Goal: Information Seeking & Learning: Check status

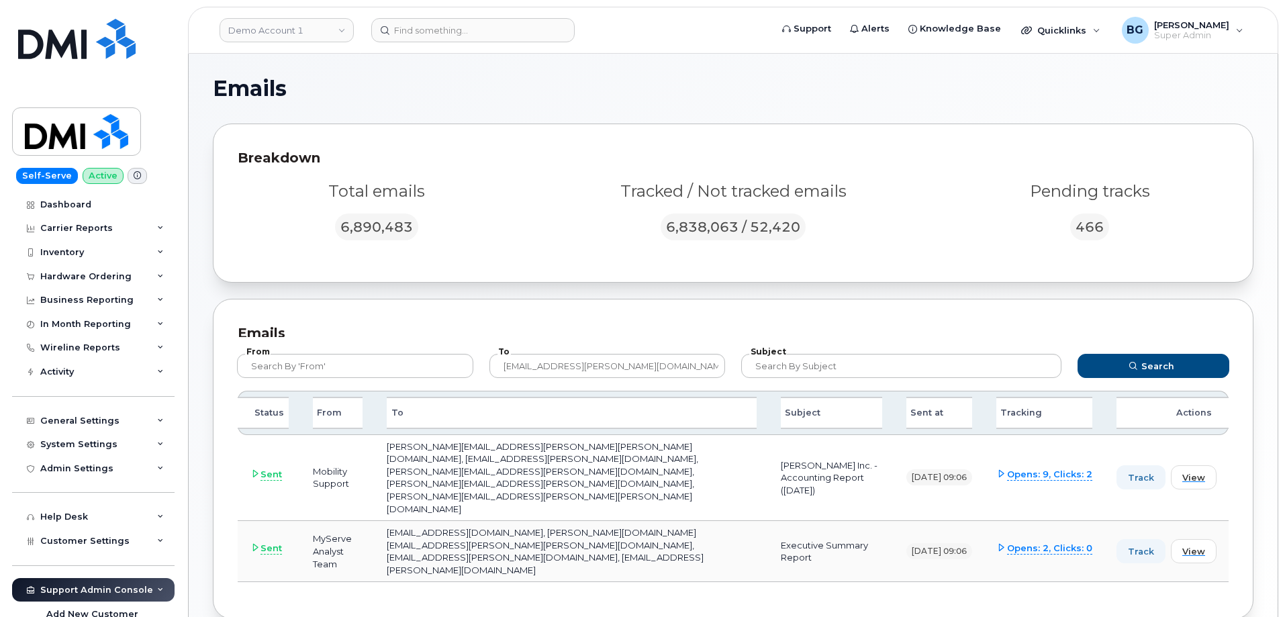
click at [522, 139] on div "Breakdown Total emails 6,890,483 Tracked / Not tracked emails 6,838,063 / 52,42…" at bounding box center [733, 203] width 1041 height 159
click at [508, 161] on div "Breakdown" at bounding box center [733, 157] width 991 height 19
click at [279, 29] on link "Demo Account 1" at bounding box center [287, 30] width 134 height 24
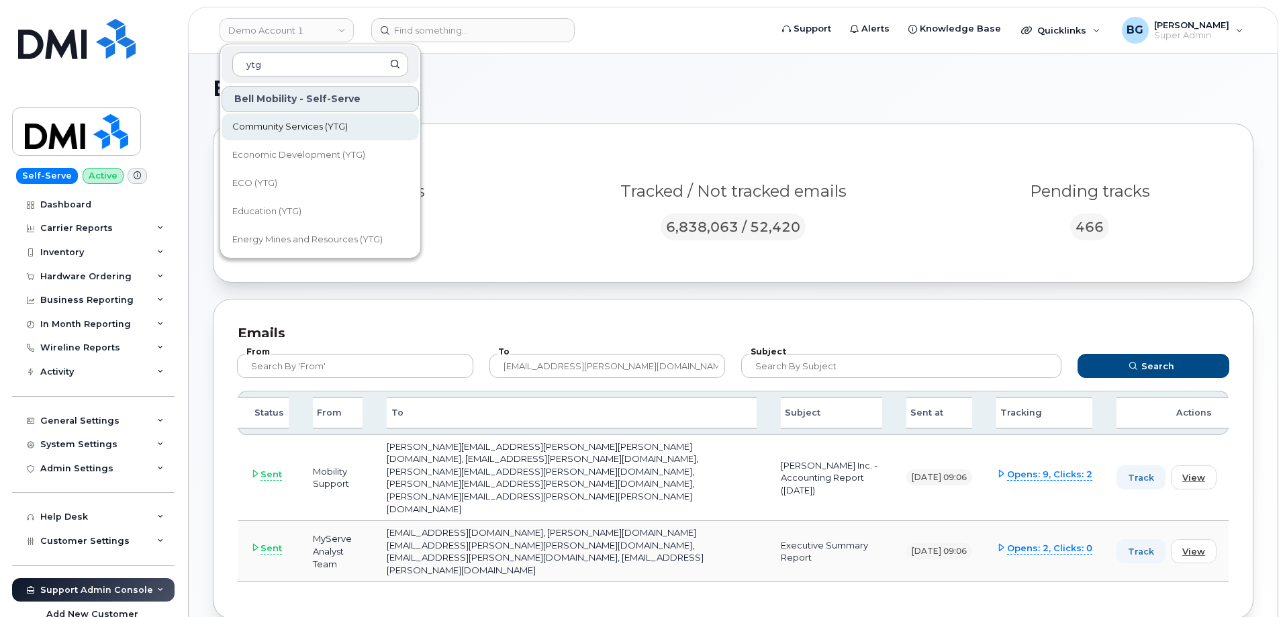
type input "ytg"
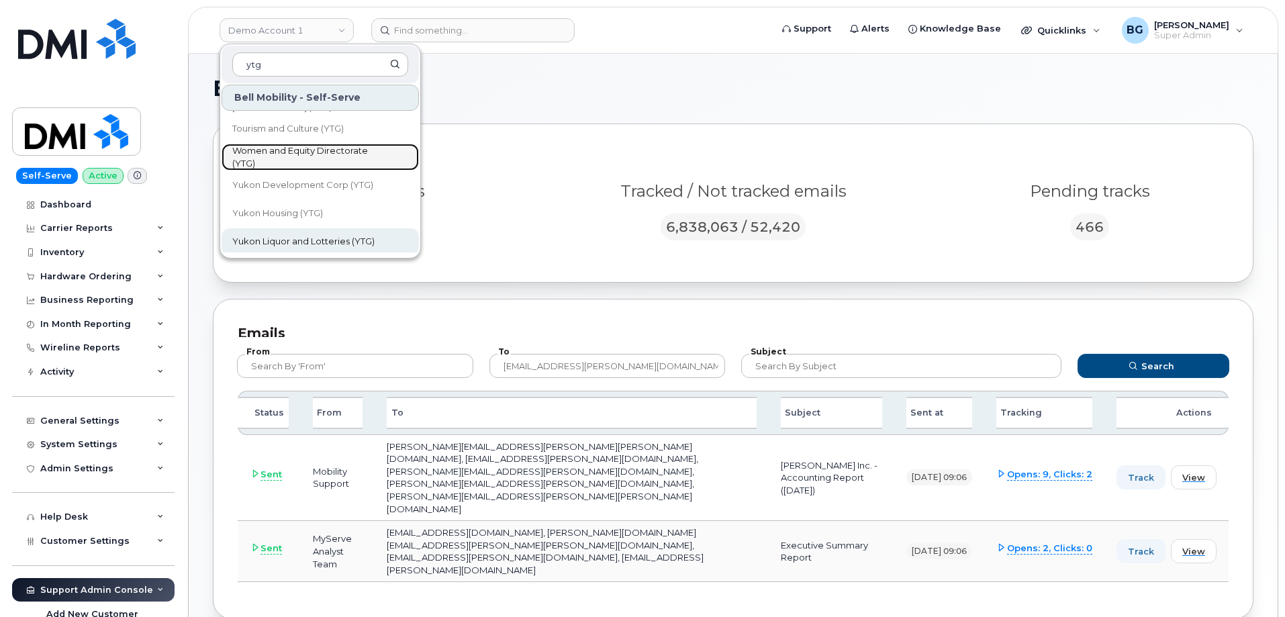
scroll to position [397, 0]
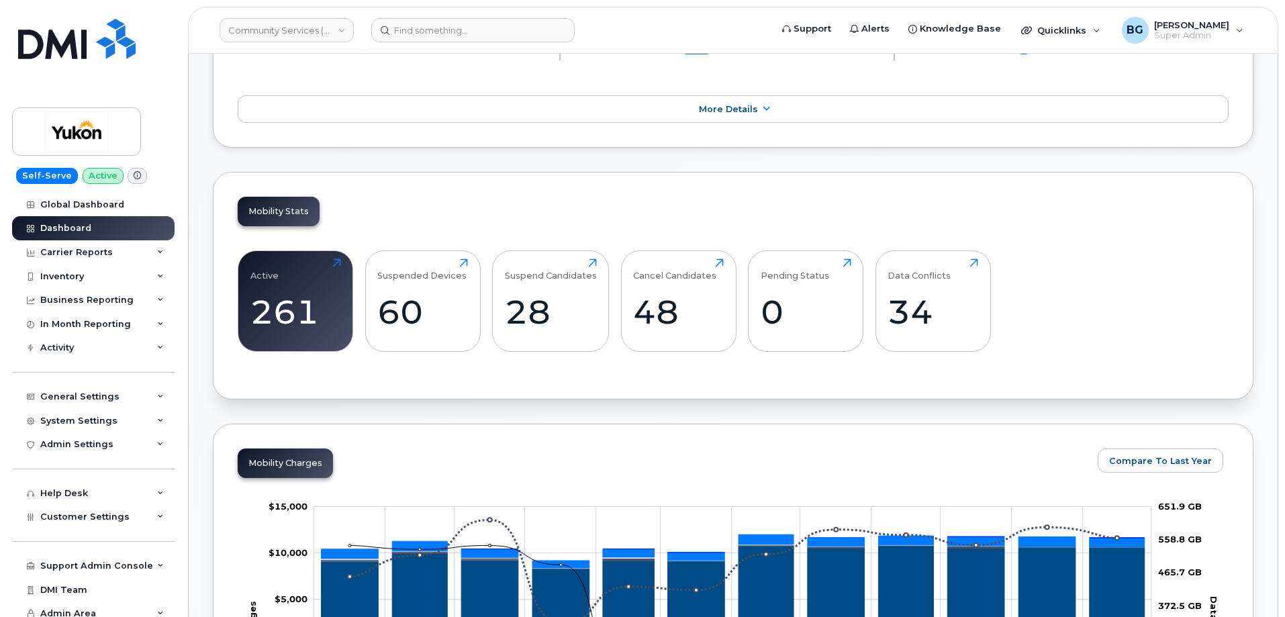
scroll to position [89, 0]
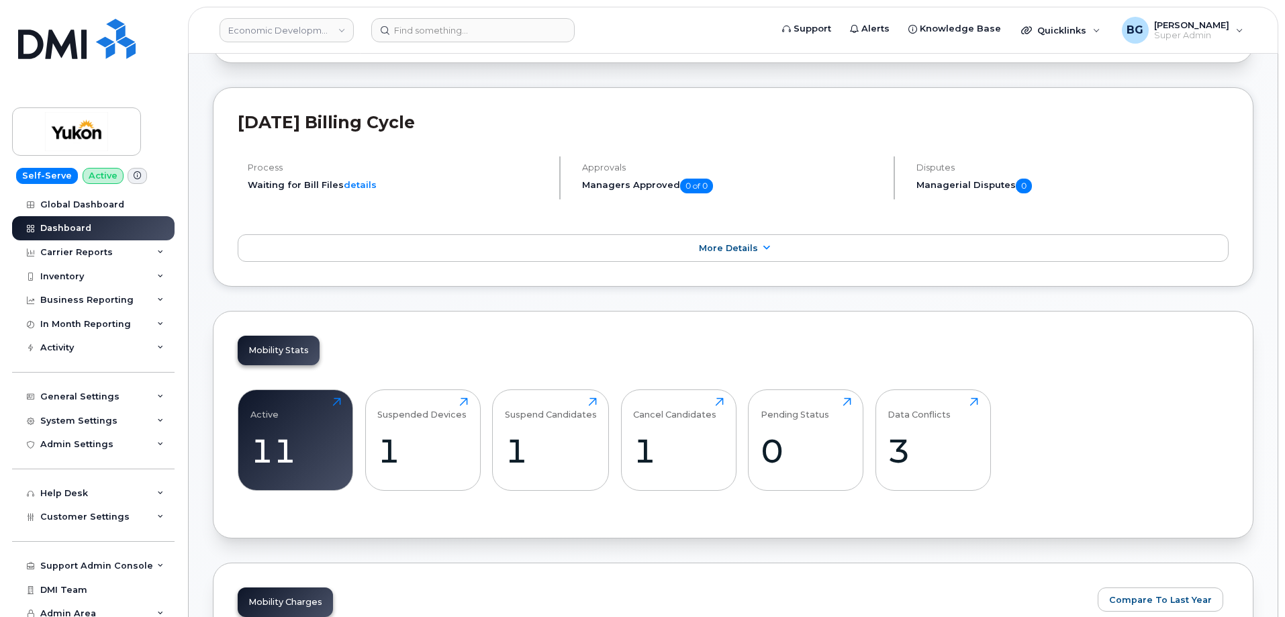
scroll to position [448, 0]
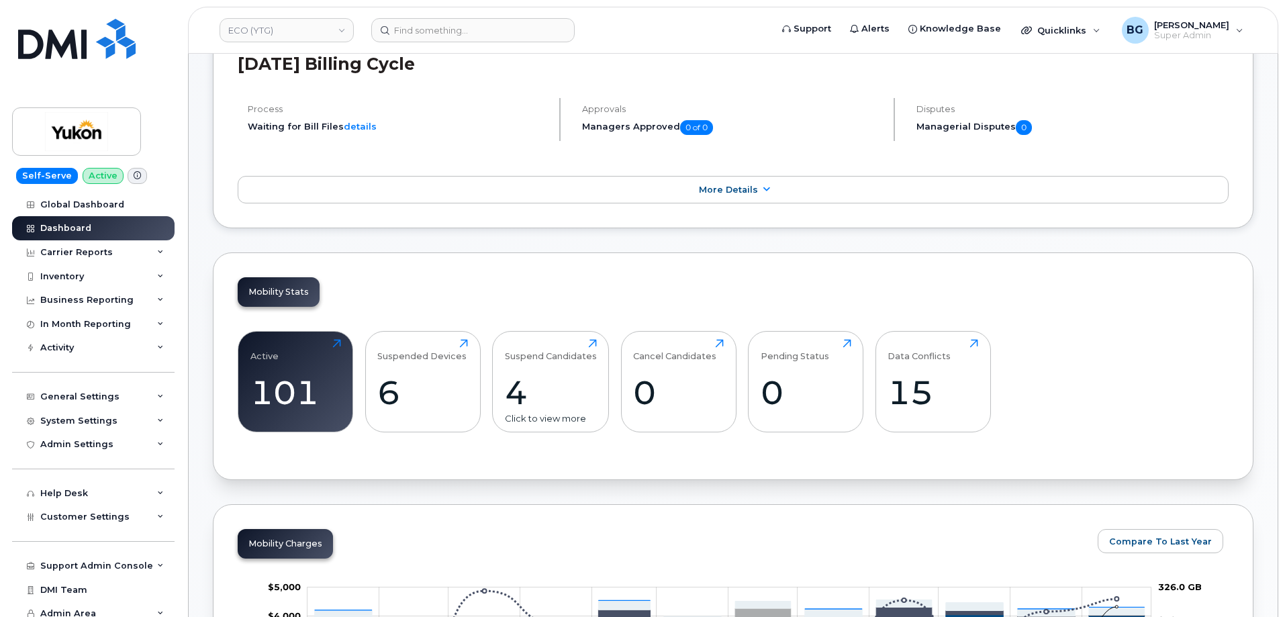
scroll to position [403, 0]
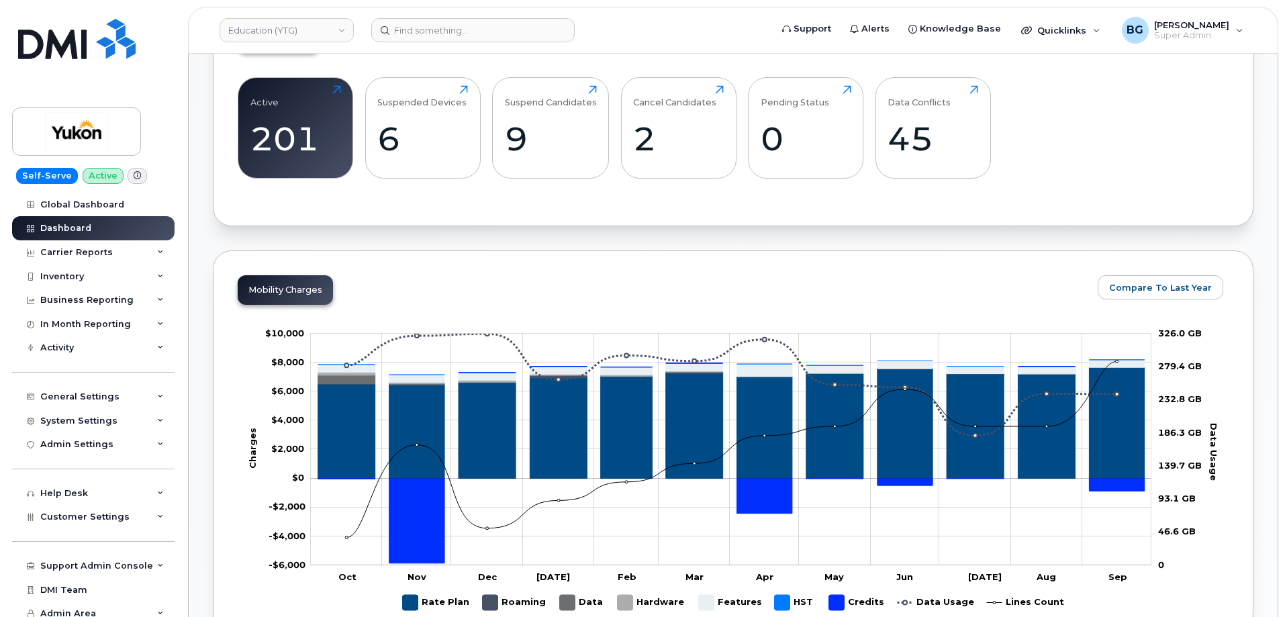
scroll to position [492, 0]
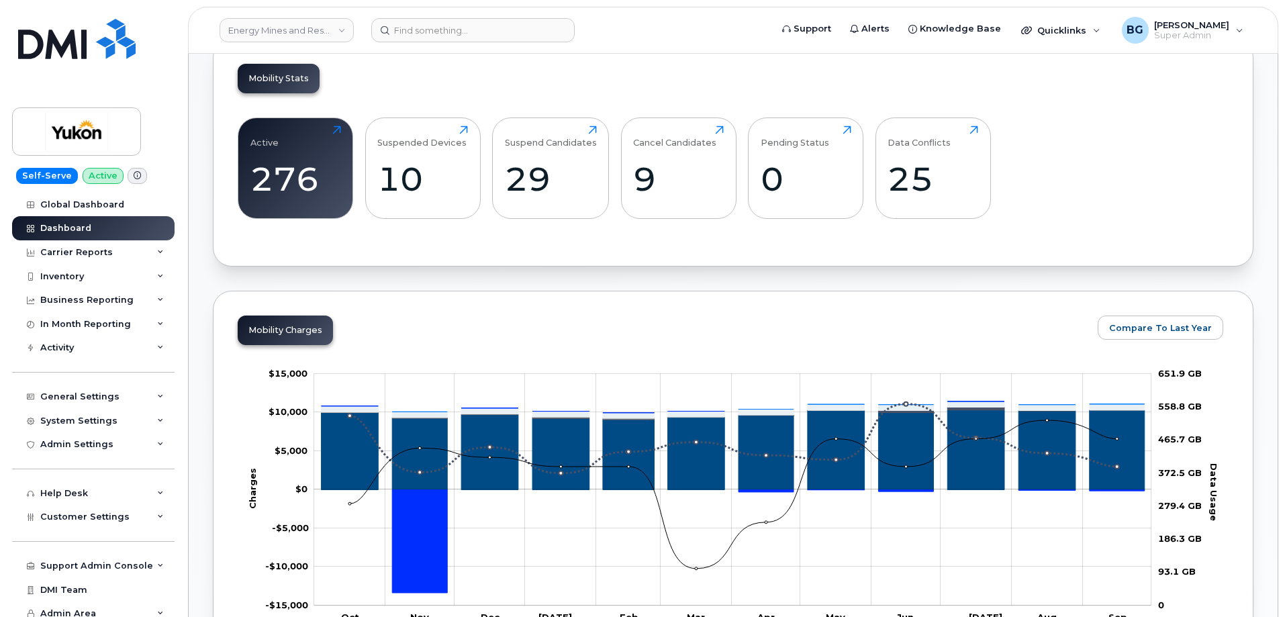
scroll to position [582, 0]
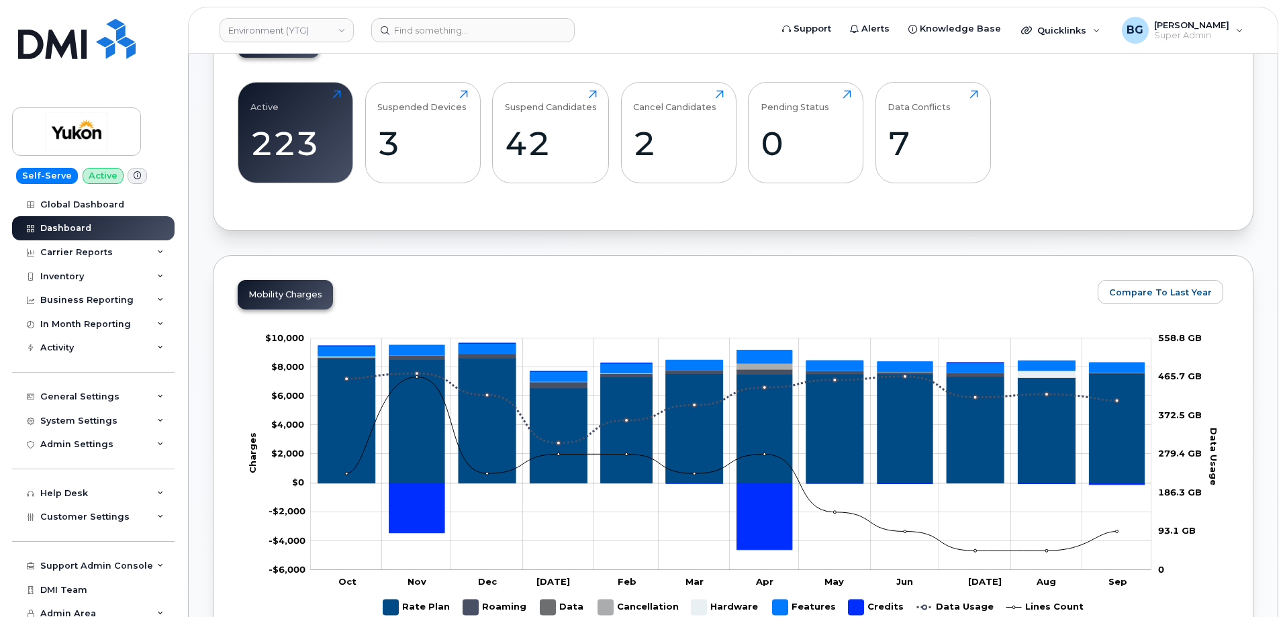
scroll to position [492, 0]
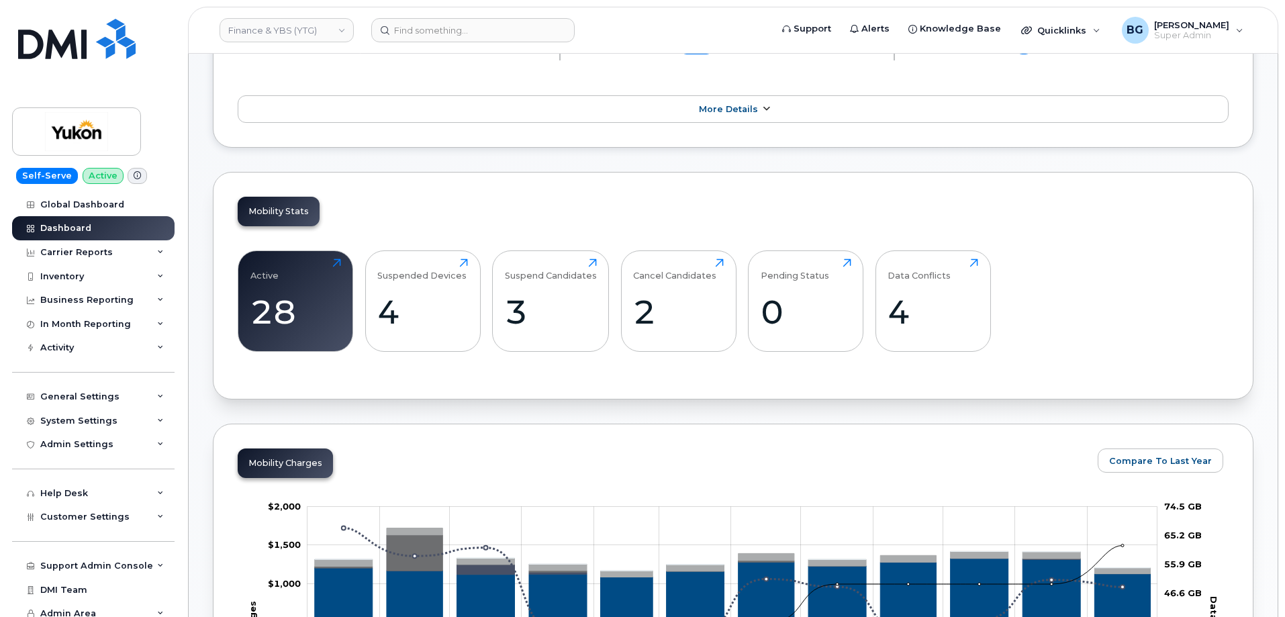
scroll to position [448, 0]
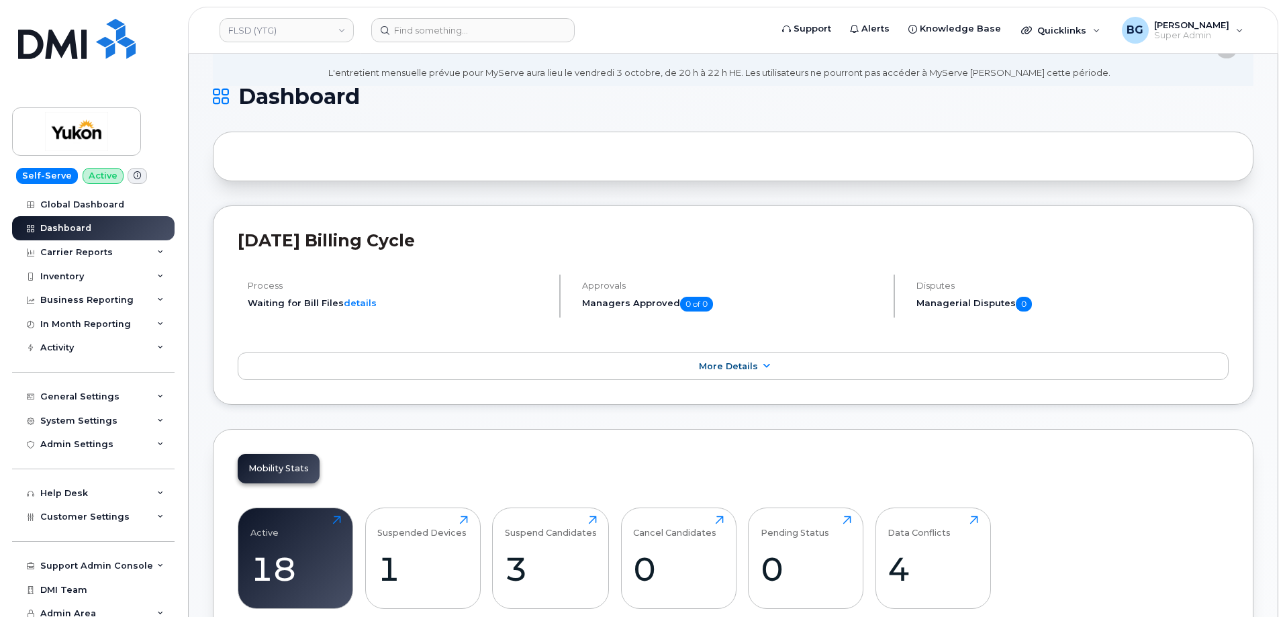
scroll to position [448, 0]
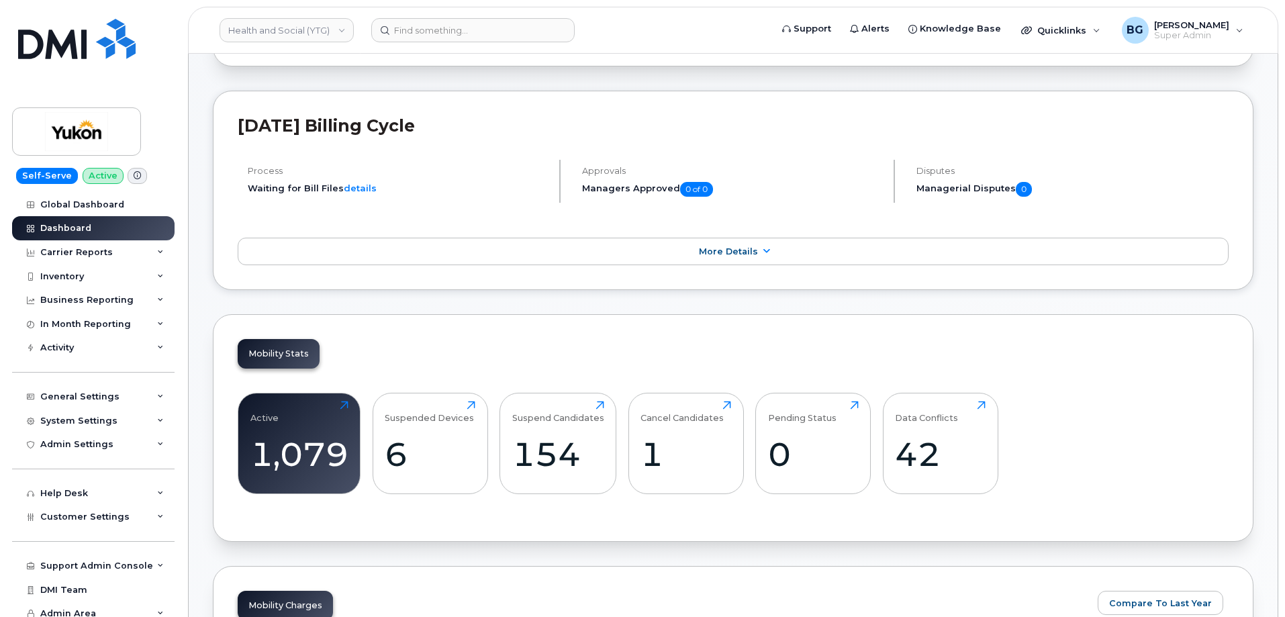
scroll to position [492, 0]
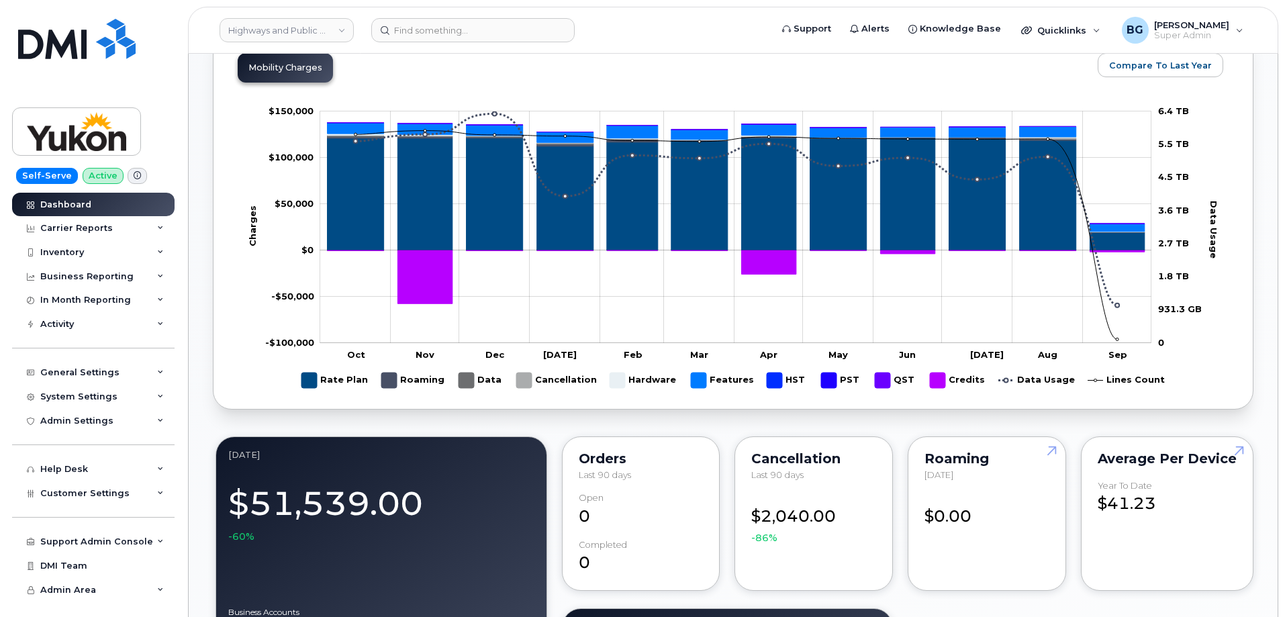
scroll to position [671, 0]
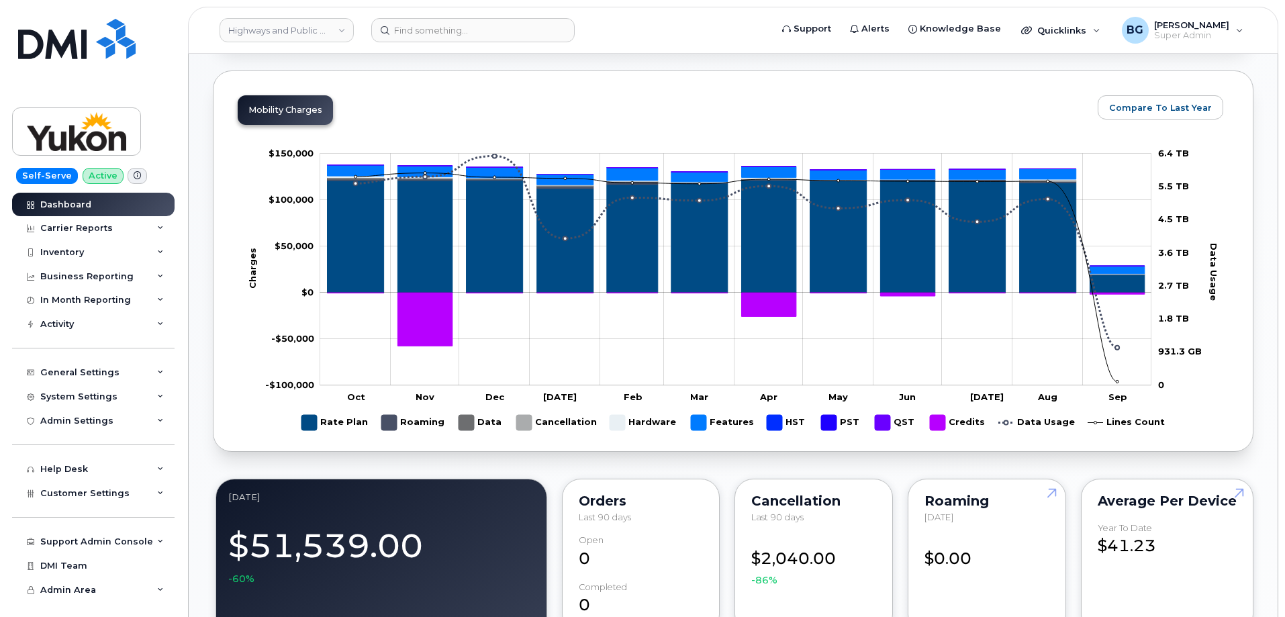
click at [524, 99] on div "Mobility Charges Compare To Last Year Change chart theme Apply Zoom Out Charges…" at bounding box center [733, 260] width 1041 height 381
click at [522, 104] on div "Mobility Charges Compare To Last Year Change chart theme Apply Zoom Out Charges…" at bounding box center [733, 260] width 1041 height 381
click at [54, 493] on span "Customer Settings" at bounding box center [84, 493] width 89 height 10
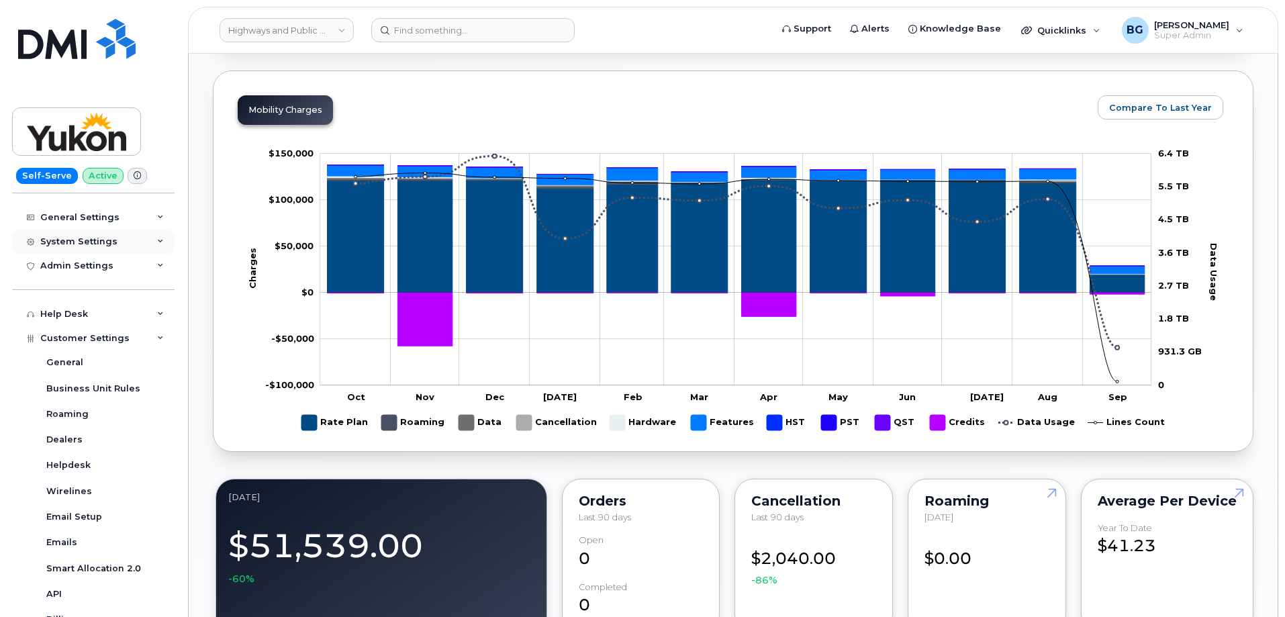
scroll to position [0, 0]
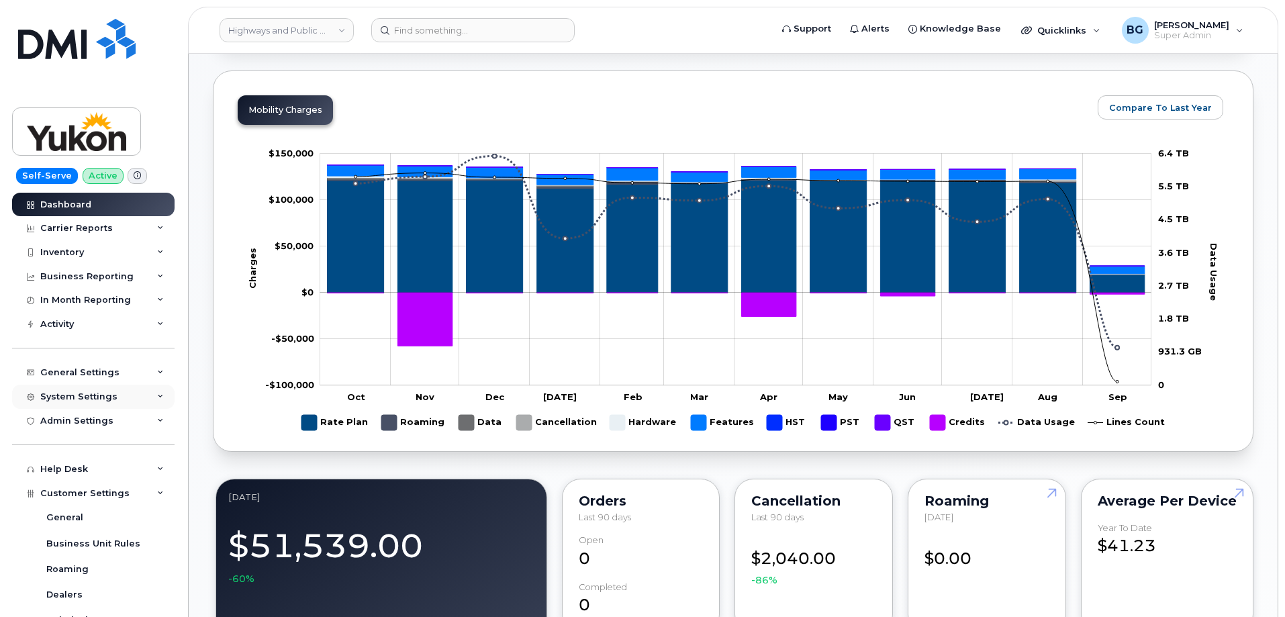
click at [62, 395] on div "System Settings" at bounding box center [78, 396] width 77 height 11
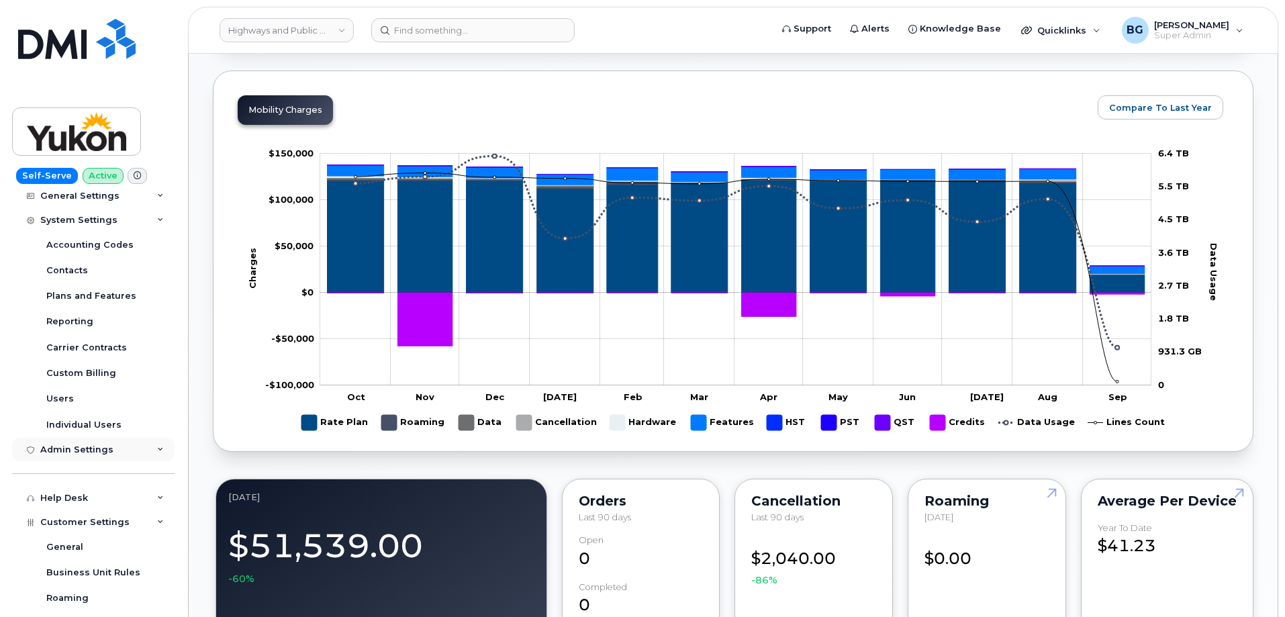
scroll to position [179, 0]
click at [59, 399] on div "Users" at bounding box center [60, 396] width 28 height 12
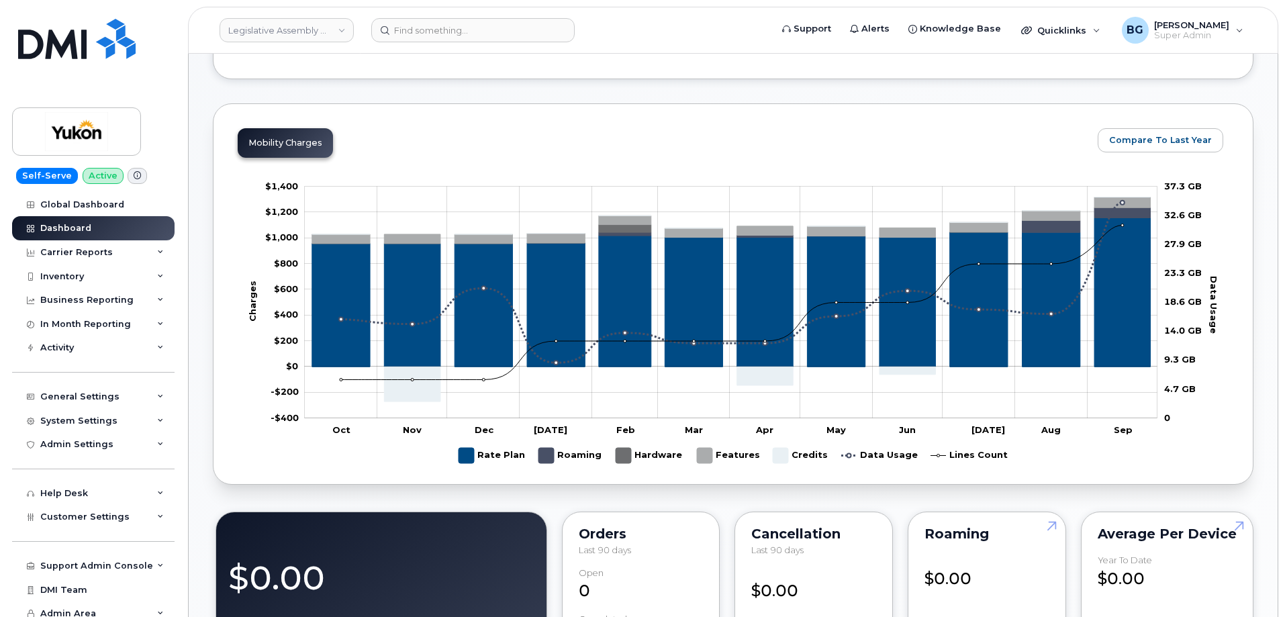
scroll to position [403, 0]
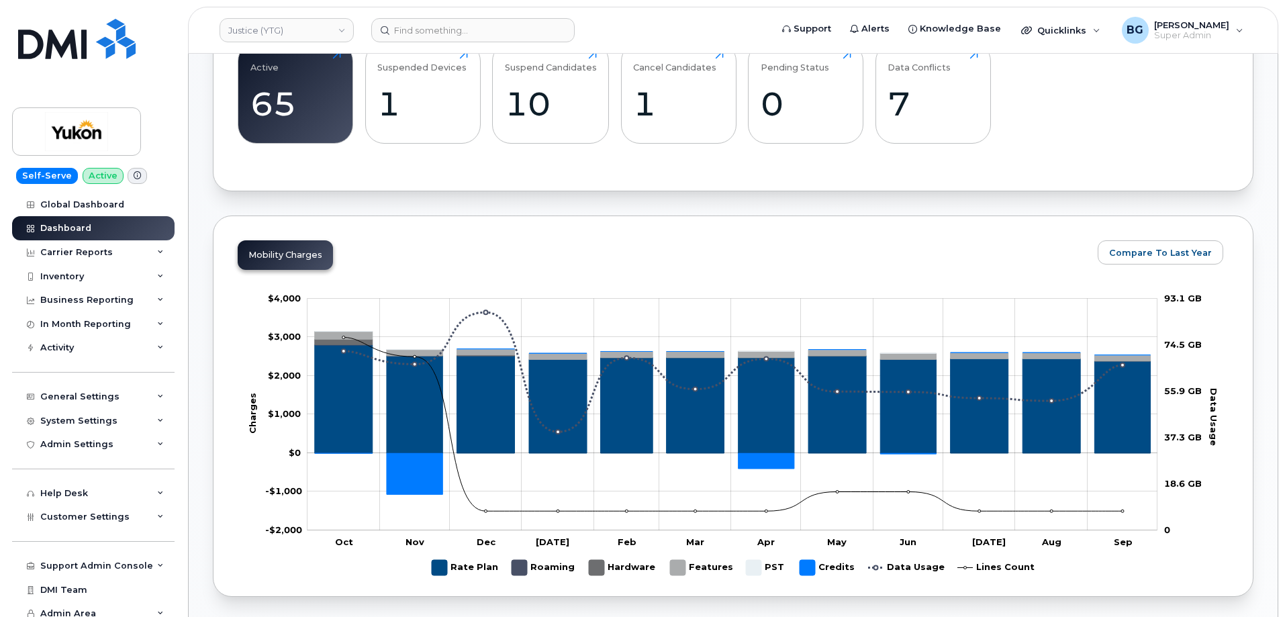
scroll to position [537, 0]
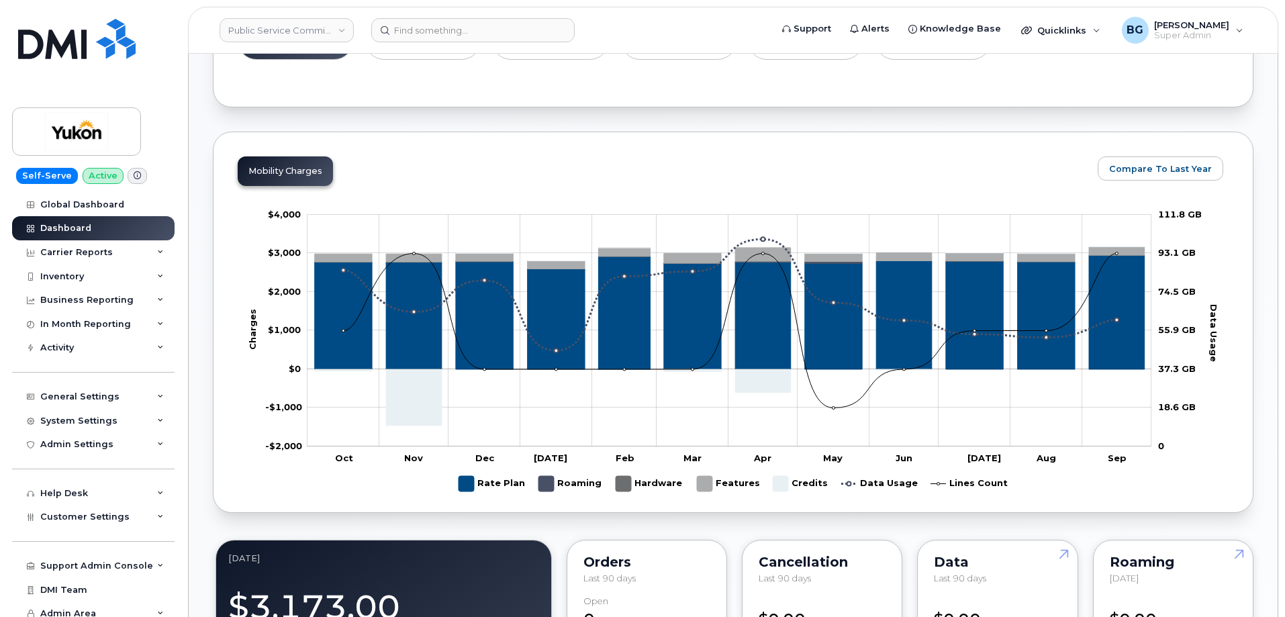
scroll to position [671, 0]
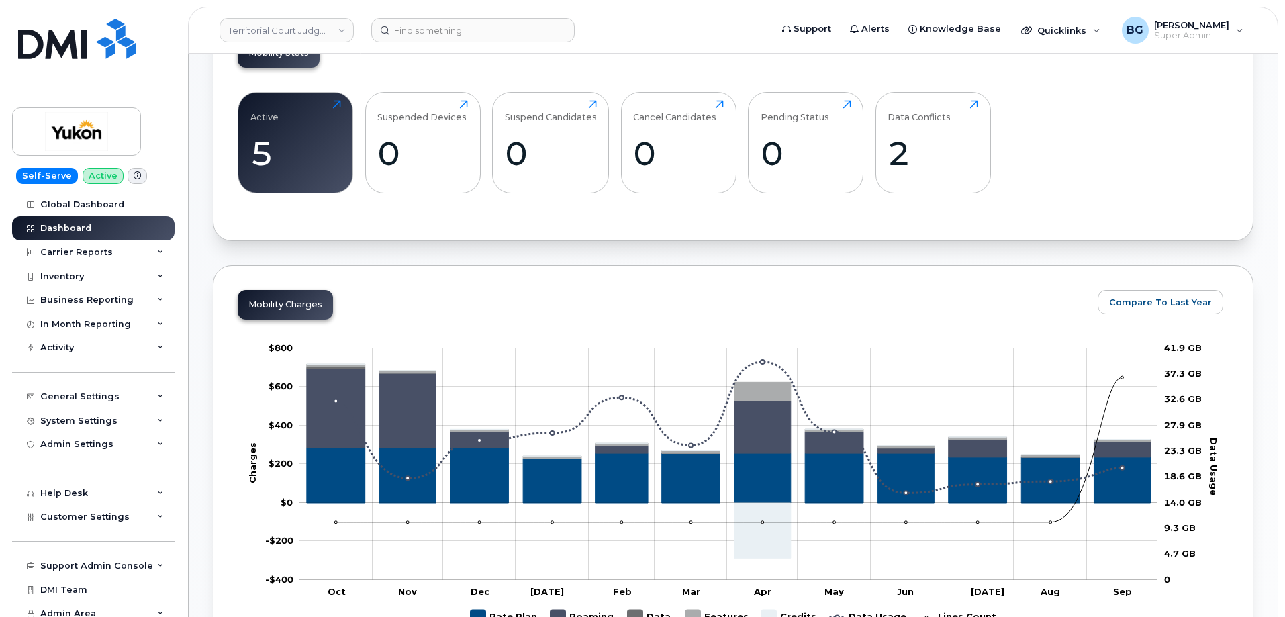
scroll to position [492, 0]
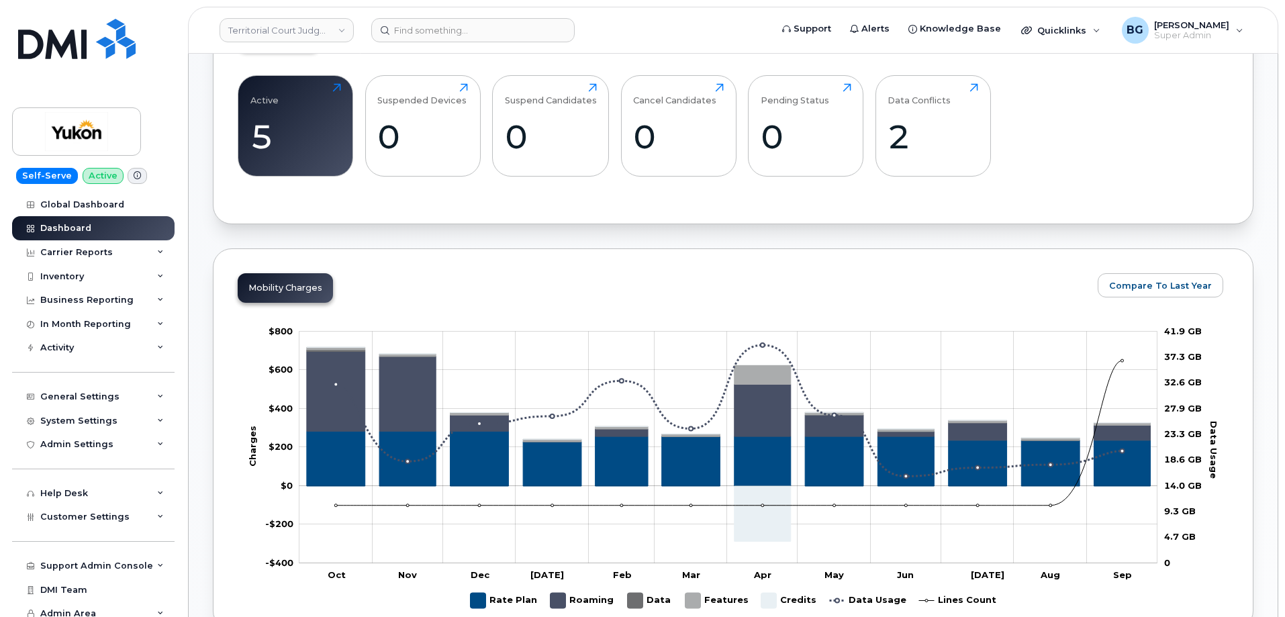
scroll to position [537, 0]
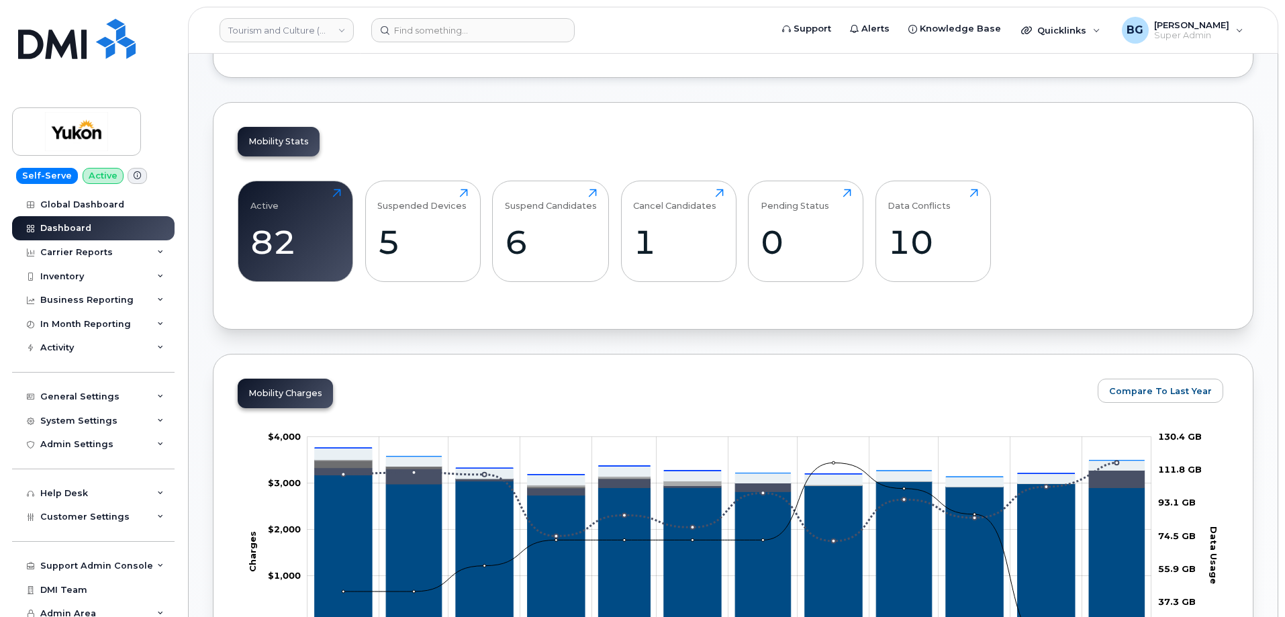
scroll to position [448, 0]
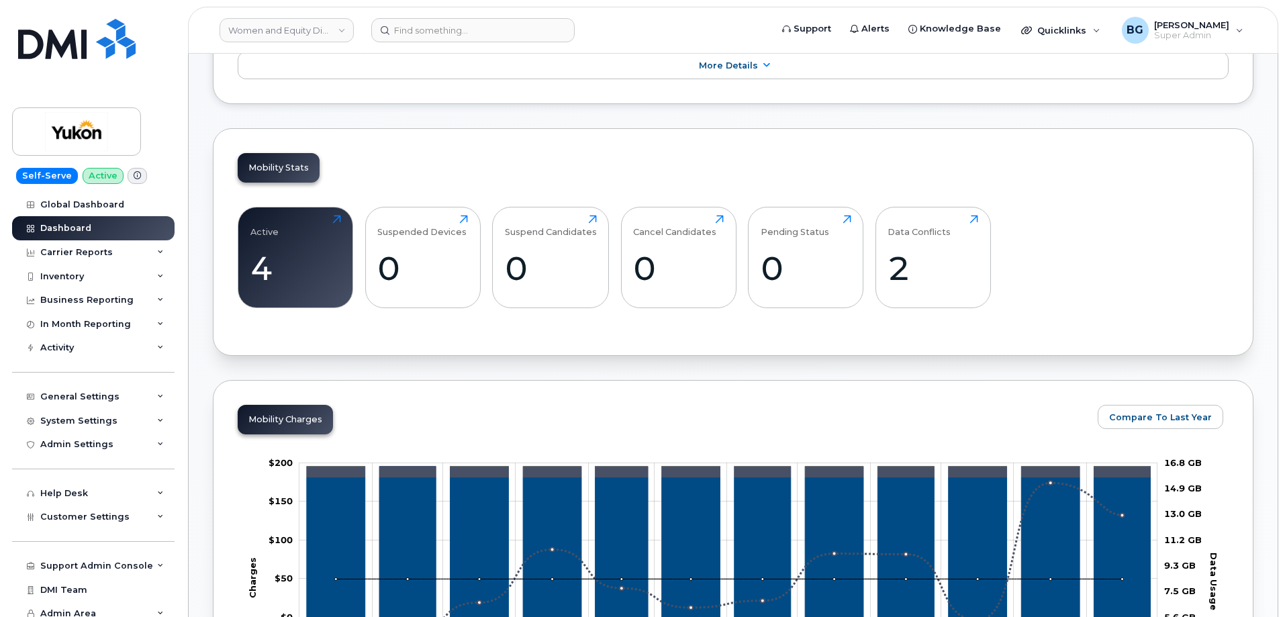
scroll to position [403, 0]
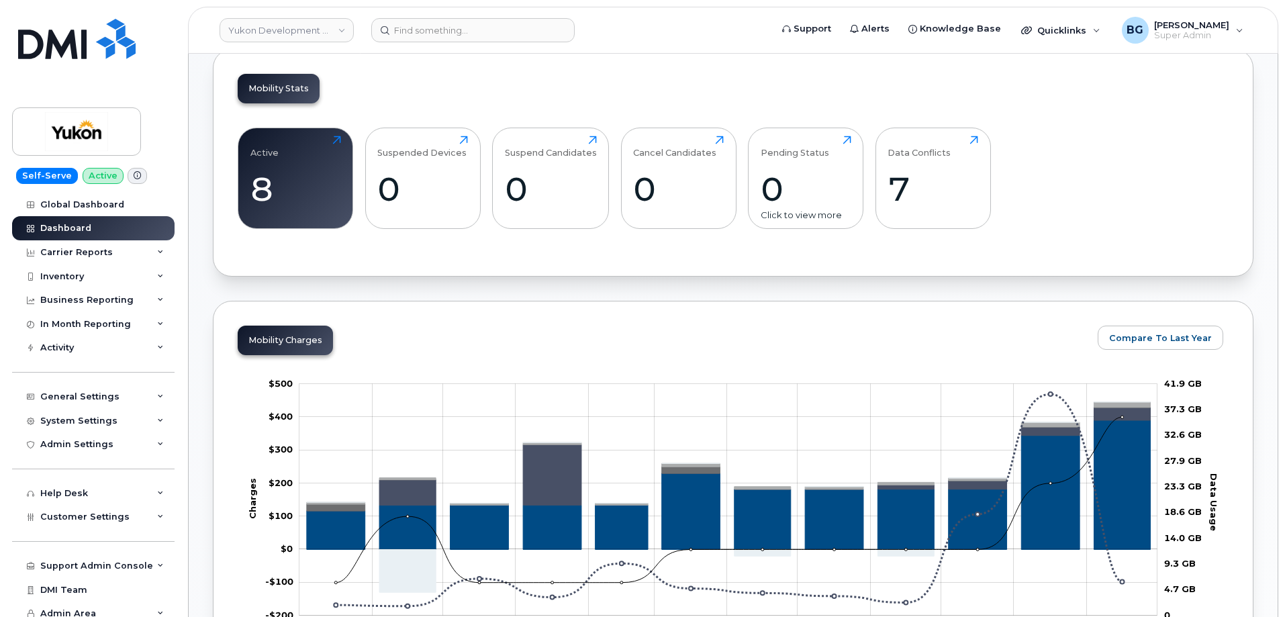
scroll to position [492, 0]
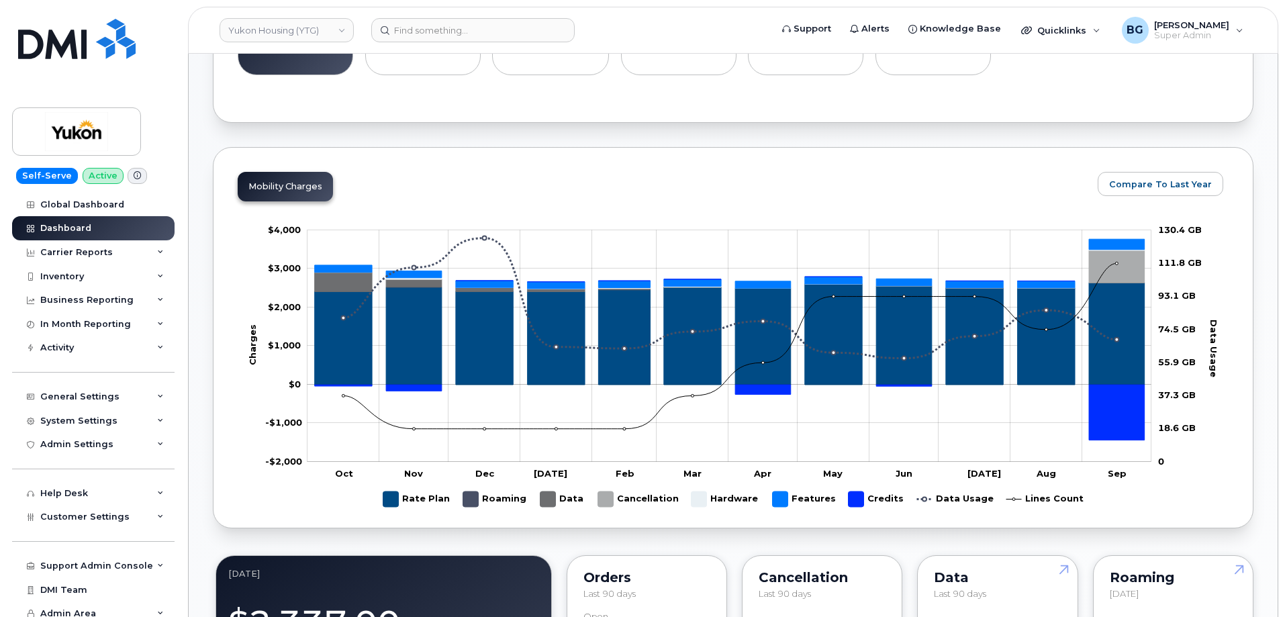
scroll to position [626, 0]
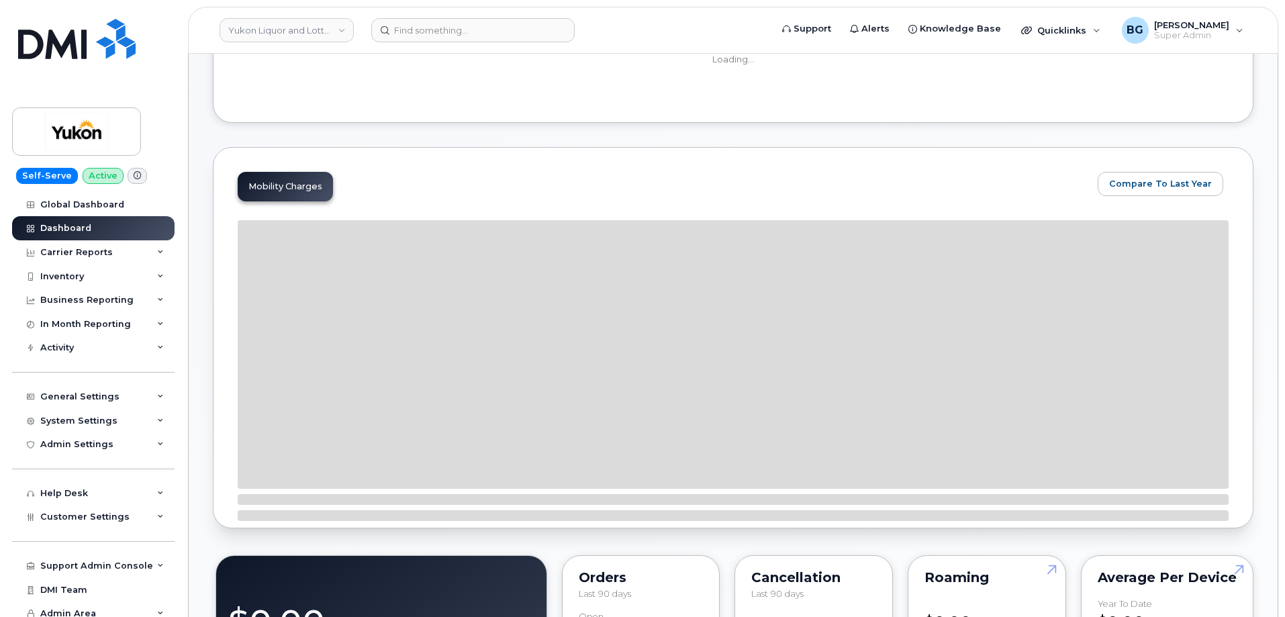
scroll to position [448, 0]
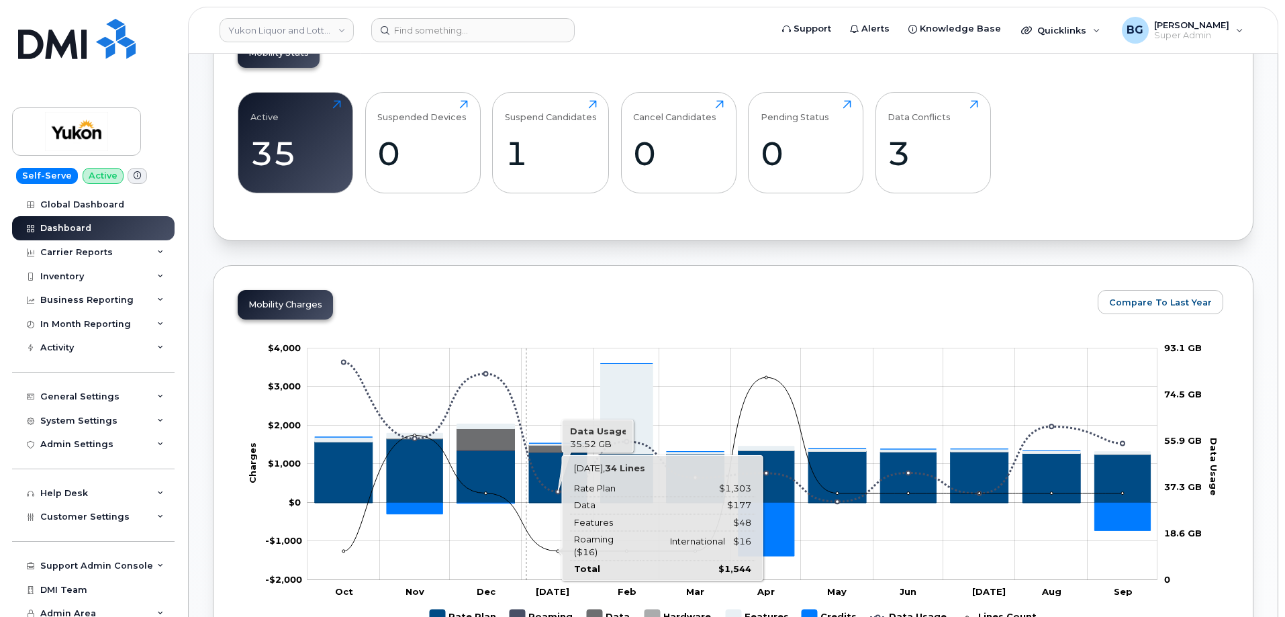
scroll to position [492, 0]
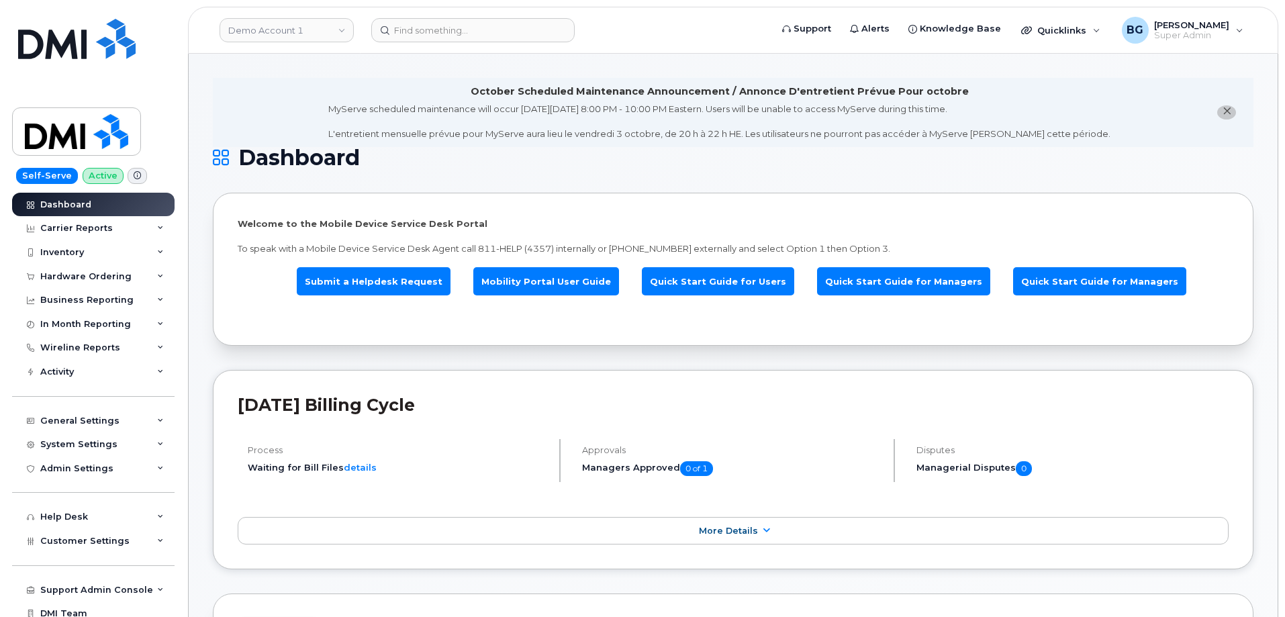
click at [392, 130] on div "MyServe scheduled maintenance will occur on Friday October 3rd, 8:00 PM - 10:00…" at bounding box center [719, 122] width 782 height 38
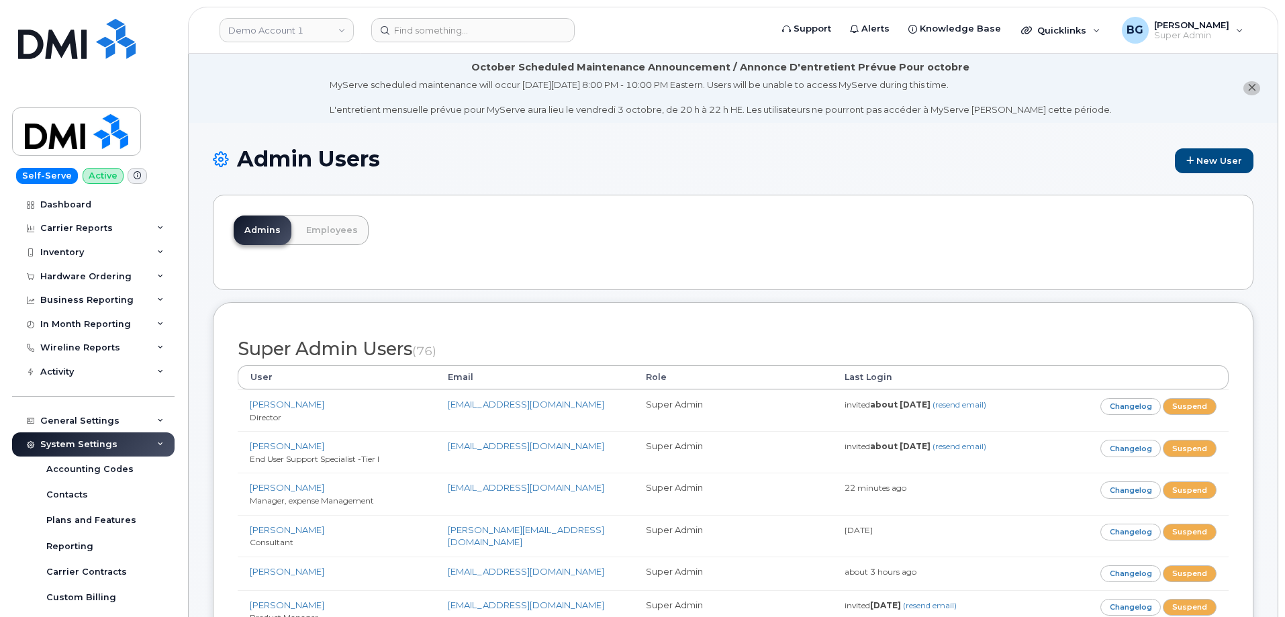
drag, startPoint x: 722, startPoint y: 228, endPoint x: 738, endPoint y: 184, distance: 47.1
click at [722, 228] on div "Admins Employees" at bounding box center [733, 242] width 1041 height 95
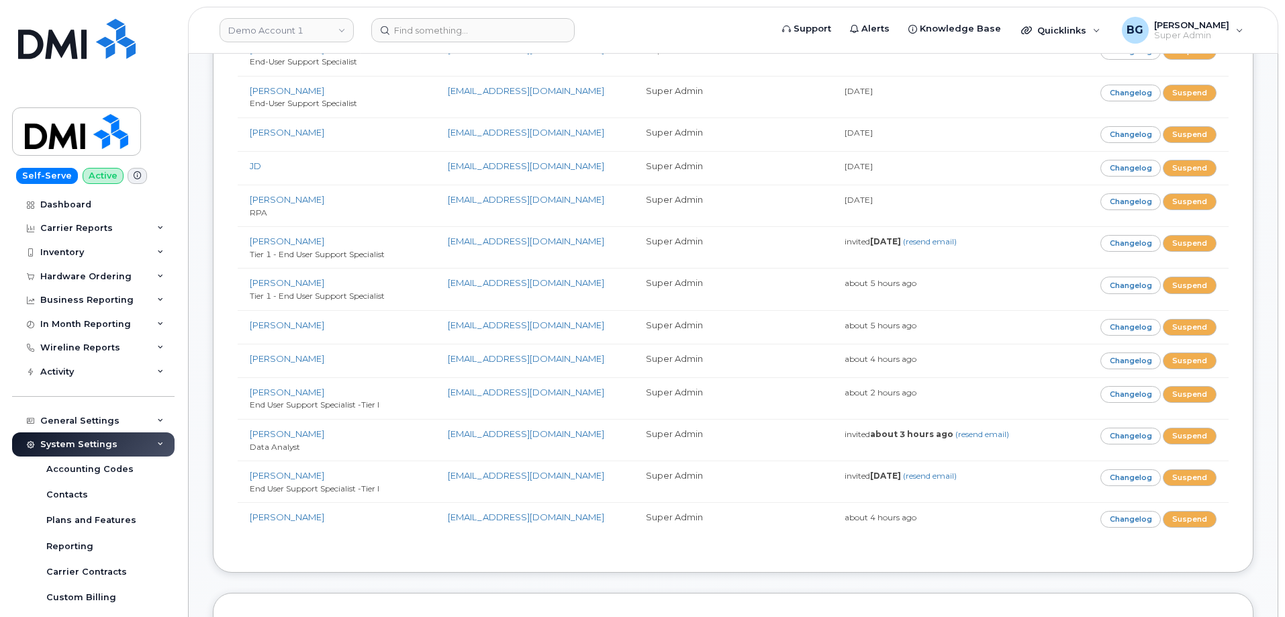
scroll to position [7064, 0]
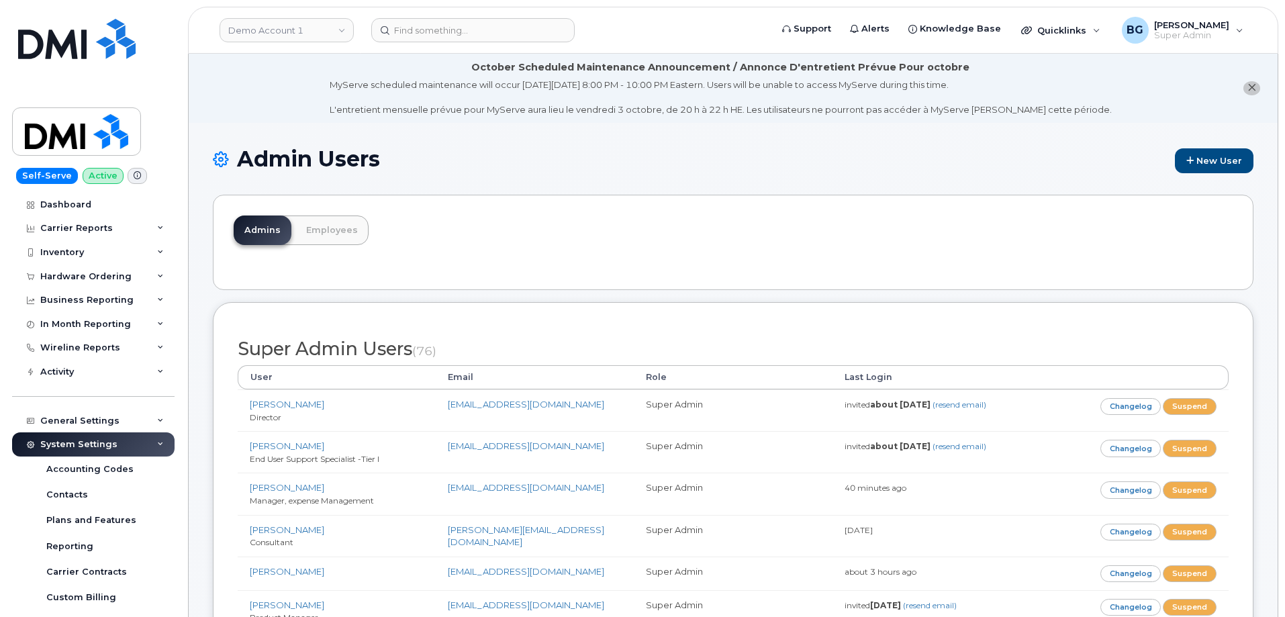
scroll to position [4538, 0]
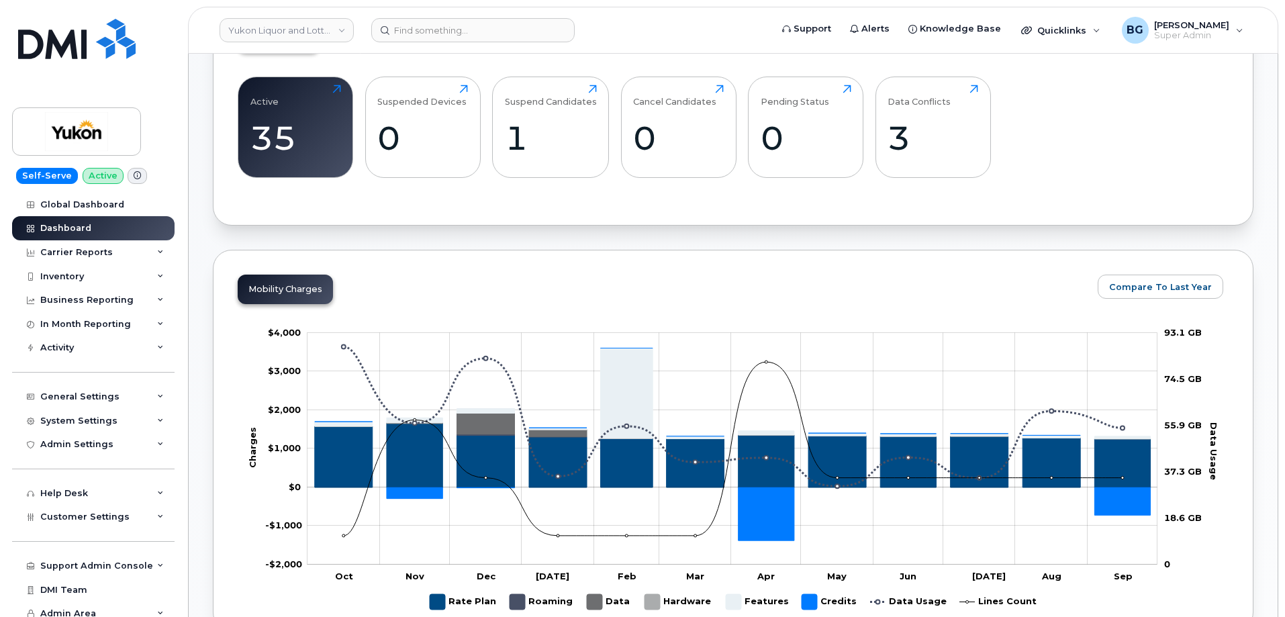
scroll to position [492, 0]
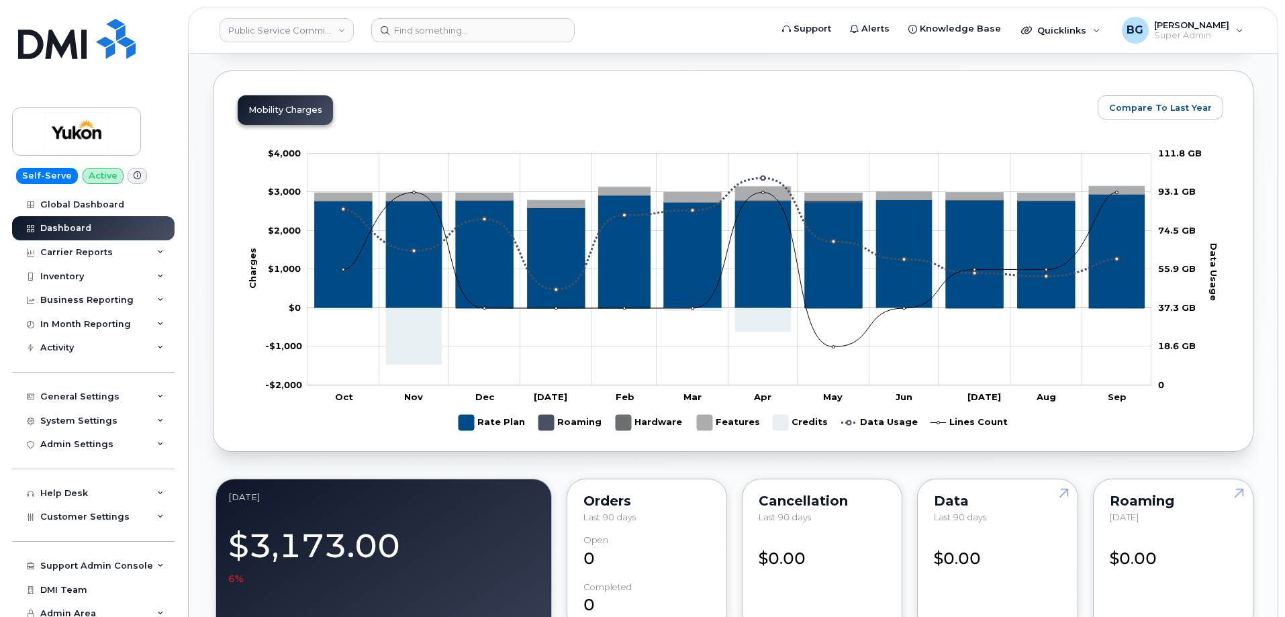
scroll to position [671, 0]
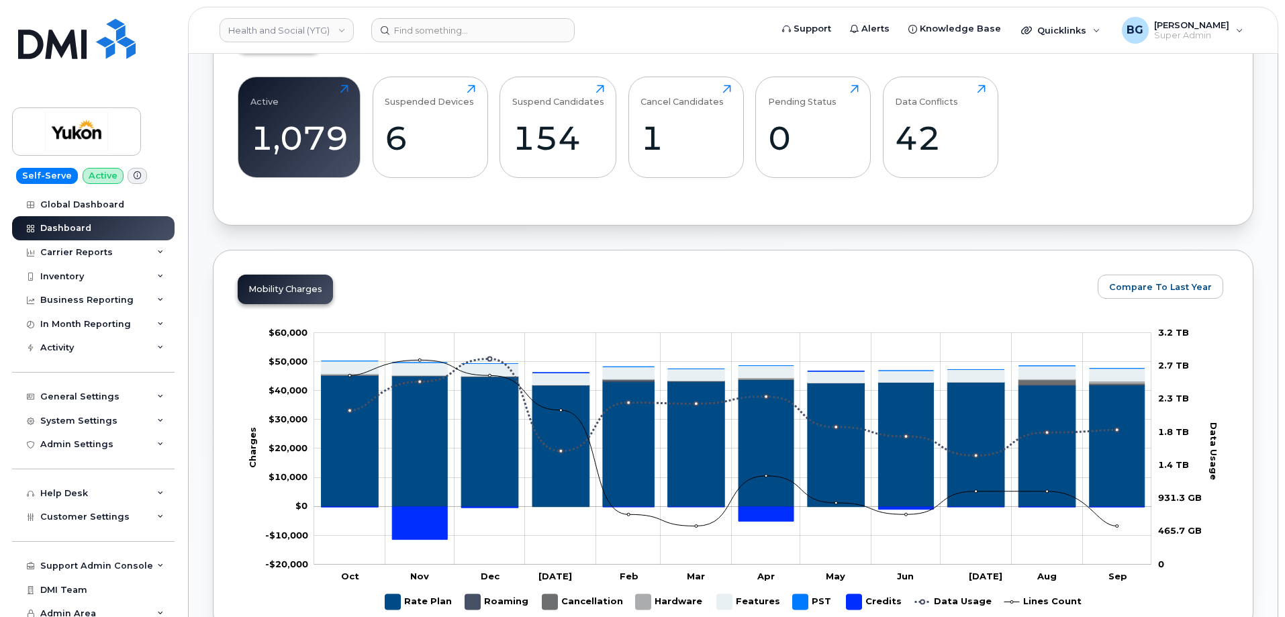
scroll to position [492, 0]
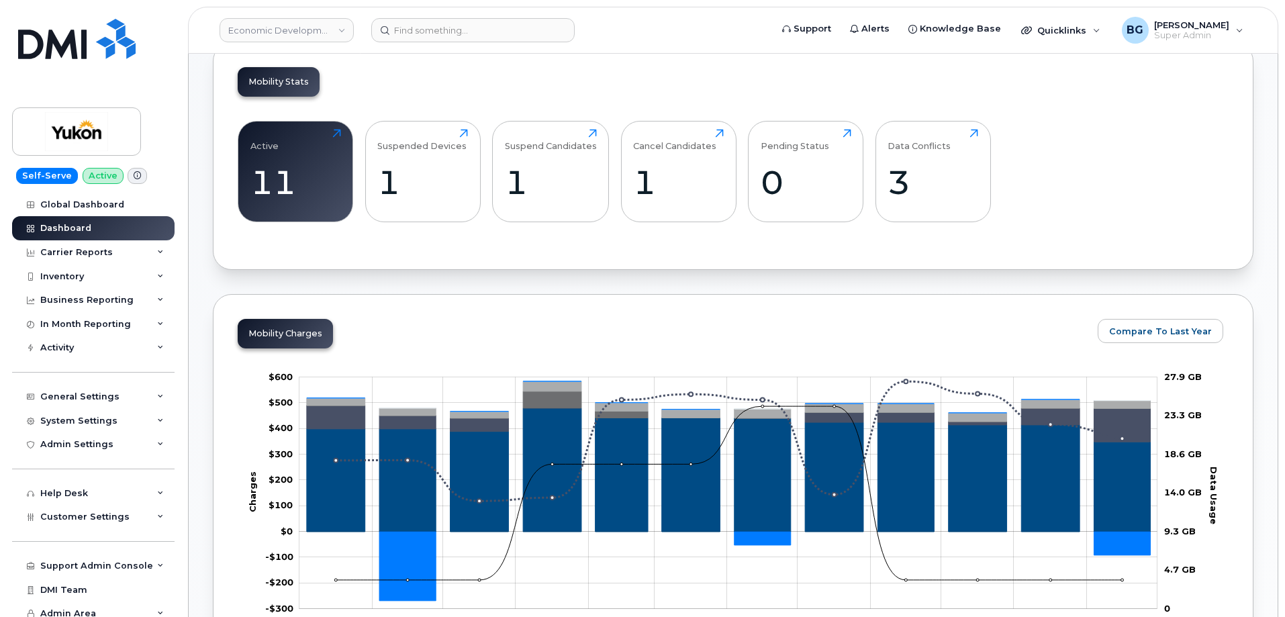
scroll to position [448, 0]
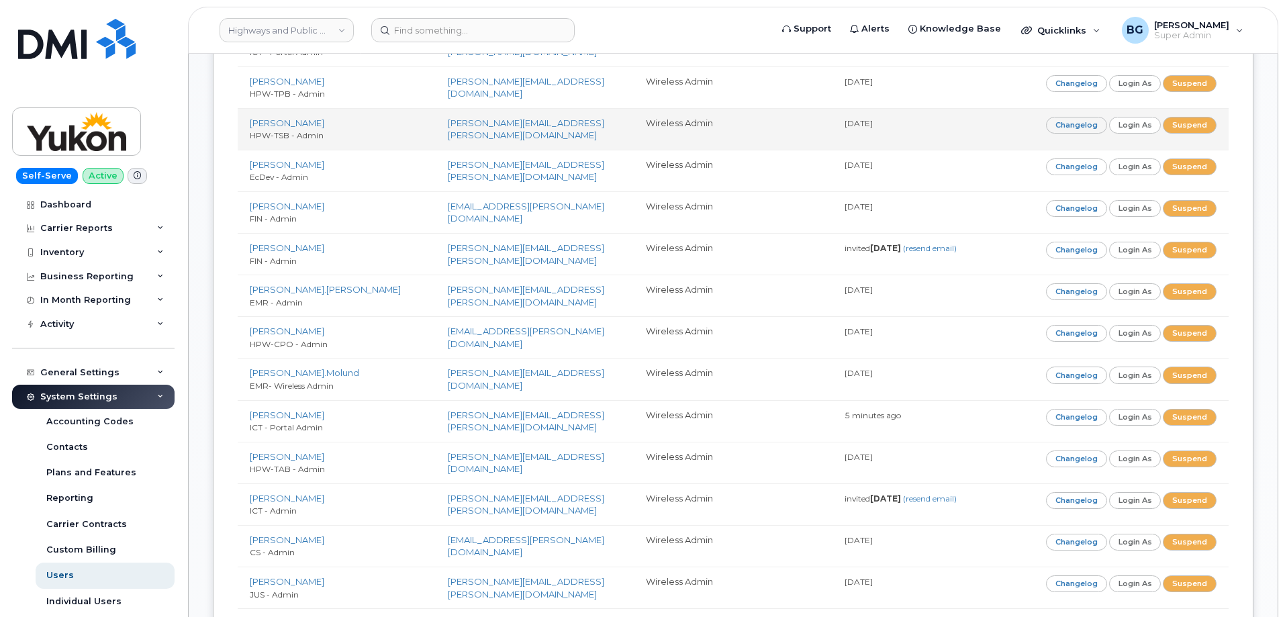
scroll to position [638, 0]
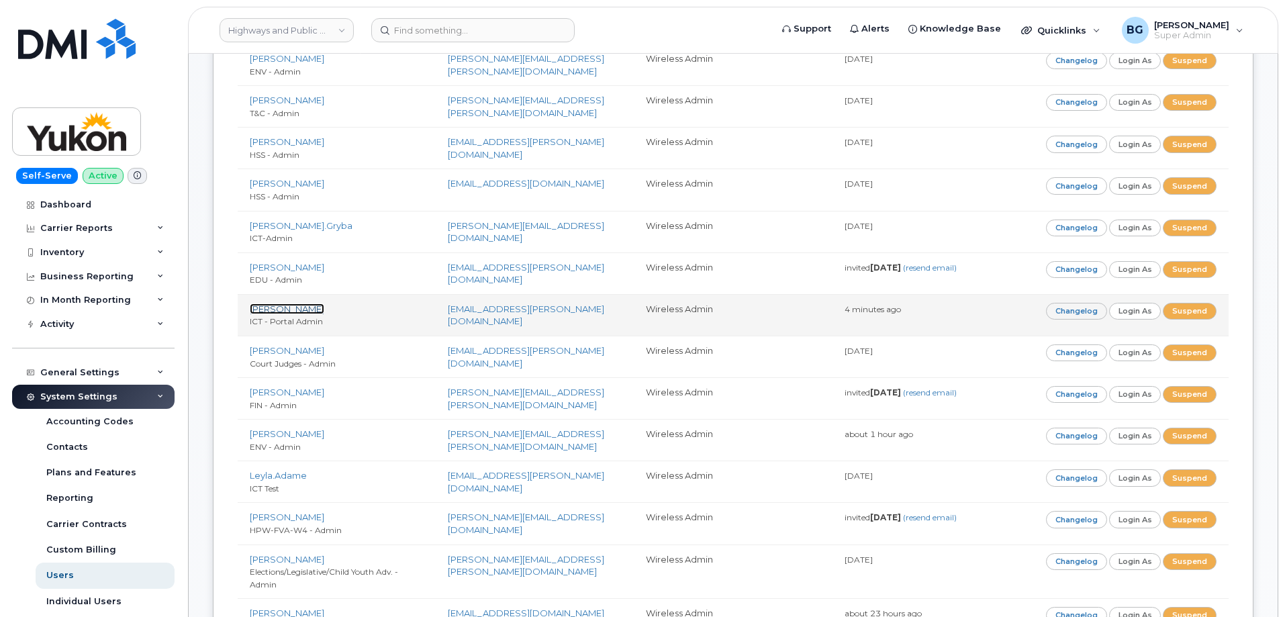
click at [281, 303] on link "Ben Gaetz" at bounding box center [287, 308] width 75 height 11
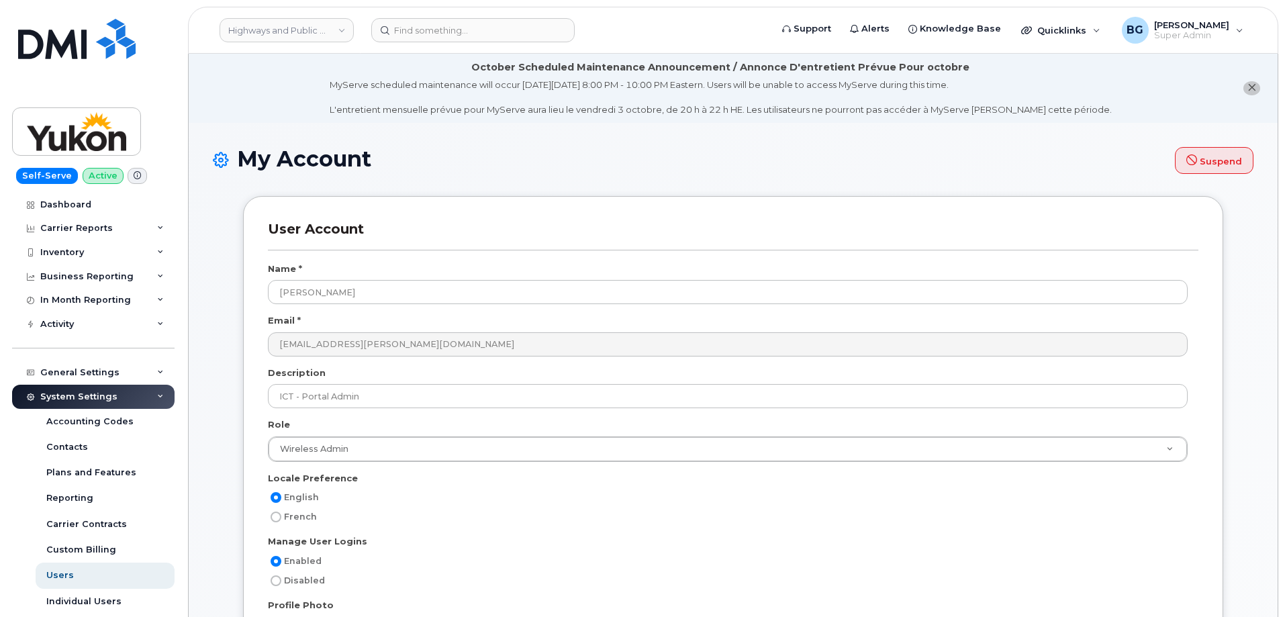
select select
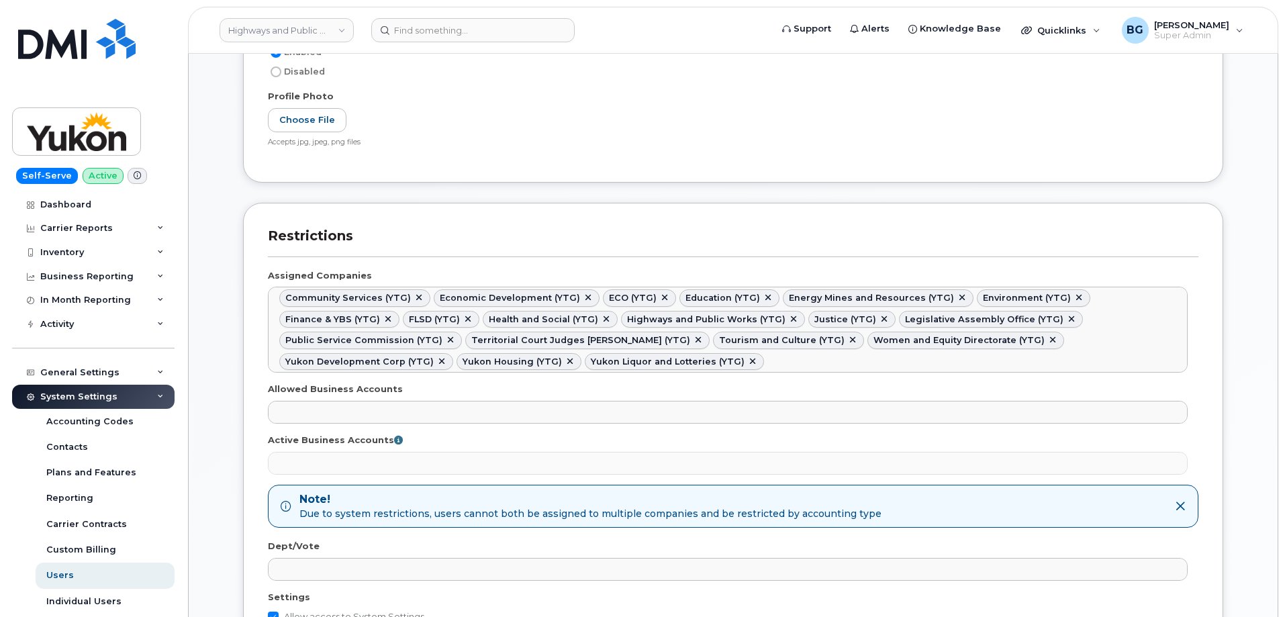
scroll to position [582, 0]
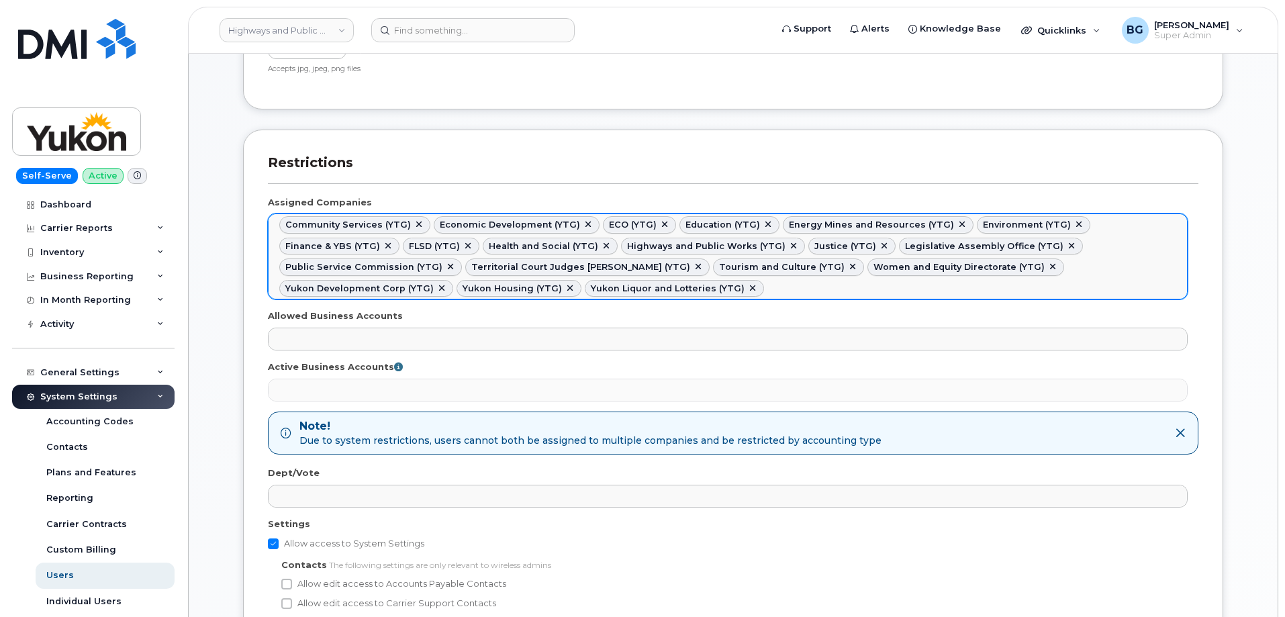
click at [575, 283] on link at bounding box center [570, 288] width 11 height 11
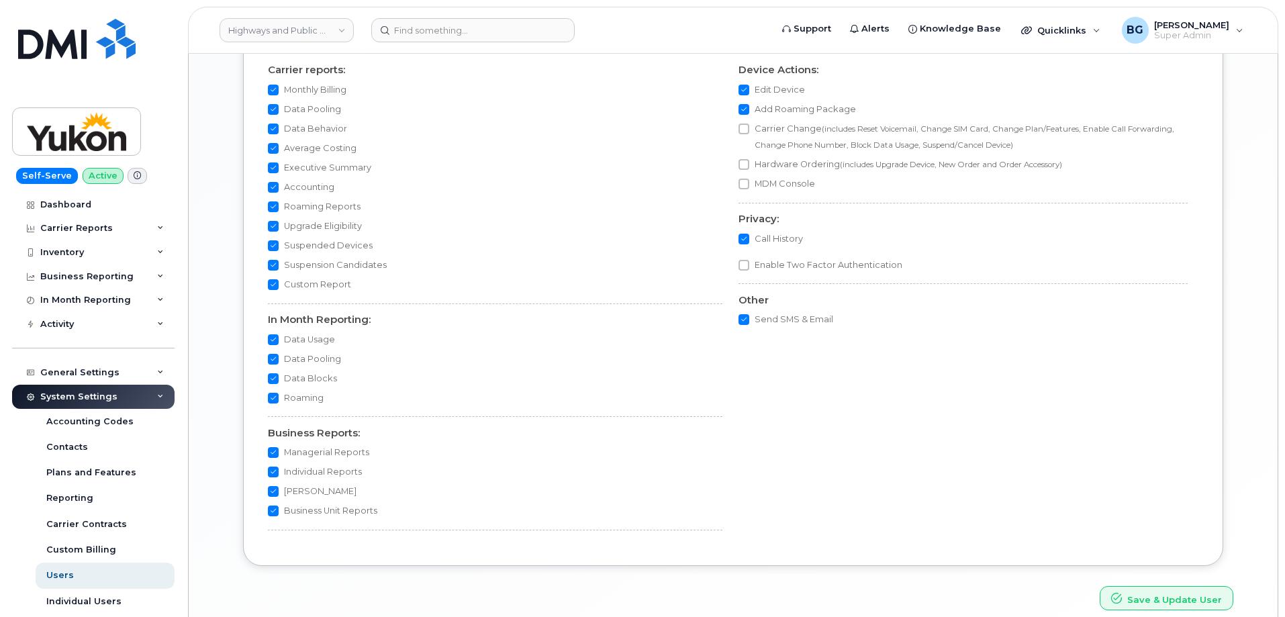
scroll to position [1468, 0]
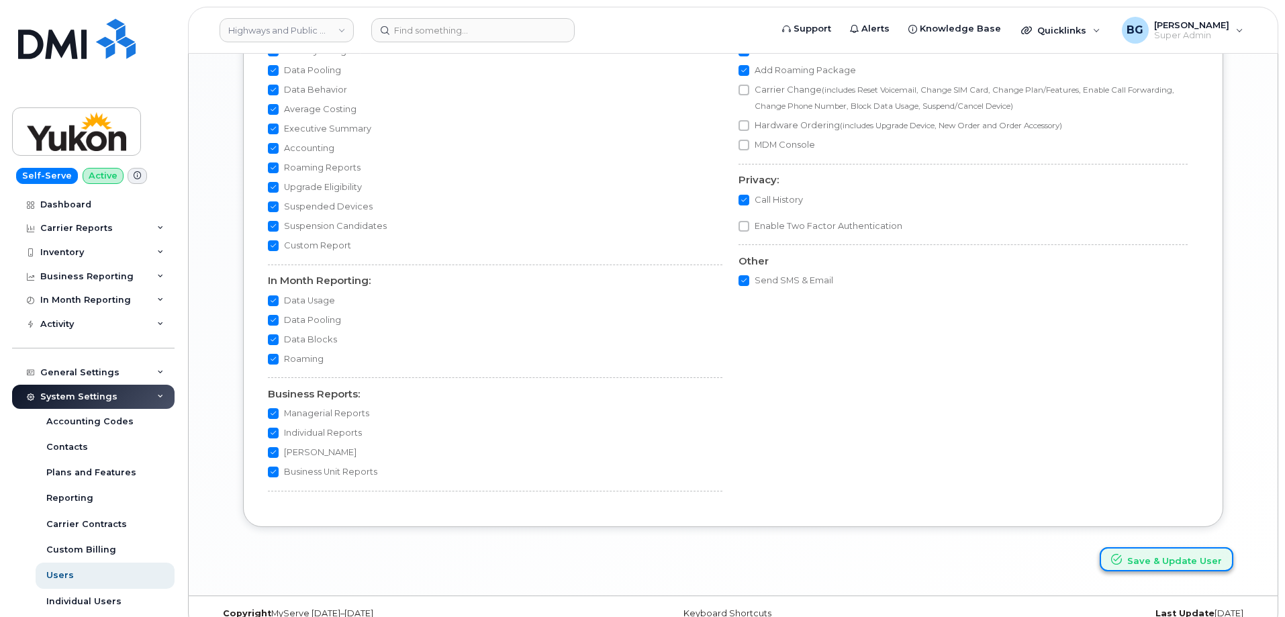
click at [1162, 547] on button "Save & Update User" at bounding box center [1167, 559] width 134 height 25
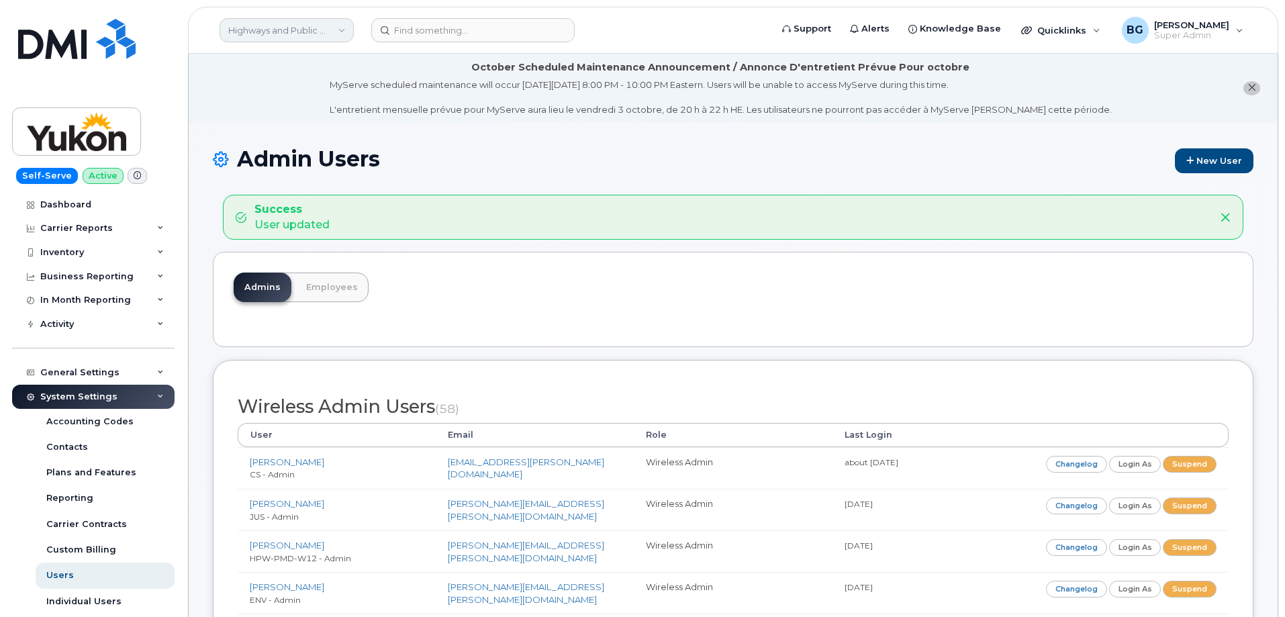
click at [278, 32] on link "Highways and Public Works (YTG)" at bounding box center [287, 30] width 134 height 24
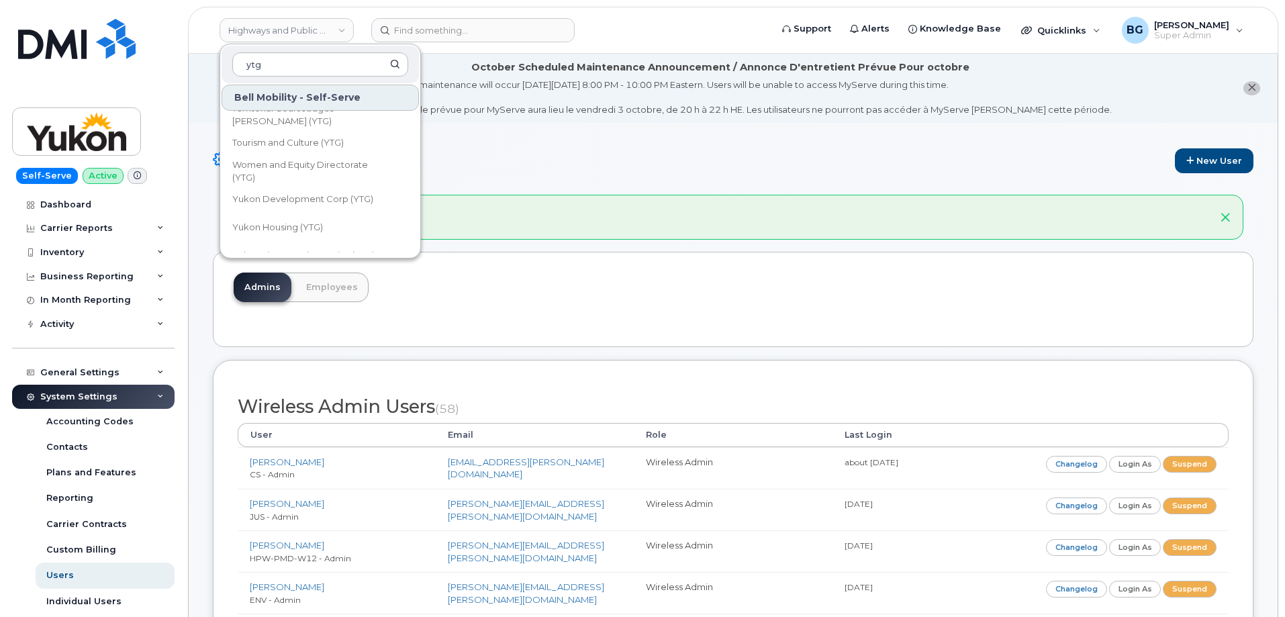
scroll to position [397, 0]
type input "ytg"
click at [564, 299] on div "Admins Employees" at bounding box center [733, 299] width 1041 height 95
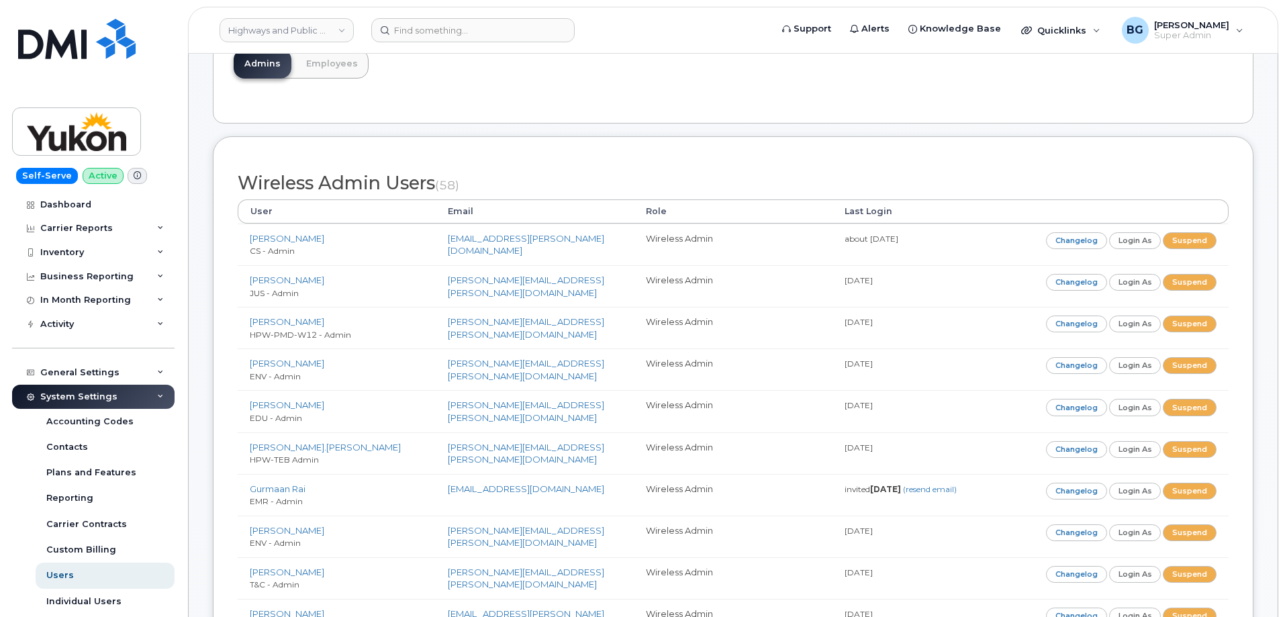
scroll to position [696, 0]
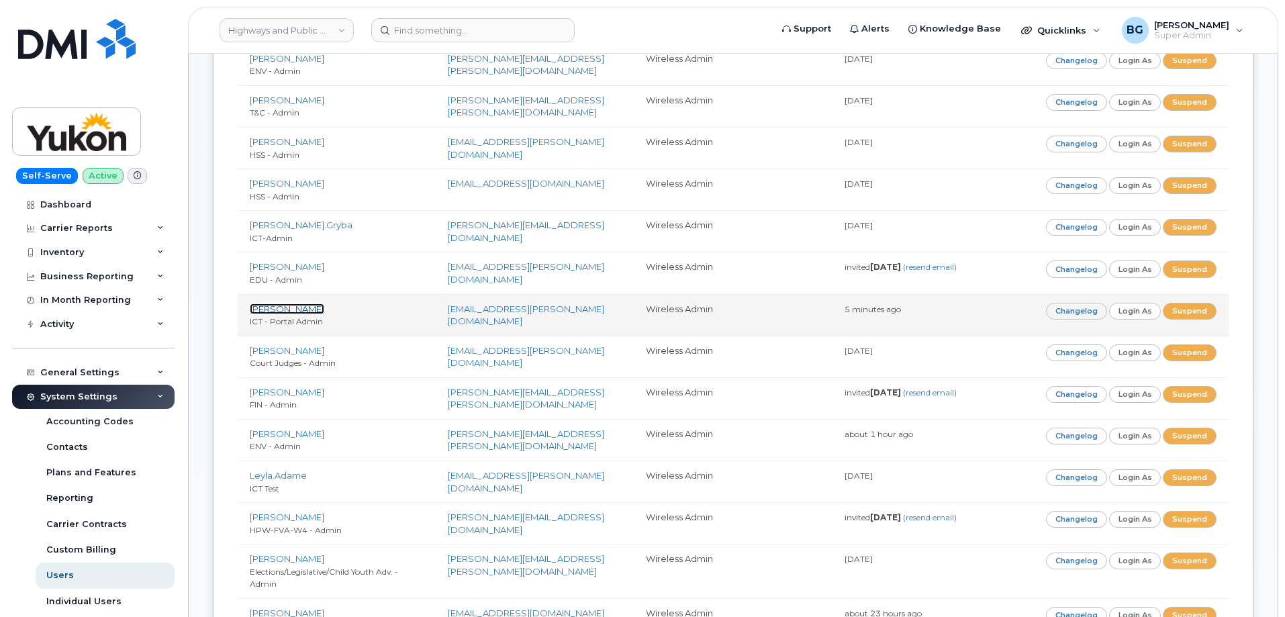
click at [275, 307] on link "[PERSON_NAME]" at bounding box center [287, 308] width 75 height 11
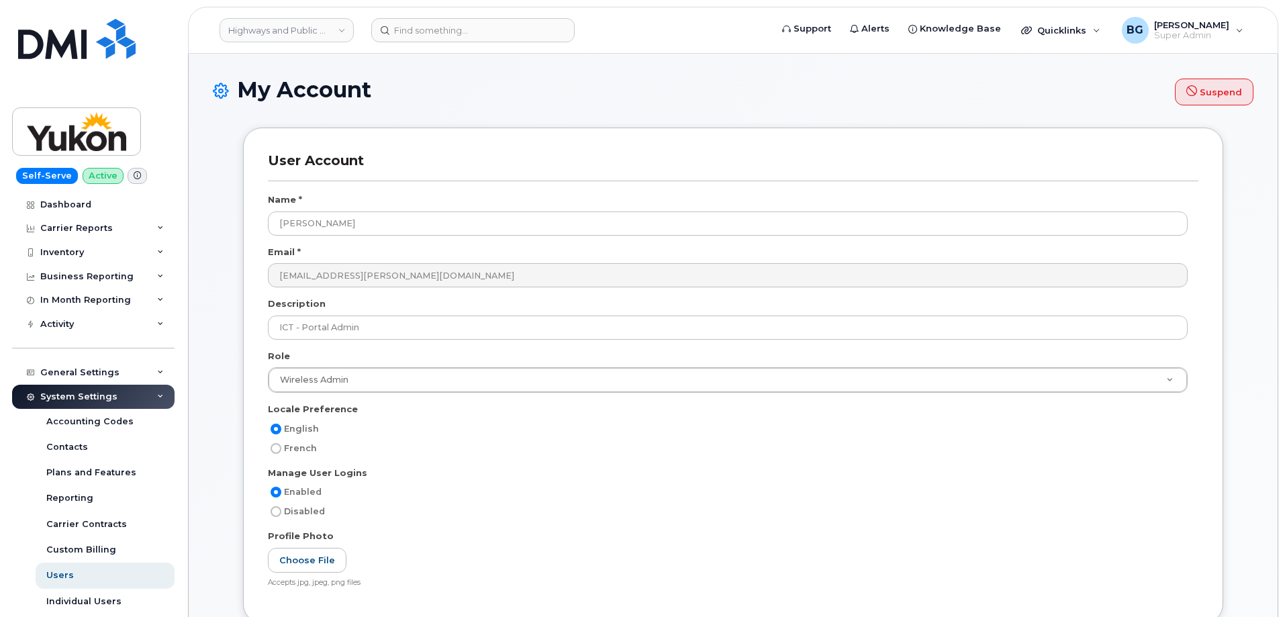
select select
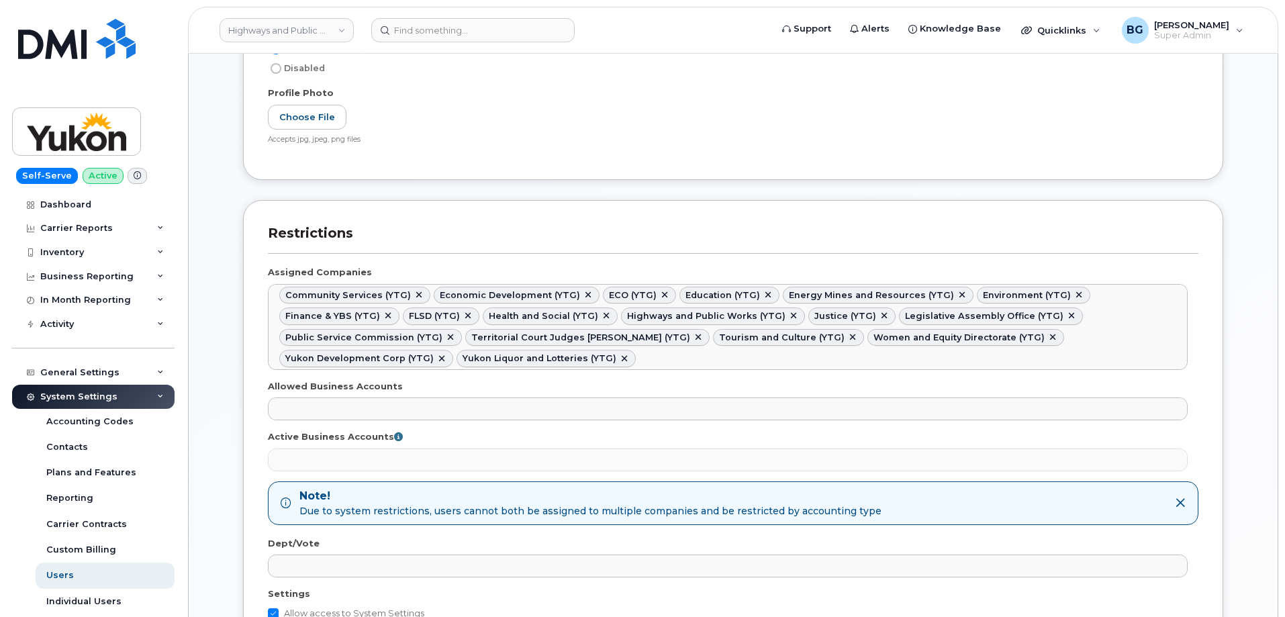
scroll to position [561, 0]
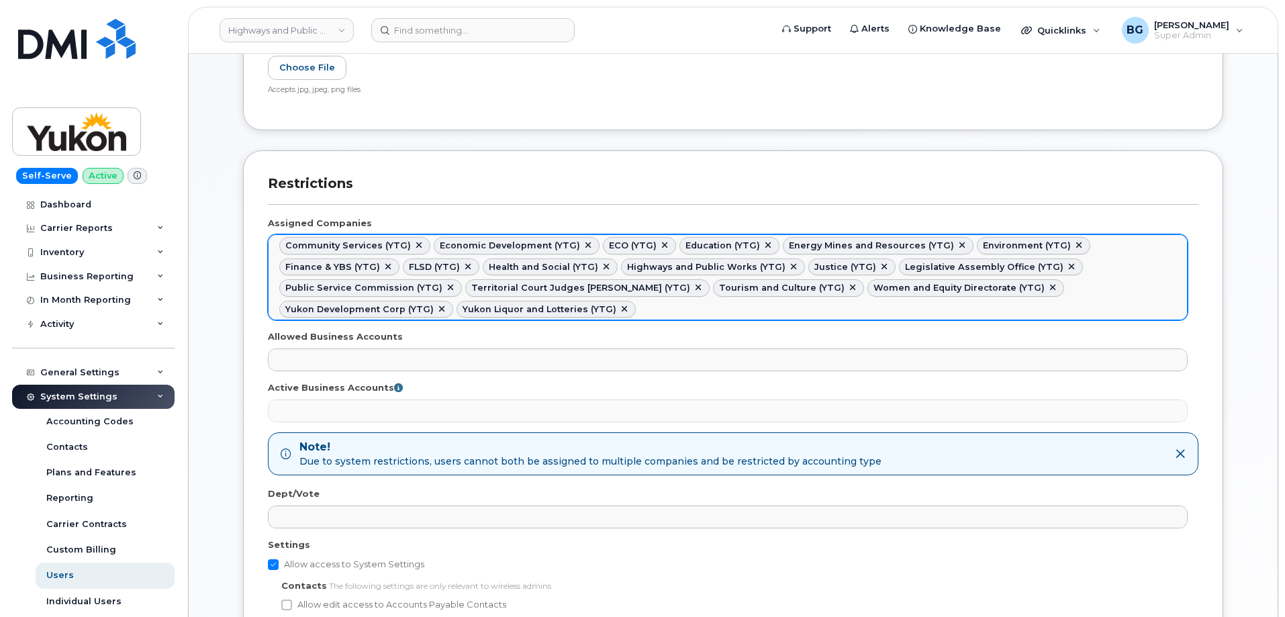
click at [414, 242] on link at bounding box center [419, 245] width 11 height 11
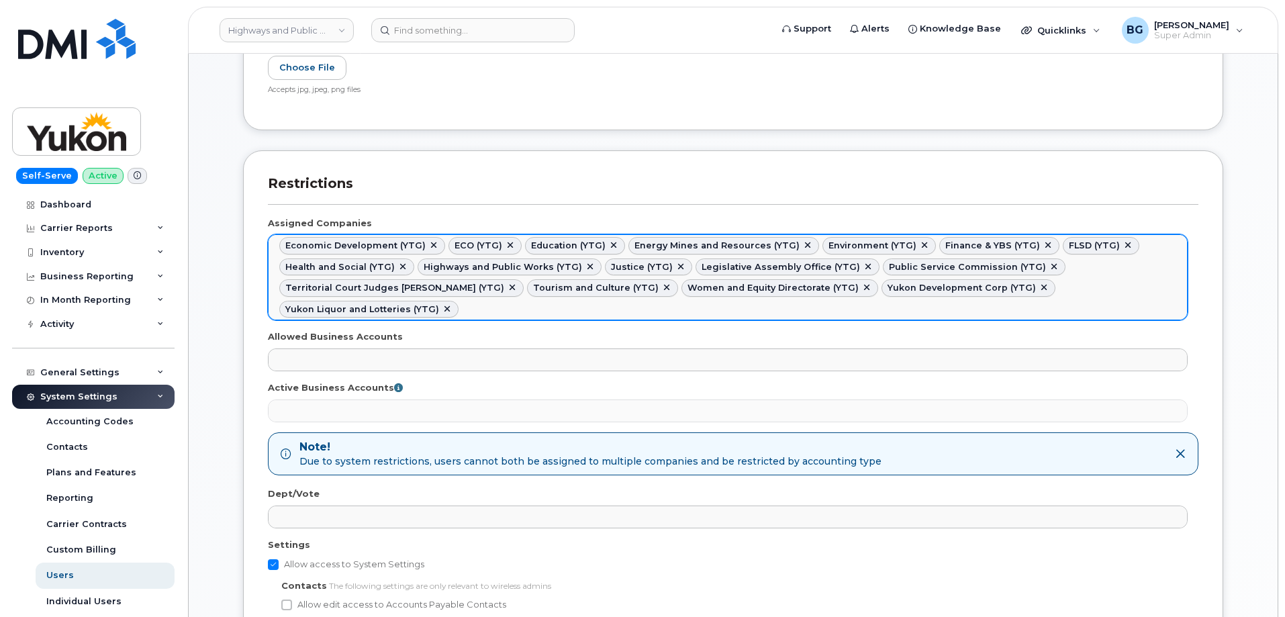
click at [410, 242] on div "Economic Development (YTG)" at bounding box center [355, 245] width 140 height 11
click at [428, 242] on link at bounding box center [433, 245] width 11 height 11
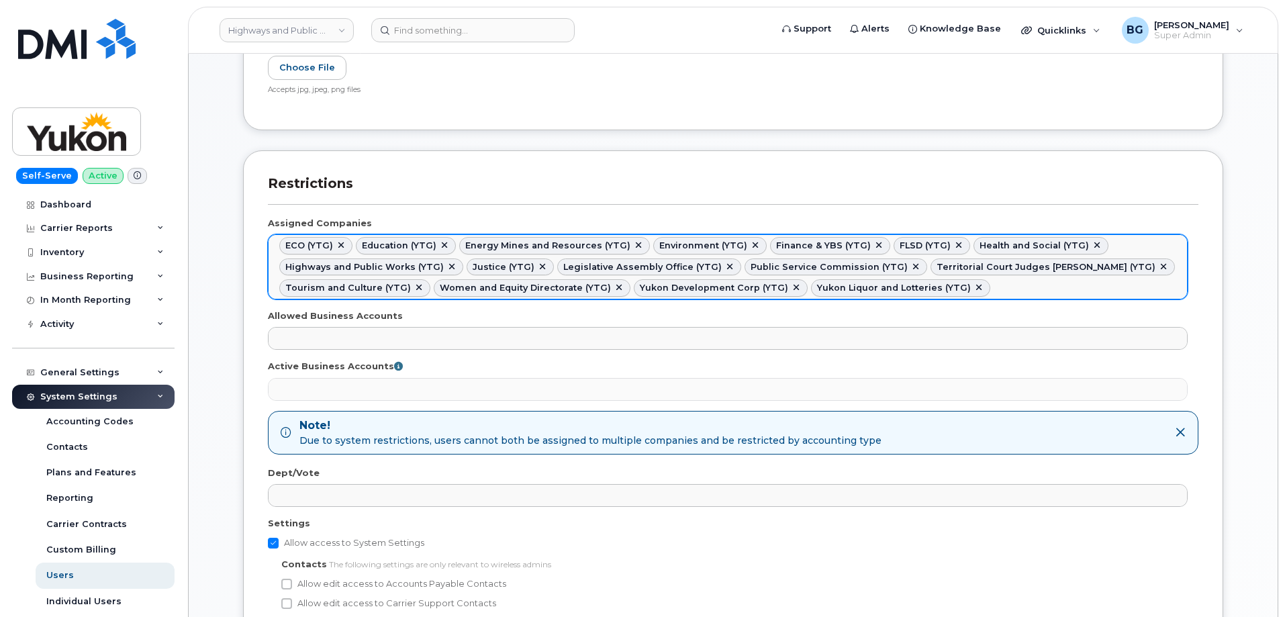
click at [424, 242] on div "Education (YTG)" at bounding box center [399, 245] width 75 height 11
click at [439, 243] on link at bounding box center [444, 245] width 11 height 11
click at [530, 244] on link at bounding box center [535, 245] width 11 height 11
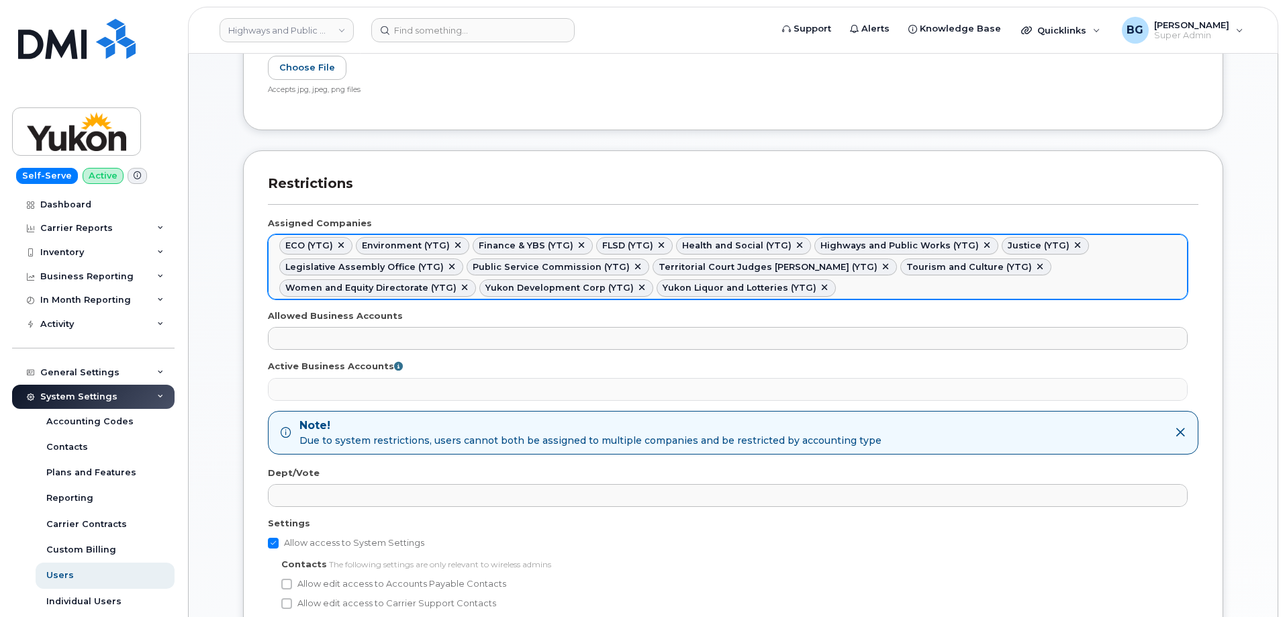
click at [521, 244] on div "Finance & YBS (YTG)" at bounding box center [526, 245] width 95 height 11
click at [576, 242] on link at bounding box center [581, 245] width 11 height 11
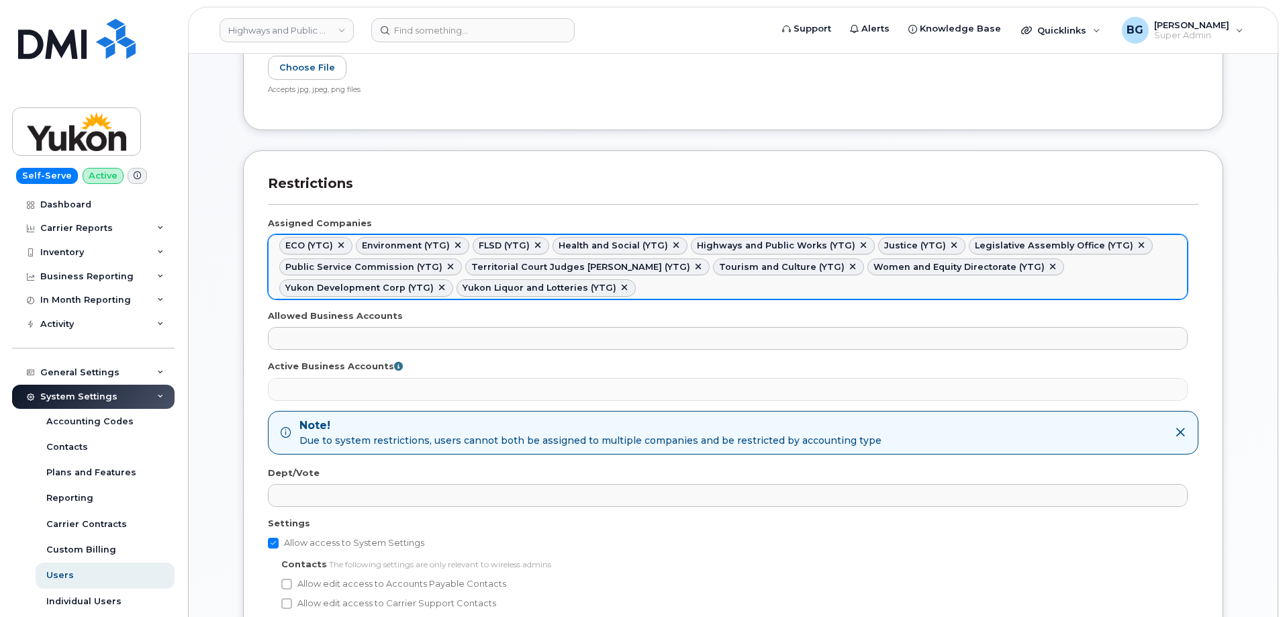
click at [452, 245] on link at bounding box center [457, 245] width 11 height 11
click at [416, 242] on link at bounding box center [421, 245] width 11 height 11
click at [474, 242] on link at bounding box center [479, 245] width 11 height 11
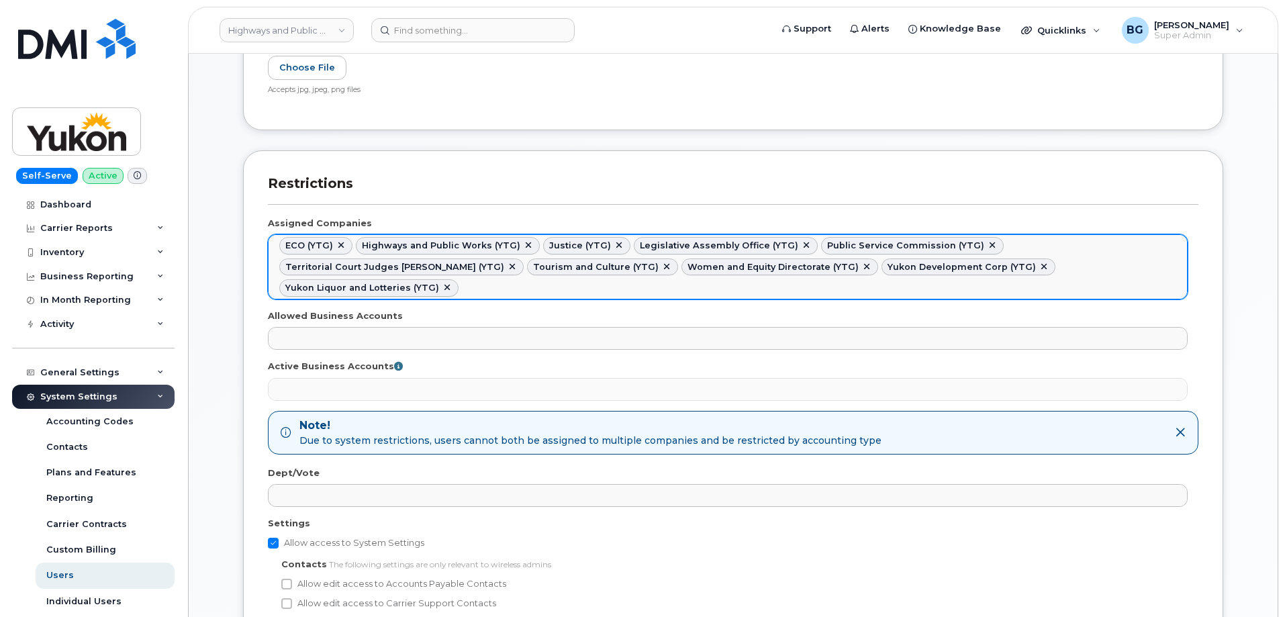
click at [523, 244] on link at bounding box center [528, 245] width 11 height 11
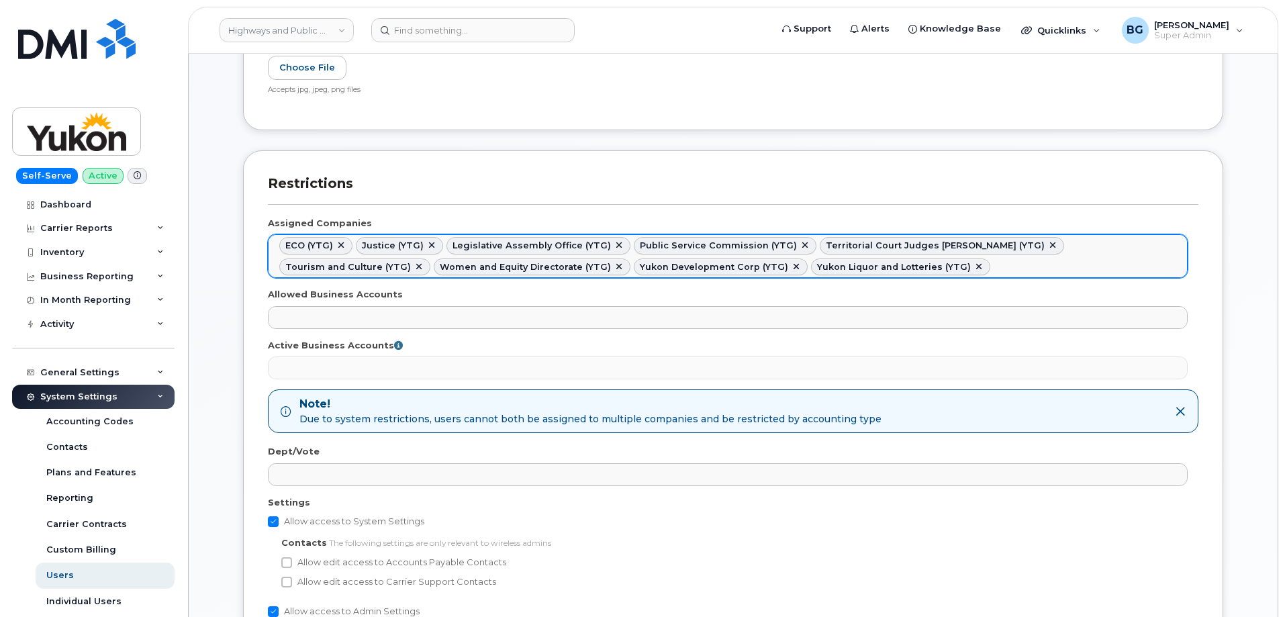
click at [428, 242] on link at bounding box center [431, 245] width 11 height 11
click at [342, 244] on link at bounding box center [341, 245] width 11 height 11
click at [446, 244] on link at bounding box center [451, 245] width 11 height 11
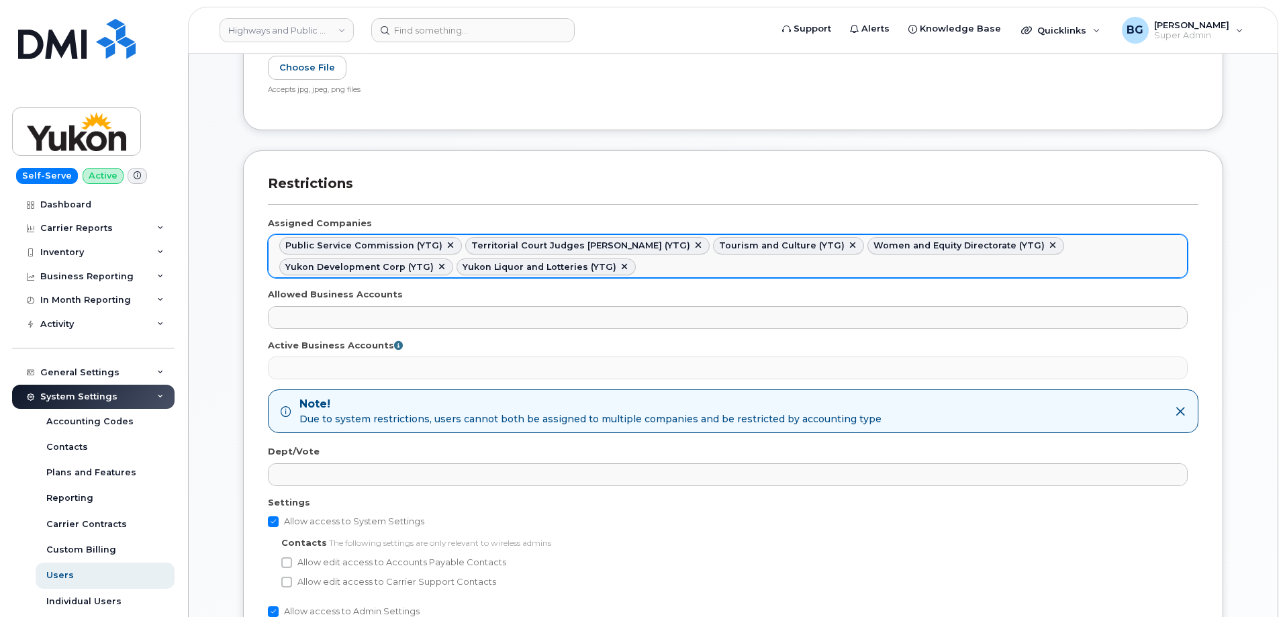
click at [445, 244] on link at bounding box center [450, 245] width 11 height 11
click at [507, 242] on link at bounding box center [512, 245] width 11 height 11
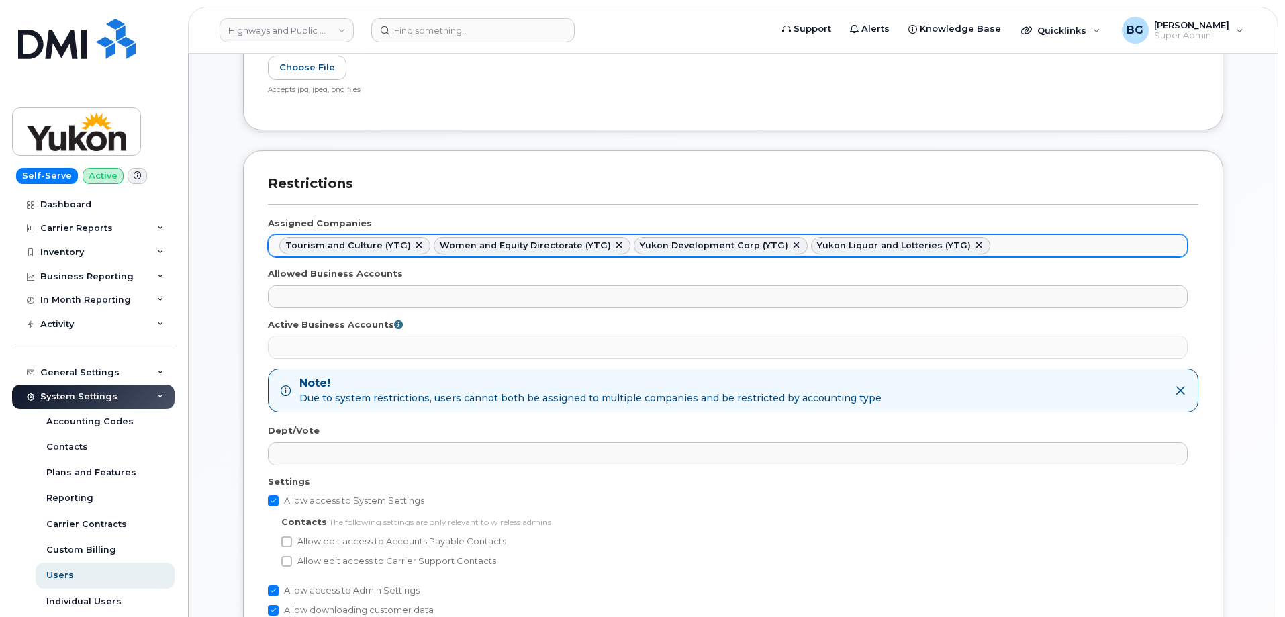
click at [414, 241] on link at bounding box center [419, 245] width 11 height 11
click at [461, 244] on link at bounding box center [464, 245] width 11 height 11
click at [436, 244] on link at bounding box center [441, 245] width 11 height 11
select select "cffe9e2f-9674-498c-8ab9-90759057f1a5"
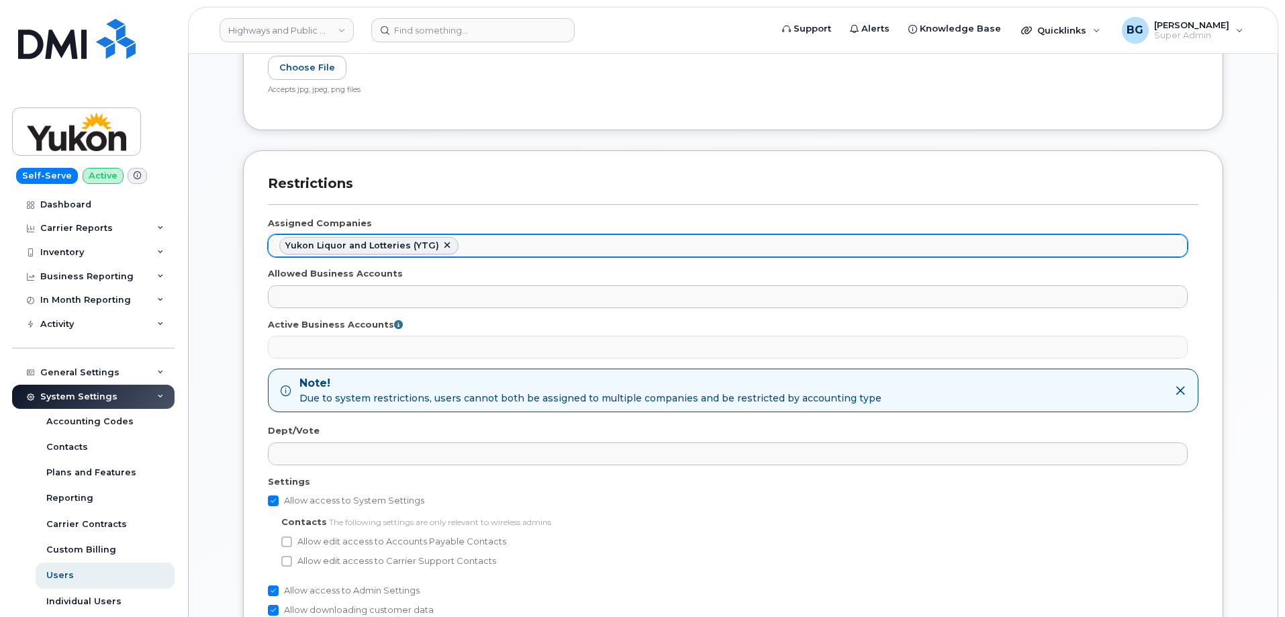
click at [442, 244] on link at bounding box center [447, 245] width 11 height 11
select select
click at [438, 246] on ul at bounding box center [728, 245] width 918 height 21
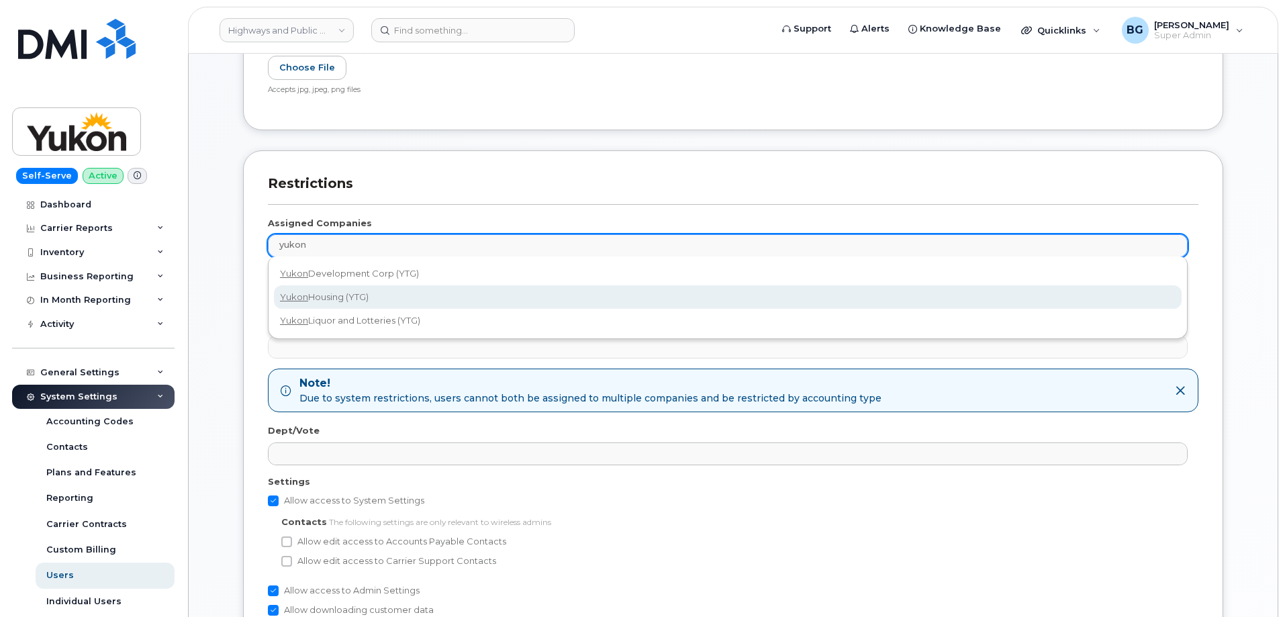
type input "yukon"
select select "c09cf8b7-b659-4753-b9ea-ee9dfd3d0a78"
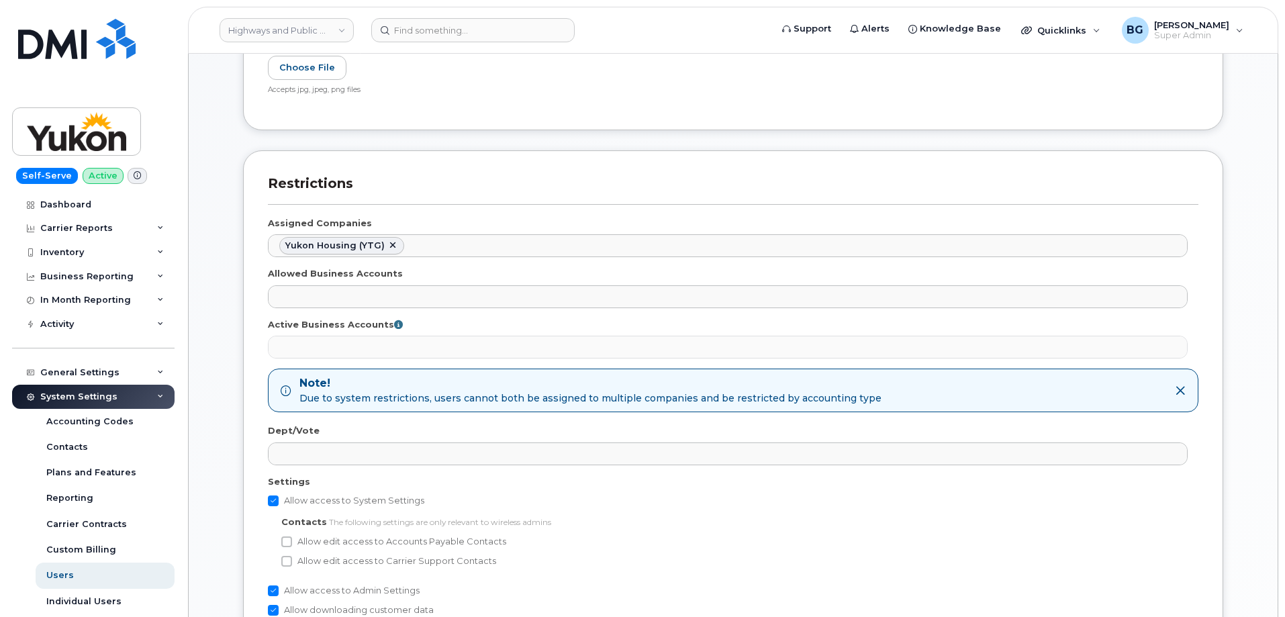
click at [678, 536] on div "Allow edit access to Accounts Payable Contacts" at bounding box center [734, 542] width 906 height 16
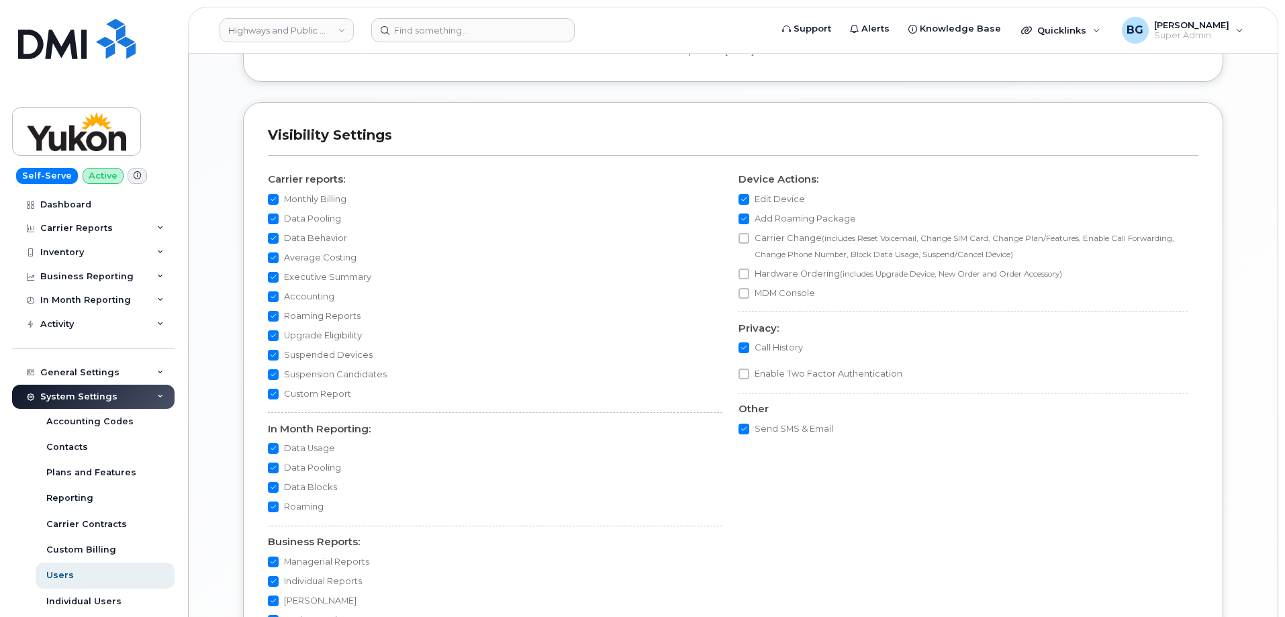
scroll to position [1426, 0]
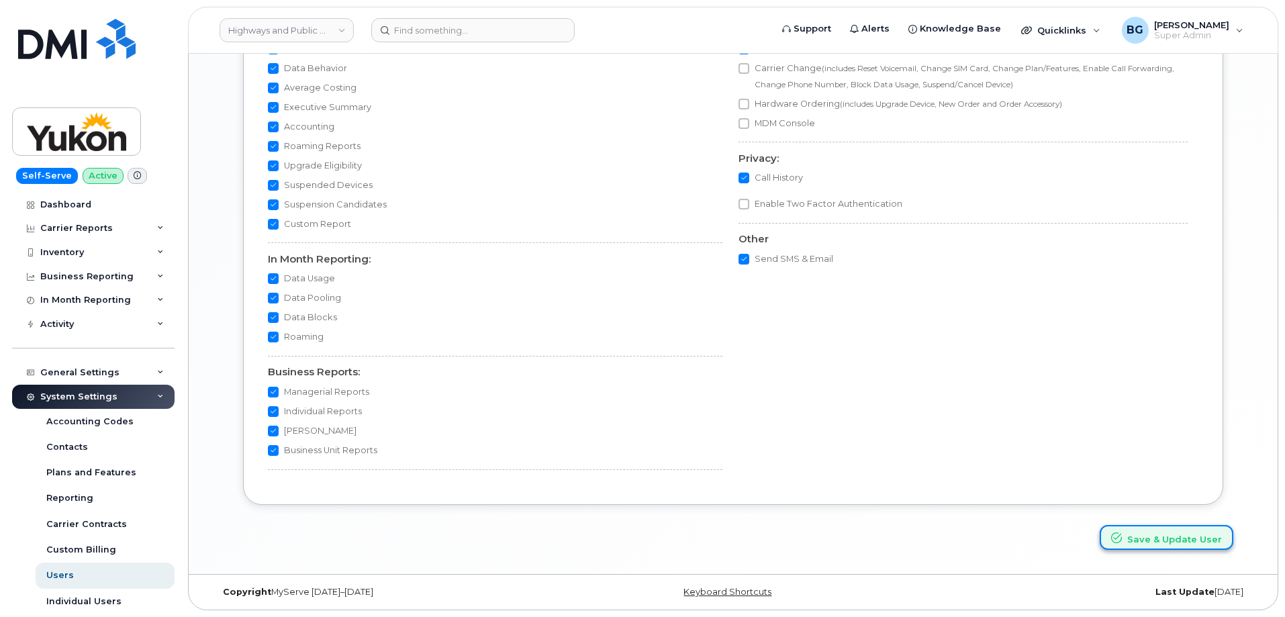
click at [1147, 534] on button "Save & Update User" at bounding box center [1167, 537] width 134 height 25
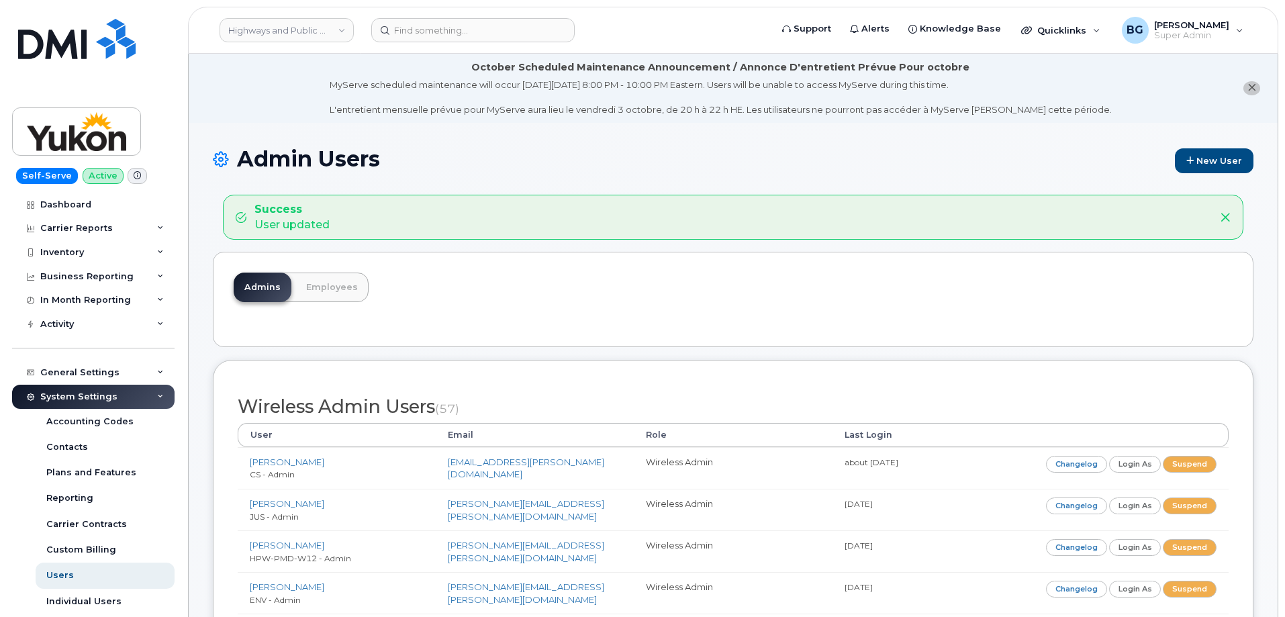
click at [687, 160] on h1 "Admin Users New User" at bounding box center [733, 160] width 1041 height 26
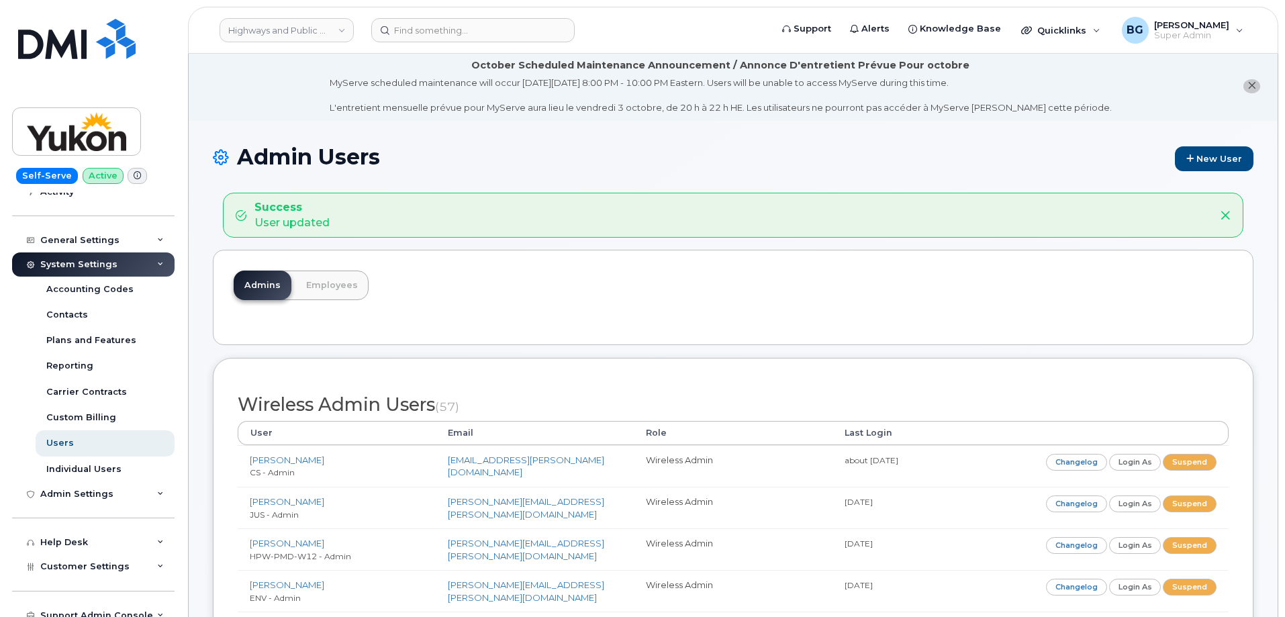
scroll to position [134, 0]
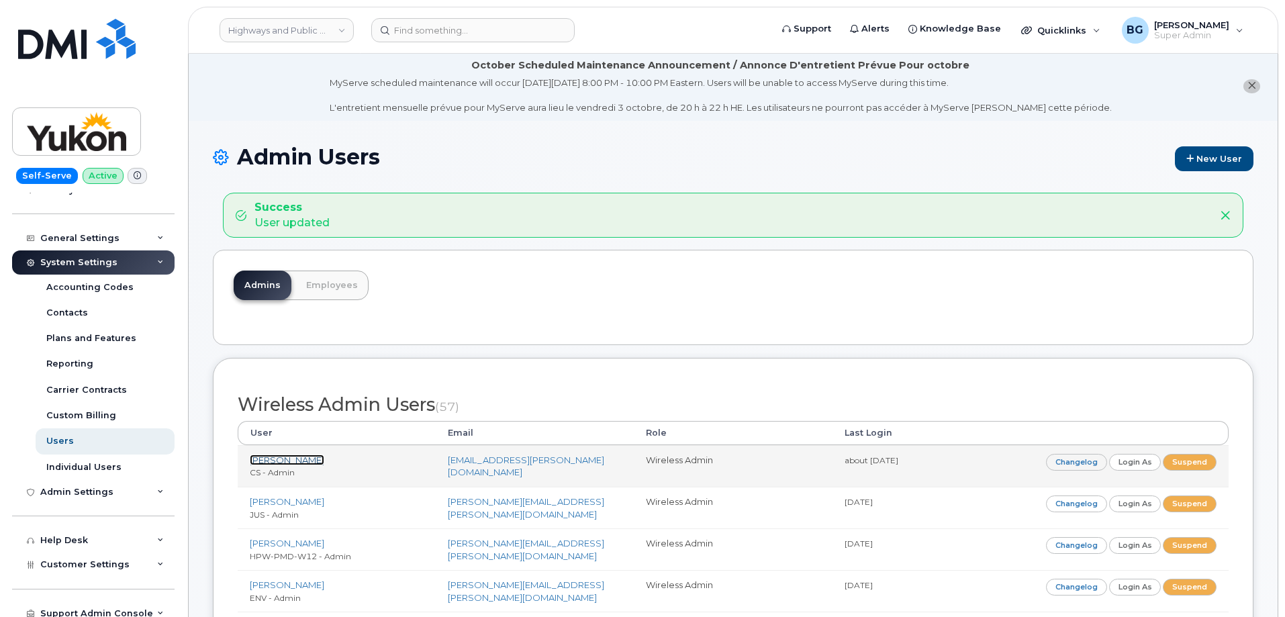
click at [285, 461] on link "[PERSON_NAME]" at bounding box center [287, 460] width 75 height 11
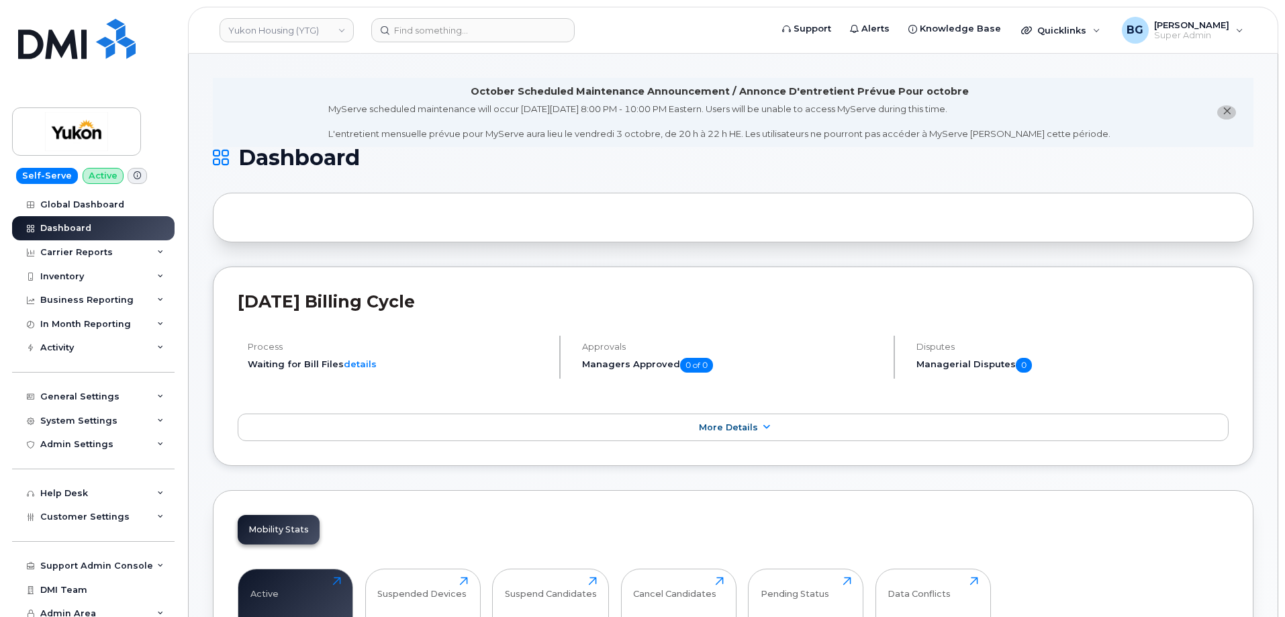
scroll to position [626, 0]
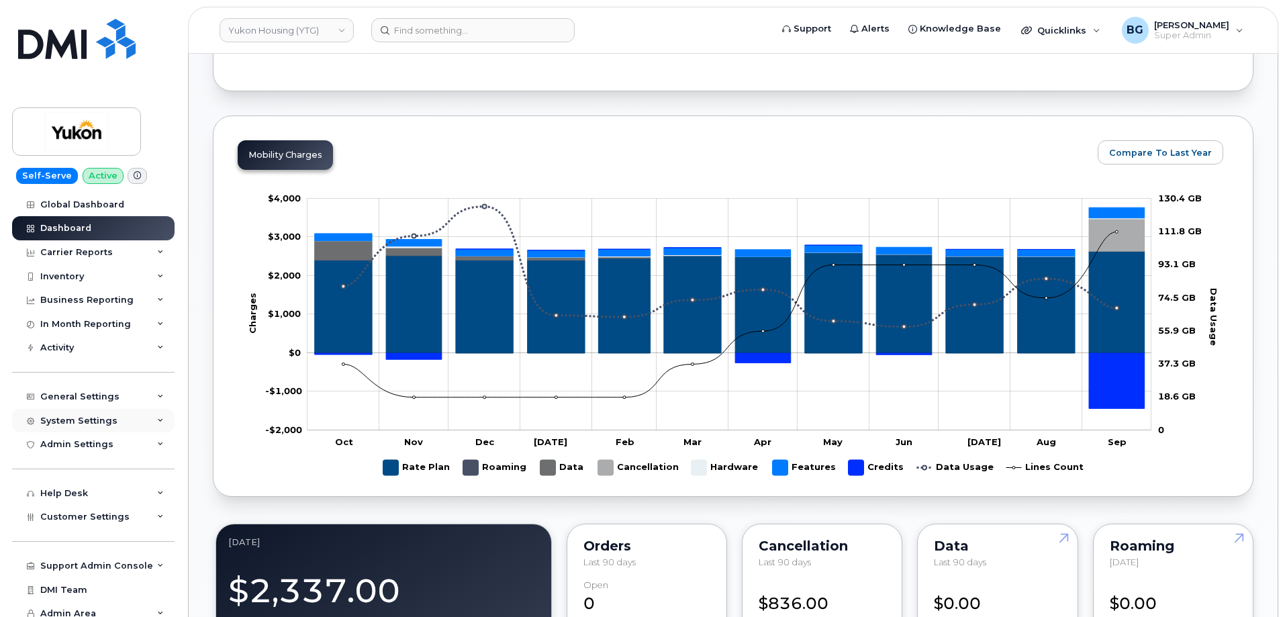
click at [72, 421] on div "System Settings" at bounding box center [78, 421] width 77 height 11
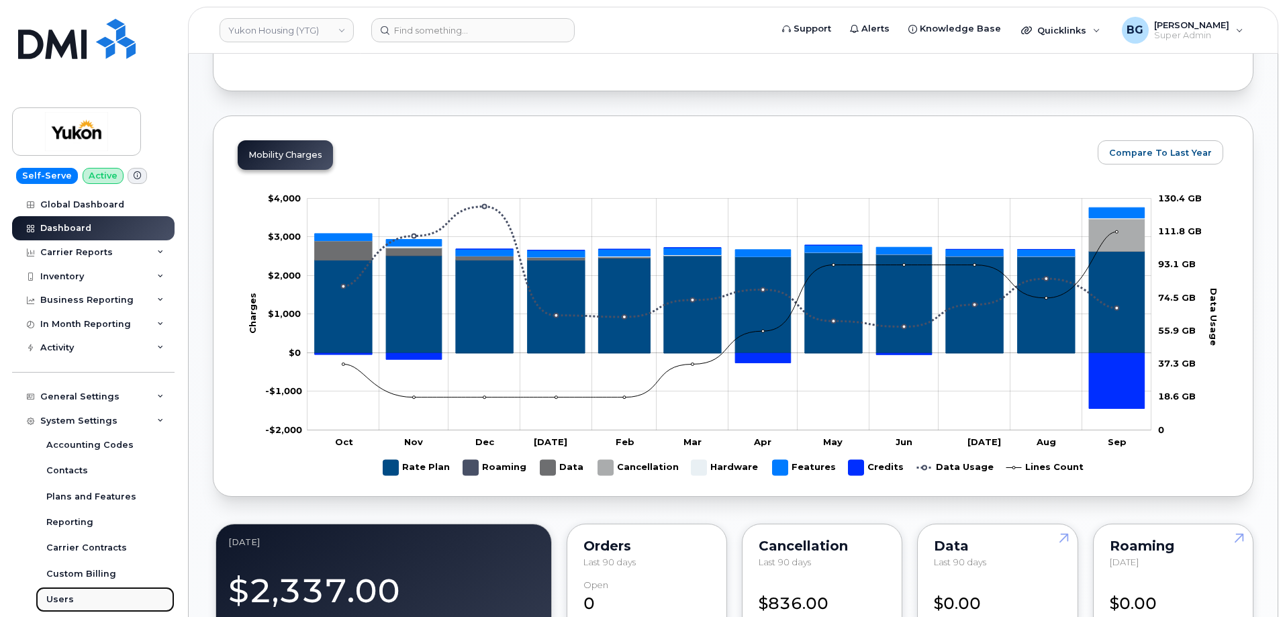
click at [54, 602] on div "Users" at bounding box center [60, 599] width 28 height 12
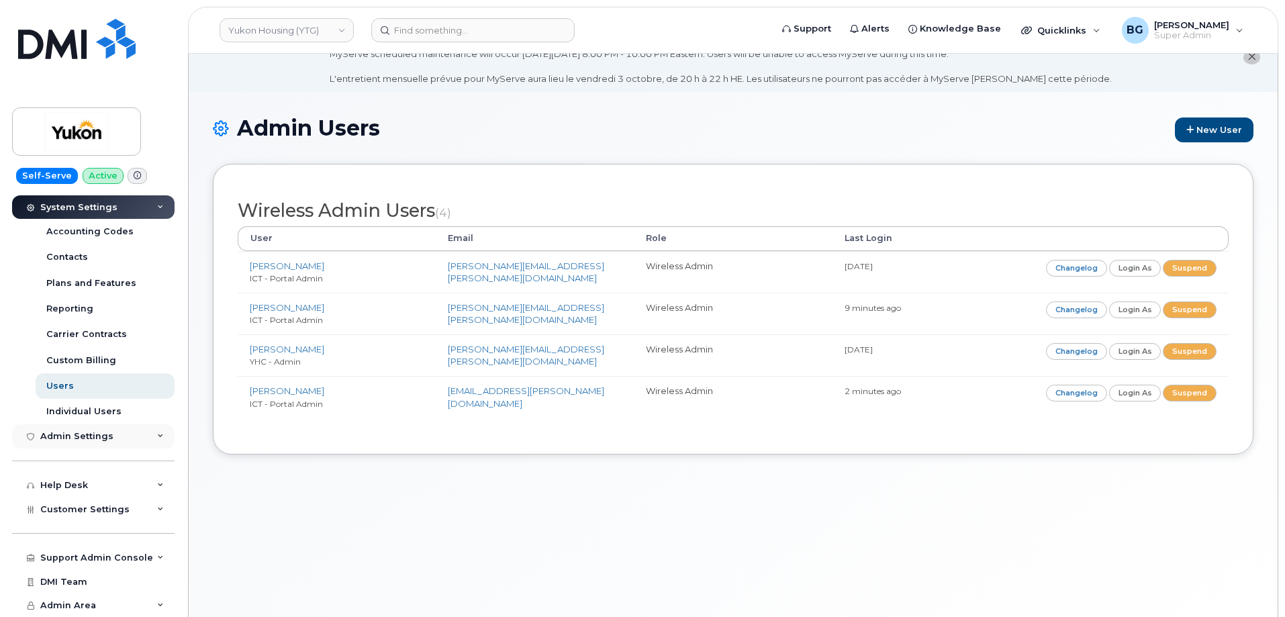
scroll to position [76, 0]
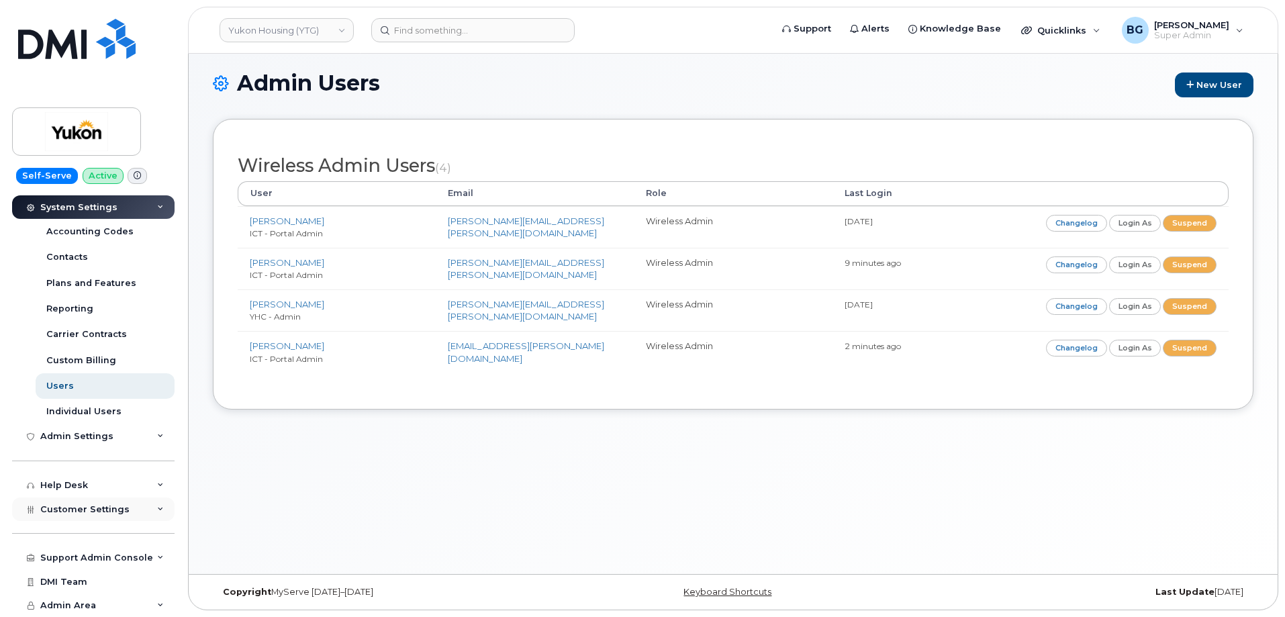
click at [91, 508] on span "Customer Settings" at bounding box center [84, 509] width 89 height 10
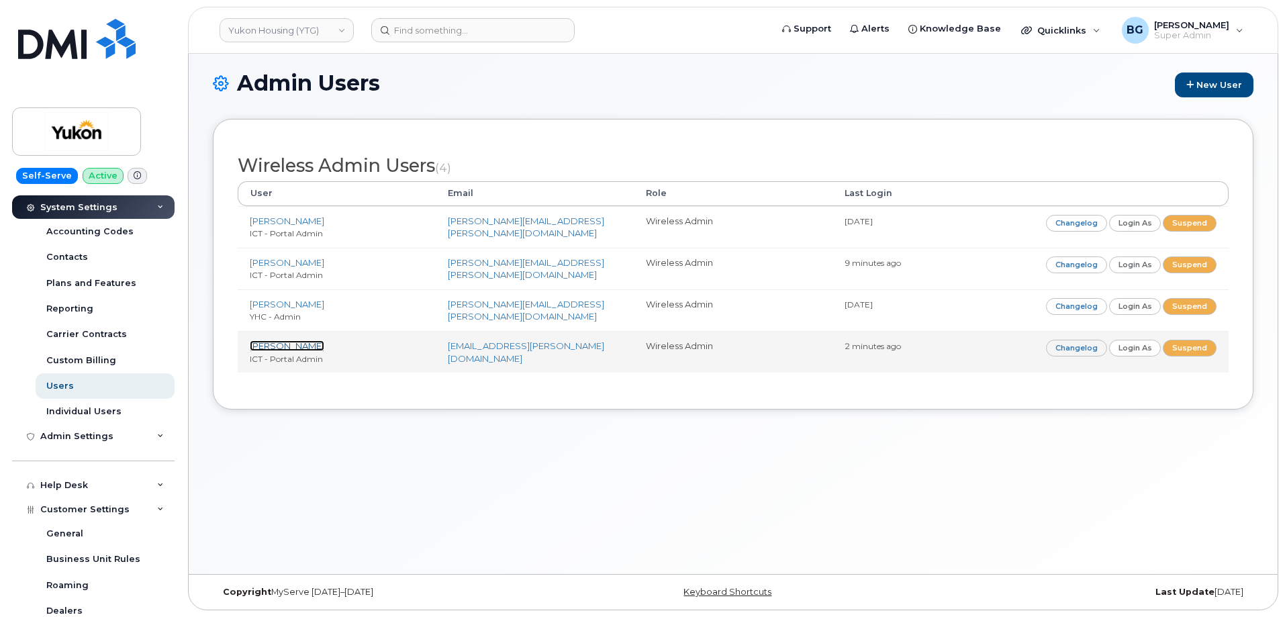
click at [282, 342] on link "[PERSON_NAME]" at bounding box center [287, 345] width 75 height 11
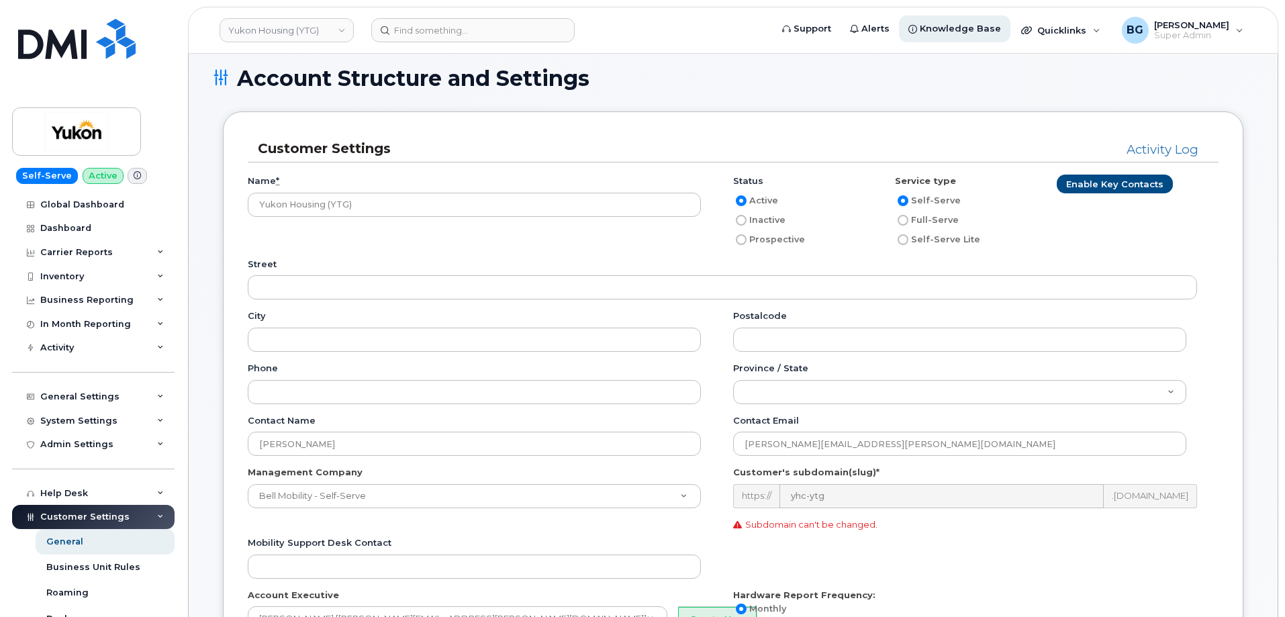
scroll to position [45, 0]
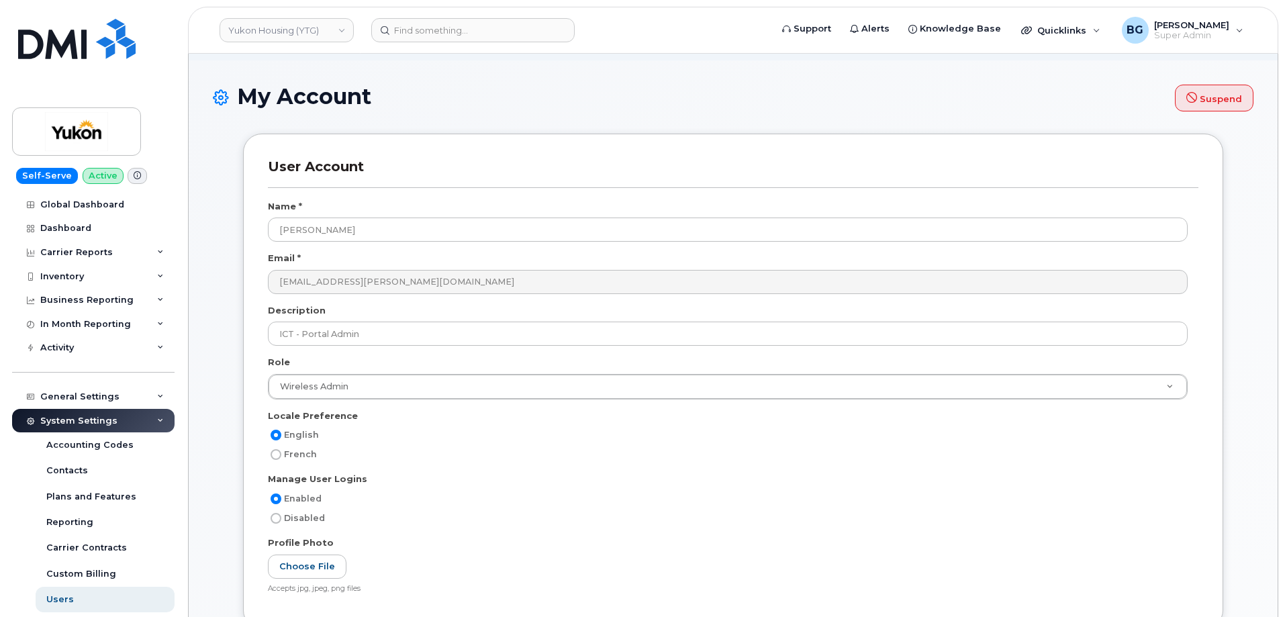
scroll to position [45, 0]
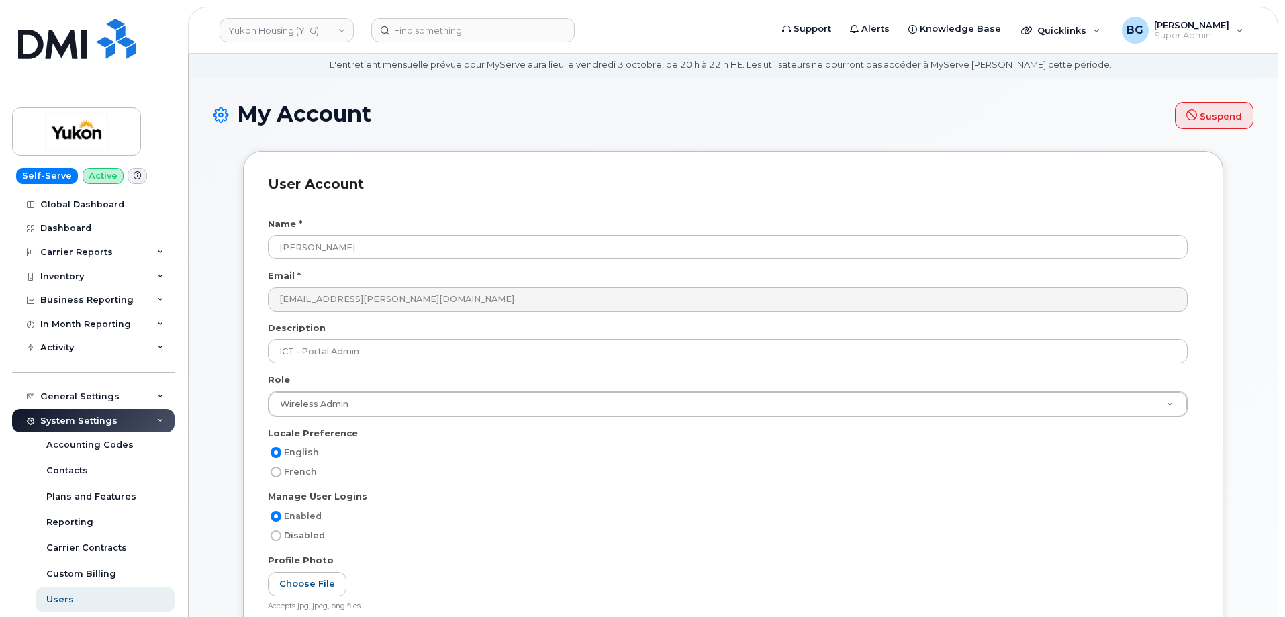
click at [593, 479] on div "French" at bounding box center [728, 472] width 920 height 16
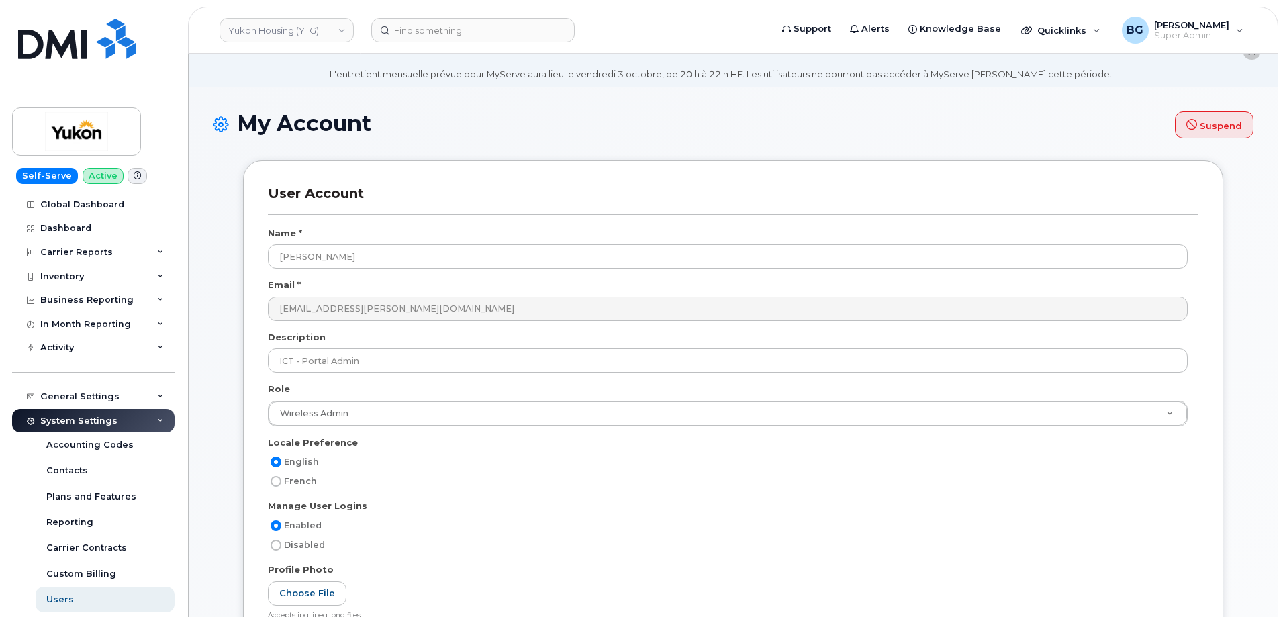
scroll to position [0, 0]
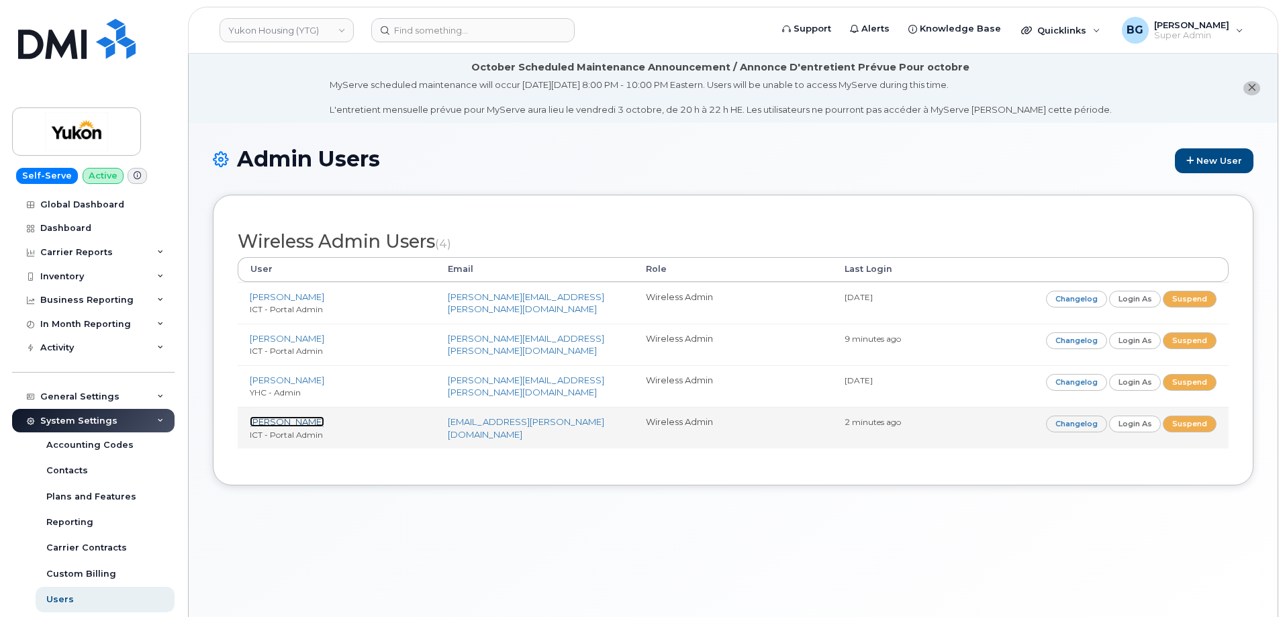
click at [258, 418] on link "[PERSON_NAME]" at bounding box center [287, 421] width 75 height 11
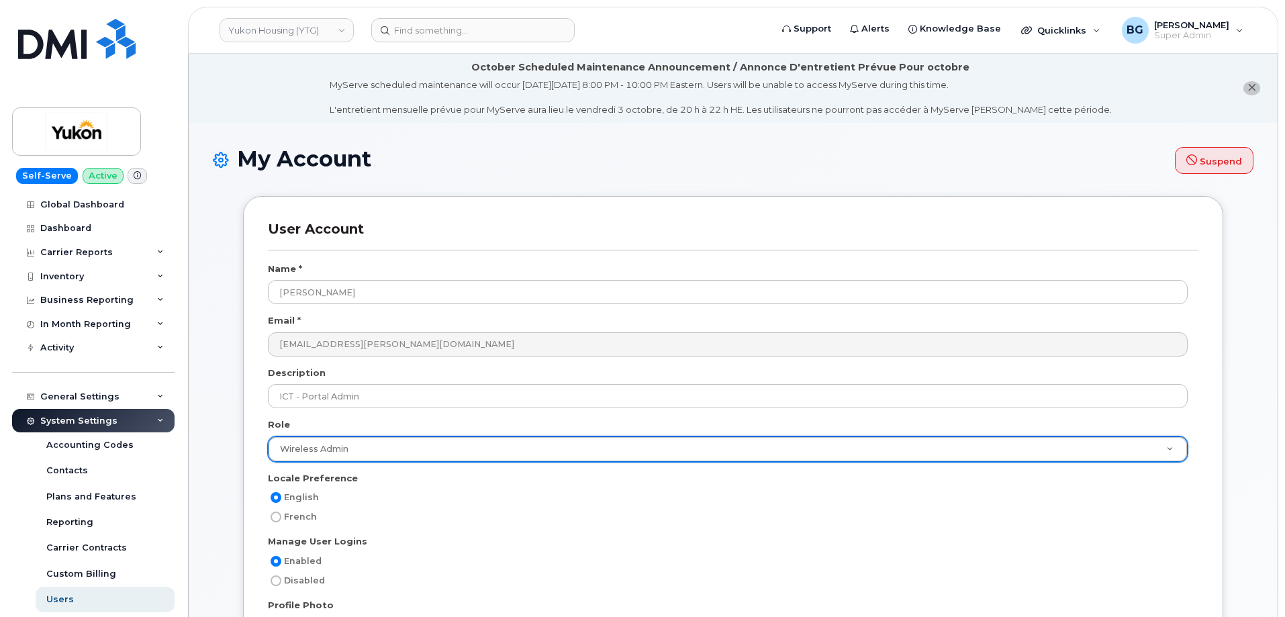
click at [502, 156] on h1 "My Account Suspend" at bounding box center [733, 161] width 1041 height 28
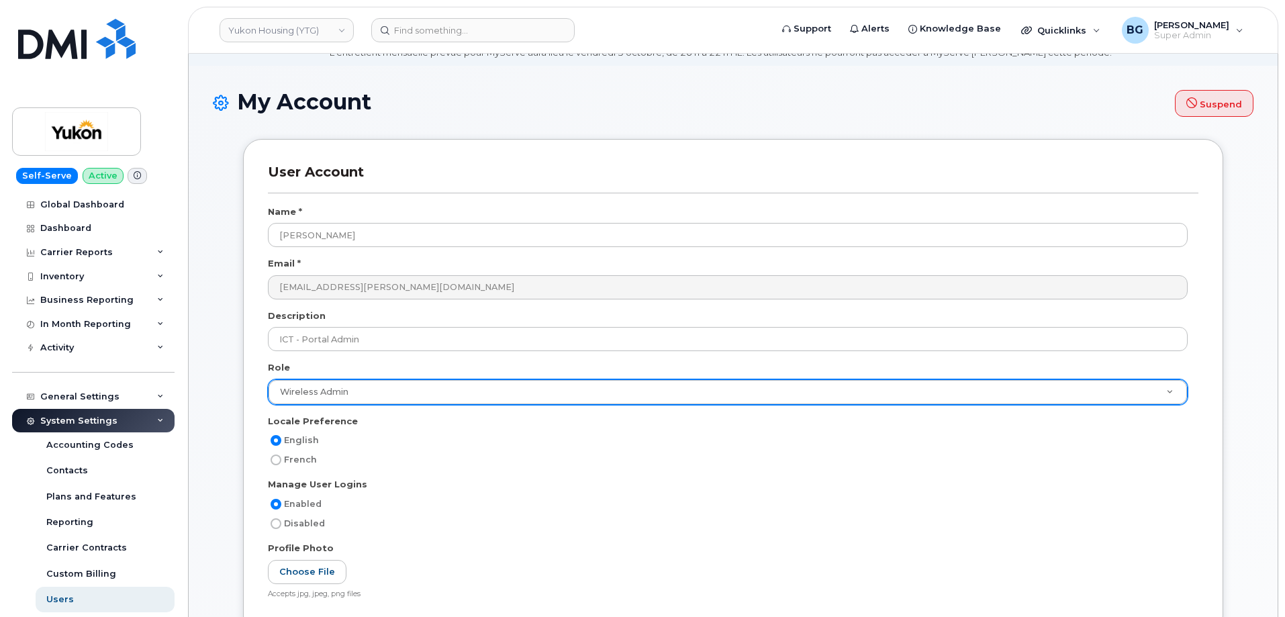
scroll to position [45, 0]
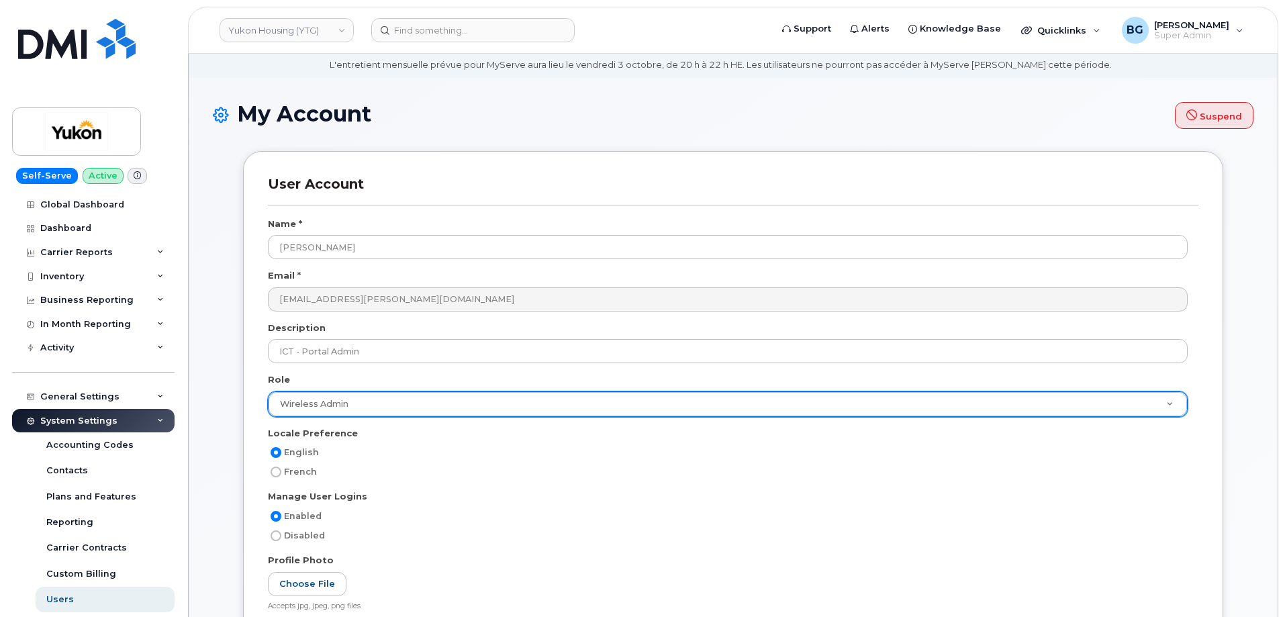
click at [470, 471] on div "French" at bounding box center [728, 472] width 920 height 16
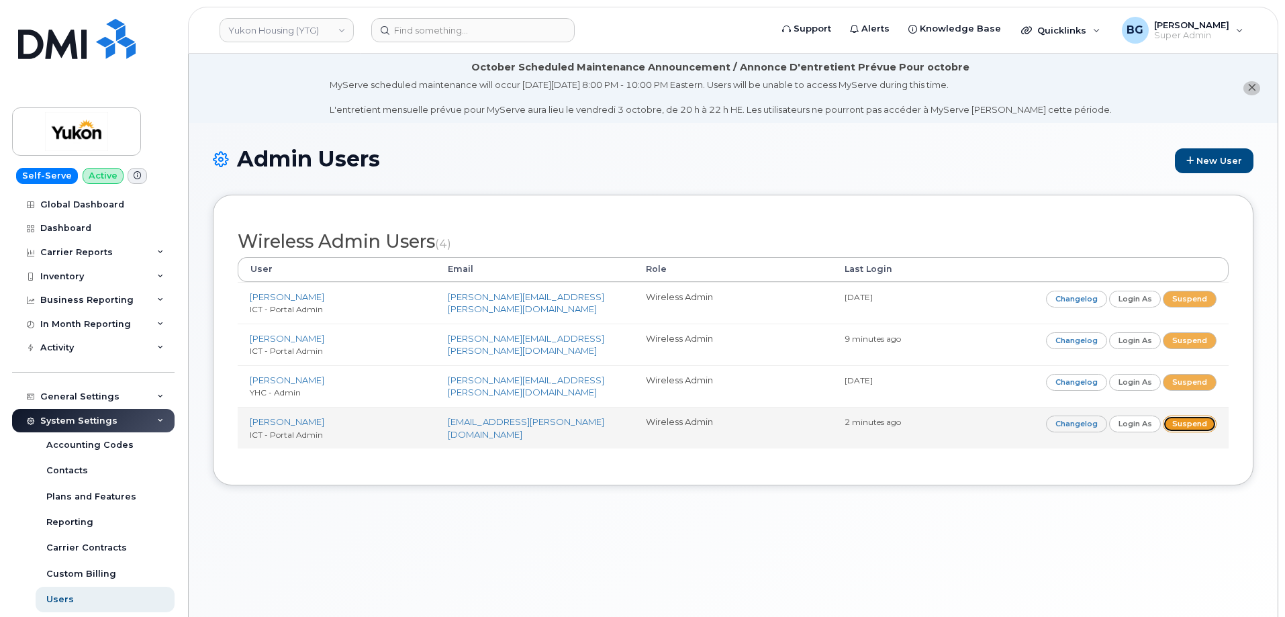
click at [1190, 422] on link "Suspend" at bounding box center [1190, 424] width 54 height 17
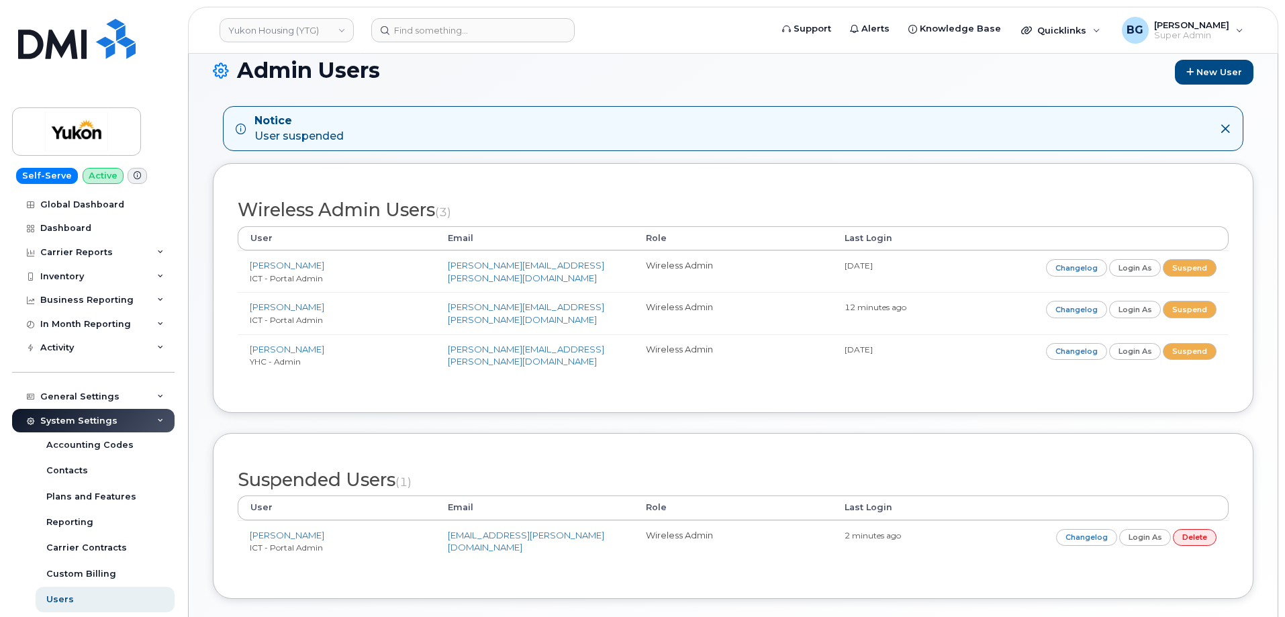
scroll to position [158, 0]
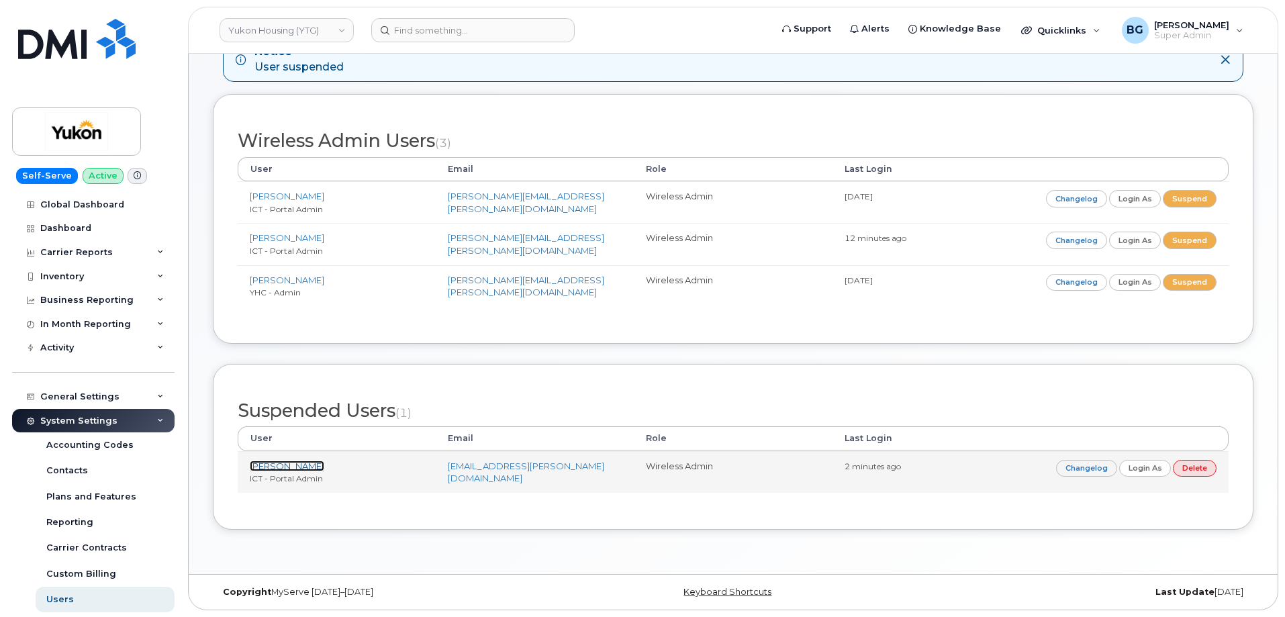
click at [267, 464] on link "[PERSON_NAME]" at bounding box center [287, 466] width 75 height 11
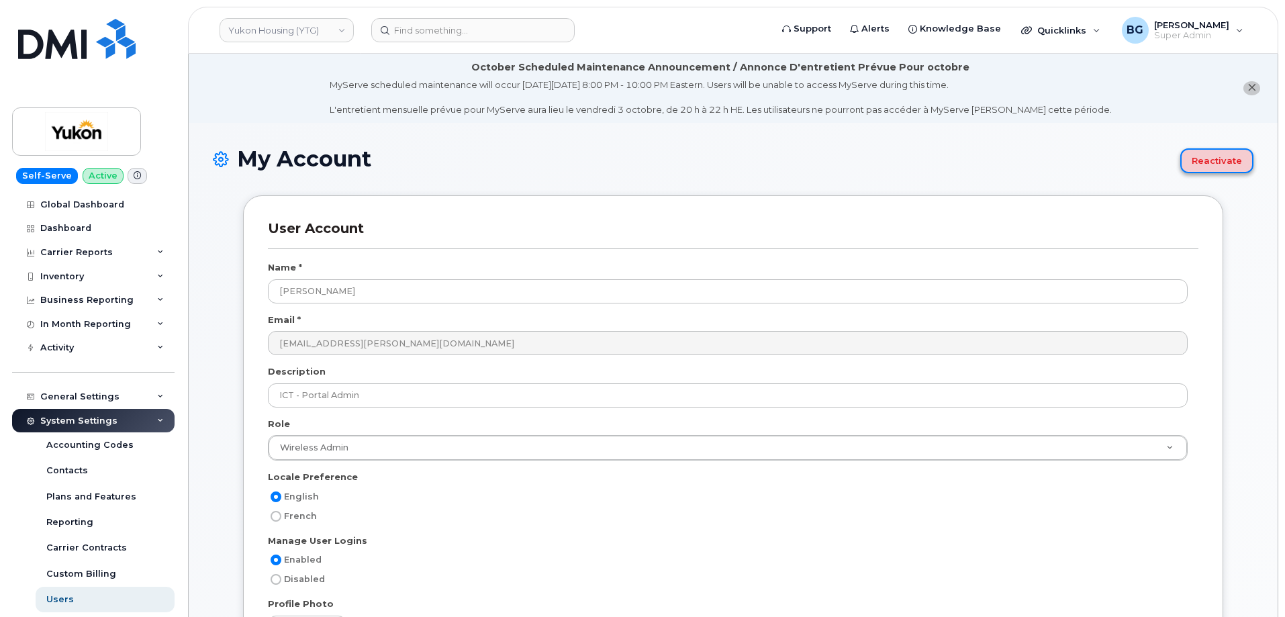
click at [1237, 165] on button "Reactivate" at bounding box center [1216, 160] width 73 height 25
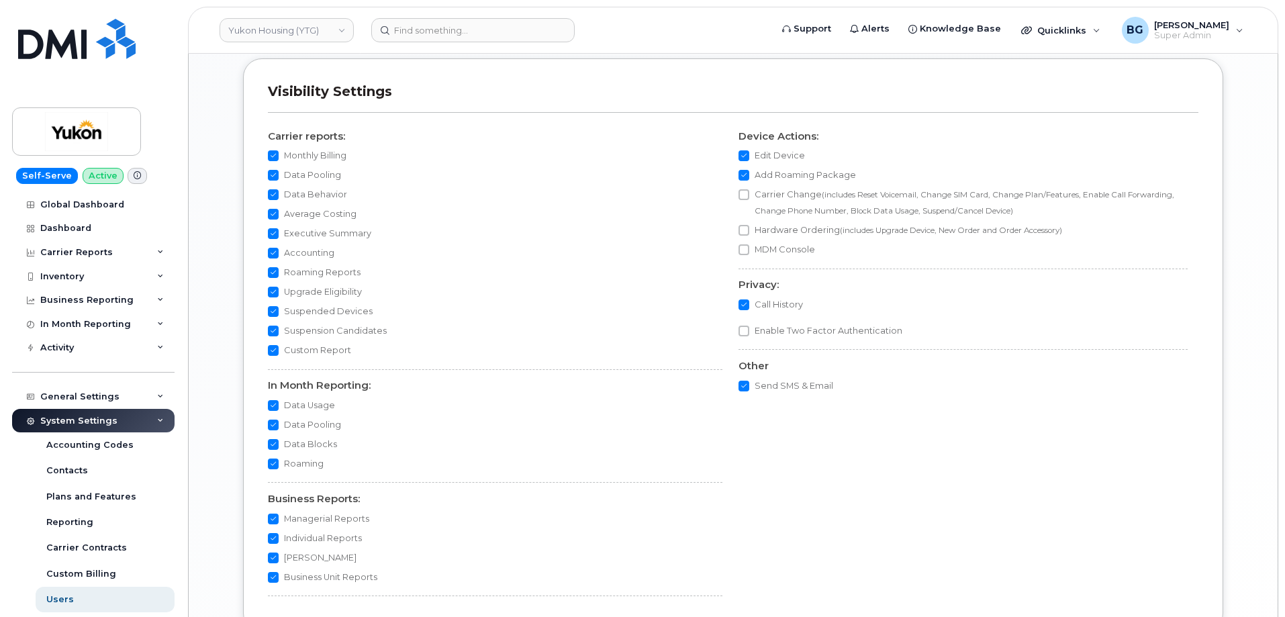
scroll to position [1382, 0]
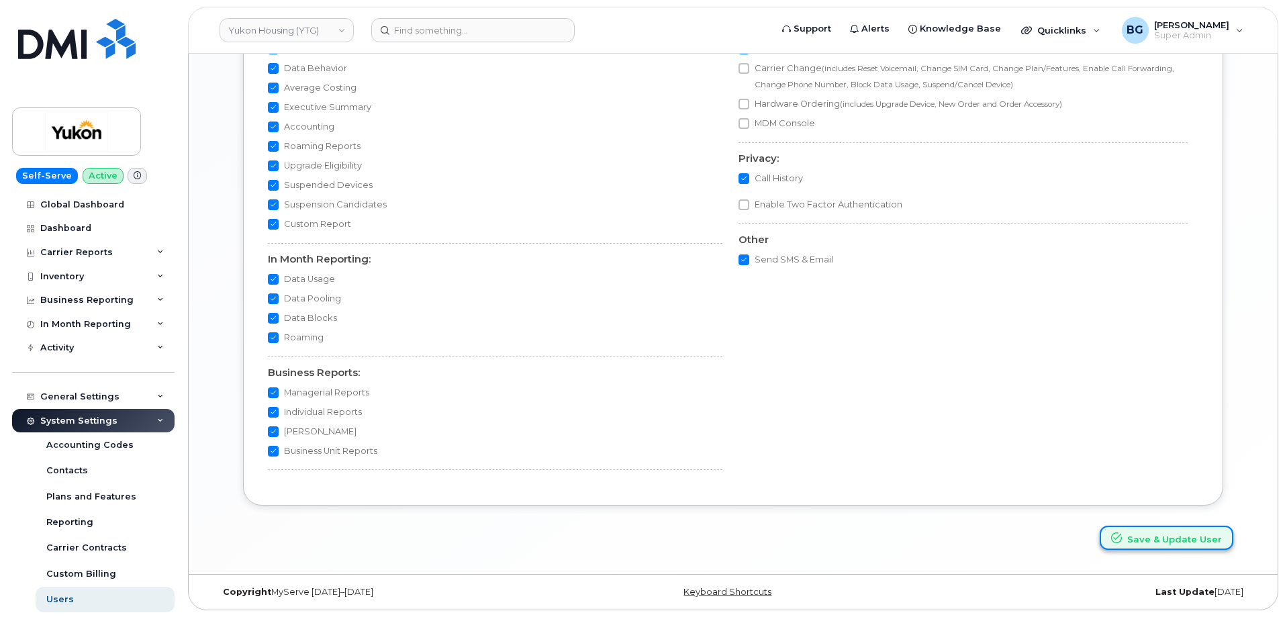
click at [1159, 546] on button "Save & Update User" at bounding box center [1167, 538] width 134 height 25
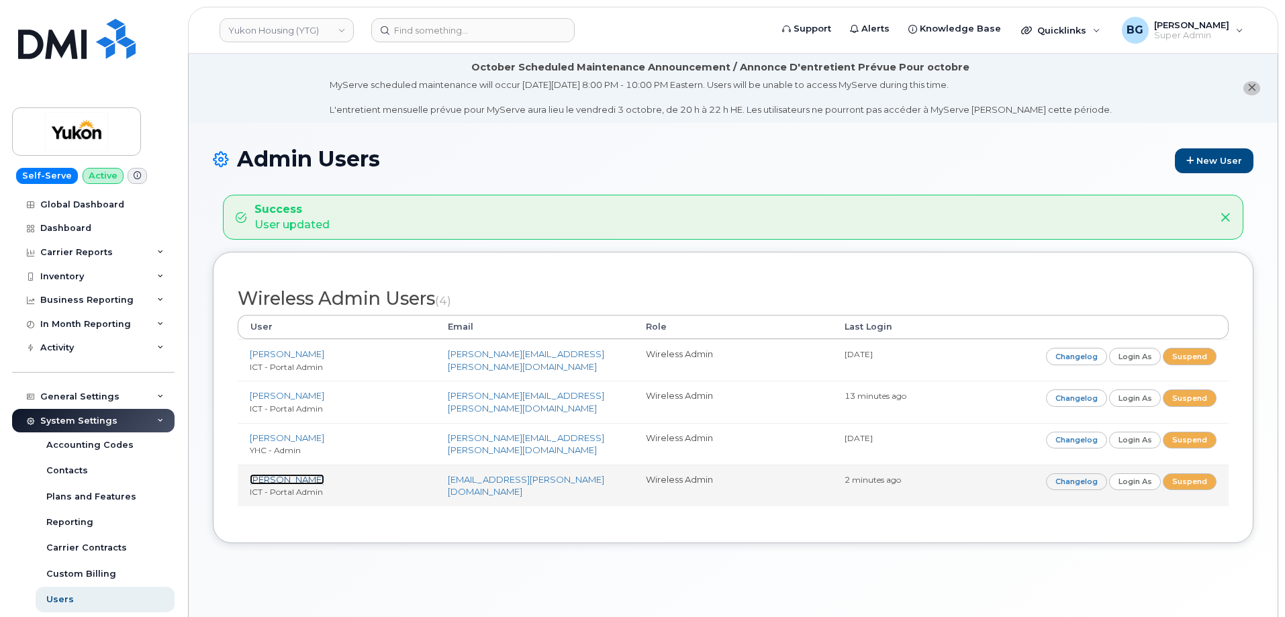
click at [281, 480] on link "[PERSON_NAME]" at bounding box center [287, 479] width 75 height 11
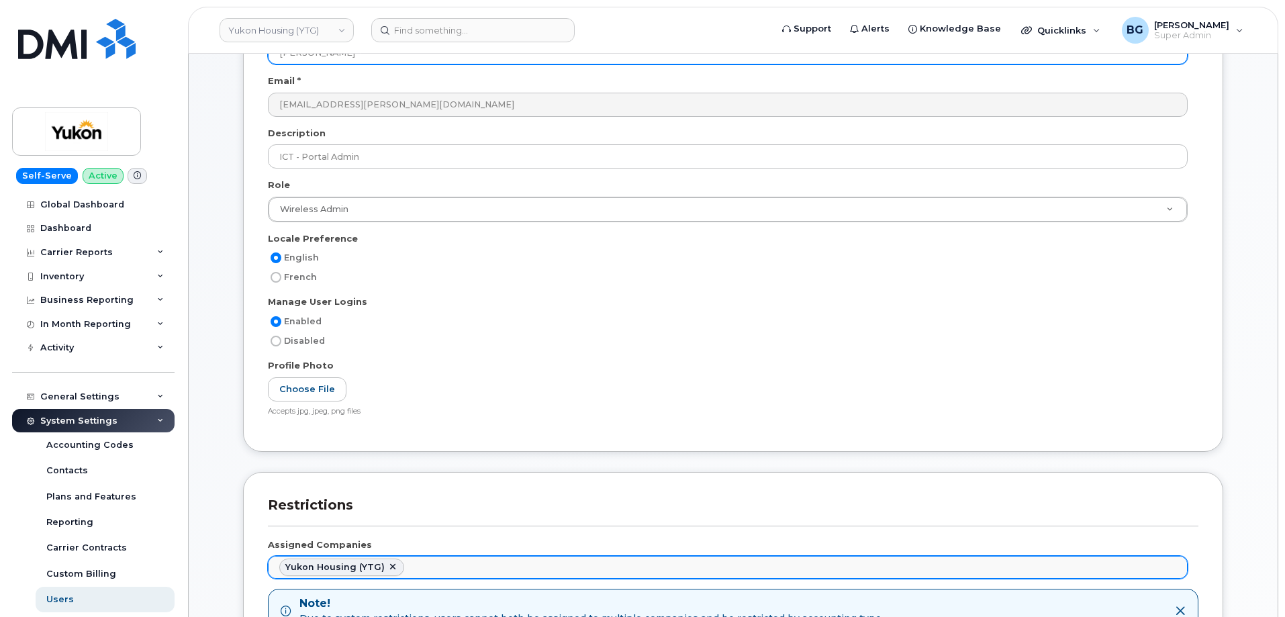
scroll to position [340, 0]
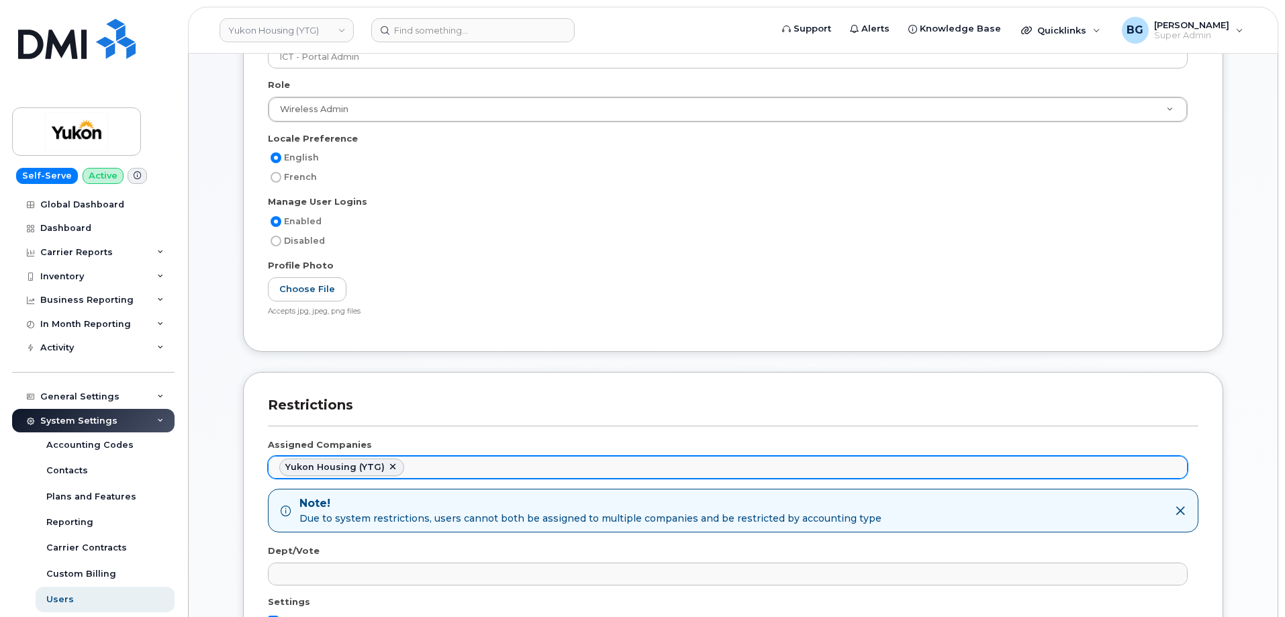
click at [452, 457] on ul "Yukon Housing (YTG)" at bounding box center [728, 467] width 918 height 21
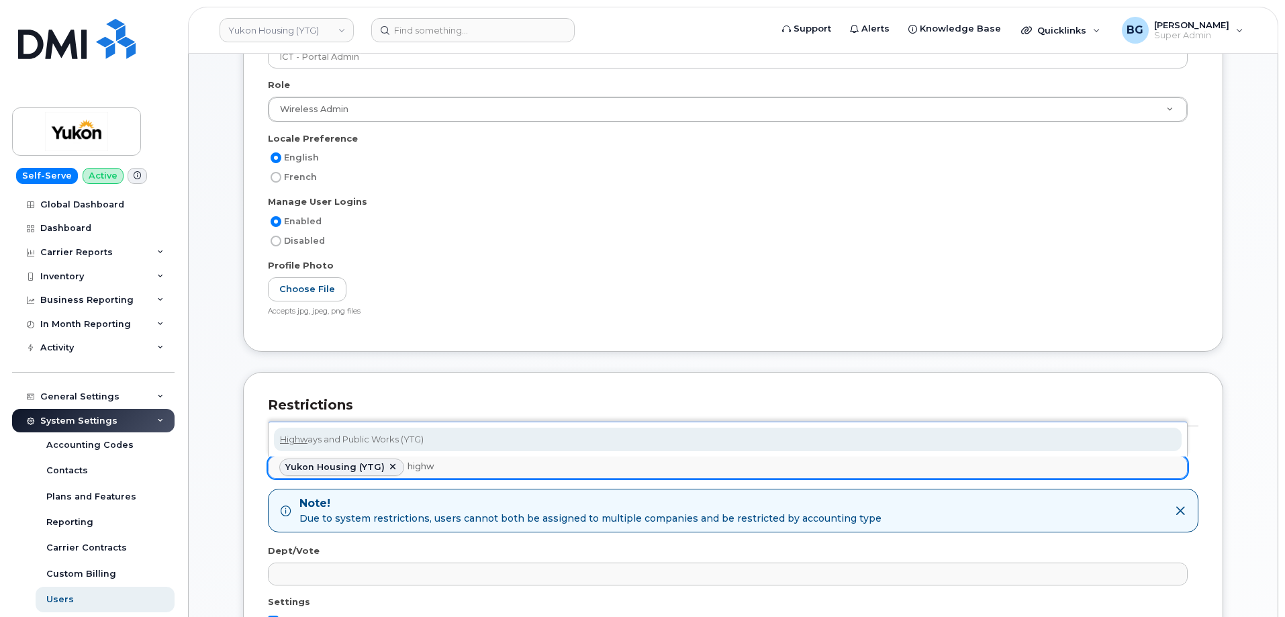
type input "highw"
drag, startPoint x: 289, startPoint y: 436, endPoint x: 336, endPoint y: 467, distance: 56.6
select select "b40d413e-b523-4136-8fb8-91b0752972a3"
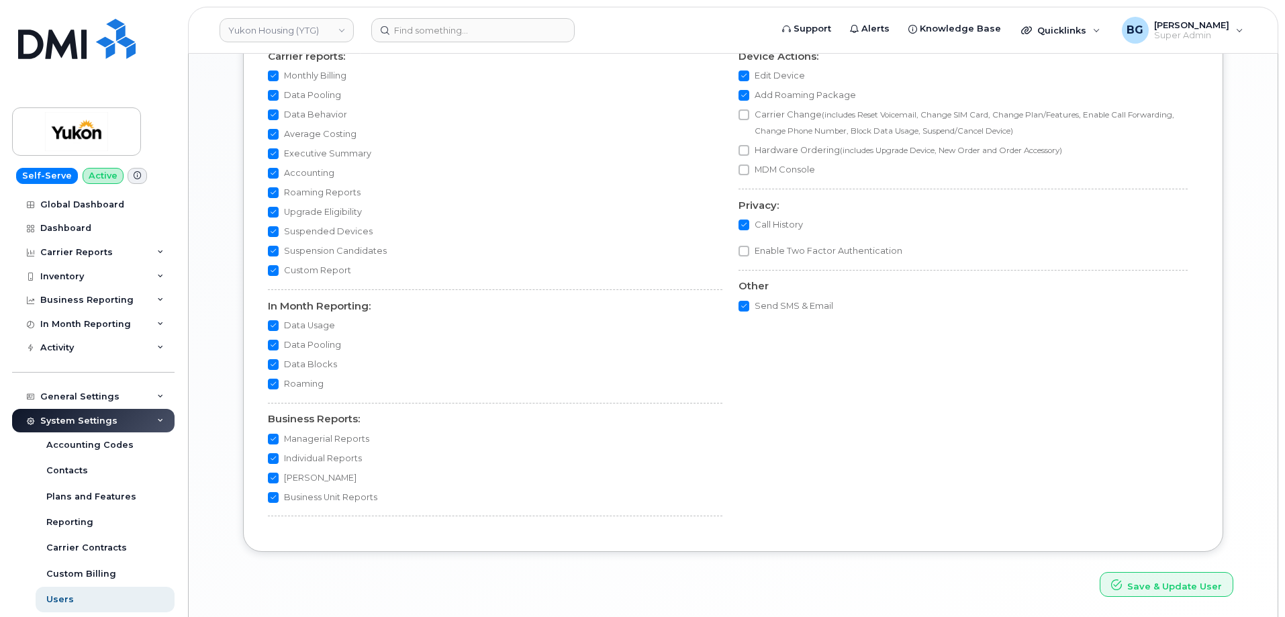
scroll to position [1325, 0]
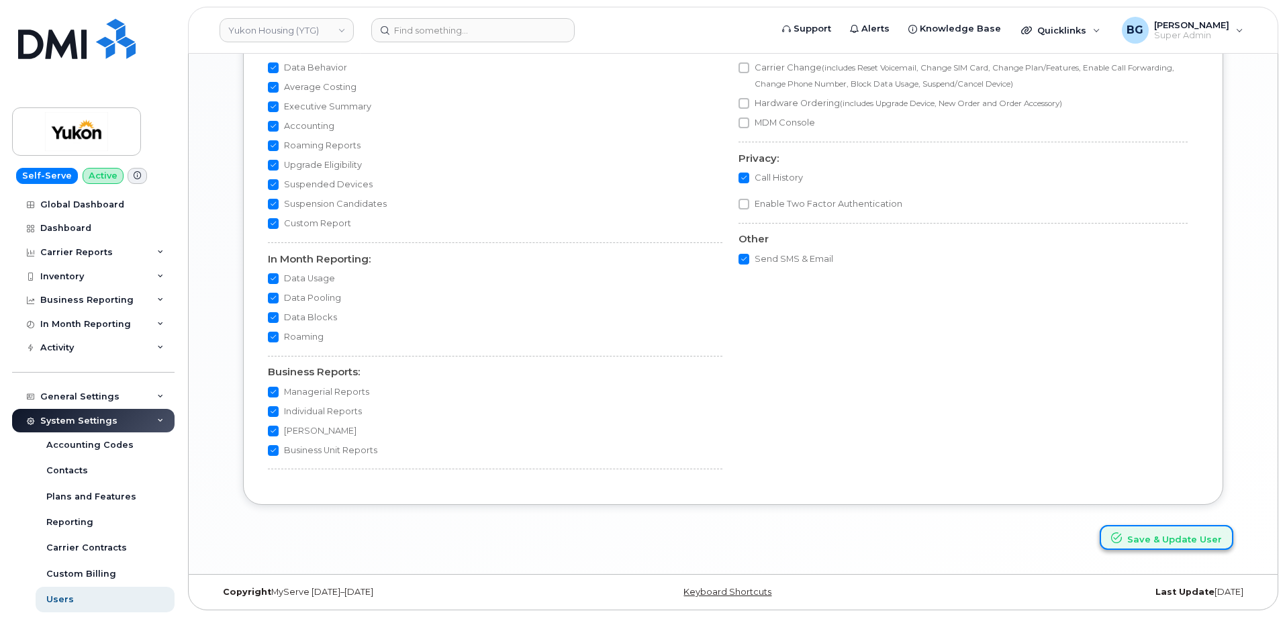
click at [1153, 533] on button "Save & Update User" at bounding box center [1167, 537] width 134 height 25
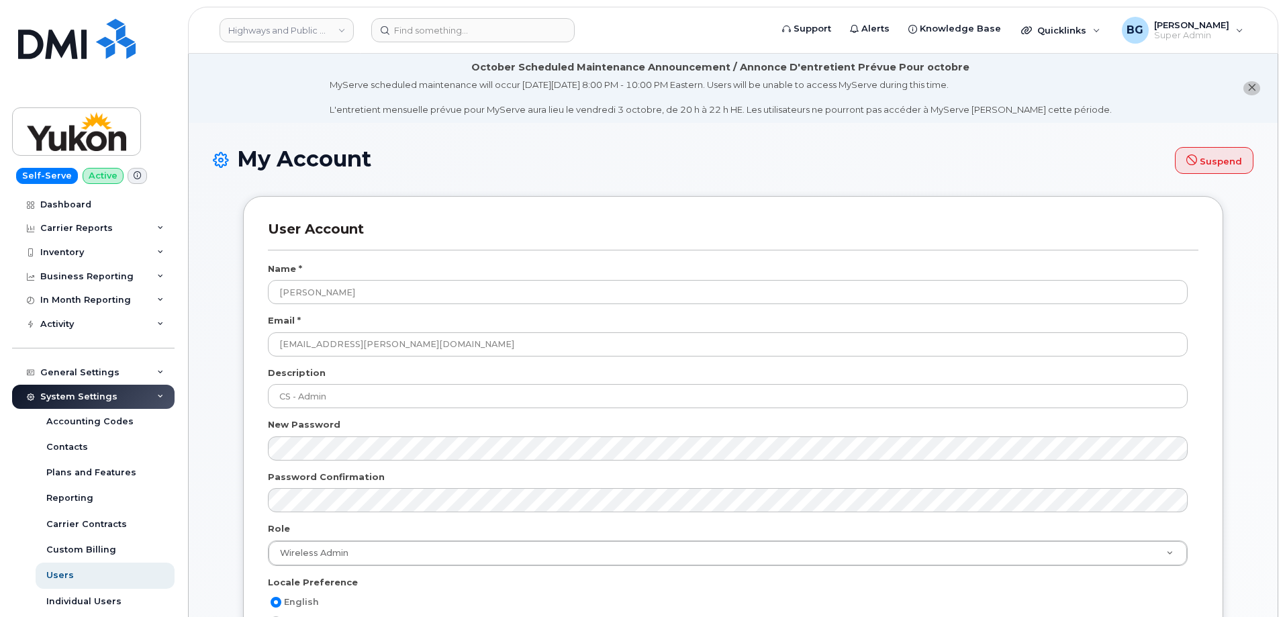
select select
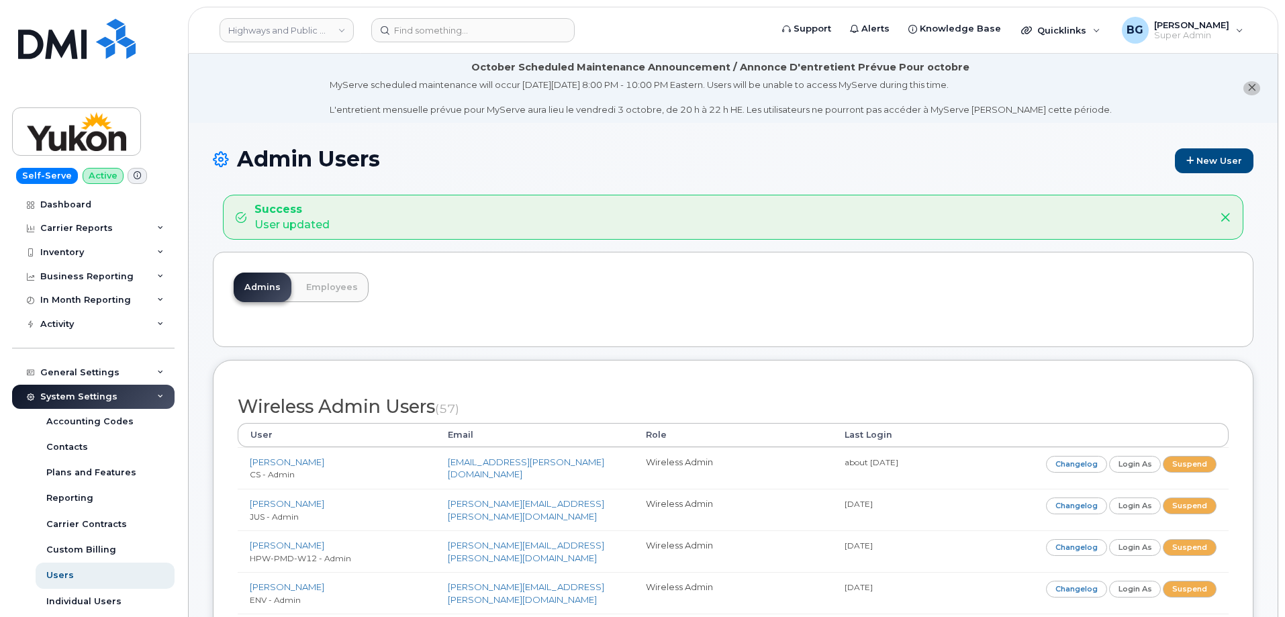
click at [697, 279] on div "Admins Employees" at bounding box center [733, 299] width 1041 height 95
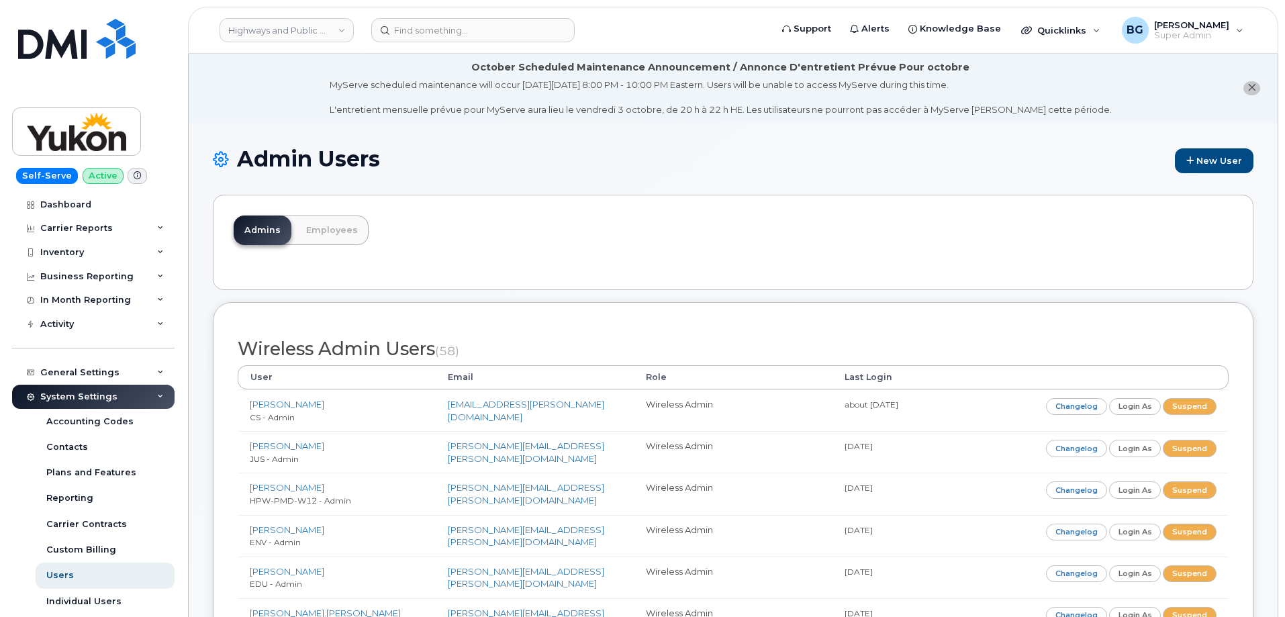
click at [715, 173] on h1 "Admin Users New User" at bounding box center [733, 160] width 1041 height 26
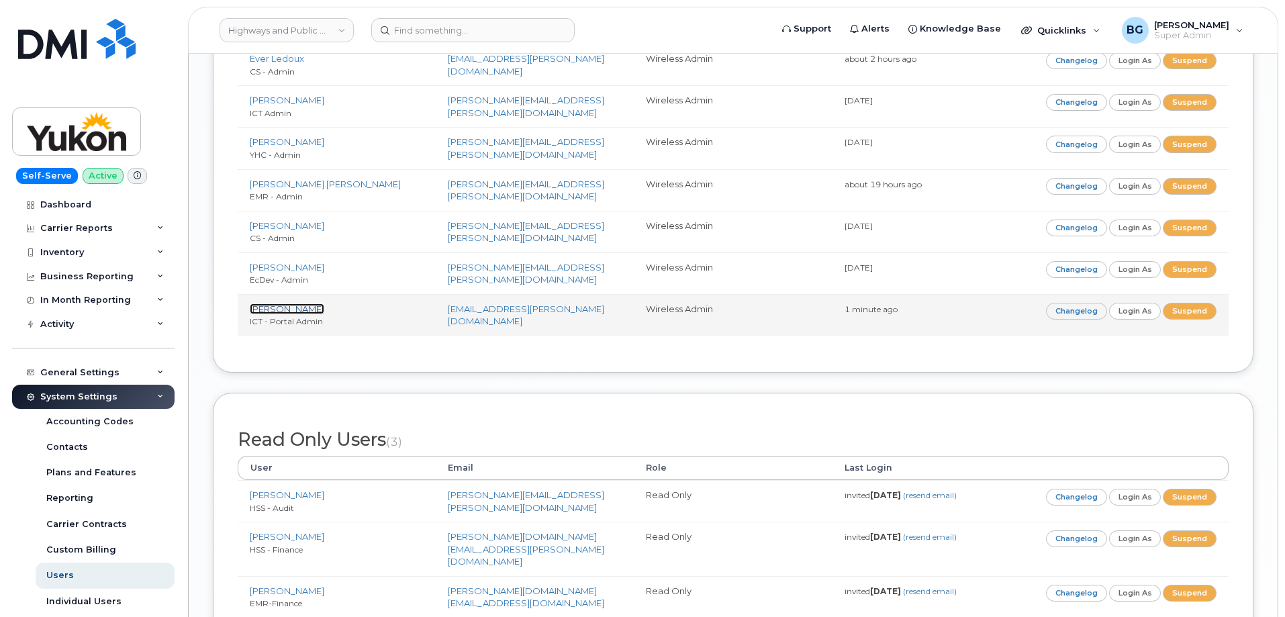
click at [269, 307] on link "[PERSON_NAME]" at bounding box center [287, 308] width 75 height 11
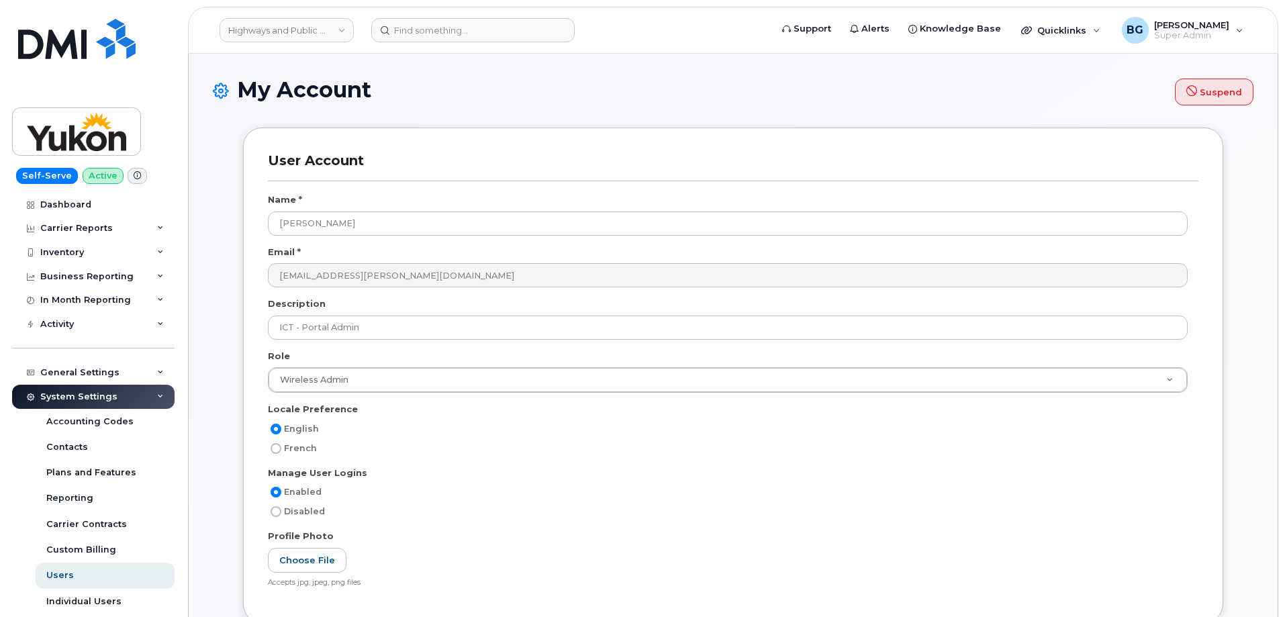
select select
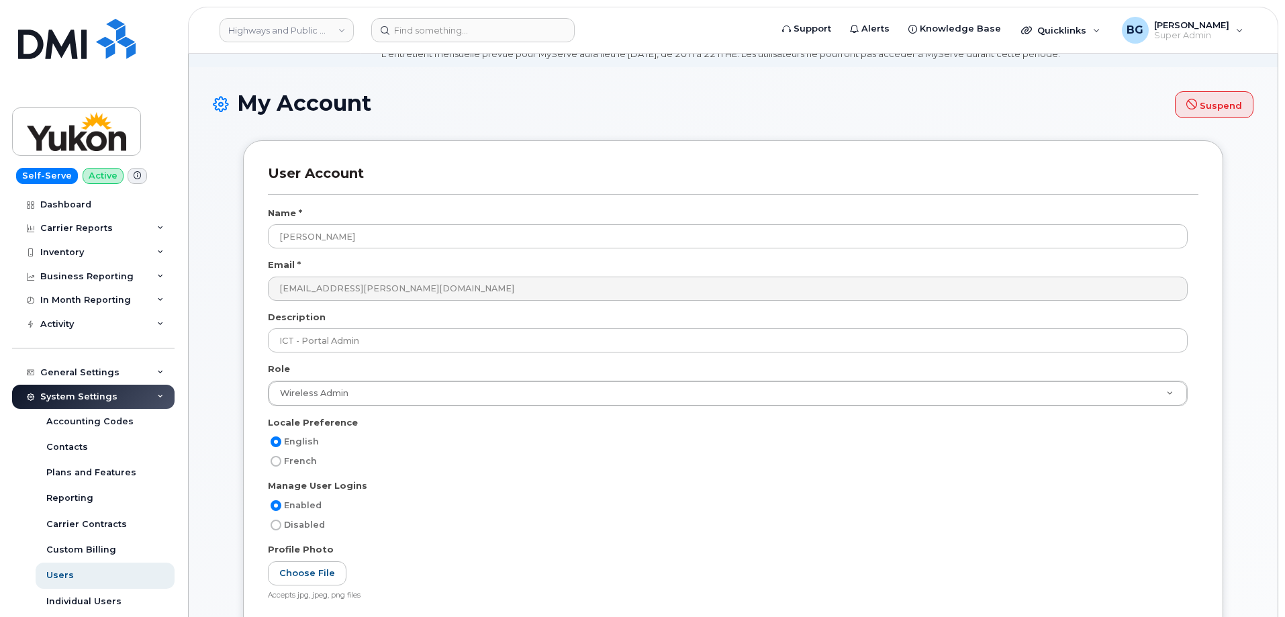
scroll to position [45, 0]
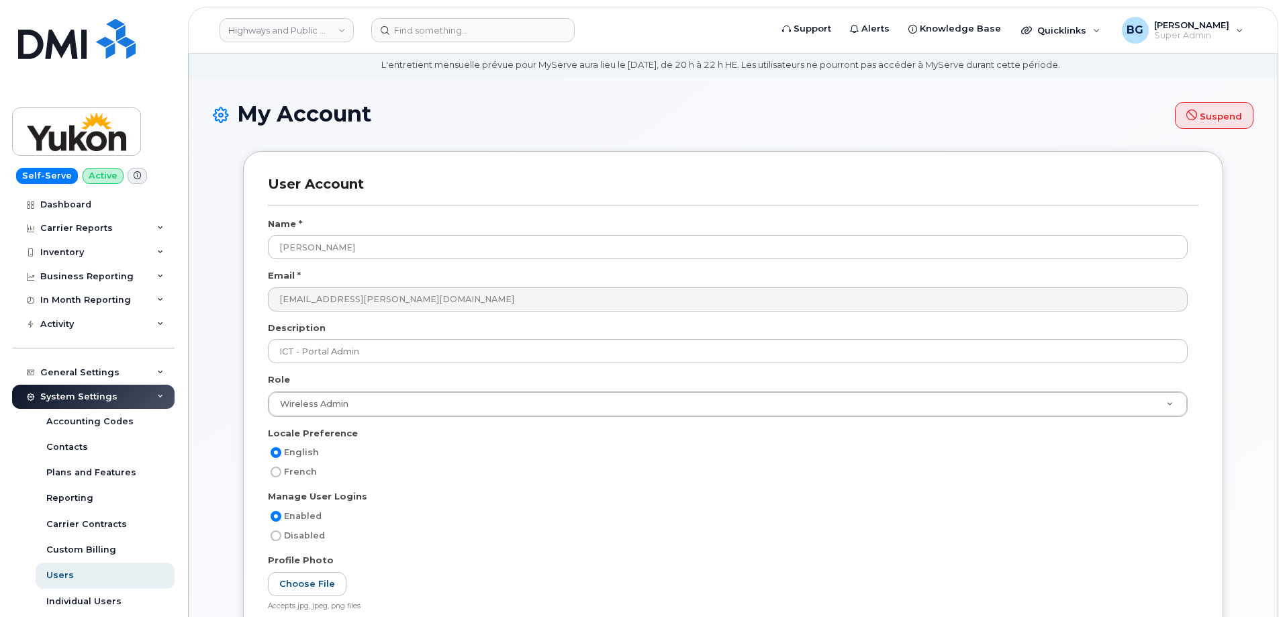
click at [482, 517] on div "Enabled" at bounding box center [728, 516] width 920 height 16
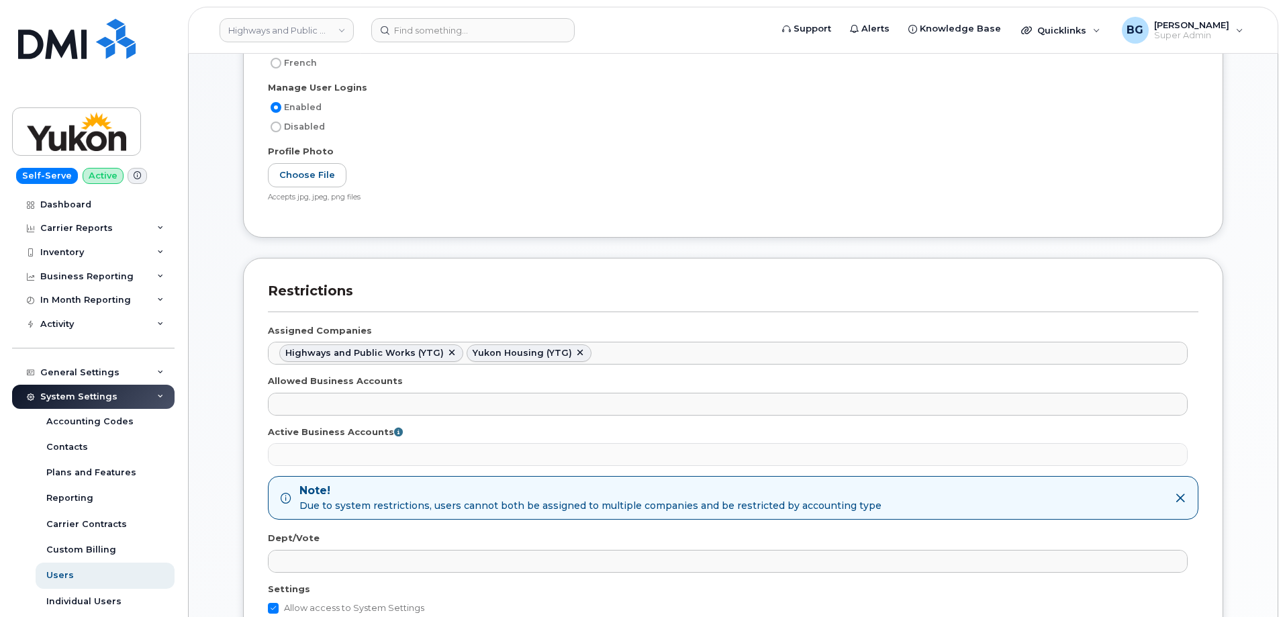
scroll to position [403, 0]
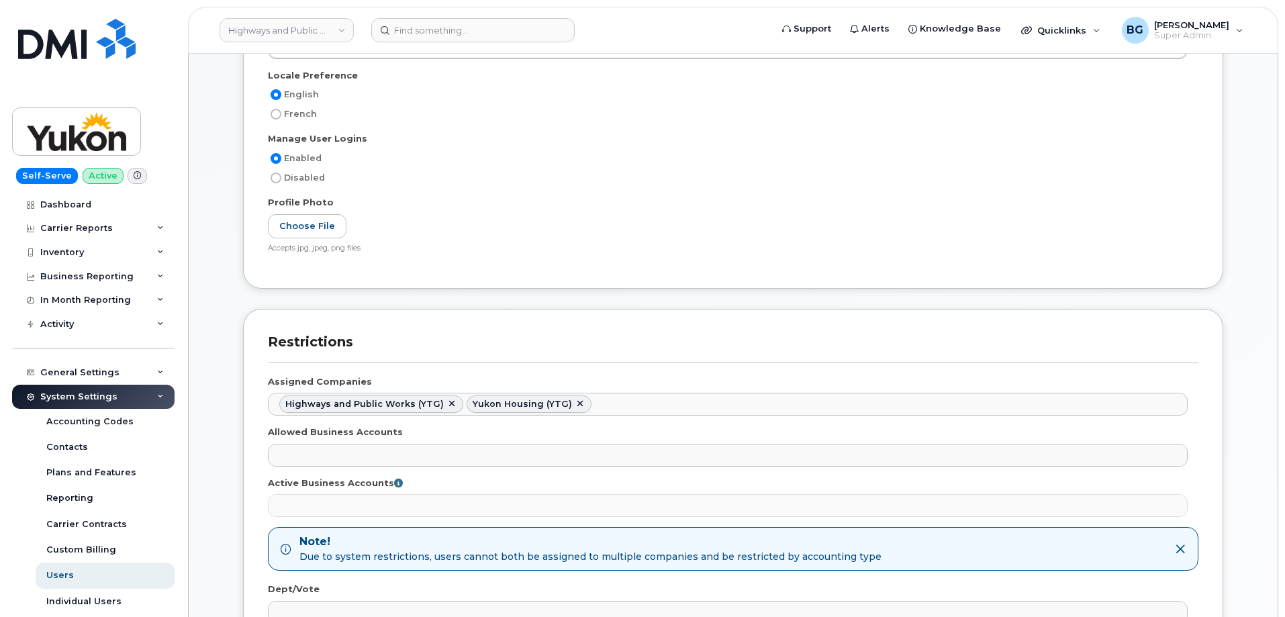
click at [699, 339] on h3 "Restrictions" at bounding box center [733, 348] width 931 height 29
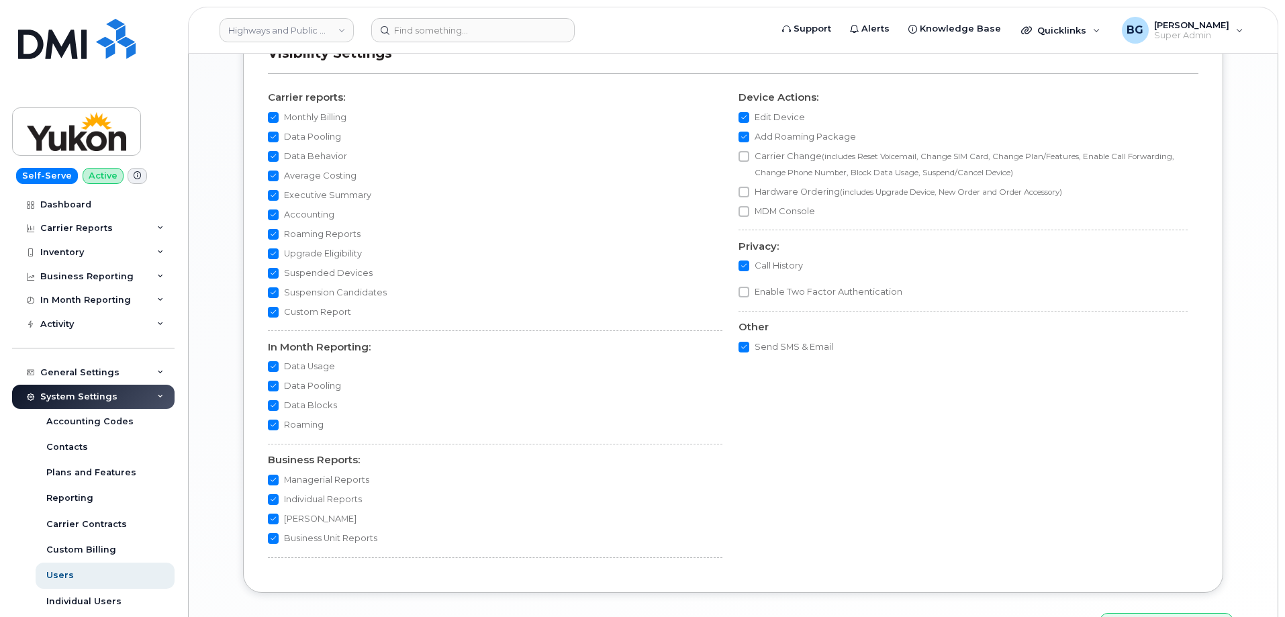
scroll to position [1426, 0]
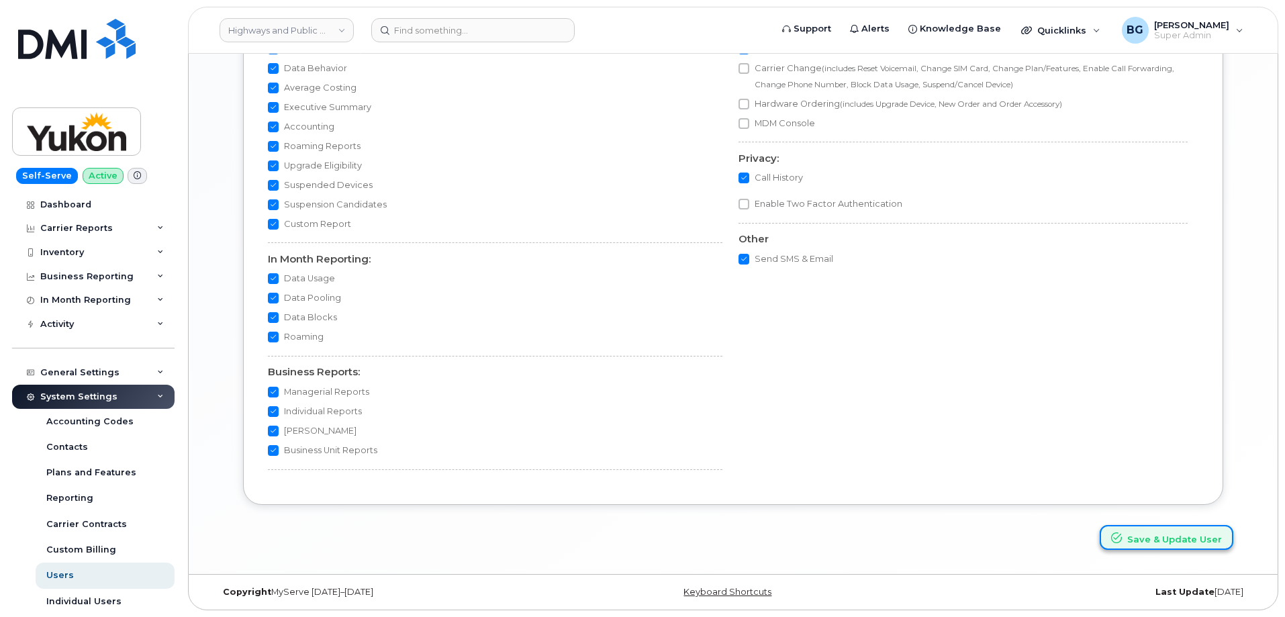
click at [1165, 536] on button "Save & Update User" at bounding box center [1167, 537] width 134 height 25
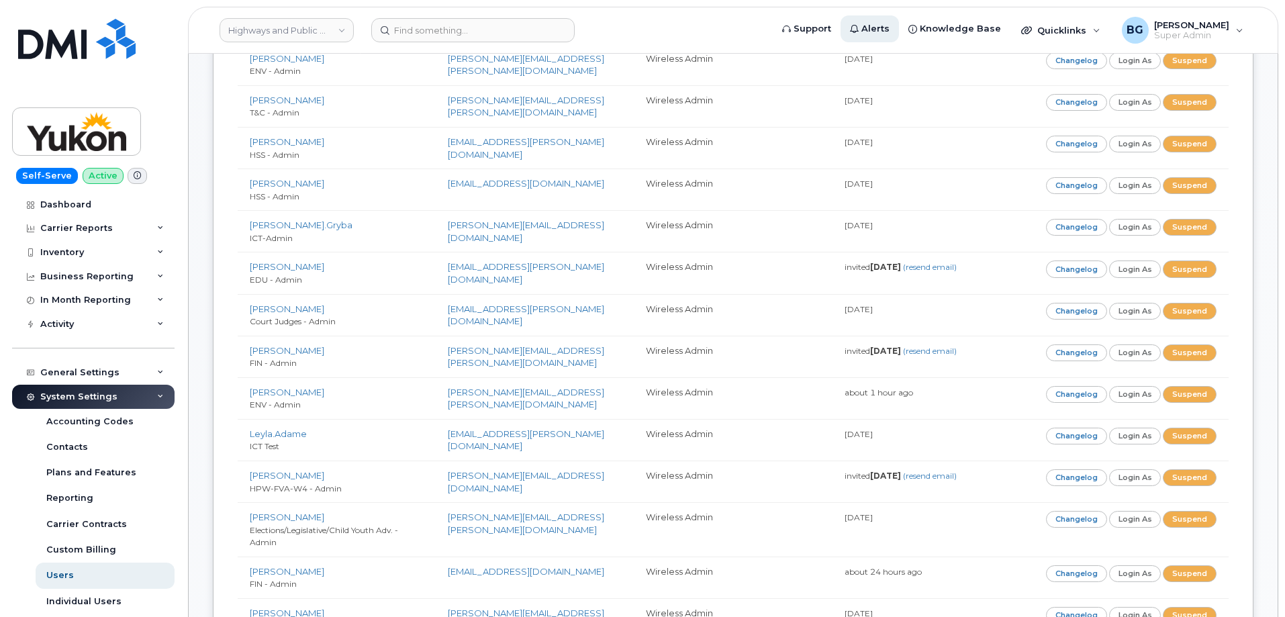
scroll to position [2543, 0]
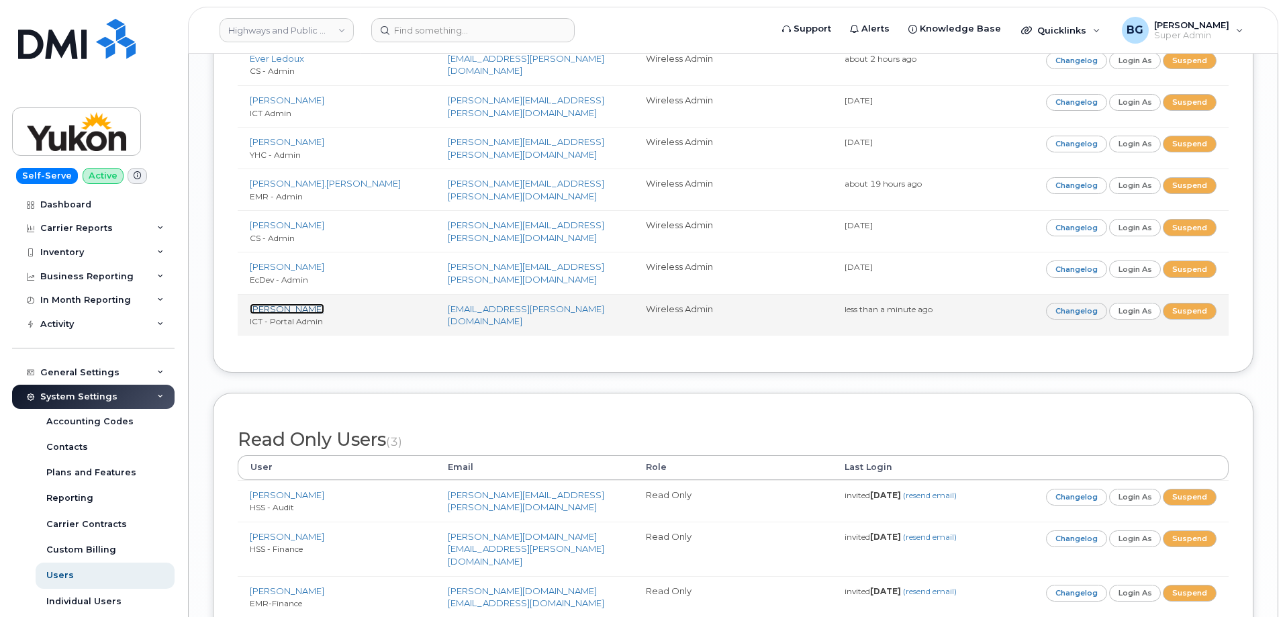
click at [275, 307] on link "[PERSON_NAME]" at bounding box center [287, 308] width 75 height 11
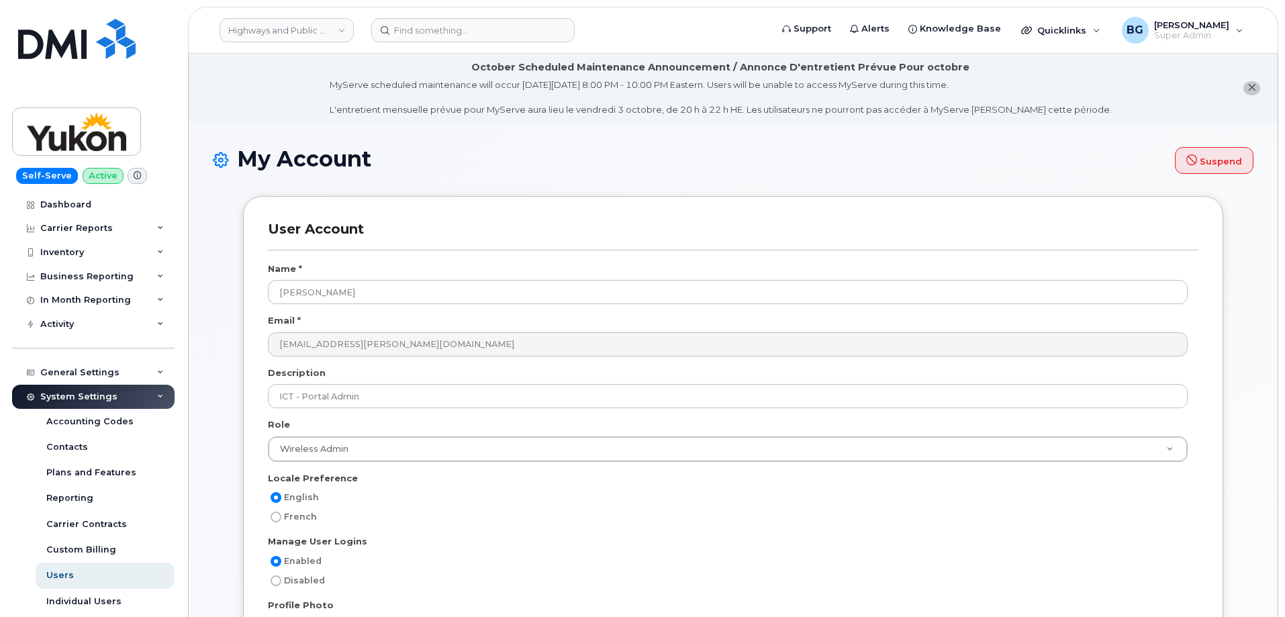
select select
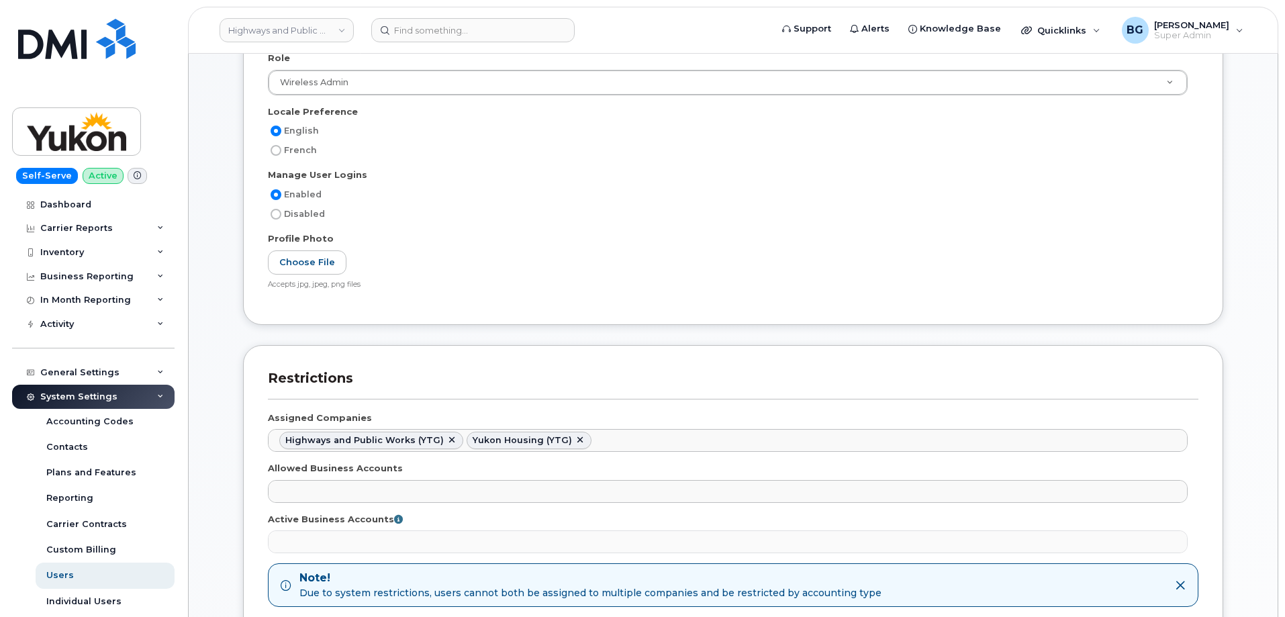
scroll to position [448, 0]
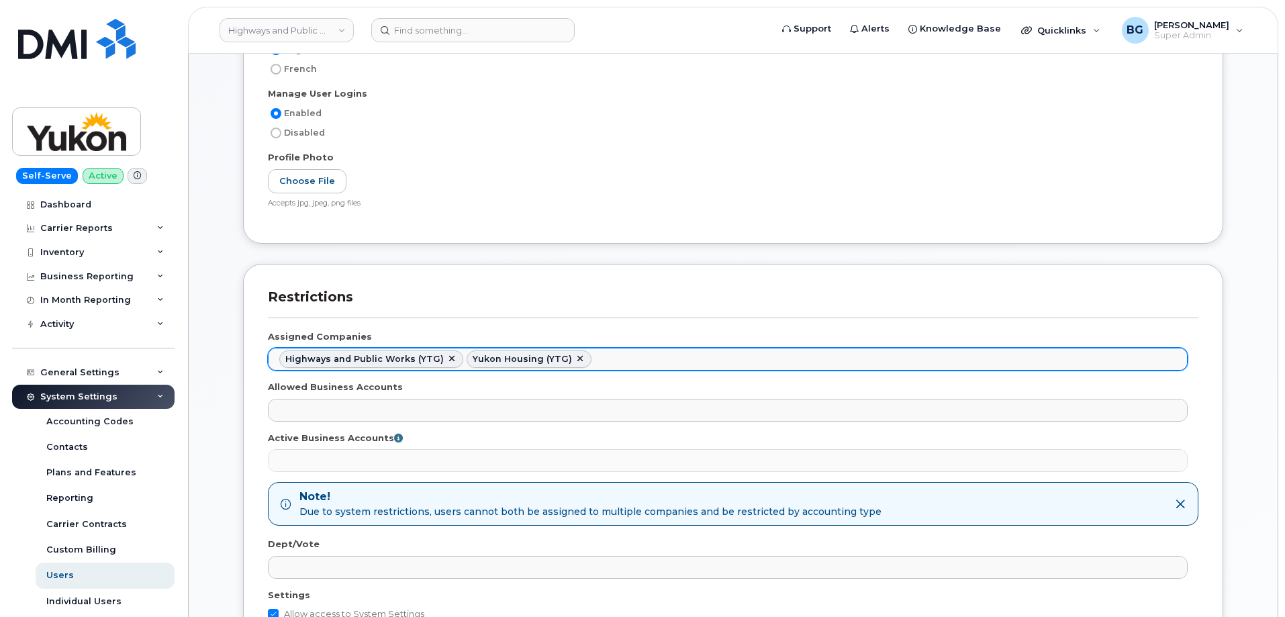
click at [669, 363] on ul "Highways and Public Works (YTG) Yukon Housing (YTG)" at bounding box center [728, 358] width 918 height 21
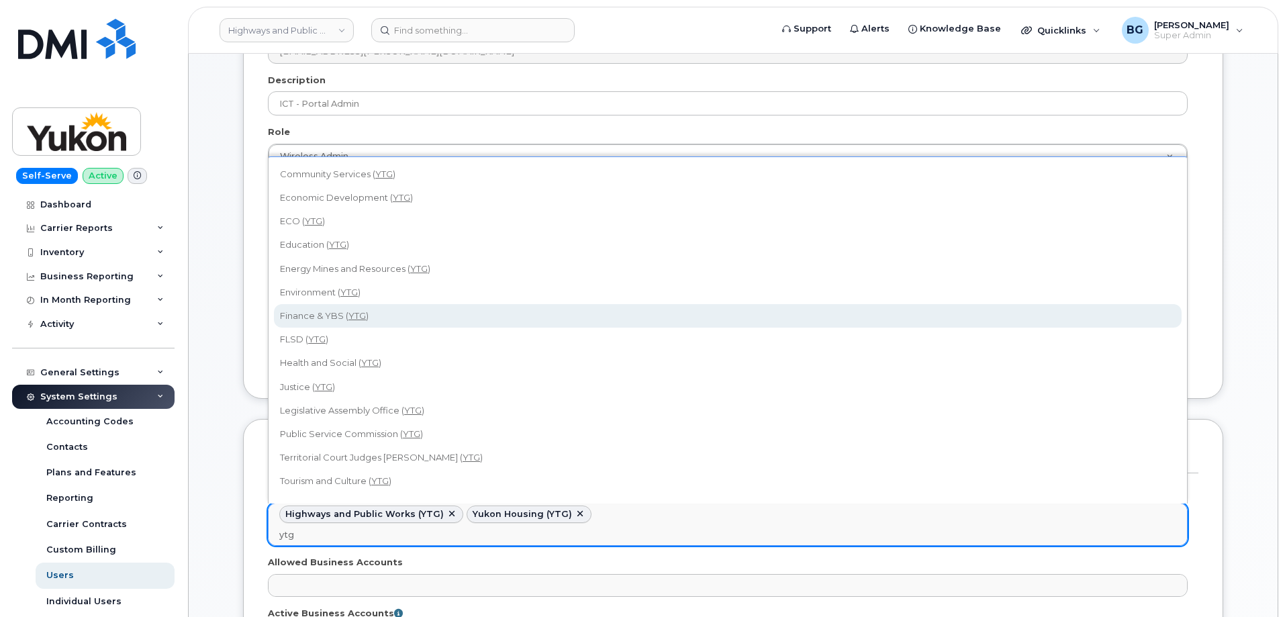
scroll to position [269, 0]
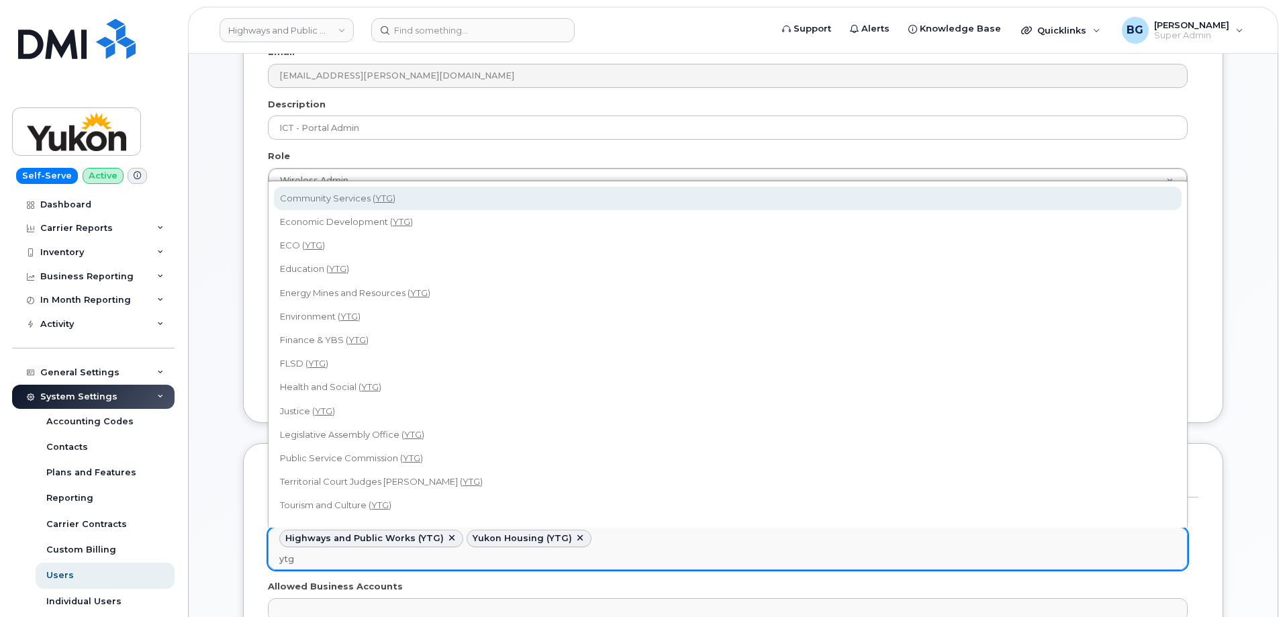
type input "ytg"
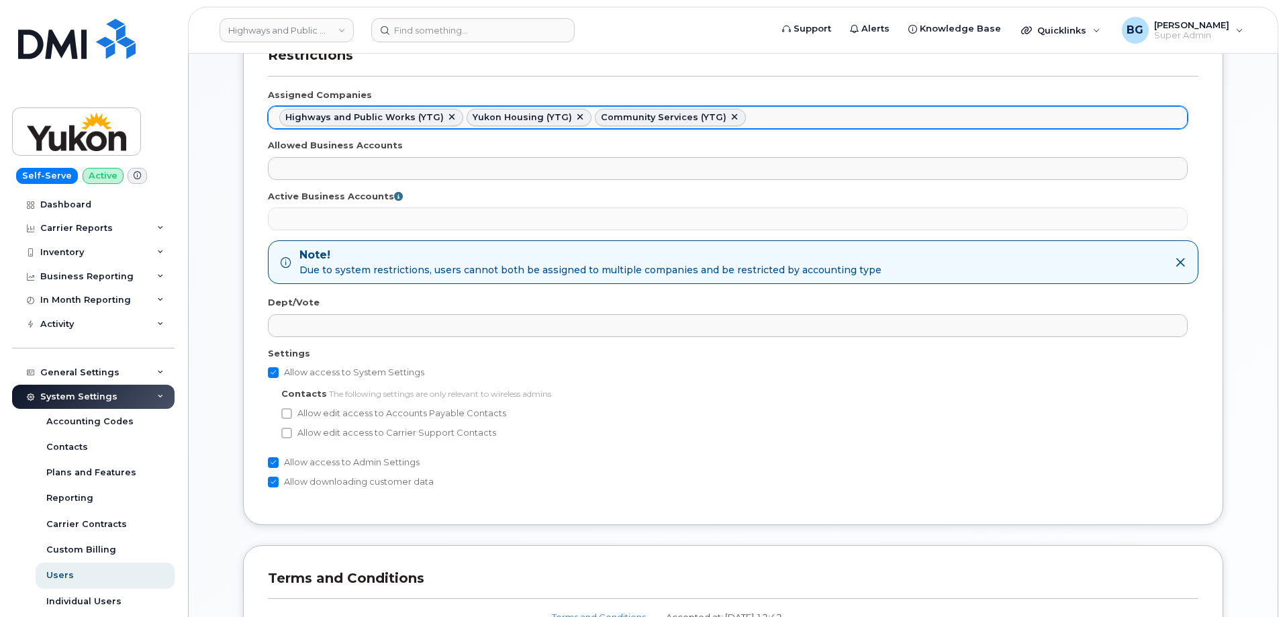
scroll to position [671, 0]
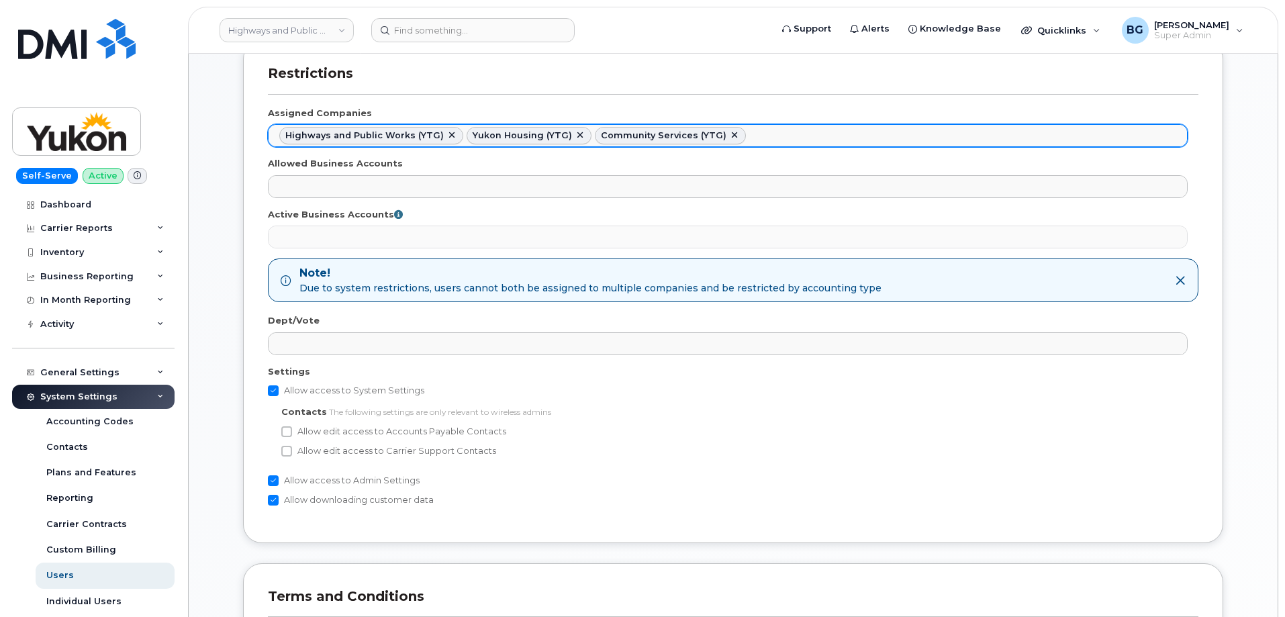
click at [1172, 139] on ul "Highways and Public Works (YTG) Yukon Housing (YTG) Community Services (YTG)" at bounding box center [728, 135] width 918 height 21
click at [1129, 141] on ul "Highways and Public Works (YTG) Yukon Housing (YTG) Community Services (YTG) Ab…" at bounding box center [728, 135] width 918 height 21
click at [850, 134] on link at bounding box center [855, 135] width 11 height 11
select select "b48025e5-9bcc-4972-a109-d2ff2dce564a"
click at [872, 139] on ul "Highways and Public Works (YTG) Yukon Housing (YTG) Community Services (YTG)" at bounding box center [728, 135] width 918 height 21
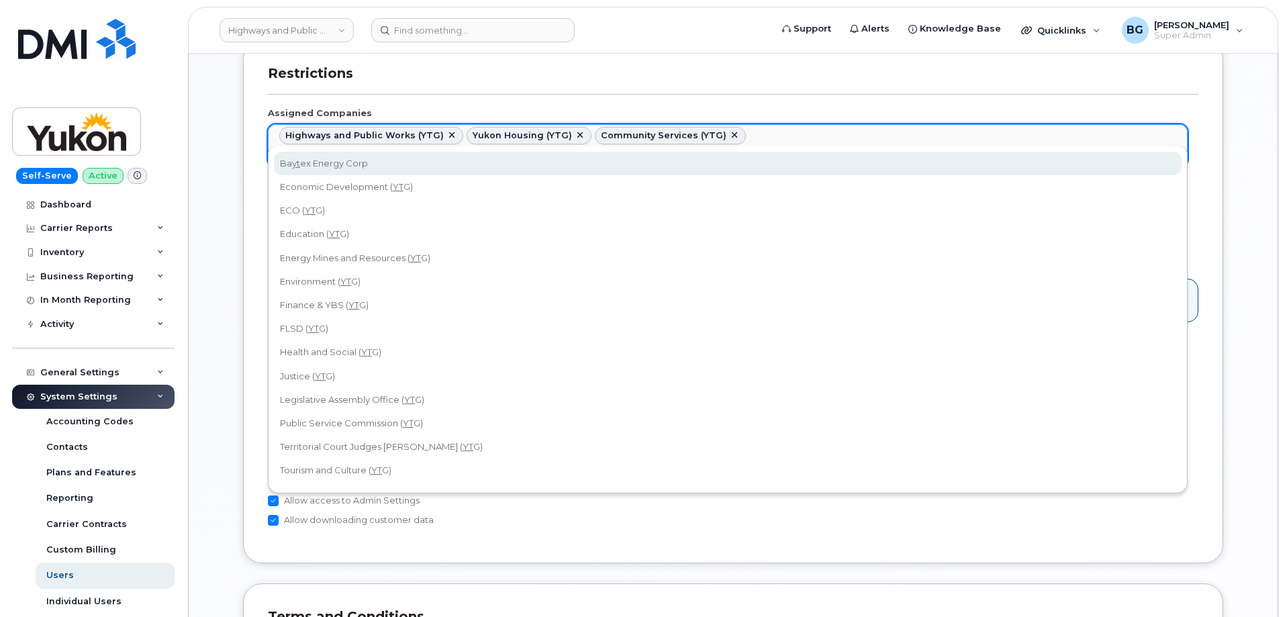
type input "y"
type input "ytg"
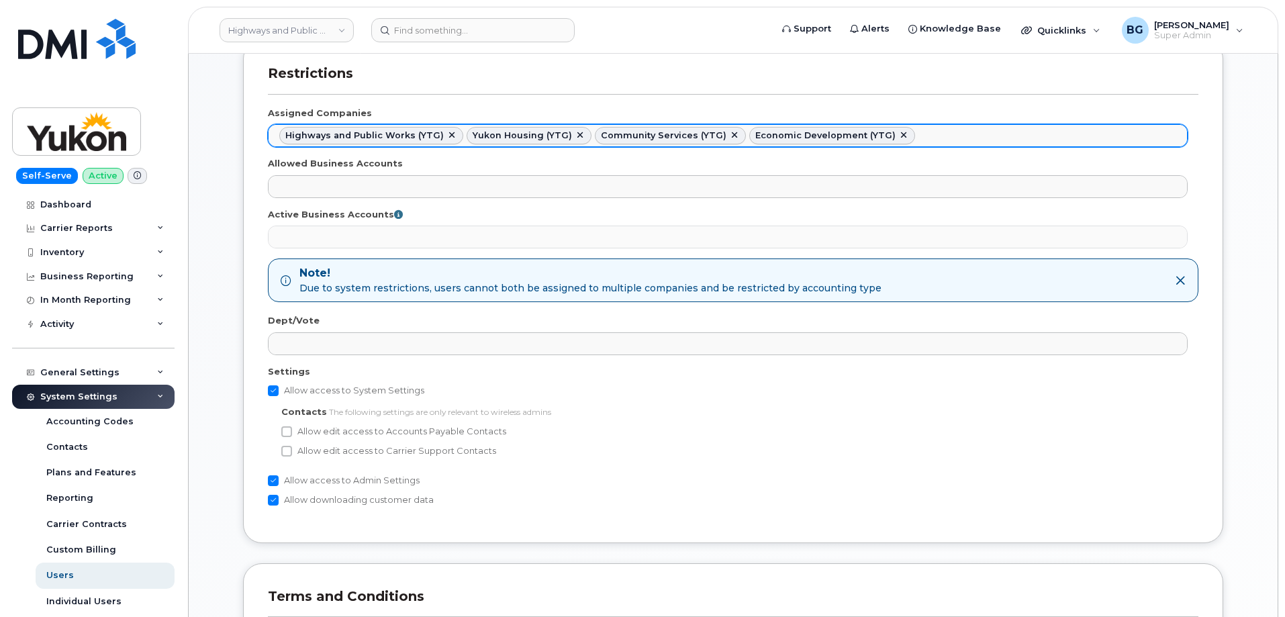
click at [986, 140] on ul "Highways and Public Works (YTG) Yukon Housing (YTG) Community Services (YTG) Ec…" at bounding box center [728, 135] width 918 height 21
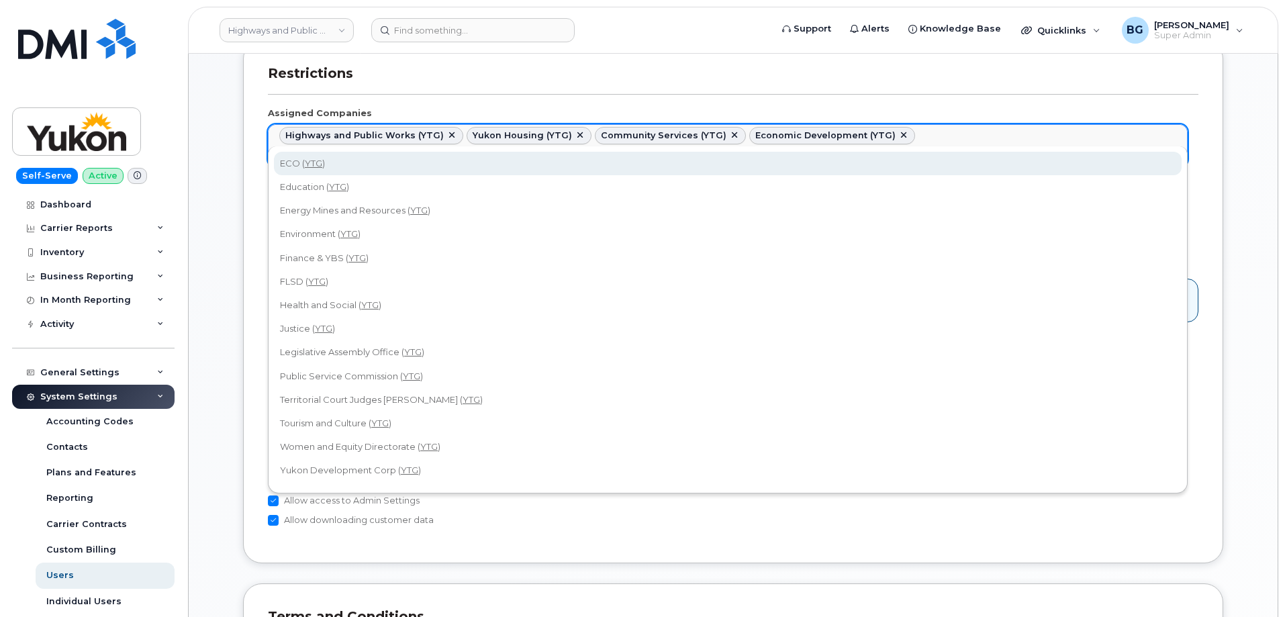
type input "ytg"
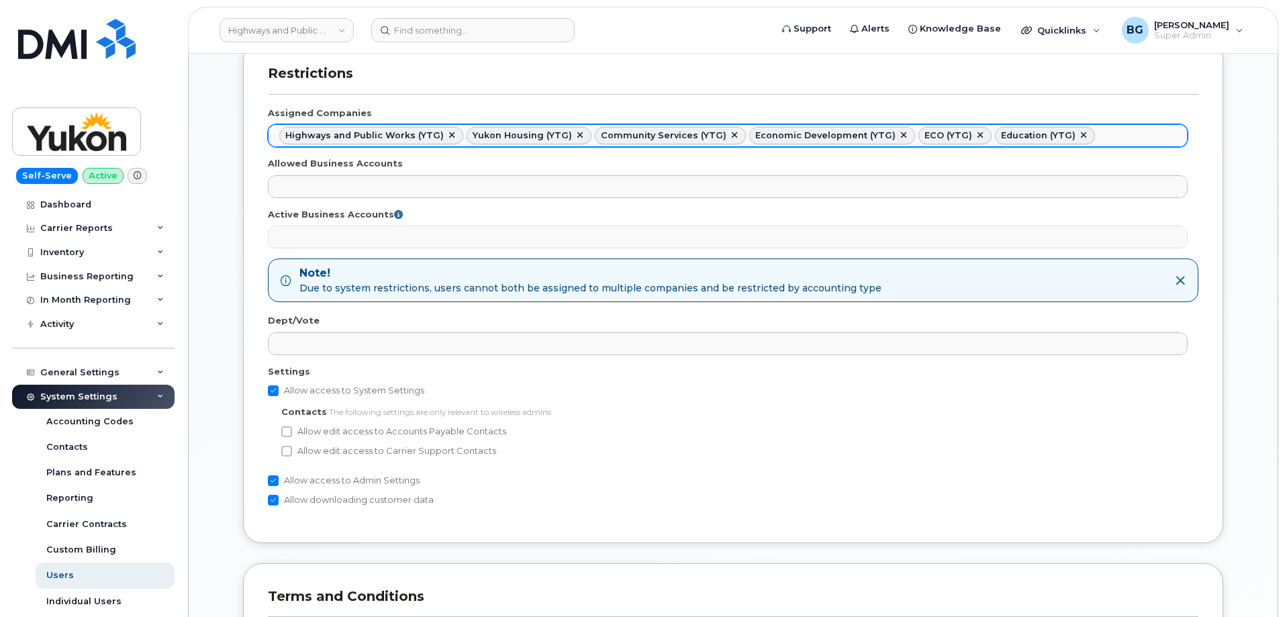
click at [1094, 134] on ul "Highways and Public Works (YTG) Yukon Housing (YTG) Community Services (YTG) Ec…" at bounding box center [728, 135] width 918 height 21
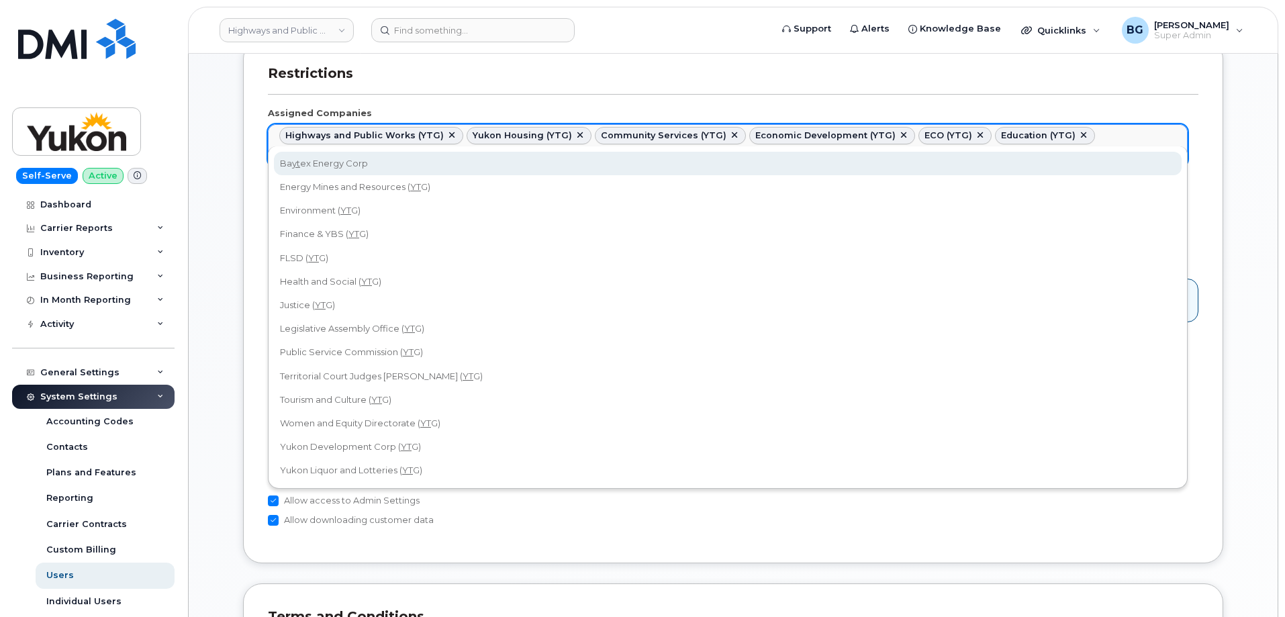
type input "ytg"
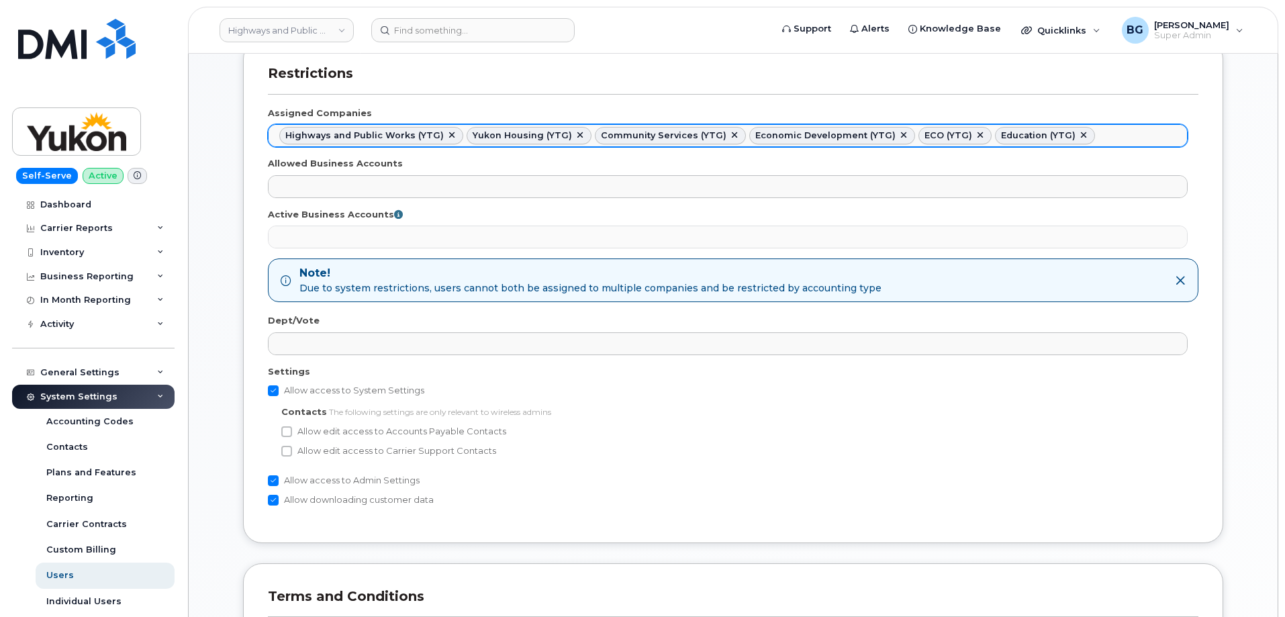
drag, startPoint x: 1075, startPoint y: 134, endPoint x: 1059, endPoint y: 136, distance: 16.2
click at [1074, 140] on ul "Highways and Public Works (YTG) Yukon Housing (YTG) Community Services (YTG) Ec…" at bounding box center [728, 135] width 918 height 21
click at [446, 135] on link at bounding box center [451, 135] width 11 height 11
click at [387, 134] on link at bounding box center [392, 135] width 11 height 11
click at [414, 132] on link at bounding box center [419, 135] width 11 height 11
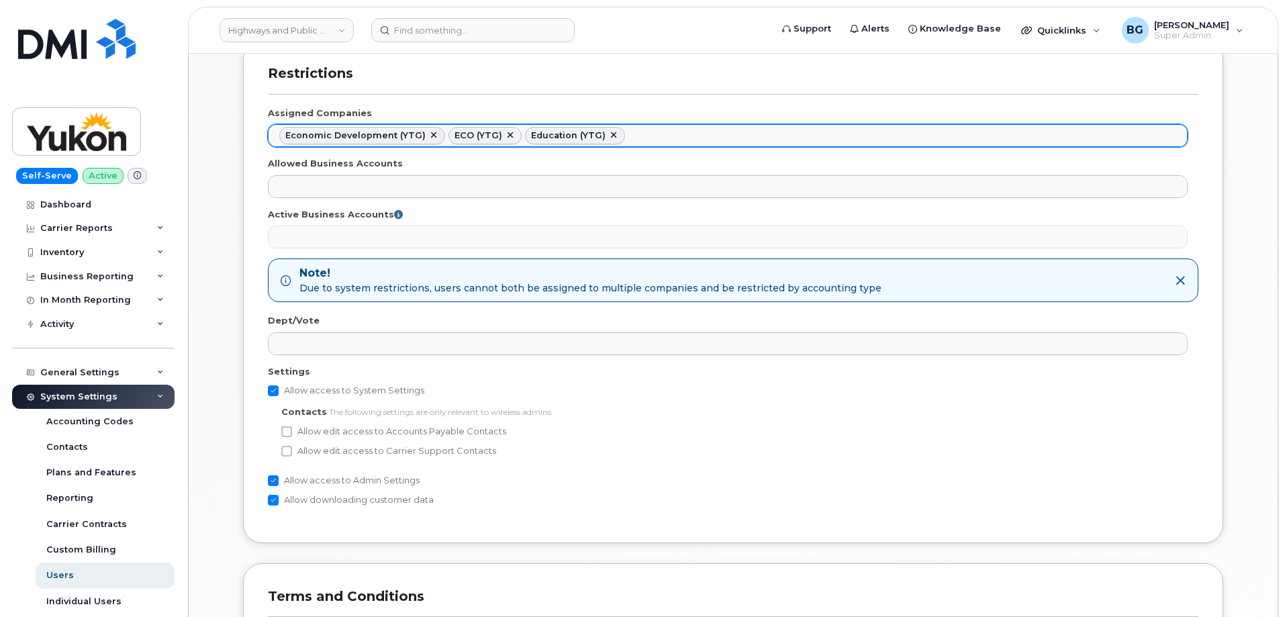
click at [428, 134] on link at bounding box center [433, 135] width 11 height 11
select select "9b211897-d104-46b8-afa7-d0436e4d9156"
click at [441, 132] on link at bounding box center [444, 135] width 11 height 11
click at [341, 135] on link at bounding box center [341, 135] width 11 height 11
select select
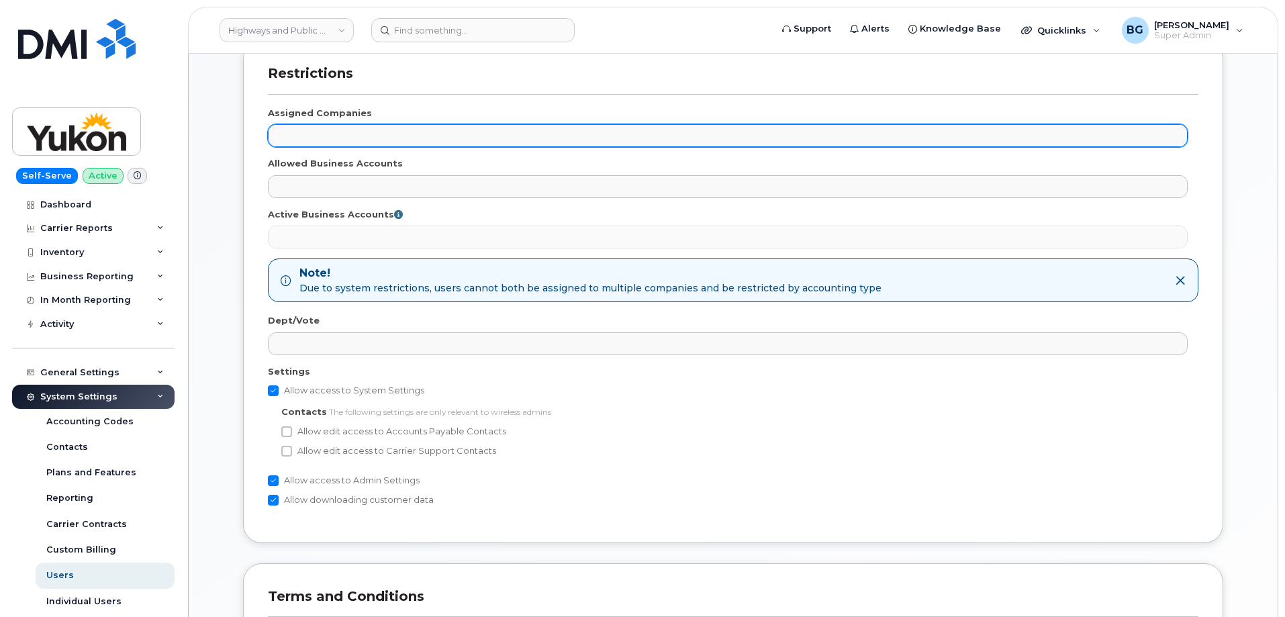
click at [348, 135] on ul at bounding box center [728, 135] width 918 height 21
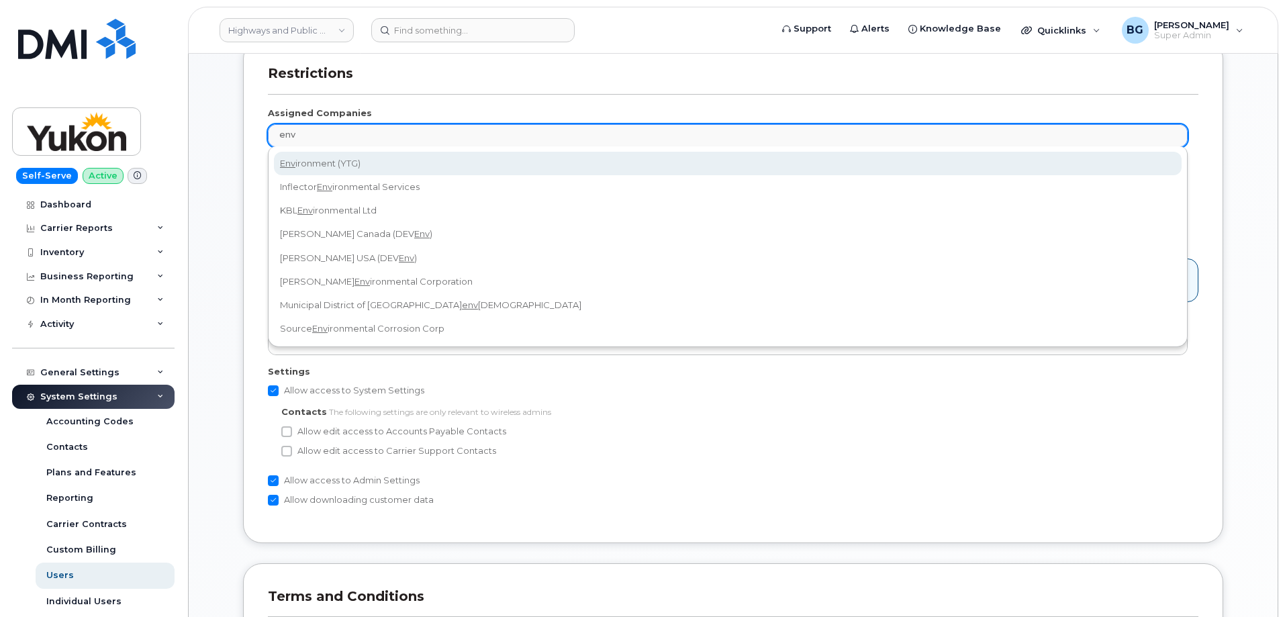
type input "env"
select select "24763181-aa6d-4dbb-bf10-90cf57aff9ac"
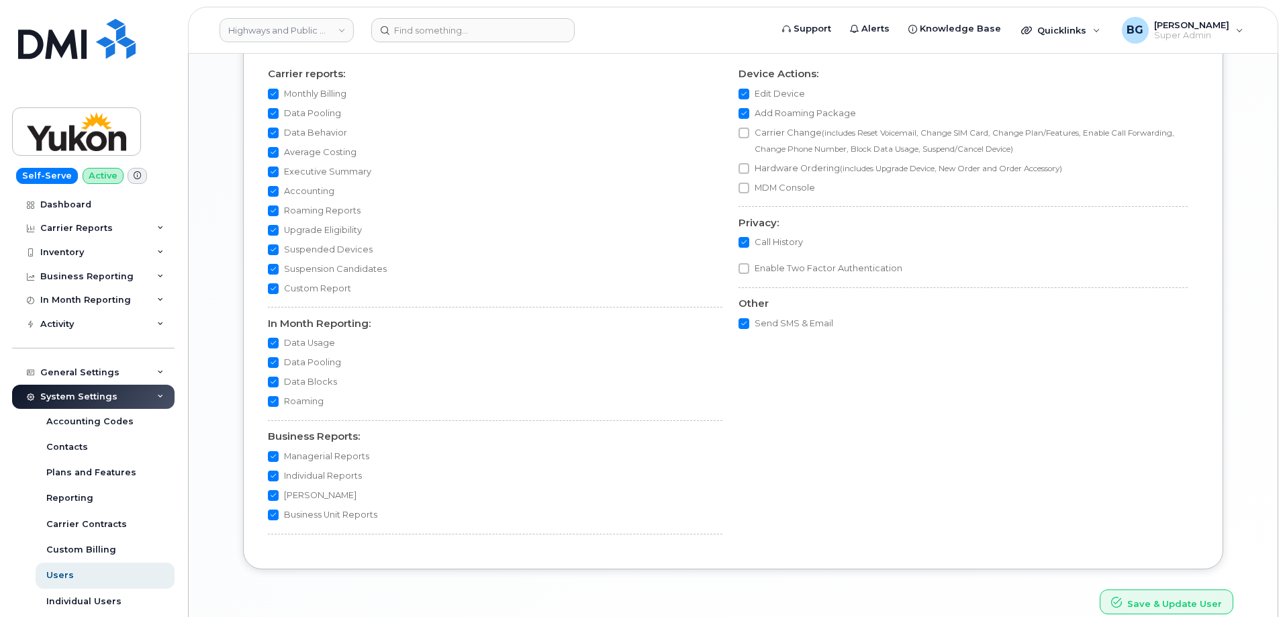
scroll to position [1426, 0]
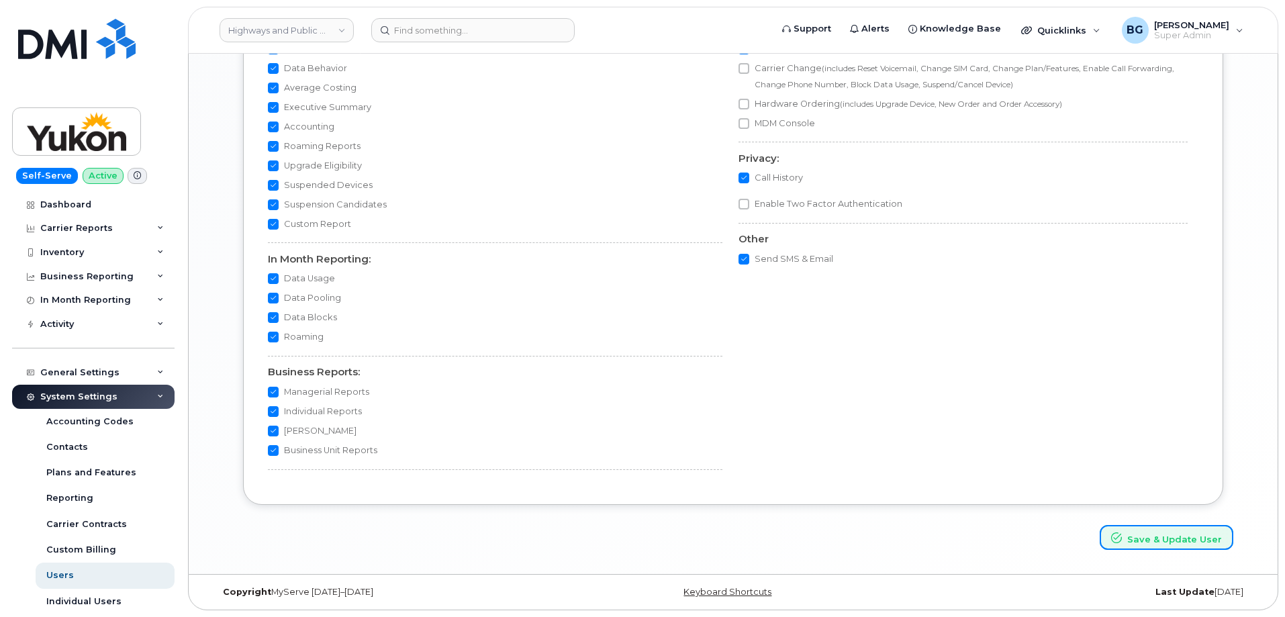
click at [1159, 540] on button "Save & Update User" at bounding box center [1167, 537] width 134 height 25
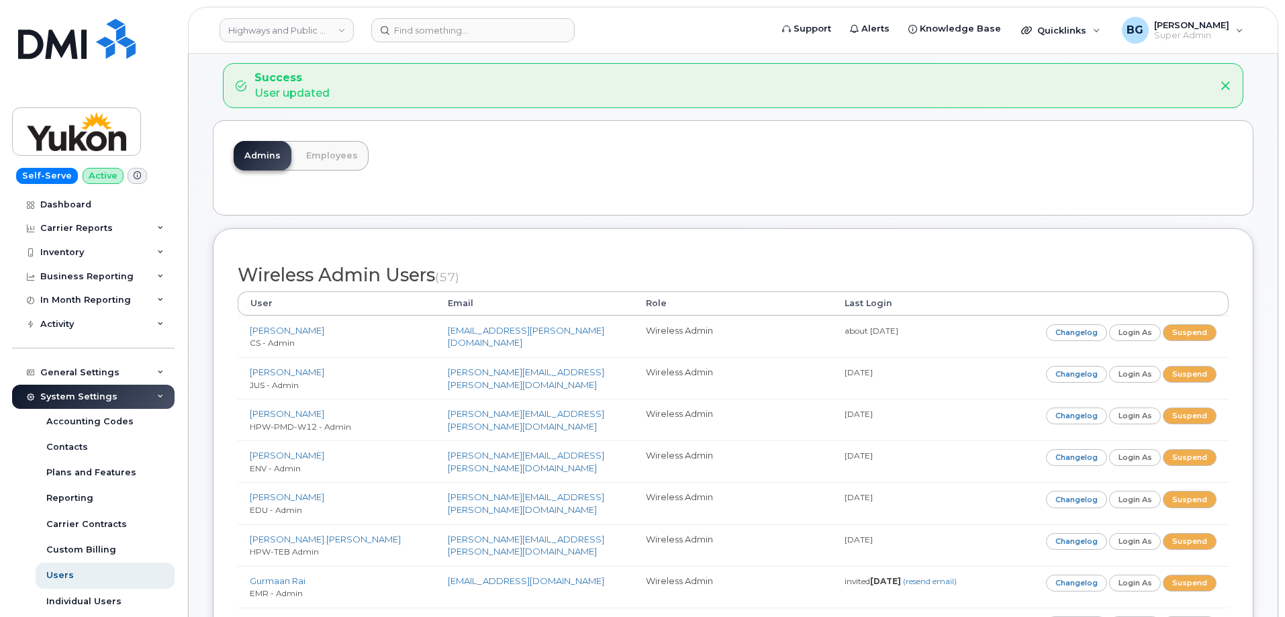
scroll to position [134, 0]
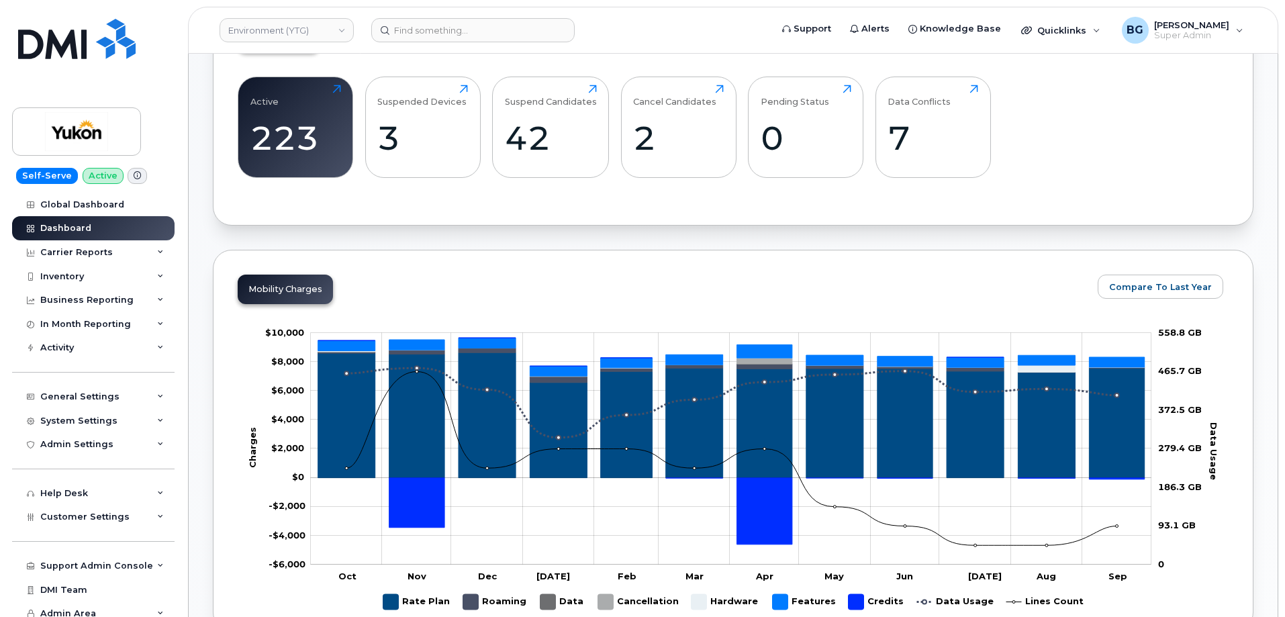
scroll to position [492, 0]
click at [64, 413] on div "System Settings" at bounding box center [93, 421] width 162 height 24
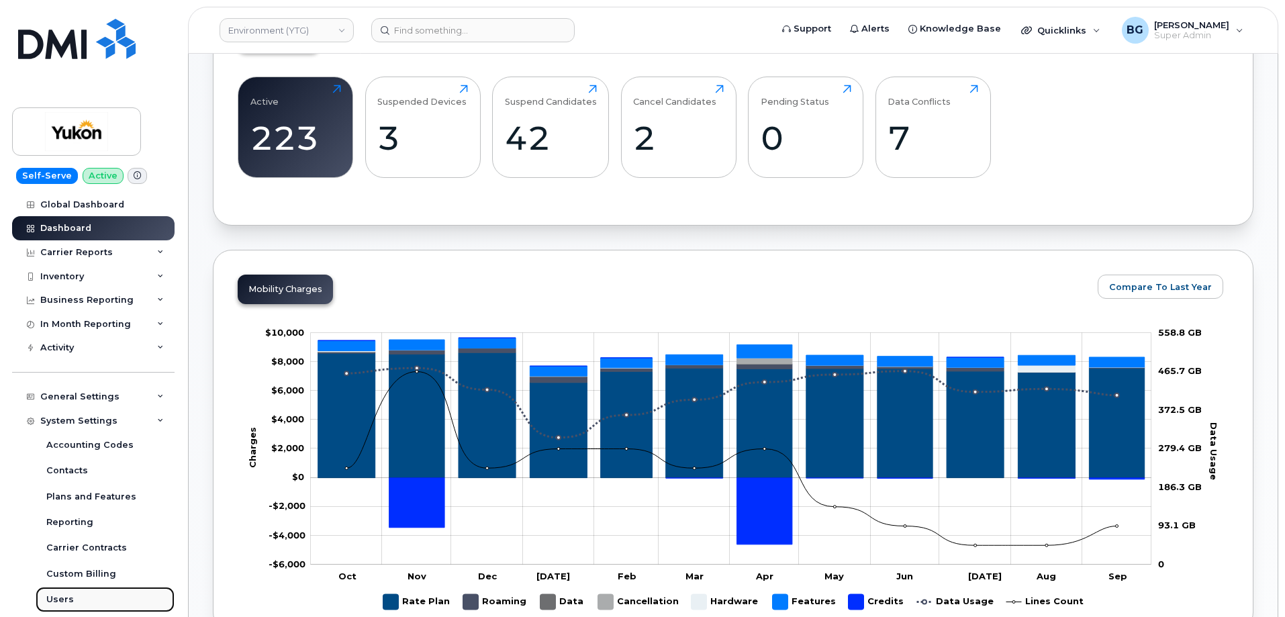
click at [56, 596] on div "Users" at bounding box center [60, 599] width 28 height 12
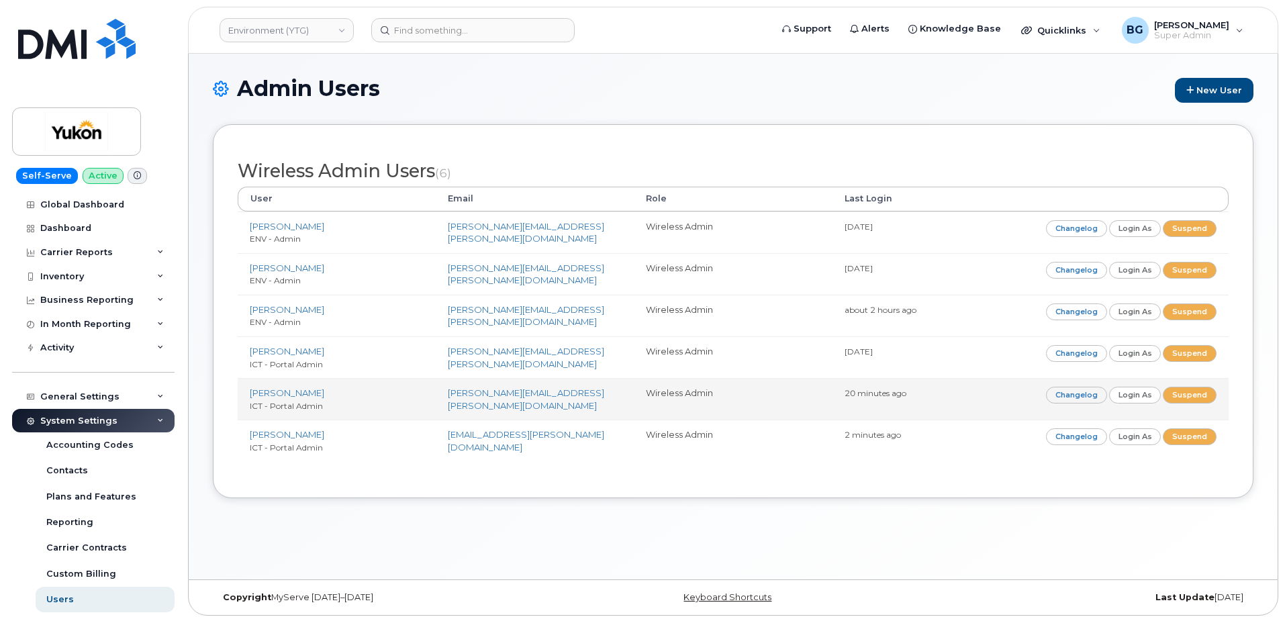
scroll to position [76, 0]
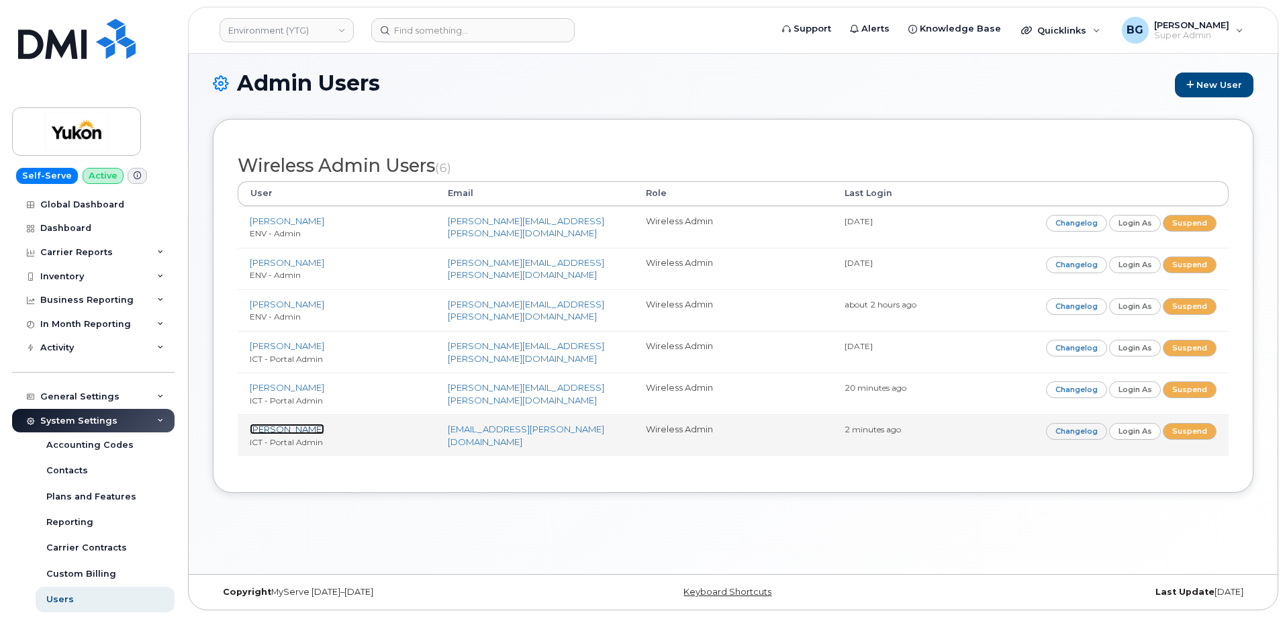
click at [268, 424] on link "[PERSON_NAME]" at bounding box center [287, 429] width 75 height 11
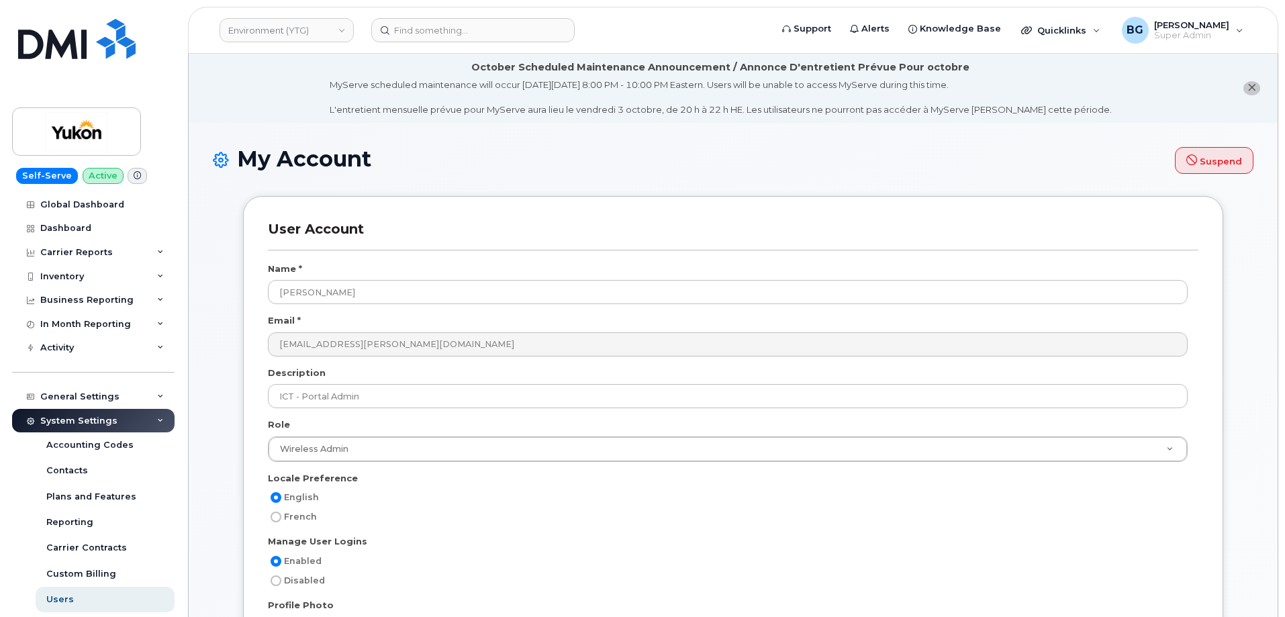
scroll to position [2532, 0]
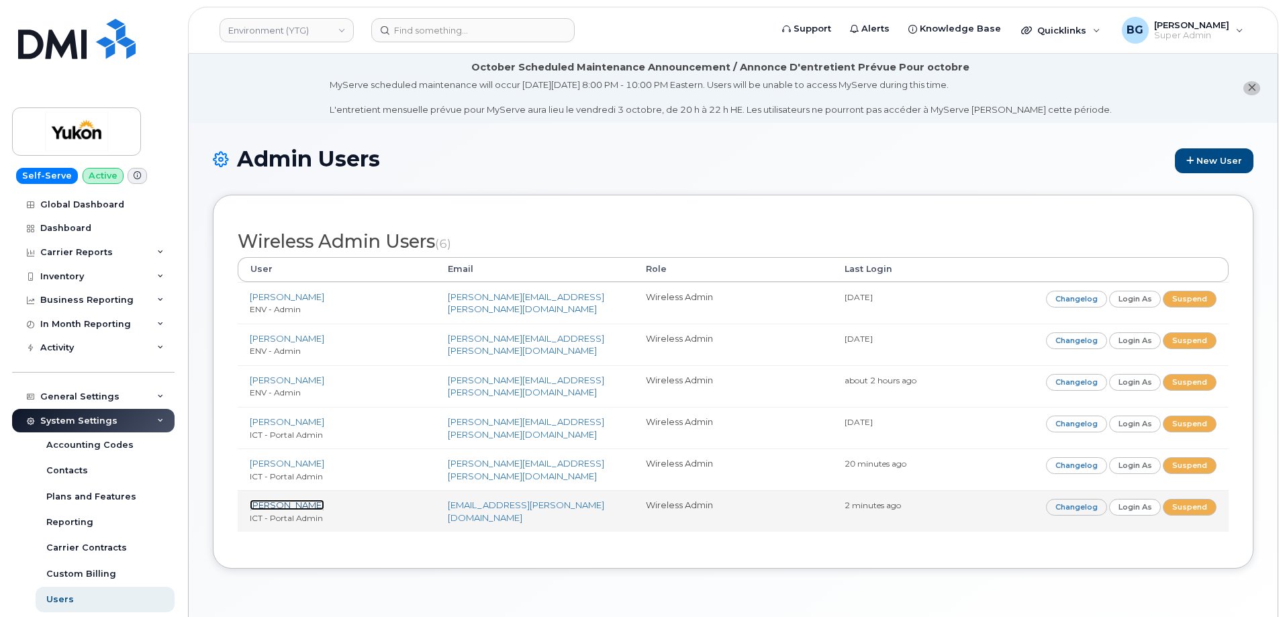
click at [268, 499] on link "[PERSON_NAME]" at bounding box center [287, 504] width 75 height 11
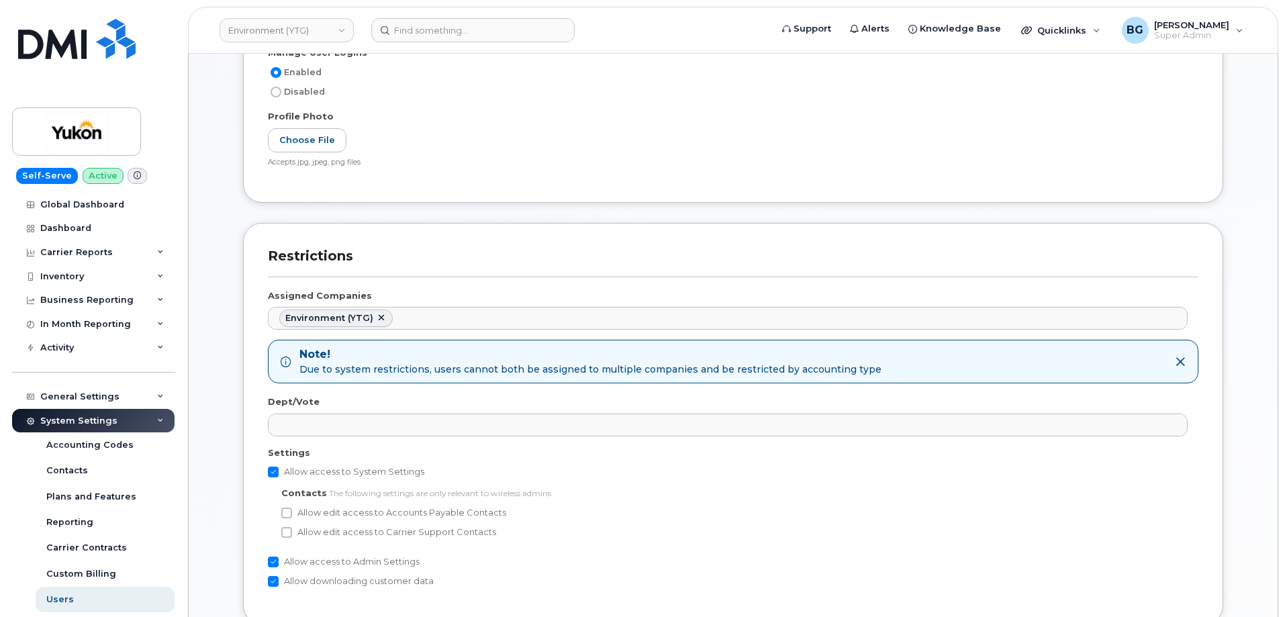
scroll to position [492, 0]
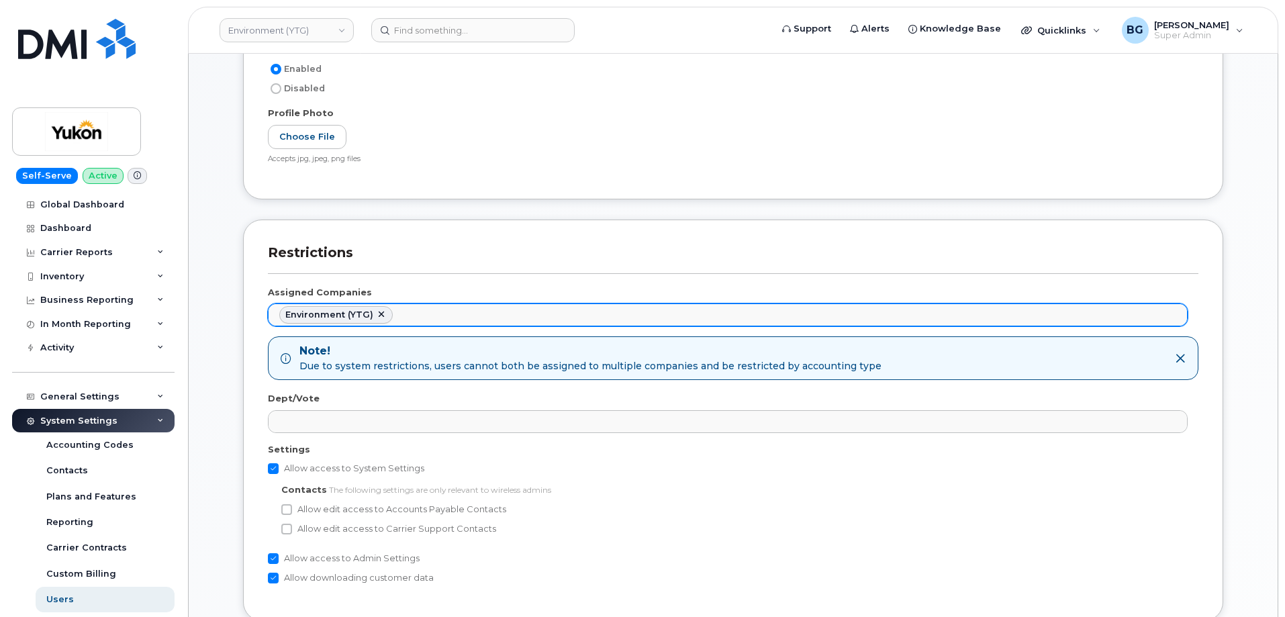
click at [439, 314] on ul "Environment (YTG)" at bounding box center [728, 314] width 918 height 21
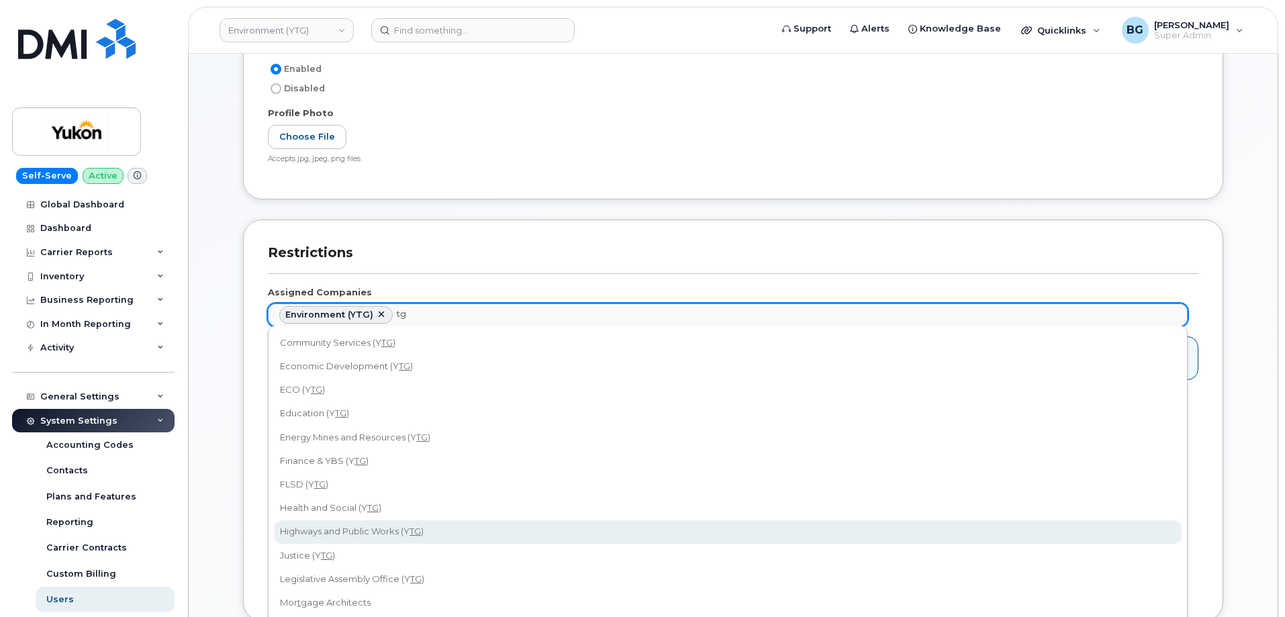
type input "tg"
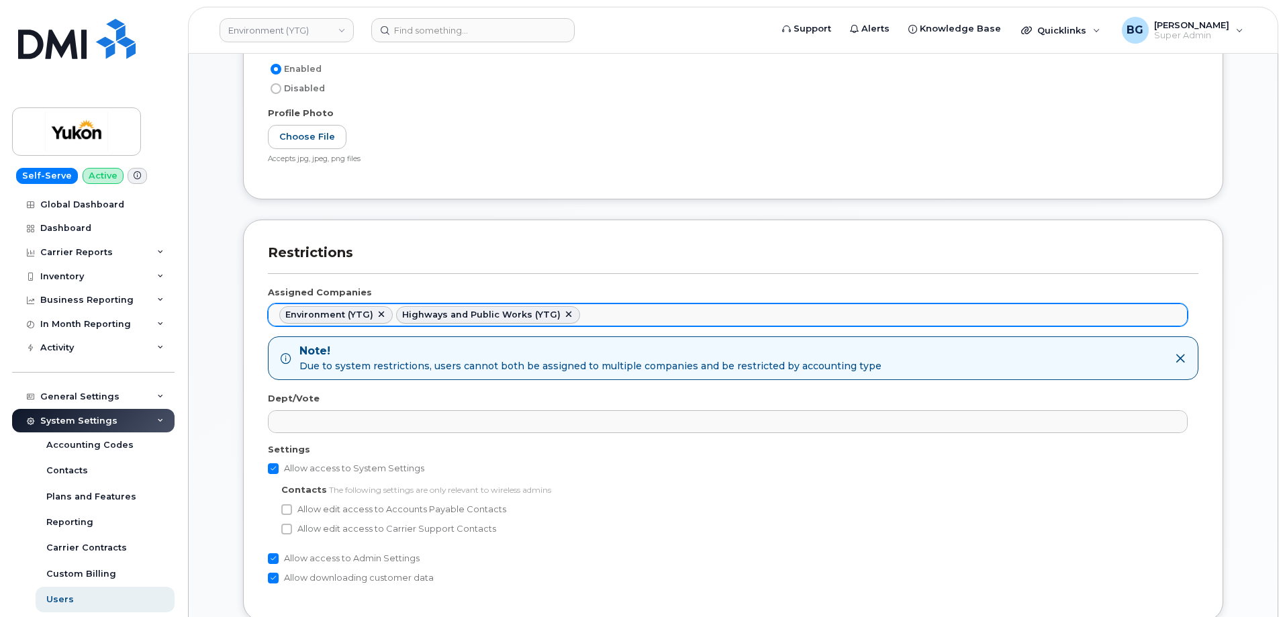
scroll to position [2567, 0]
click at [629, 311] on ul "Environment (YTG) Highways and Public Works (YTG)" at bounding box center [728, 314] width 918 height 21
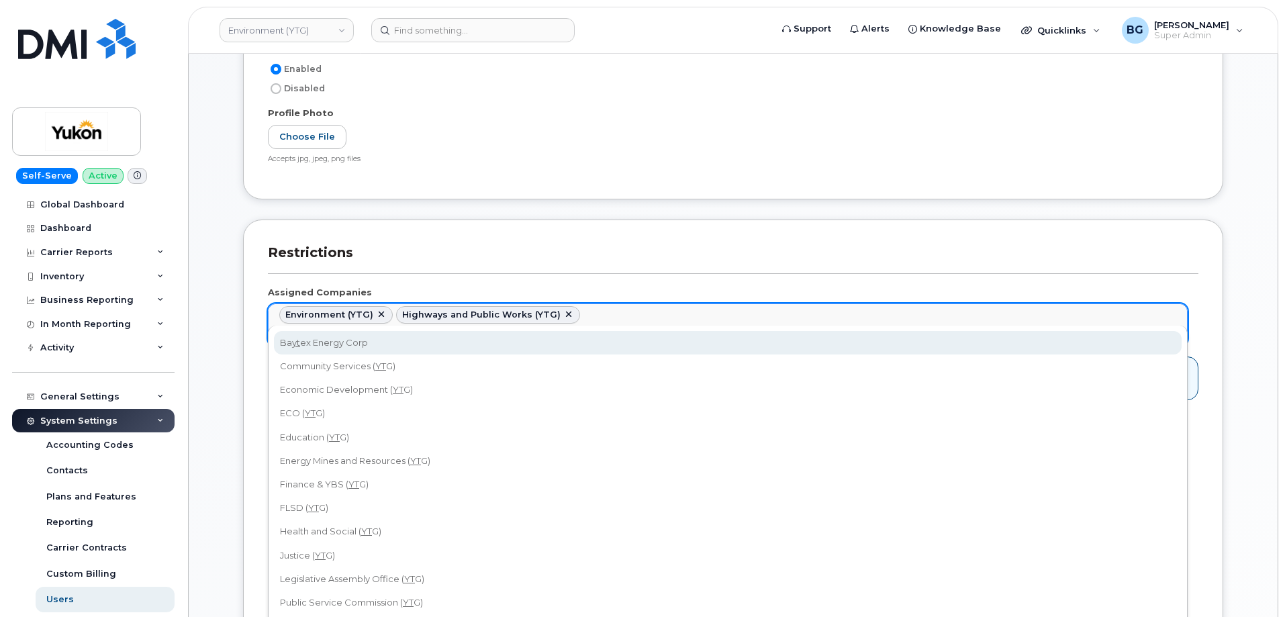
type input "ytg"
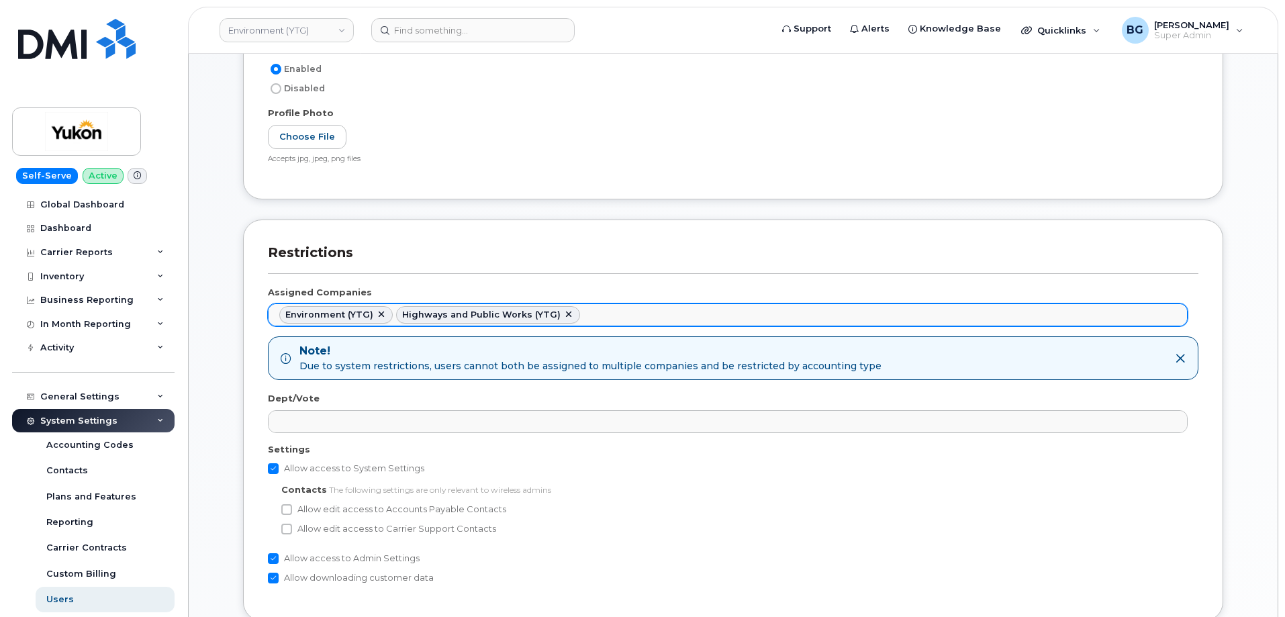
click at [803, 312] on ul "Environment (YTG) Highways and Public Works (YTG)" at bounding box center [728, 314] width 918 height 21
paste input "ytg"
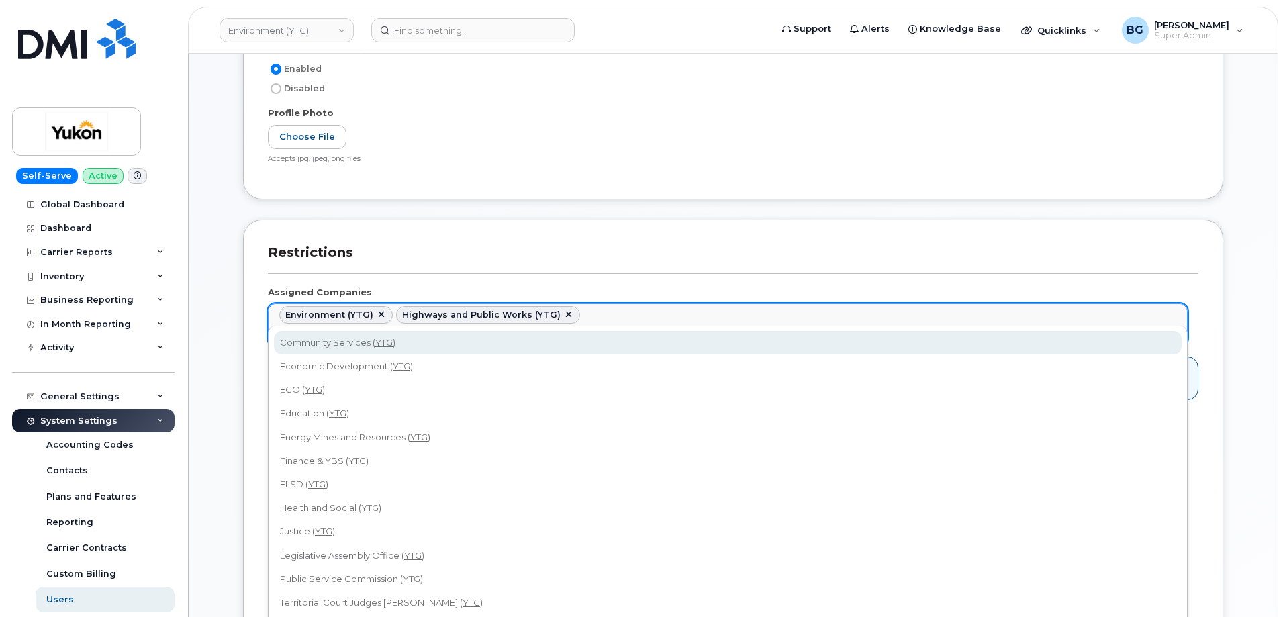
type input "ytg"
select select "b48025e5-9bcc-4972-a109-d2ff2dce564a"
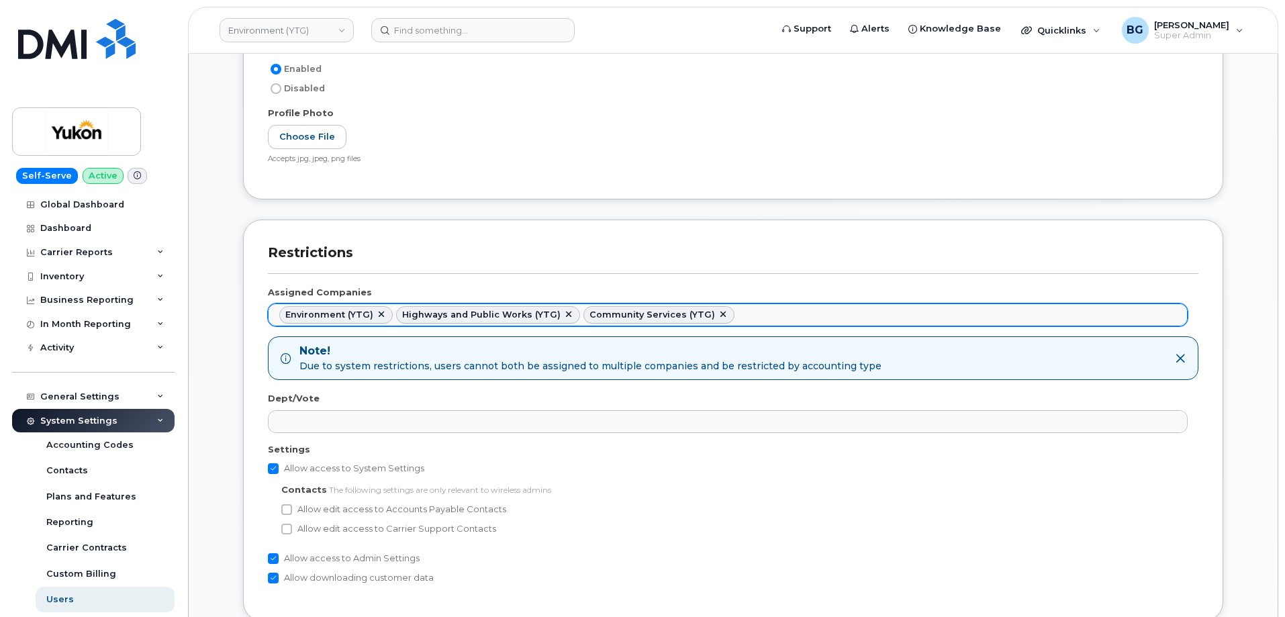
click at [795, 314] on ul "Environment (YTG) Highways and Public Works (YTG) Community Services (YTG)" at bounding box center [728, 314] width 918 height 21
paste input "ytg"
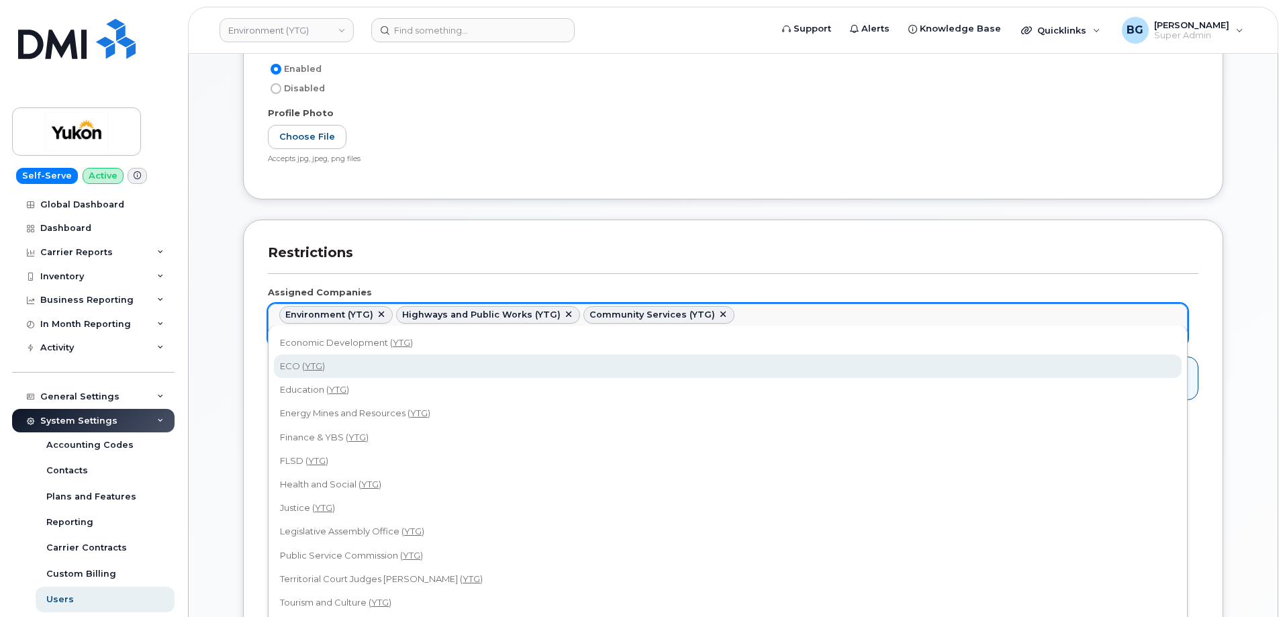
type input "ytg"
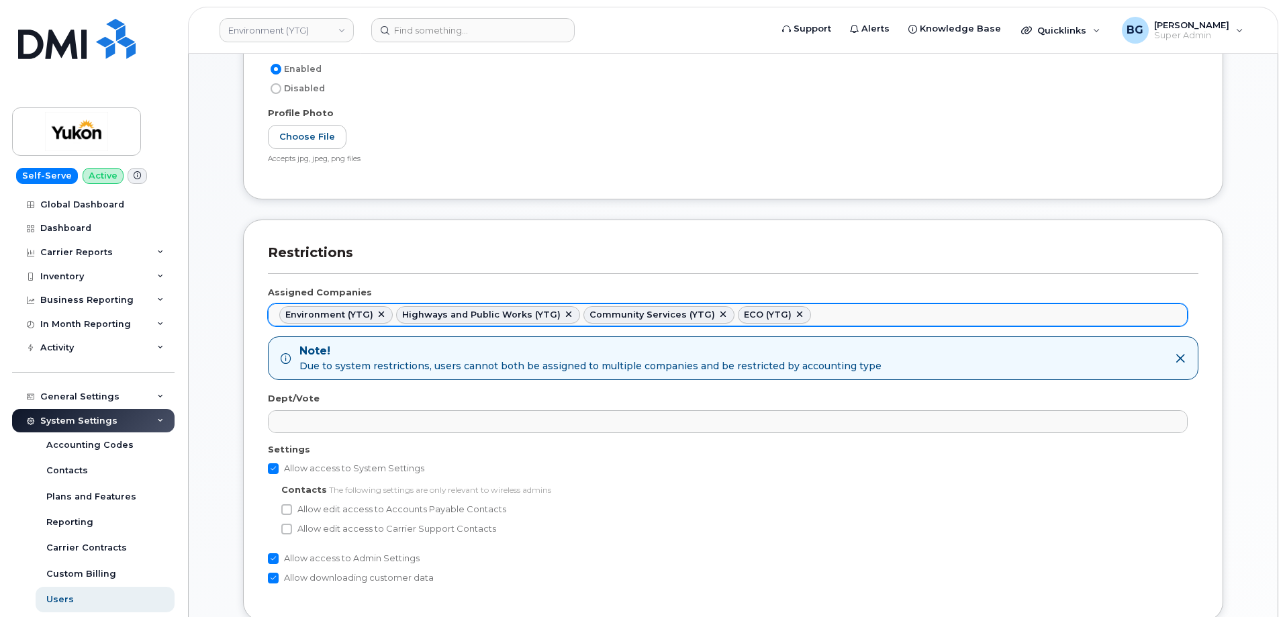
click at [903, 316] on ul "Environment (YTG) Highways and Public Works (YTG) Community Services (YTG) ECO …" at bounding box center [728, 314] width 918 height 21
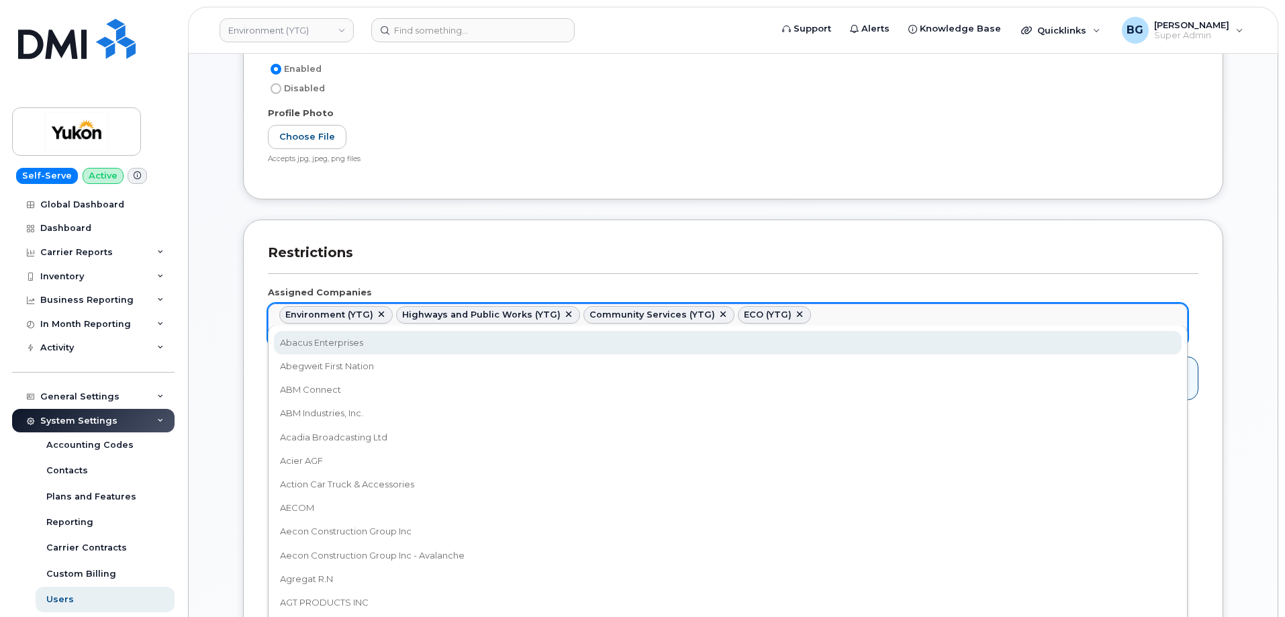
paste input "ytg"
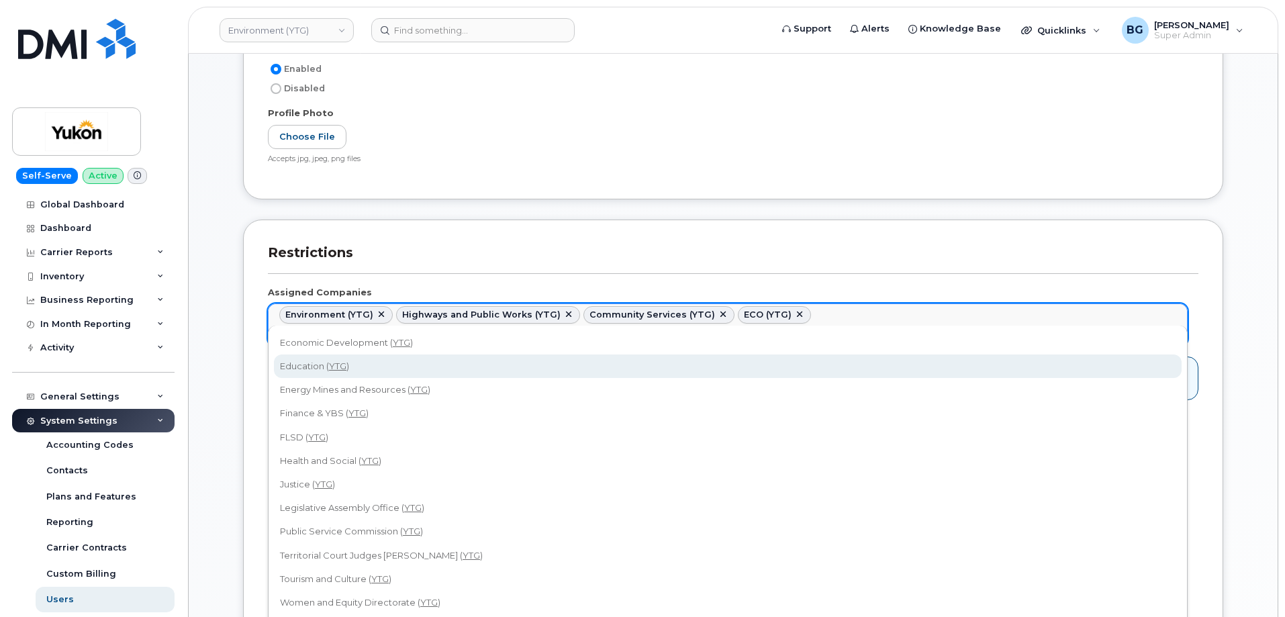
type input "ytg"
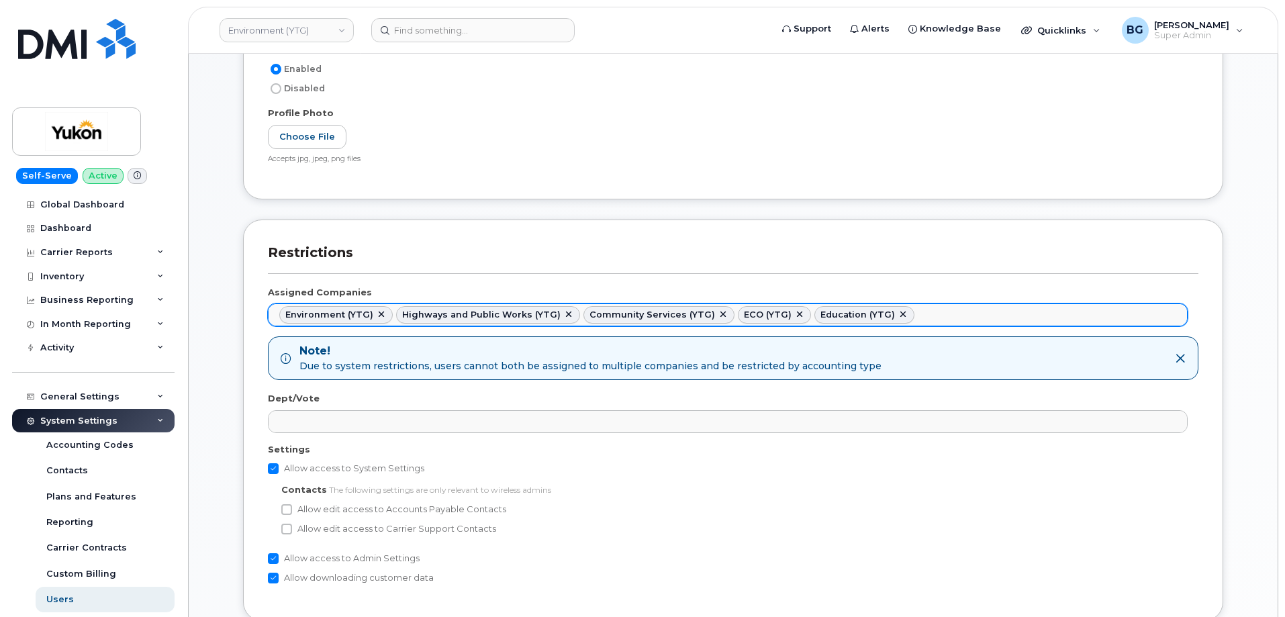
click at [952, 312] on ul "Environment (YTG) Highways and Public Works (YTG) Community Services (YTG) ECO …" at bounding box center [728, 314] width 918 height 21
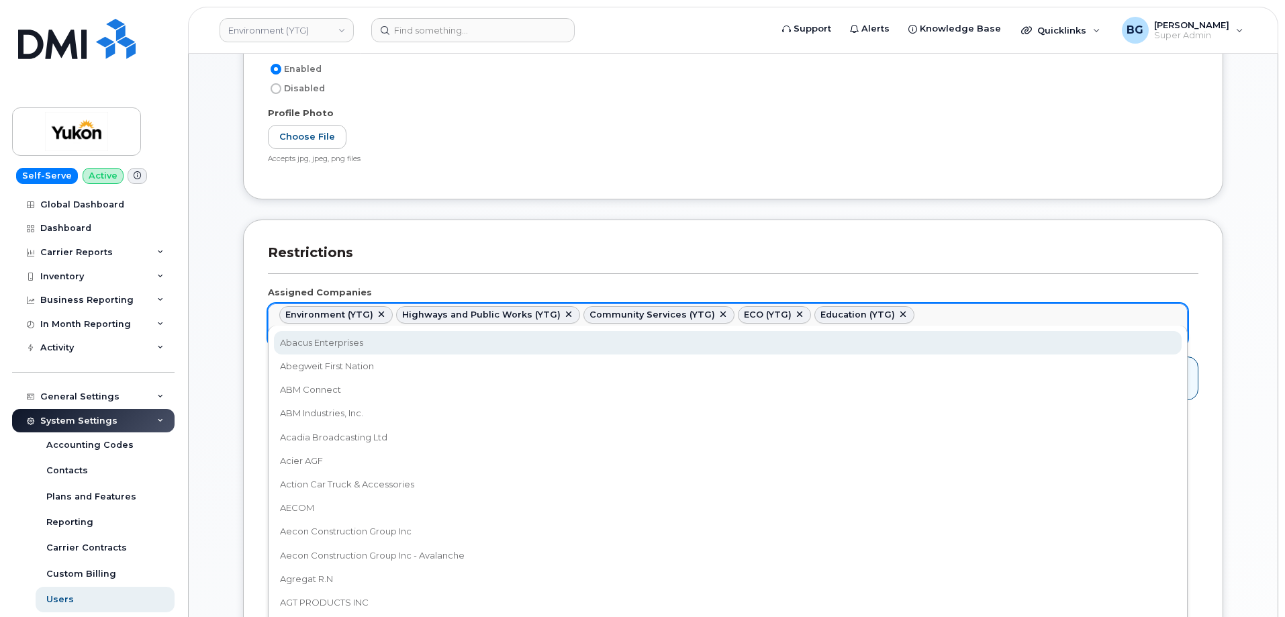
paste input "ytg"
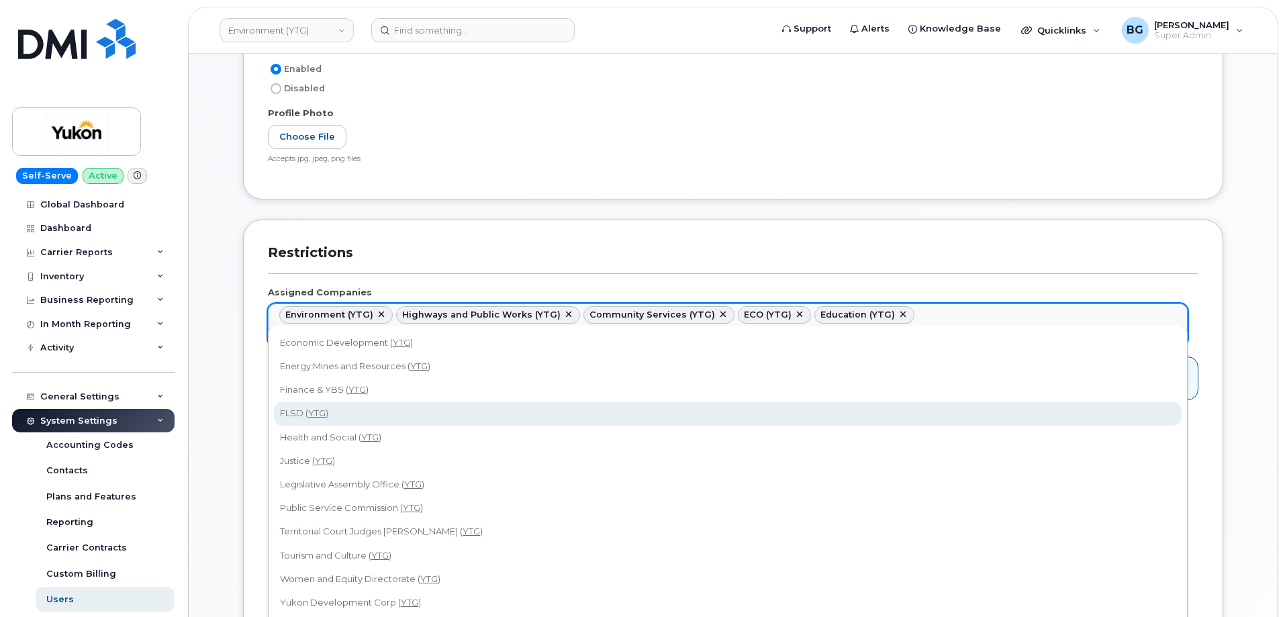
type input "ytg"
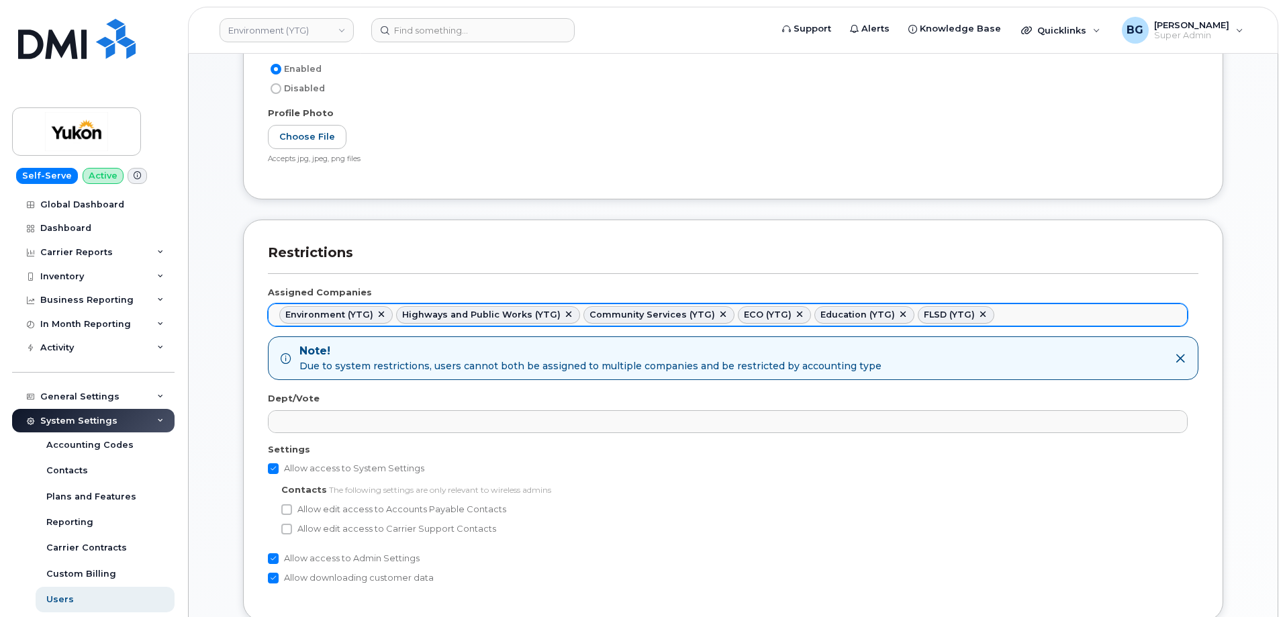
click at [1008, 318] on ul "Environment (YTG) Highways and Public Works (YTG) Community Services (YTG) ECO …" at bounding box center [728, 314] width 918 height 21
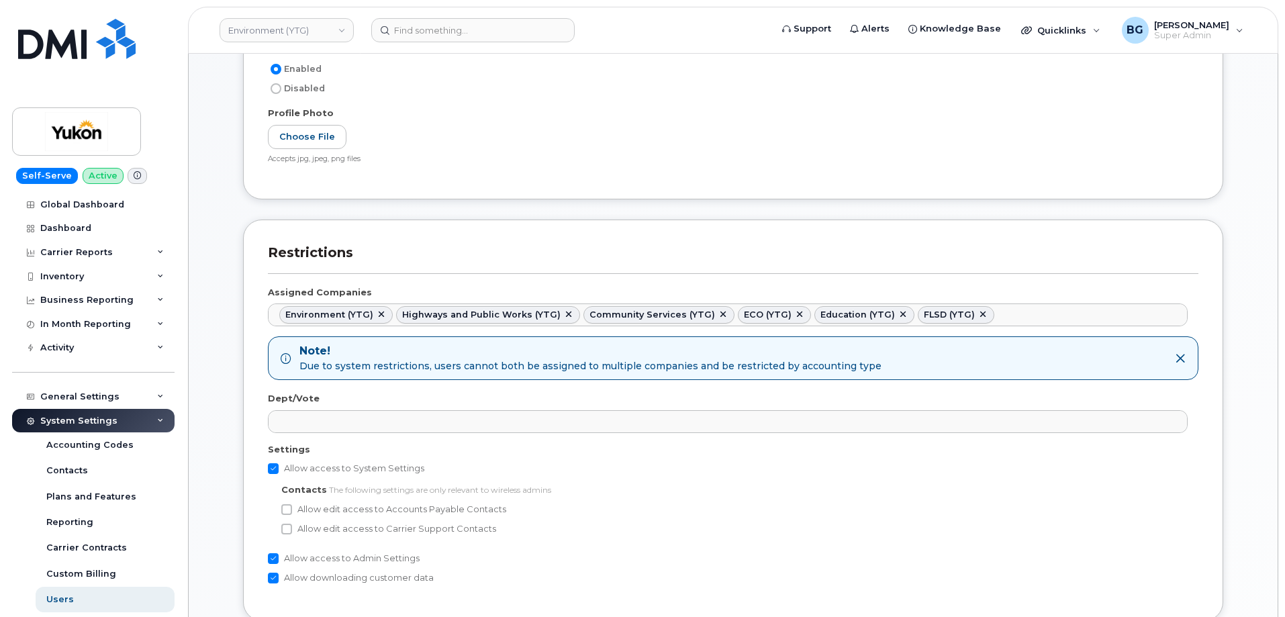
paste input "ytg"
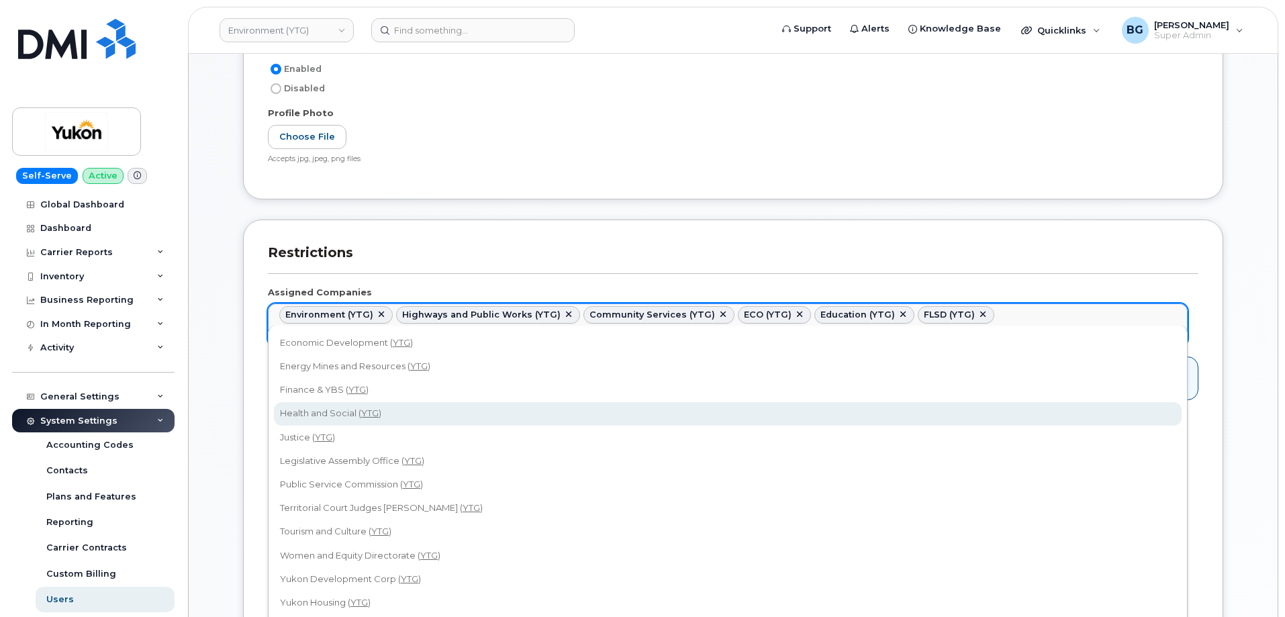
type input "ytg"
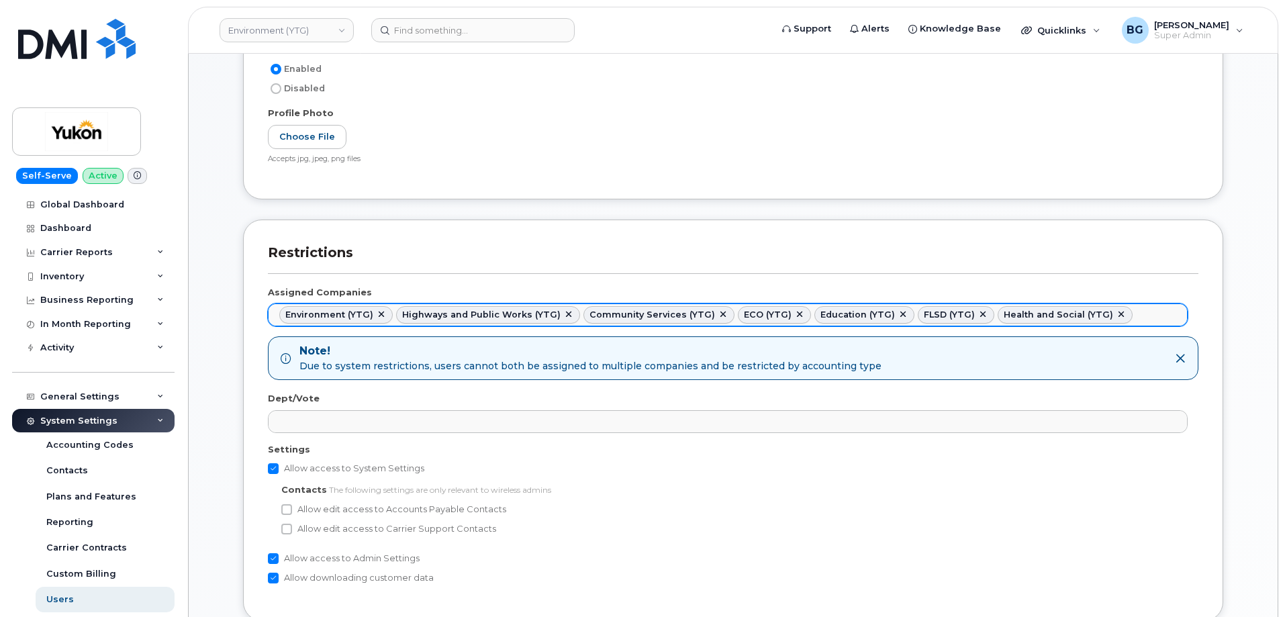
click at [1114, 307] on ul "Environment (YTG) Highways and Public Works (YTG) Community Services (YTG) ECO …" at bounding box center [728, 314] width 918 height 21
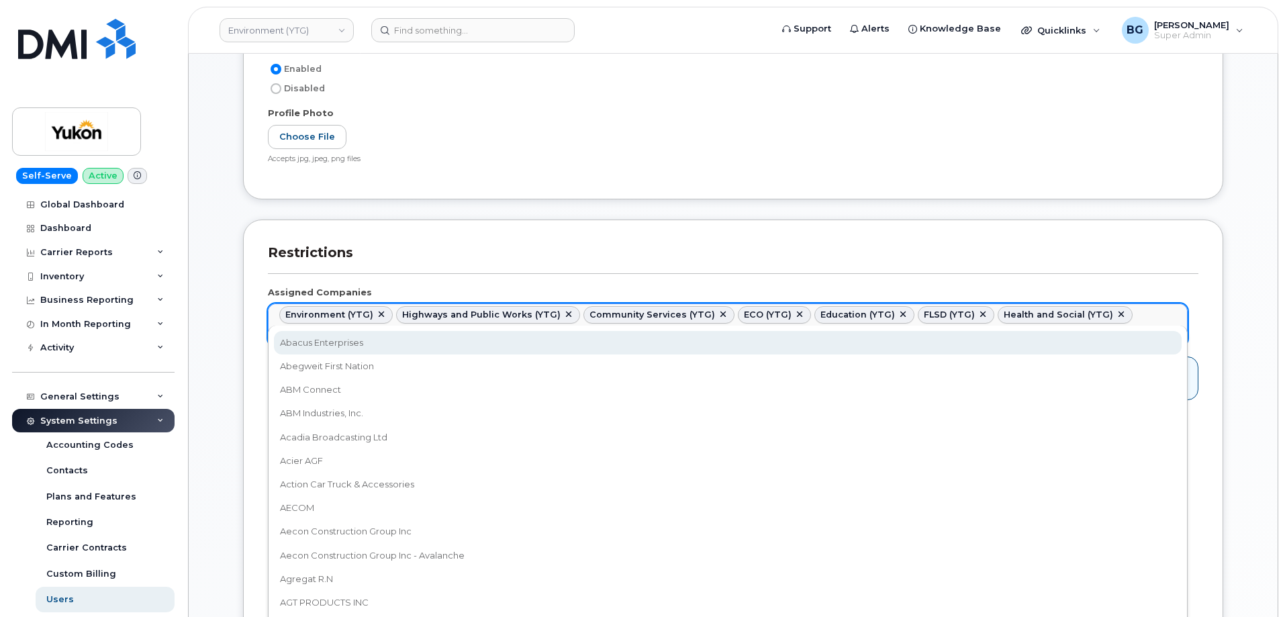
paste input "ytg"
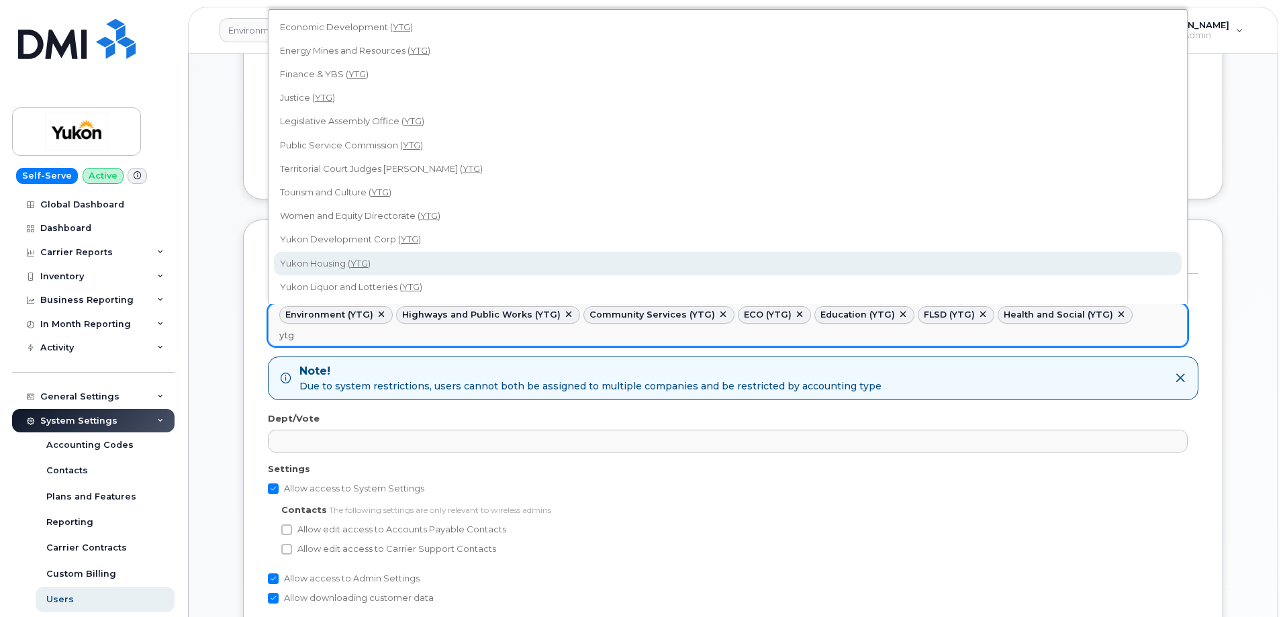
type input "ytg"
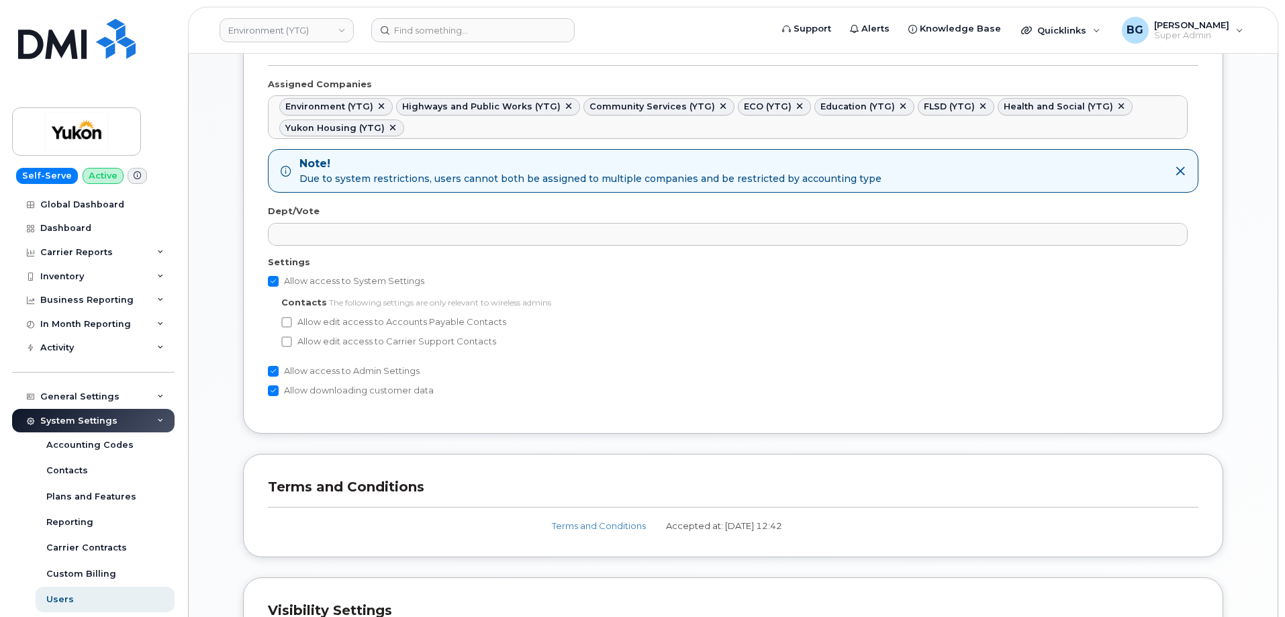
scroll to position [716, 0]
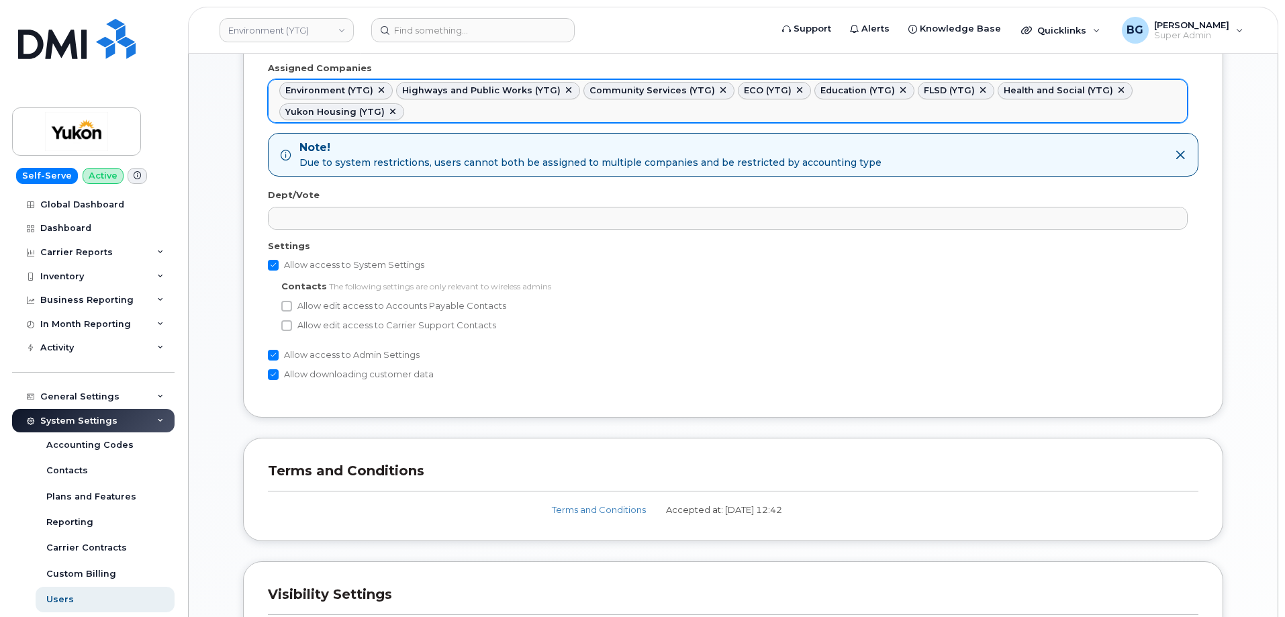
click at [438, 113] on ul "Environment (YTG) Highways and Public Works (YTG) Community Services (YTG) ECO …" at bounding box center [728, 101] width 918 height 42
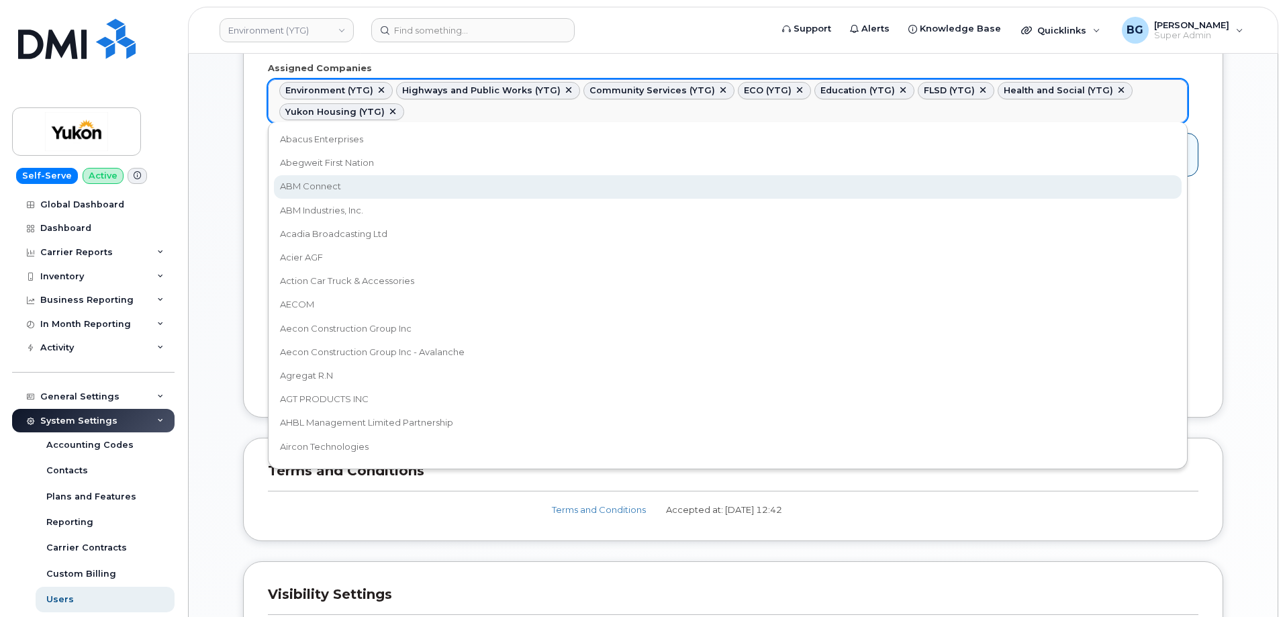
paste input "ytg"
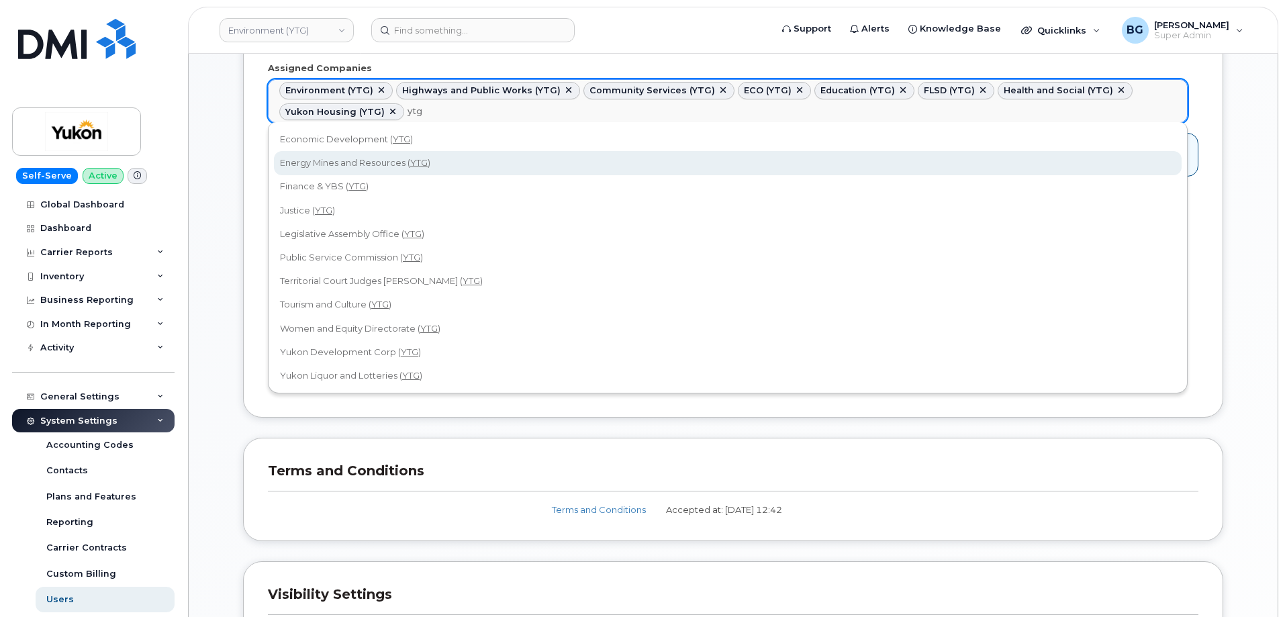
type input "ytg"
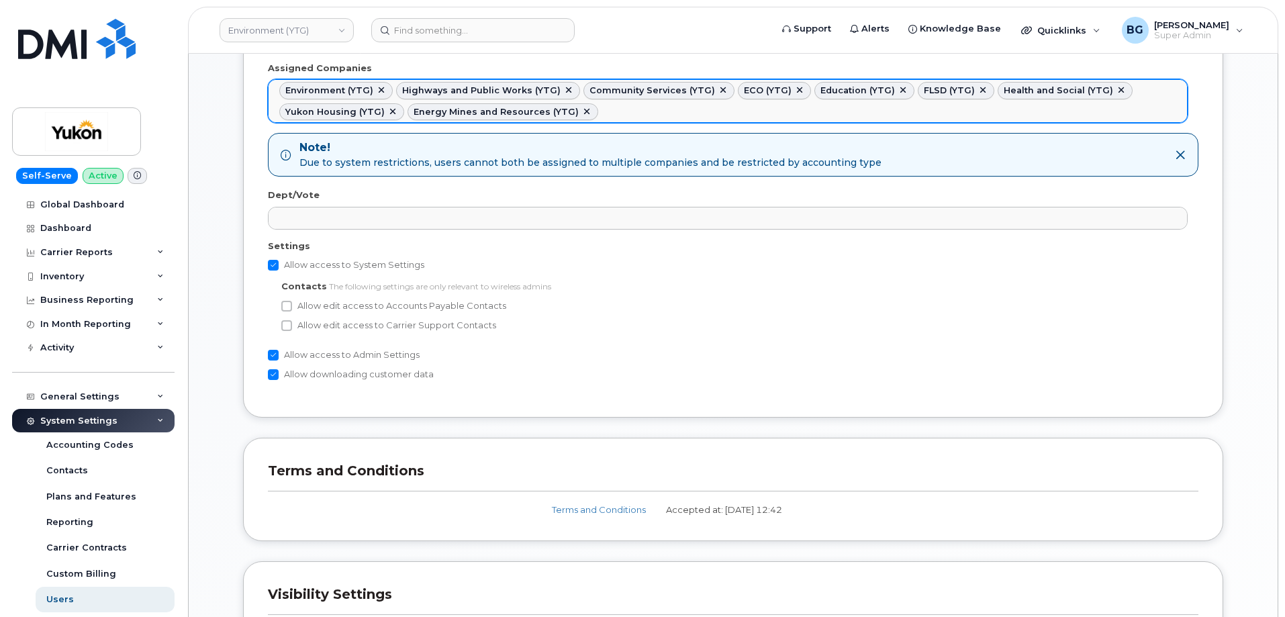
click at [615, 104] on ul "Environment (YTG) Highways and Public Works (YTG) Community Services (YTG) ECO …" at bounding box center [728, 101] width 918 height 42
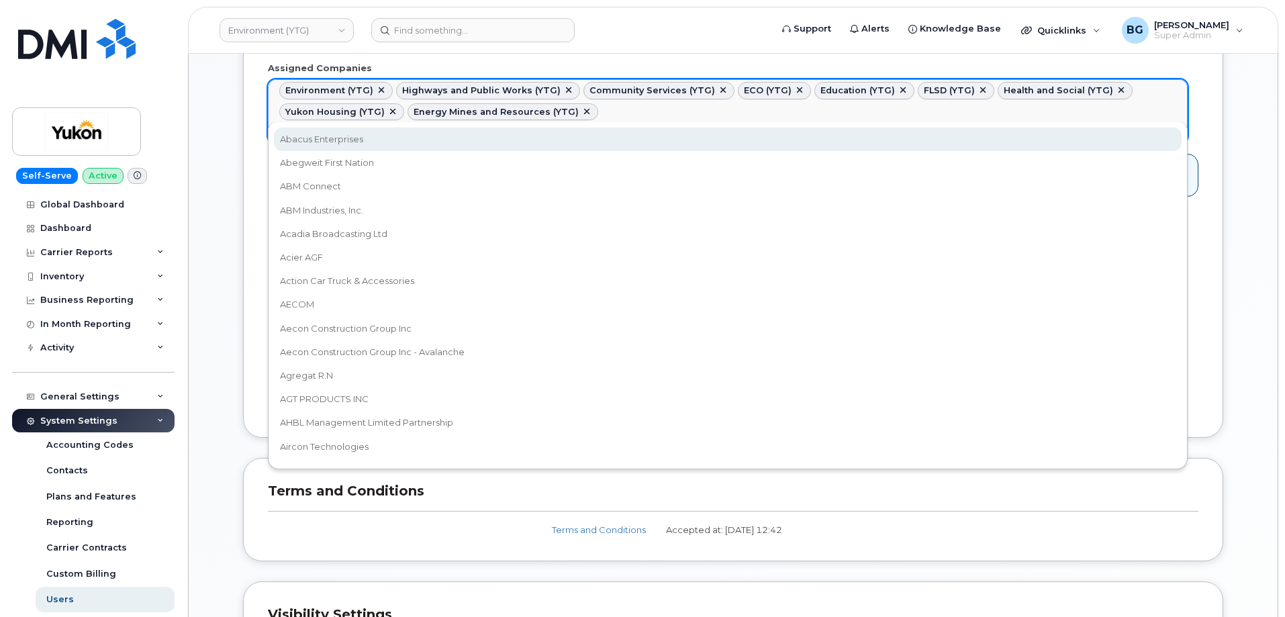
paste input "ytg"
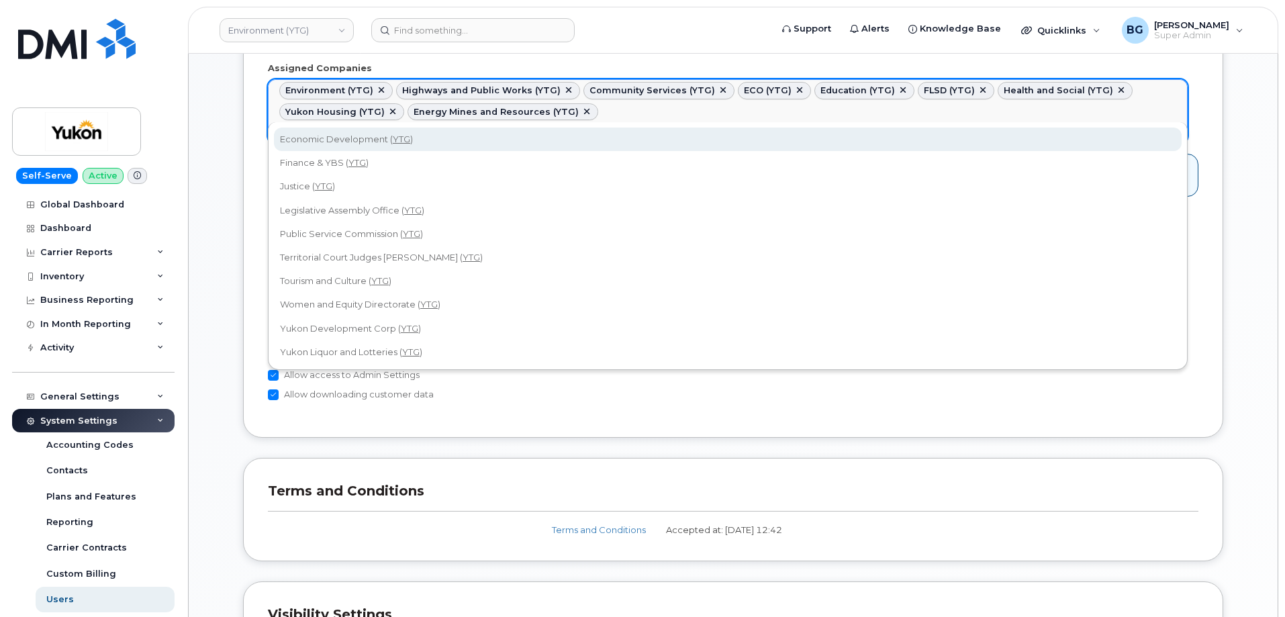
type input "ytg"
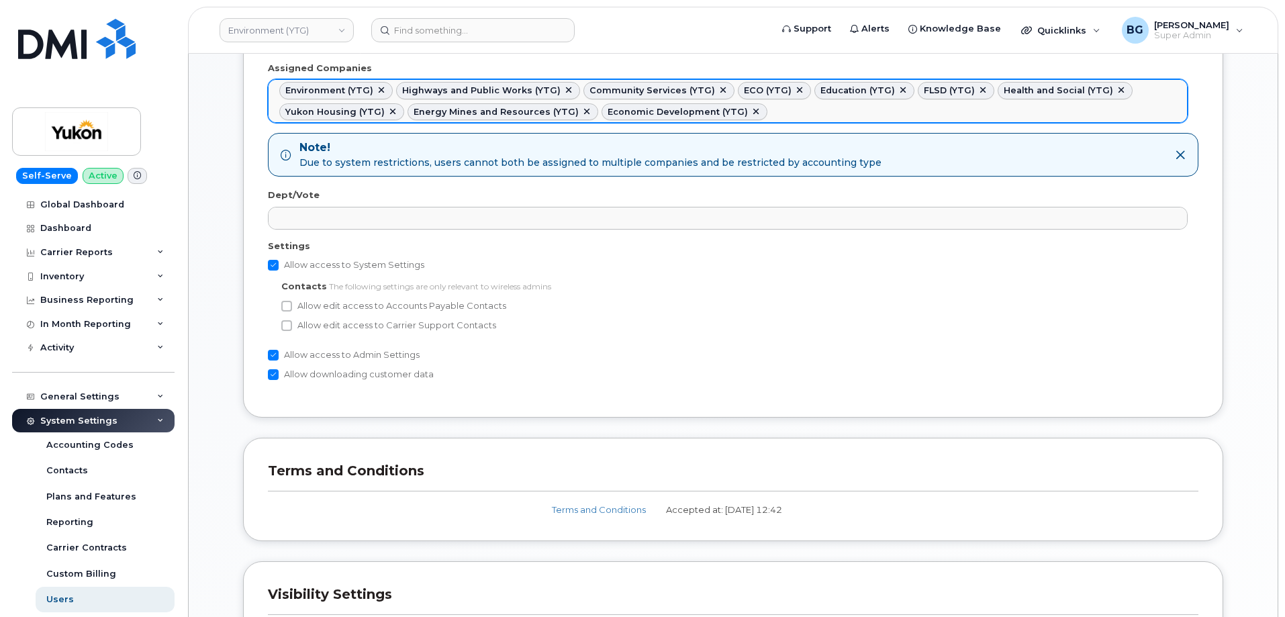
click at [785, 107] on ul "Environment (YTG) Highways and Public Works (YTG) Community Services (YTG) ECO …" at bounding box center [728, 101] width 918 height 42
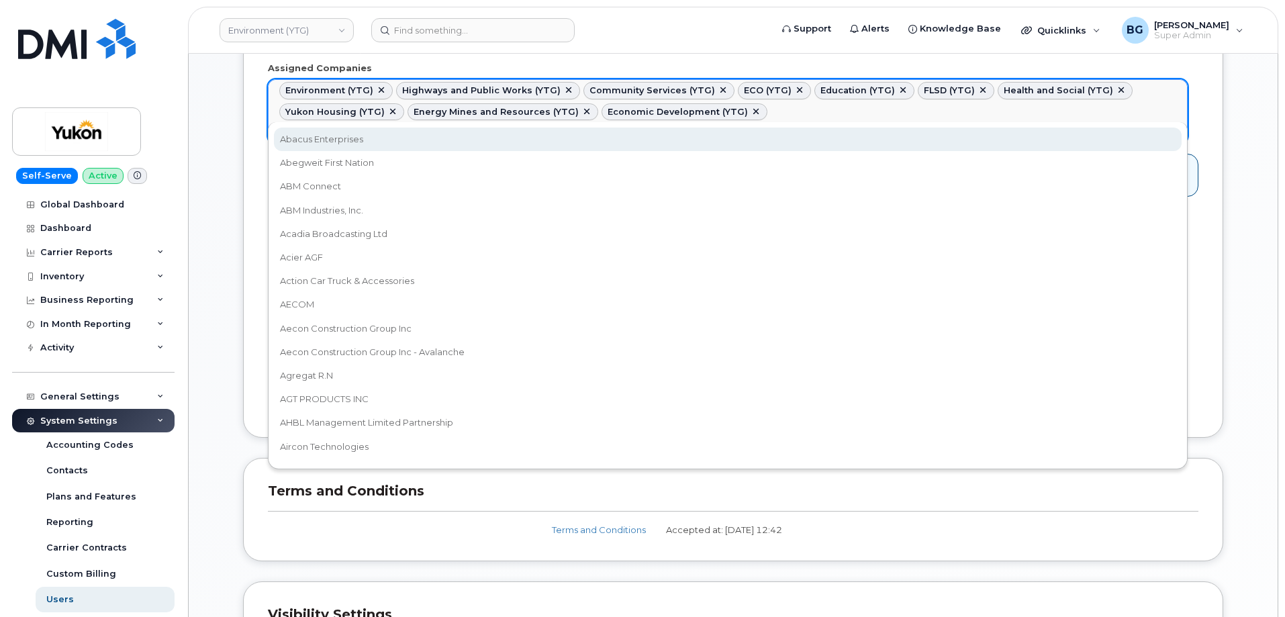
paste input "ytg"
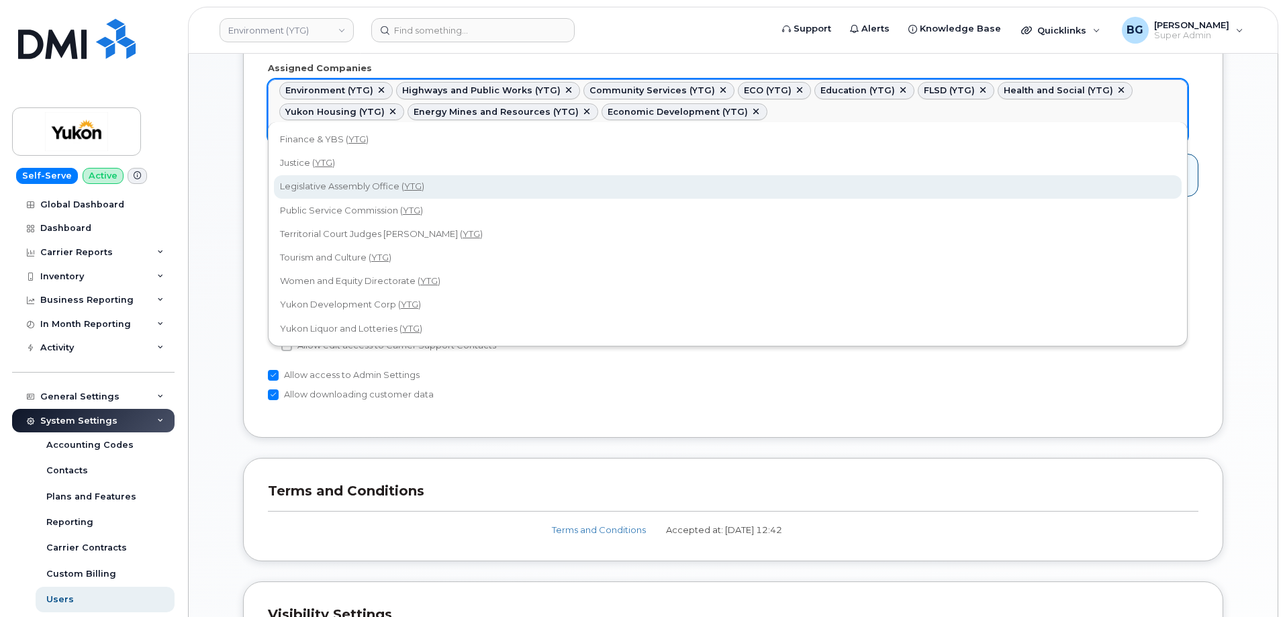
type input "ytg"
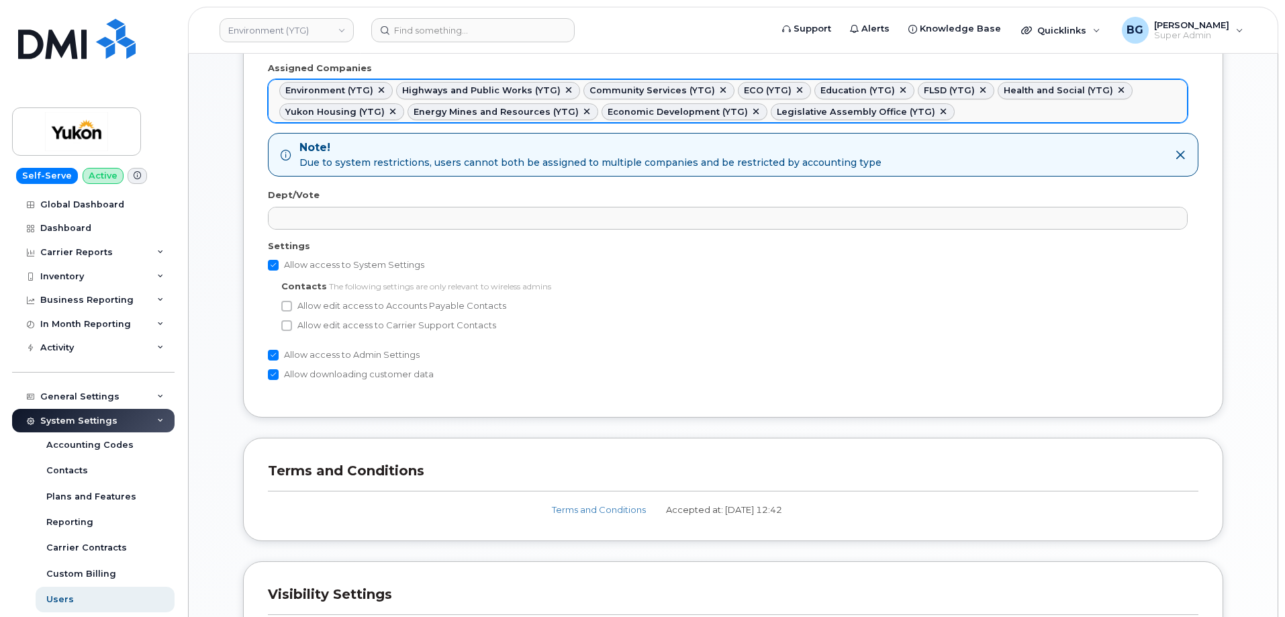
click at [946, 114] on ul "Environment (YTG) Highways and Public Works (YTG) Community Services (YTG) ECO …" at bounding box center [728, 101] width 918 height 42
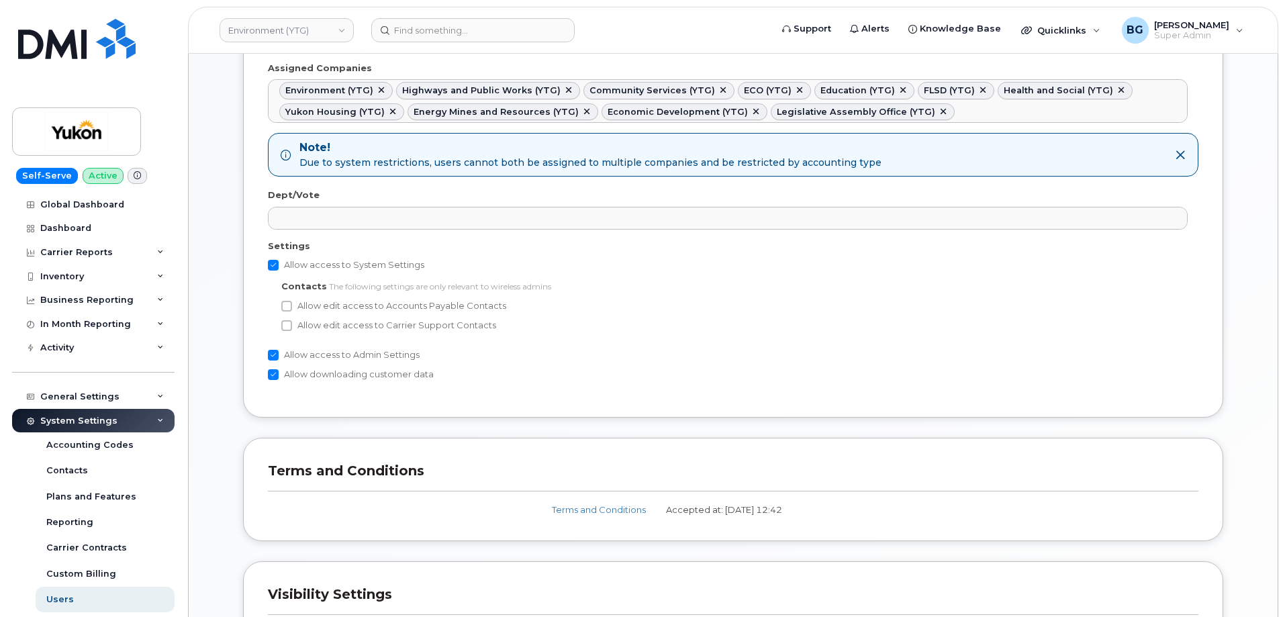
paste input "ytg"
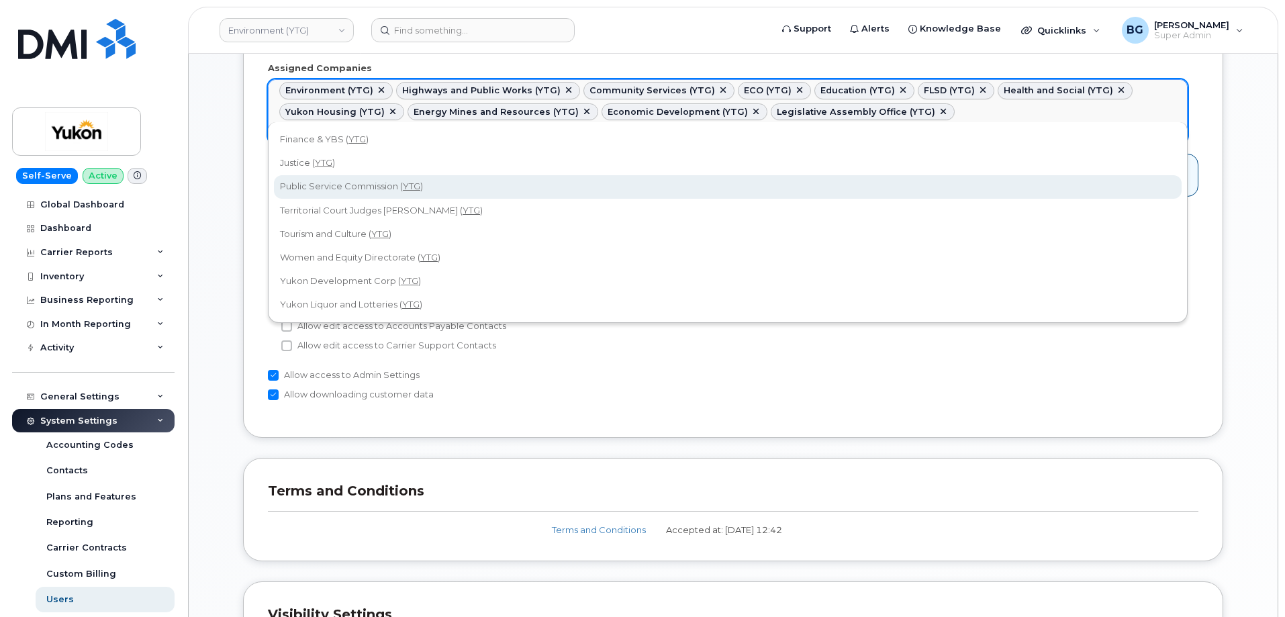
type input "ytg"
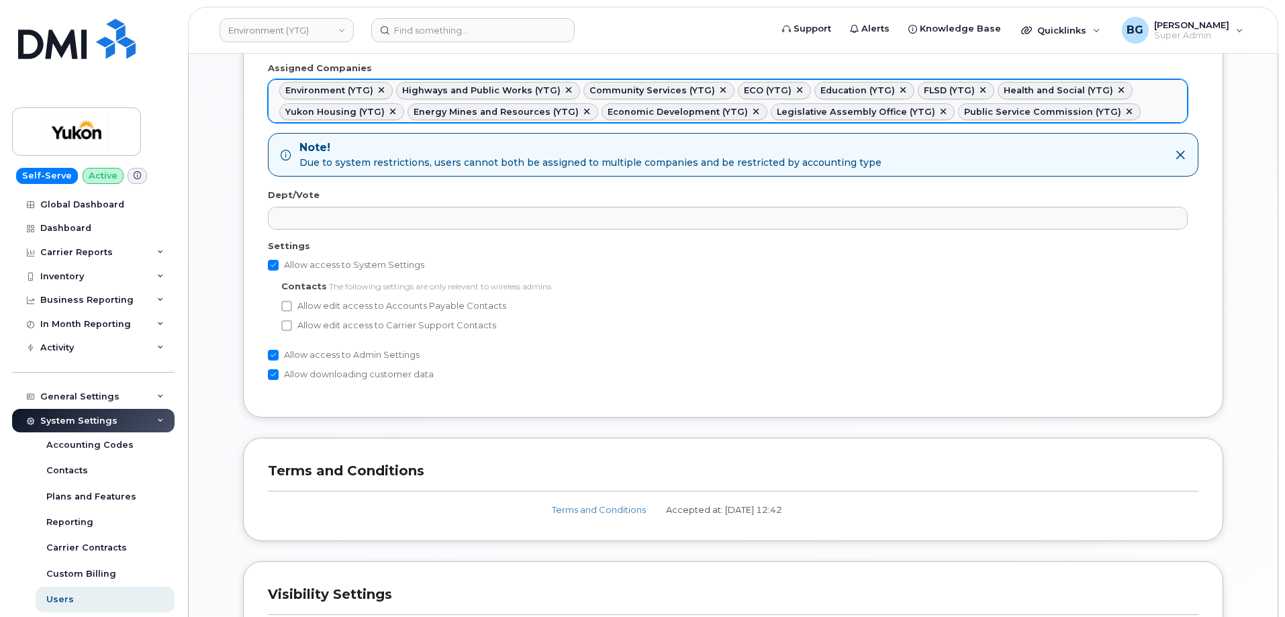
click at [1140, 105] on ul "Environment (YTG) Highways and Public Works (YTG) Community Services (YTG) ECO …" at bounding box center [728, 101] width 918 height 42
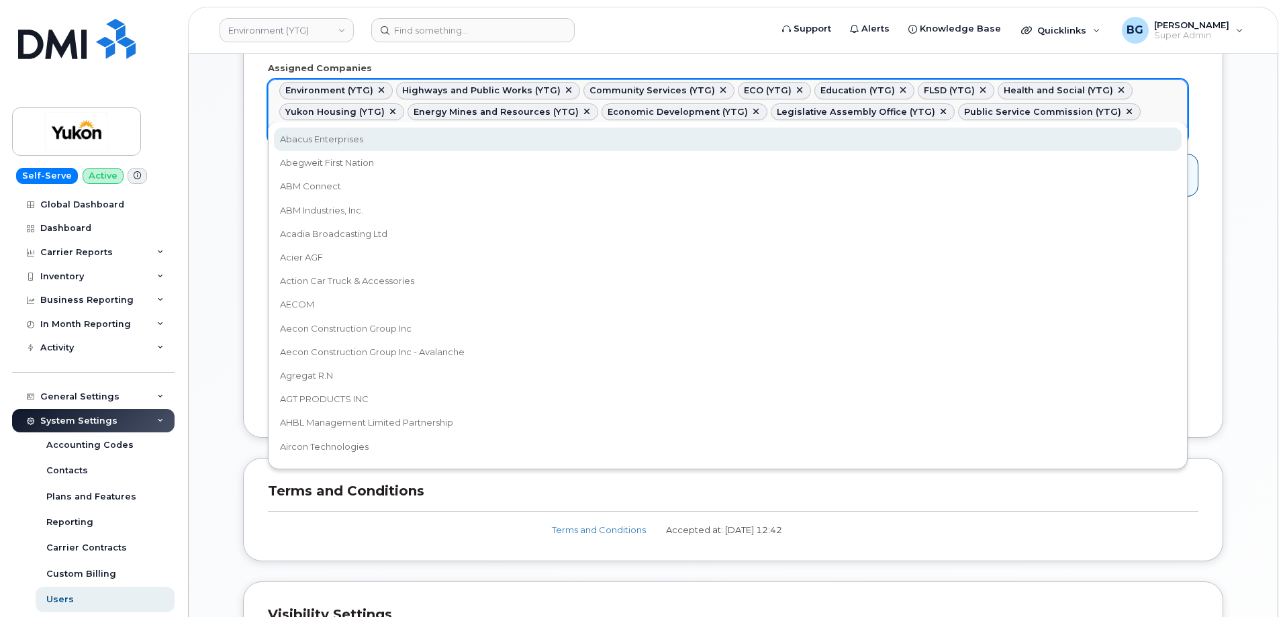
paste input "ytg"
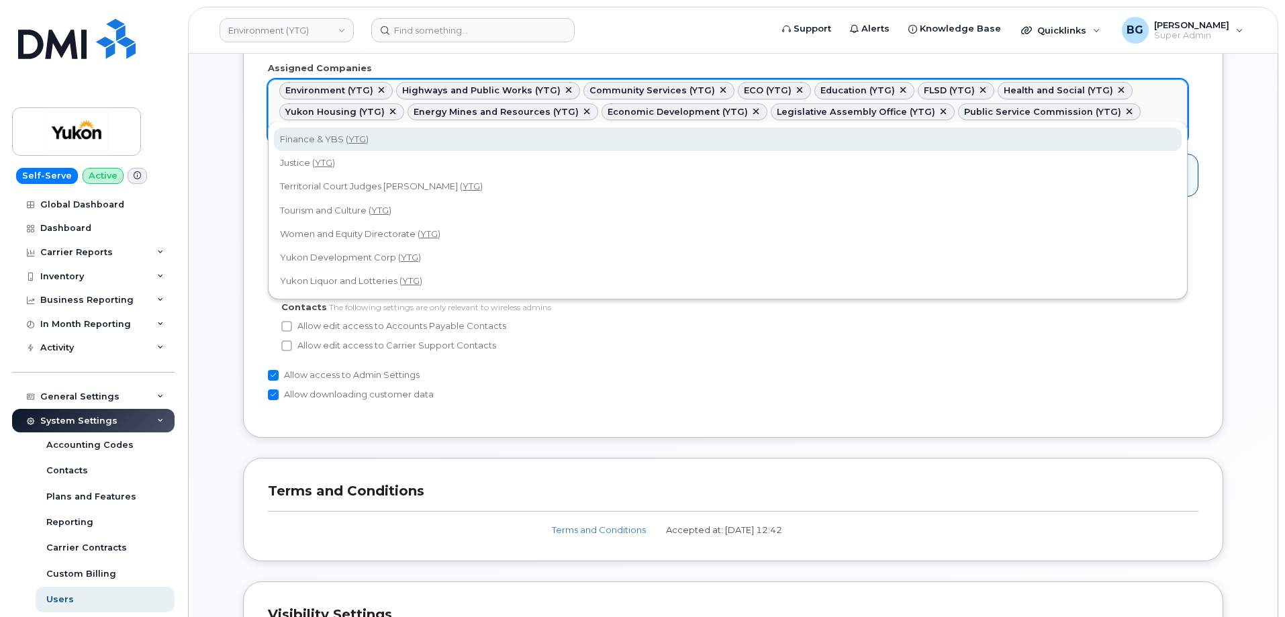
type input "ytg"
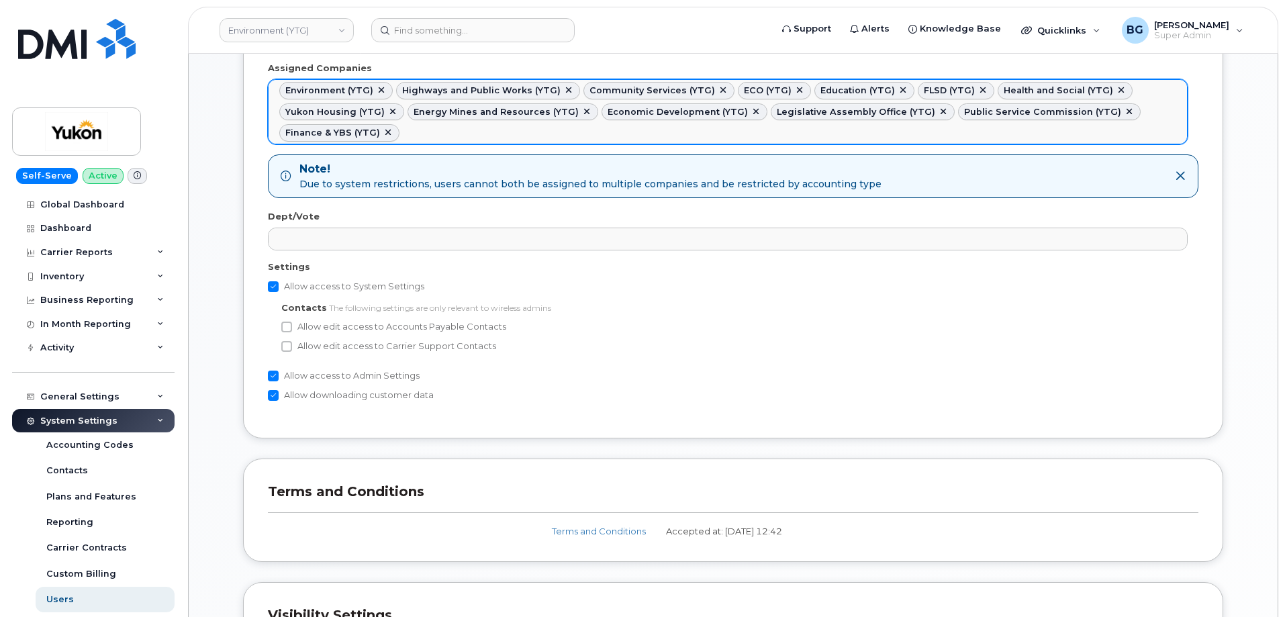
click at [485, 140] on ul "Environment (YTG) Highways and Public Works (YTG) Community Services (YTG) ECO …" at bounding box center [728, 112] width 918 height 64
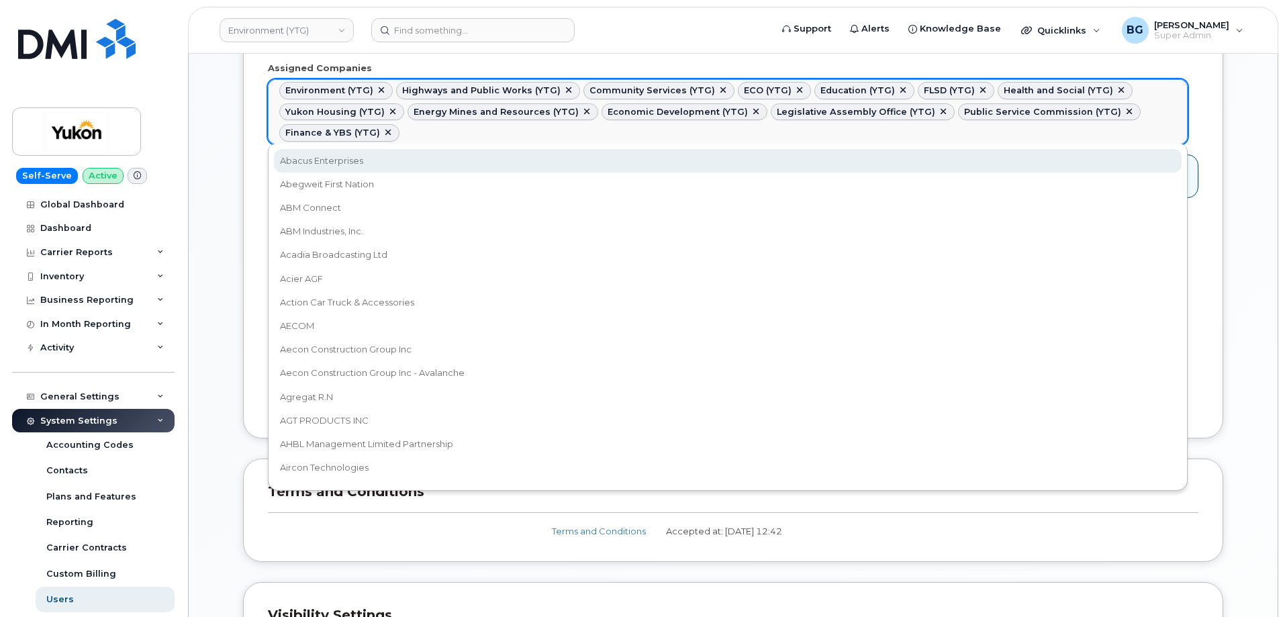
paste input "ytg"
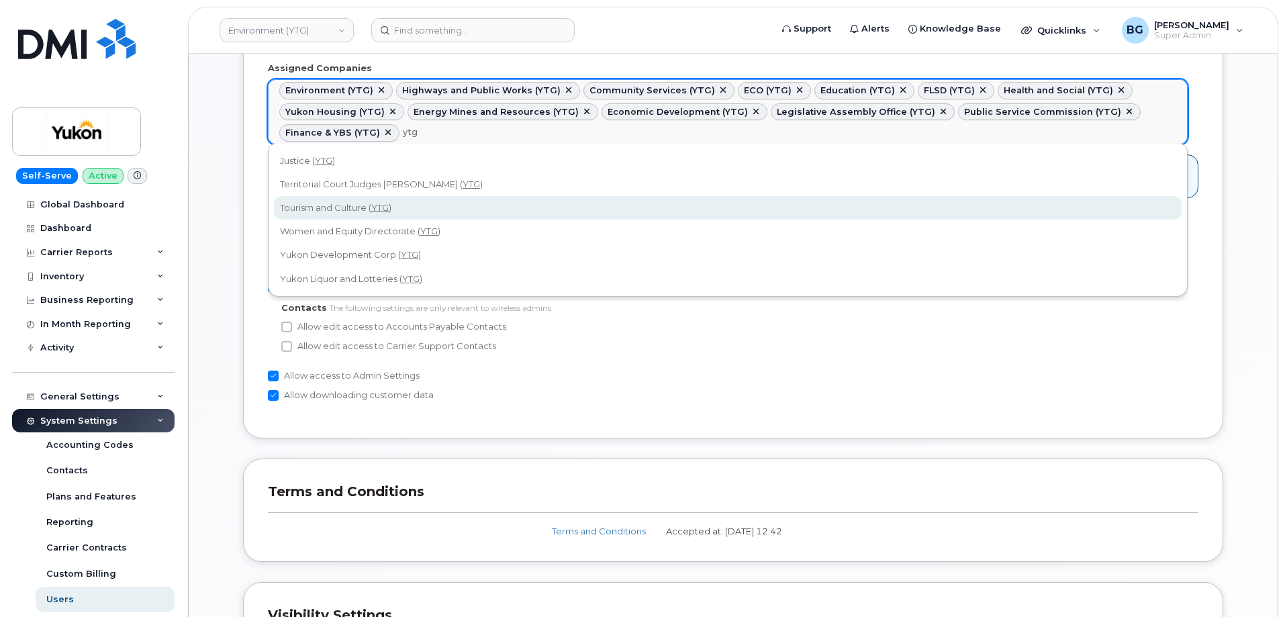
type input "ytg"
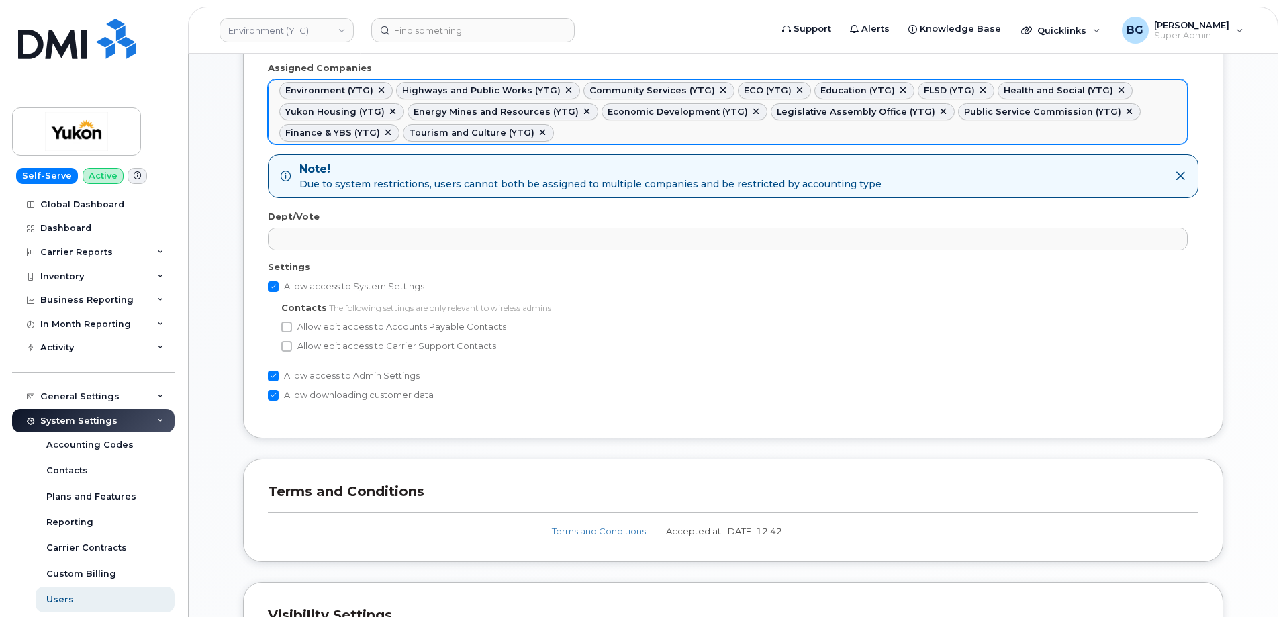
click at [579, 128] on ul "Environment (YTG) Highways and Public Works (YTG) Community Services (YTG) ECO …" at bounding box center [728, 112] width 918 height 64
paste input "ytg"
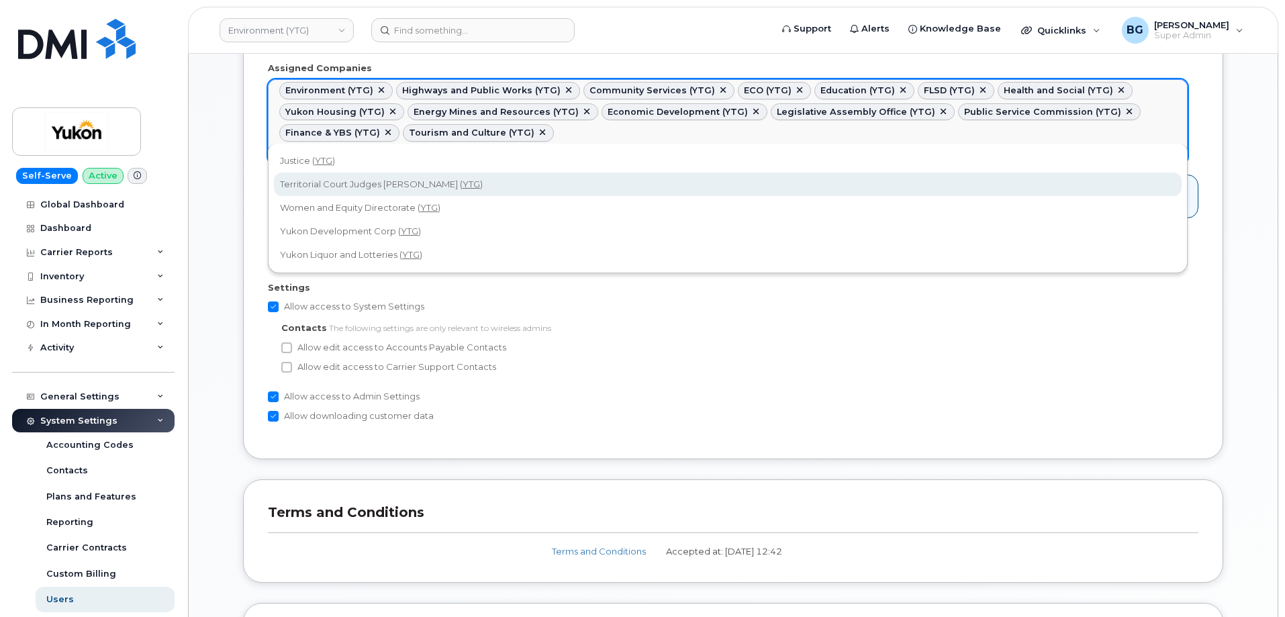
type input "ytg"
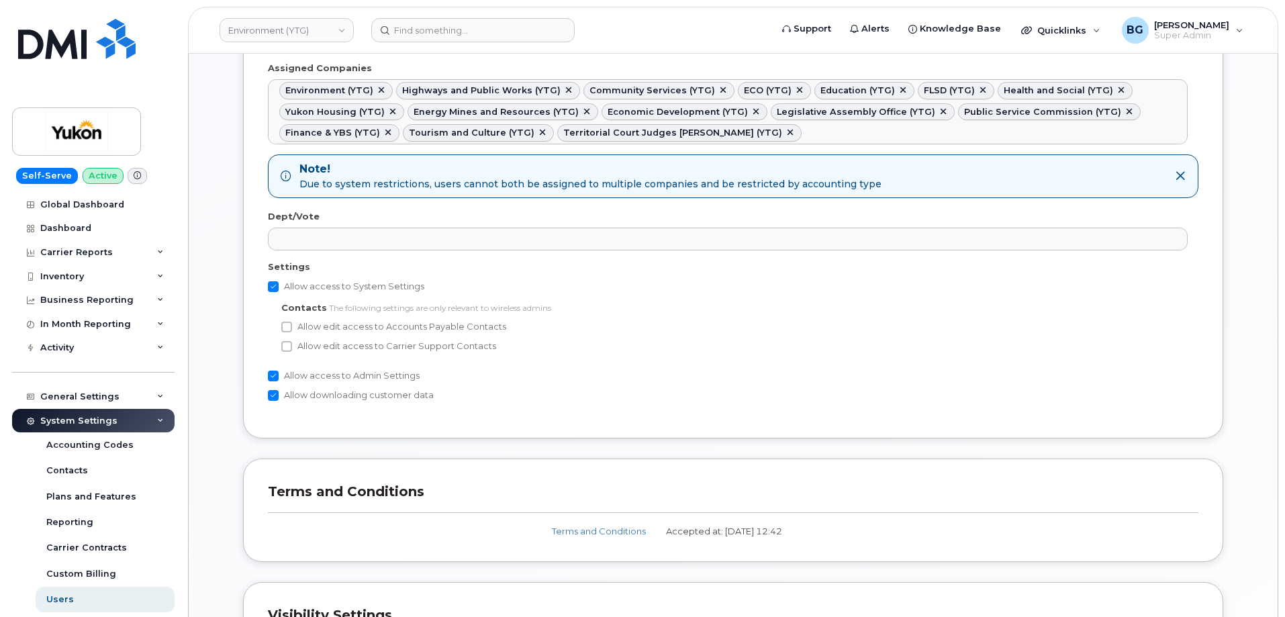
click at [769, 129] on ul "Environment (YTG) Highways and Public Works (YTG) Community Services (YTG) ECO …" at bounding box center [728, 112] width 918 height 64
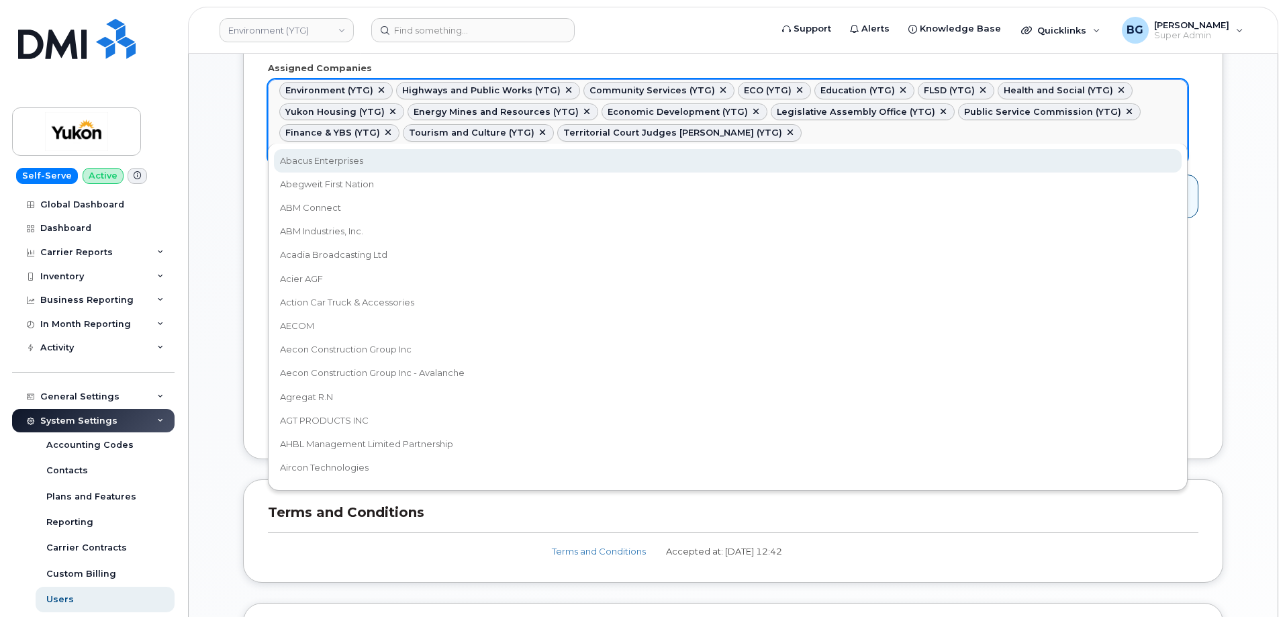
paste input "ytg"
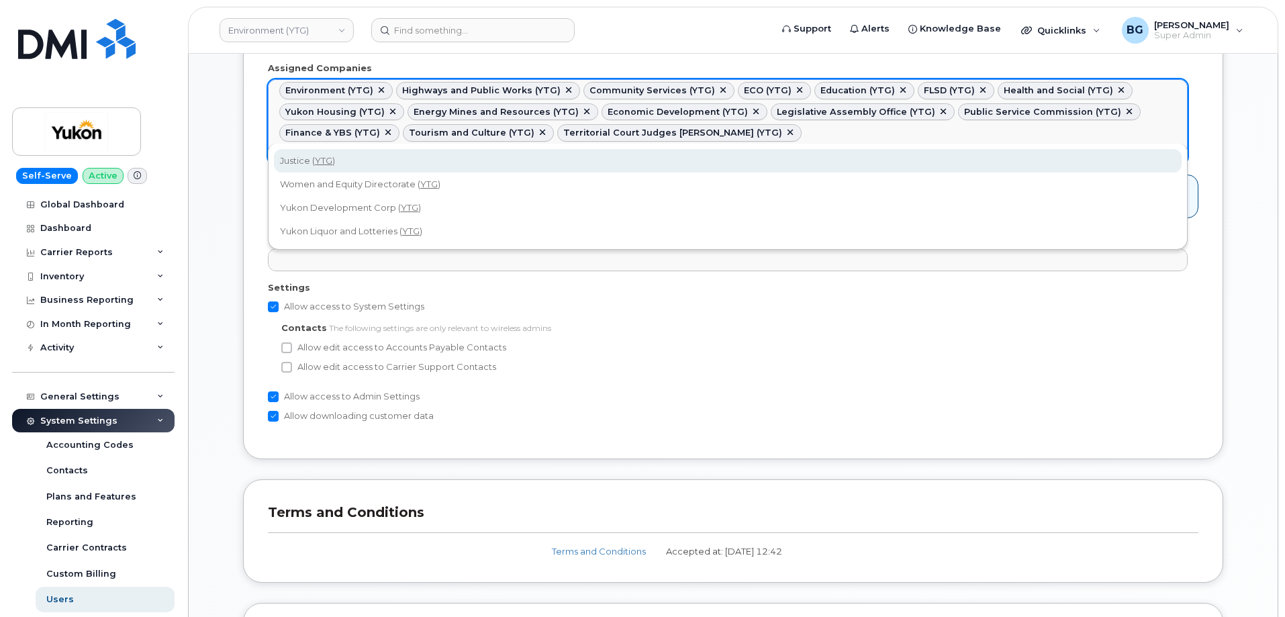
type input "ytg"
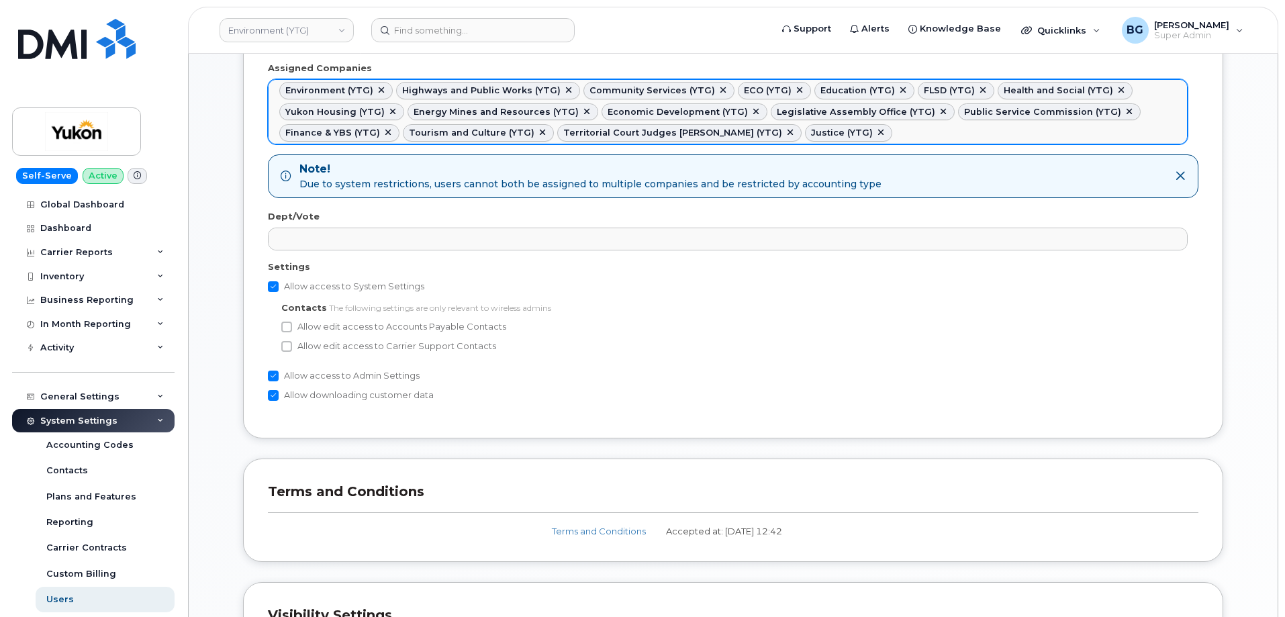
click at [859, 131] on ul "Environment (YTG) Highways and Public Works (YTG) Community Services (YTG) ECO …" at bounding box center [728, 112] width 918 height 64
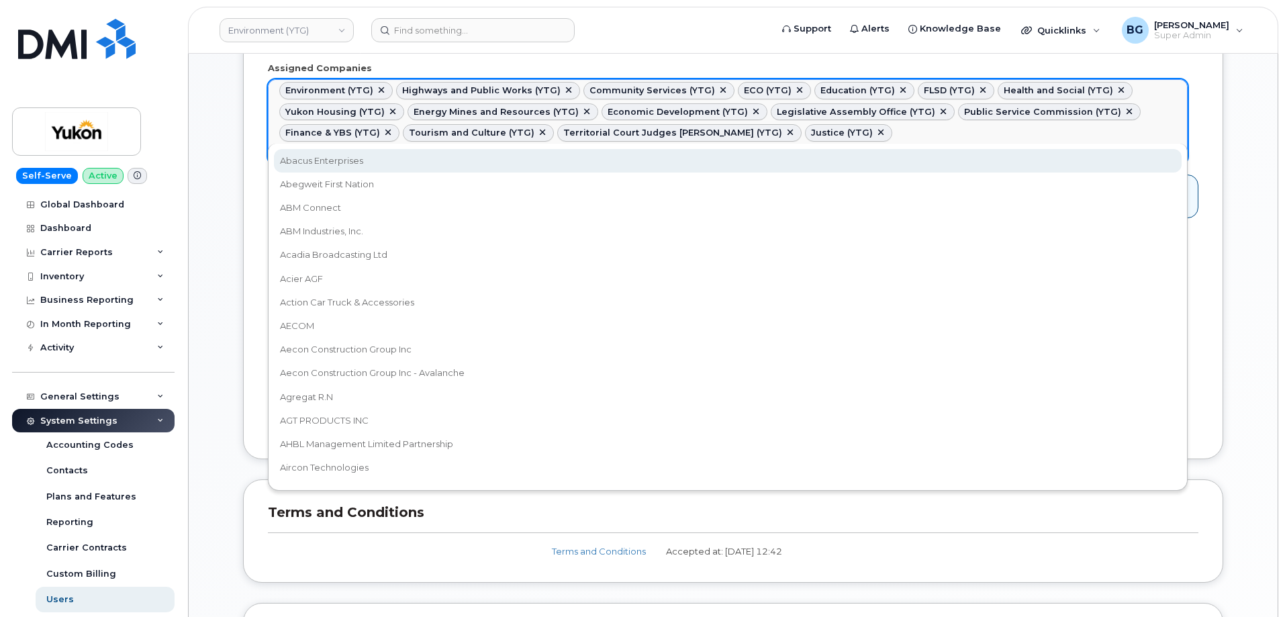
paste input "ytg"
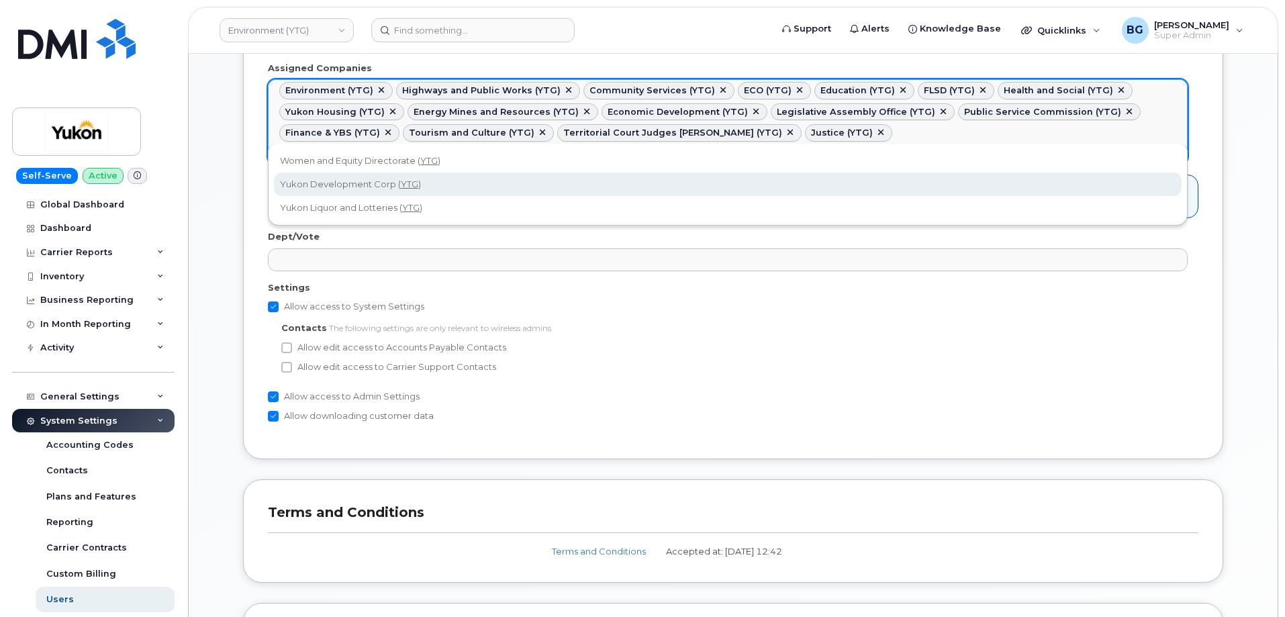
type input "ytg"
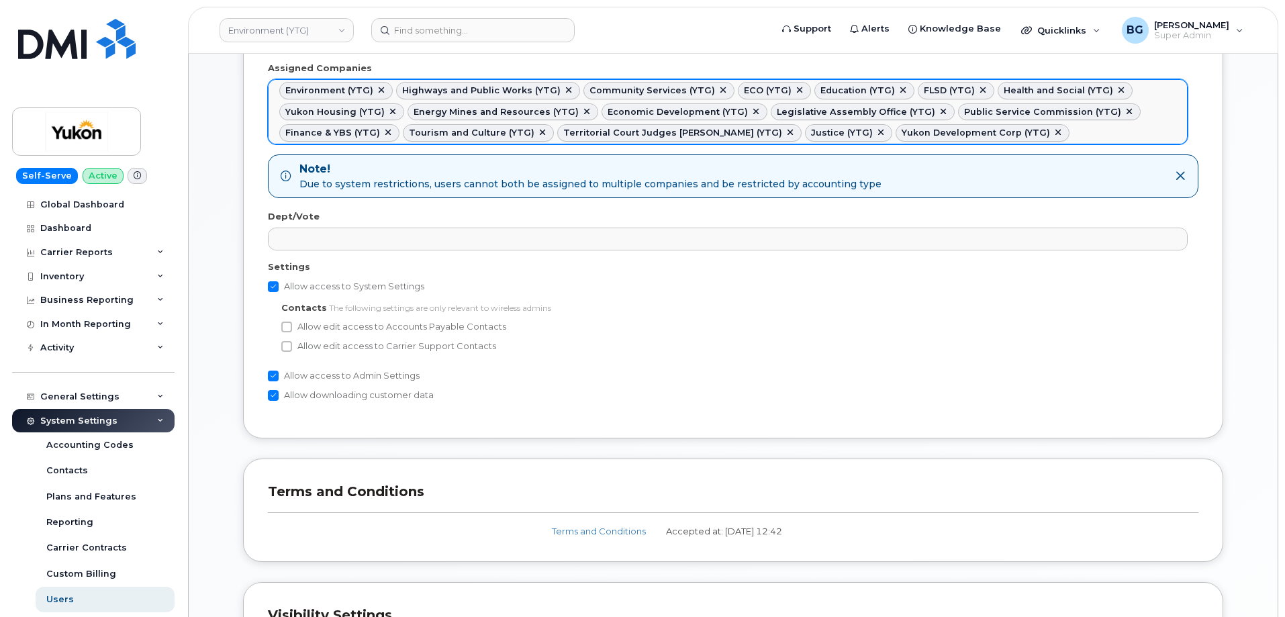
click at [1031, 131] on ul "Environment (YTG) Highways and Public Works (YTG) Community Services (YTG) ECO …" at bounding box center [728, 112] width 918 height 64
paste input "ytg"
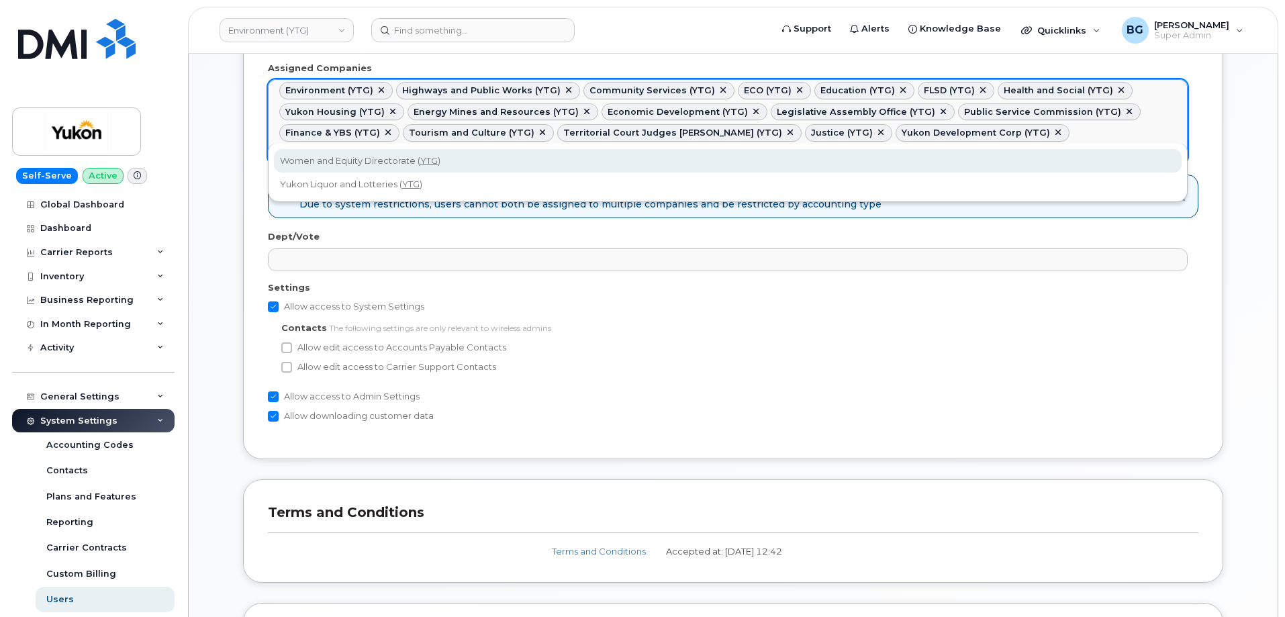
type input "ytg"
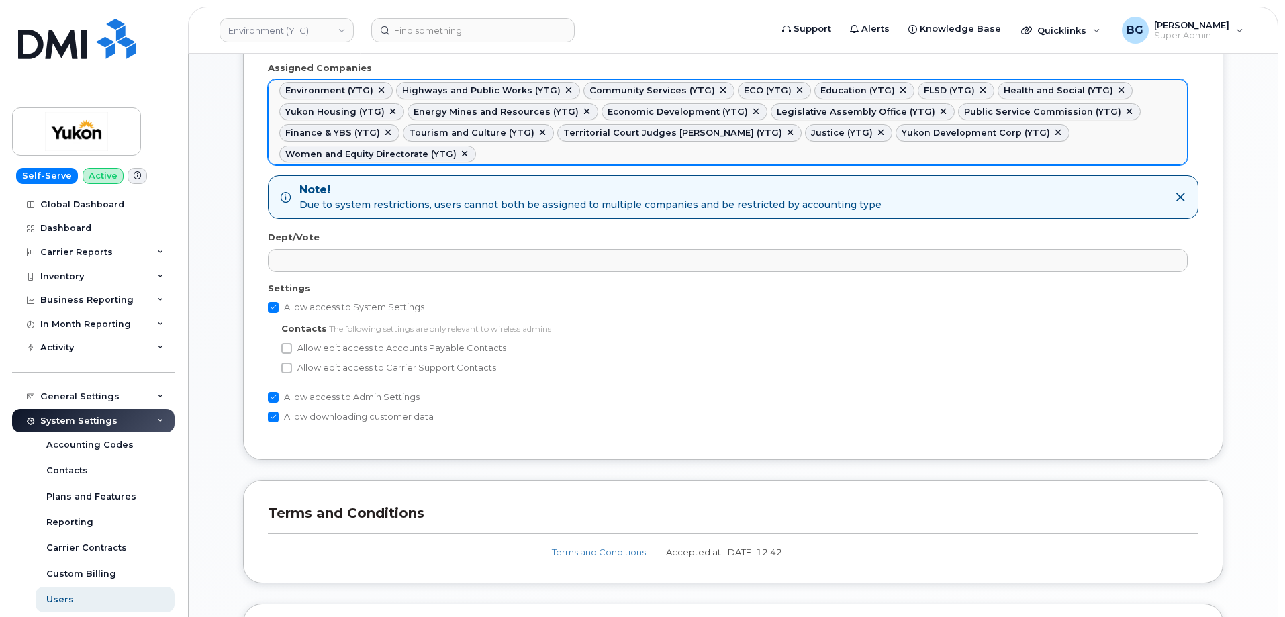
click at [1078, 135] on ul "Environment (YTG) Highways and Public Works (YTG) Community Services (YTG) ECO …" at bounding box center [728, 122] width 918 height 85
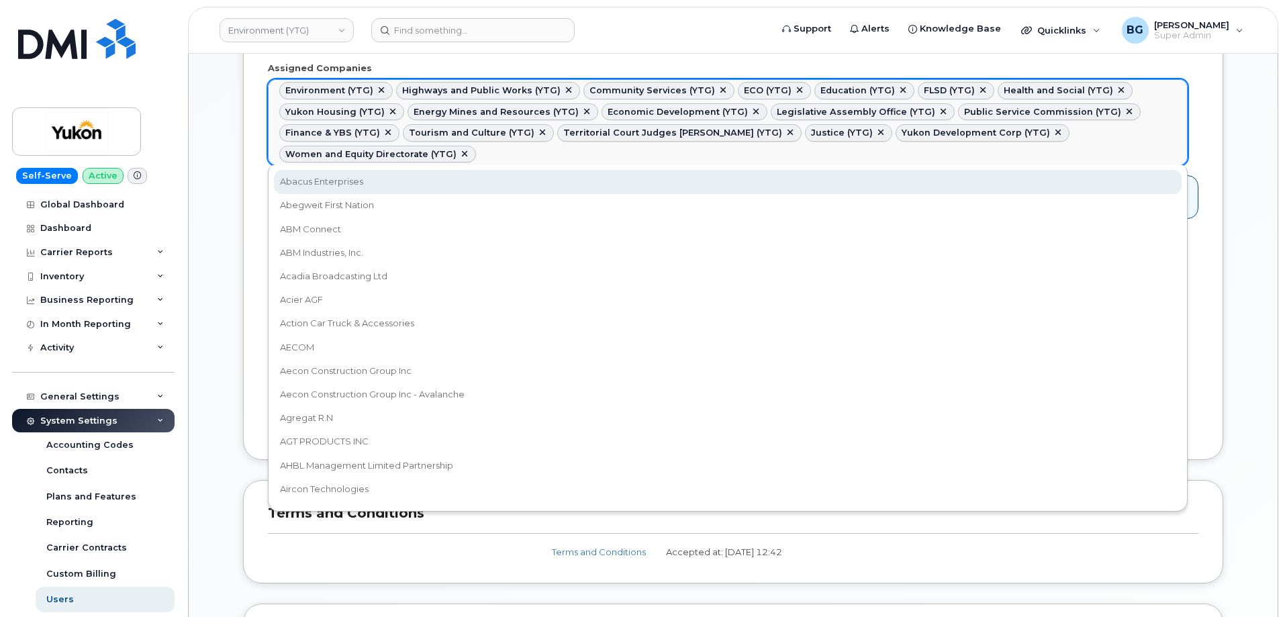
paste input "ytg"
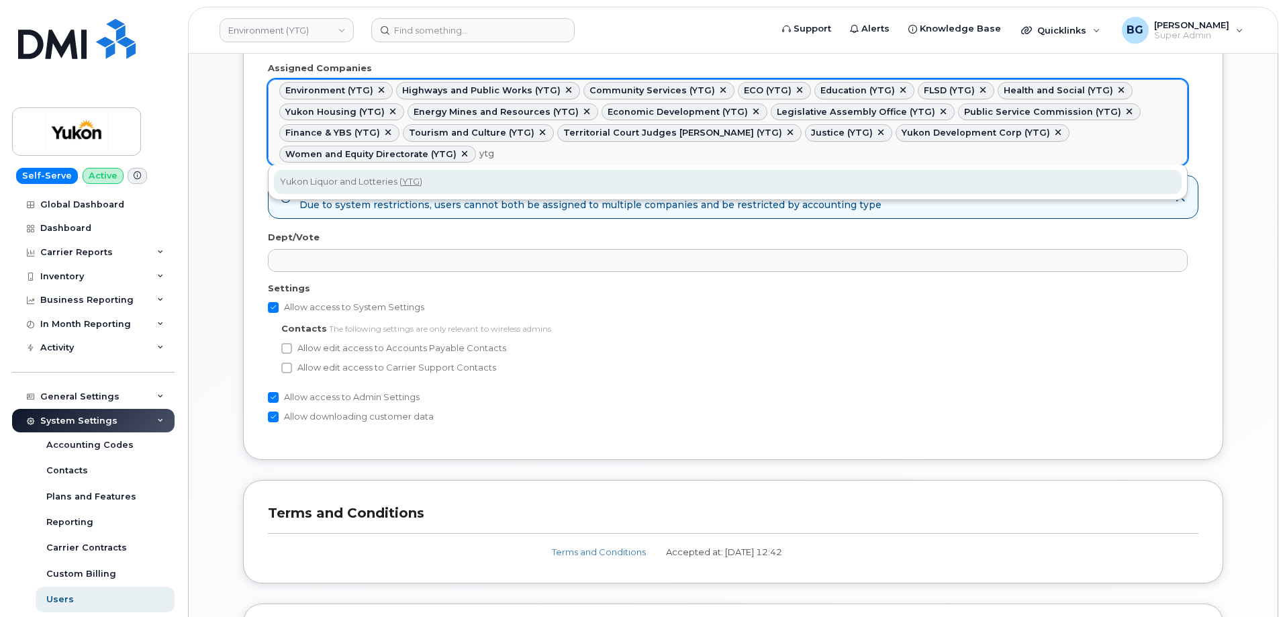
type input "ytg"
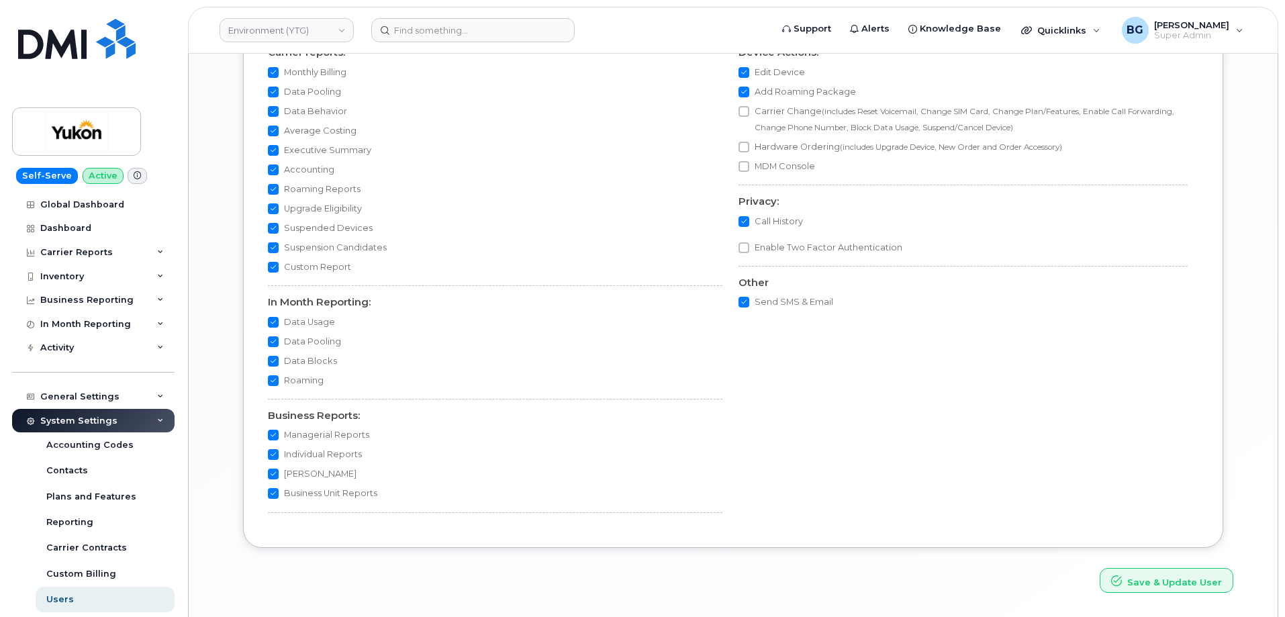
scroll to position [1388, 0]
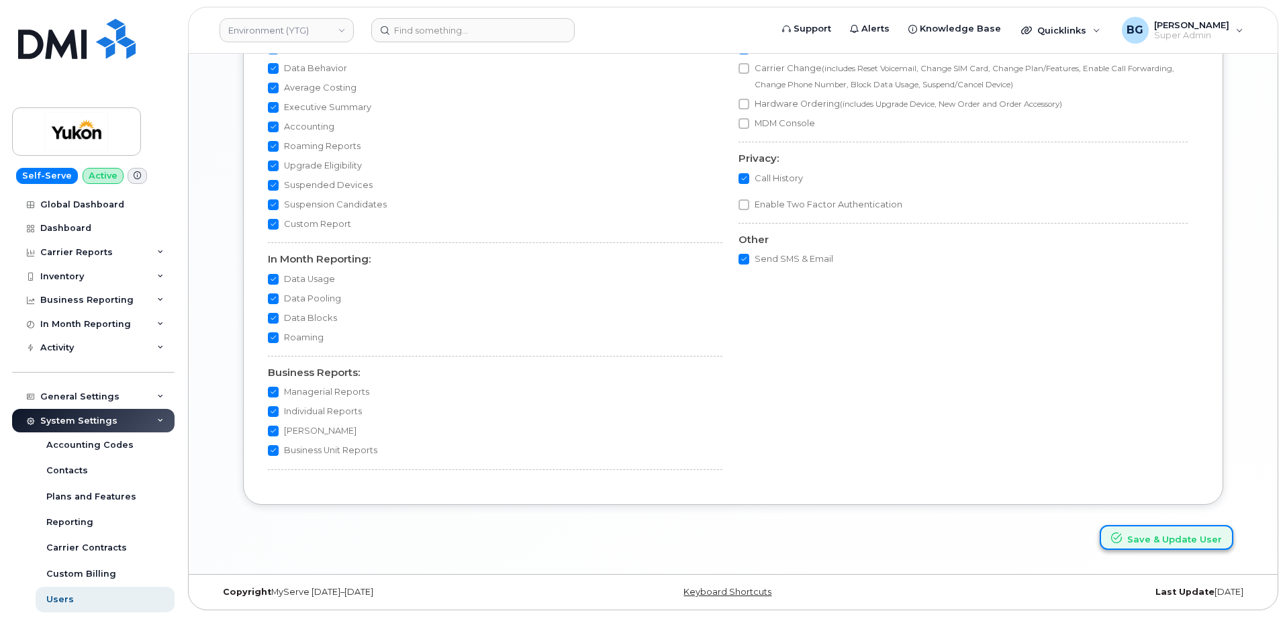
click at [1165, 537] on button "Save & Update User" at bounding box center [1167, 537] width 134 height 25
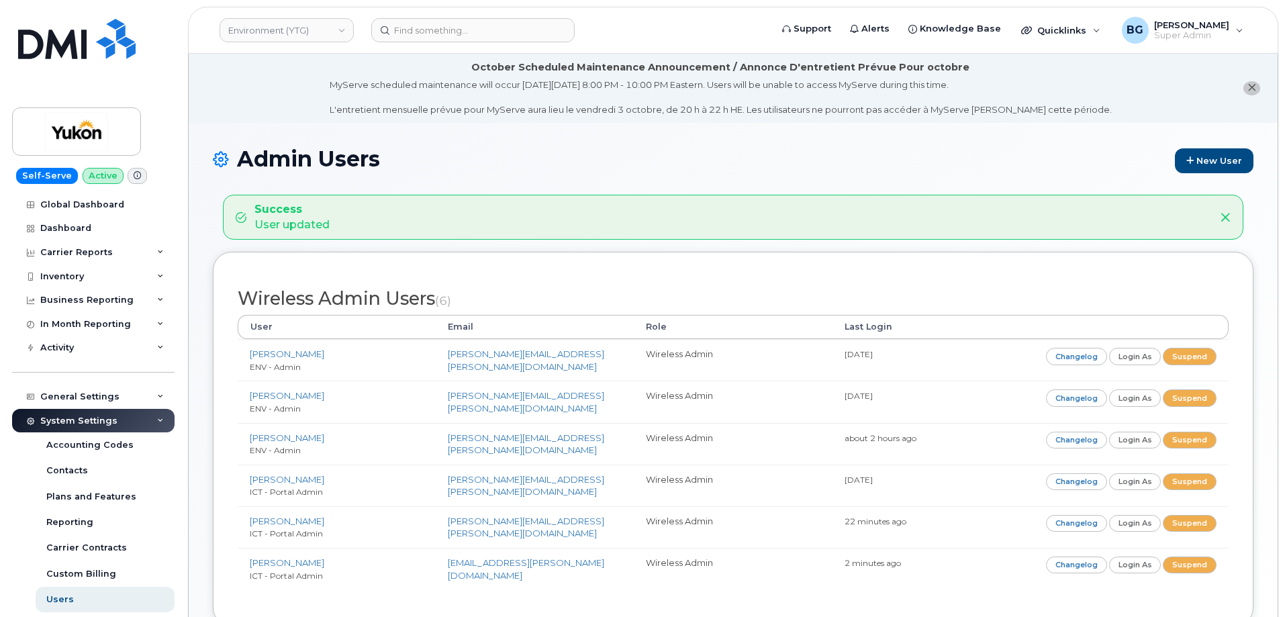
click at [423, 137] on div "Admin Users New User Success User updated Wireless Admin Users (6) User Email R…" at bounding box center [733, 397] width 1089 height 549
click at [700, 143] on div "Admin Users New User Success User updated Wireless Admin Users (6) User Email R…" at bounding box center [733, 397] width 1089 height 549
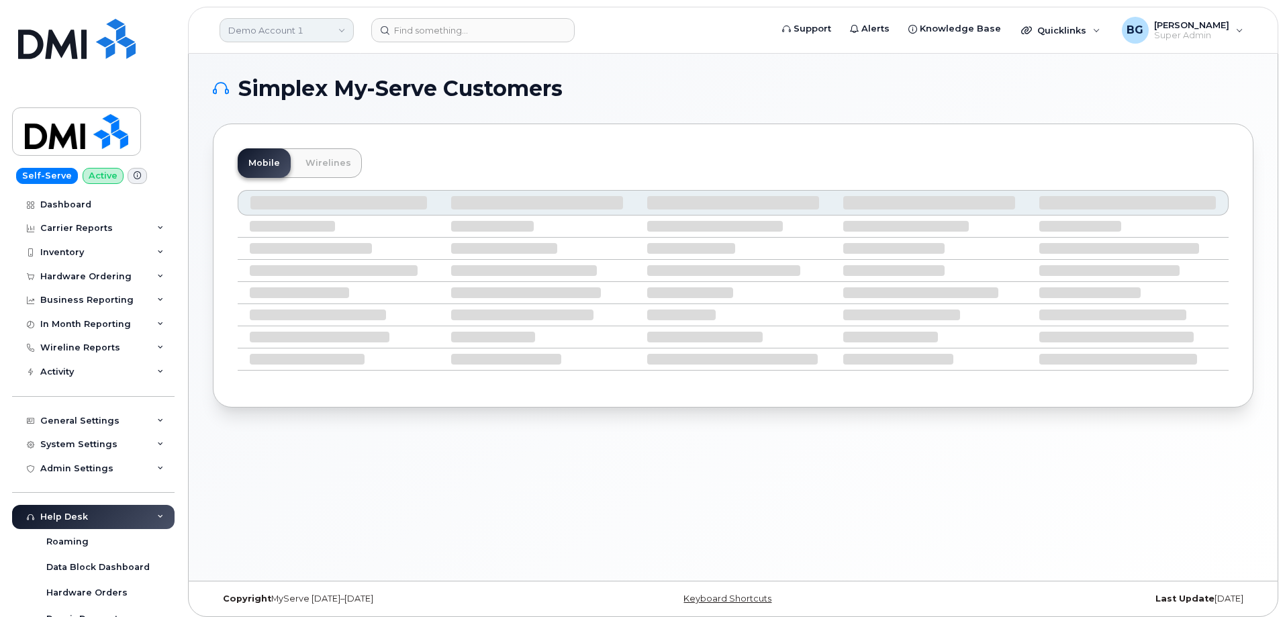
click at [280, 28] on link "Demo Account 1" at bounding box center [287, 30] width 134 height 24
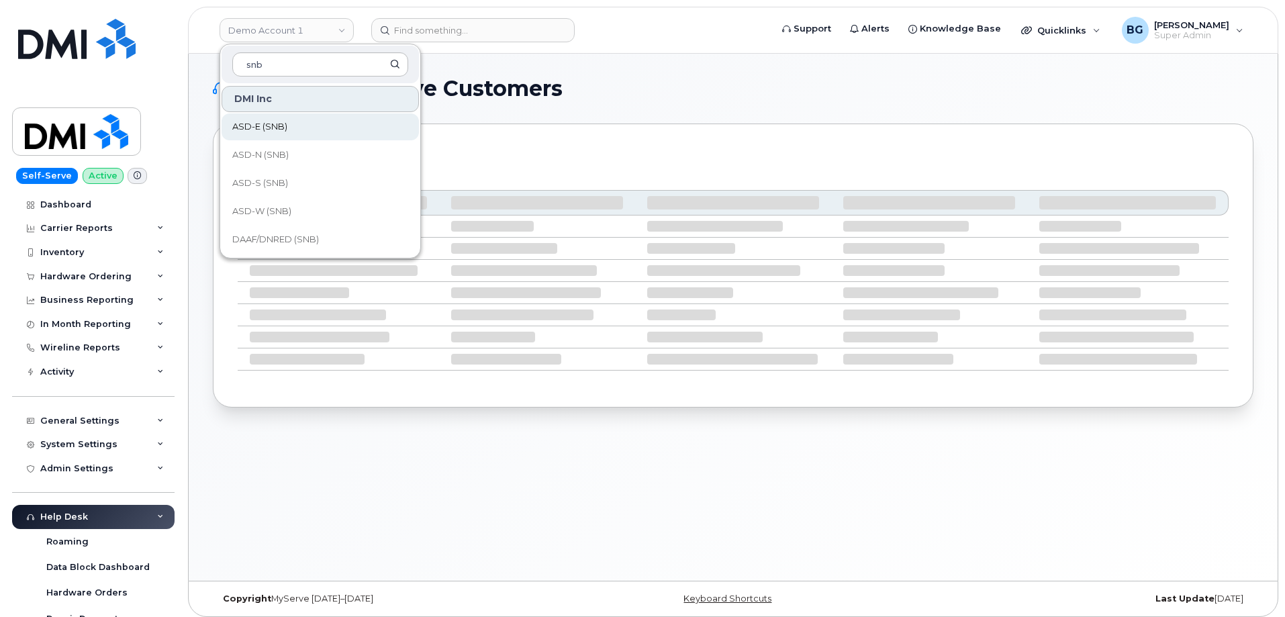
type input "snb"
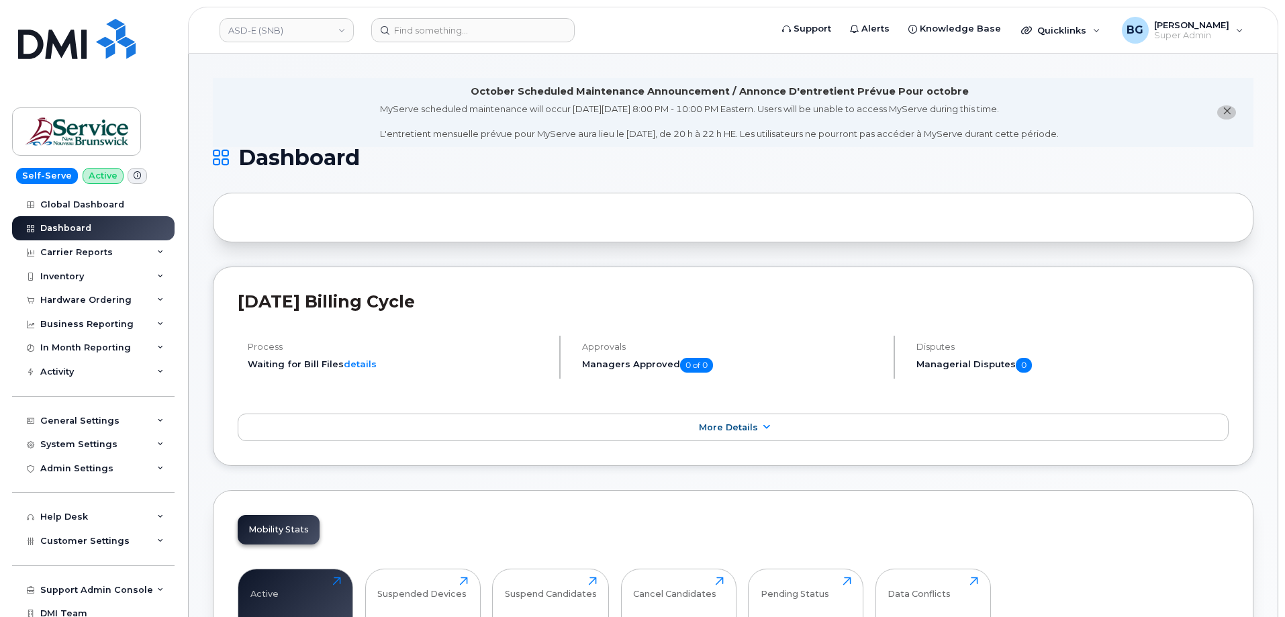
click at [55, 374] on div "Activity" at bounding box center [57, 372] width 34 height 11
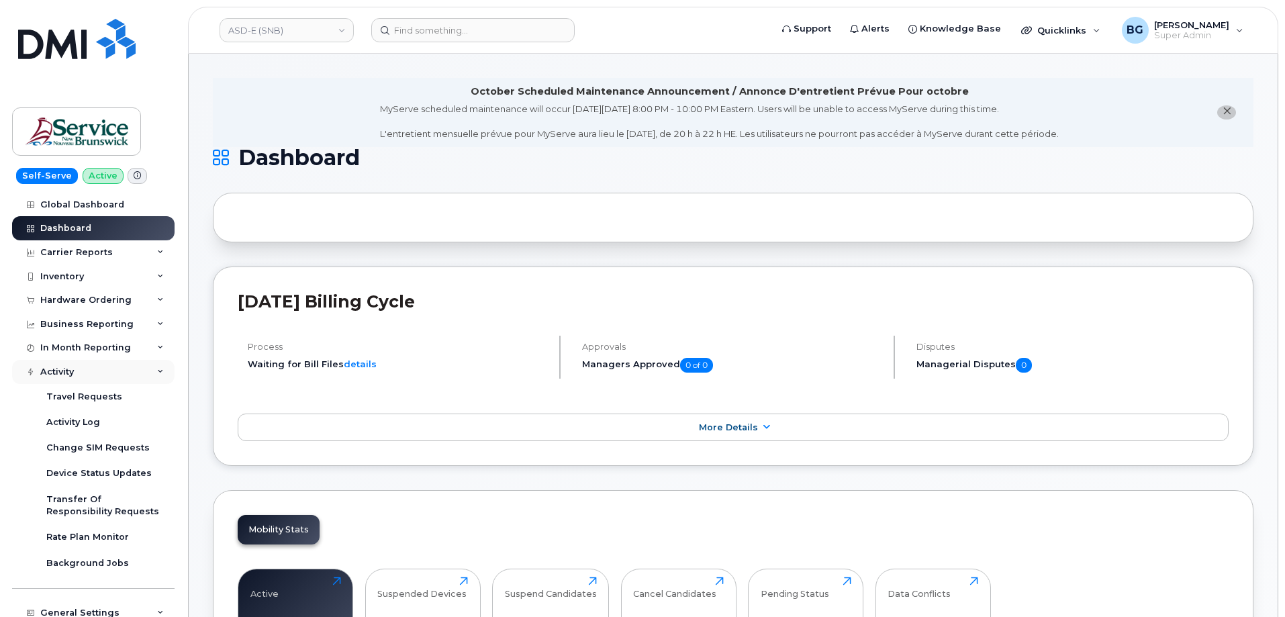
click at [58, 375] on div "Activity" at bounding box center [57, 372] width 34 height 11
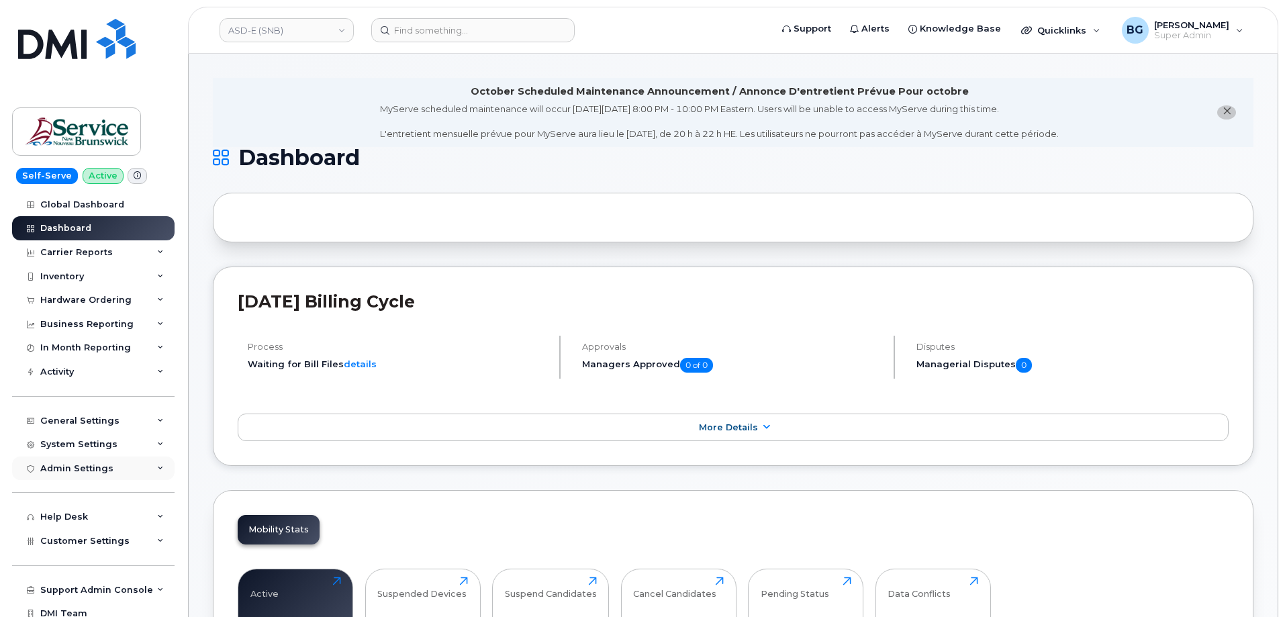
click at [74, 465] on div "Admin Settings" at bounding box center [76, 468] width 73 height 11
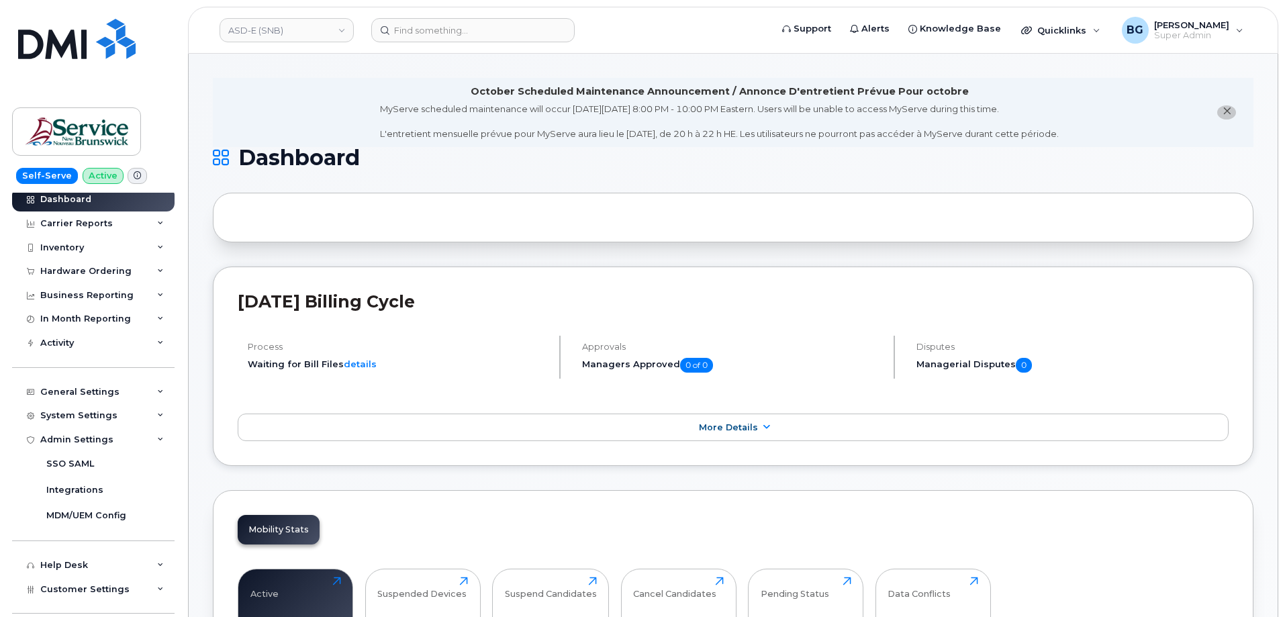
scroll to position [45, 0]
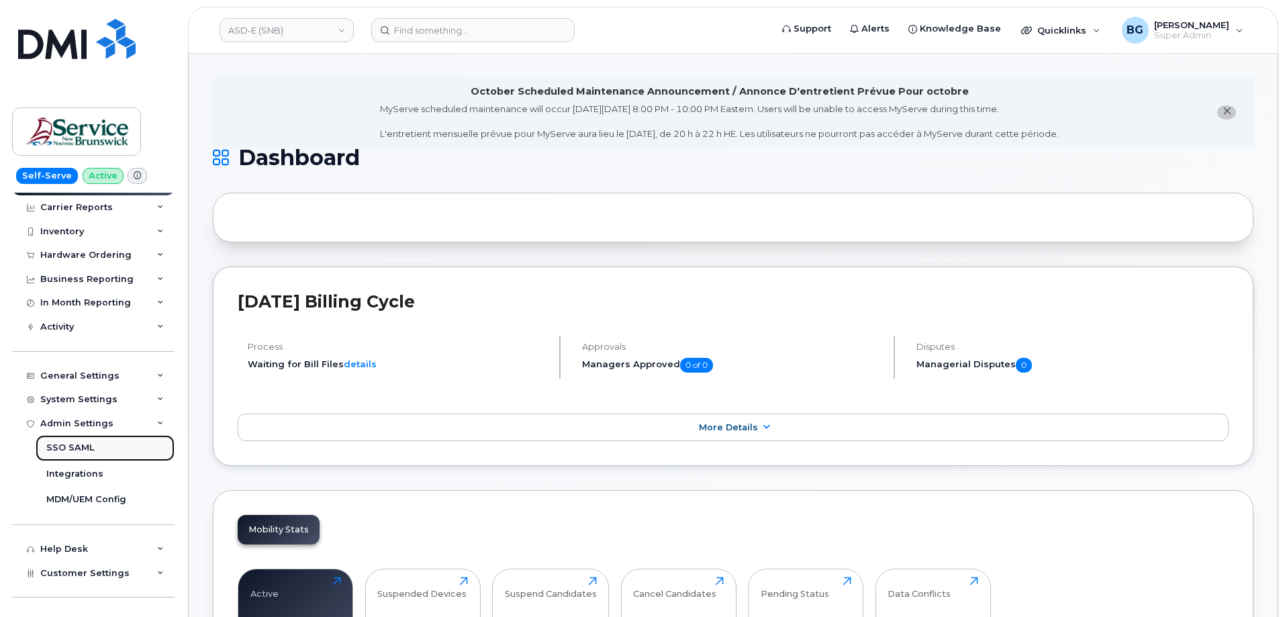
click at [60, 442] on div "SSO SAML" at bounding box center [70, 448] width 48 height 12
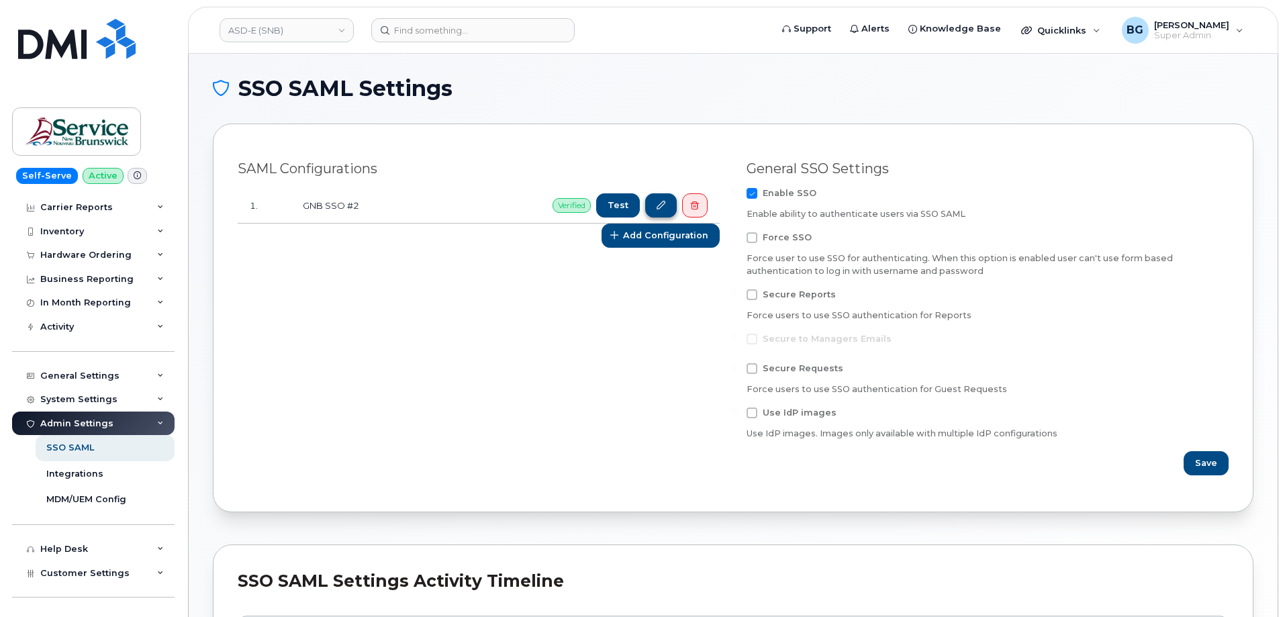
click at [659, 204] on icon at bounding box center [661, 205] width 9 height 9
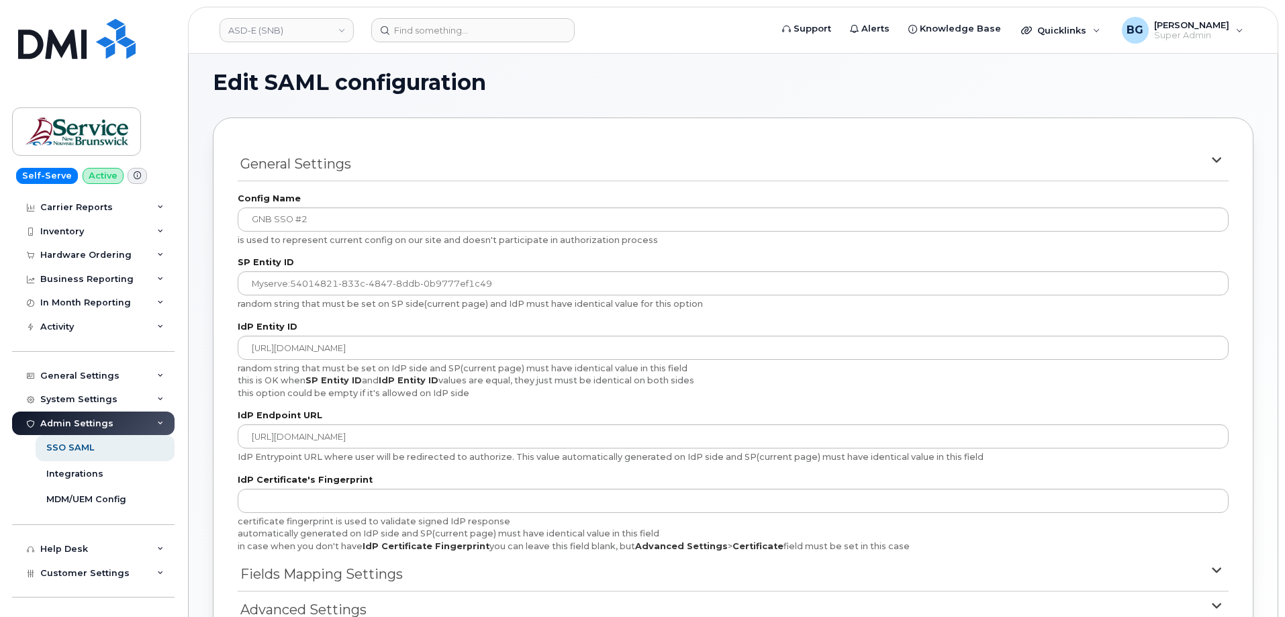
scroll to position [188, 0]
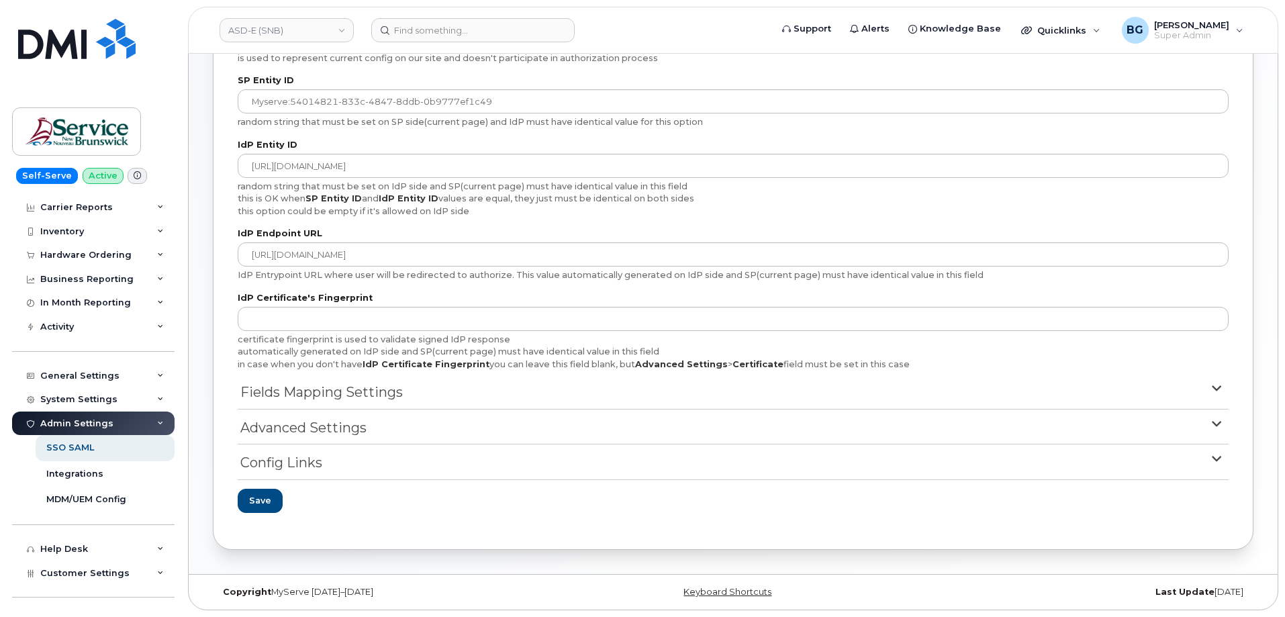
click at [295, 465] on span "Config Links" at bounding box center [281, 462] width 82 height 19
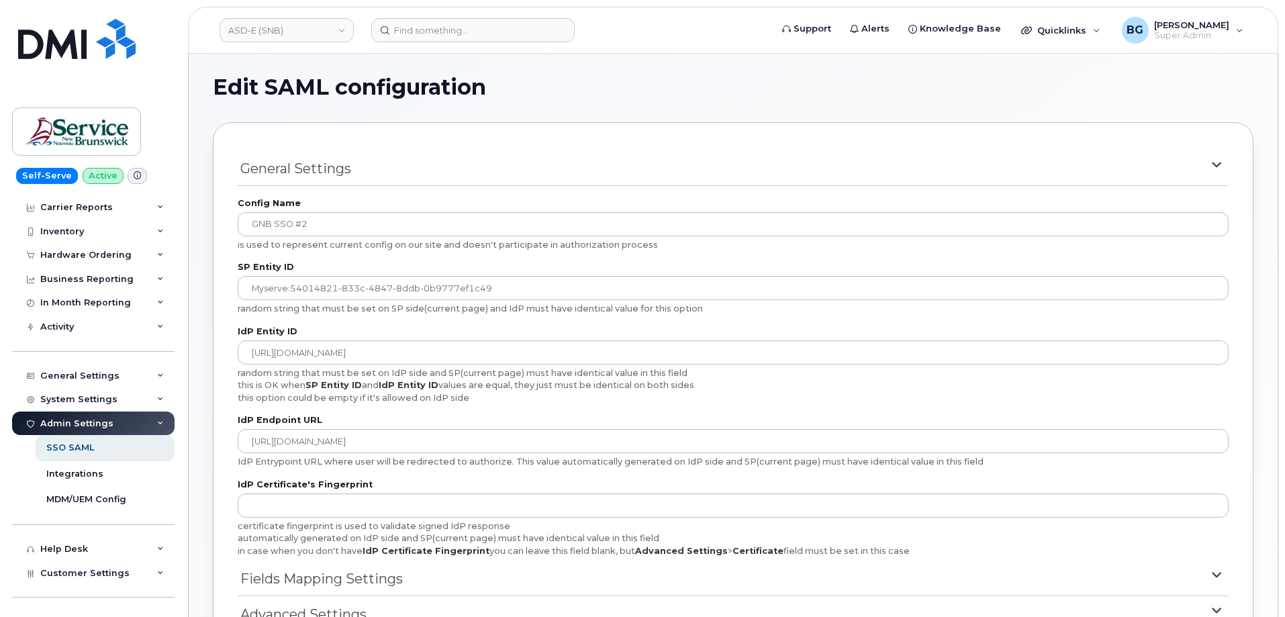
scroll to position [0, 0]
click at [840, 403] on div "this option could be empty if it's allowed on IdP side" at bounding box center [733, 399] width 991 height 12
click at [763, 152] on form "General Settings Config Name GNB SSO #2 is used to represent current config on …" at bounding box center [733, 518] width 991 height 741
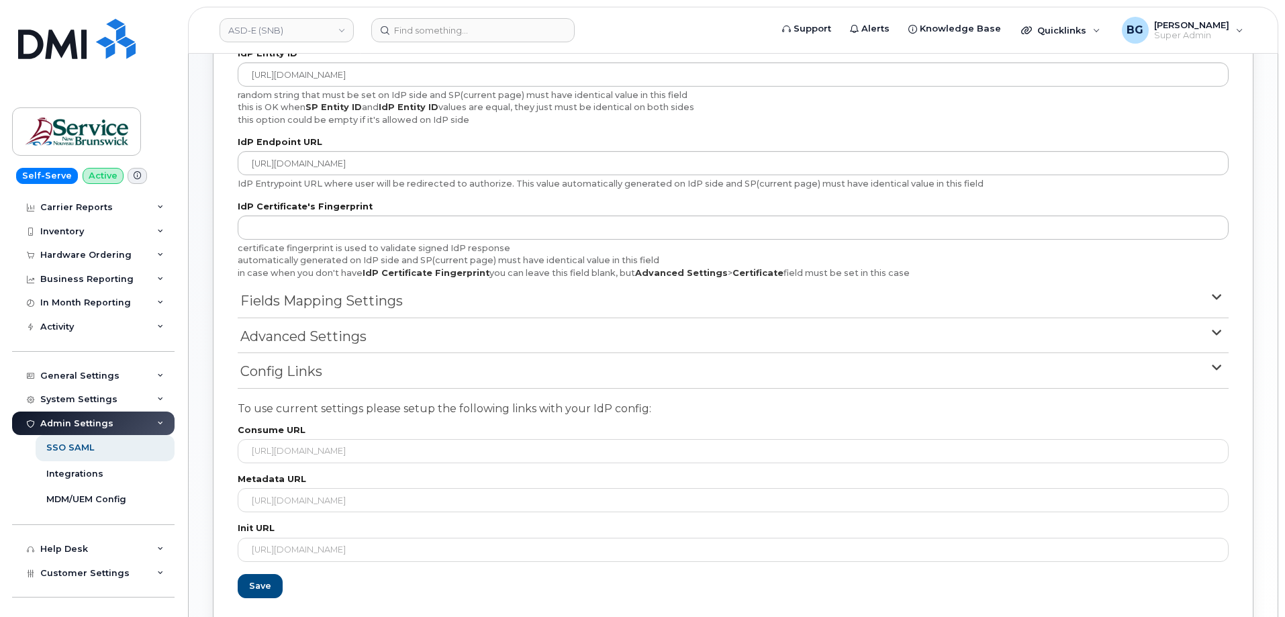
scroll to position [365, 0]
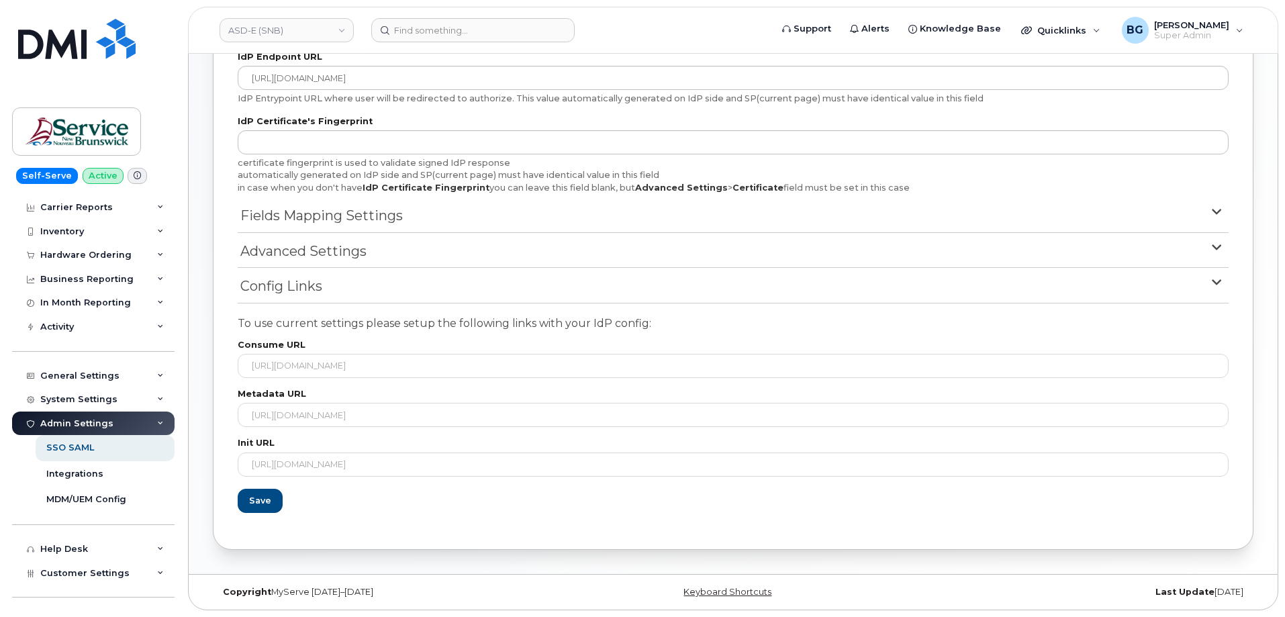
click at [309, 211] on span "Fields Mapping Settings" at bounding box center [321, 215] width 162 height 19
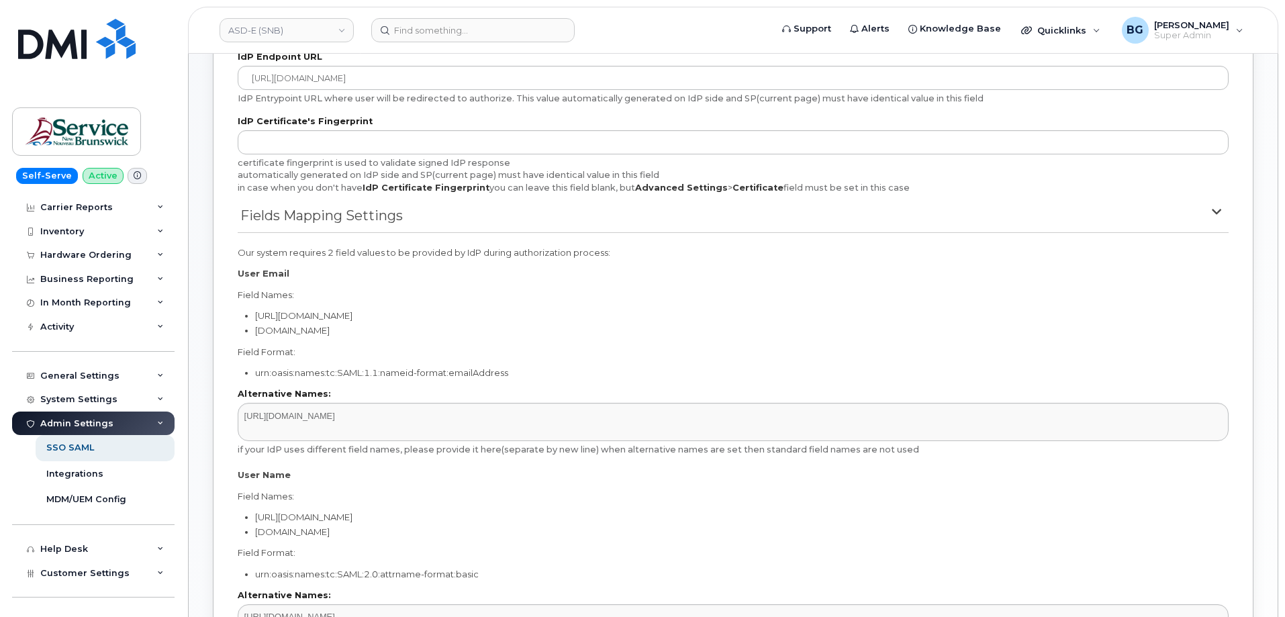
click at [309, 211] on span "Fields Mapping Settings" at bounding box center [321, 215] width 162 height 19
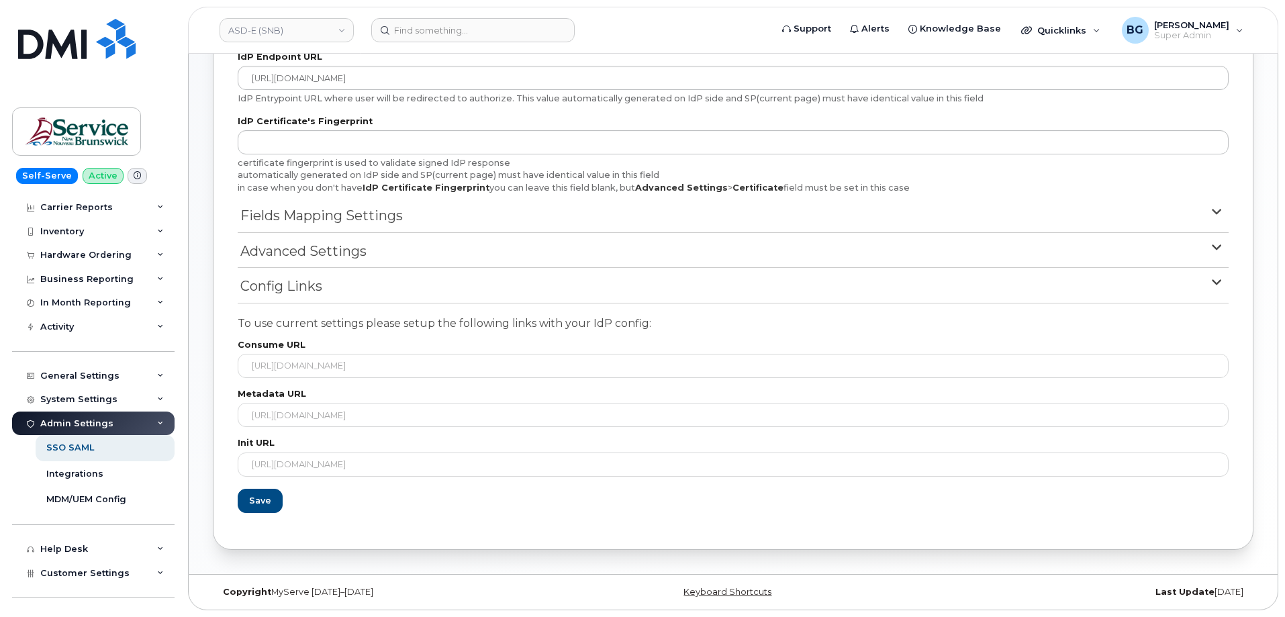
click at [301, 248] on span "Advanced Settings" at bounding box center [303, 251] width 126 height 19
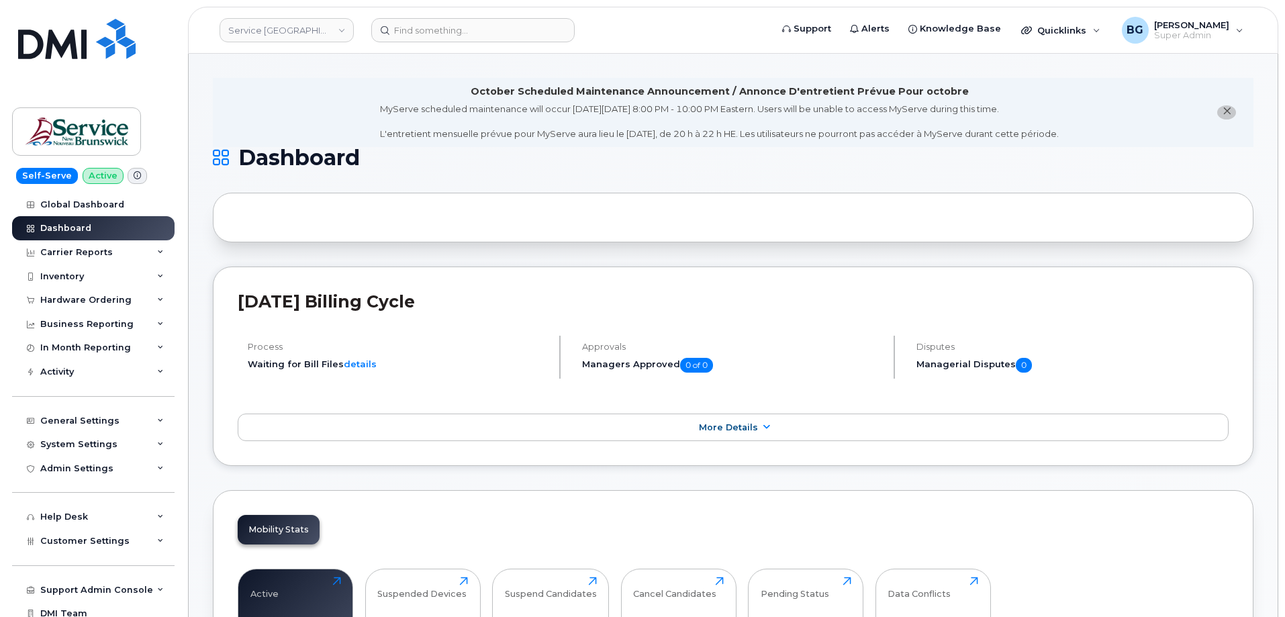
click at [457, 499] on div "Mobility Stats Active 25 Click to view more Suspended Devices 121 Click to view…" at bounding box center [733, 604] width 1041 height 228
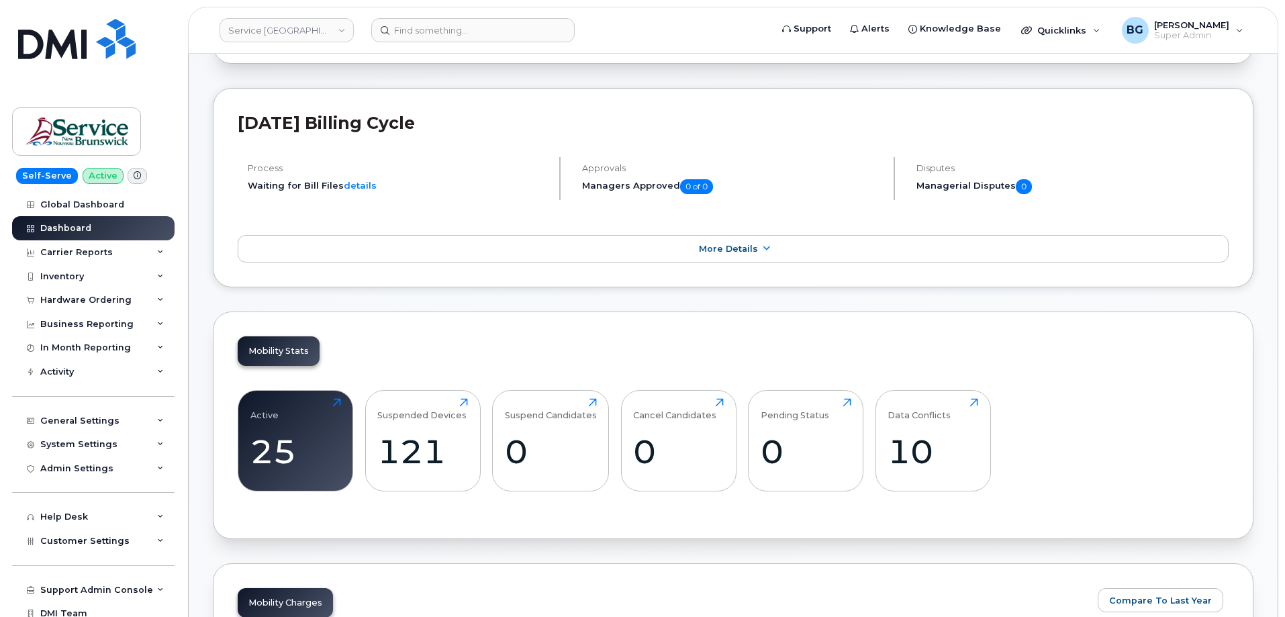
scroll to position [179, 0]
click at [86, 460] on div "Admin Settings" at bounding box center [93, 469] width 162 height 24
click at [76, 487] on div "SSO SAML" at bounding box center [70, 493] width 48 height 12
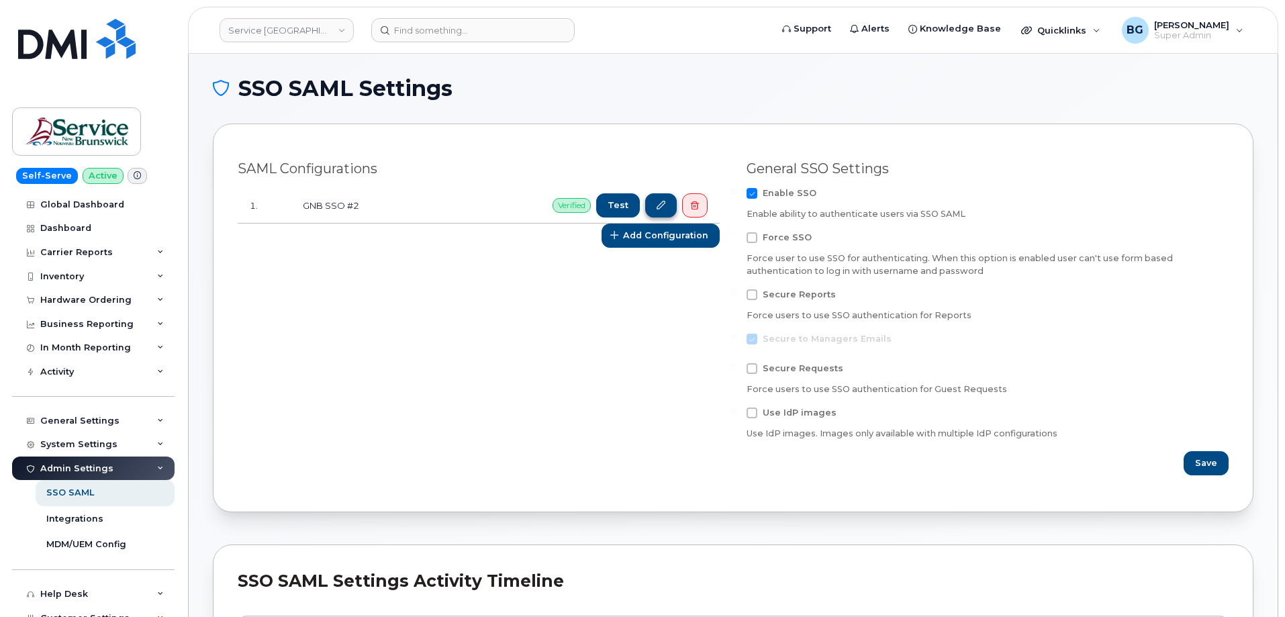
click at [660, 209] on icon at bounding box center [661, 205] width 9 height 9
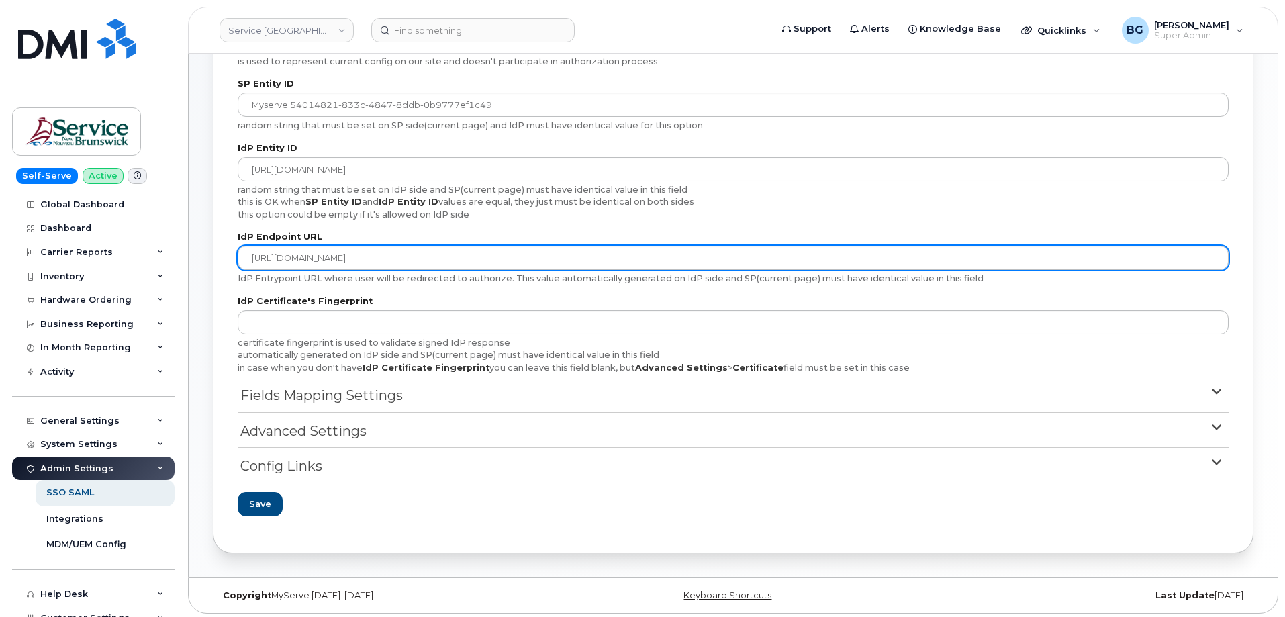
scroll to position [188, 0]
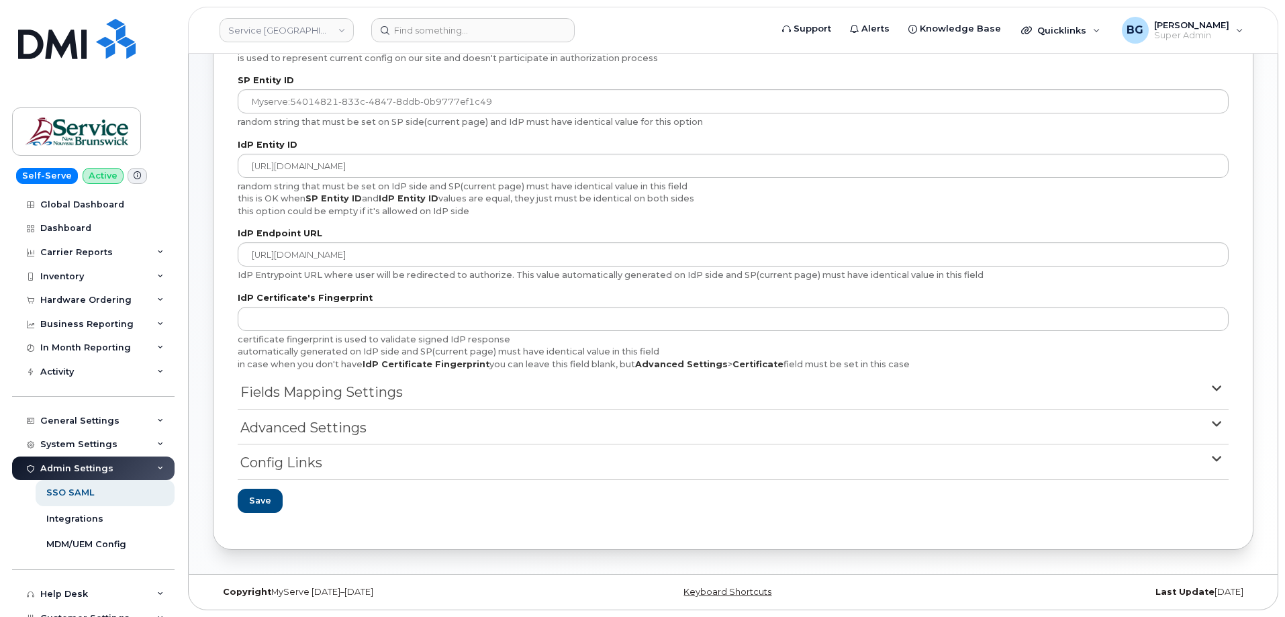
click at [300, 459] on span "Config Links" at bounding box center [281, 462] width 82 height 19
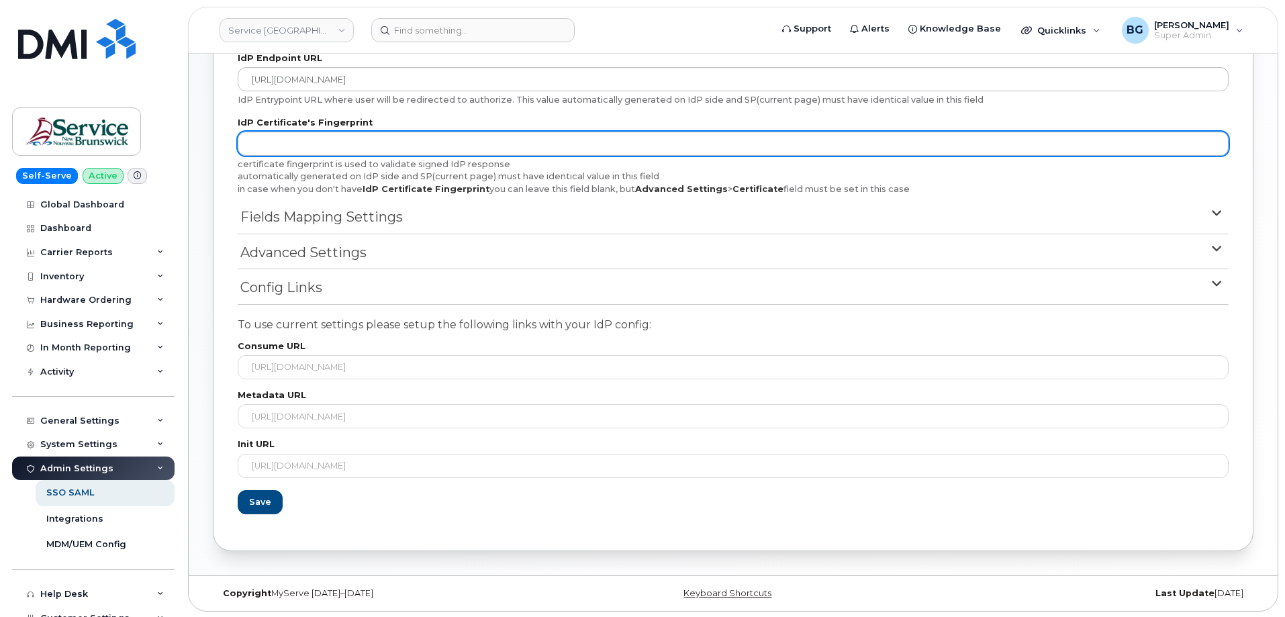
scroll to position [365, 0]
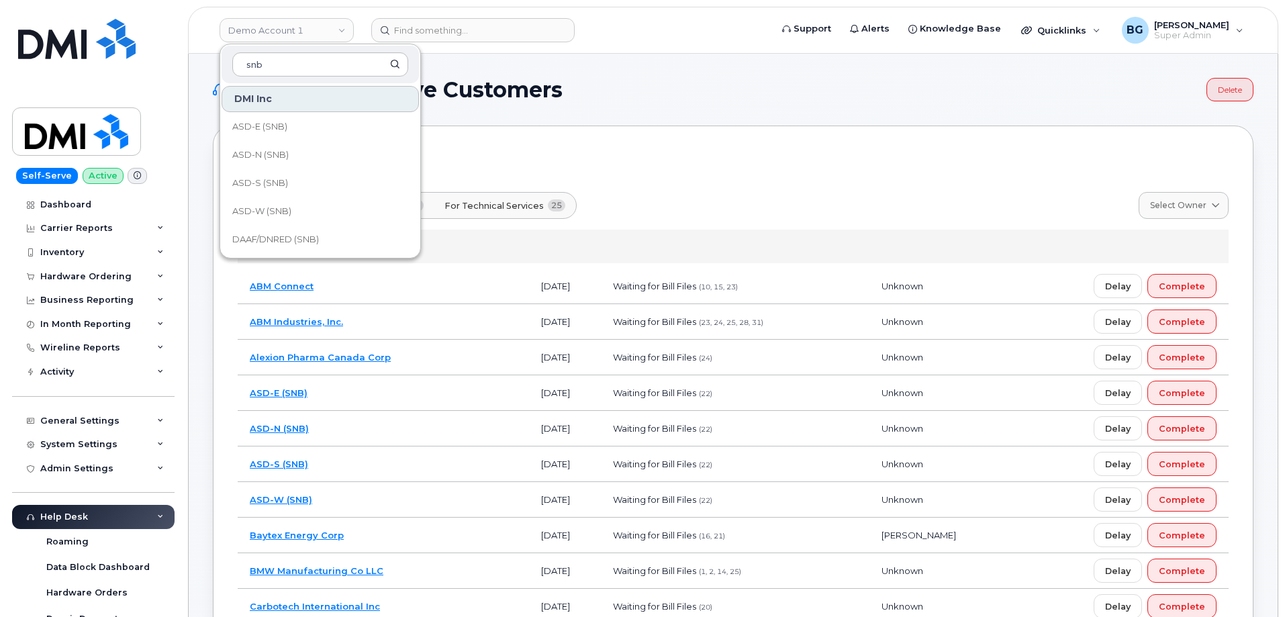
scroll to position [651, 0]
click at [277, 60] on input "snb" at bounding box center [320, 64] width 176 height 24
click at [260, 151] on span "Service New Brunswick (SNB)" at bounding box center [309, 153] width 154 height 26
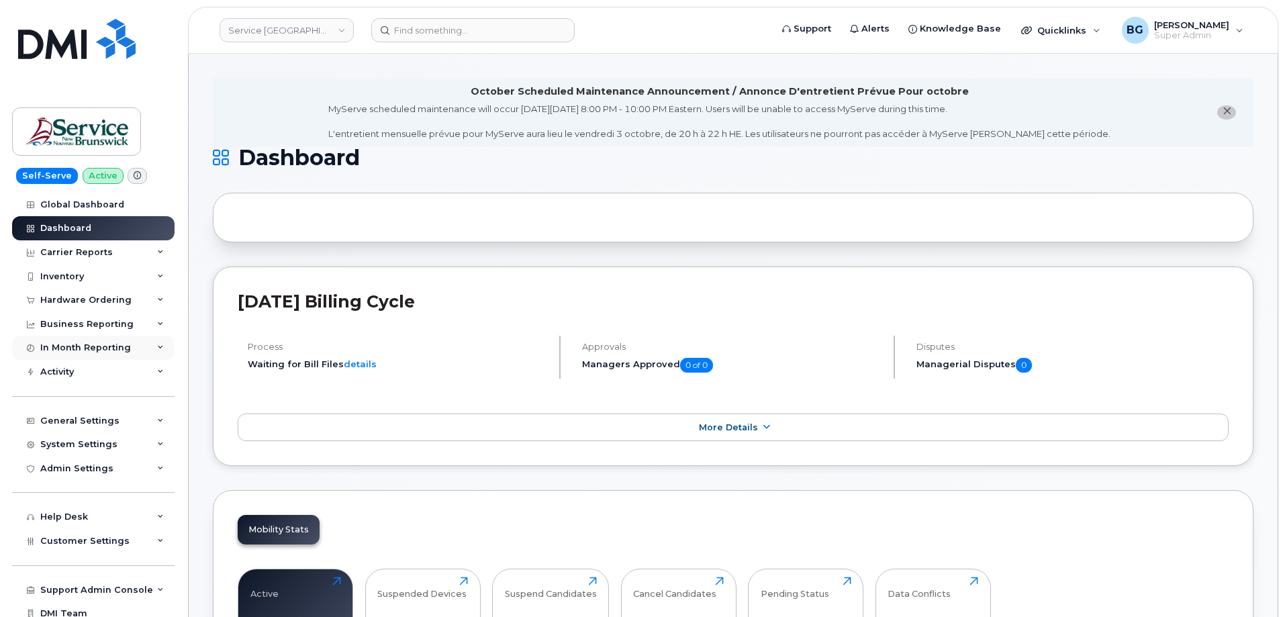
scroll to position [32, 0]
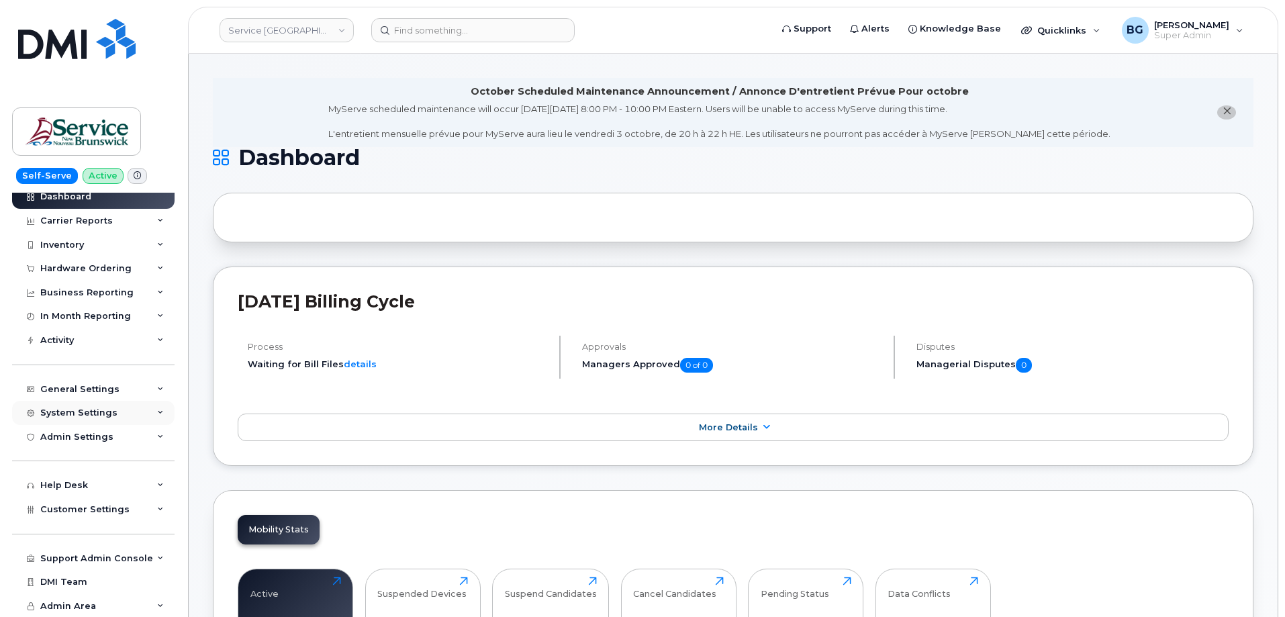
click at [87, 410] on div "System Settings" at bounding box center [78, 413] width 77 height 11
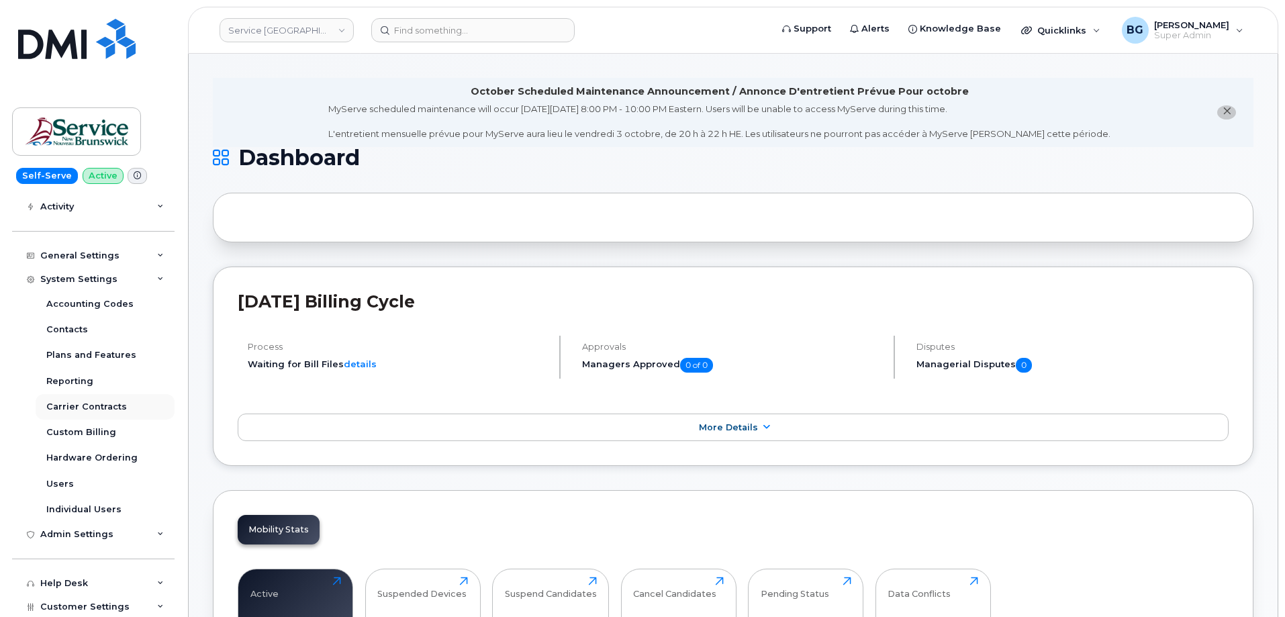
scroll to position [166, 0]
click at [105, 352] on div "Plans and Features" at bounding box center [91, 354] width 90 height 12
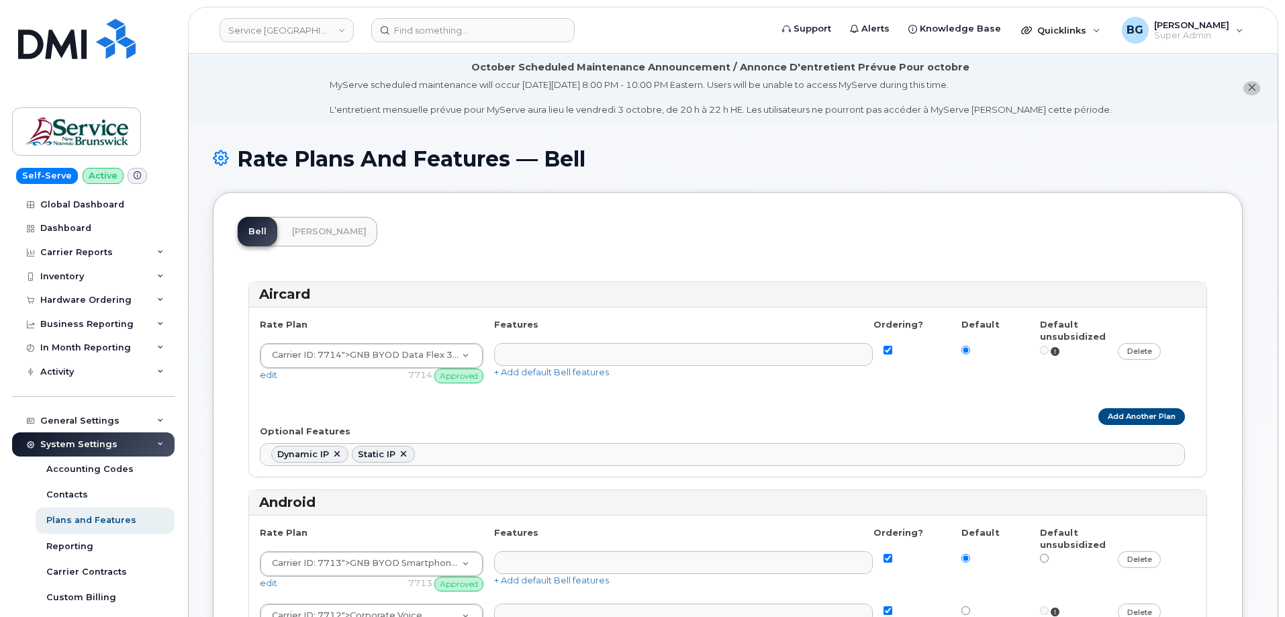
select select
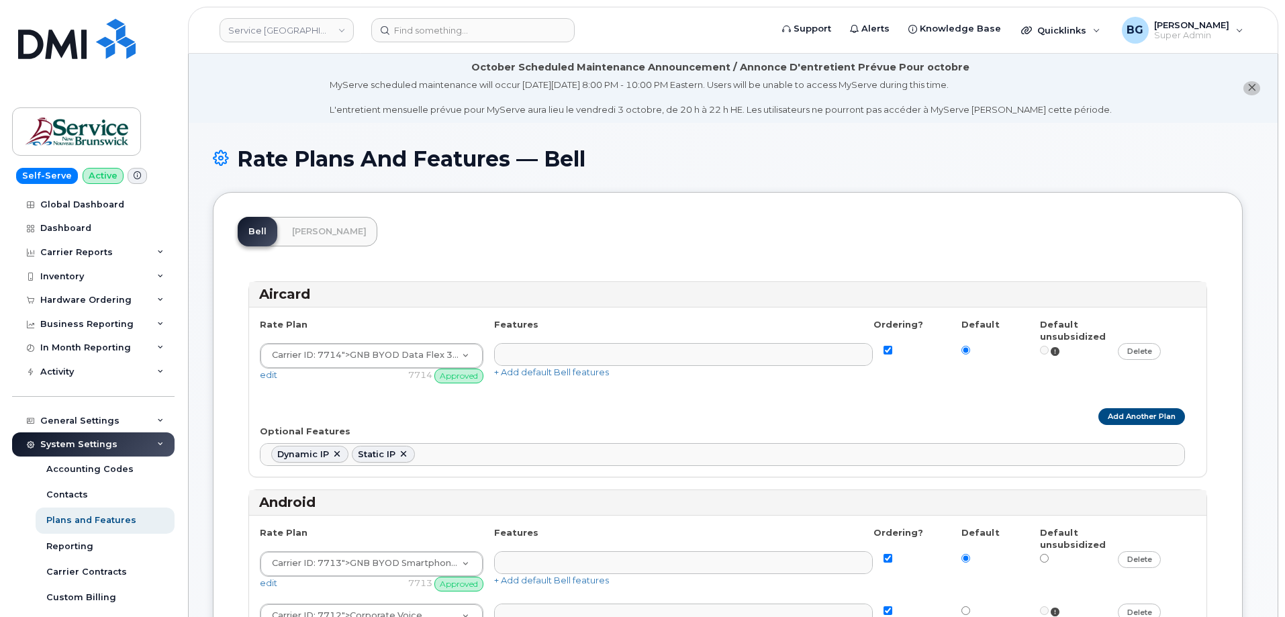
select select
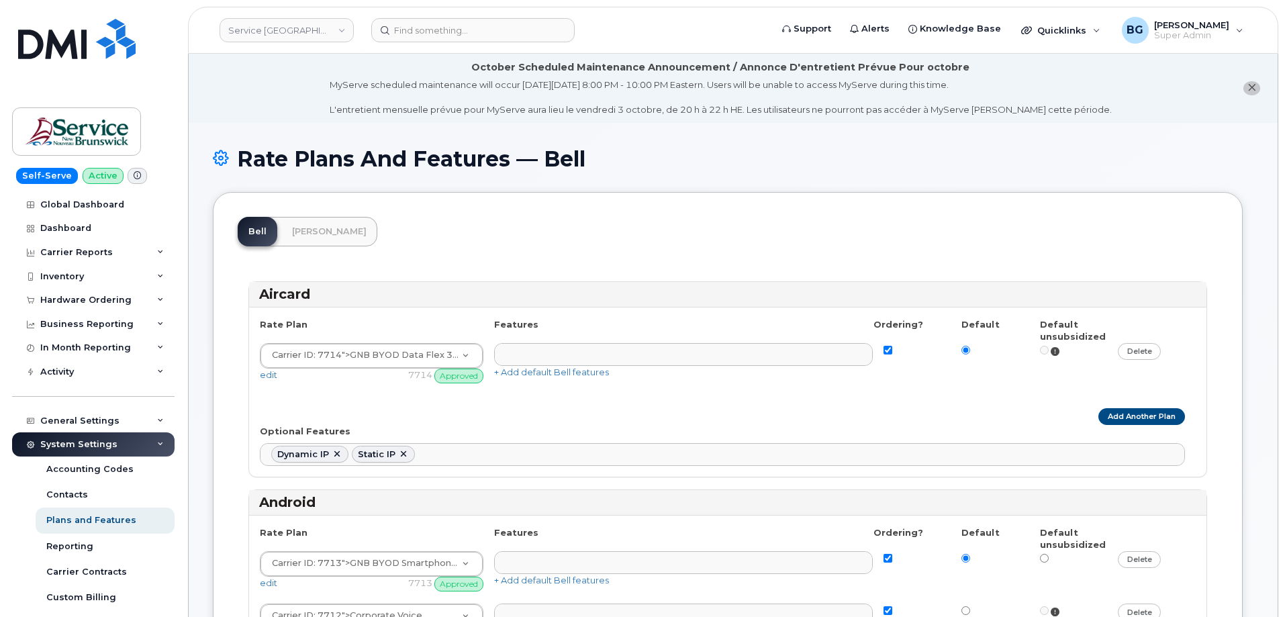
select select
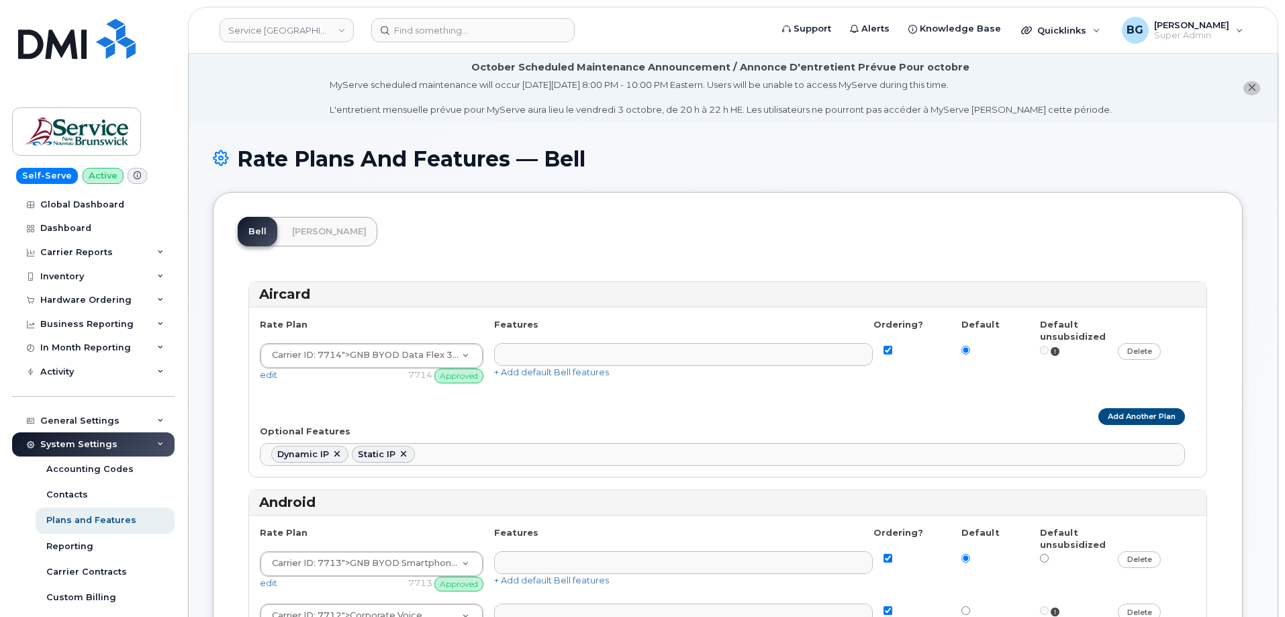
select select
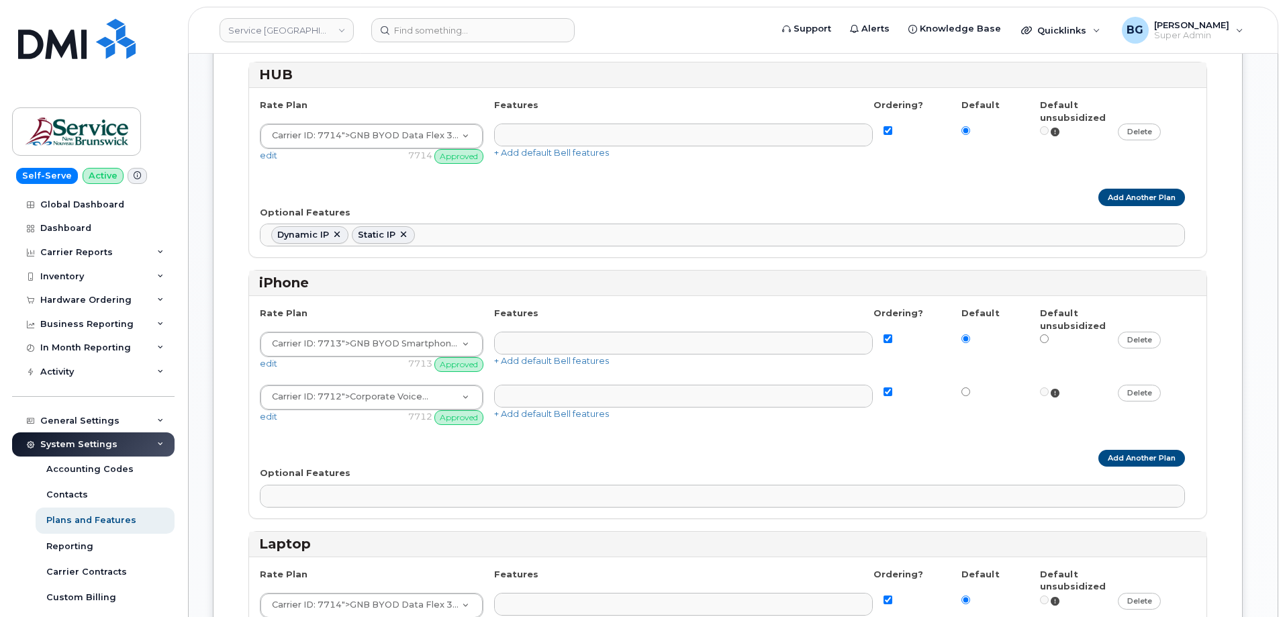
scroll to position [1208, 0]
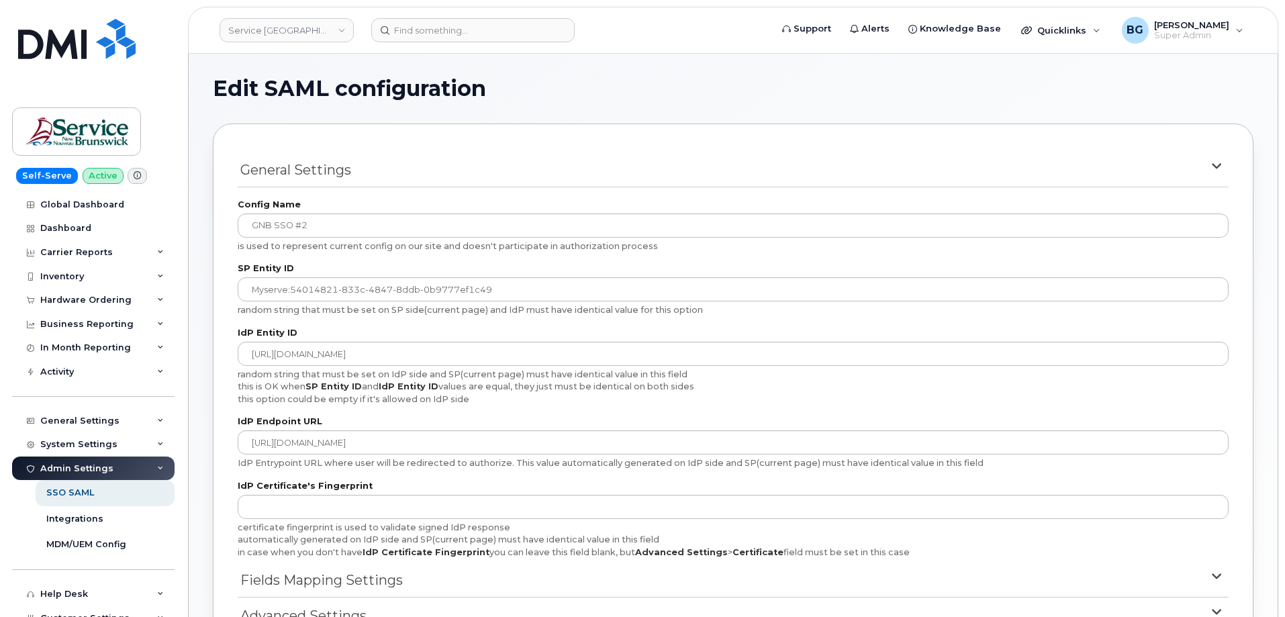
scroll to position [365, 0]
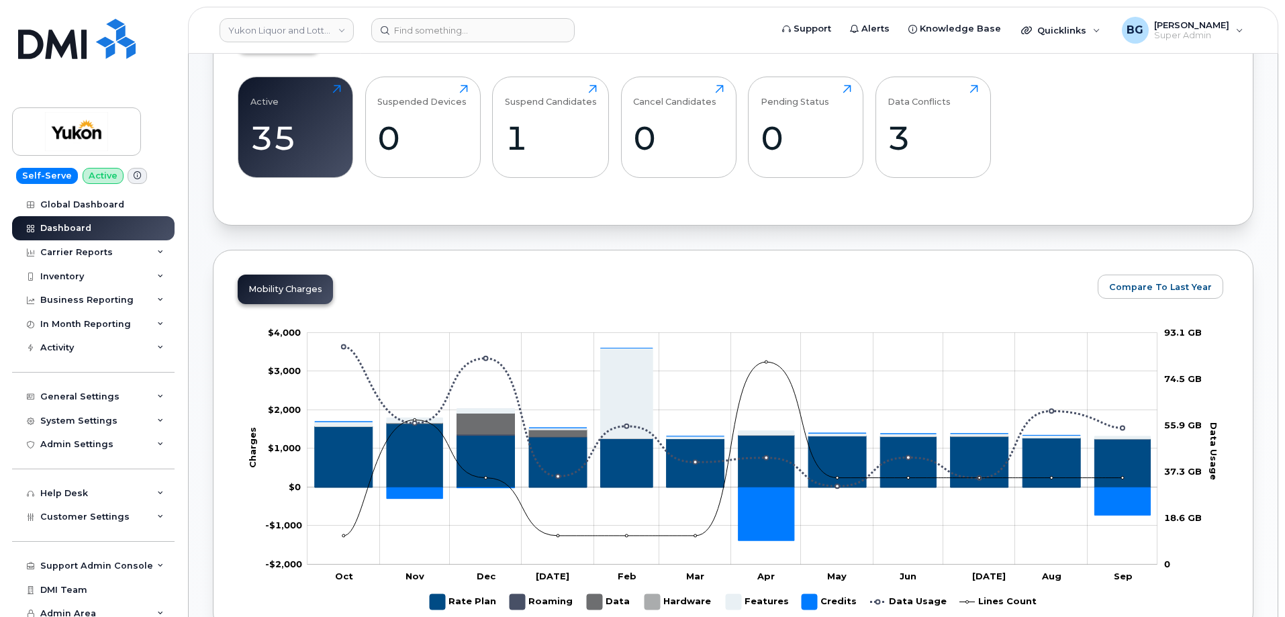
scroll to position [492, 0]
click at [311, 34] on link "Yukon Liquor and Lotteries (YTG)" at bounding box center [287, 30] width 134 height 24
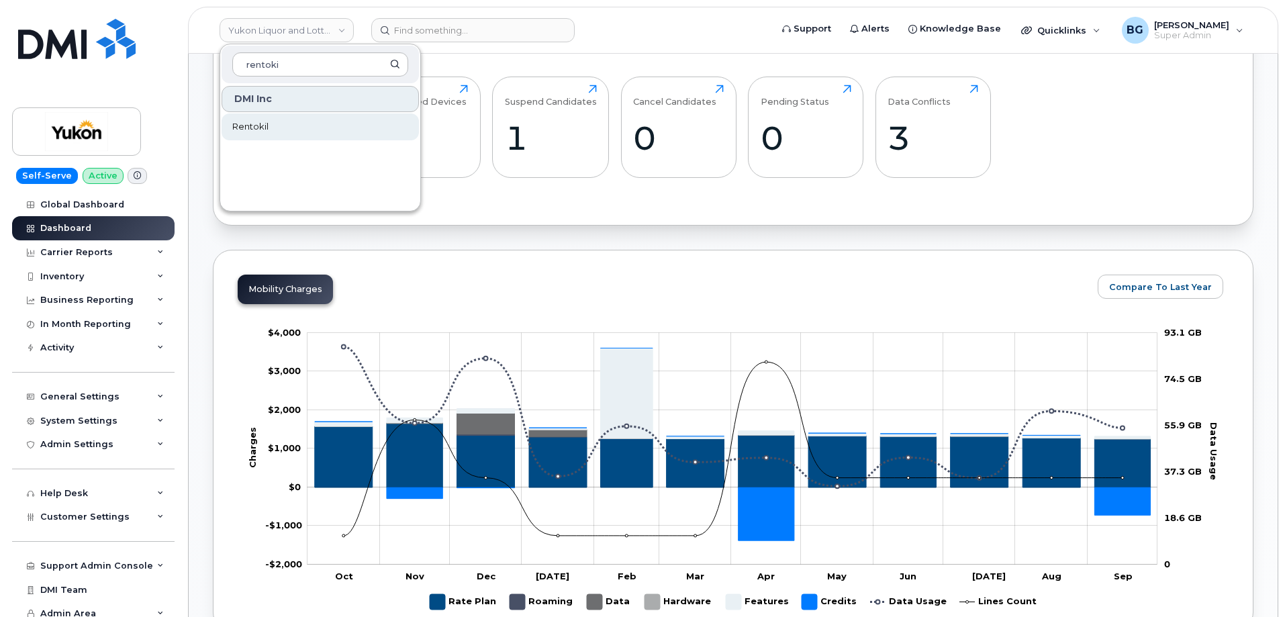
type input "rentoki"
click at [706, 252] on div "Mobility Charges Compare To Last Year Change chart theme Apply Zoom Out Charges…" at bounding box center [733, 440] width 1041 height 381
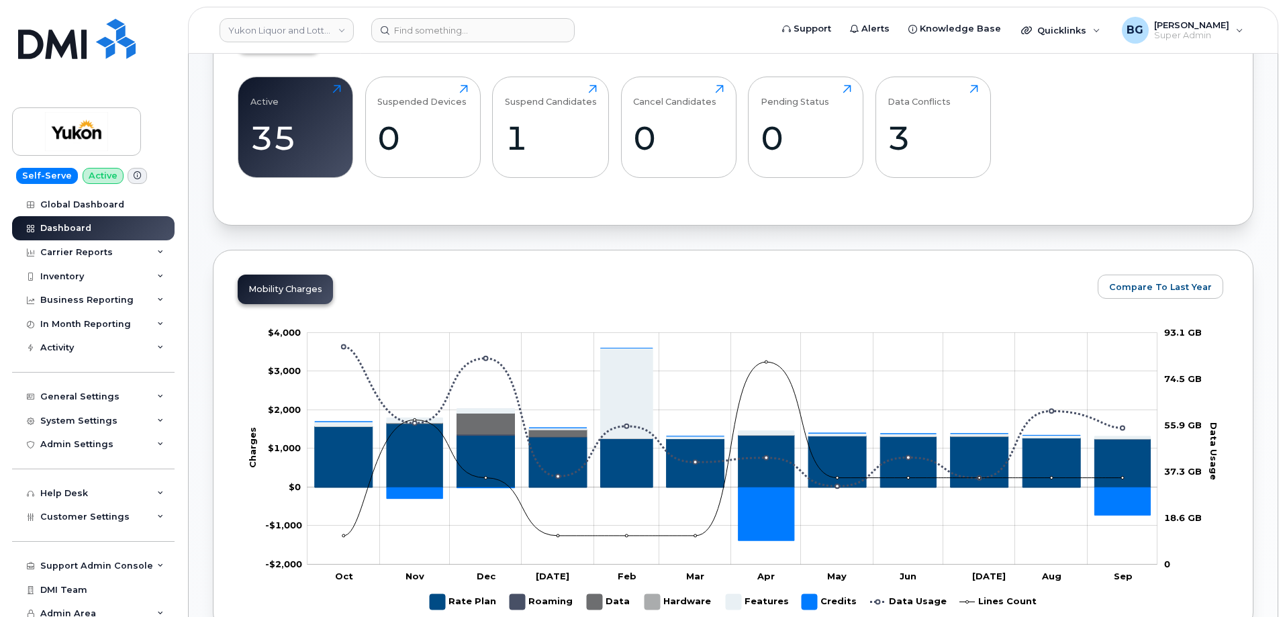
click at [390, 282] on div "Mobility Charges Compare To Last Year Change chart theme Apply Zoom Out Charges…" at bounding box center [733, 440] width 1041 height 381
click at [299, 32] on link "Yukon Liquor and Lotteries (YTG)" at bounding box center [287, 30] width 134 height 24
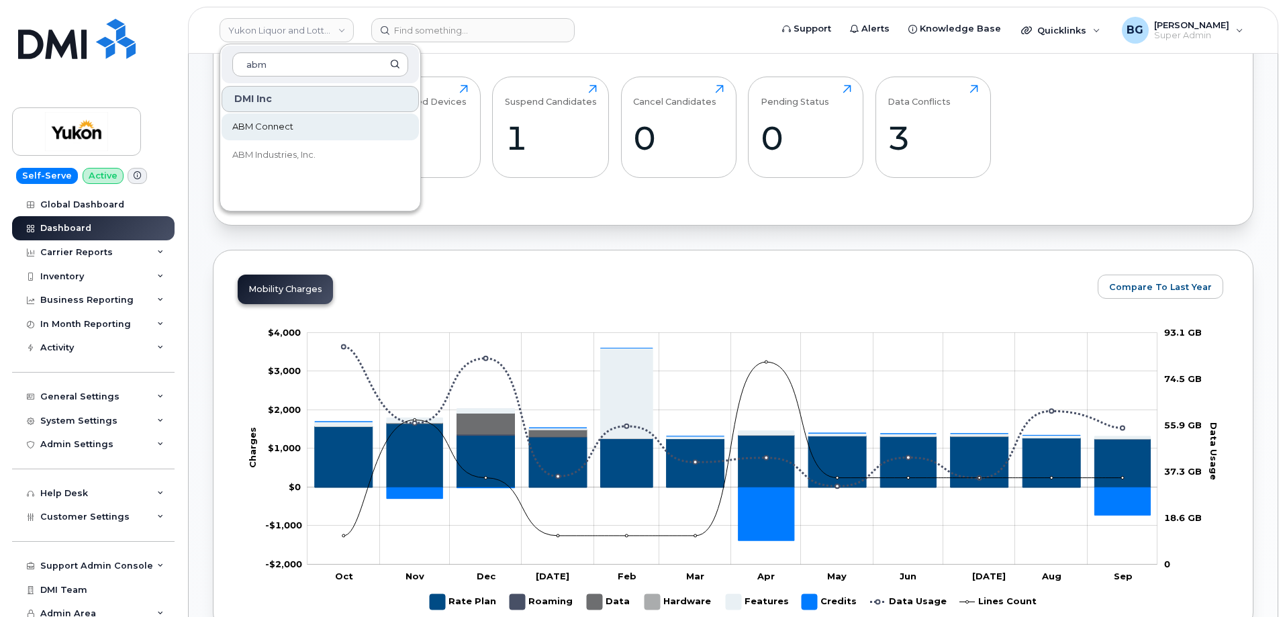
type input "abm"
click at [544, 267] on div "Mobility Charges Compare To Last Year Change chart theme Apply Zoom Out Charges…" at bounding box center [733, 440] width 1041 height 381
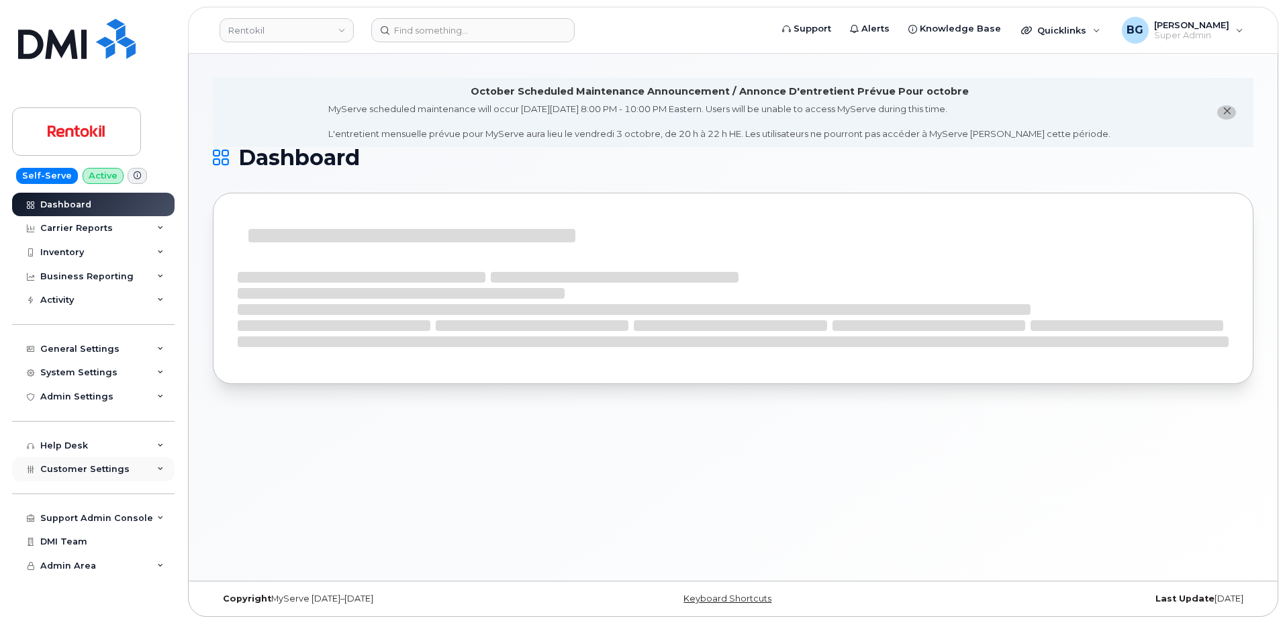
click at [76, 464] on span "Customer Settings" at bounding box center [84, 469] width 89 height 10
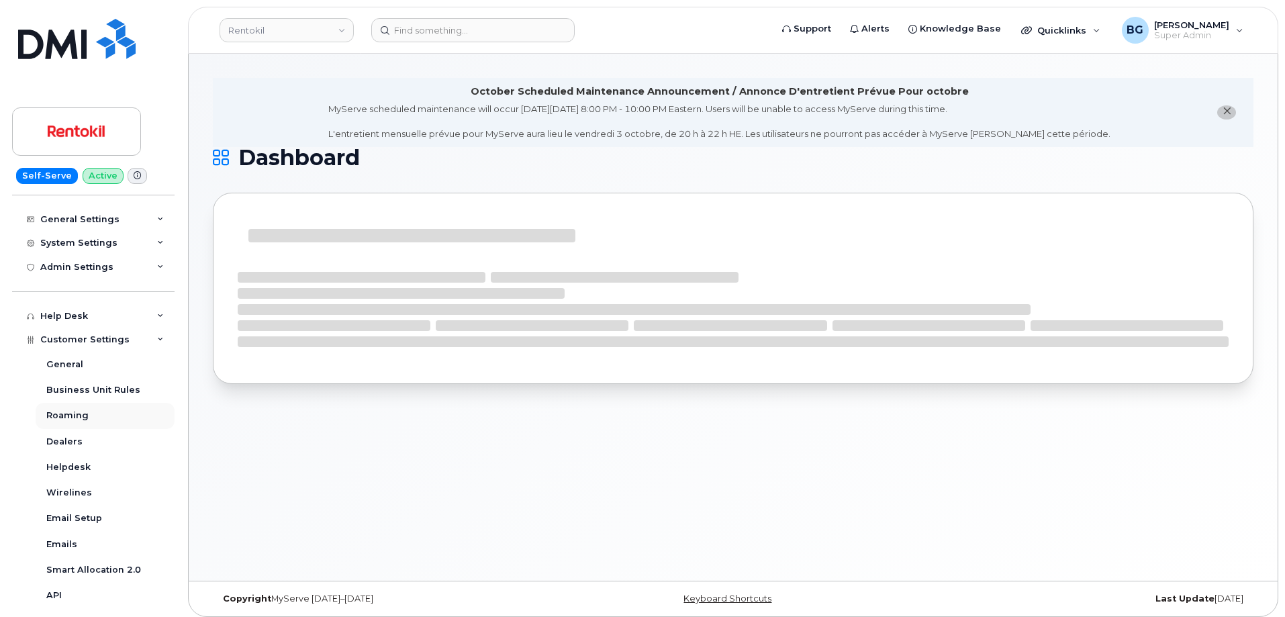
scroll to position [134, 0]
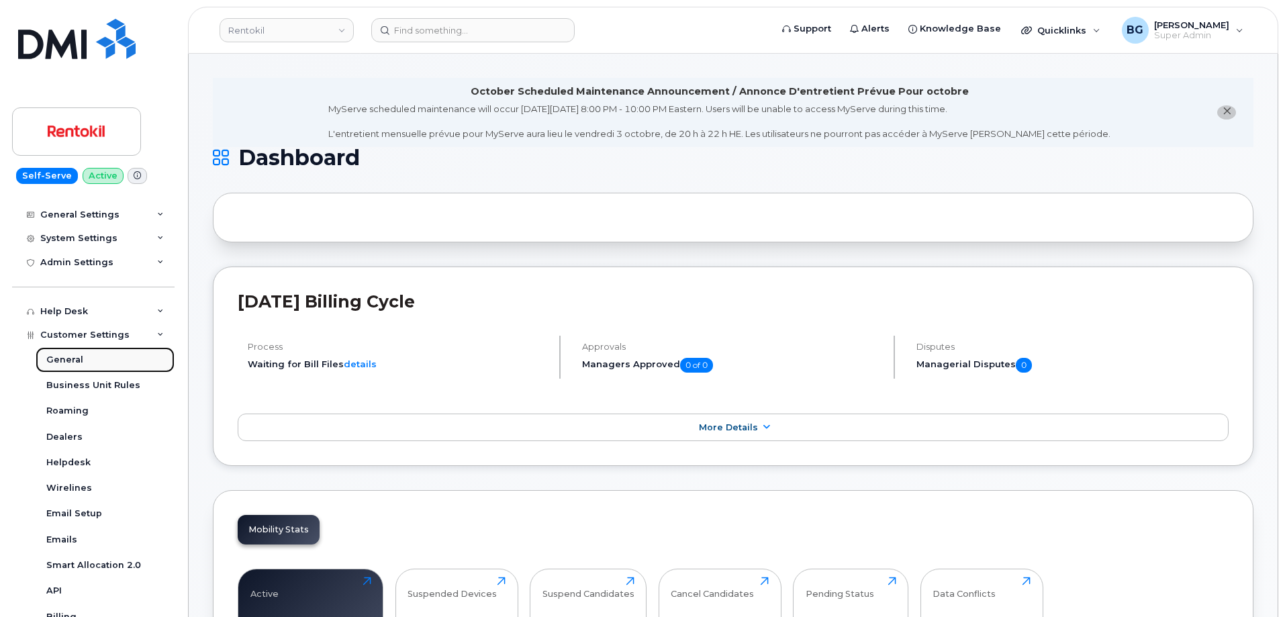
click at [65, 355] on div "General" at bounding box center [64, 360] width 37 height 12
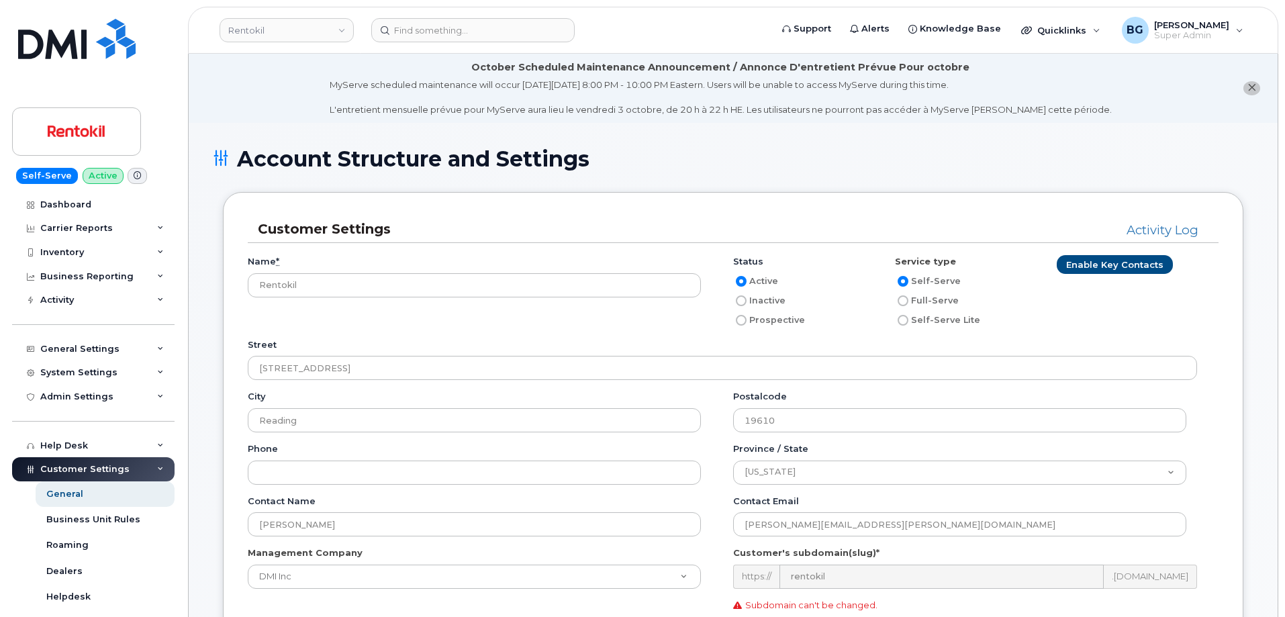
click at [904, 305] on input "Full-Serve" at bounding box center [903, 300] width 11 height 11
radio input "true"
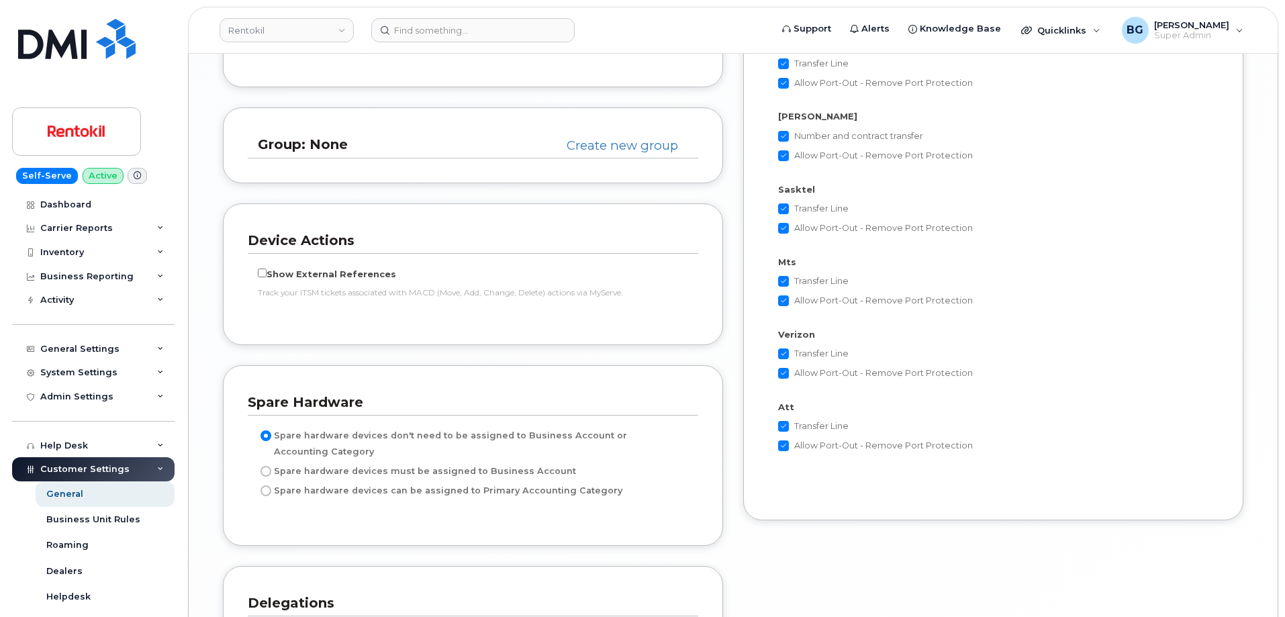
scroll to position [2763, 0]
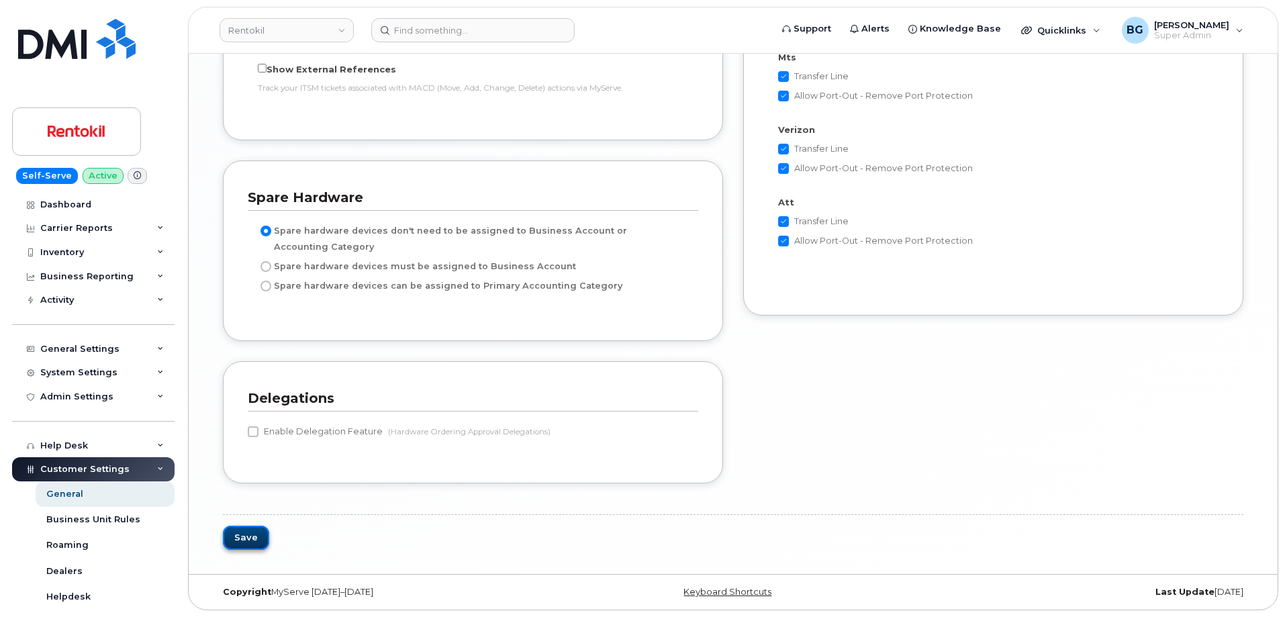
click at [238, 539] on button "Save" at bounding box center [246, 538] width 46 height 25
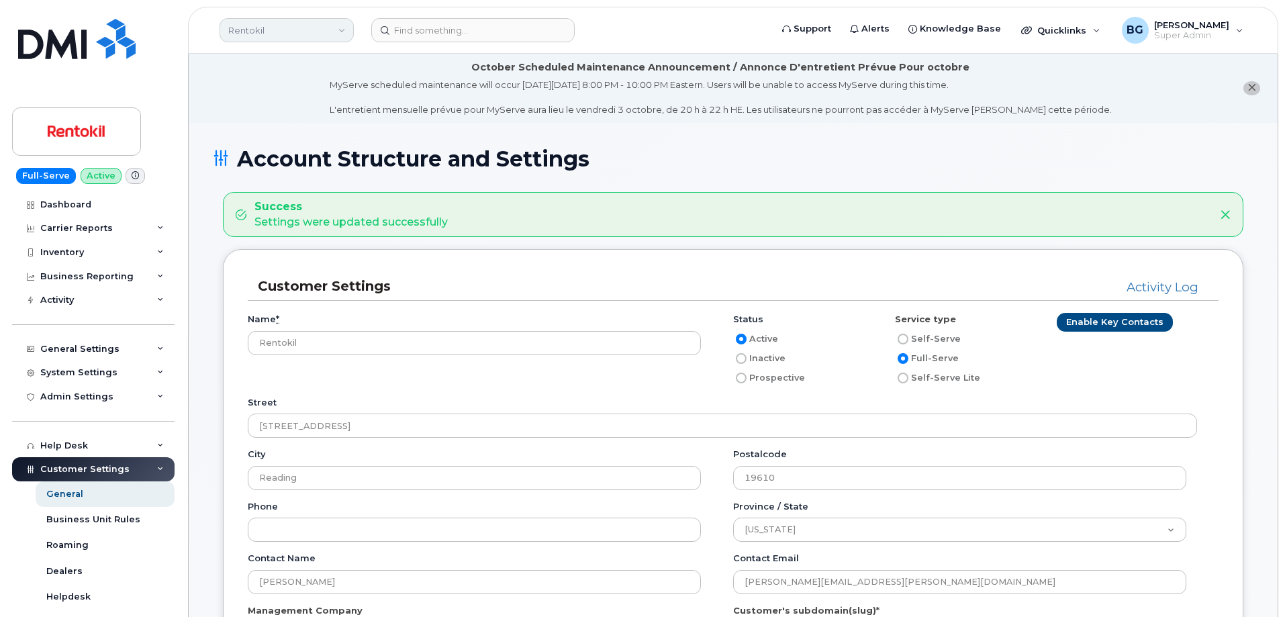
click at [263, 33] on link "Rentokil" at bounding box center [287, 30] width 134 height 24
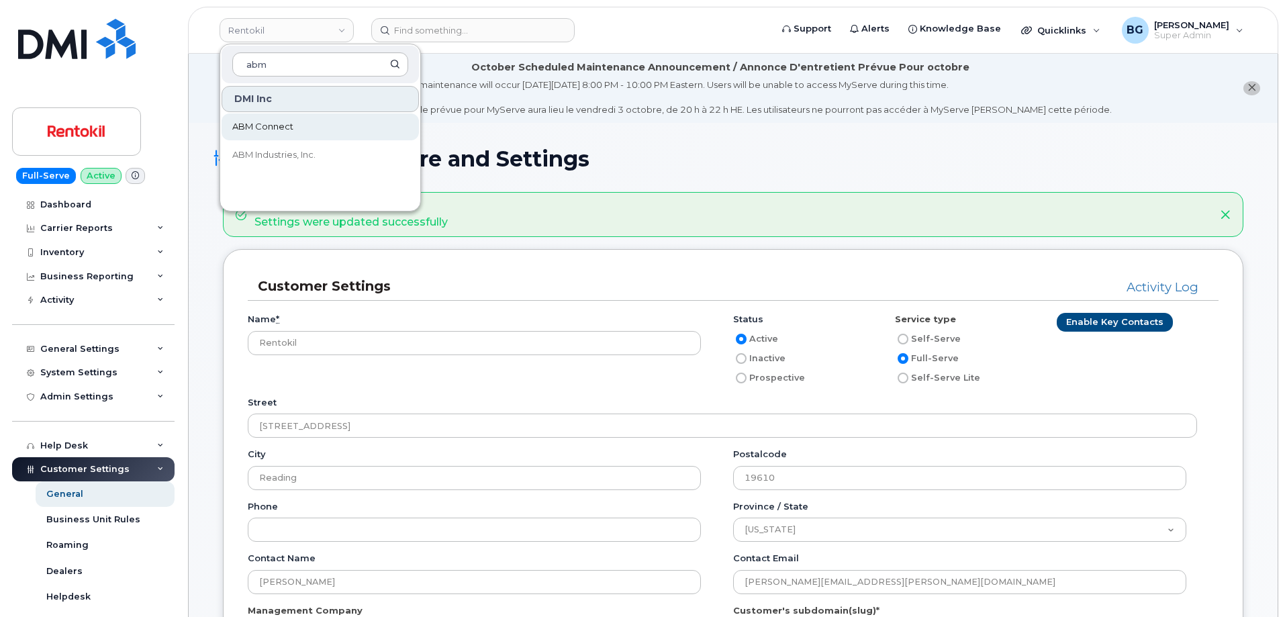
type input "abm"
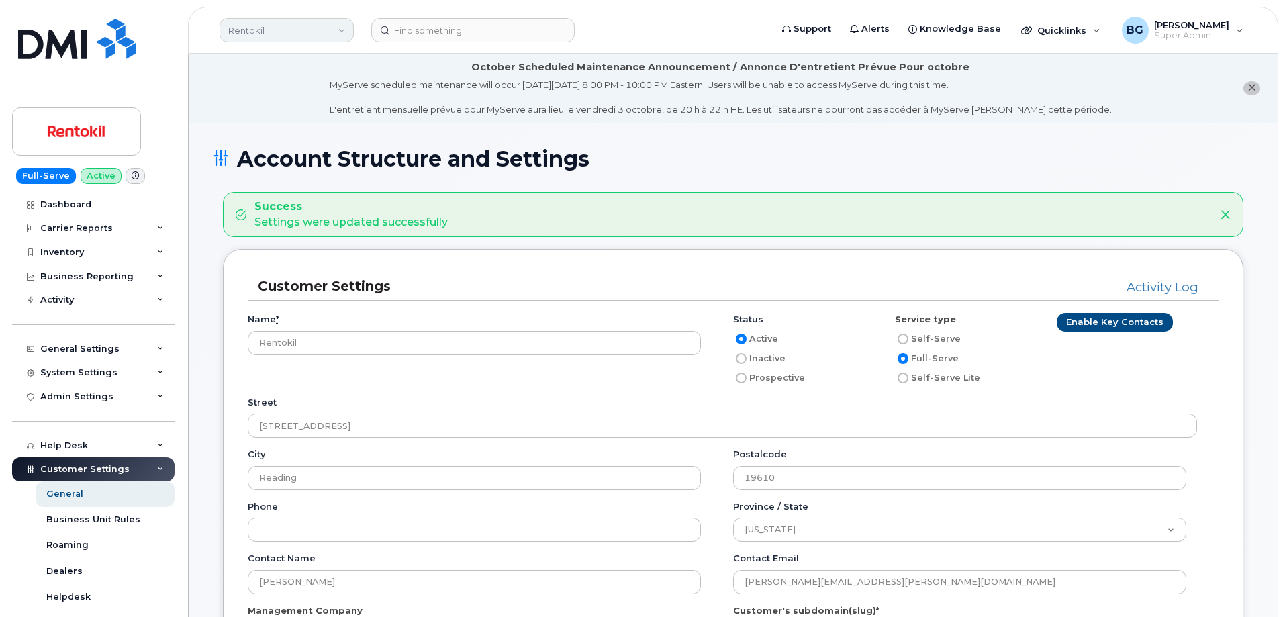
click at [283, 34] on link "Rentokil" at bounding box center [287, 30] width 134 height 24
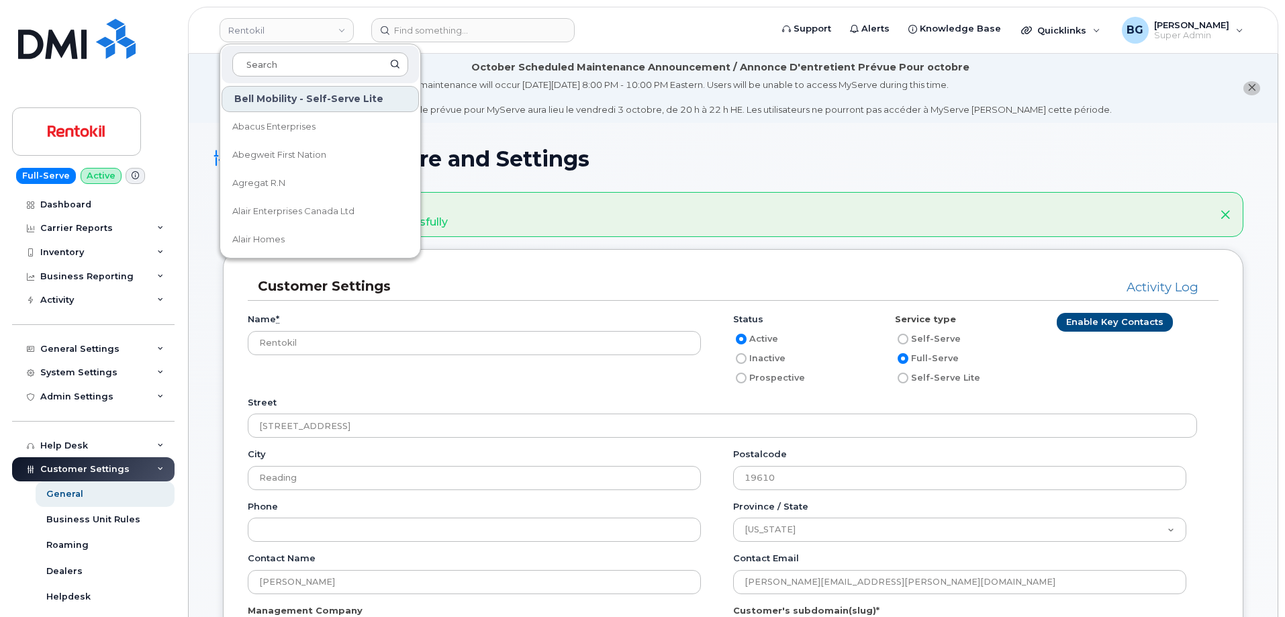
click at [849, 148] on h1 "Account Structure and Settings" at bounding box center [733, 158] width 1041 height 23
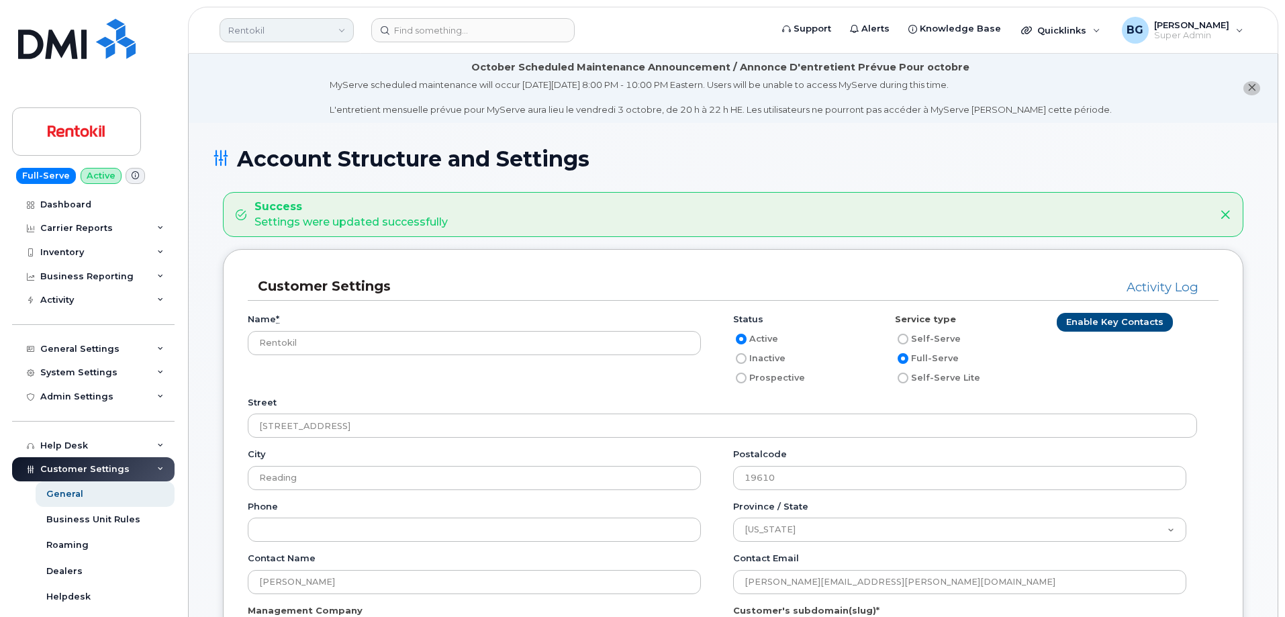
click at [295, 30] on link "Rentokil" at bounding box center [287, 30] width 134 height 24
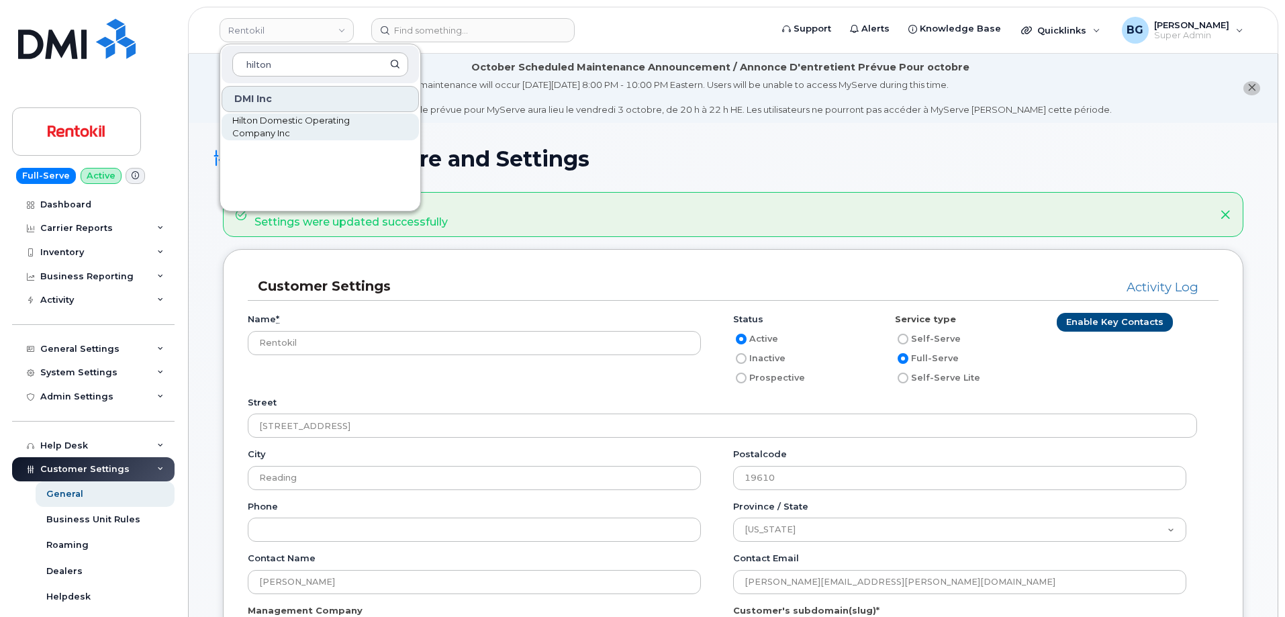
type input "hilton"
click at [271, 121] on span "Hilton Domestic Operating Company Inc" at bounding box center [309, 127] width 154 height 26
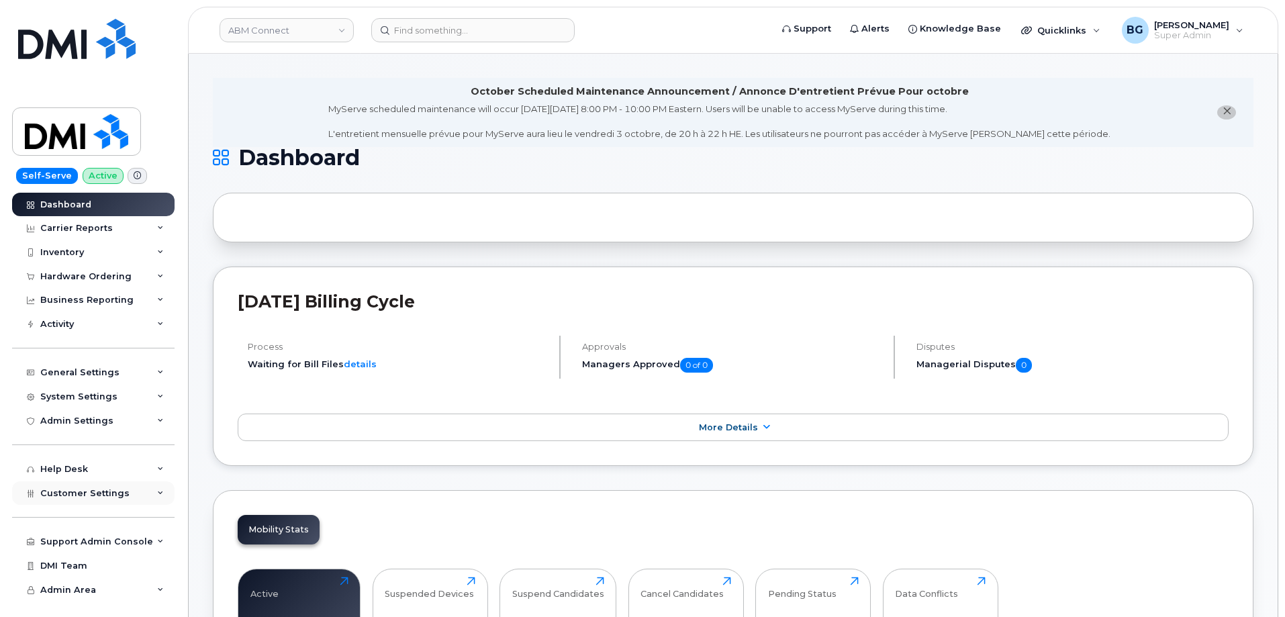
click at [81, 491] on span "Customer Settings" at bounding box center [84, 493] width 89 height 10
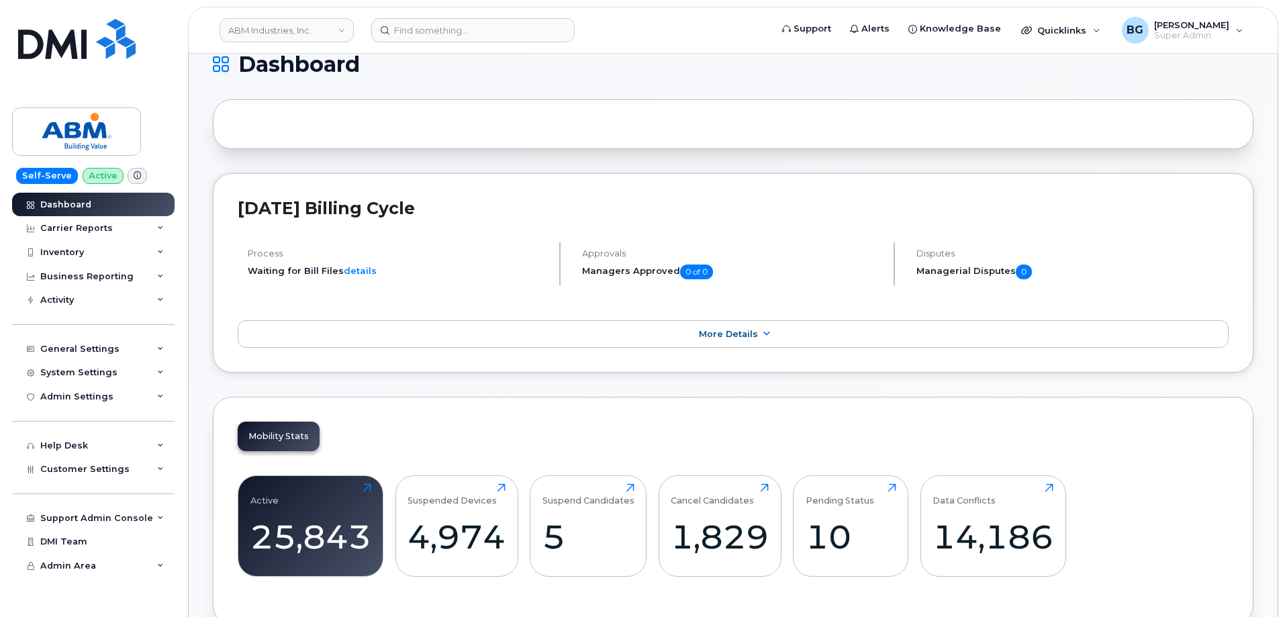
scroll to position [314, 0]
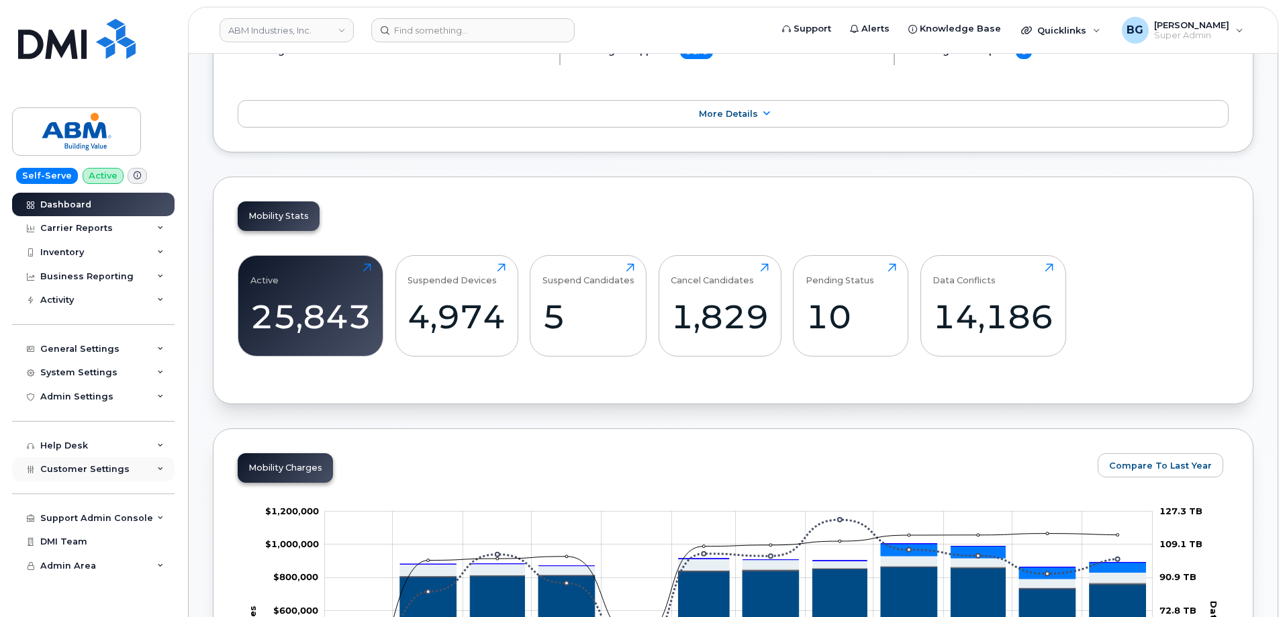
click at [83, 471] on span "Customer Settings" at bounding box center [84, 469] width 89 height 10
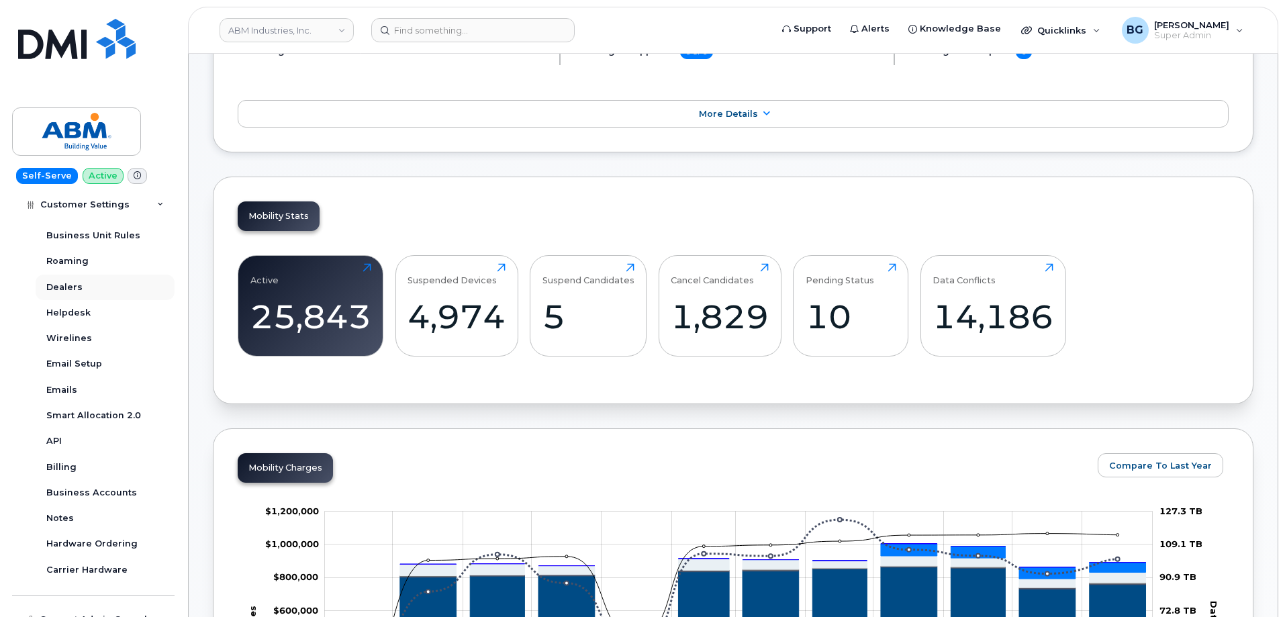
scroll to position [269, 0]
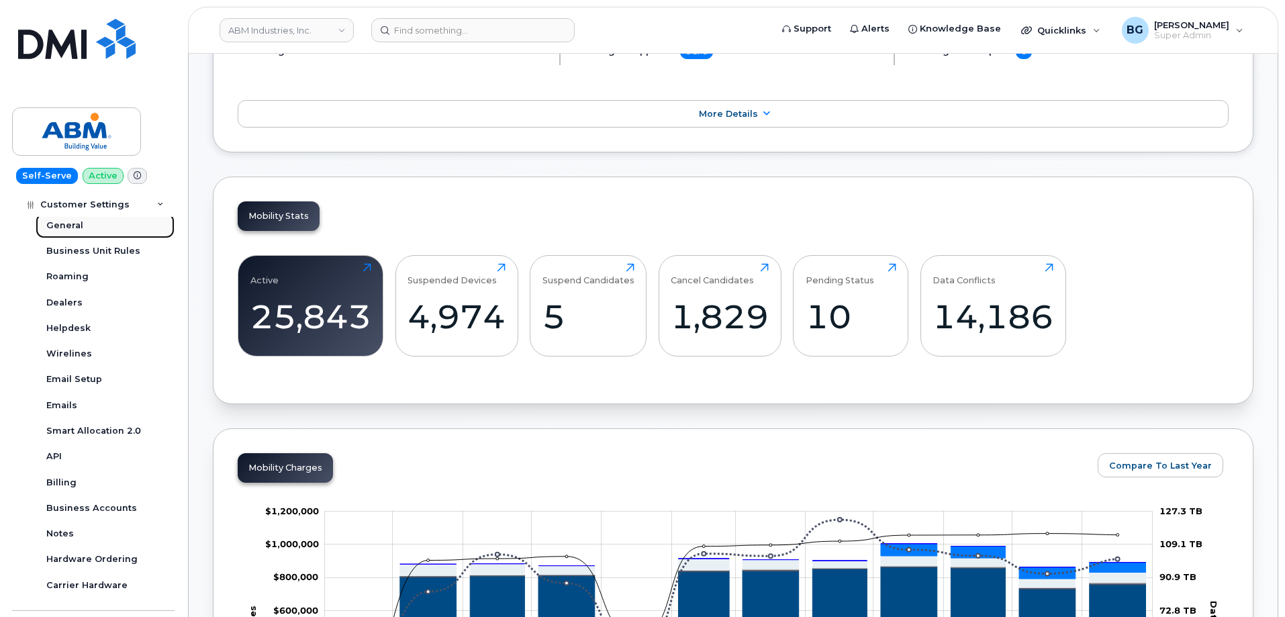
click at [58, 222] on div "General" at bounding box center [64, 226] width 37 height 12
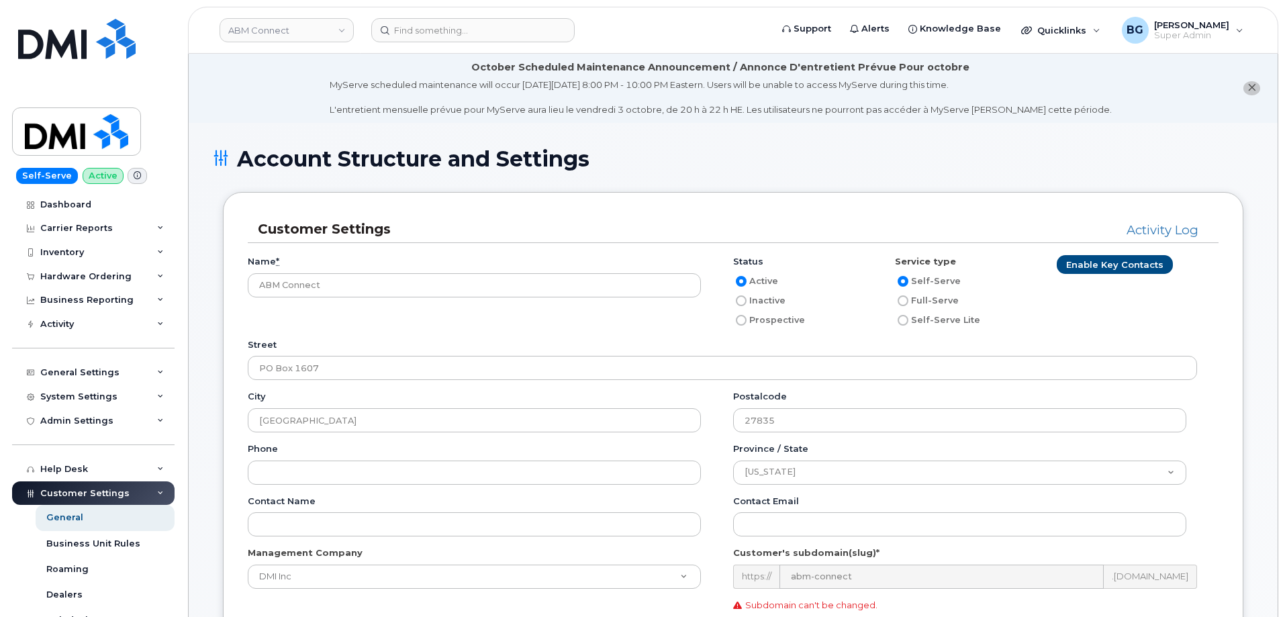
click at [902, 304] on input "Full-Serve" at bounding box center [903, 300] width 11 height 11
radio input "true"
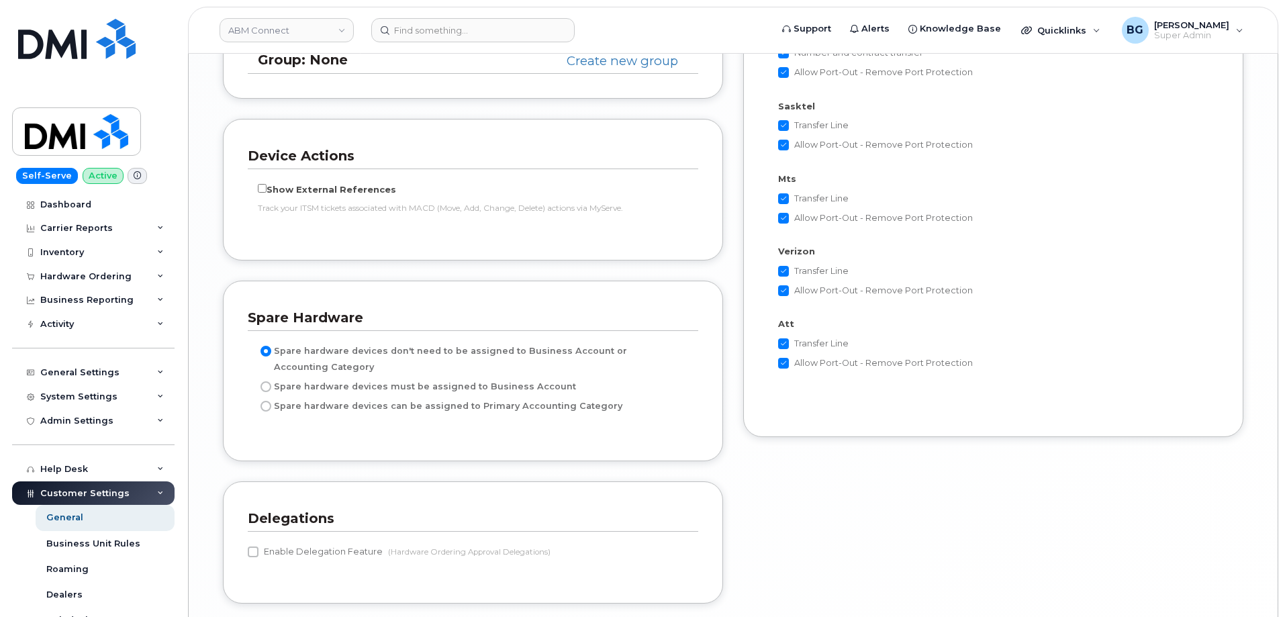
scroll to position [2732, 0]
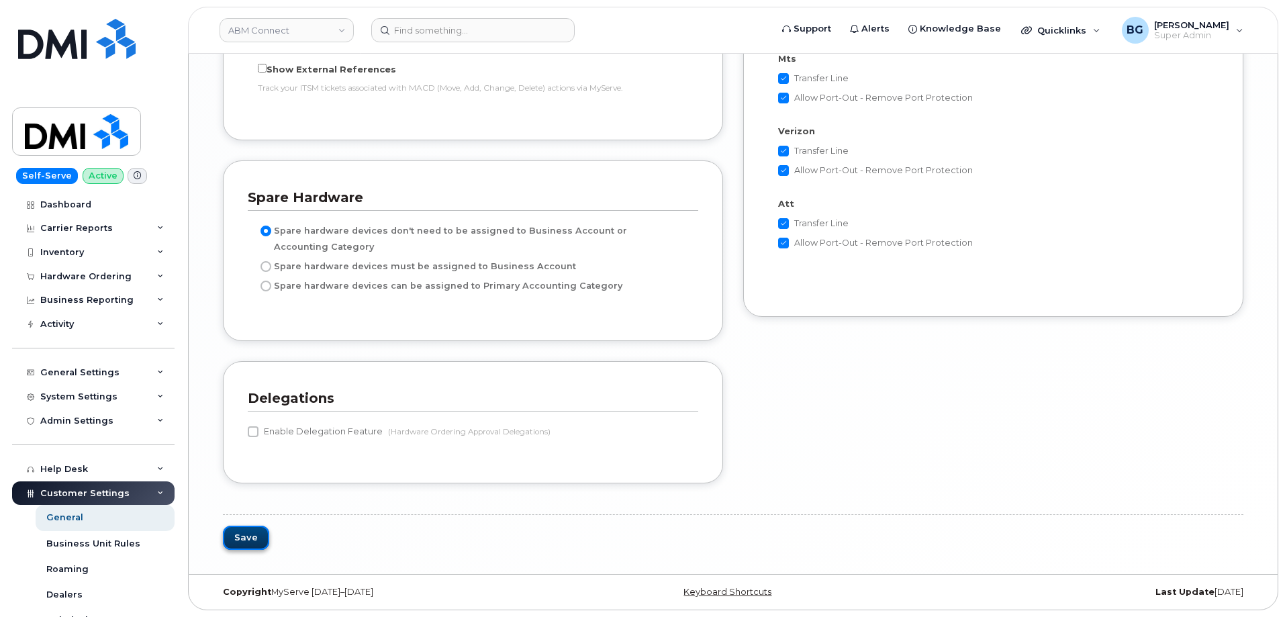
click at [240, 540] on button "Save" at bounding box center [246, 538] width 46 height 25
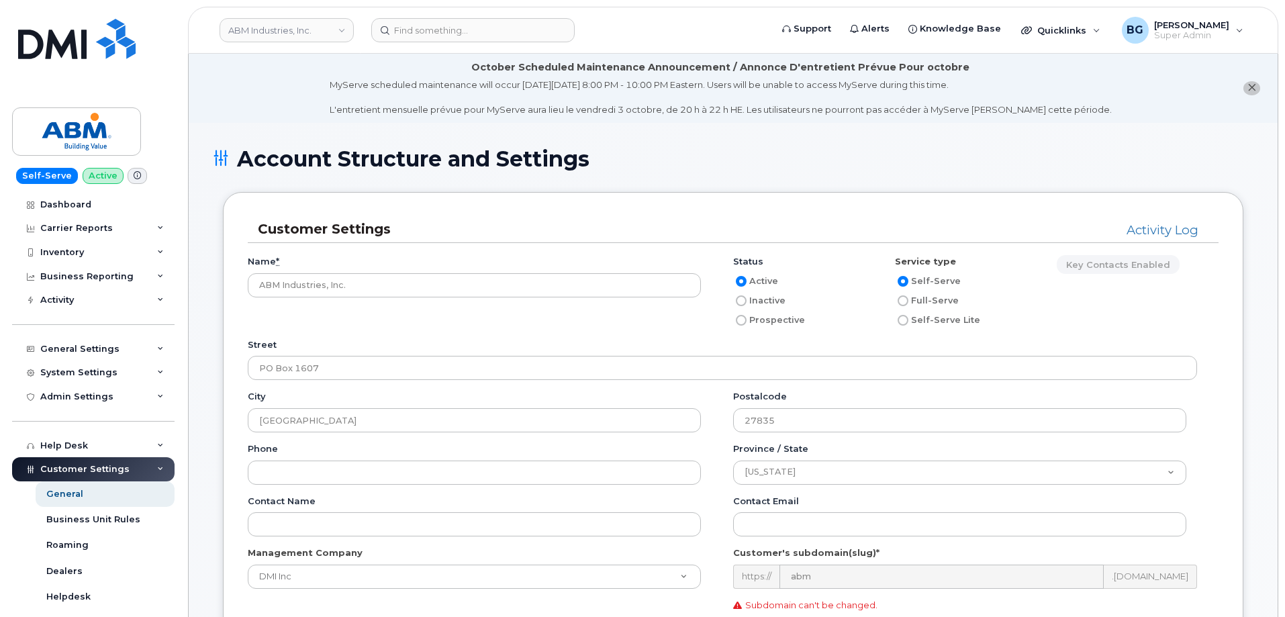
click at [914, 301] on label "Full-Serve" at bounding box center [927, 301] width 64 height 16
click at [908, 301] on input "Full-Serve" at bounding box center [903, 300] width 11 height 11
radio input "true"
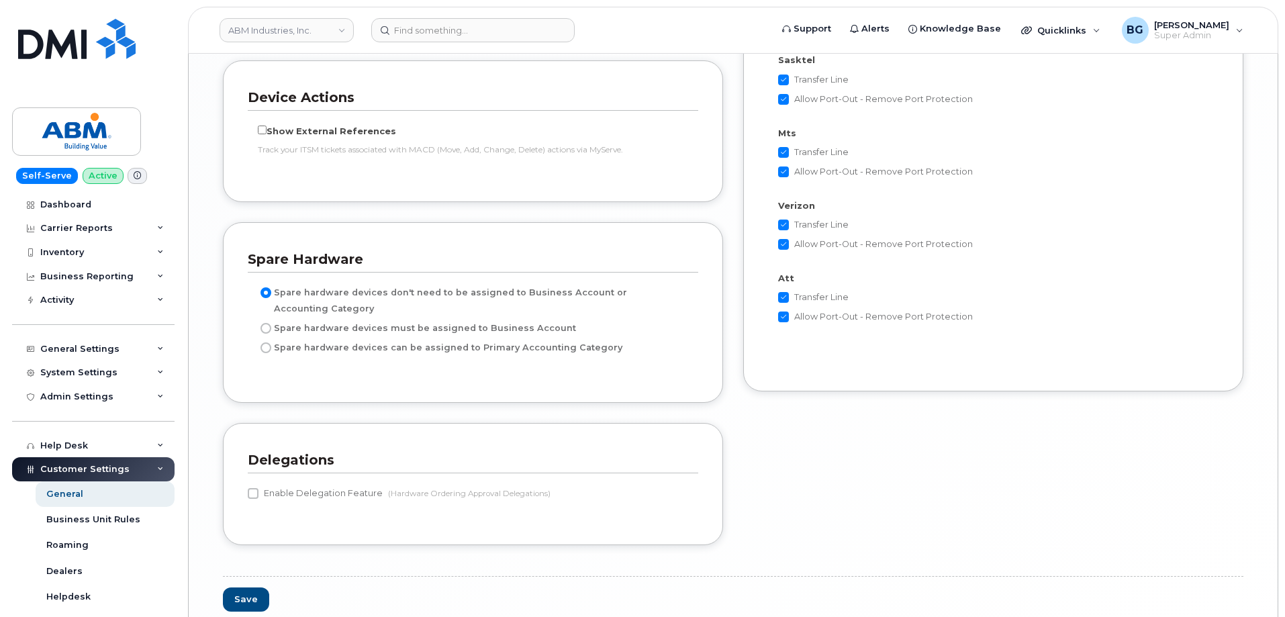
scroll to position [2763, 0]
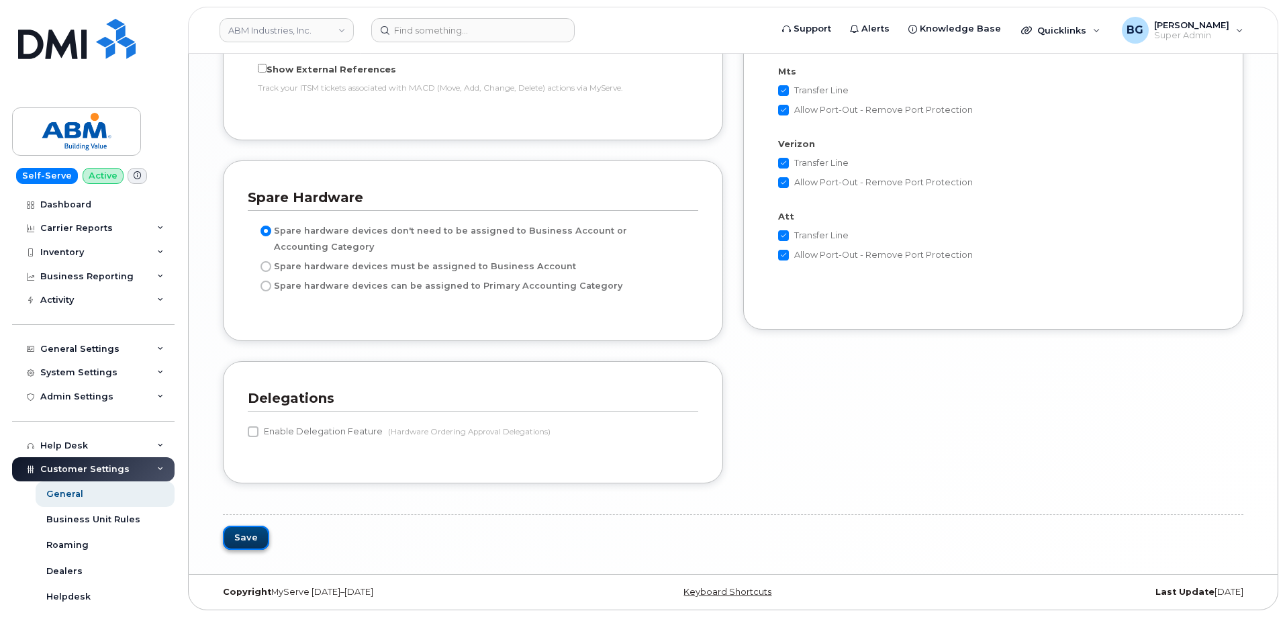
click at [248, 538] on button "Save" at bounding box center [246, 538] width 46 height 25
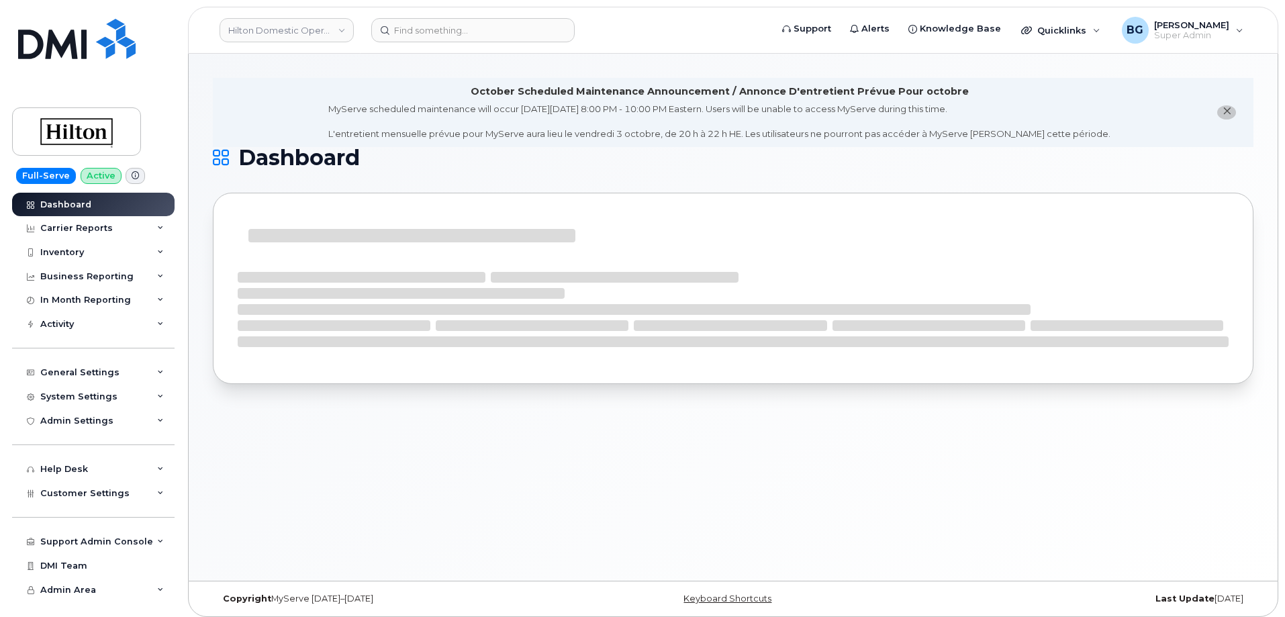
click at [836, 163] on h1 "Dashboard" at bounding box center [730, 157] width 1034 height 21
click at [261, 95] on li "October Scheduled Maintenance Announcement / Annonce D'entretient Prévue Pour o…" at bounding box center [733, 112] width 1041 height 69
click at [619, 168] on h1 "Dashboard" at bounding box center [730, 157] width 1034 height 21
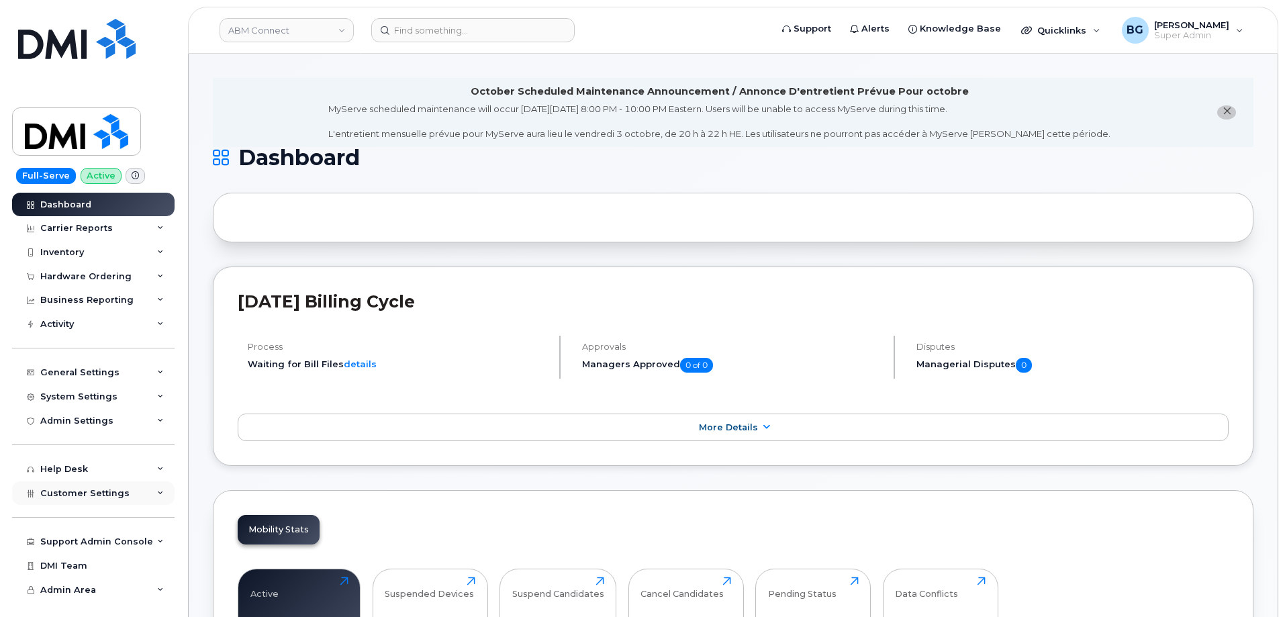
click at [72, 495] on span "Customer Settings" at bounding box center [84, 493] width 89 height 10
click at [70, 517] on div "General" at bounding box center [64, 518] width 37 height 12
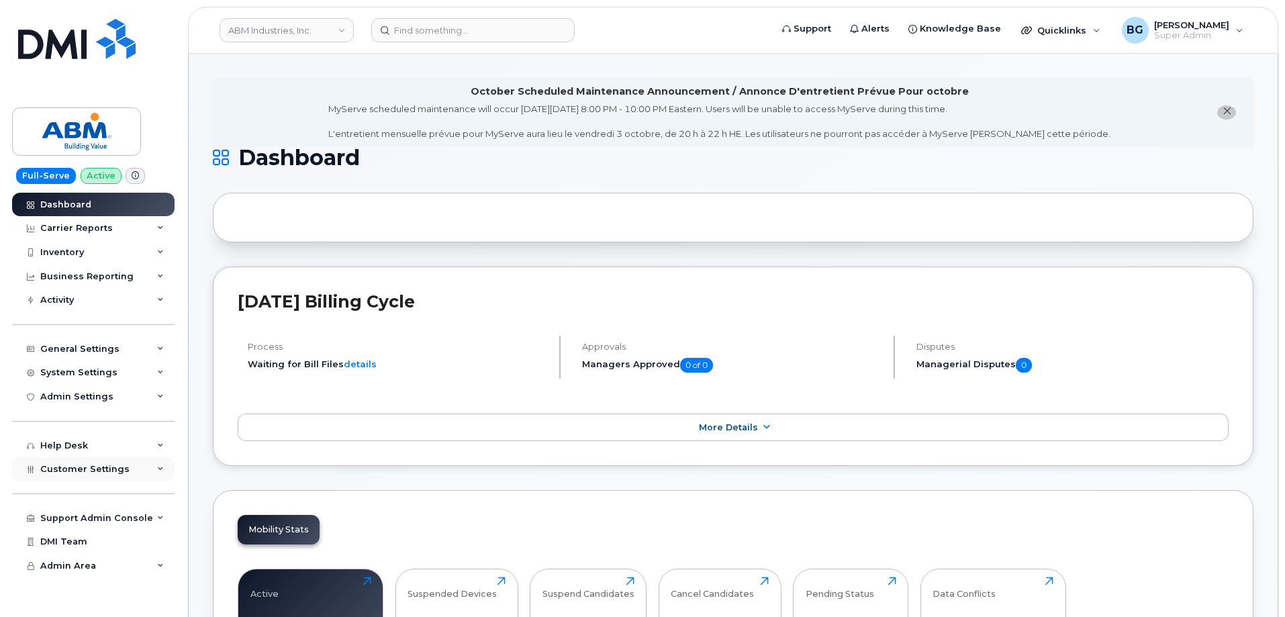
click at [62, 467] on span "Customer Settings" at bounding box center [84, 469] width 89 height 10
click at [63, 496] on div "General" at bounding box center [64, 494] width 37 height 12
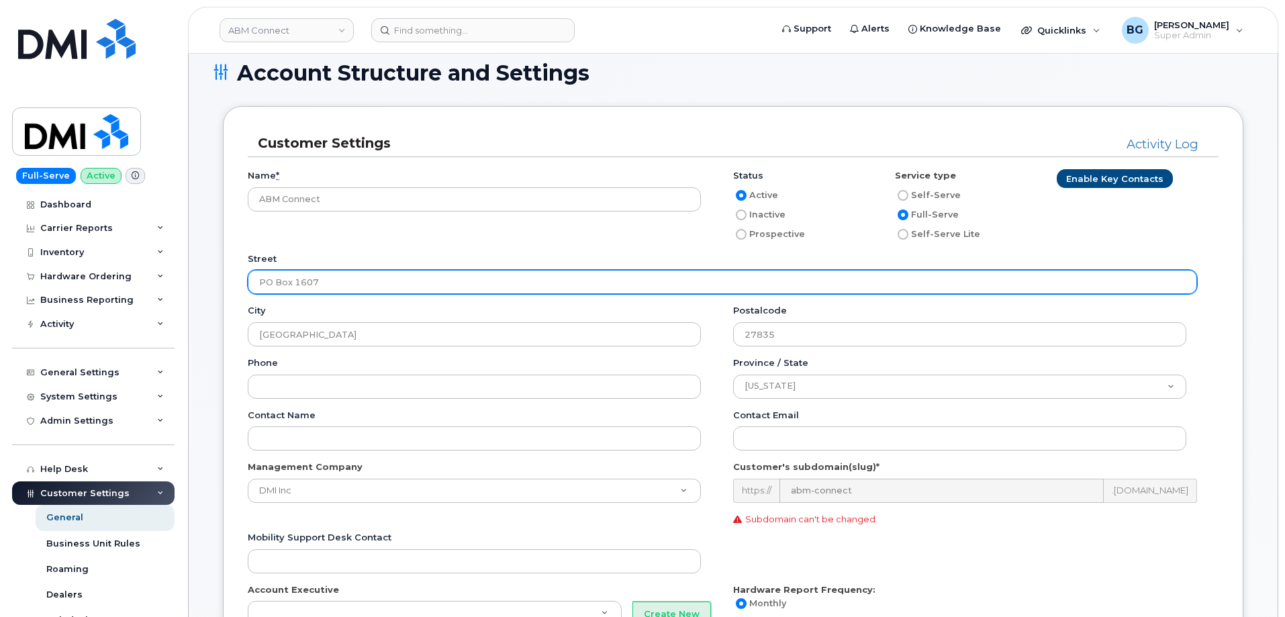
scroll to position [134, 0]
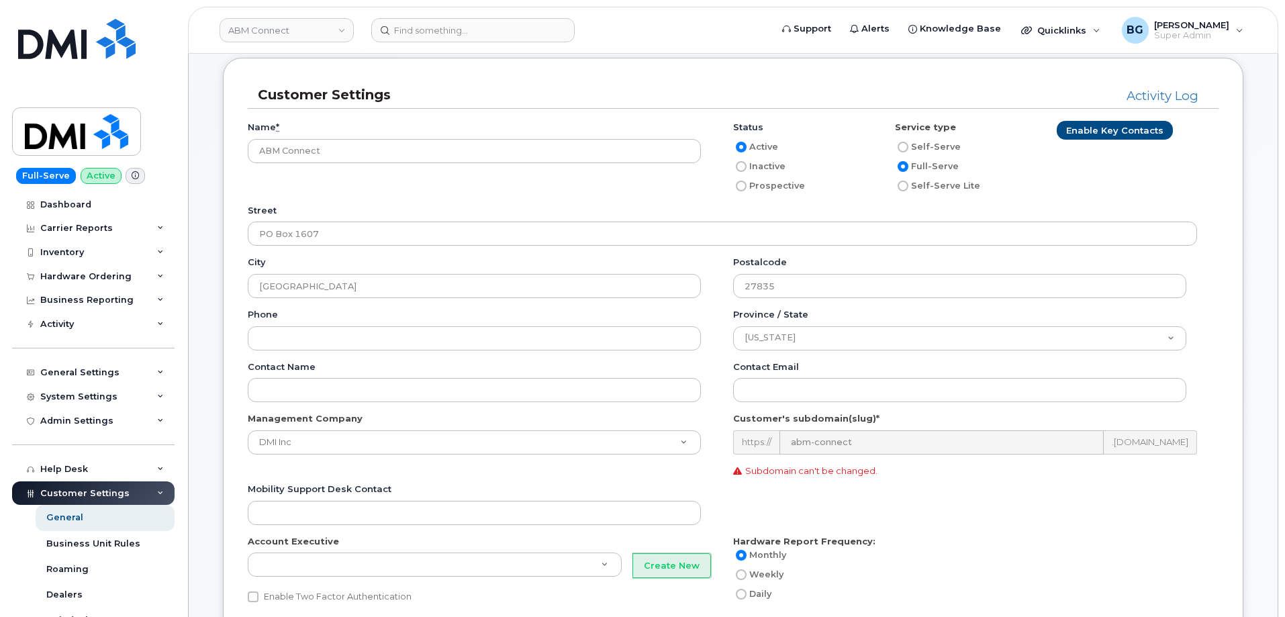
click at [902, 146] on input "Self-Serve" at bounding box center [903, 147] width 11 height 11
radio input "true"
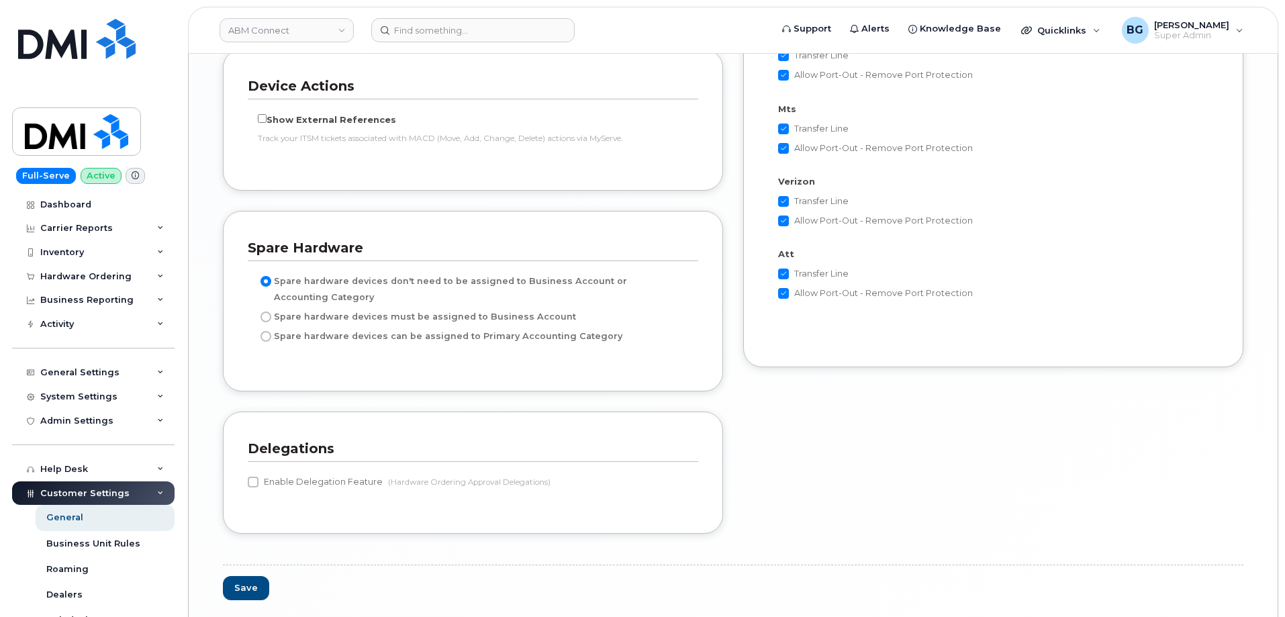
scroll to position [2732, 0]
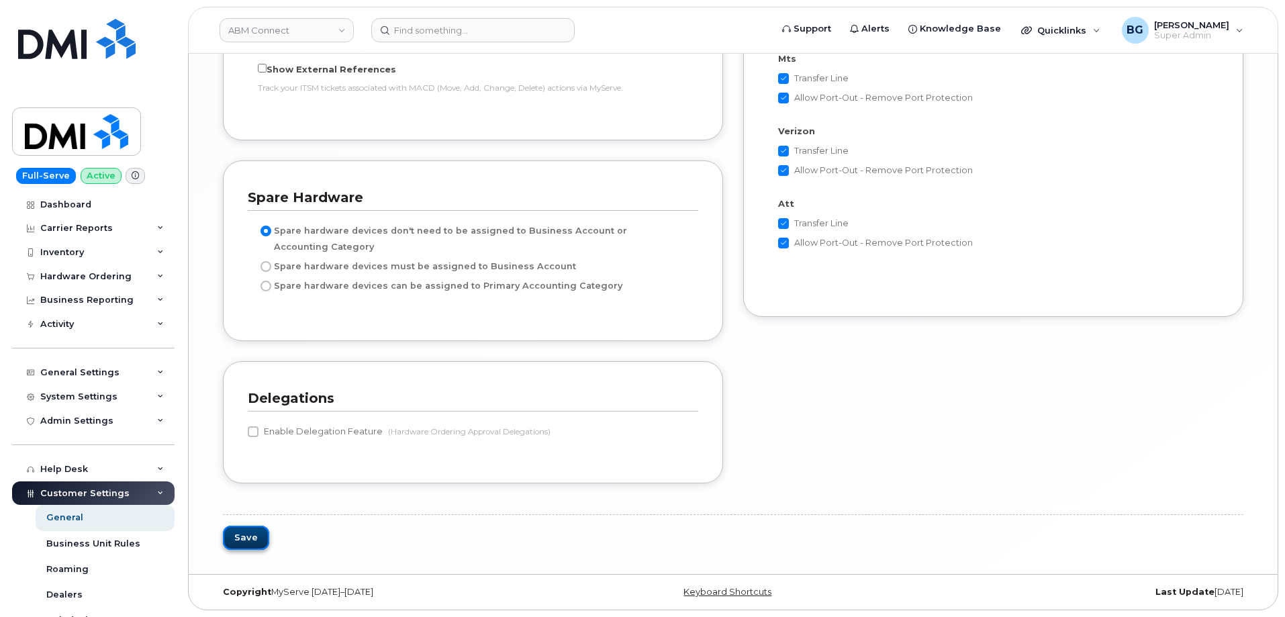
click at [240, 533] on button "Save" at bounding box center [246, 538] width 46 height 25
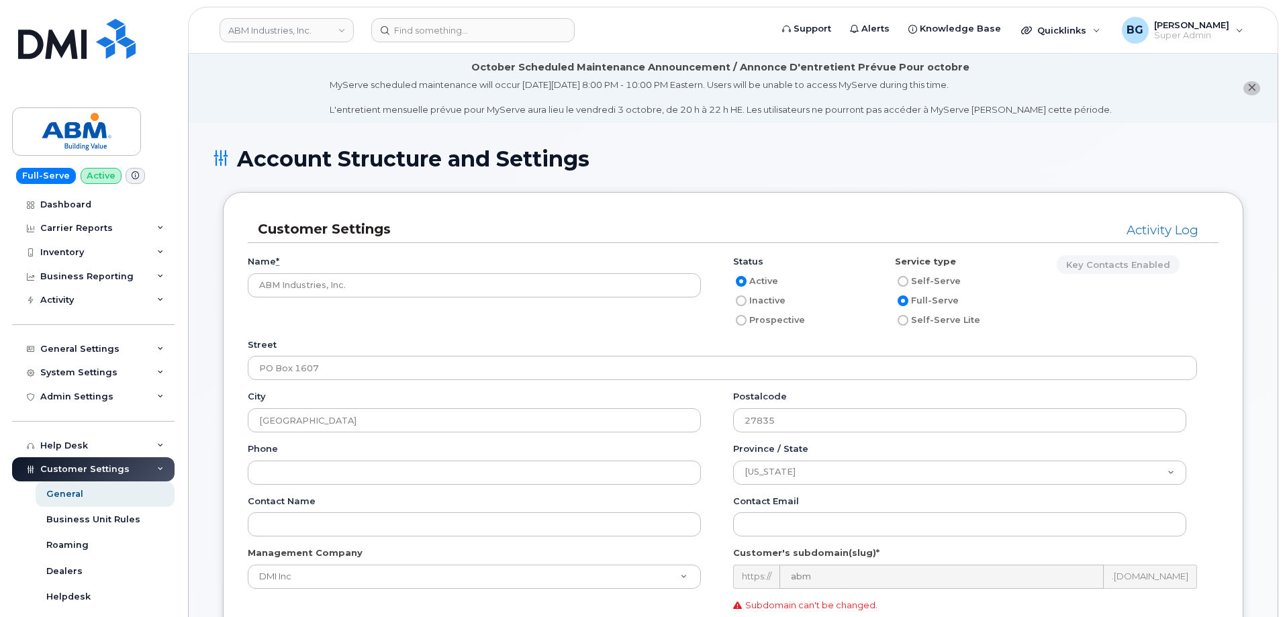
click at [902, 277] on input "Self-Serve" at bounding box center [903, 281] width 11 height 11
radio input "true"
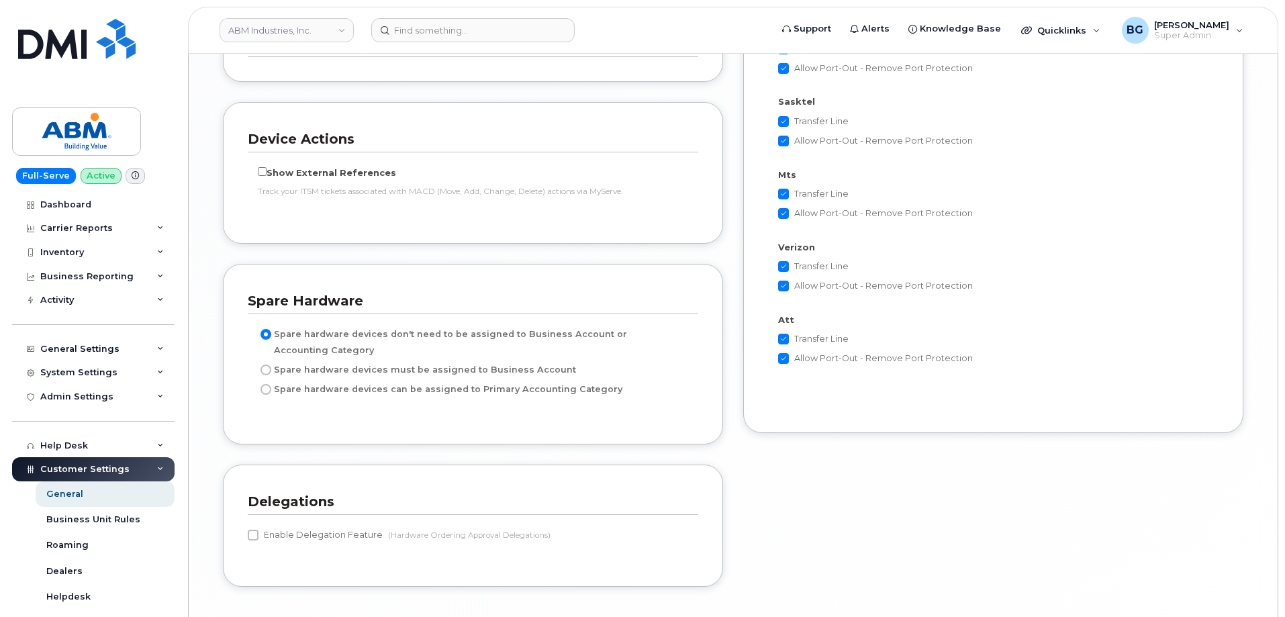
scroll to position [2763, 0]
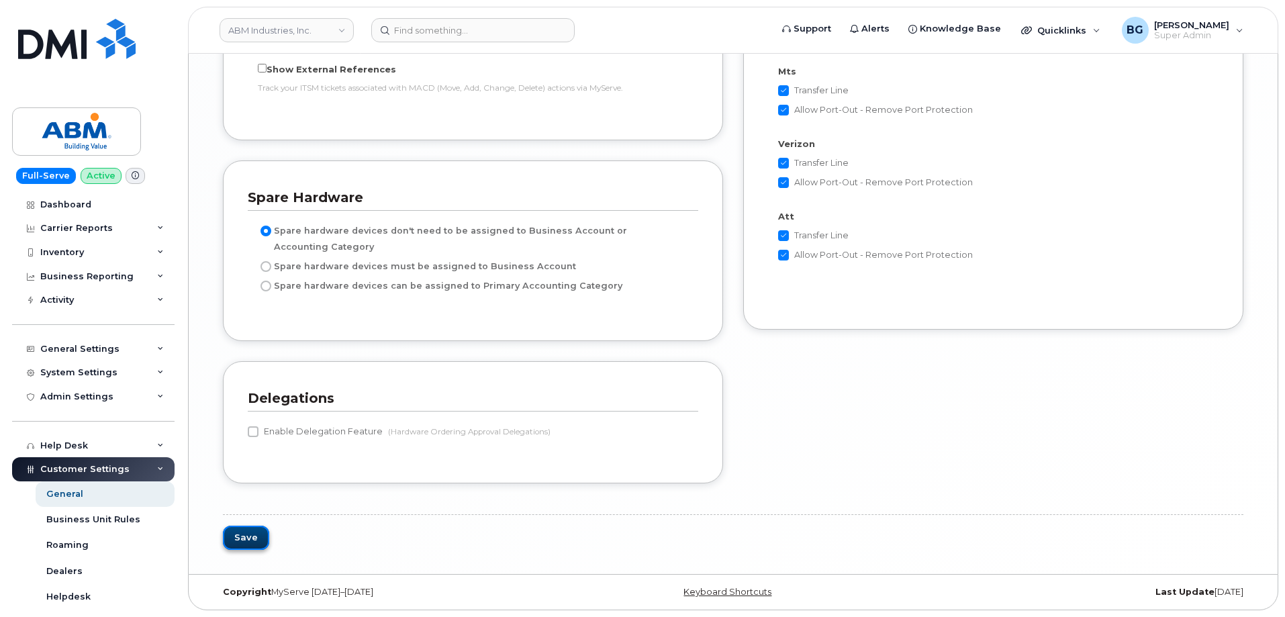
click at [248, 537] on button "Save" at bounding box center [246, 538] width 46 height 25
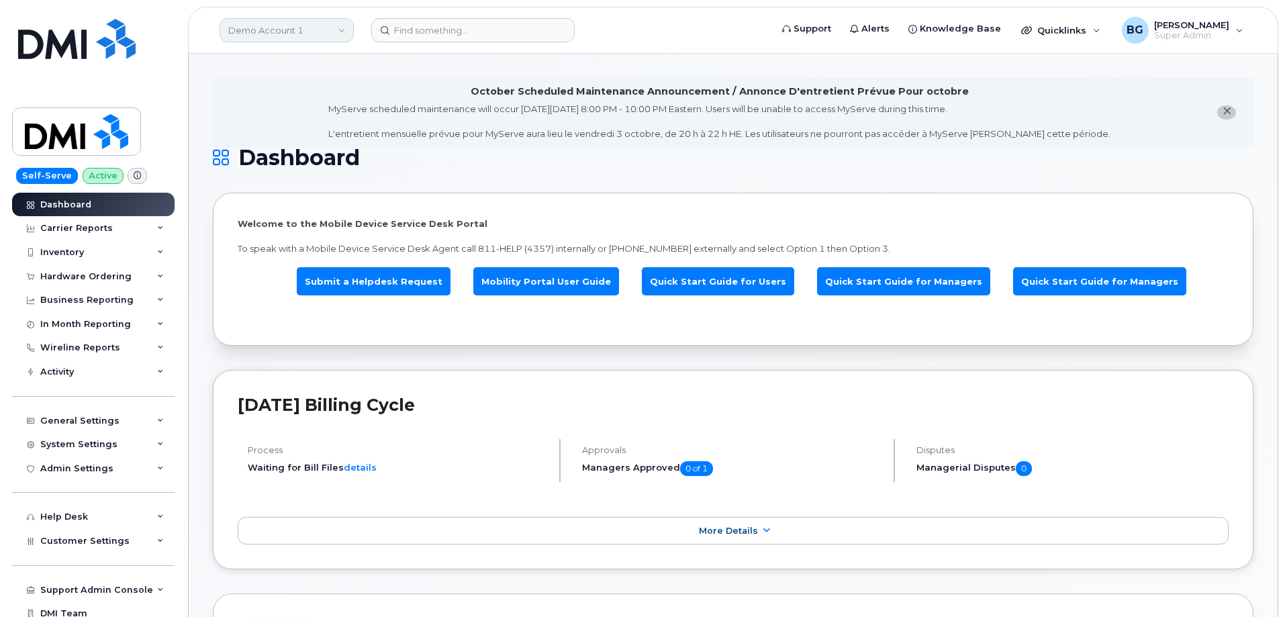
click at [269, 27] on link "Demo Account 1" at bounding box center [287, 30] width 134 height 24
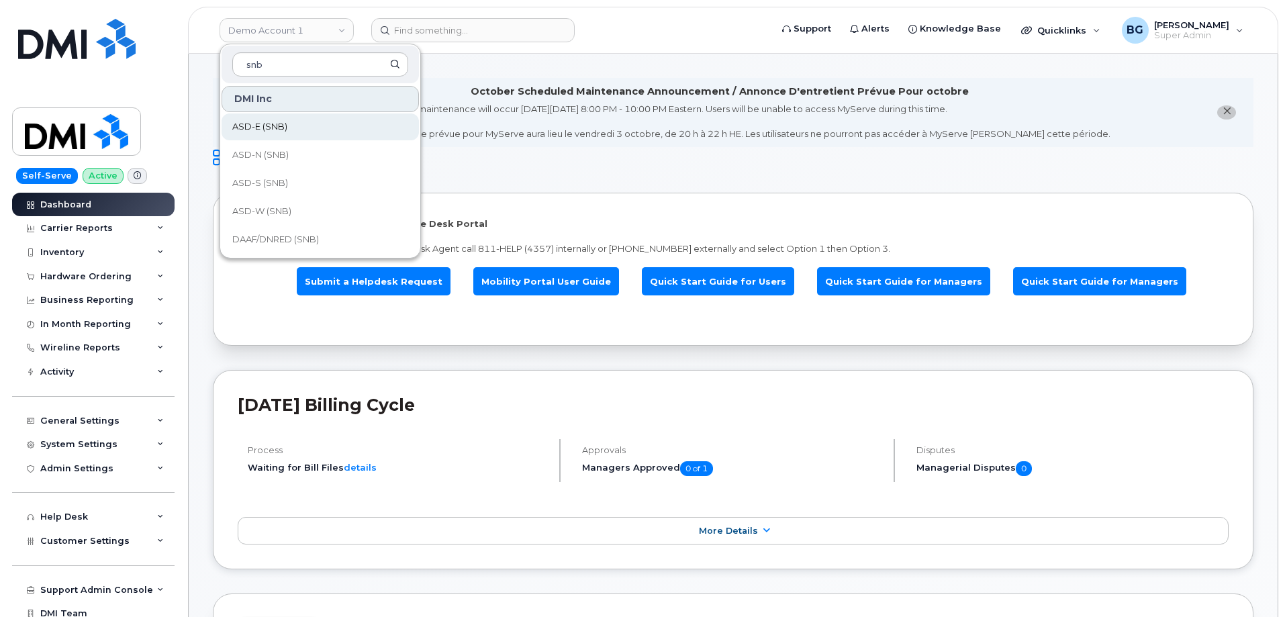
type input "snb"
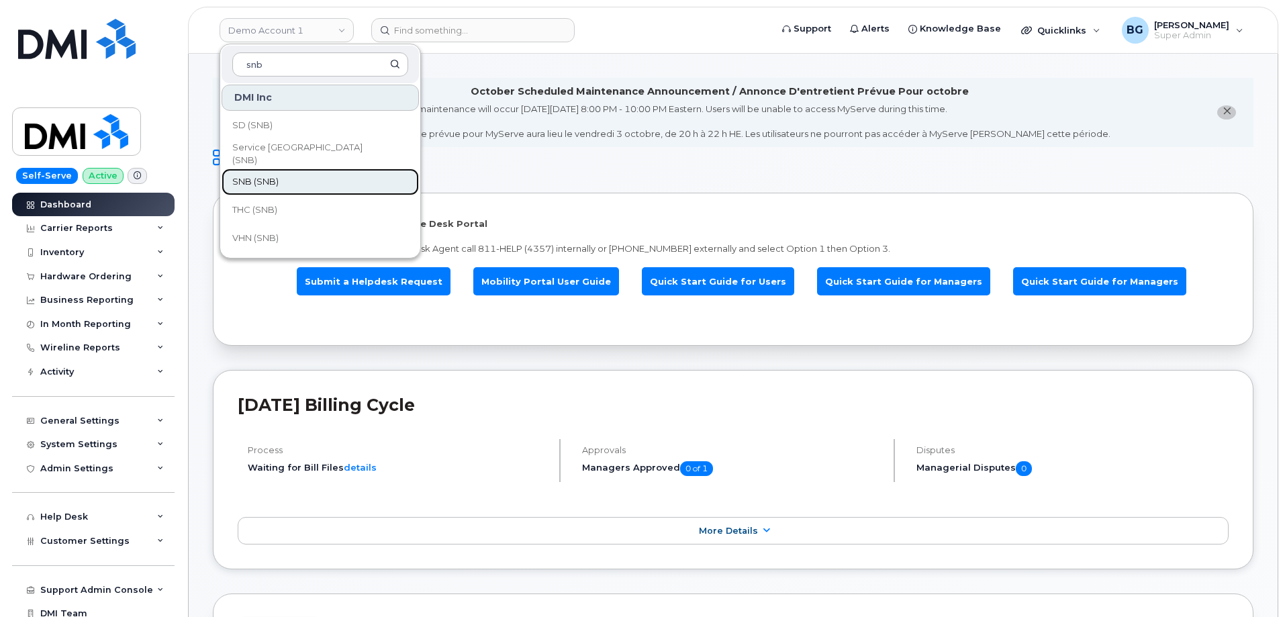
scroll to position [651, 0]
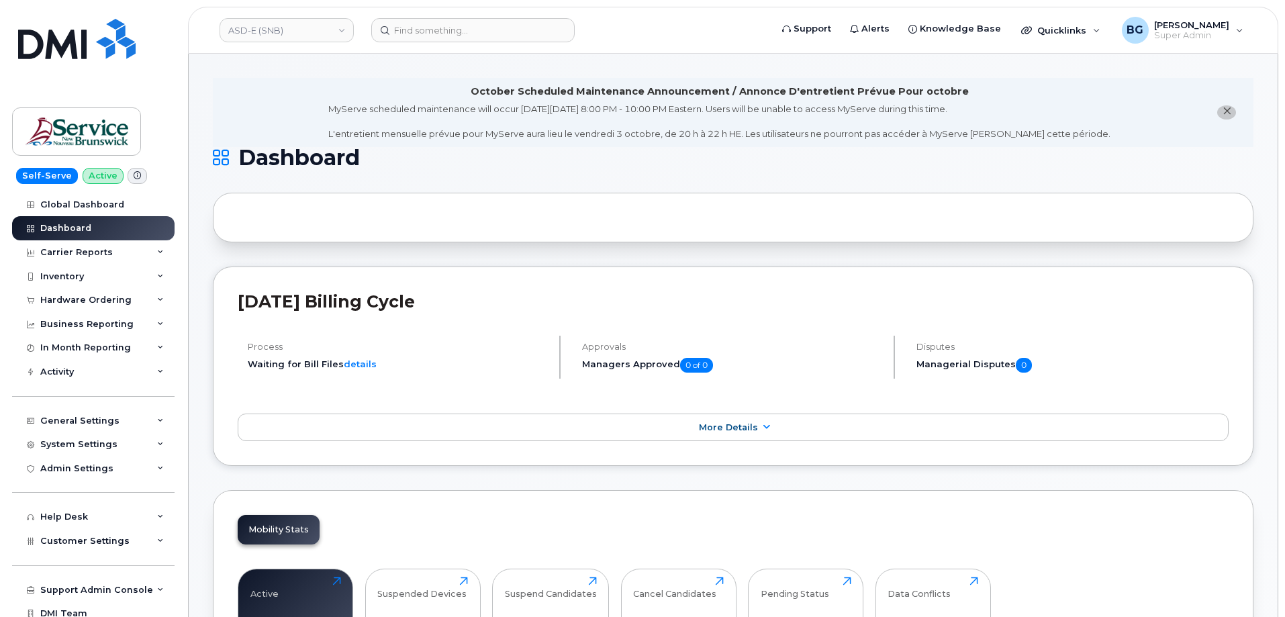
scroll to position [32, 0]
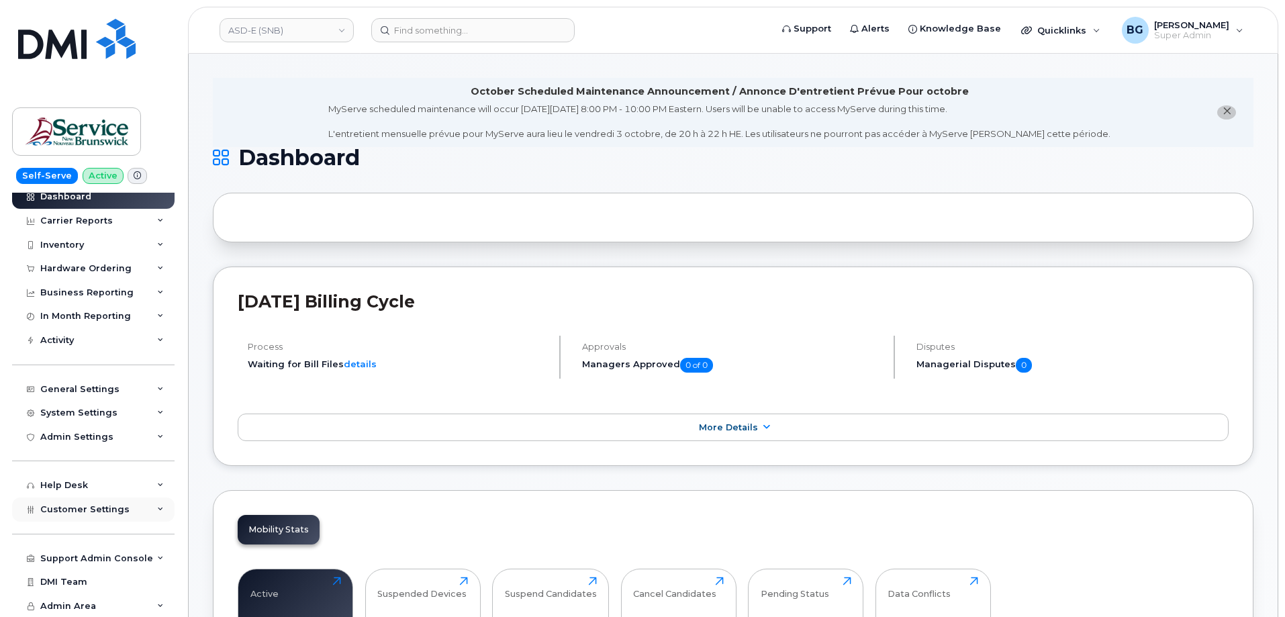
click at [66, 510] on span "Customer Settings" at bounding box center [84, 509] width 89 height 10
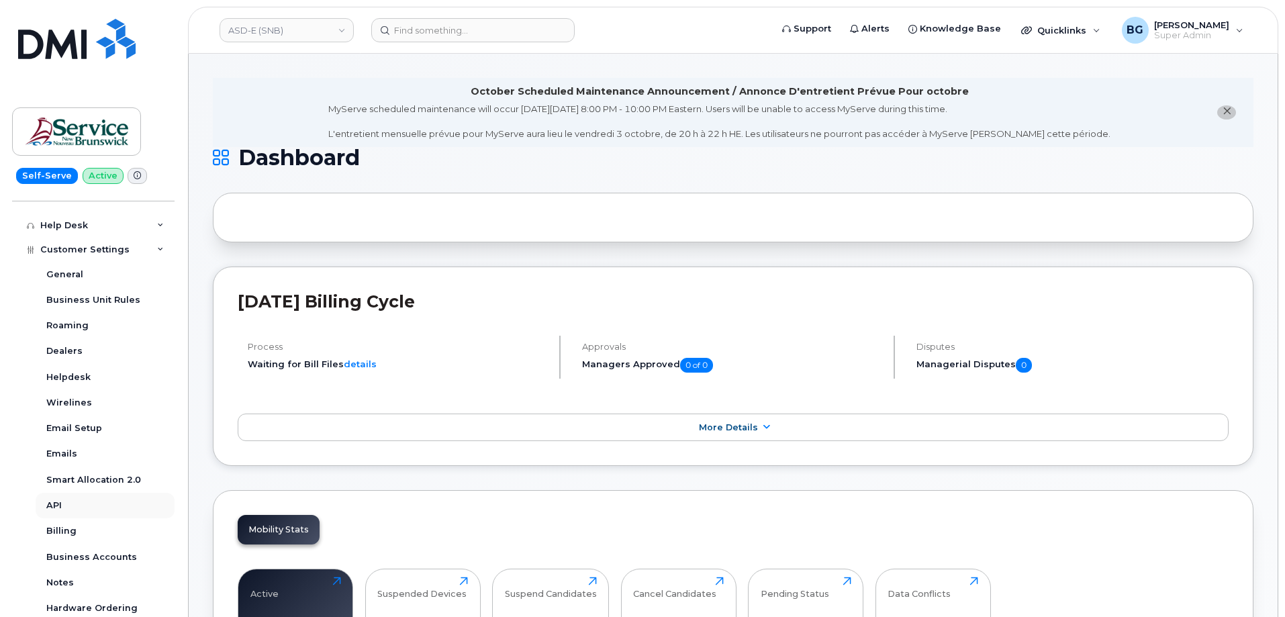
scroll to position [300, 0]
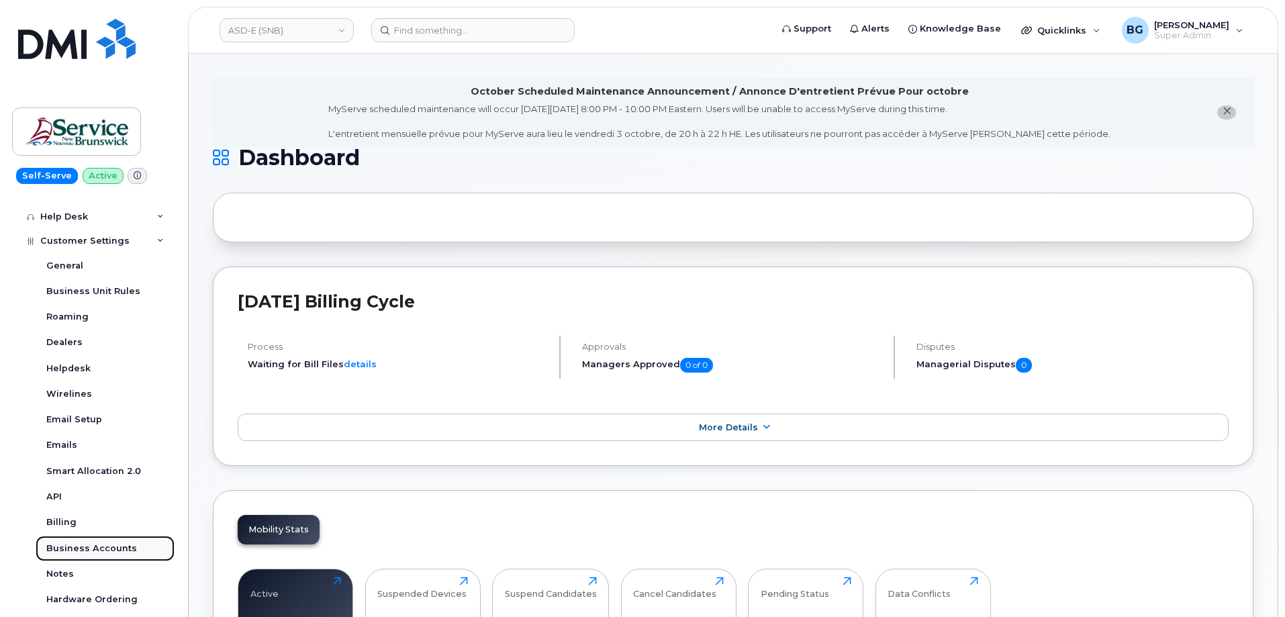
click at [77, 543] on div "Business Accounts" at bounding box center [91, 548] width 91 height 12
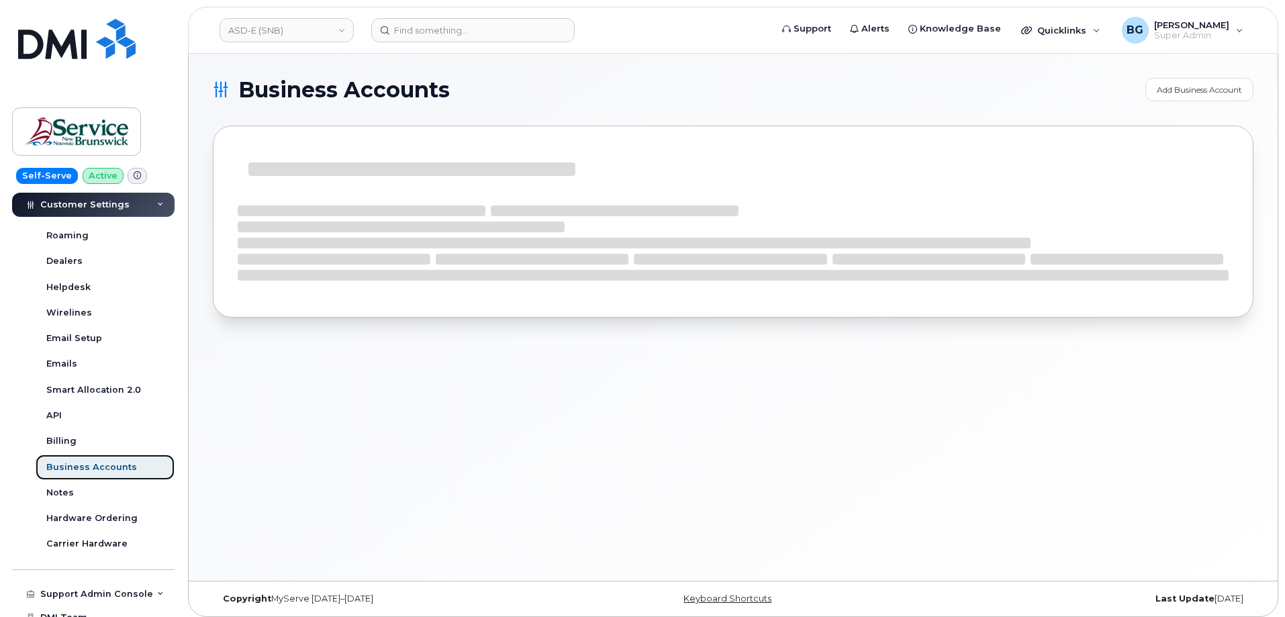
scroll to position [389, 0]
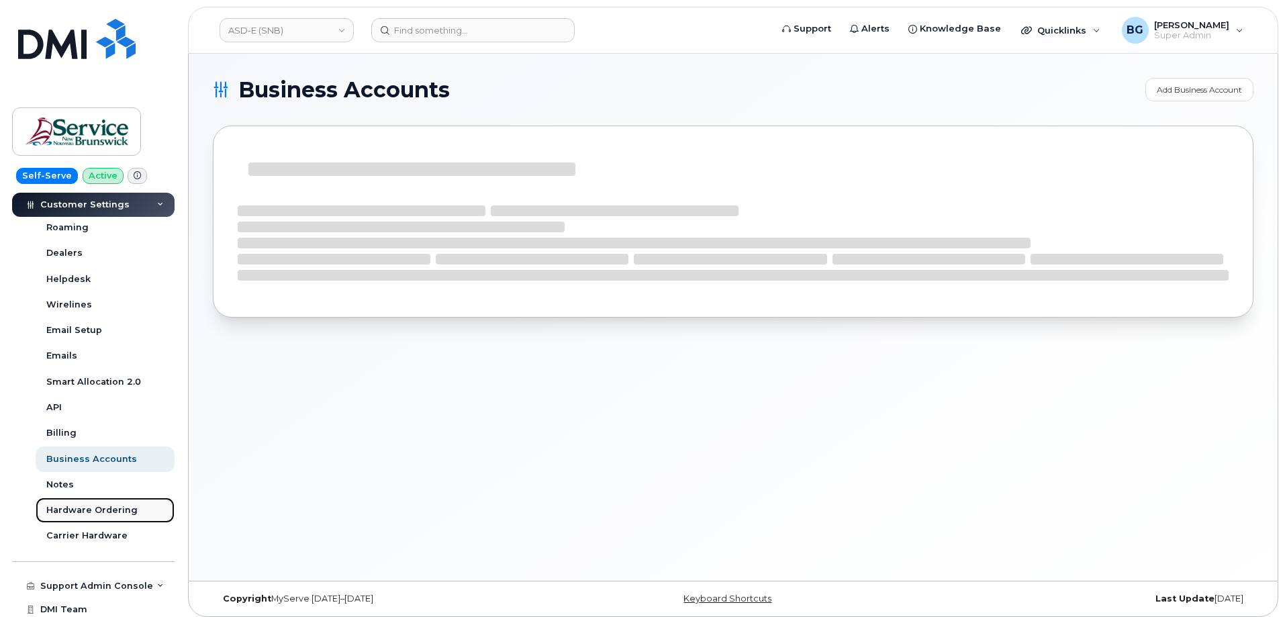
click at [72, 508] on div "Hardware Ordering" at bounding box center [91, 510] width 91 height 12
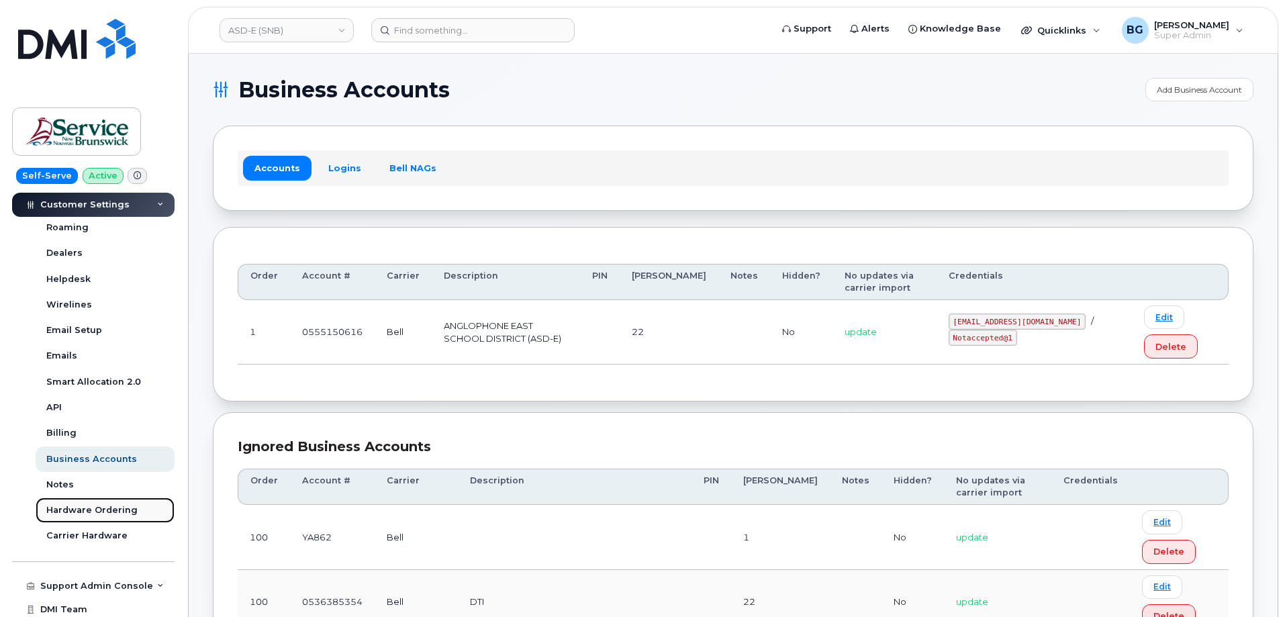
click at [100, 511] on div "Hardware Ordering" at bounding box center [91, 510] width 91 height 12
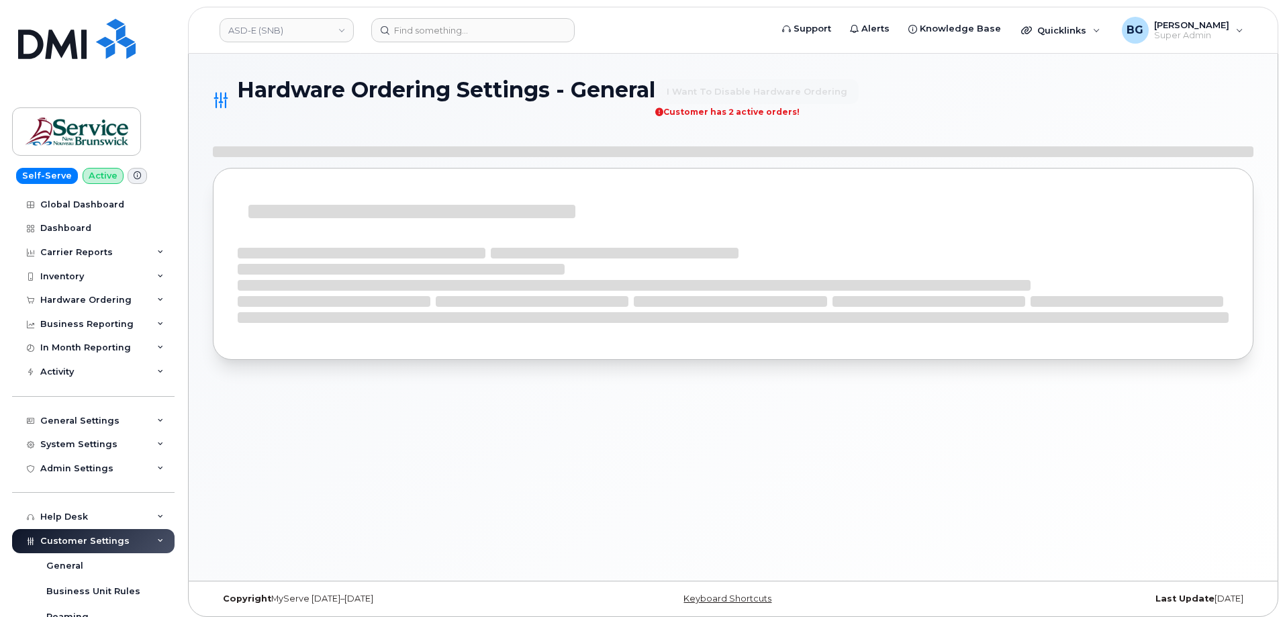
select select "admins"
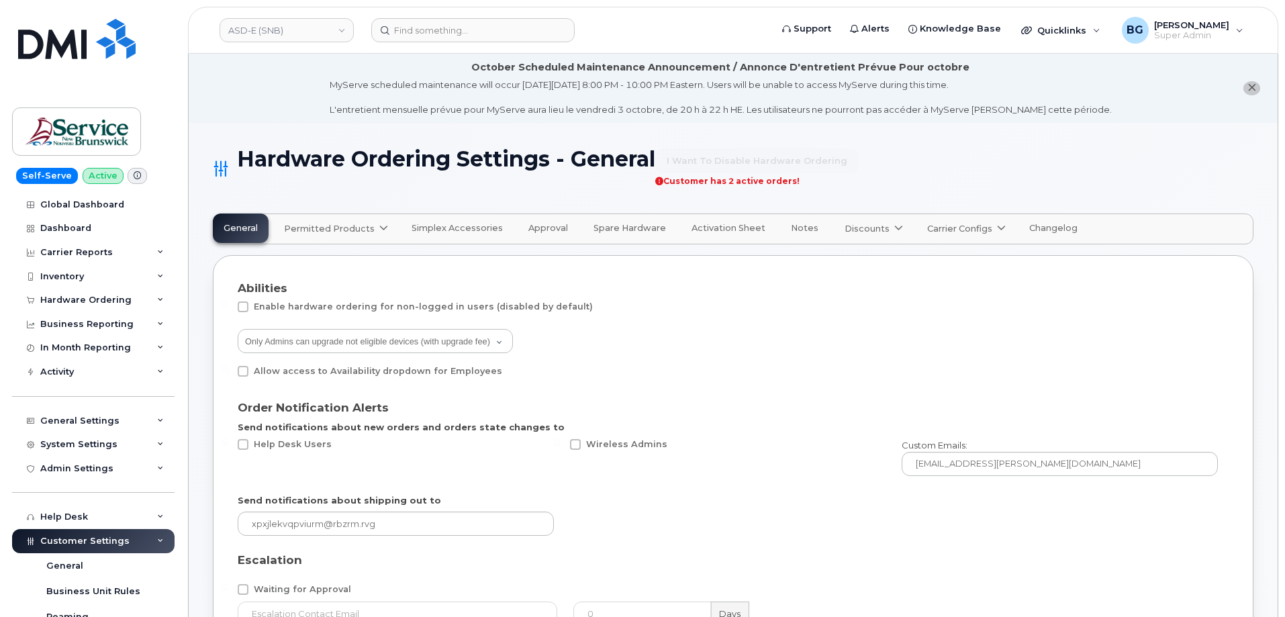
click at [939, 226] on span "Carrier Configs" at bounding box center [959, 228] width 65 height 13
click at [931, 260] on span "Bell" at bounding box center [939, 261] width 17 height 14
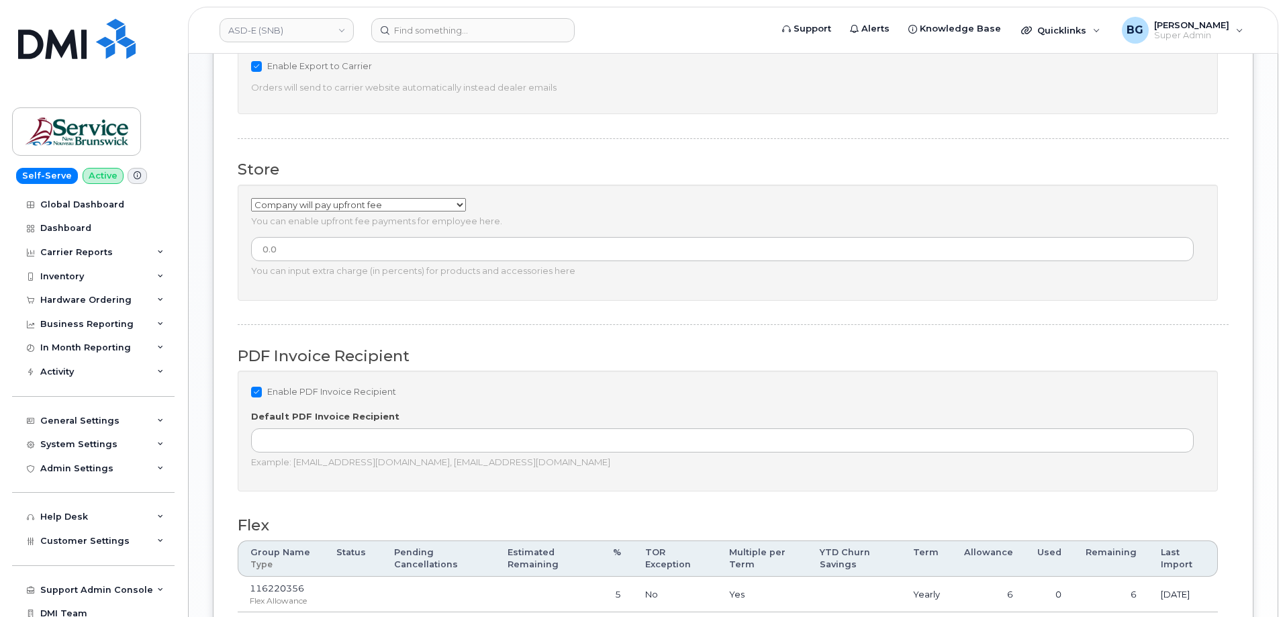
scroll to position [895, 0]
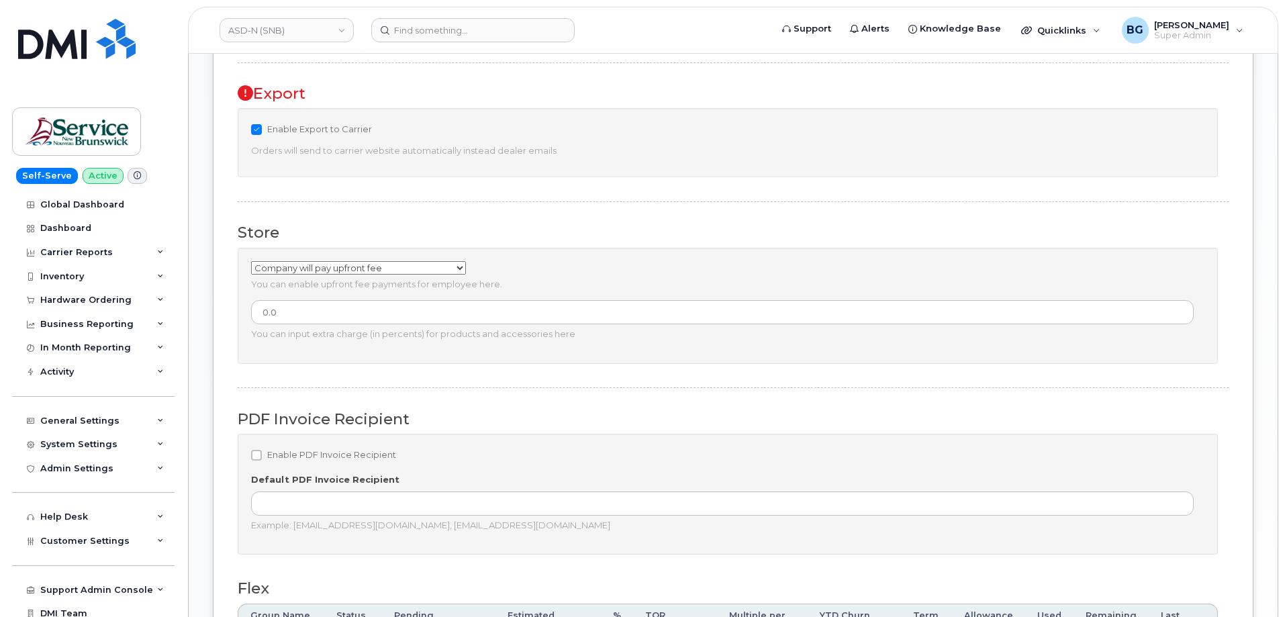
scroll to position [851, 0]
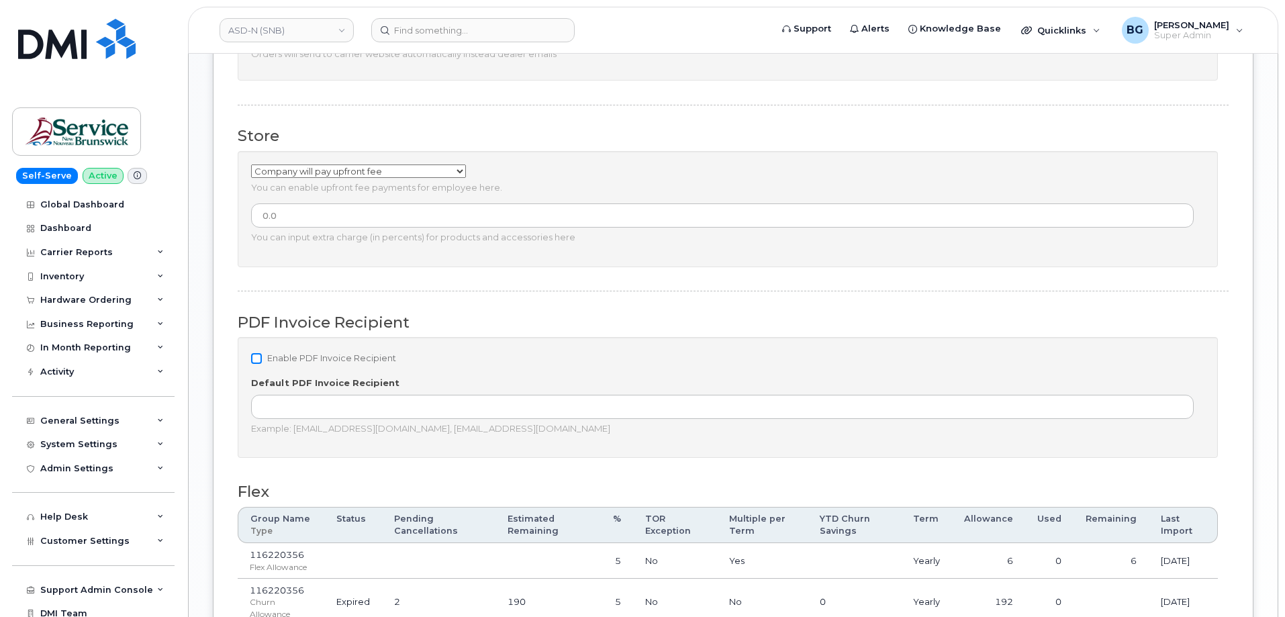
click at [258, 360] on input "Enable PDF Invoice Recipient" at bounding box center [256, 358] width 11 height 11
checkbox input "true"
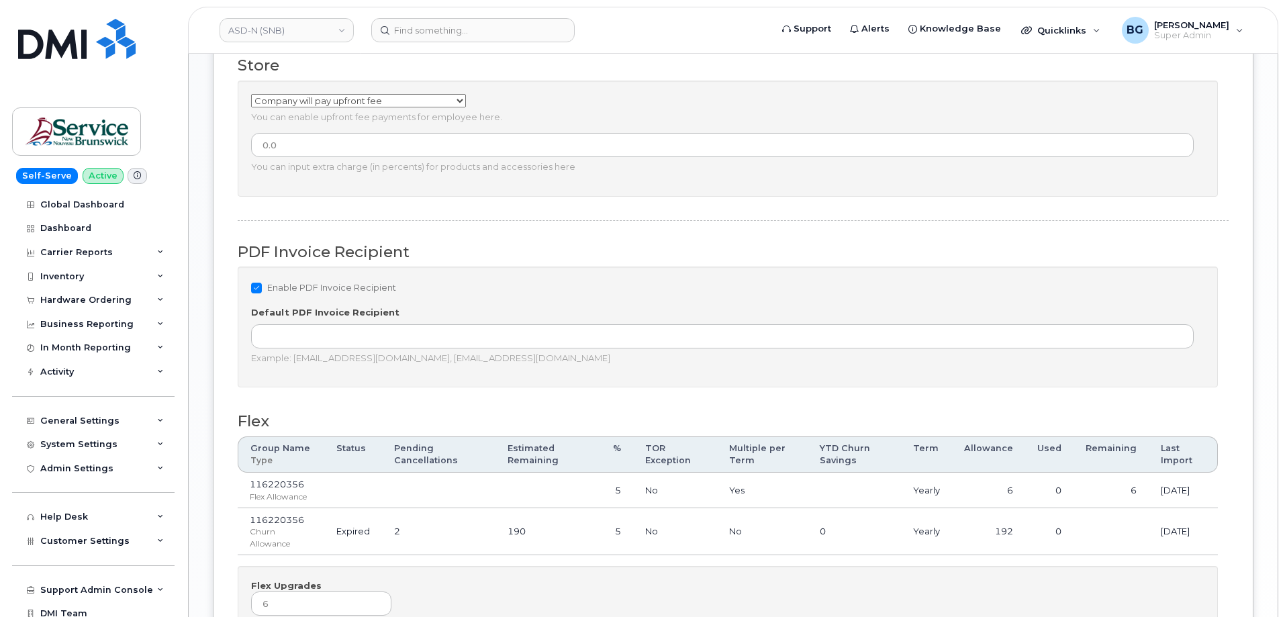
scroll to position [1122, 0]
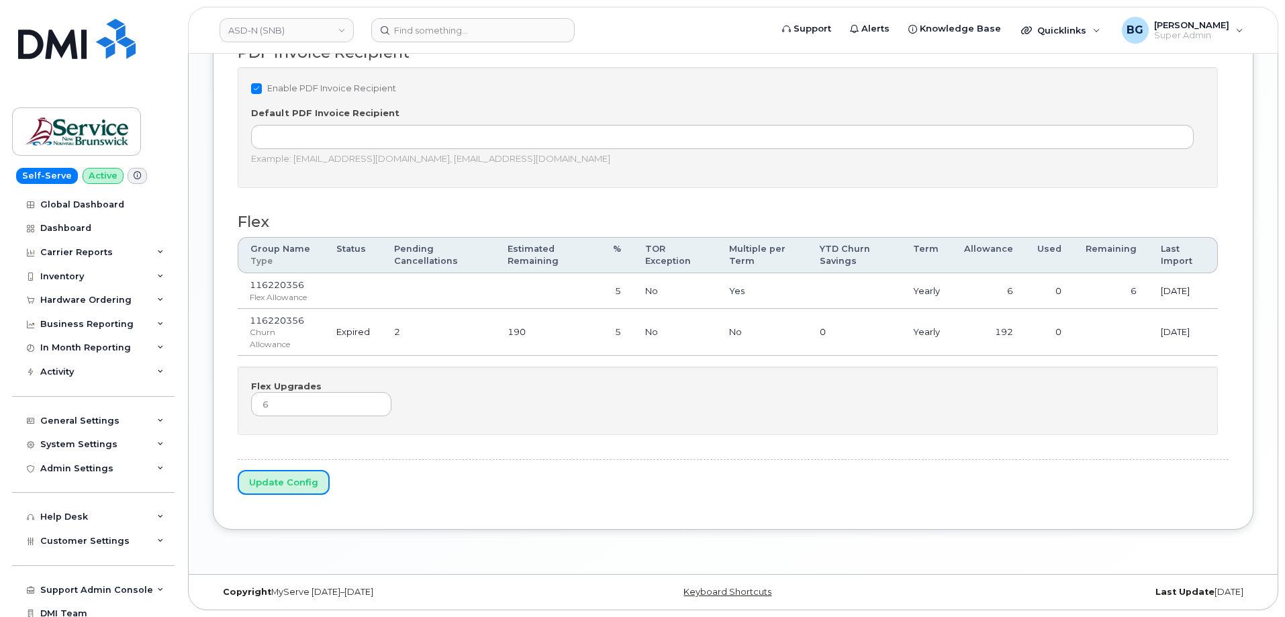
drag, startPoint x: 258, startPoint y: 480, endPoint x: 225, endPoint y: 10, distance: 471.1
click at [258, 480] on input "Update Config" at bounding box center [284, 482] width 92 height 25
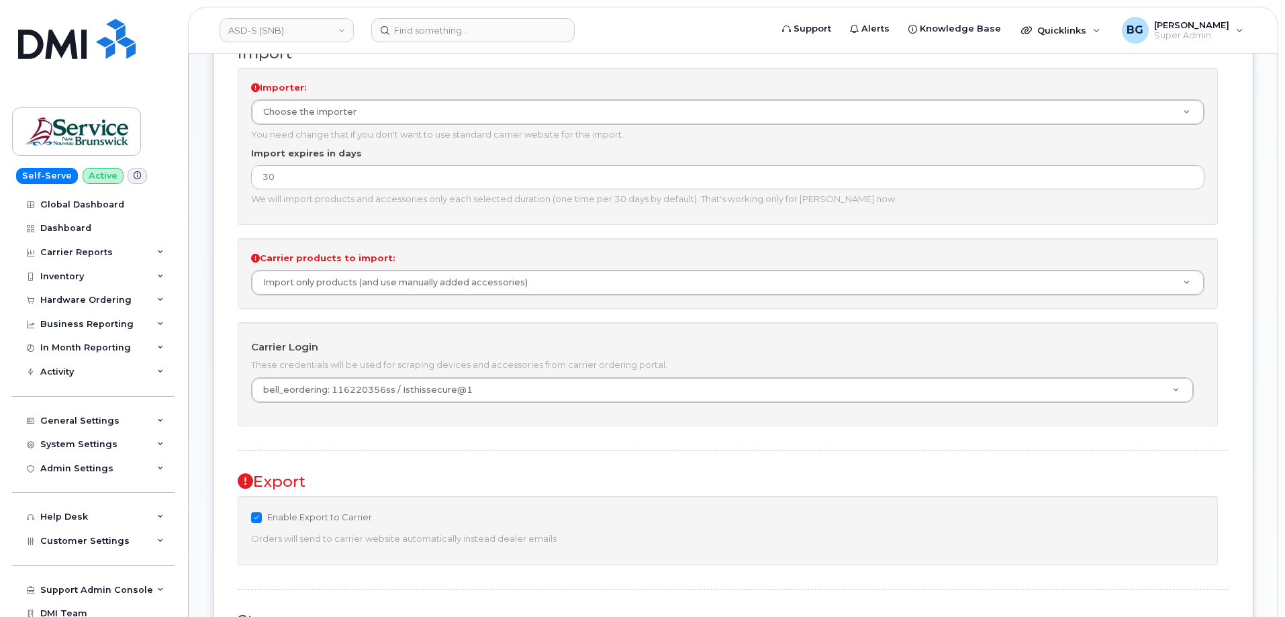
scroll to position [671, 0]
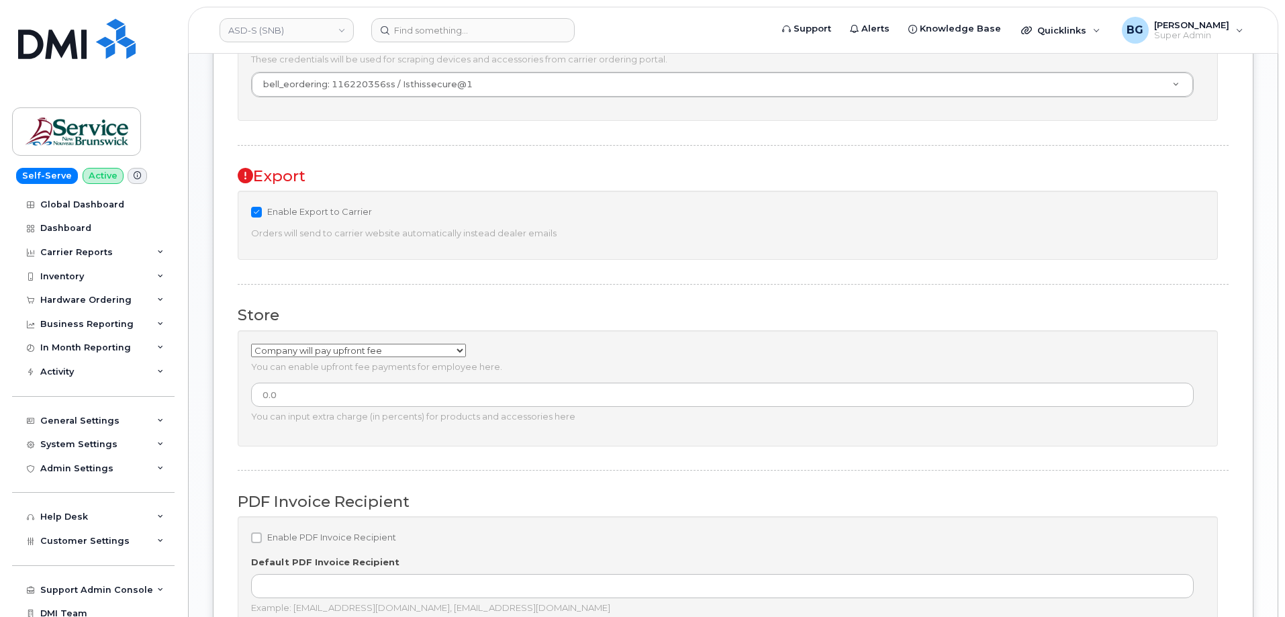
drag, startPoint x: 258, startPoint y: 533, endPoint x: 267, endPoint y: 532, distance: 8.8
click at [258, 532] on input "Enable PDF Invoice Recipient" at bounding box center [256, 537] width 11 height 11
checkbox input "true"
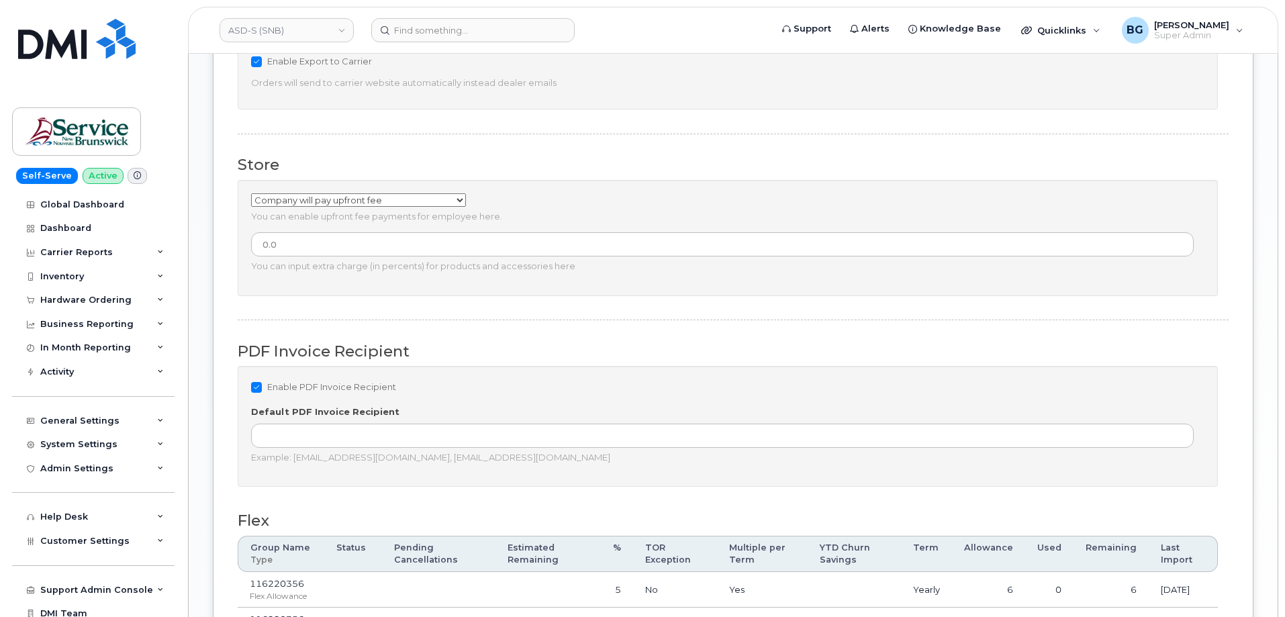
scroll to position [1074, 0]
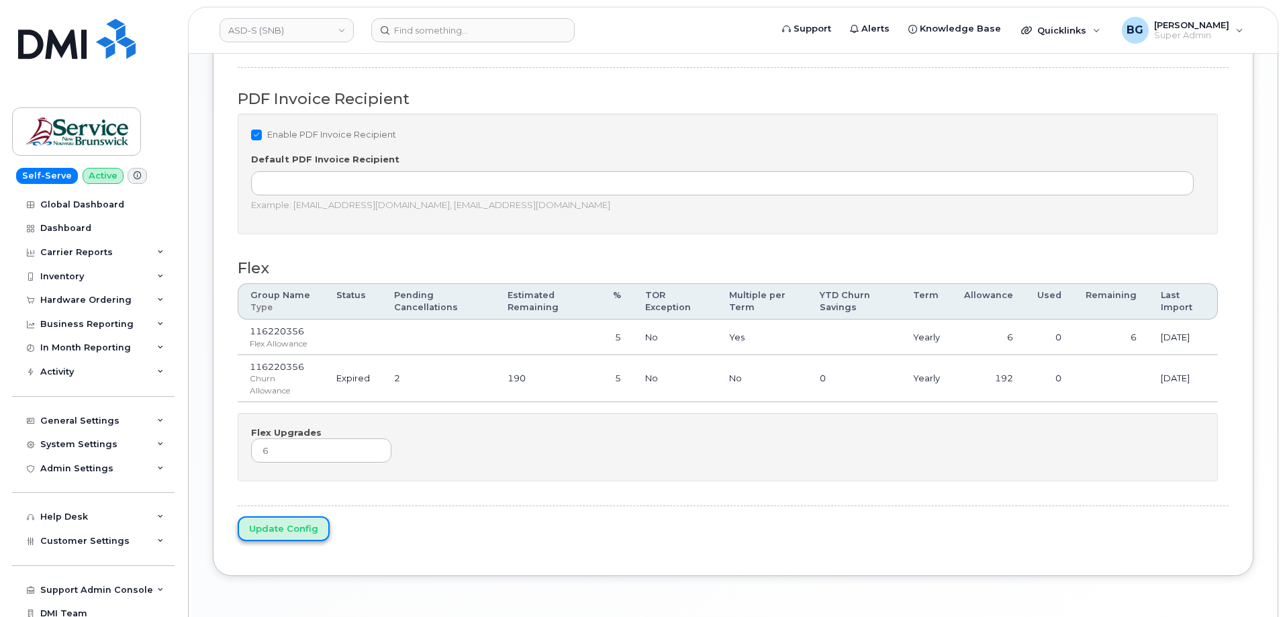
click at [264, 535] on input "Update Config" at bounding box center [284, 528] width 92 height 25
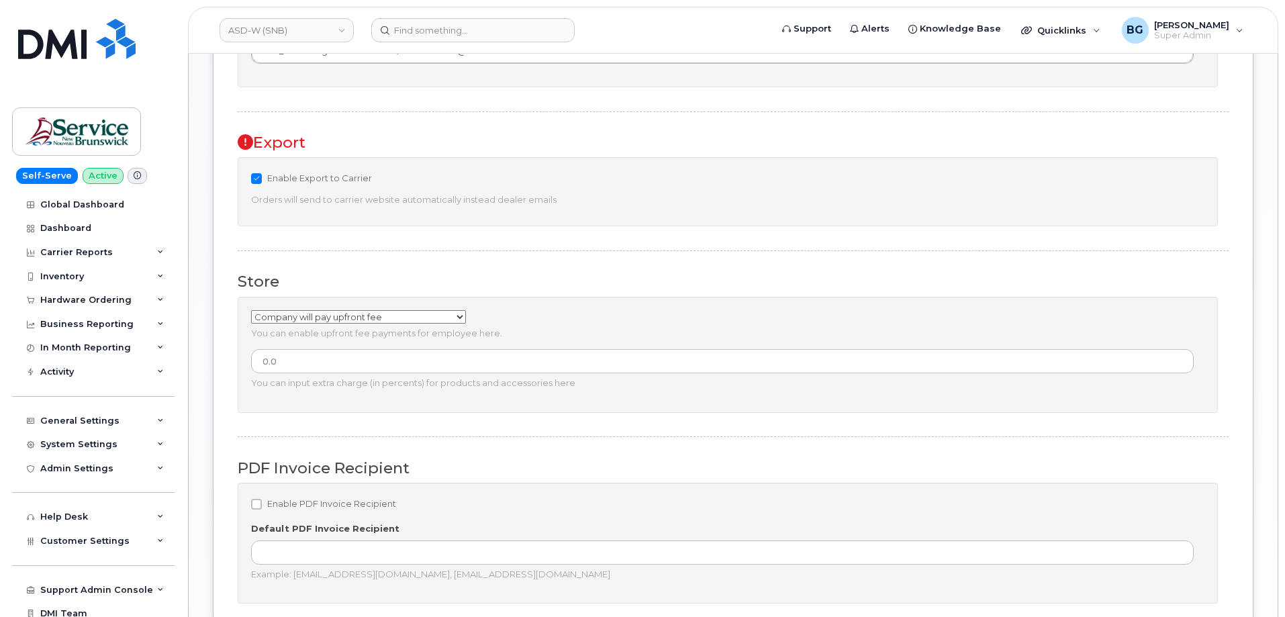
scroll to position [851, 0]
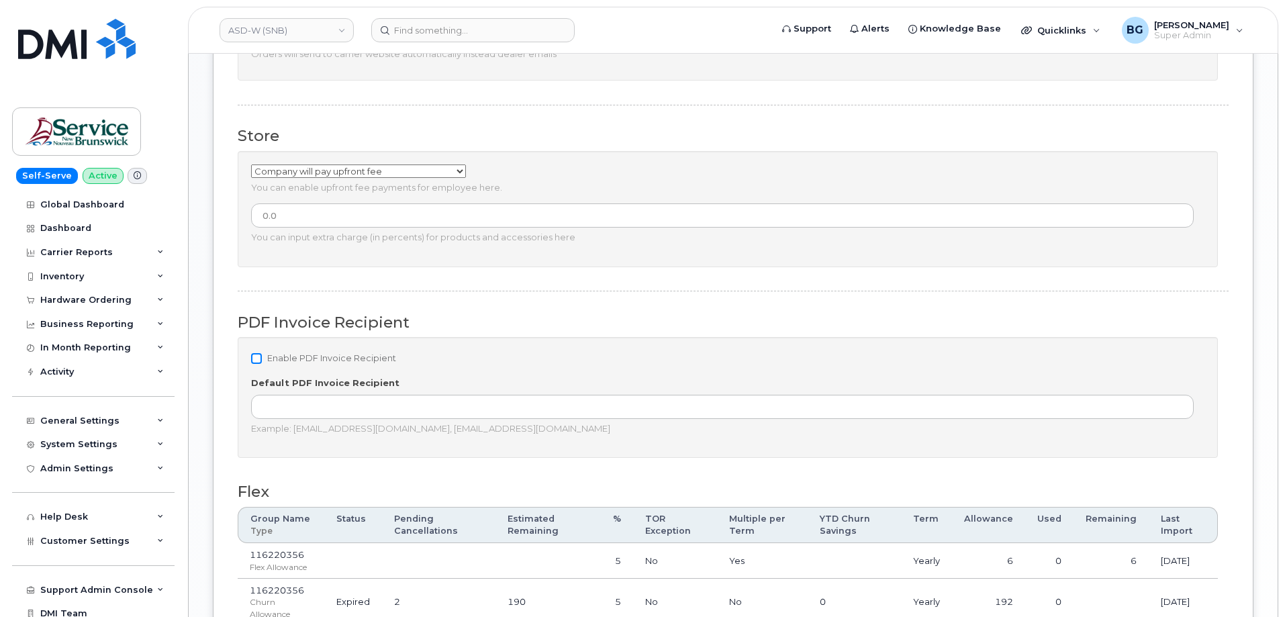
click at [259, 356] on input "Enable PDF Invoice Recipient" at bounding box center [256, 358] width 11 height 11
checkbox input "true"
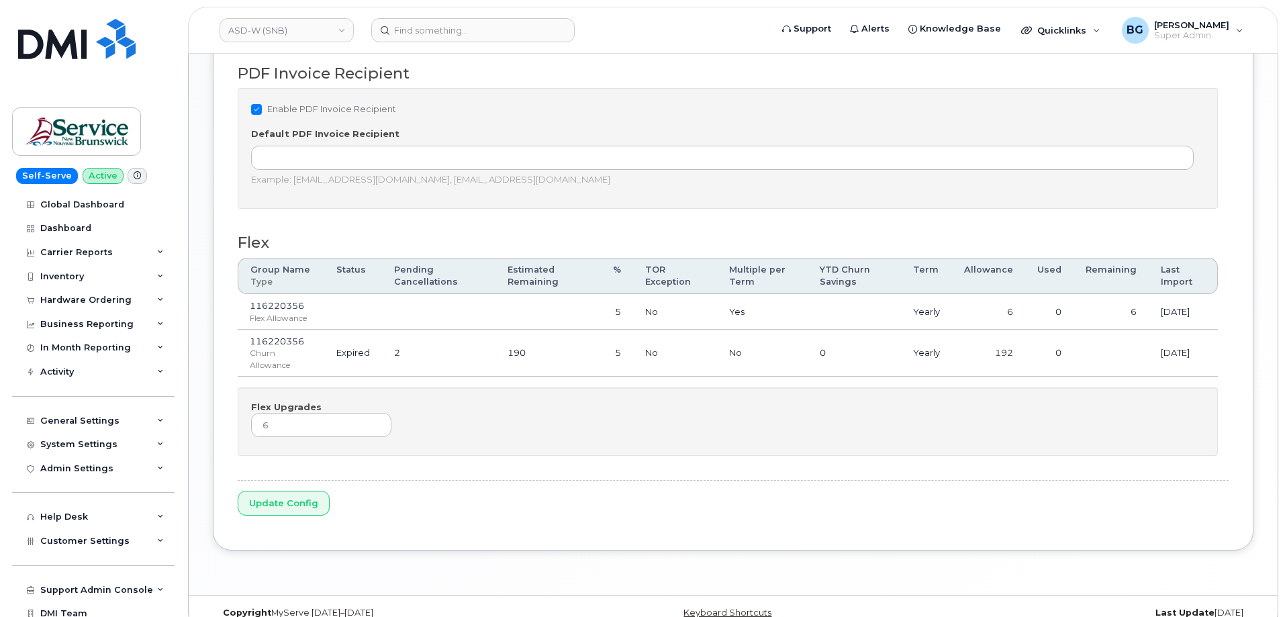
scroll to position [1122, 0]
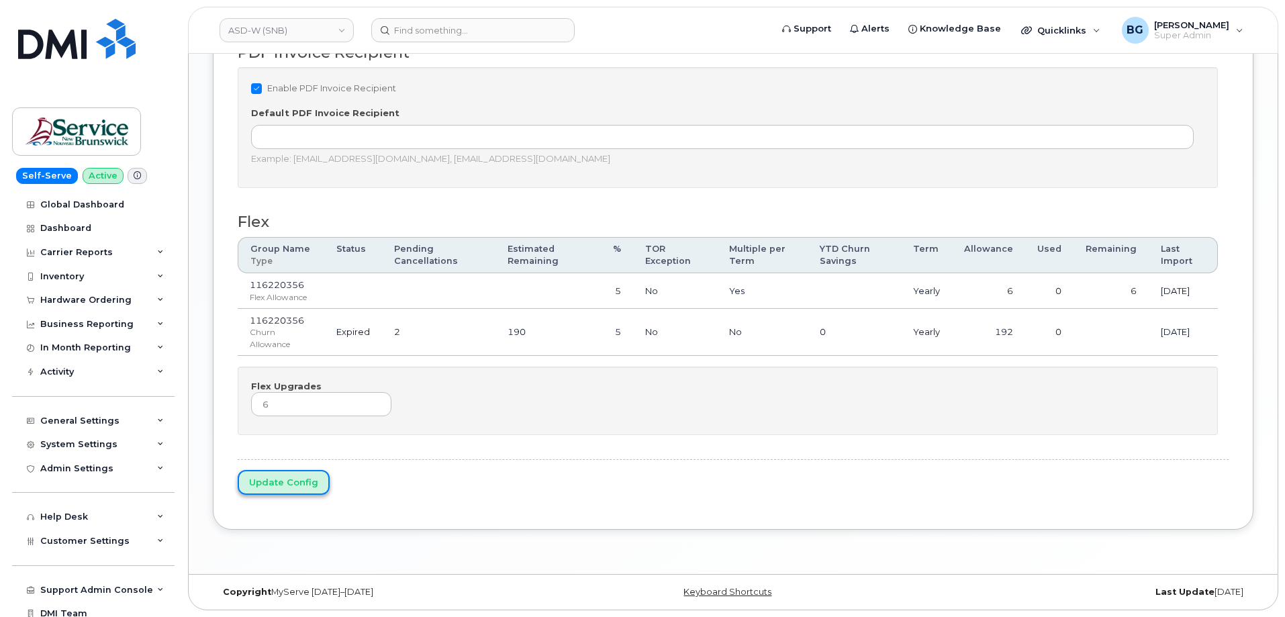
click at [265, 474] on input "Update Config" at bounding box center [284, 482] width 92 height 25
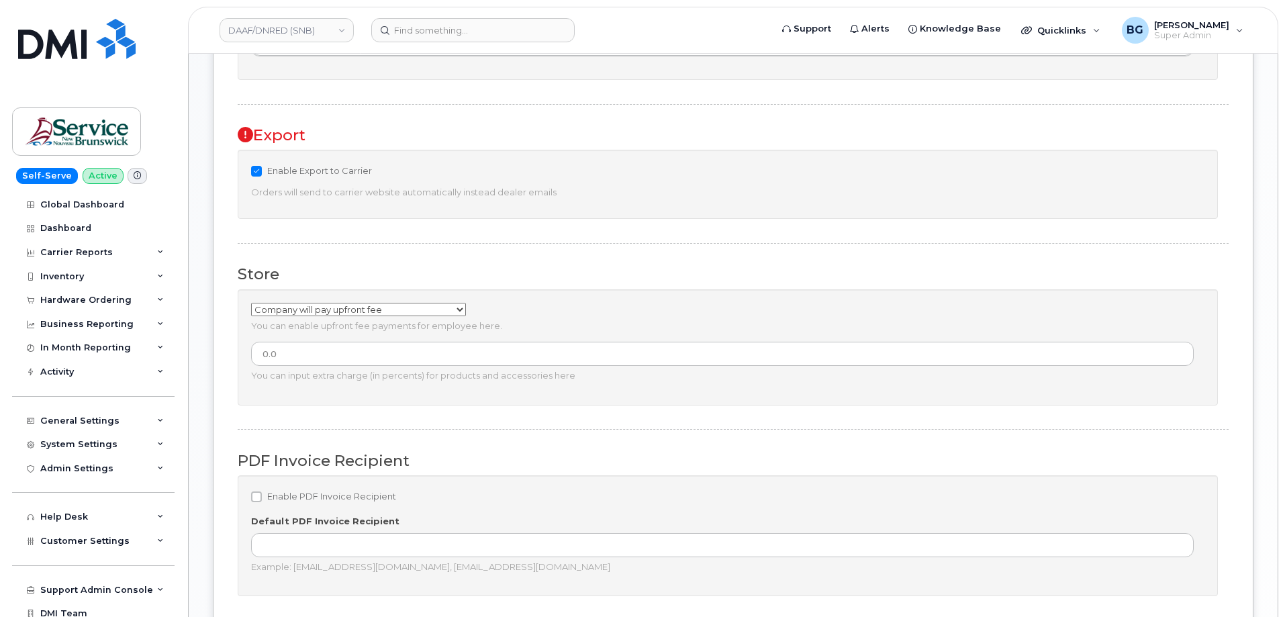
scroll to position [716, 0]
click at [257, 493] on input "Enable PDF Invoice Recipient" at bounding box center [256, 492] width 11 height 11
checkbox input "true"
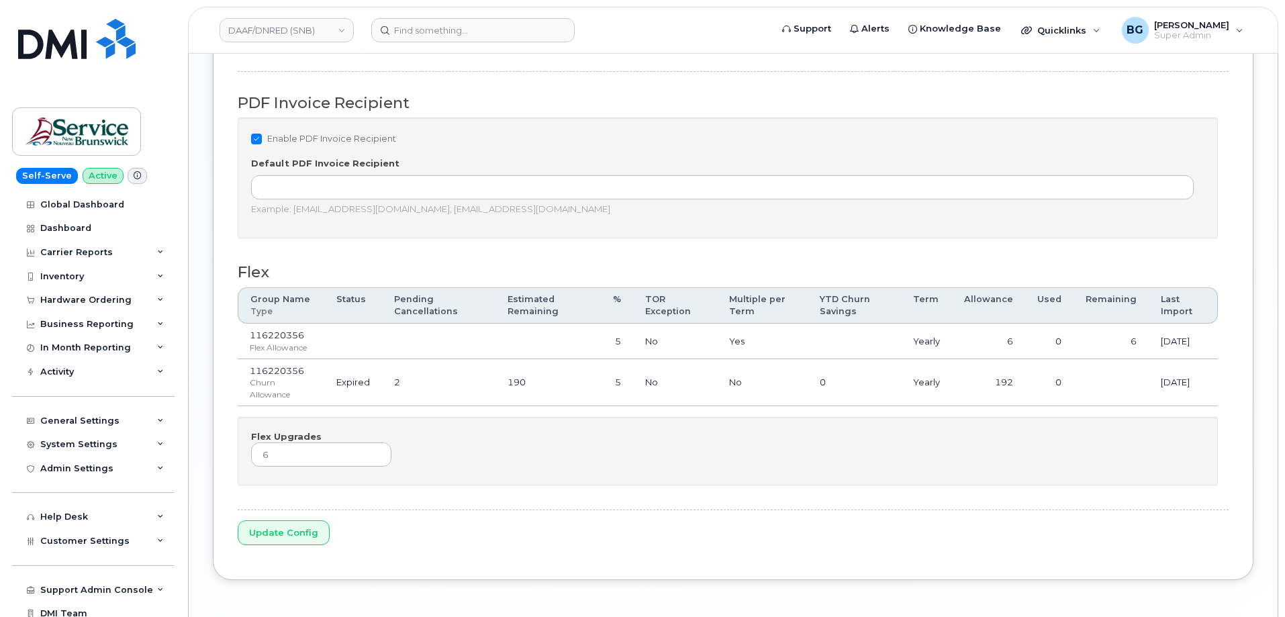
scroll to position [1122, 0]
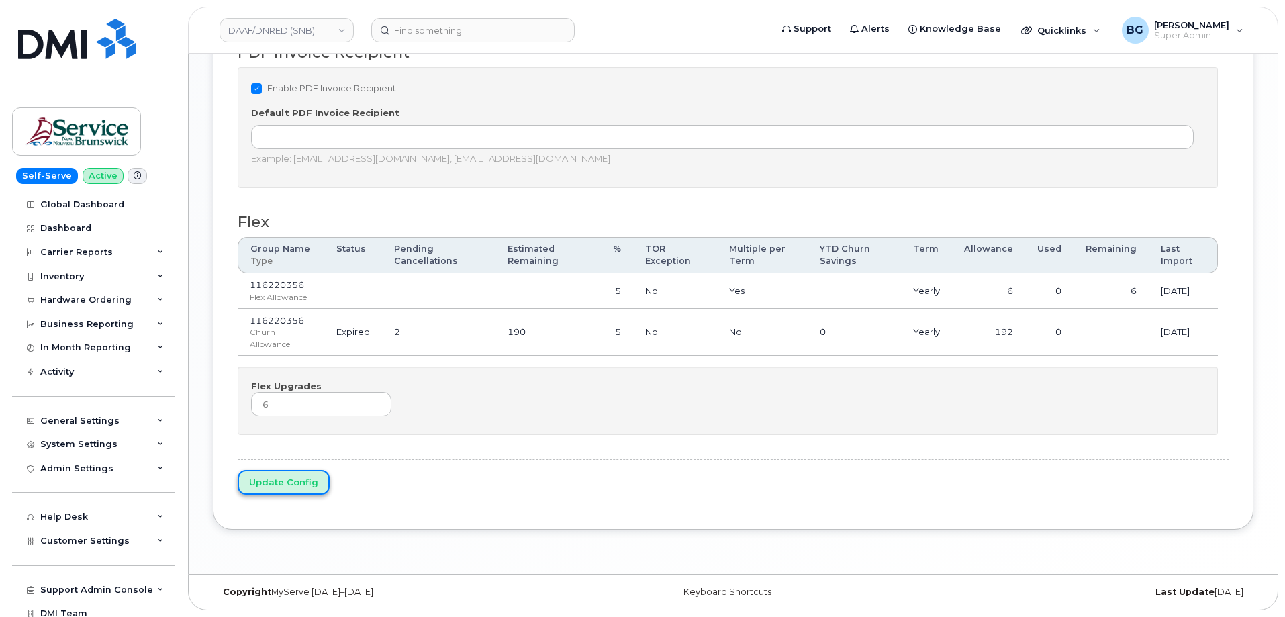
click at [298, 486] on input "Update Config" at bounding box center [284, 482] width 92 height 25
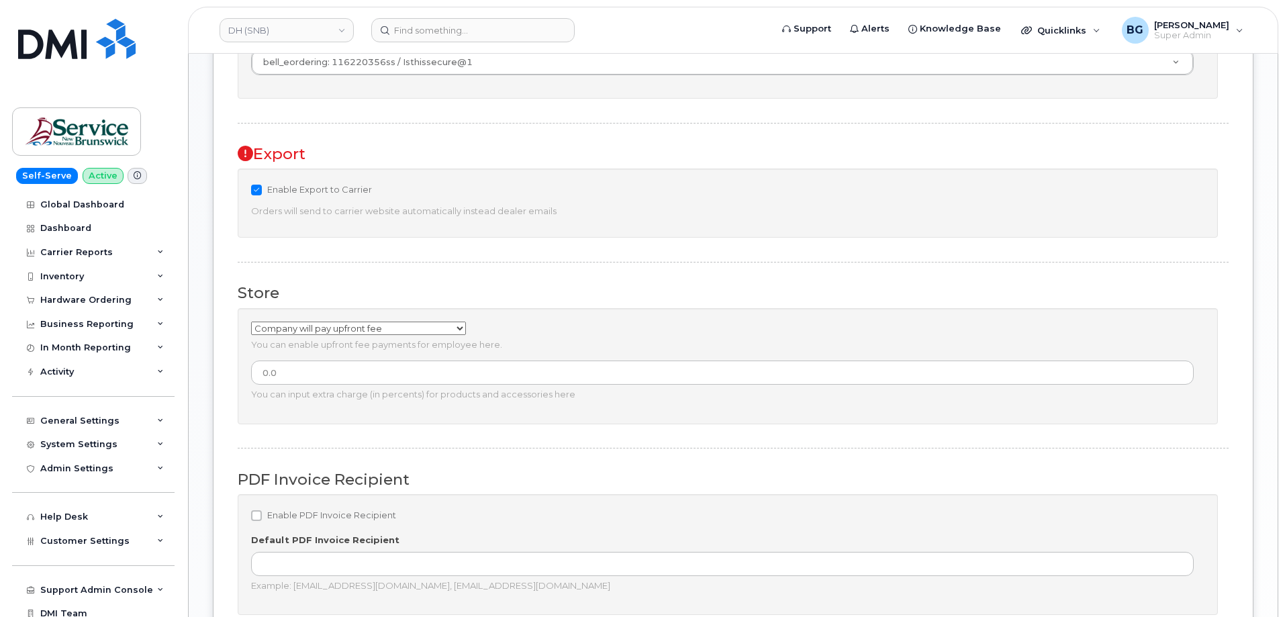
scroll to position [716, 0]
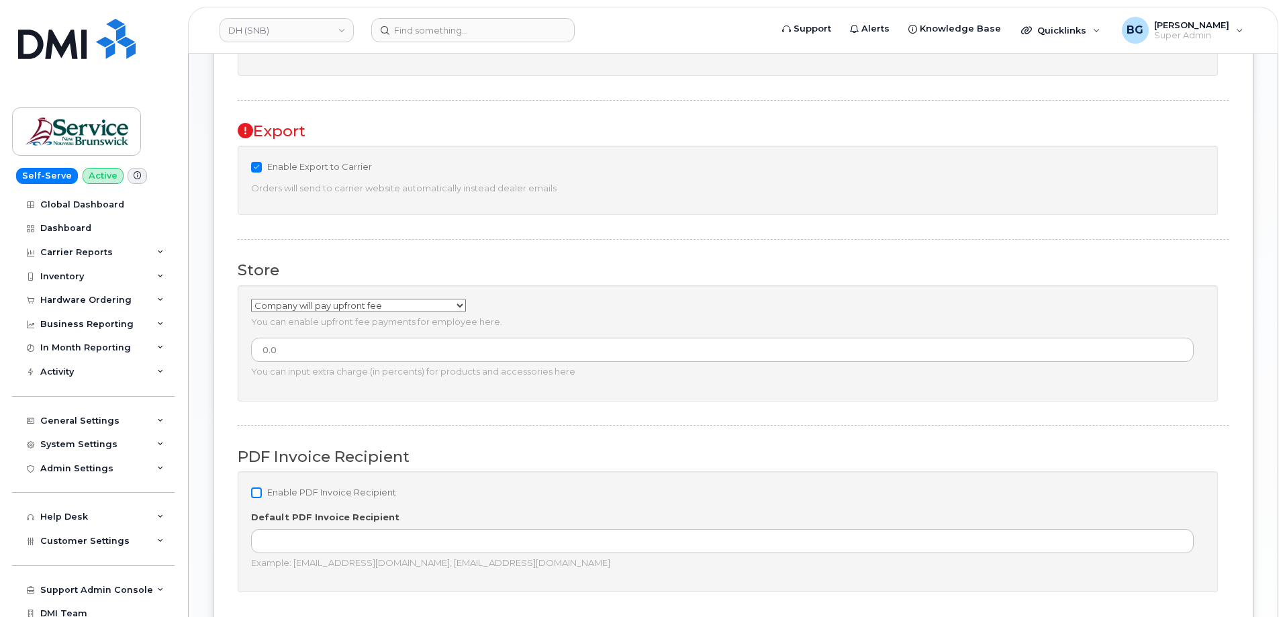
click at [257, 491] on input "Enable PDF Invoice Recipient" at bounding box center [256, 492] width 11 height 11
checkbox input "true"
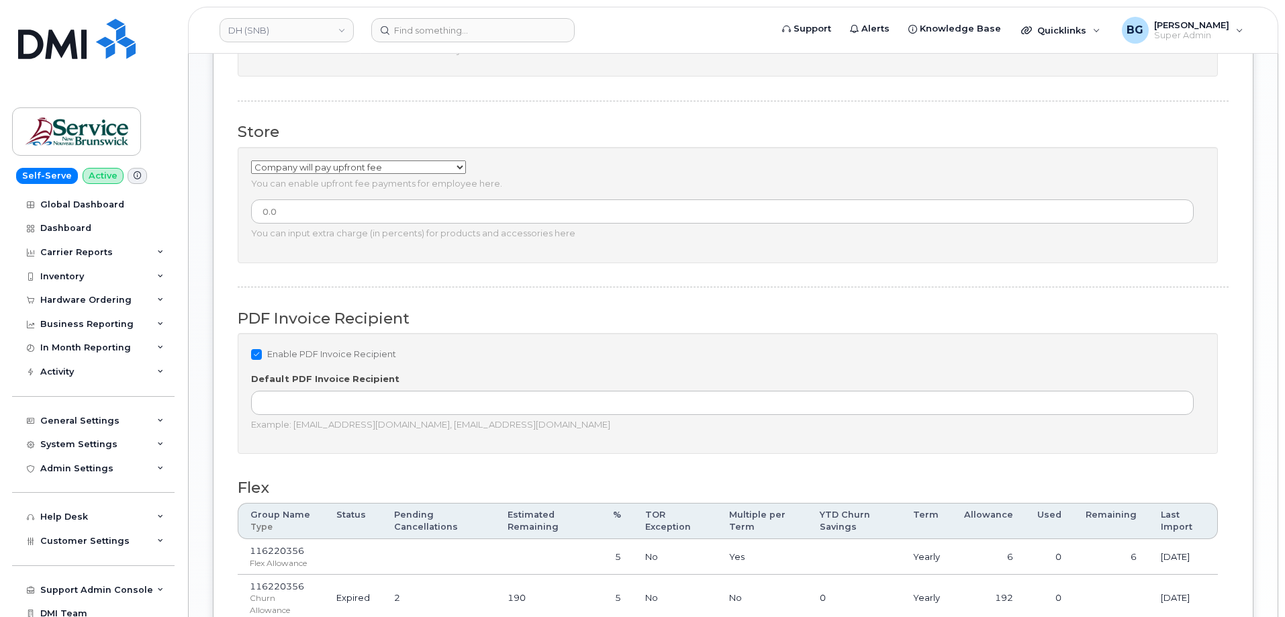
scroll to position [1122, 0]
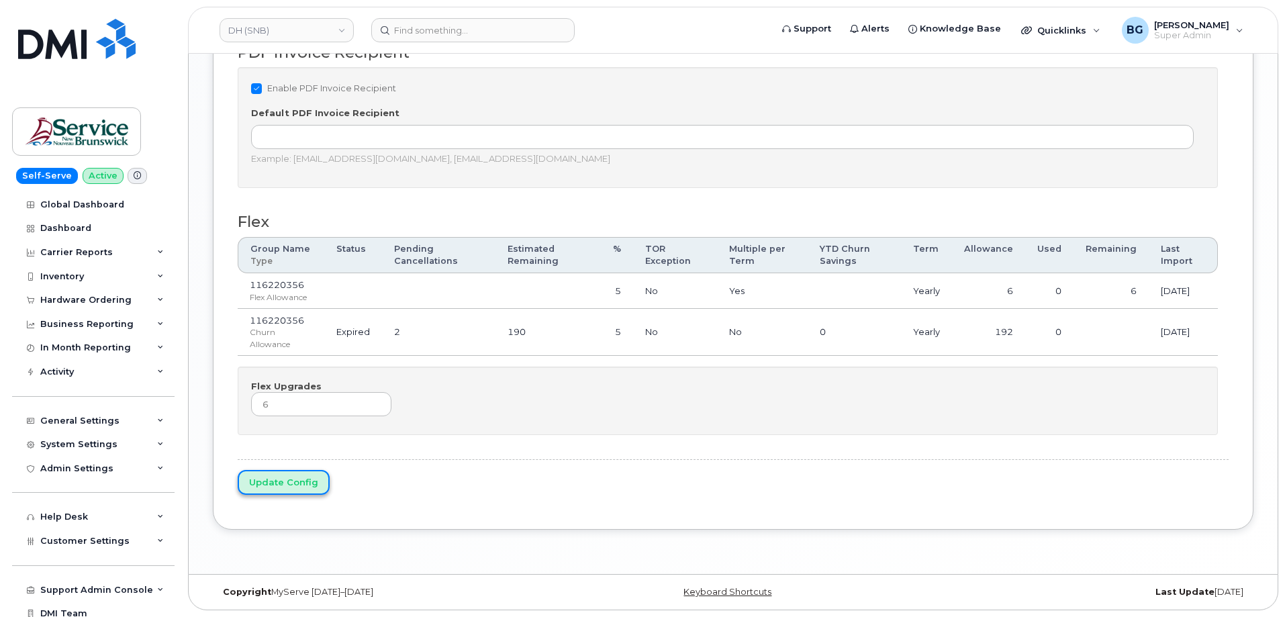
click at [256, 483] on input "Update Config" at bounding box center [284, 482] width 92 height 25
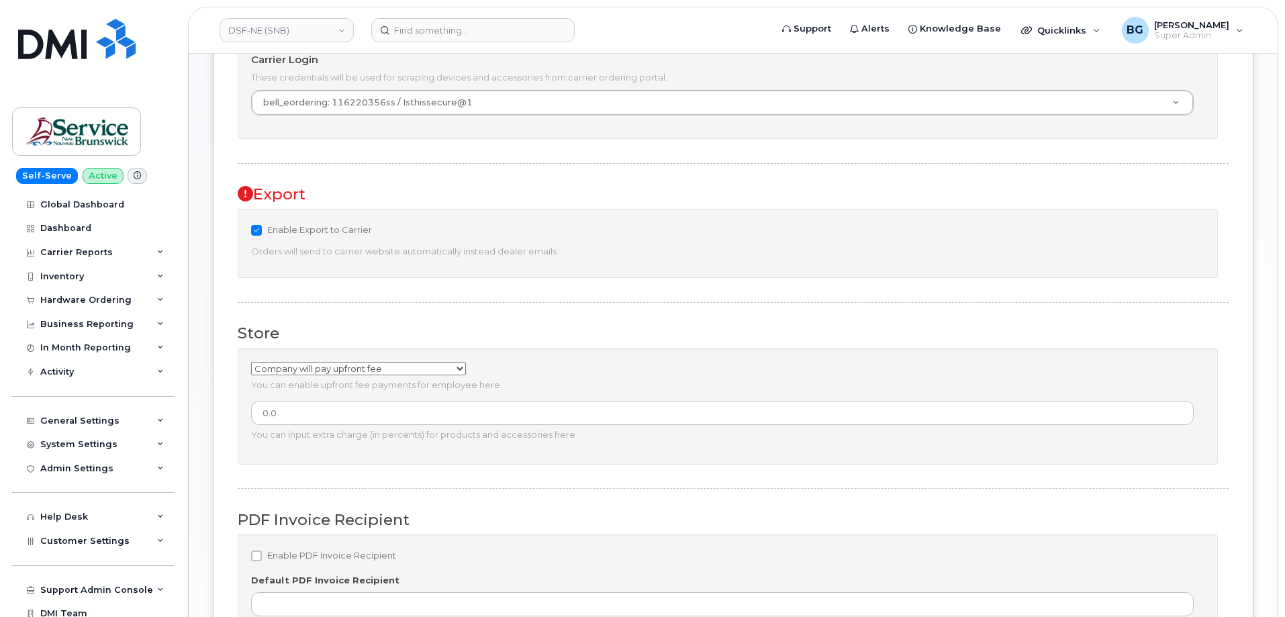
scroll to position [806, 0]
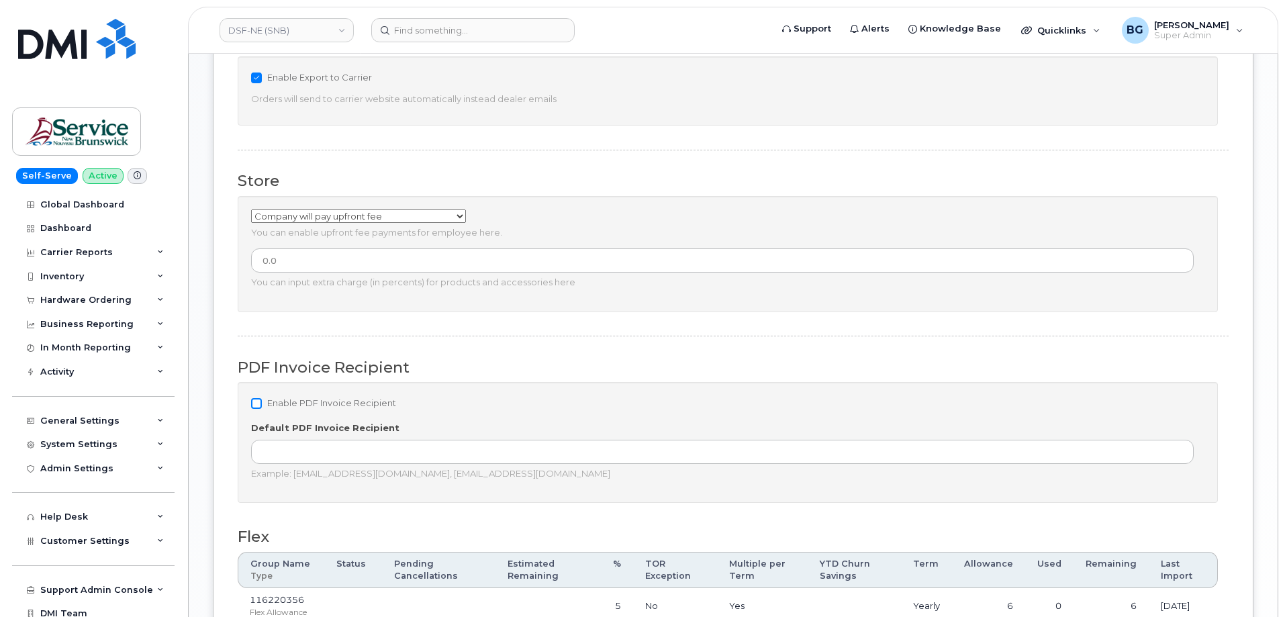
click at [252, 400] on input "Enable PDF Invoice Recipient" at bounding box center [256, 403] width 11 height 11
checkbox input "true"
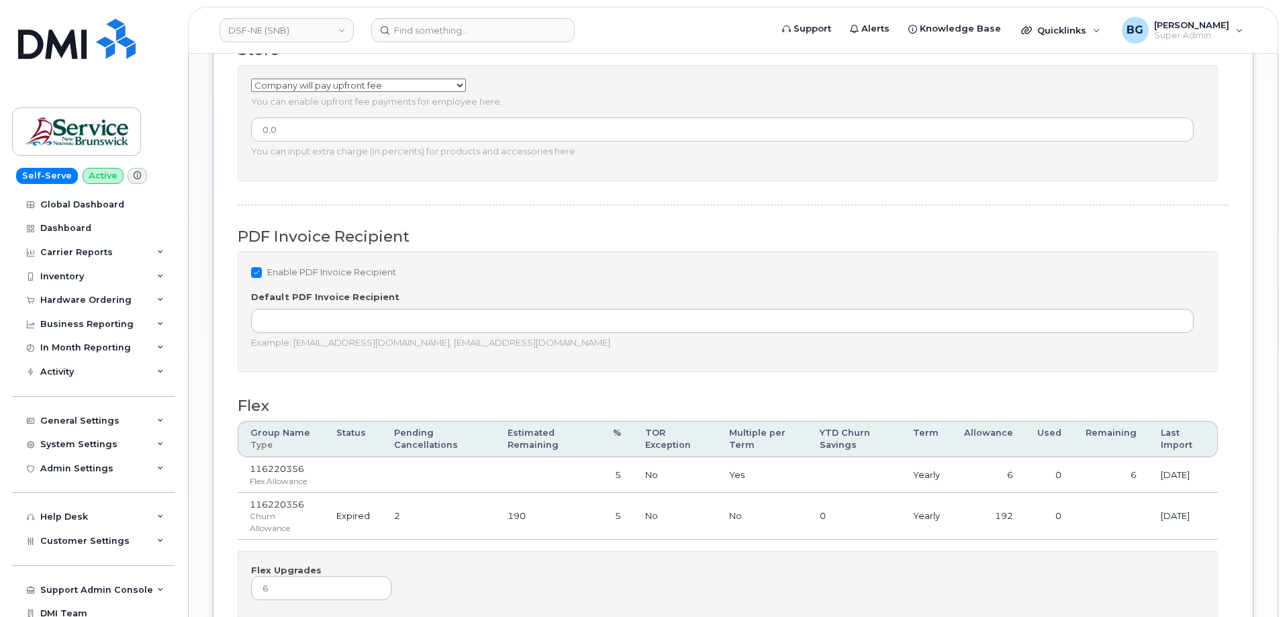
scroll to position [1122, 0]
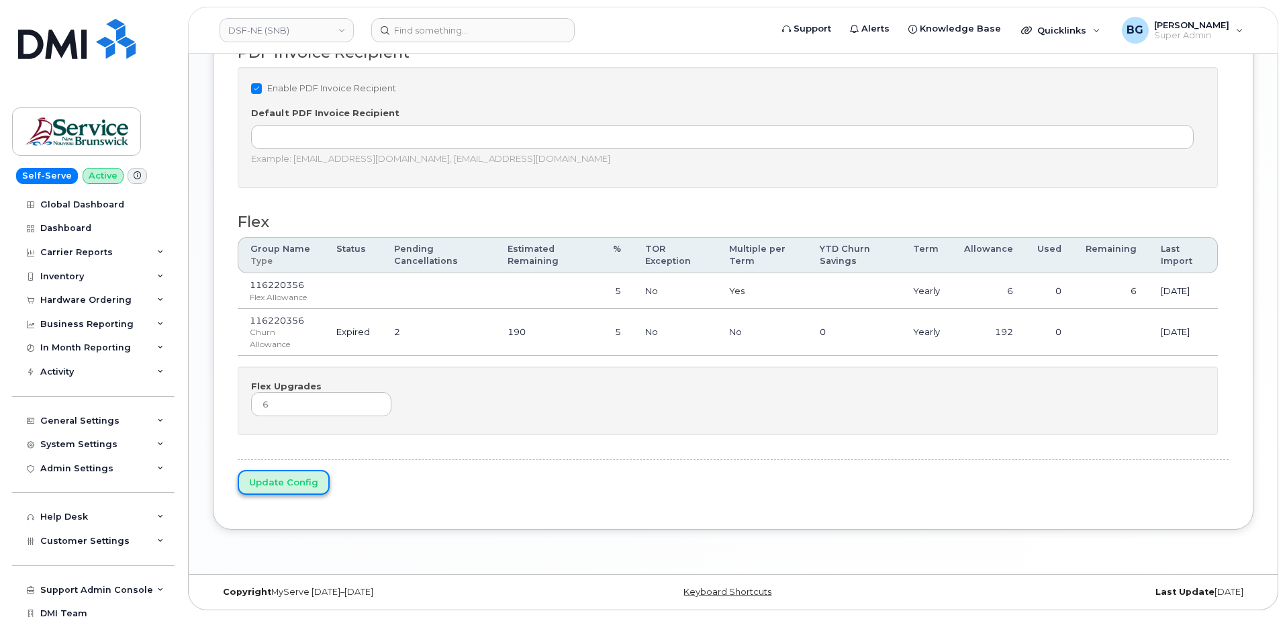
click at [293, 485] on input "Update Config" at bounding box center [284, 482] width 92 height 25
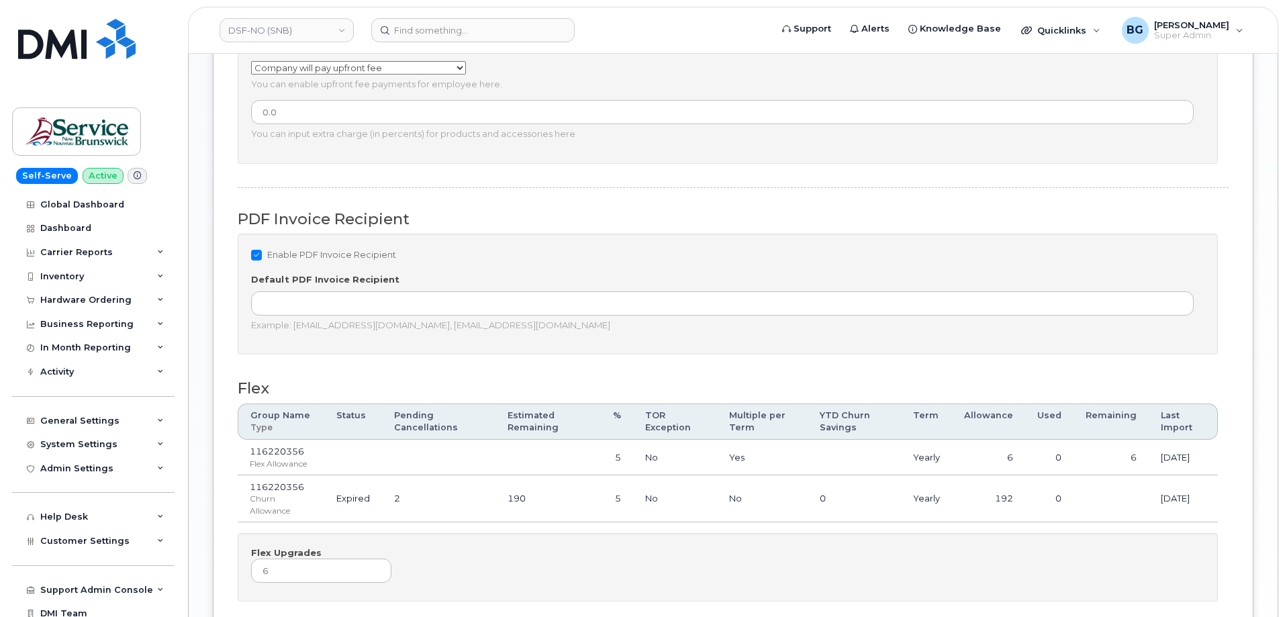
scroll to position [1029, 0]
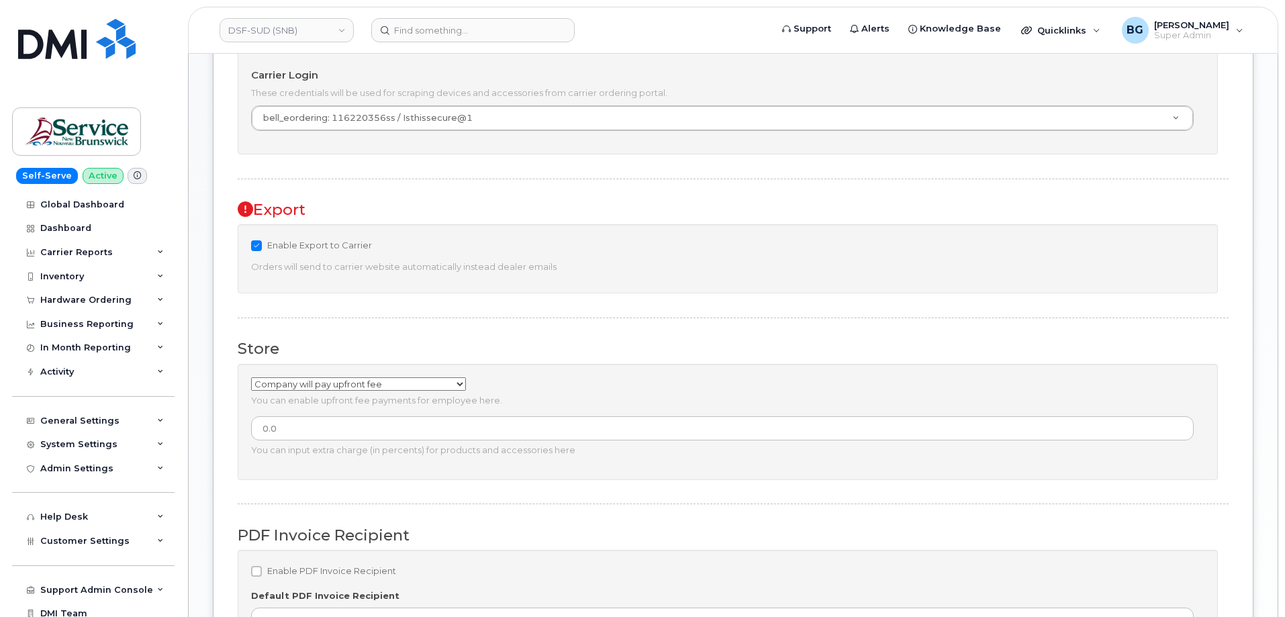
scroll to position [940, 0]
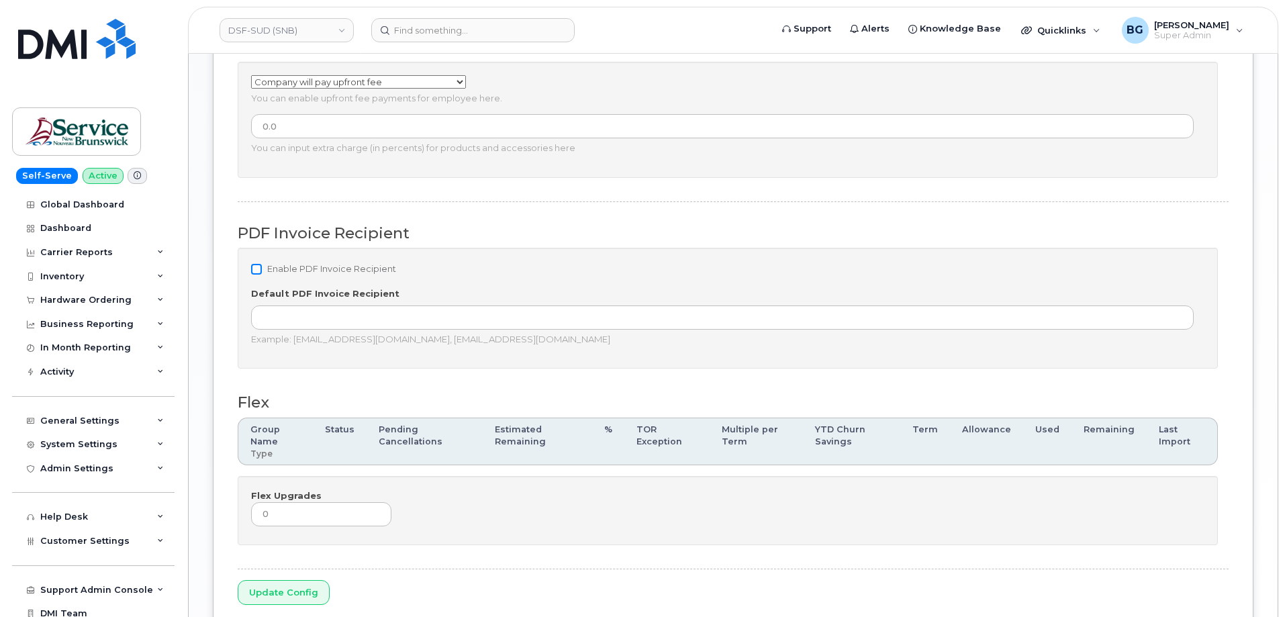
click at [258, 266] on input "Enable PDF Invoice Recipient" at bounding box center [256, 269] width 11 height 11
checkbox input "true"
drag, startPoint x: 291, startPoint y: 583, endPoint x: 394, endPoint y: 469, distance: 153.5
click at [291, 583] on input "Update Config" at bounding box center [284, 592] width 92 height 25
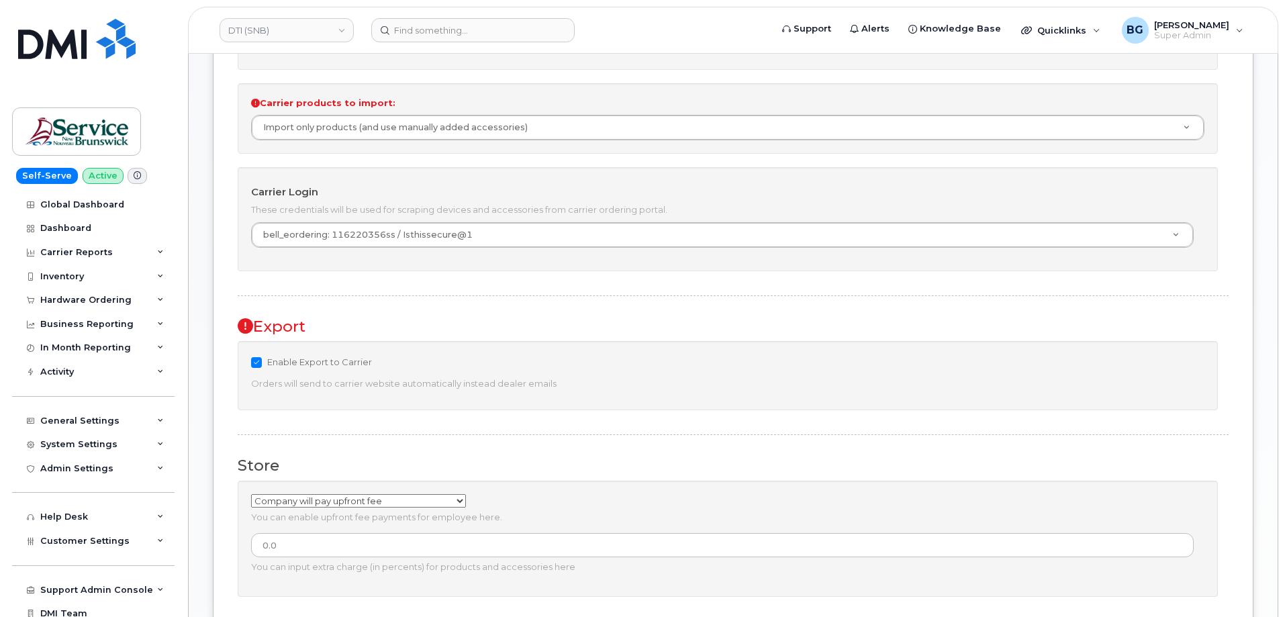
scroll to position [851, 0]
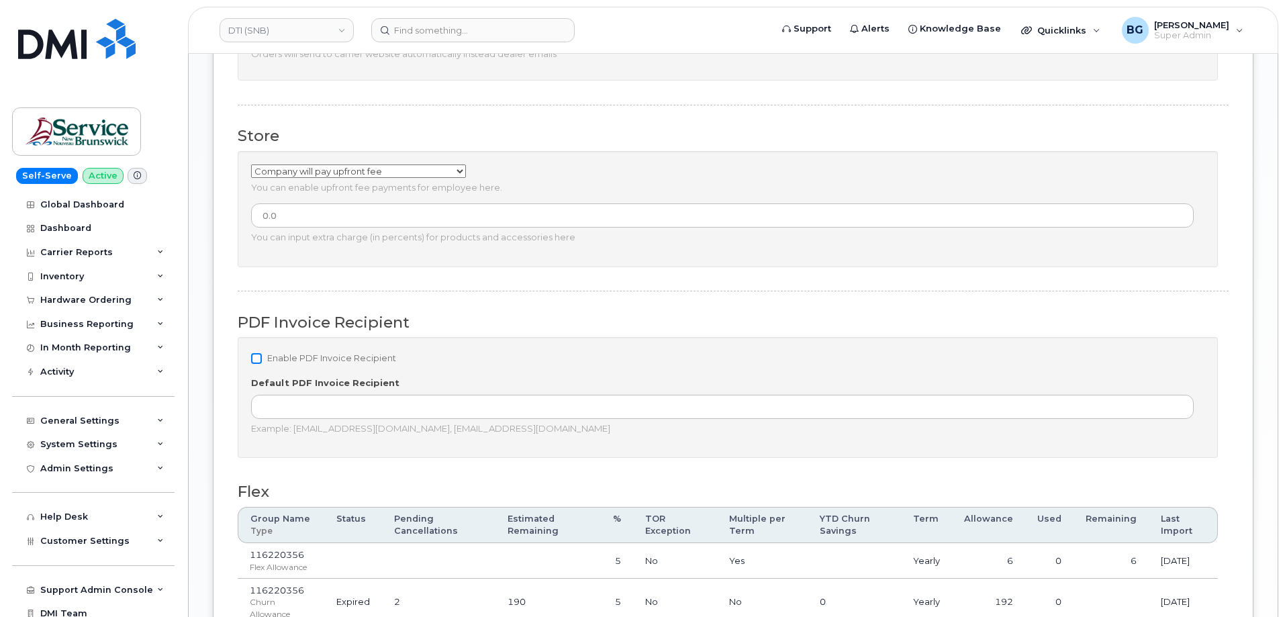
click at [255, 357] on input "Enable PDF Invoice Recipient" at bounding box center [256, 358] width 11 height 11
checkbox input "true"
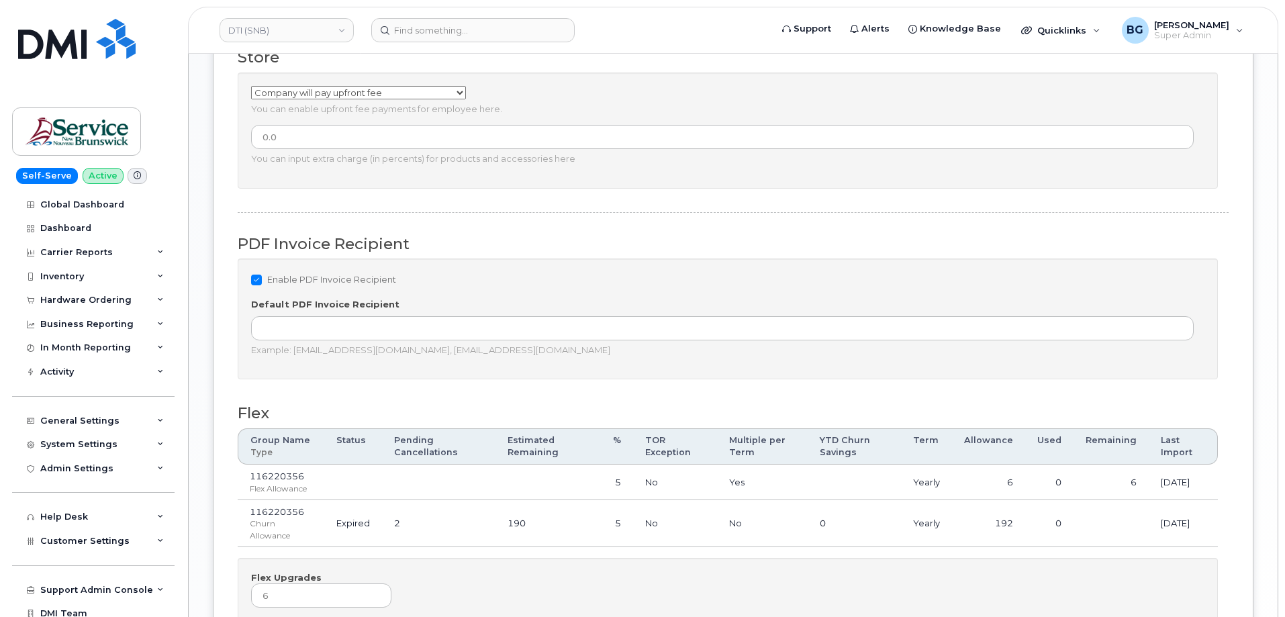
scroll to position [1122, 0]
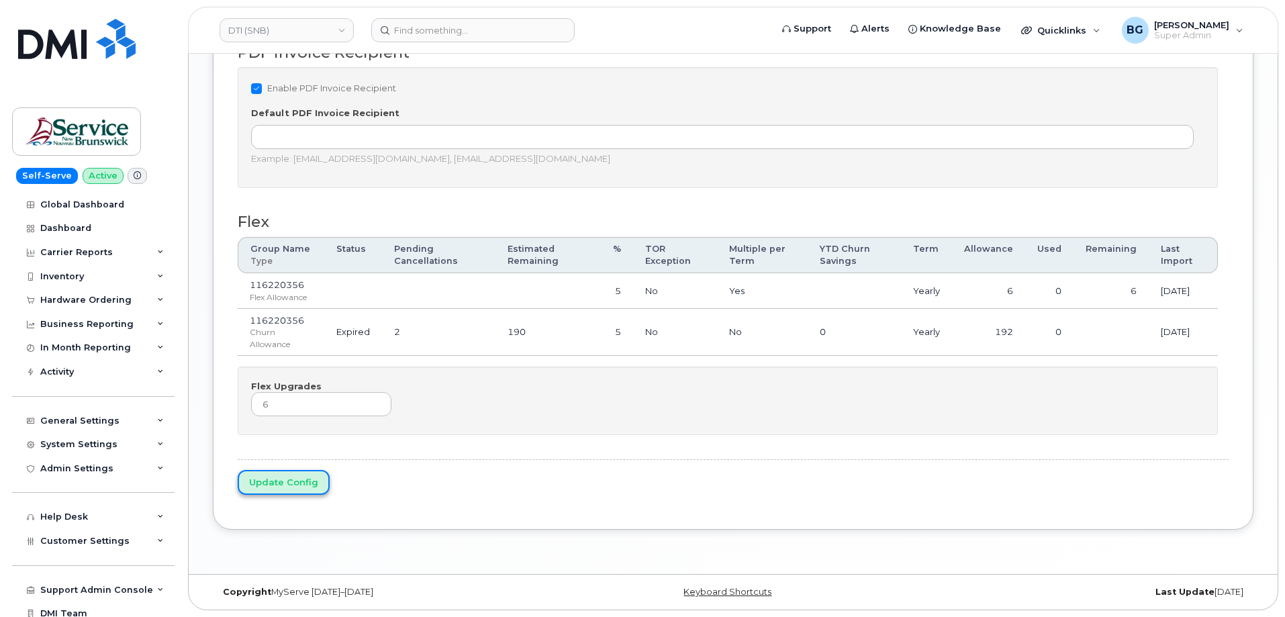
click at [287, 484] on input "Update Config" at bounding box center [284, 482] width 92 height 25
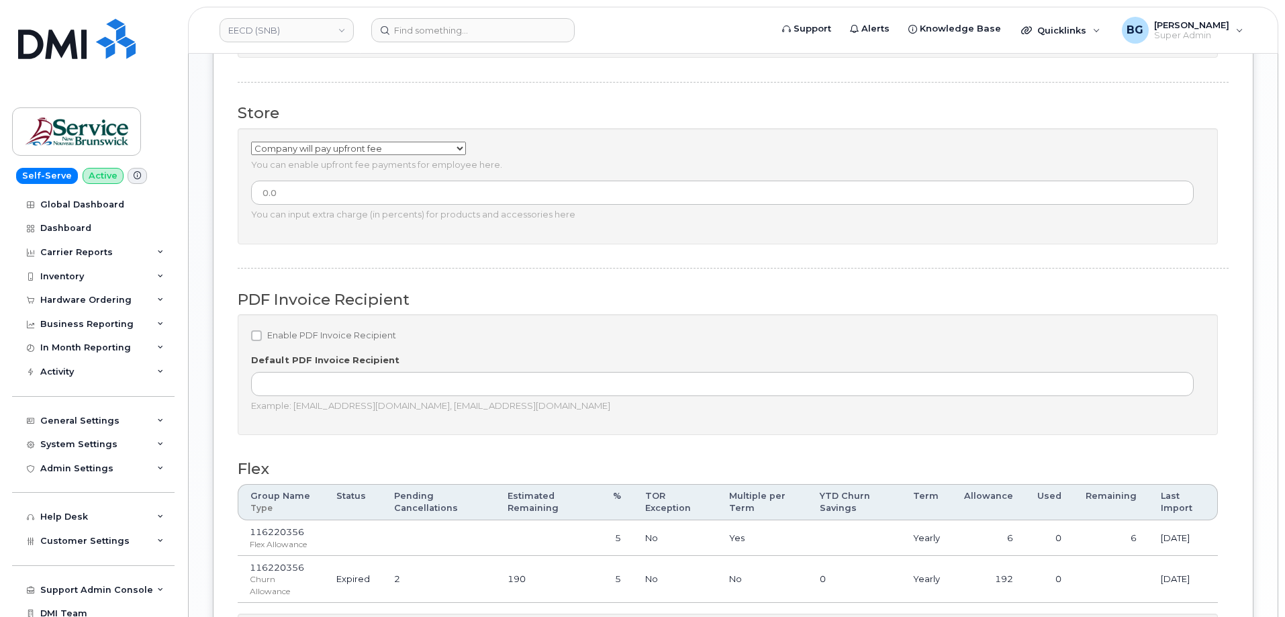
scroll to position [895, 0]
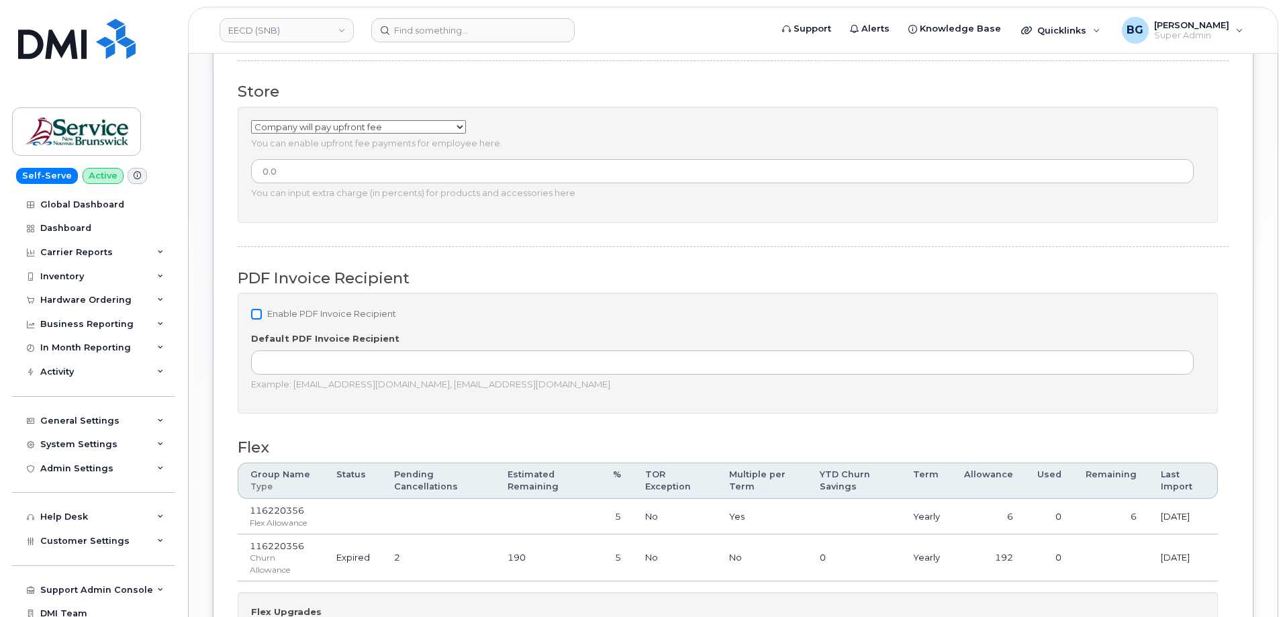
click at [256, 314] on input "Enable PDF Invoice Recipient" at bounding box center [256, 314] width 11 height 11
checkbox input "true"
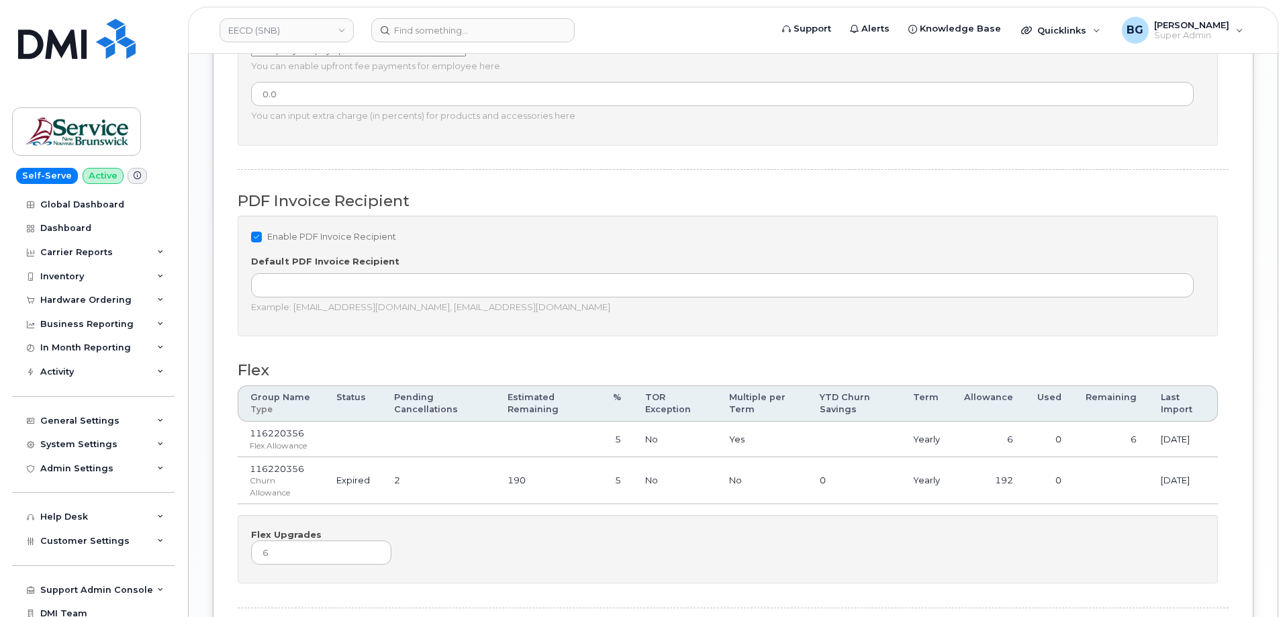
scroll to position [1122, 0]
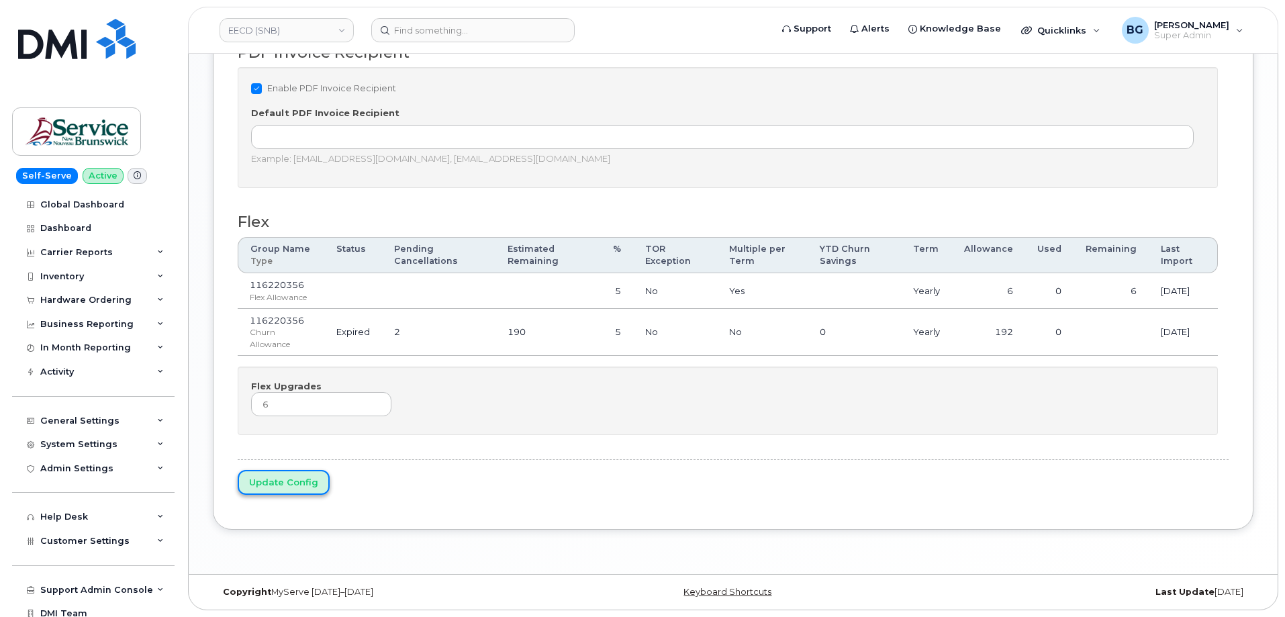
click at [281, 487] on input "Update Config" at bounding box center [284, 482] width 92 height 25
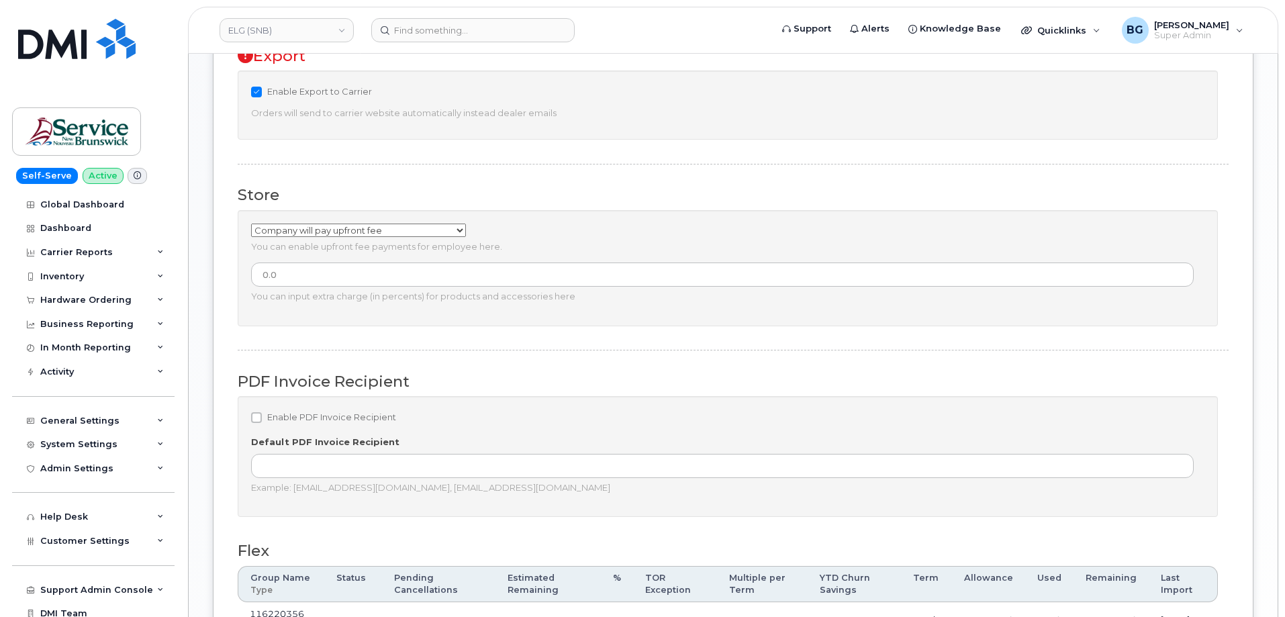
scroll to position [1029, 0]
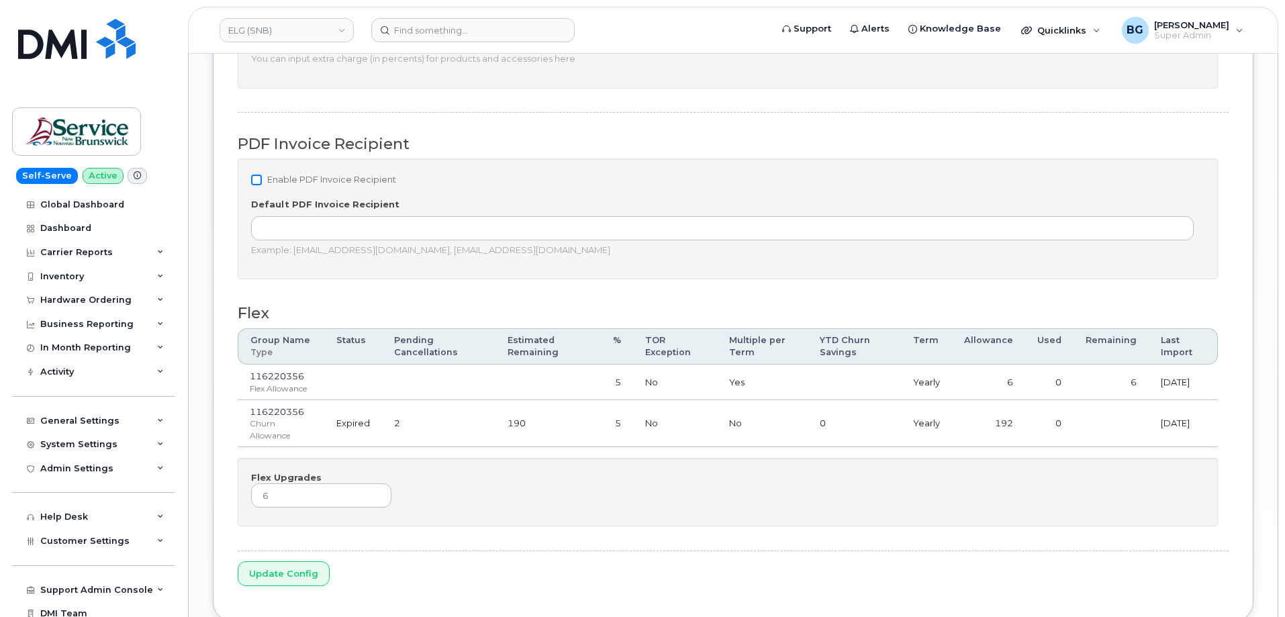
click at [252, 183] on input "Enable PDF Invoice Recipient" at bounding box center [256, 180] width 11 height 11
checkbox input "true"
drag, startPoint x: 288, startPoint y: 571, endPoint x: 347, endPoint y: 412, distance: 169.1
click at [288, 570] on input "Update Config" at bounding box center [284, 573] width 92 height 25
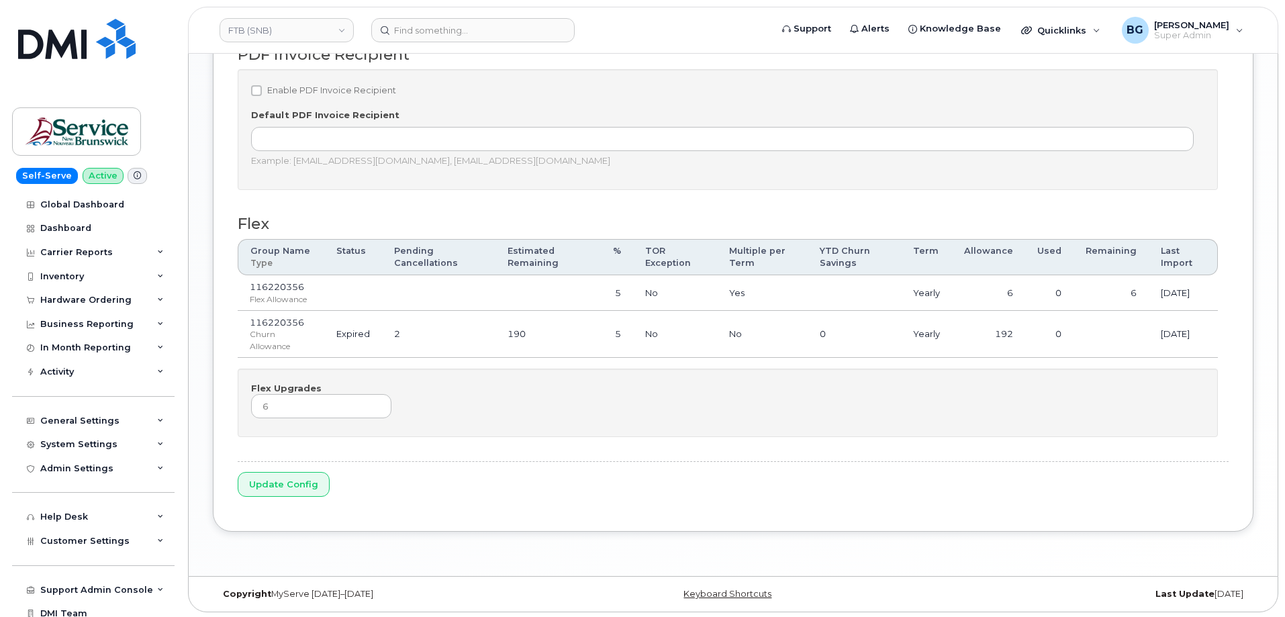
scroll to position [1122, 0]
click at [254, 85] on input "Enable PDF Invoice Recipient" at bounding box center [256, 88] width 11 height 11
checkbox input "true"
click at [294, 489] on input "Update Config" at bounding box center [284, 482] width 92 height 25
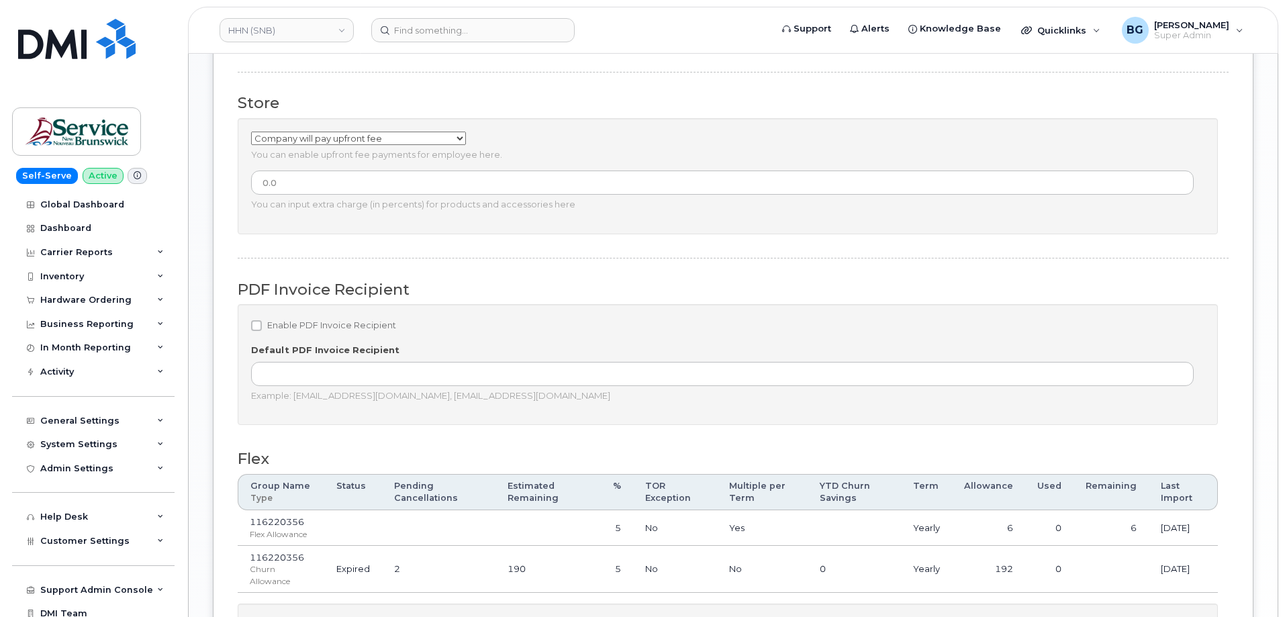
scroll to position [1122, 0]
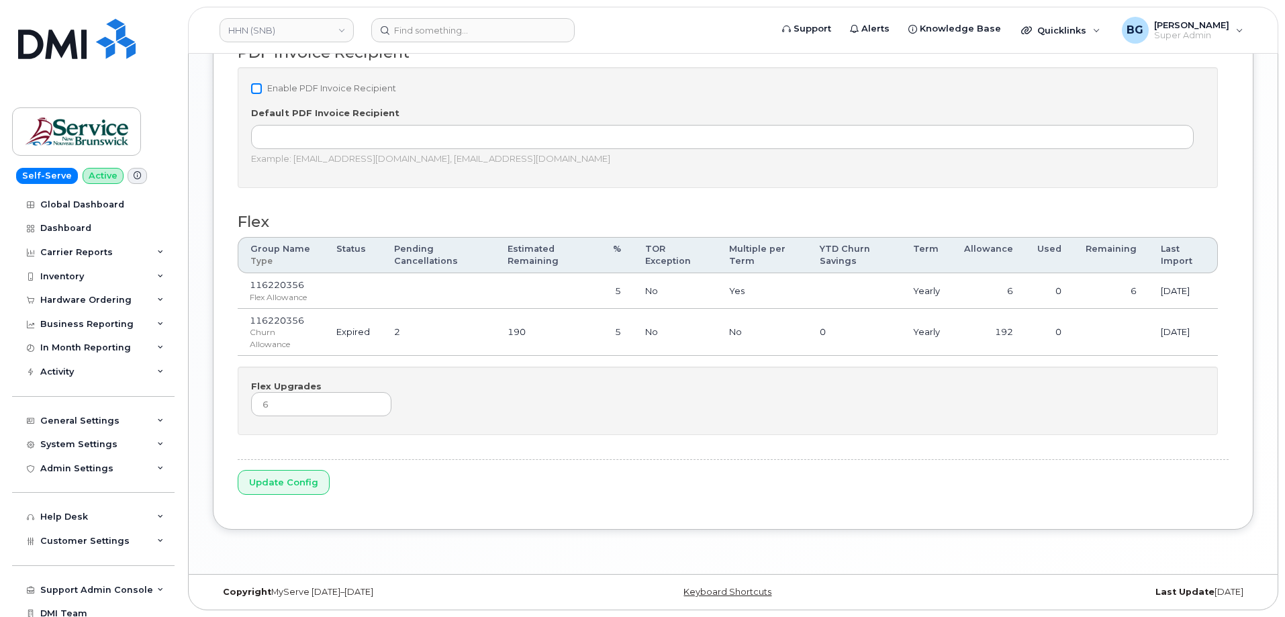
click at [254, 87] on input "Enable PDF Invoice Recipient" at bounding box center [256, 88] width 11 height 11
checkbox input "true"
click at [301, 471] on input "Update Config" at bounding box center [284, 482] width 92 height 25
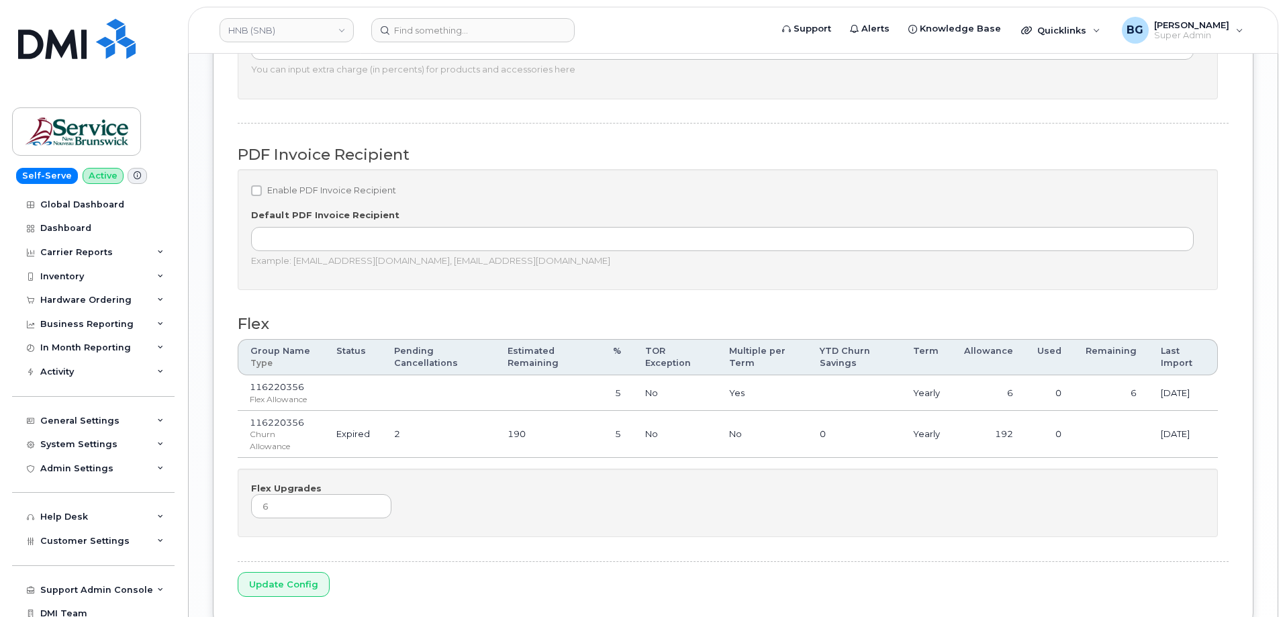
scroll to position [1119, 0]
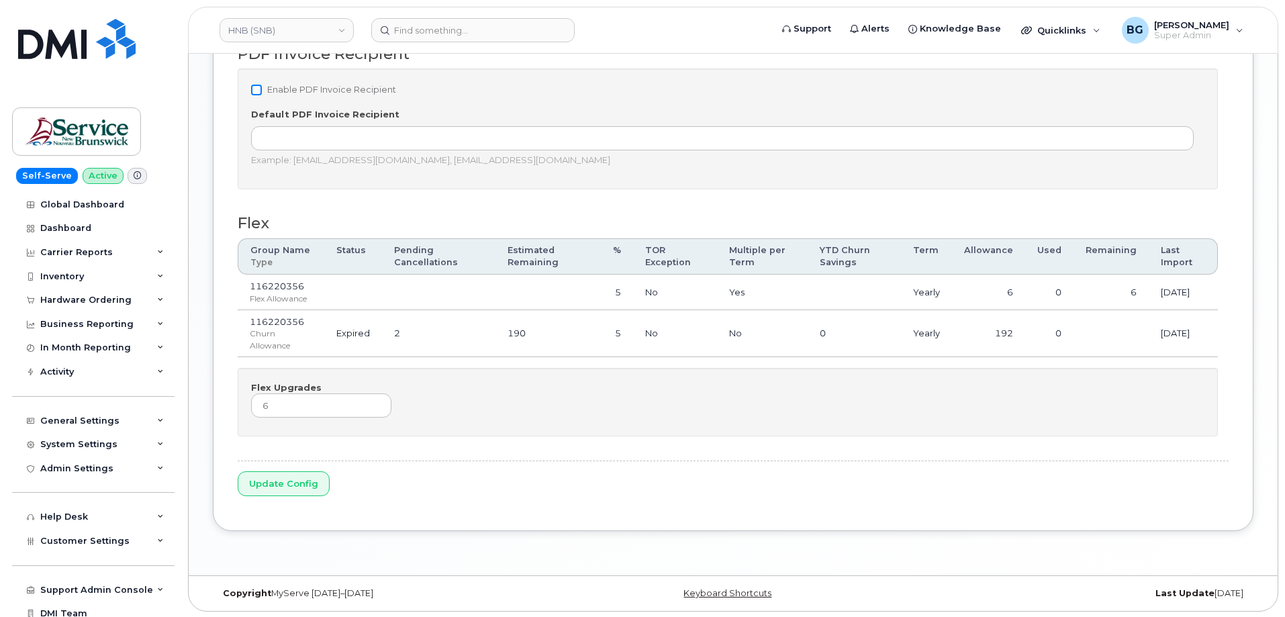
click at [254, 89] on input "Enable PDF Invoice Recipient" at bounding box center [256, 90] width 11 height 11
checkbox input "true"
click at [291, 487] on input "Update Config" at bounding box center [284, 483] width 92 height 25
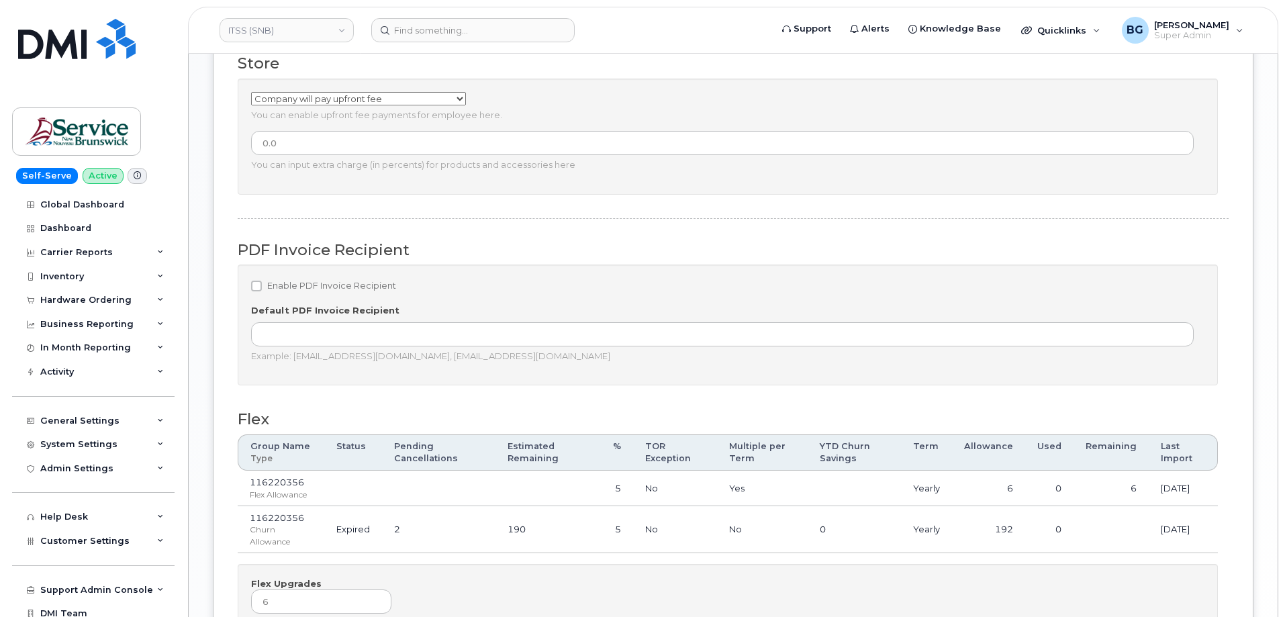
scroll to position [1122, 0]
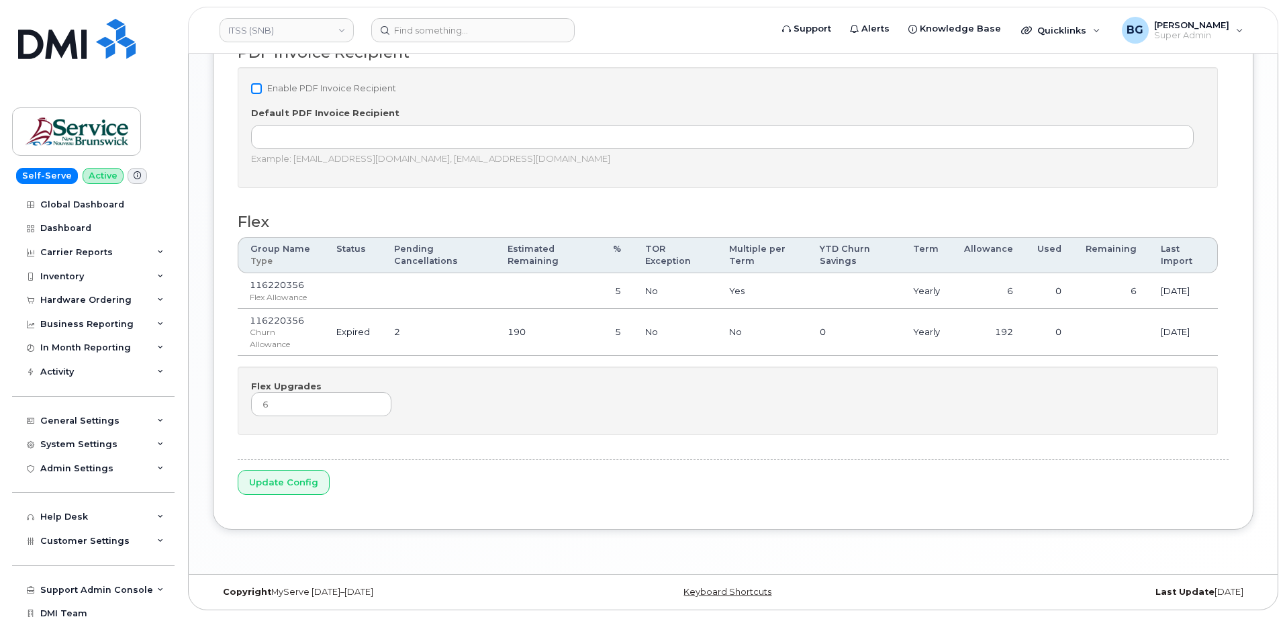
click at [257, 89] on input "Enable PDF Invoice Recipient" at bounding box center [256, 88] width 11 height 11
checkbox input "true"
click at [285, 488] on input "Update Config" at bounding box center [284, 482] width 92 height 25
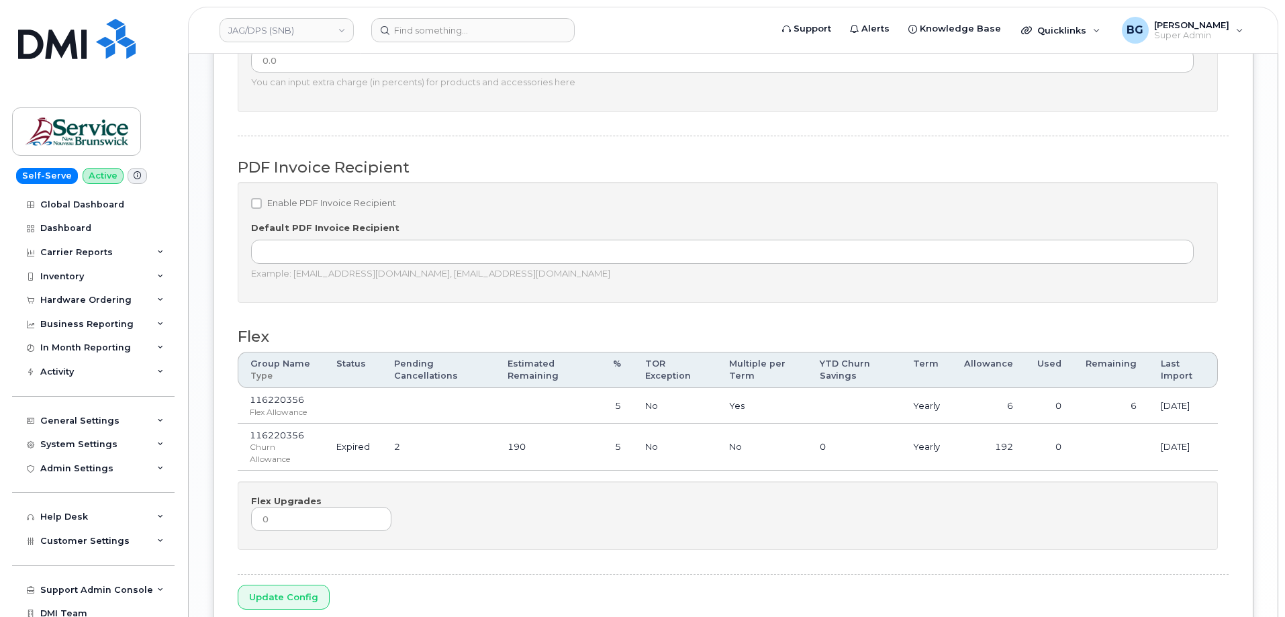
scroll to position [1122, 0]
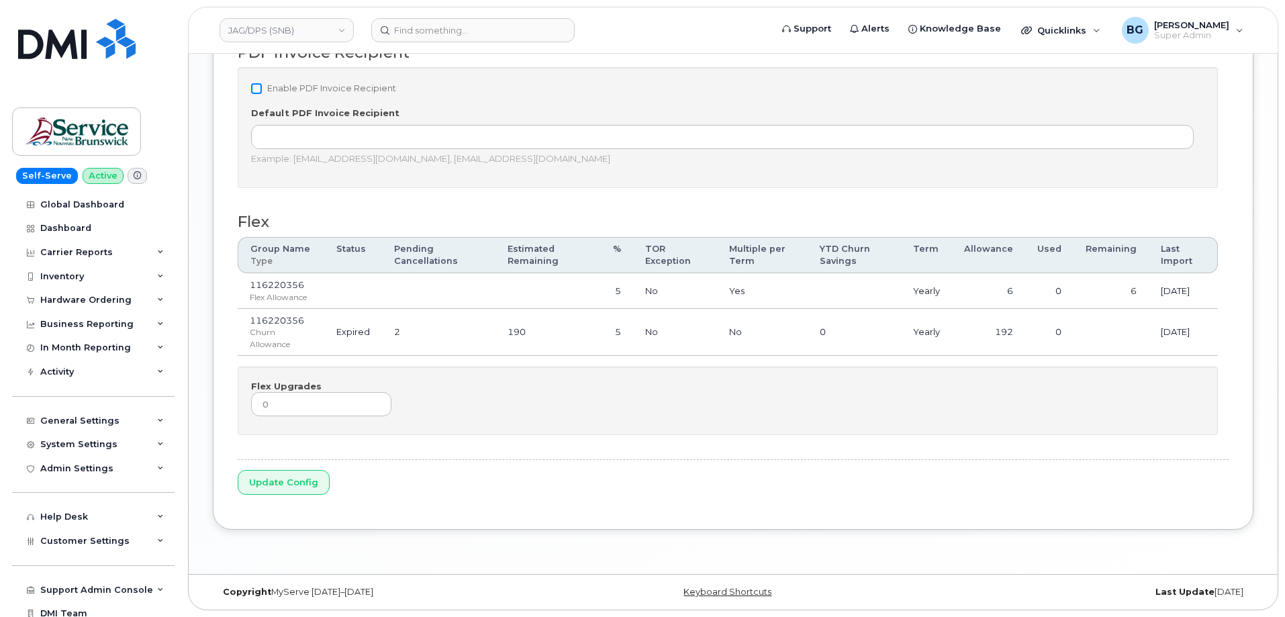
click at [254, 85] on input "Enable PDF Invoice Recipient" at bounding box center [256, 88] width 11 height 11
checkbox input "true"
click at [284, 480] on input "Update Config" at bounding box center [284, 482] width 92 height 25
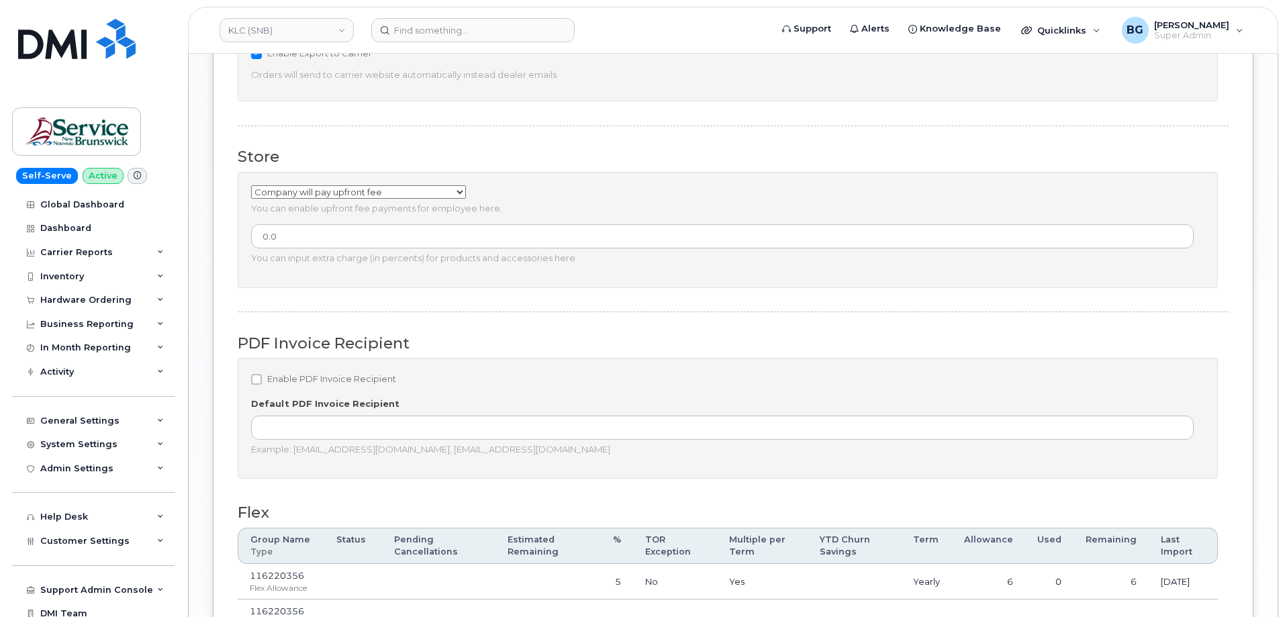
scroll to position [1122, 0]
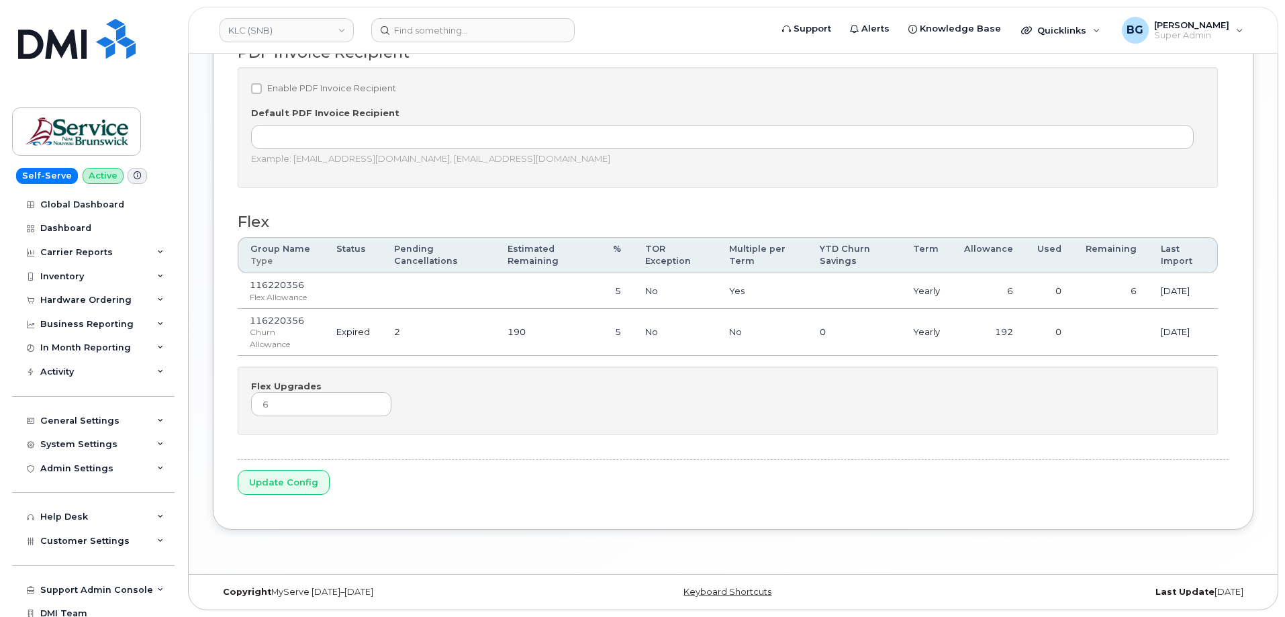
drag, startPoint x: 256, startPoint y: 82, endPoint x: 260, endPoint y: 109, distance: 27.8
click at [254, 88] on input "Enable PDF Invoice Recipient" at bounding box center [256, 88] width 11 height 11
checkbox input "true"
click at [281, 479] on input "Update Config" at bounding box center [284, 482] width 92 height 25
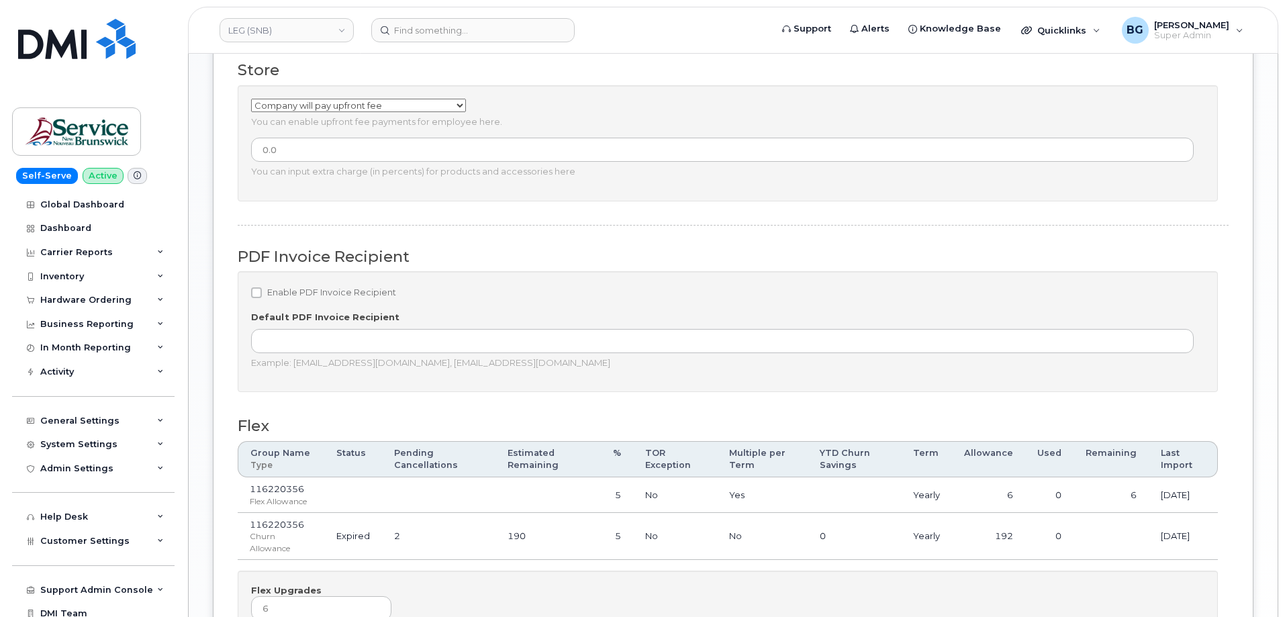
scroll to position [1122, 0]
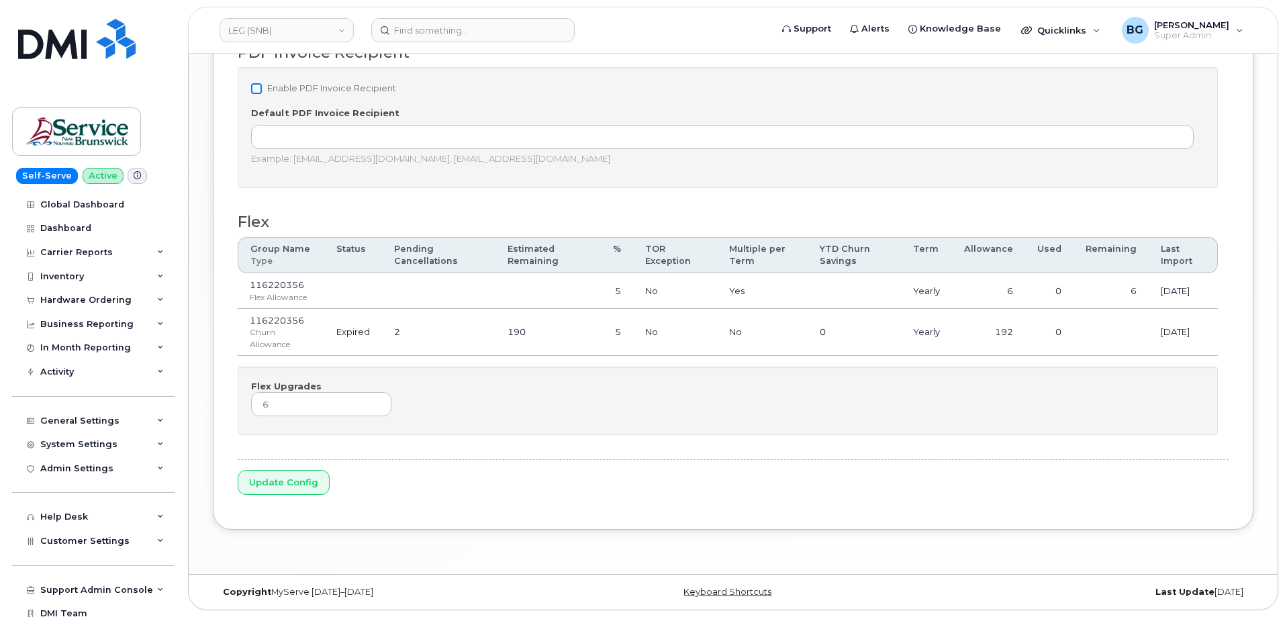
drag, startPoint x: 254, startPoint y: 81, endPoint x: 257, endPoint y: 87, distance: 7.2
click at [254, 87] on label "Enable PDF Invoice Recipient" at bounding box center [323, 89] width 145 height 16
click at [255, 85] on input "Enable PDF Invoice Recipient" at bounding box center [256, 88] width 11 height 11
checkbox input "true"
click at [266, 480] on input "Update Config" at bounding box center [284, 482] width 92 height 25
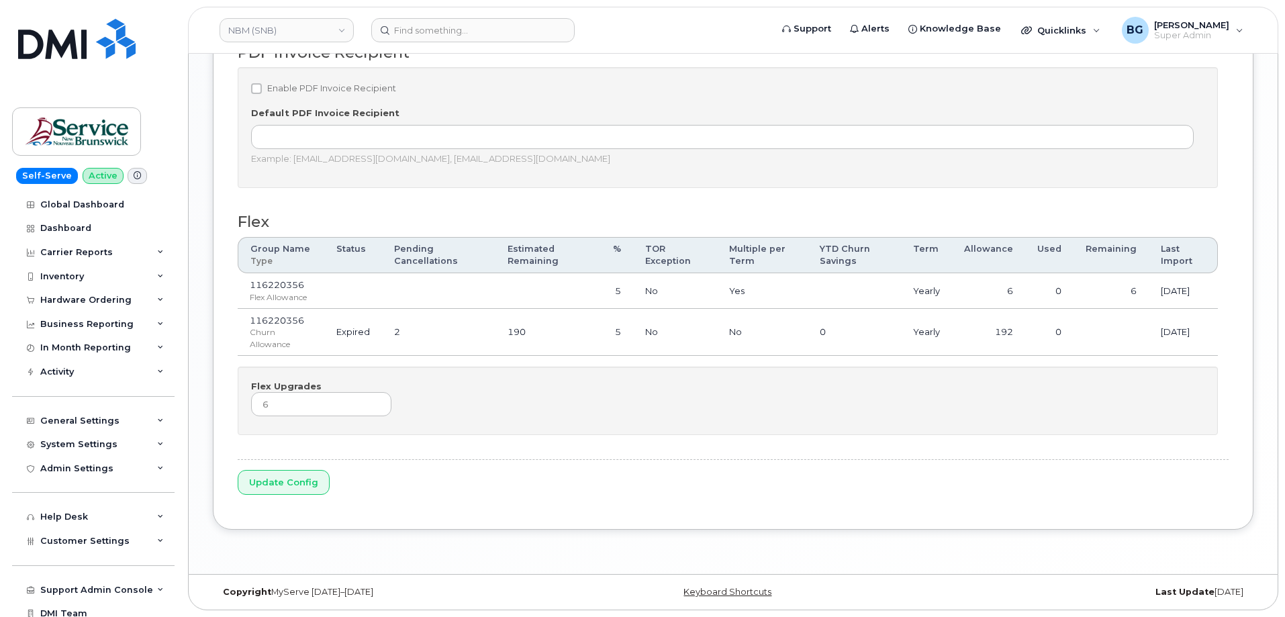
scroll to position [1122, 0]
click at [254, 81] on label "Enable PDF Invoice Recipient" at bounding box center [323, 89] width 145 height 16
click at [254, 83] on input "Enable PDF Invoice Recipient" at bounding box center [256, 88] width 11 height 11
checkbox input "true"
click at [293, 479] on input "Update Config" at bounding box center [284, 482] width 92 height 25
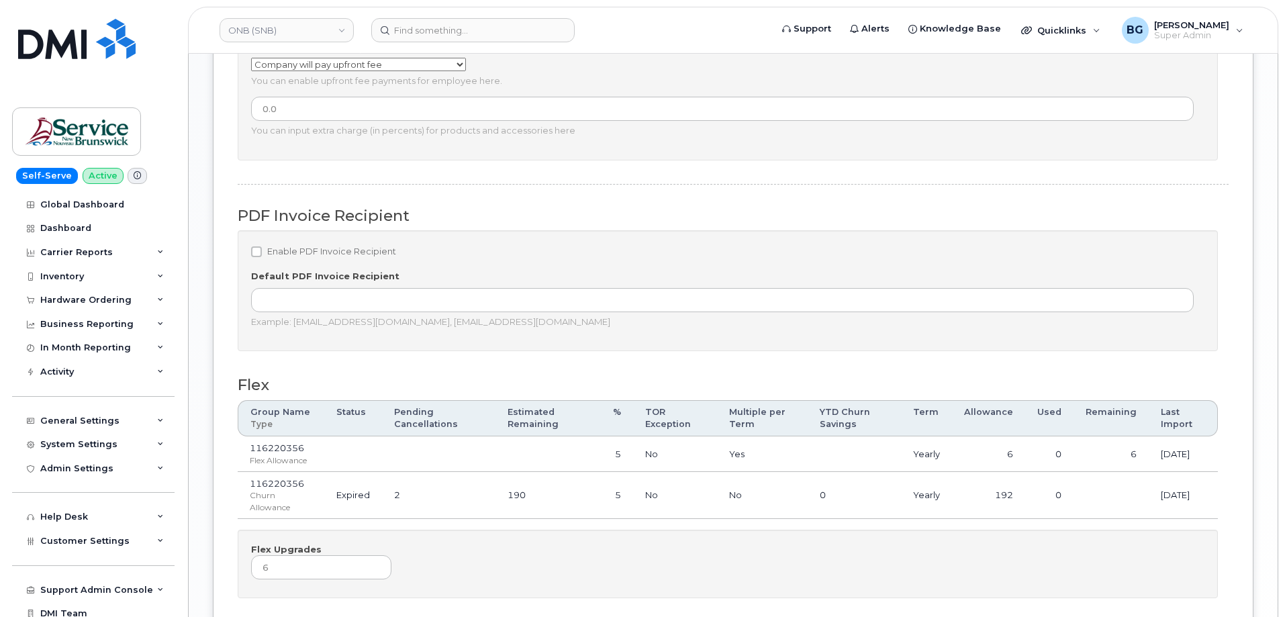
scroll to position [1122, 0]
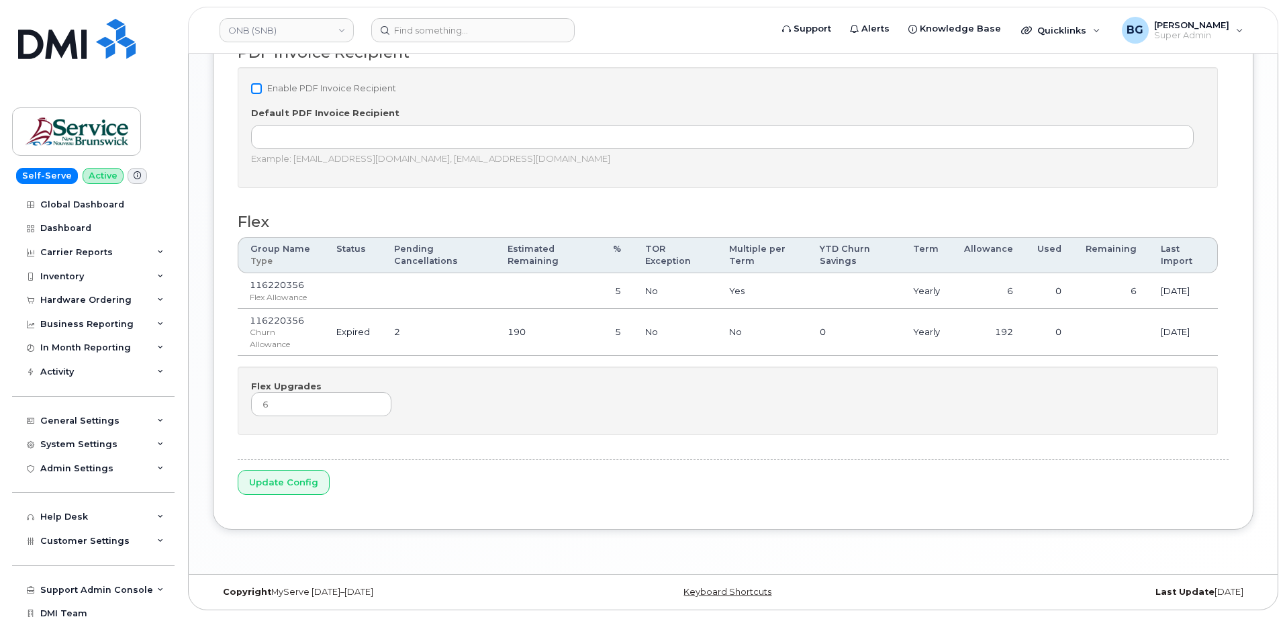
click at [258, 91] on input "Enable PDF Invoice Recipient" at bounding box center [256, 88] width 11 height 11
checkbox input "true"
click at [277, 487] on input "Update Config" at bounding box center [284, 482] width 92 height 25
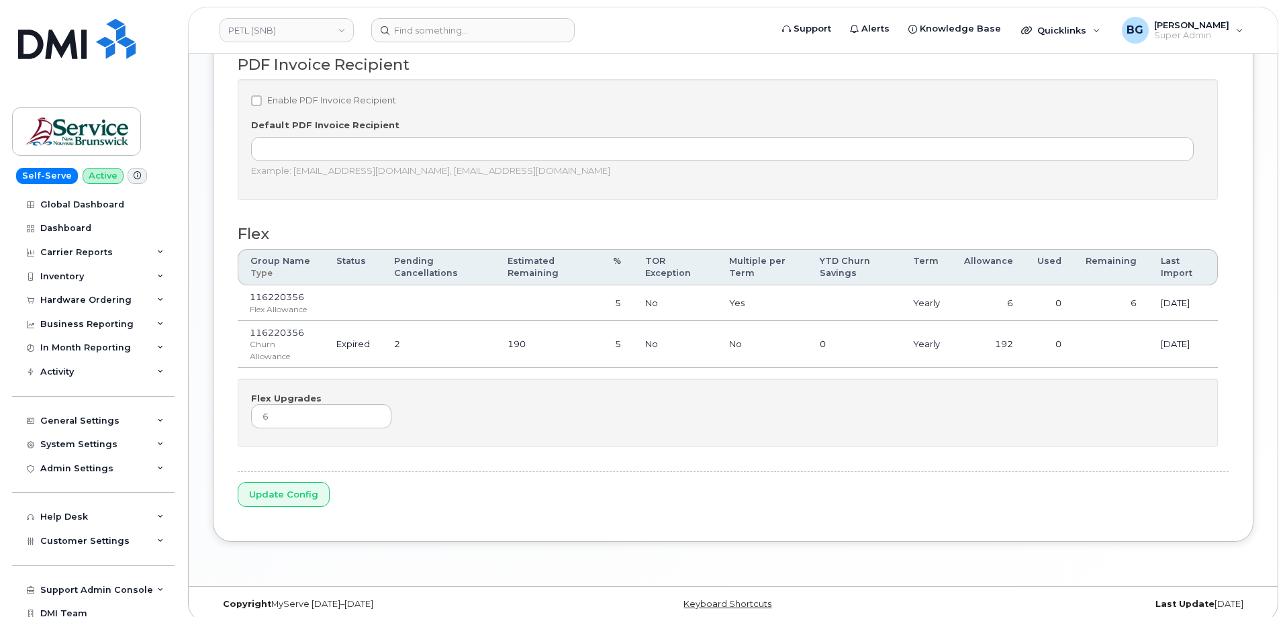
scroll to position [1122, 0]
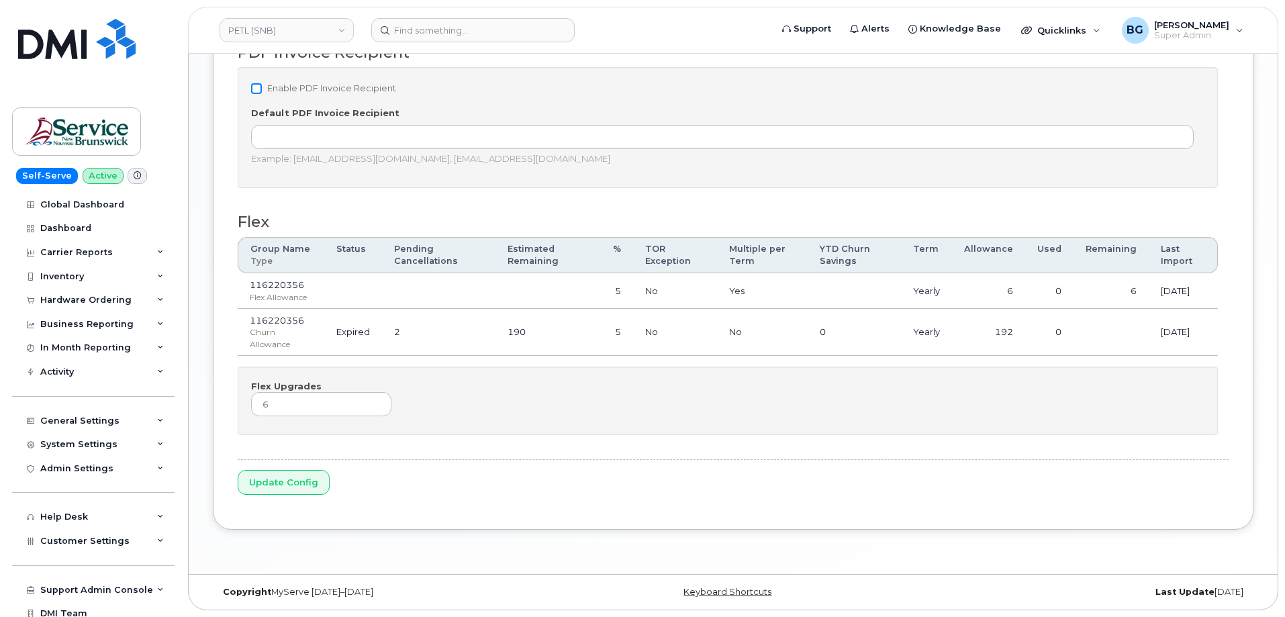
click at [259, 88] on input "Enable PDF Invoice Recipient" at bounding box center [256, 88] width 11 height 11
checkbox input "true"
click at [292, 480] on input "Update Config" at bounding box center [284, 482] width 92 height 25
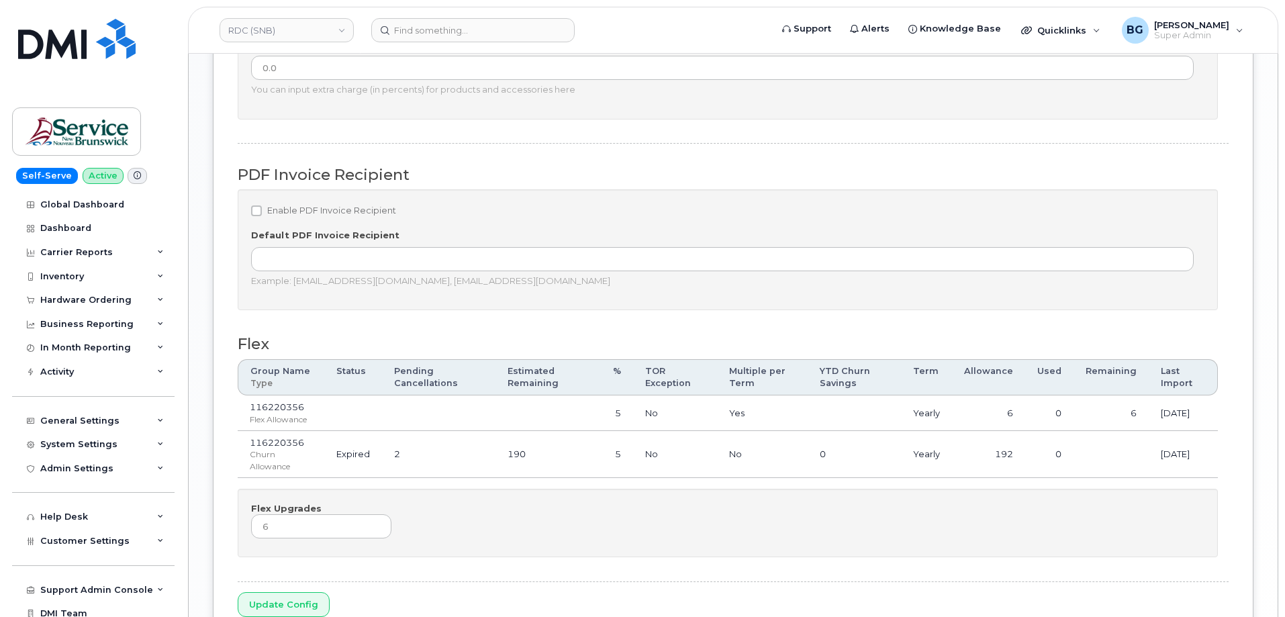
scroll to position [1122, 0]
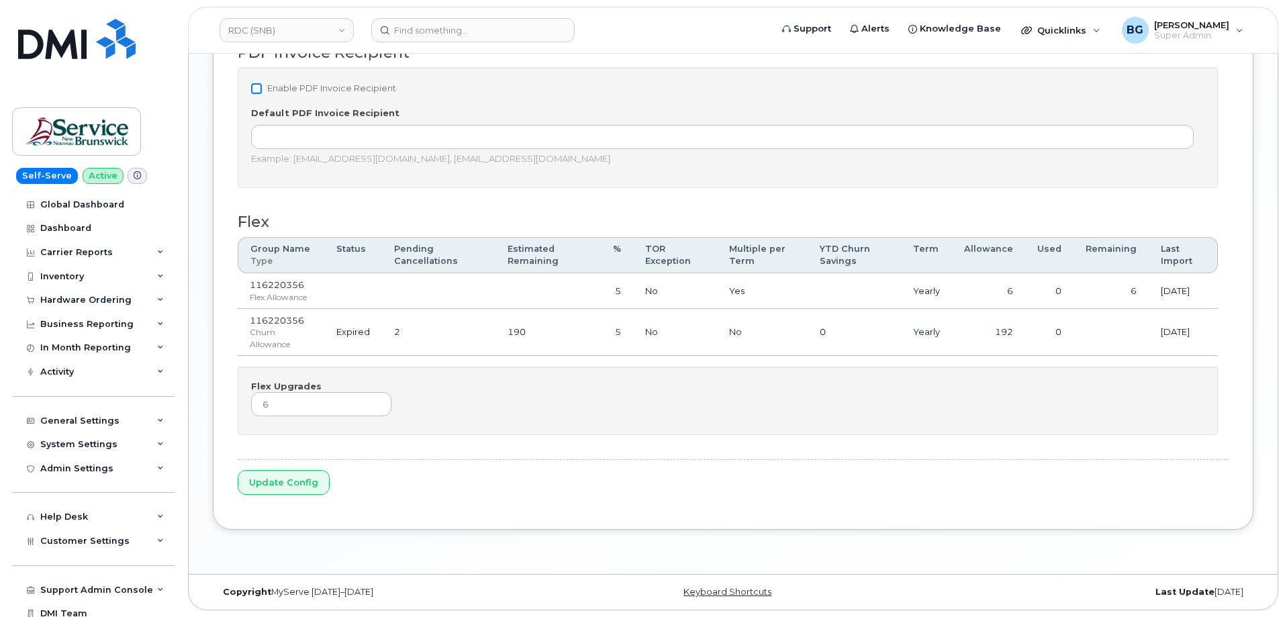
click at [252, 85] on input "Enable PDF Invoice Recipient" at bounding box center [256, 88] width 11 height 11
checkbox input "true"
click at [255, 482] on input "Update Config" at bounding box center [284, 482] width 92 height 25
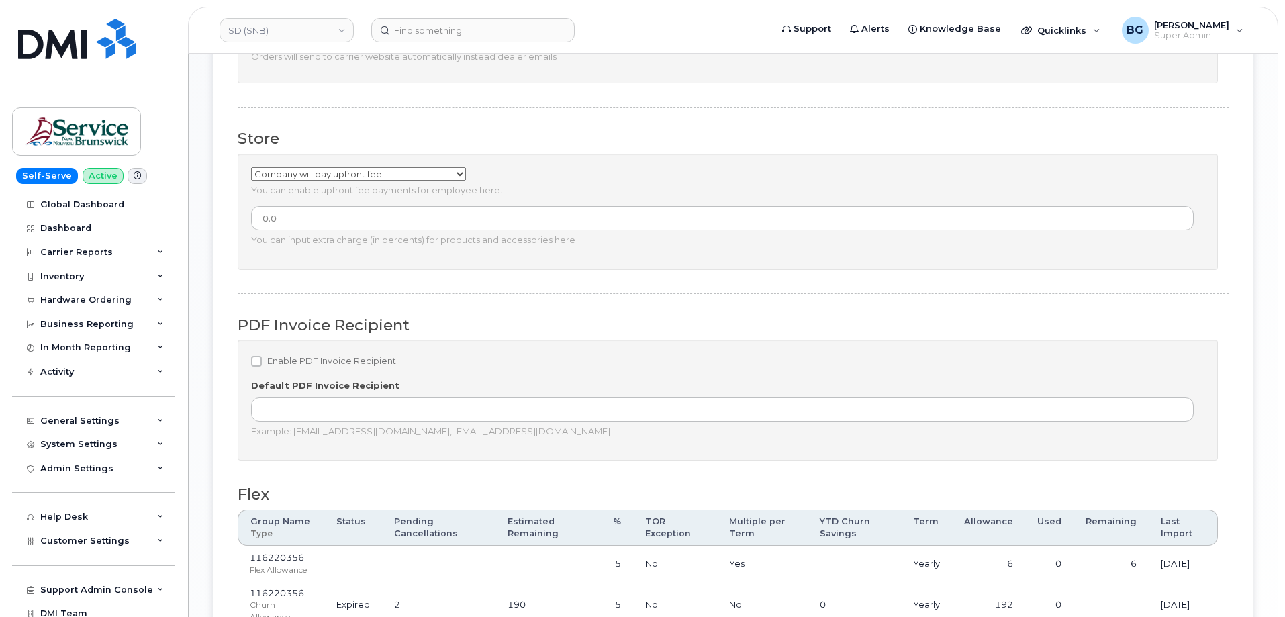
scroll to position [1122, 0]
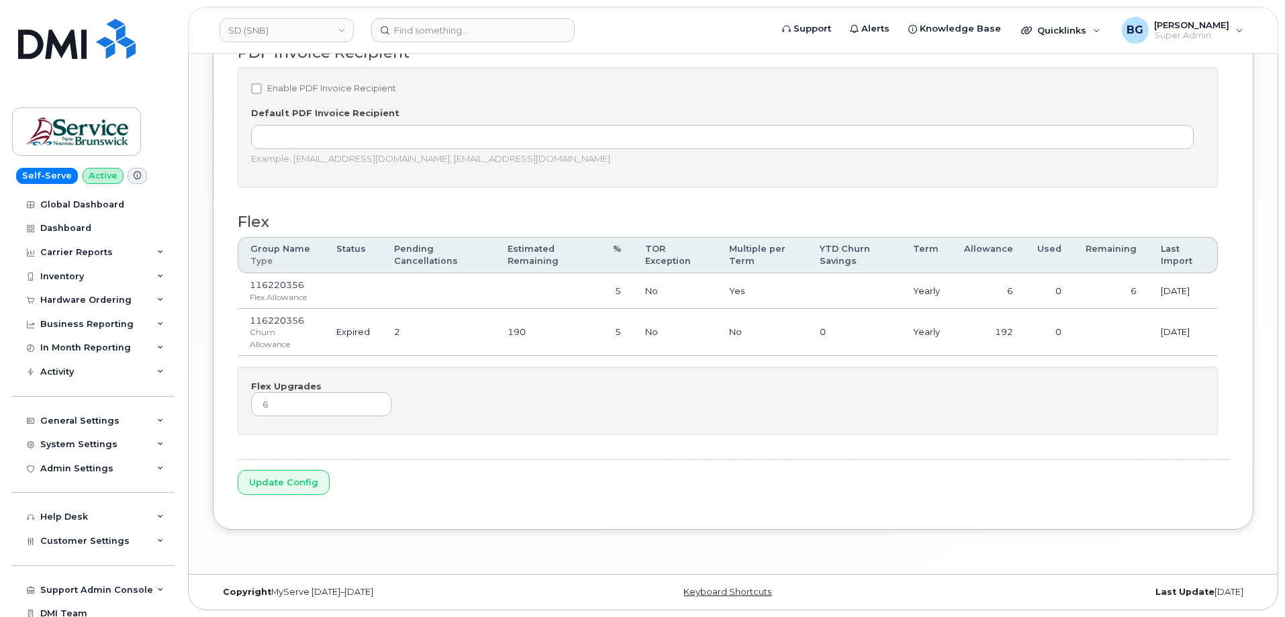
click at [252, 80] on div "Enable PDF Invoice Recipient Default PDF Invoice Recipient Example: [EMAIL_ADDR…" at bounding box center [728, 127] width 980 height 121
click at [258, 85] on input "Enable PDF Invoice Recipient" at bounding box center [256, 88] width 11 height 11
checkbox input "true"
click at [284, 485] on input "Update Config" at bounding box center [284, 482] width 92 height 25
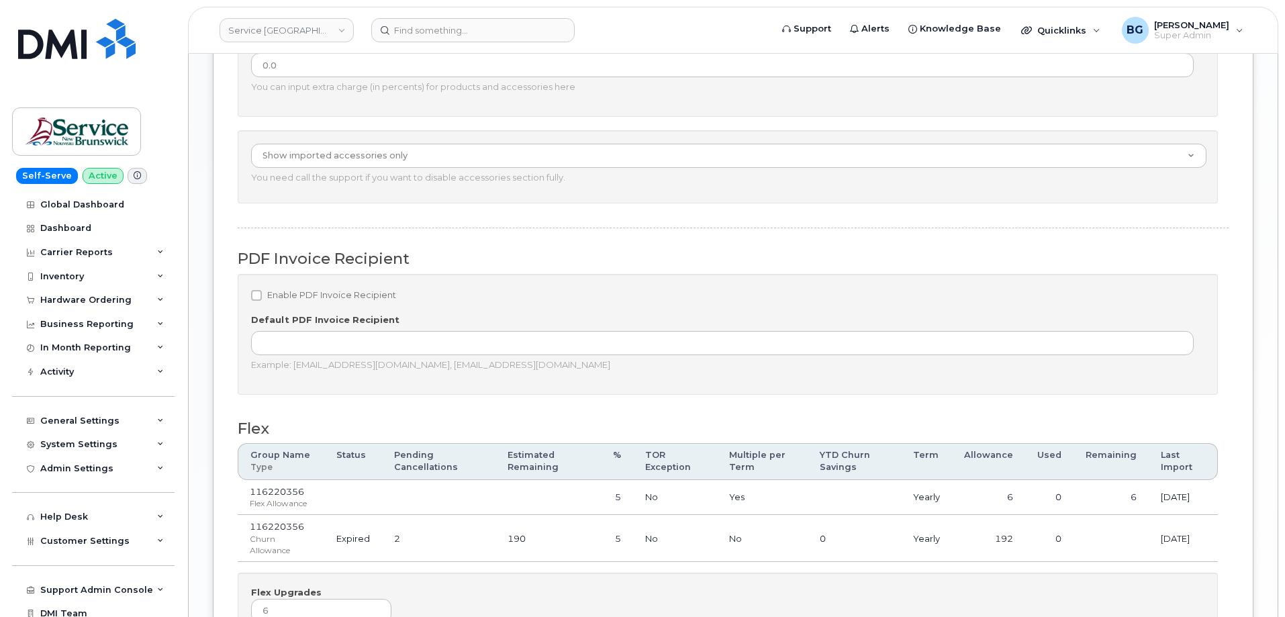
scroll to position [1208, 0]
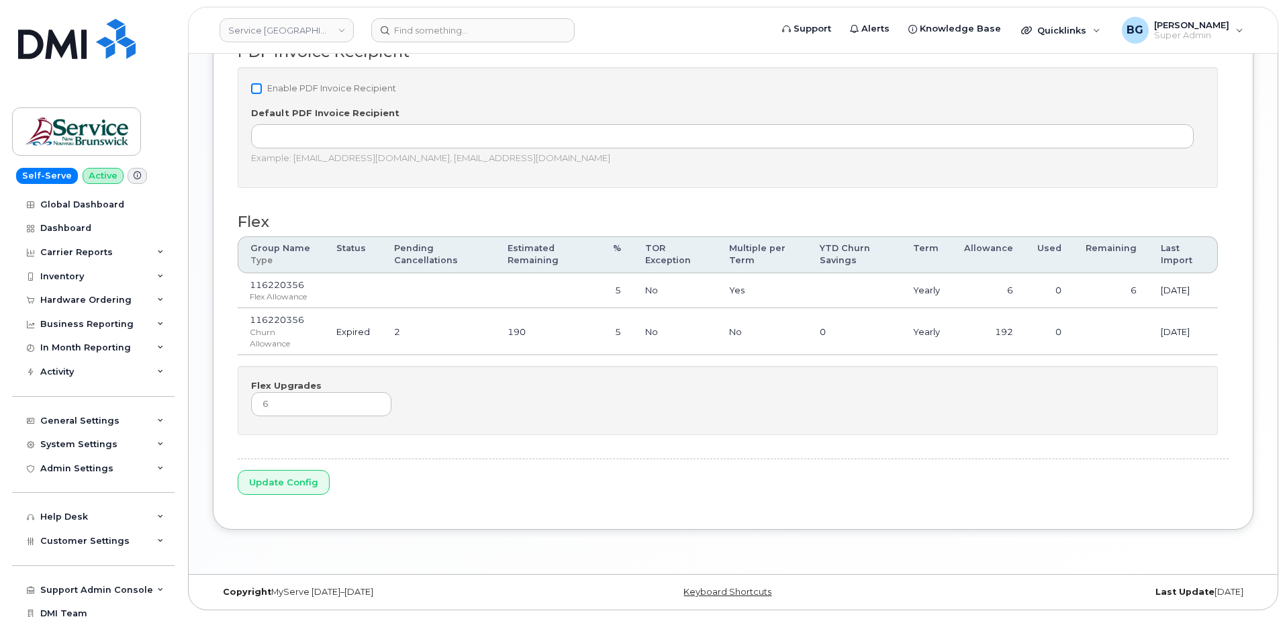
click at [255, 86] on input "Enable PDF Invoice Recipient" at bounding box center [256, 88] width 11 height 11
checkbox input "true"
drag, startPoint x: 271, startPoint y: 479, endPoint x: 465, endPoint y: 393, distance: 211.6
click at [271, 479] on input "Update Config" at bounding box center [284, 482] width 92 height 25
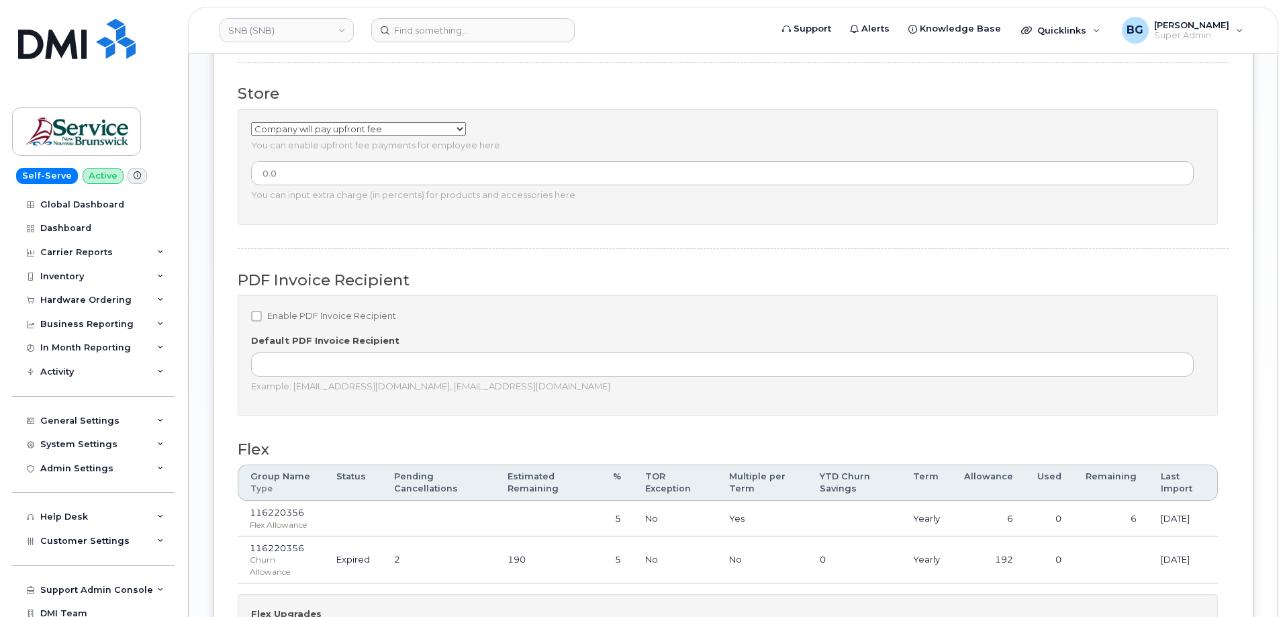
scroll to position [1122, 0]
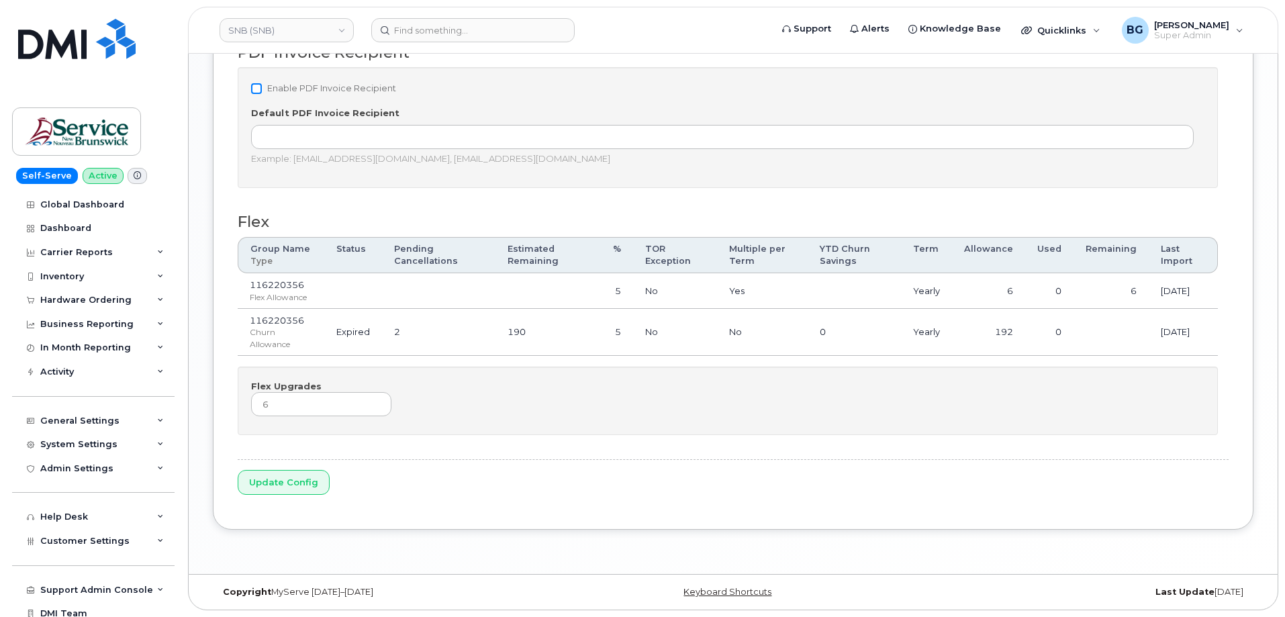
click at [254, 86] on input "Enable PDF Invoice Recipient" at bounding box center [256, 88] width 11 height 11
checkbox input "true"
click at [267, 481] on input "Update Config" at bounding box center [284, 482] width 92 height 25
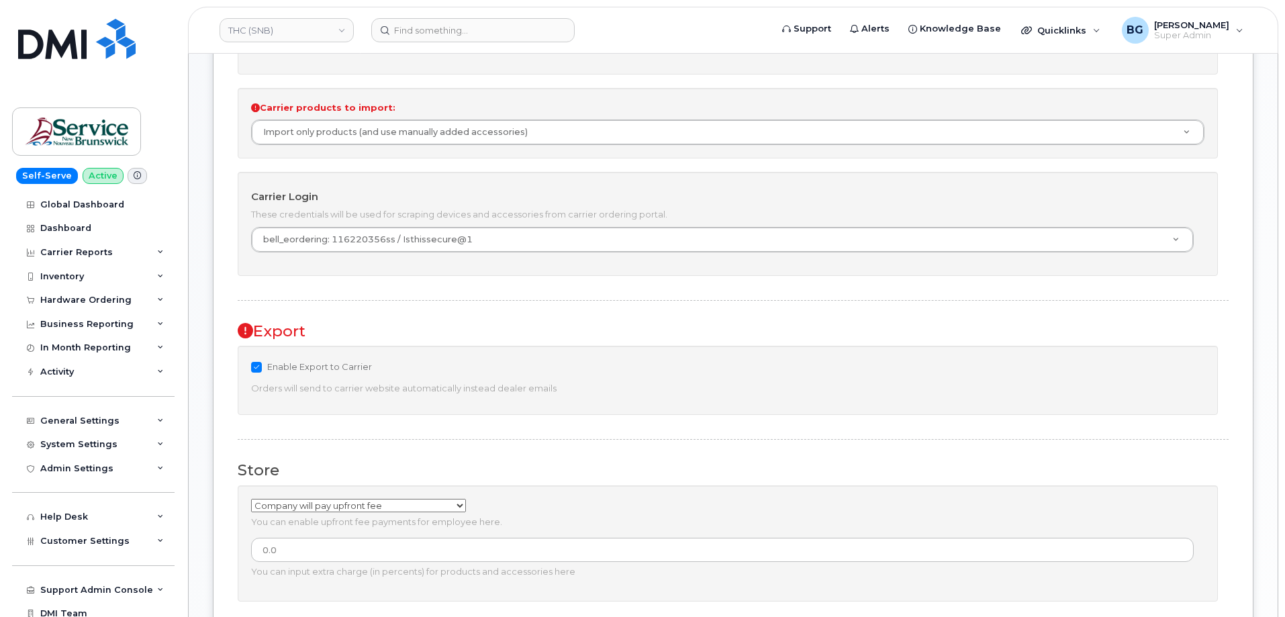
scroll to position [1122, 0]
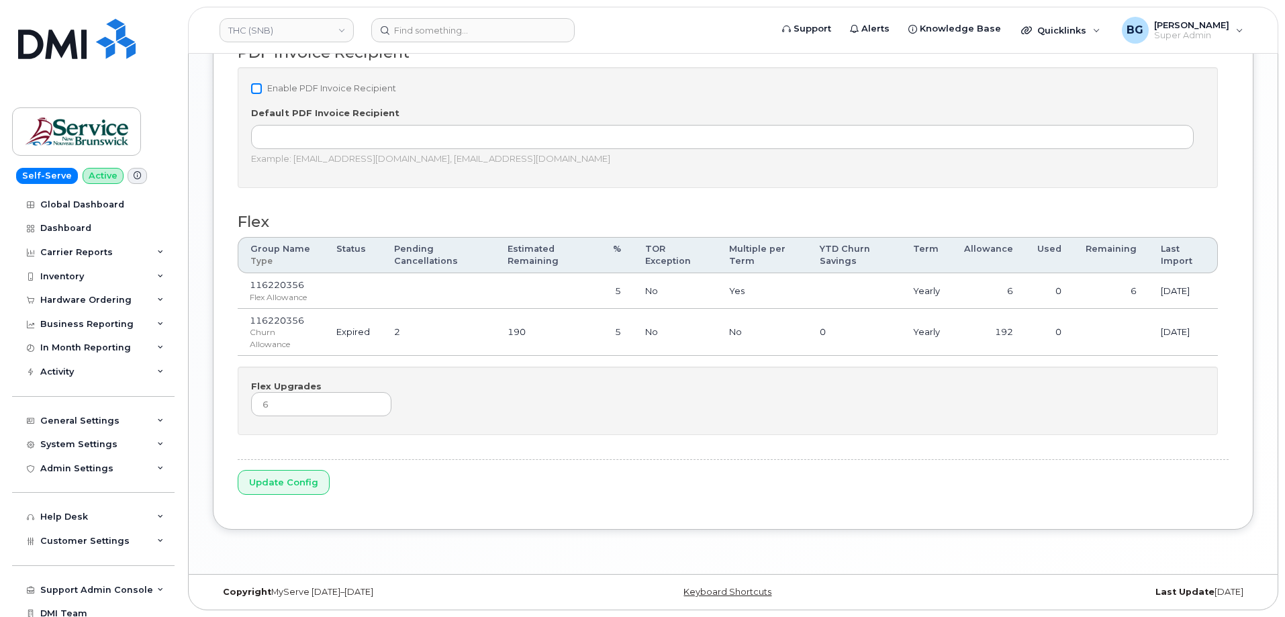
click at [254, 89] on input "Enable PDF Invoice Recipient" at bounding box center [256, 88] width 11 height 11
checkbox input "true"
click at [295, 479] on input "Update Config" at bounding box center [284, 482] width 92 height 25
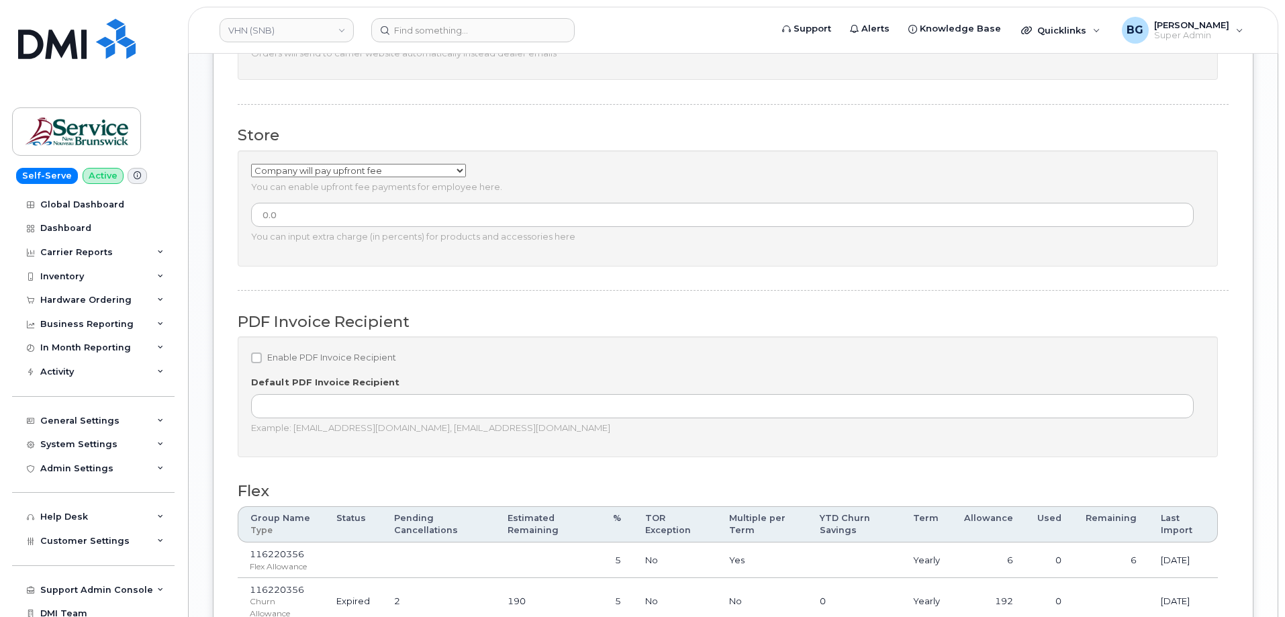
scroll to position [1122, 0]
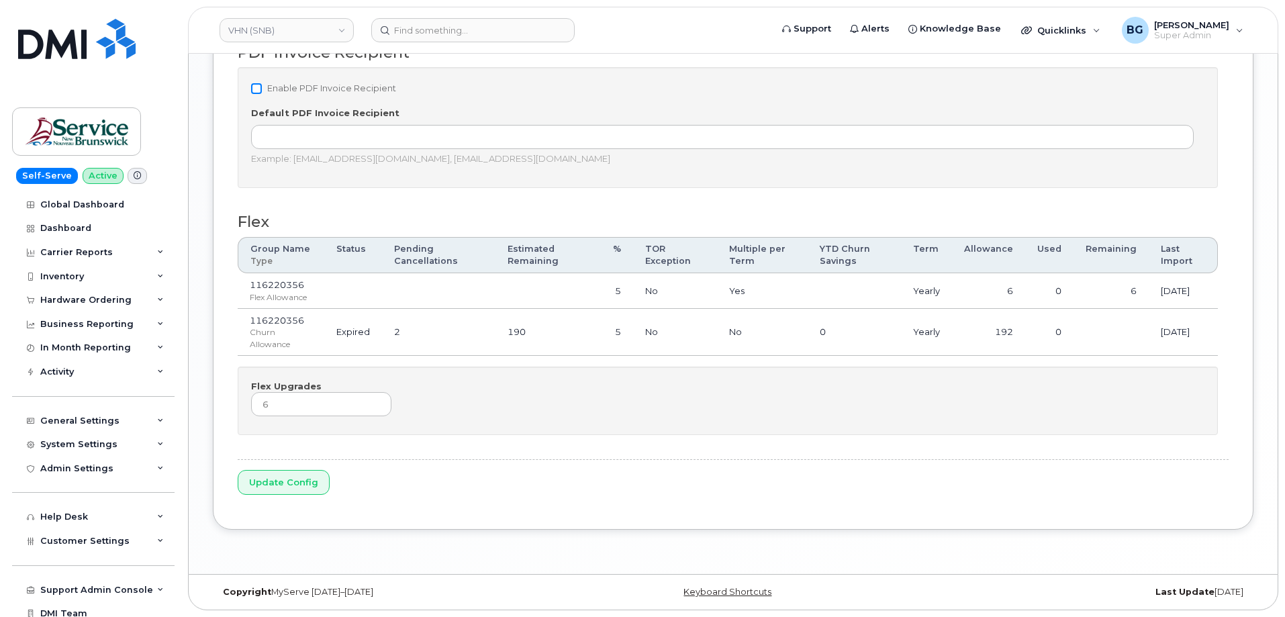
click at [259, 83] on input "Enable PDF Invoice Recipient" at bounding box center [256, 88] width 11 height 11
checkbox input "true"
click at [288, 482] on input "Update Config" at bounding box center [284, 482] width 92 height 25
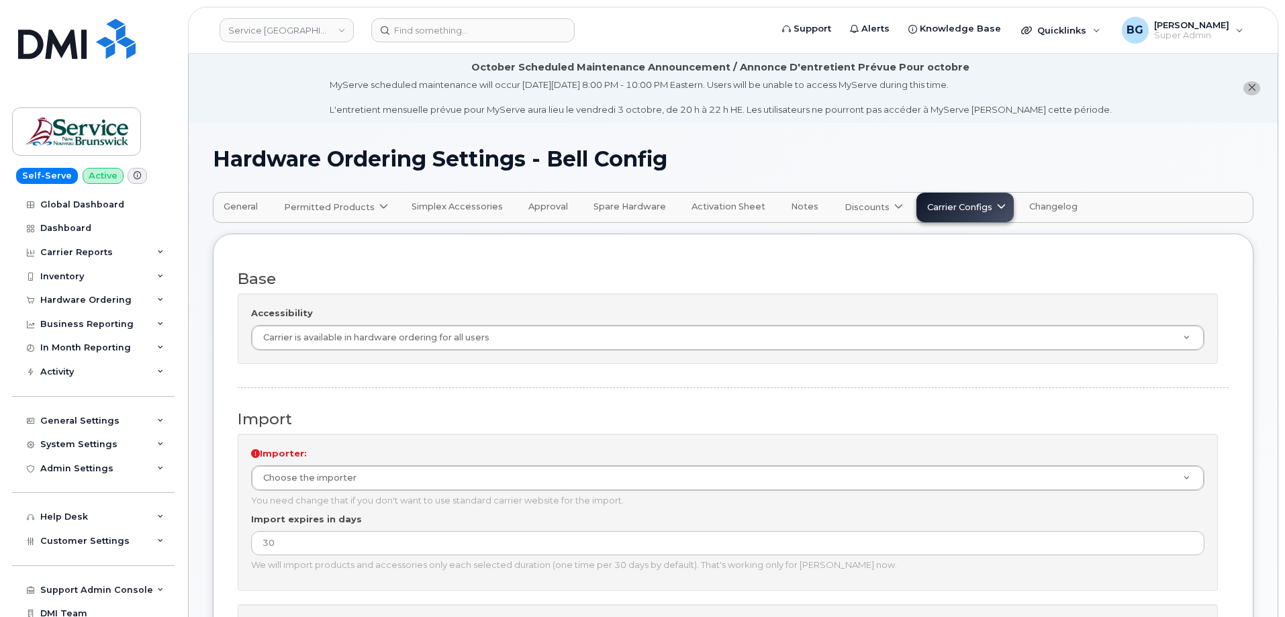
click at [974, 207] on span "Carrier Configs" at bounding box center [959, 207] width 65 height 13
click at [659, 267] on div "Base Accessibility Carrier is available in hardware ordering for all users Acce…" at bounding box center [733, 317] width 991 height 119
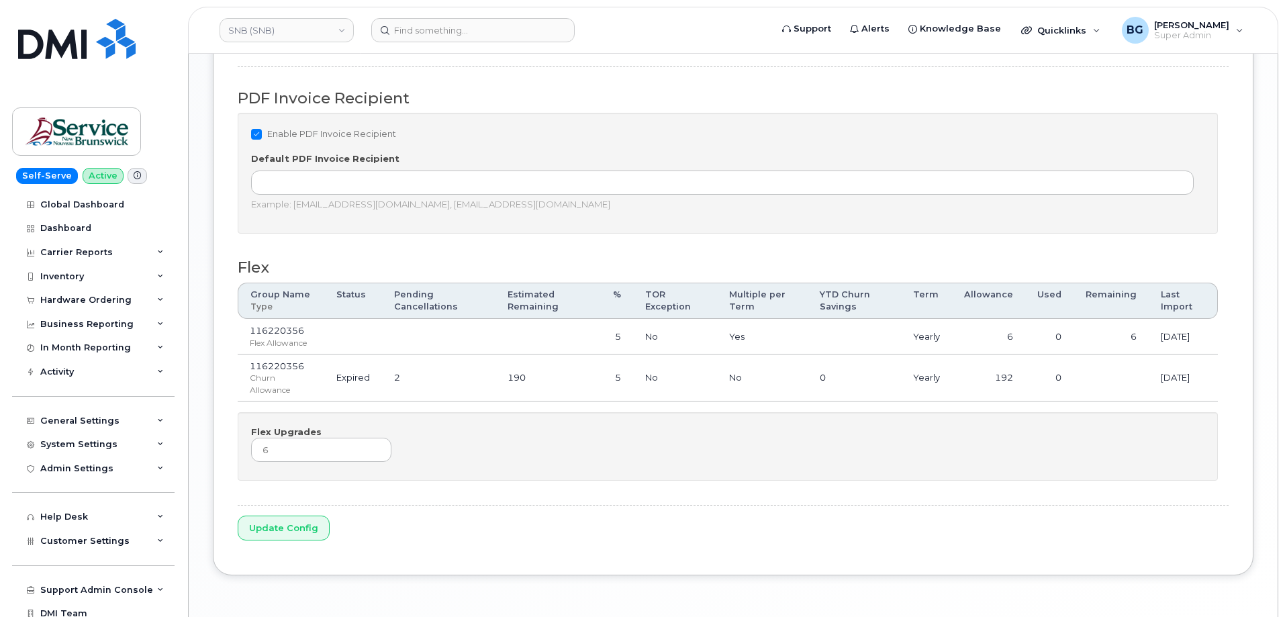
scroll to position [1122, 0]
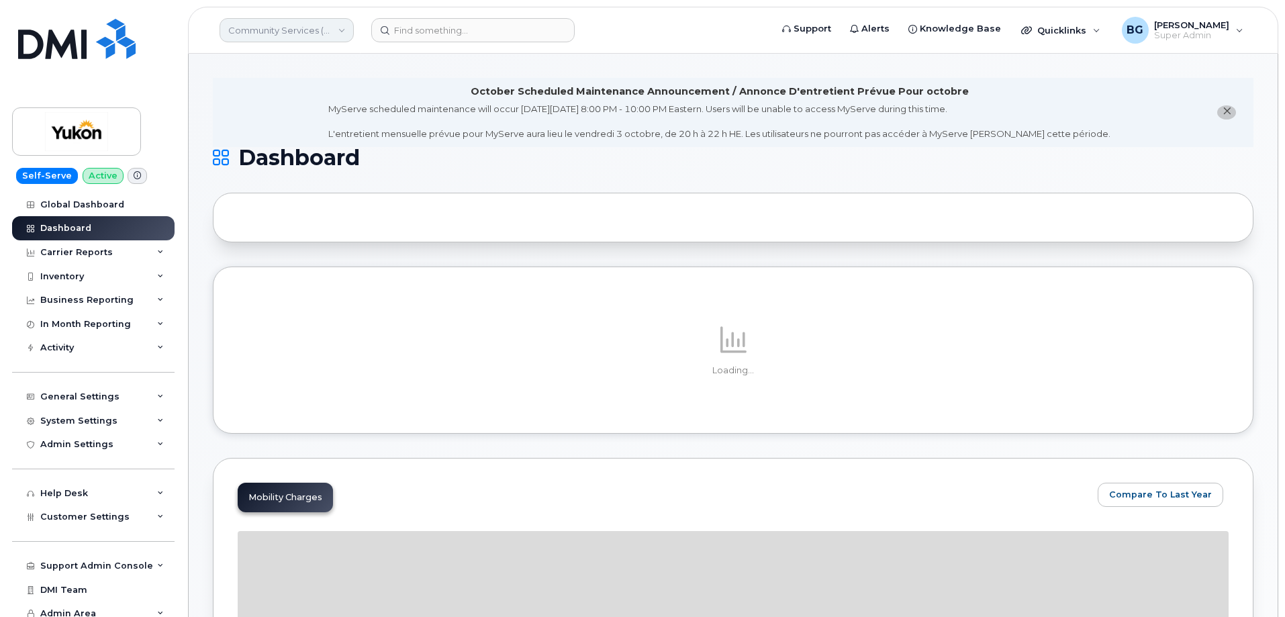
click at [270, 28] on link "Community Services (YTG)" at bounding box center [287, 30] width 134 height 24
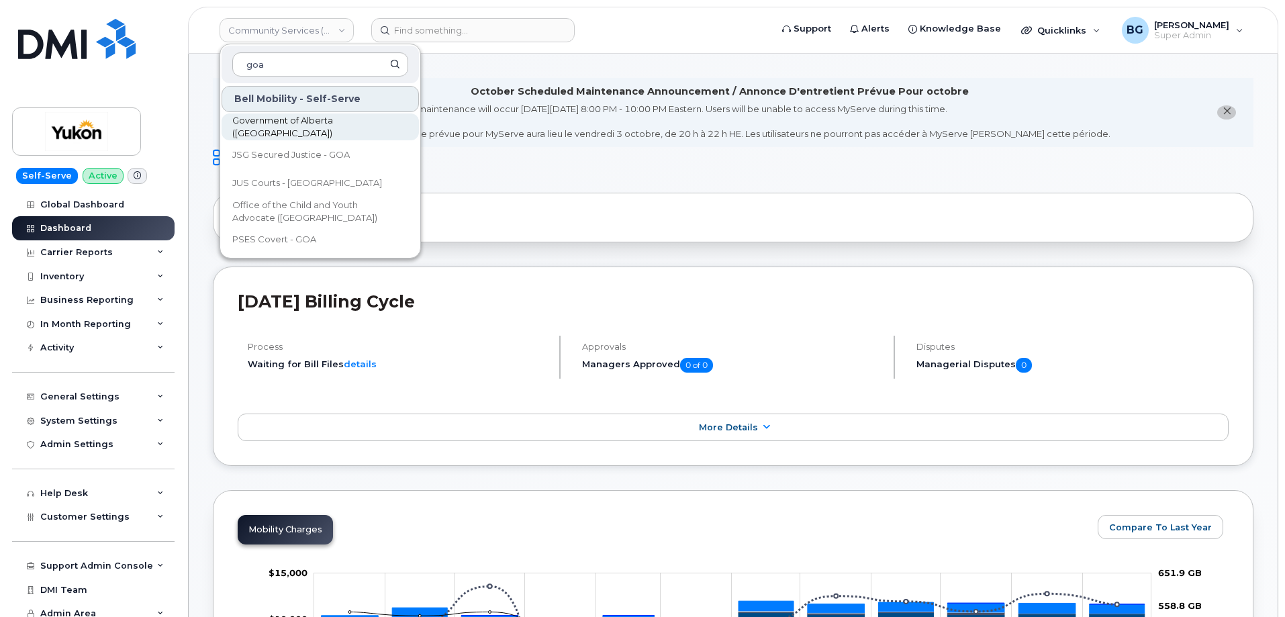
type input "goa"
drag, startPoint x: 274, startPoint y: 124, endPoint x: 336, endPoint y: 144, distance: 64.8
click at [275, 124] on span "Government of Alberta (GOA)" at bounding box center [309, 127] width 154 height 26
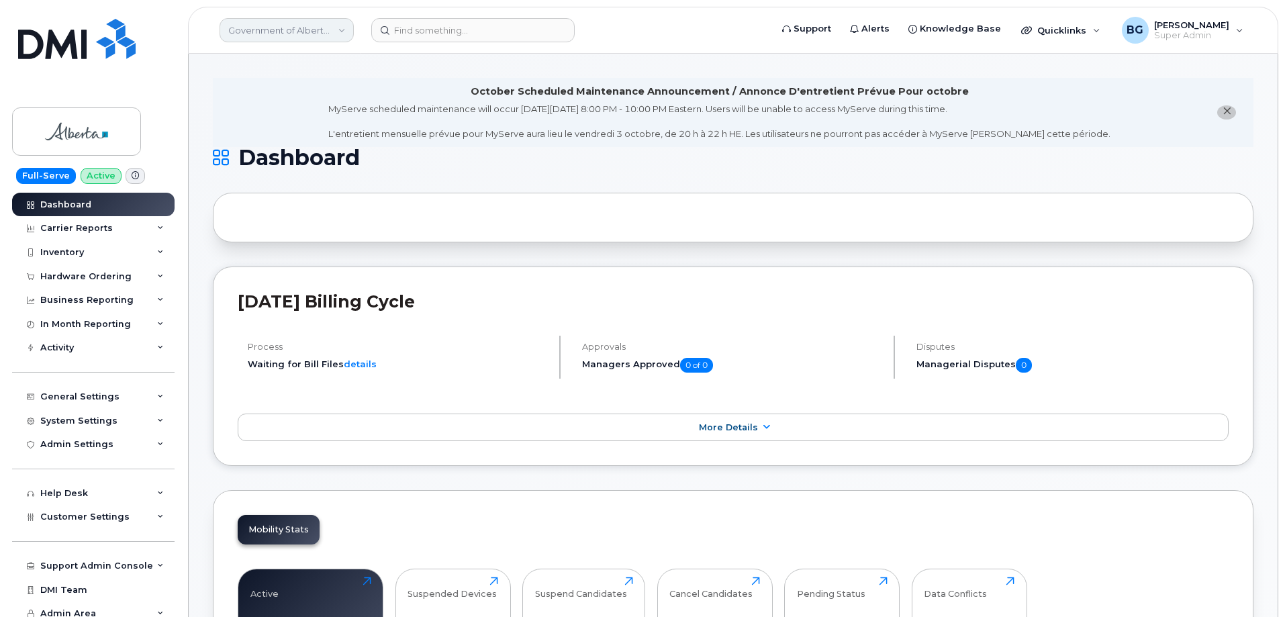
click at [277, 32] on link "Government of Alberta ([GEOGRAPHIC_DATA])" at bounding box center [287, 30] width 134 height 24
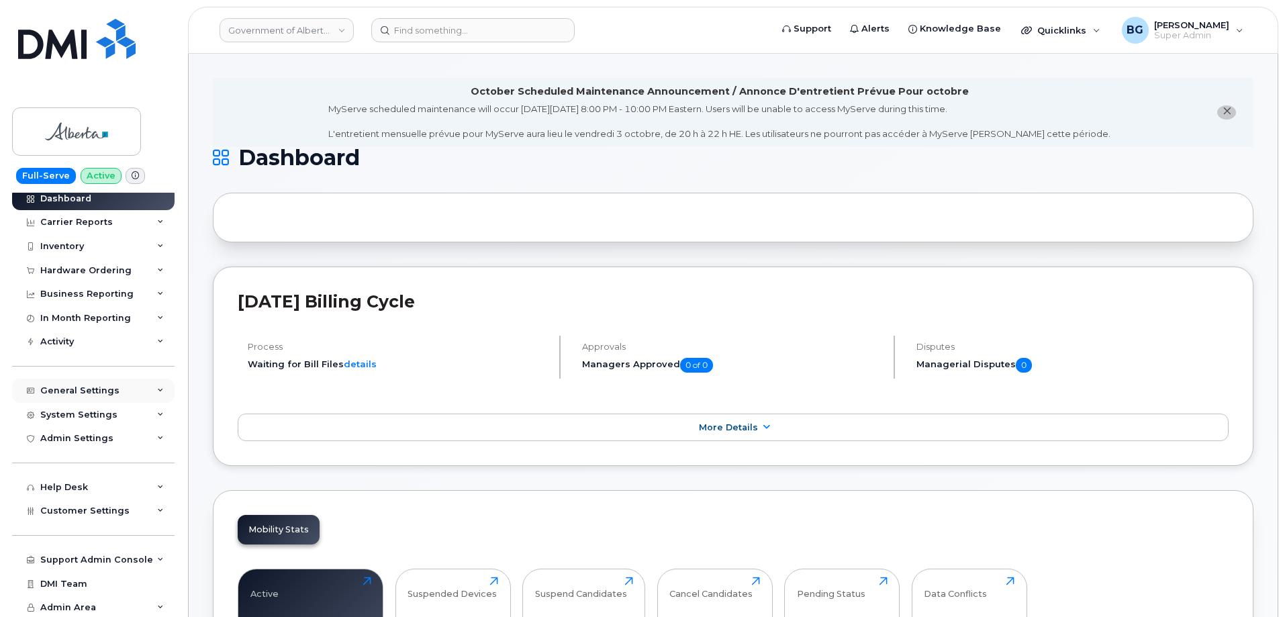
scroll to position [8, 0]
click at [62, 434] on div "Admin Settings" at bounding box center [76, 436] width 73 height 11
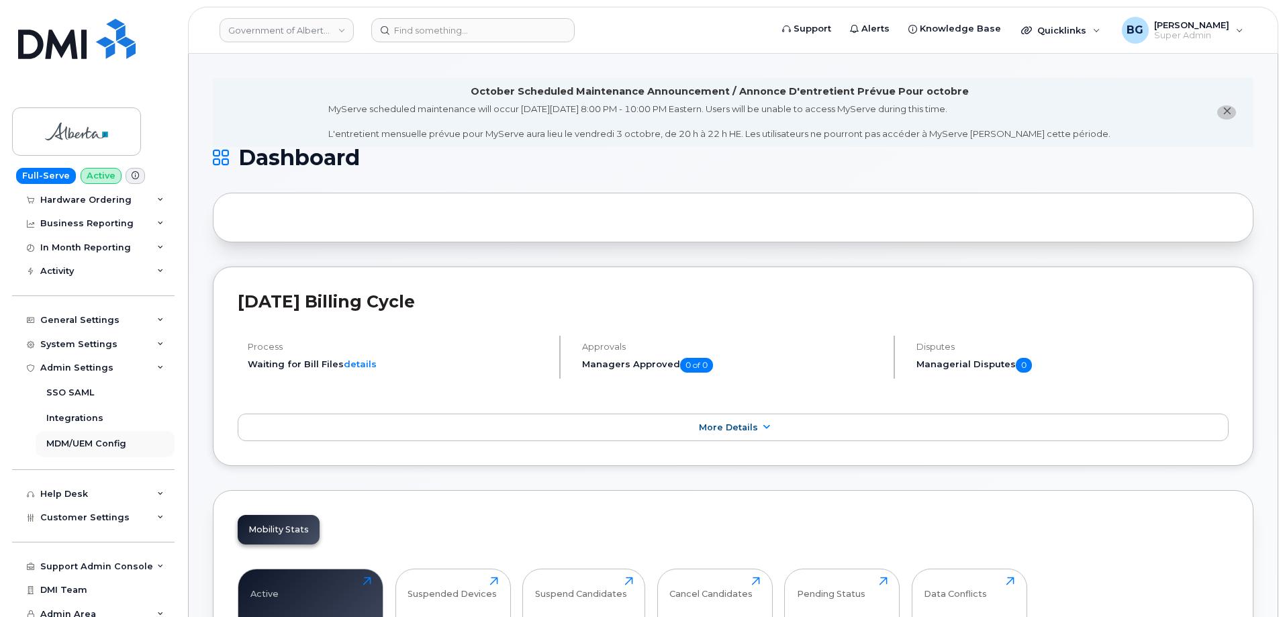
scroll to position [85, 0]
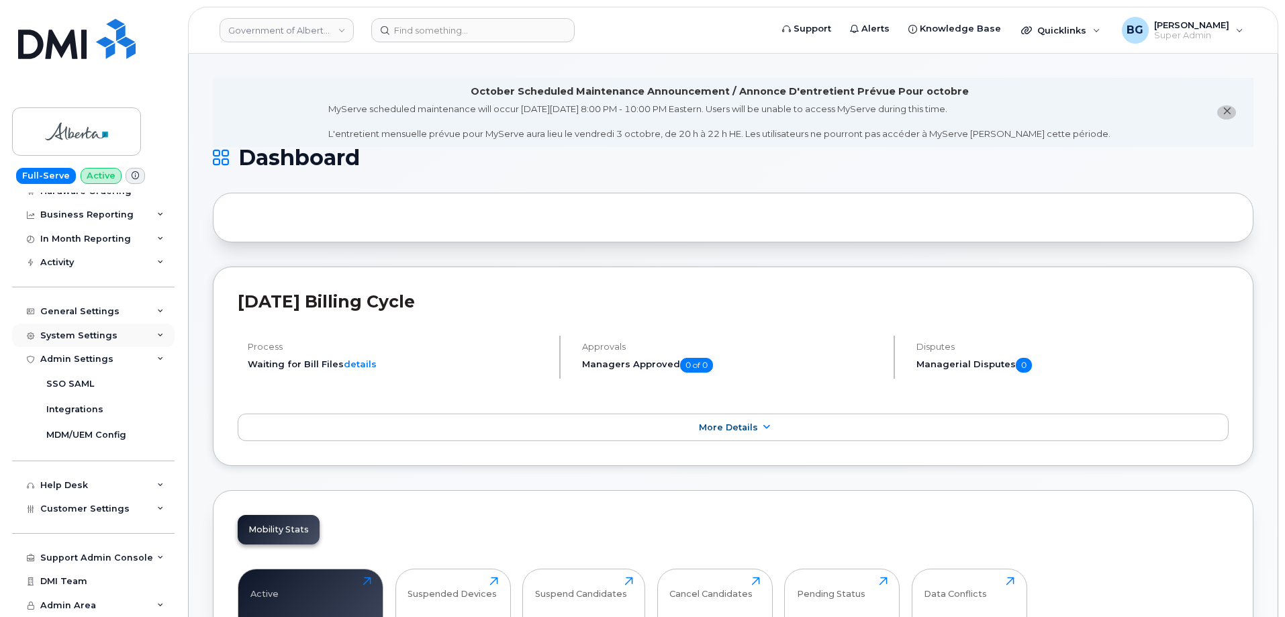
click at [76, 339] on div "System Settings" at bounding box center [78, 335] width 77 height 11
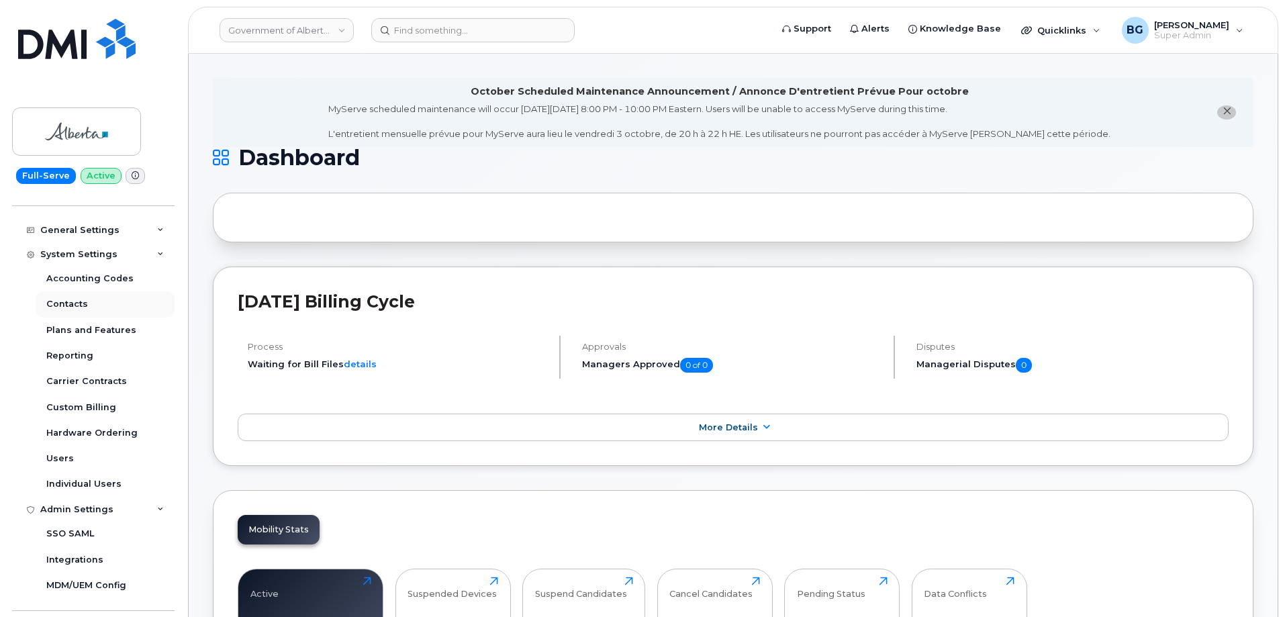
scroll to position [175, 0]
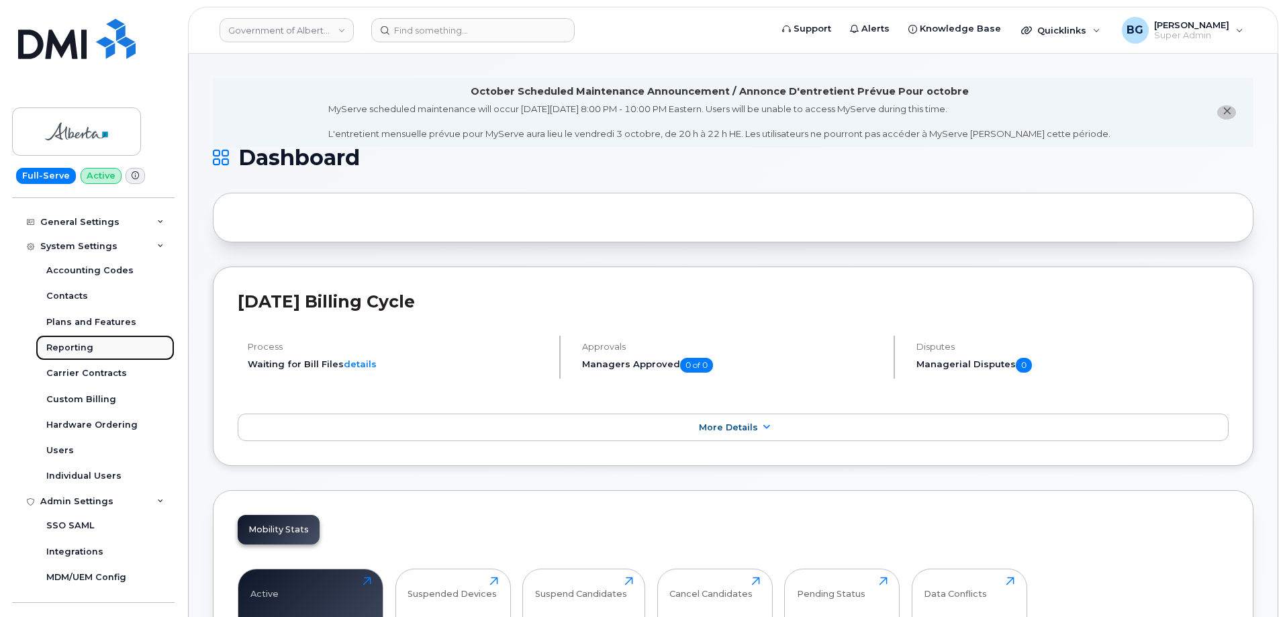
click at [62, 345] on div "Reporting" at bounding box center [69, 348] width 47 height 12
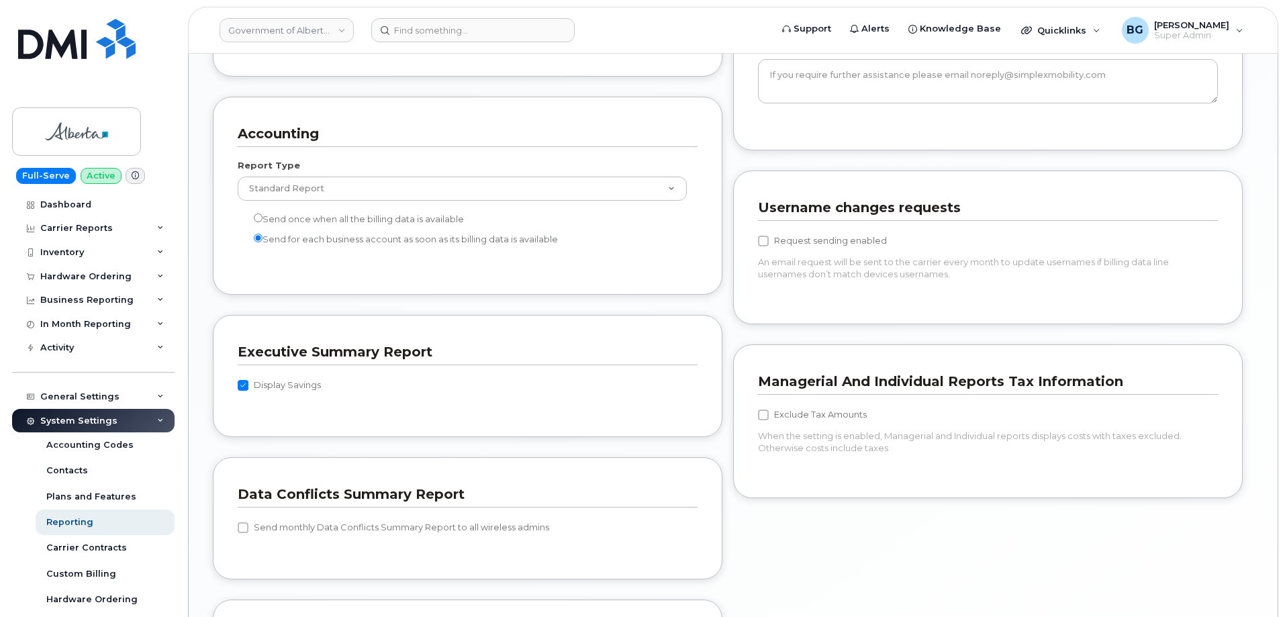
scroll to position [1188, 0]
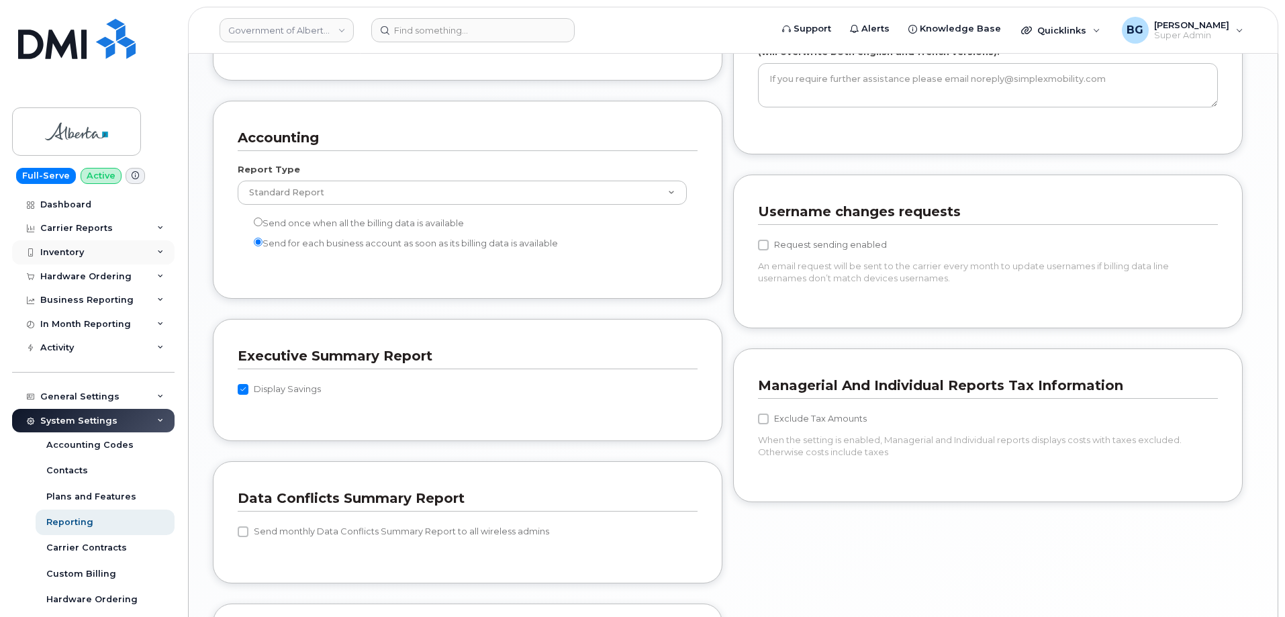
click at [56, 253] on div "Inventory" at bounding box center [62, 252] width 44 height 11
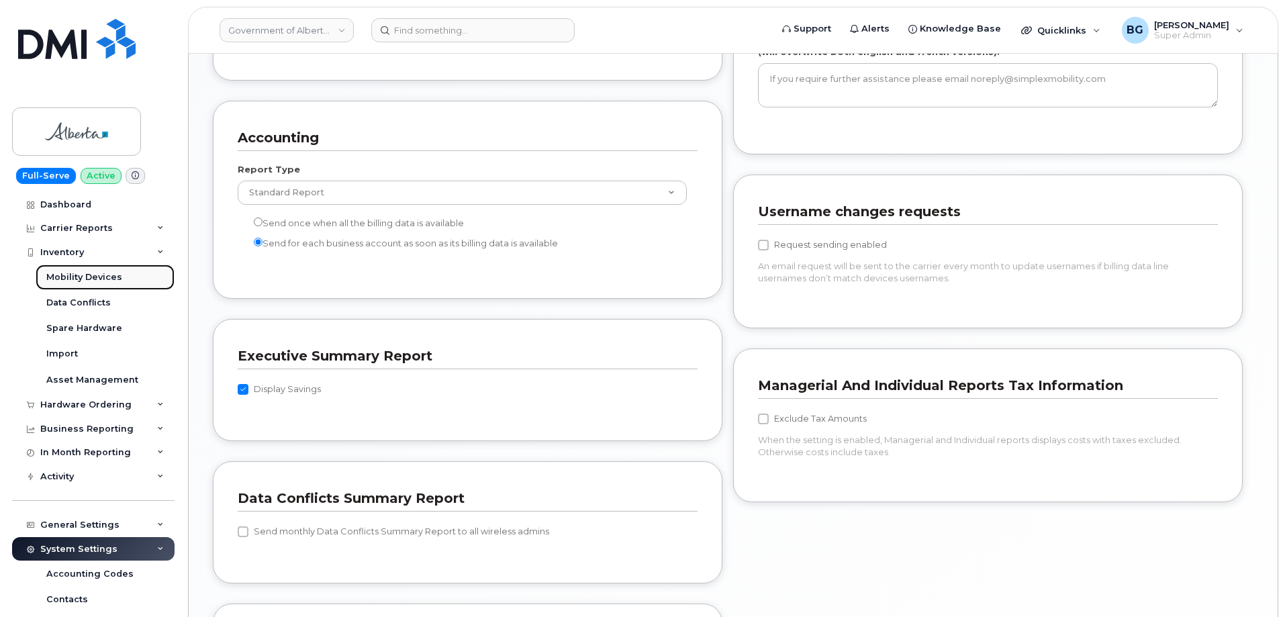
click at [52, 275] on div "Mobility Devices" at bounding box center [84, 277] width 76 height 12
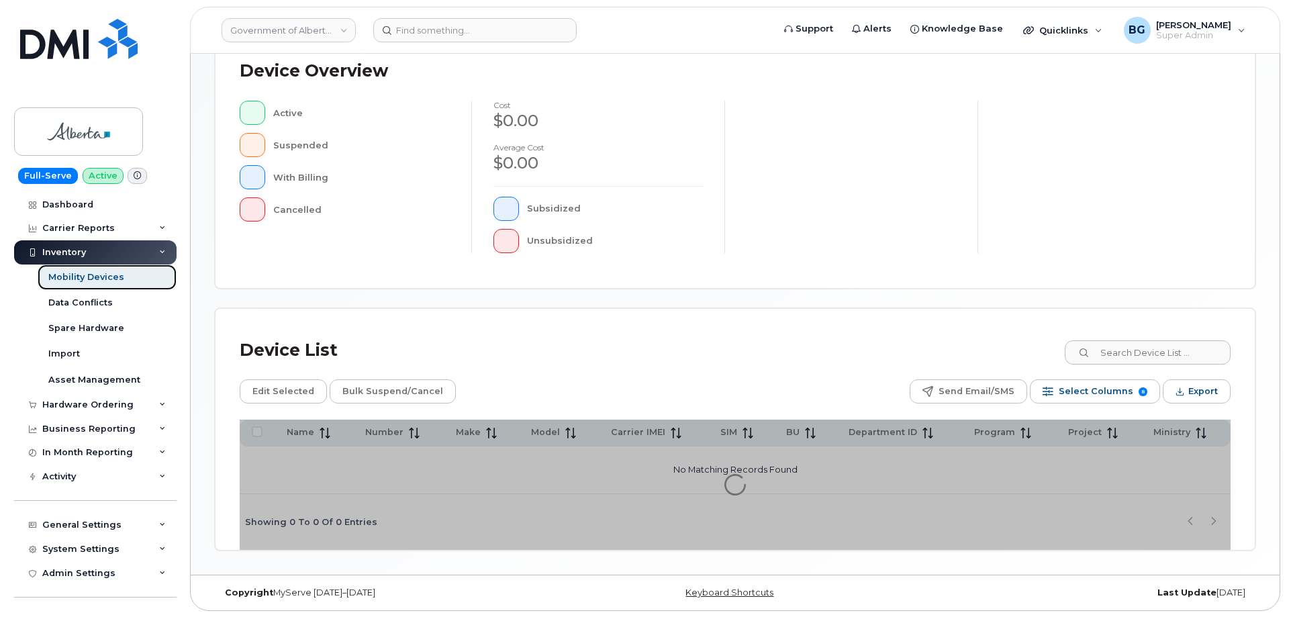
scroll to position [306, 0]
click at [1088, 387] on span "Select Columns" at bounding box center [1094, 391] width 75 height 20
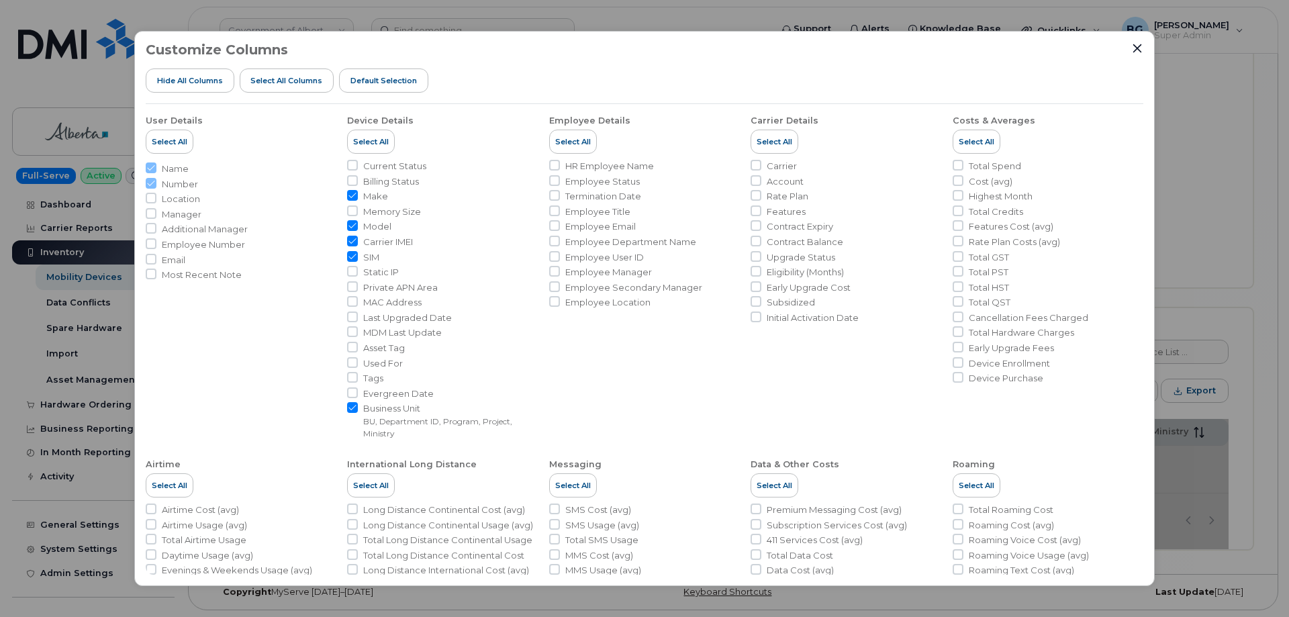
click at [371, 226] on span "Model" at bounding box center [377, 226] width 28 height 13
click at [358, 226] on input "Model" at bounding box center [352, 225] width 11 height 11
checkbox input "false"
click at [377, 238] on span "Carrier IMEI" at bounding box center [388, 242] width 50 height 13
click at [358, 238] on input "Carrier IMEI" at bounding box center [352, 241] width 11 height 11
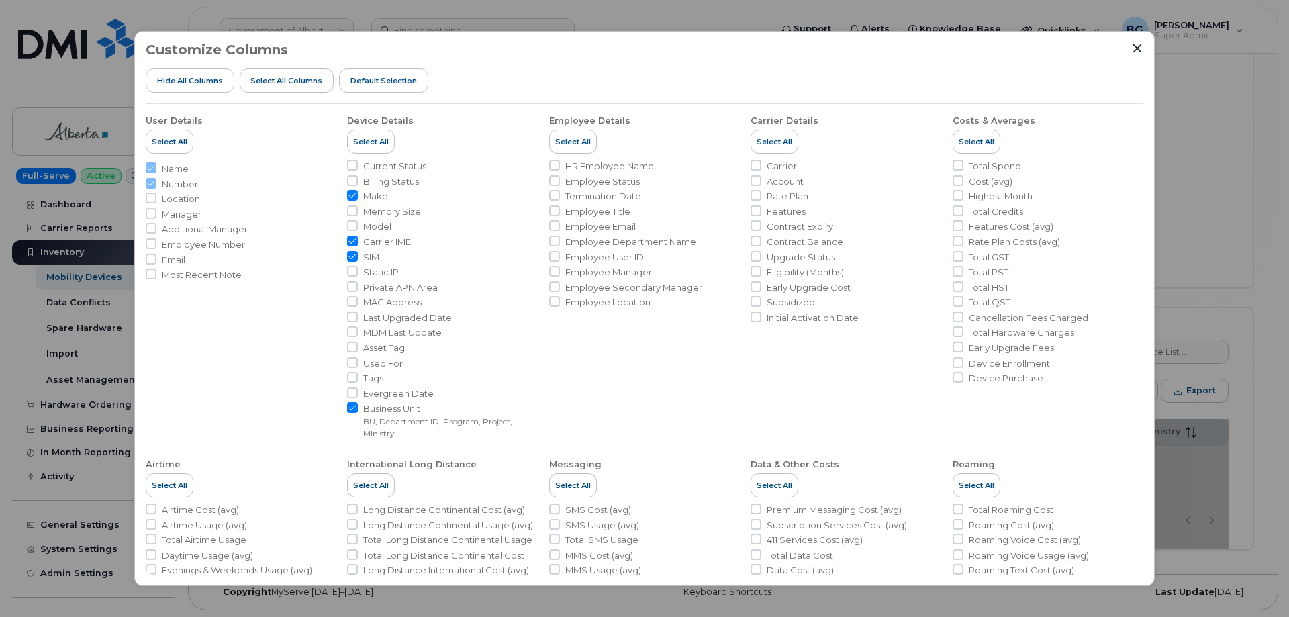
checkbox input "false"
click at [368, 254] on span "SIM" at bounding box center [371, 257] width 16 height 13
click at [358, 254] on input "SIM" at bounding box center [352, 256] width 11 height 11
checkbox input "false"
click at [373, 195] on span "Make" at bounding box center [375, 196] width 25 height 13
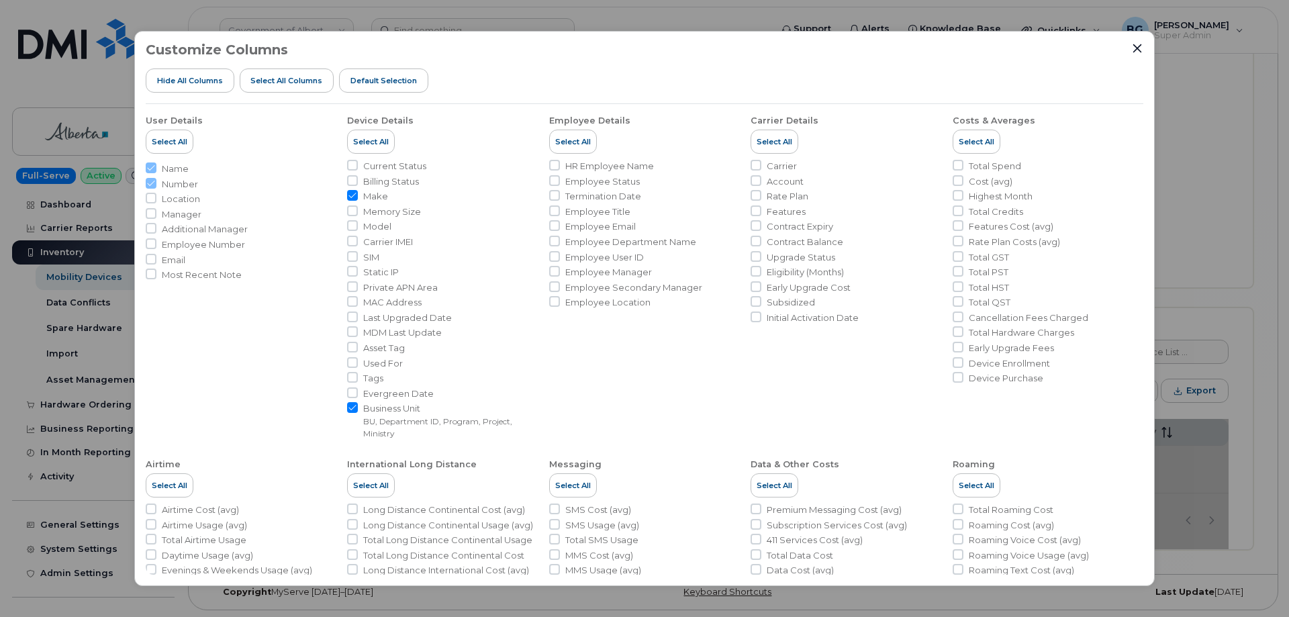
click at [358, 195] on input "Make" at bounding box center [352, 195] width 11 height 11
checkbox input "false"
click at [377, 403] on span "Business Unit" at bounding box center [450, 408] width 175 height 13
click at [358, 403] on input "Business Unit BU, Department ID, Program, Project, Ministry" at bounding box center [352, 407] width 11 height 11
checkbox input "false"
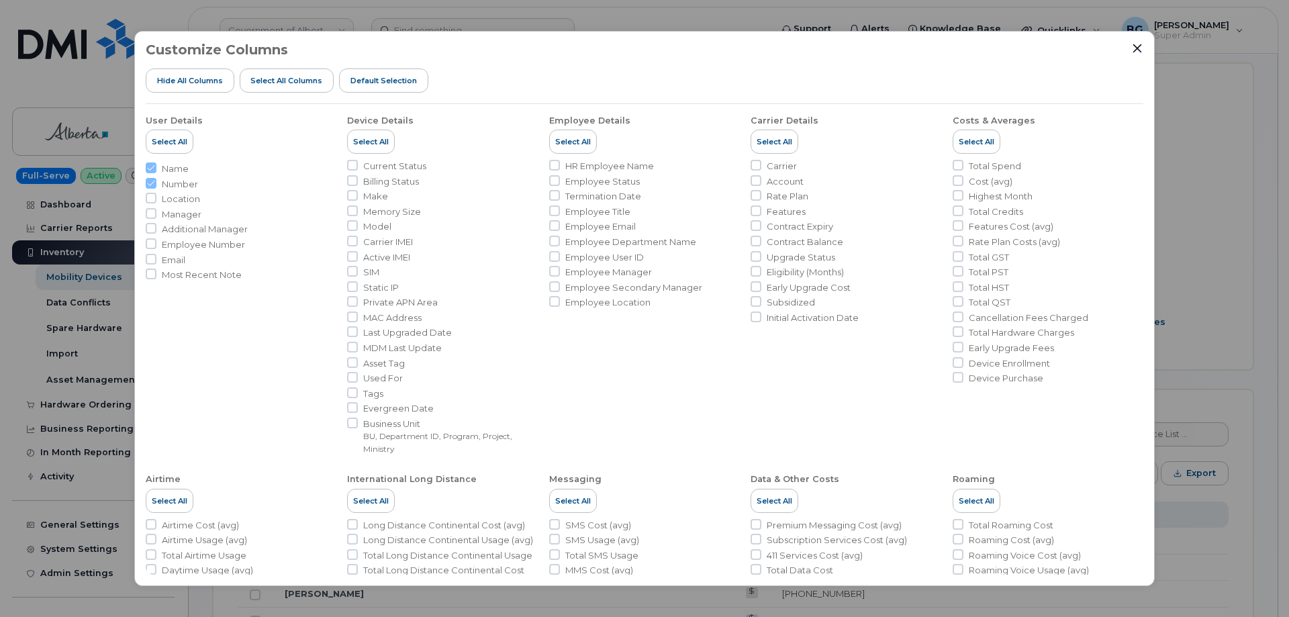
click at [1253, 132] on div "Customize Columns Hide All Columns Select all Columns Default Selection User De…" at bounding box center [644, 308] width 1289 height 617
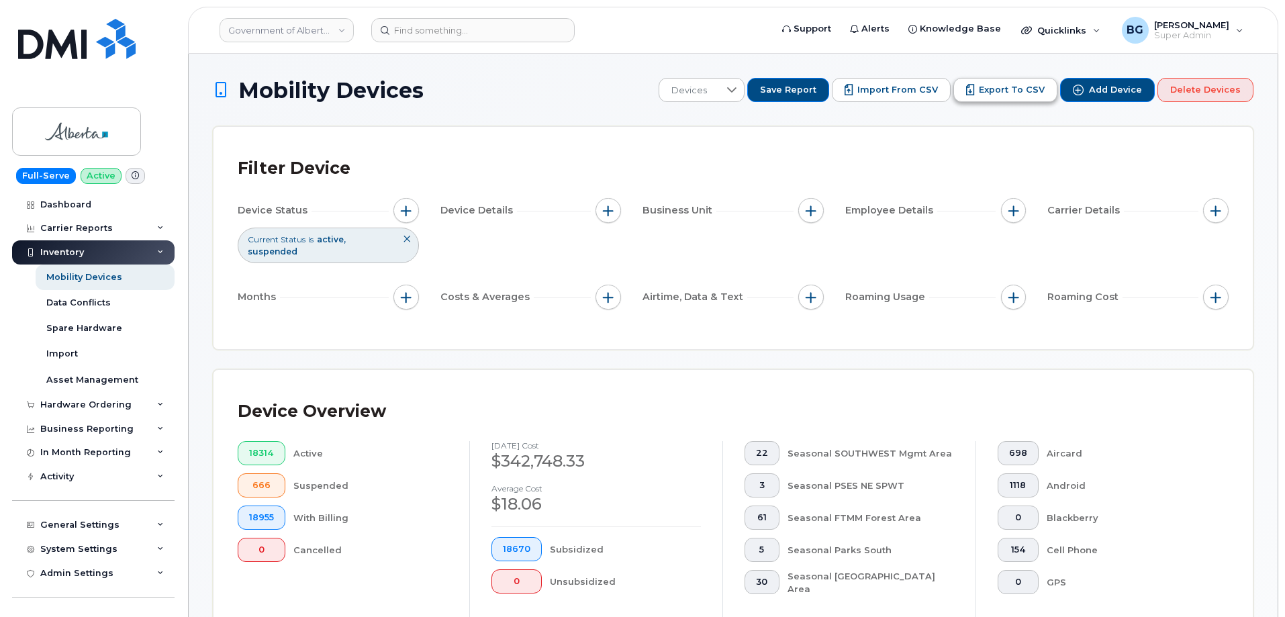
click at [1013, 91] on span "Export to CSV" at bounding box center [1012, 90] width 66 height 12
click at [452, 31] on input at bounding box center [472, 30] width 203 height 24
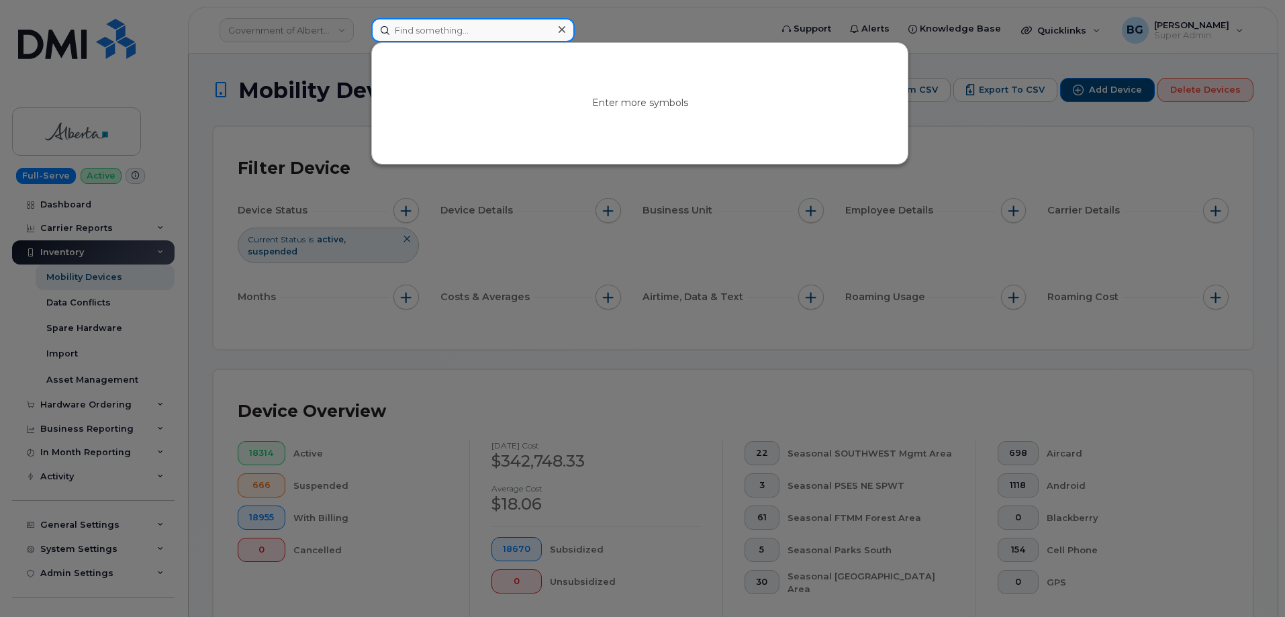
click at [412, 29] on input at bounding box center [472, 30] width 203 height 24
paste input "5875454471"
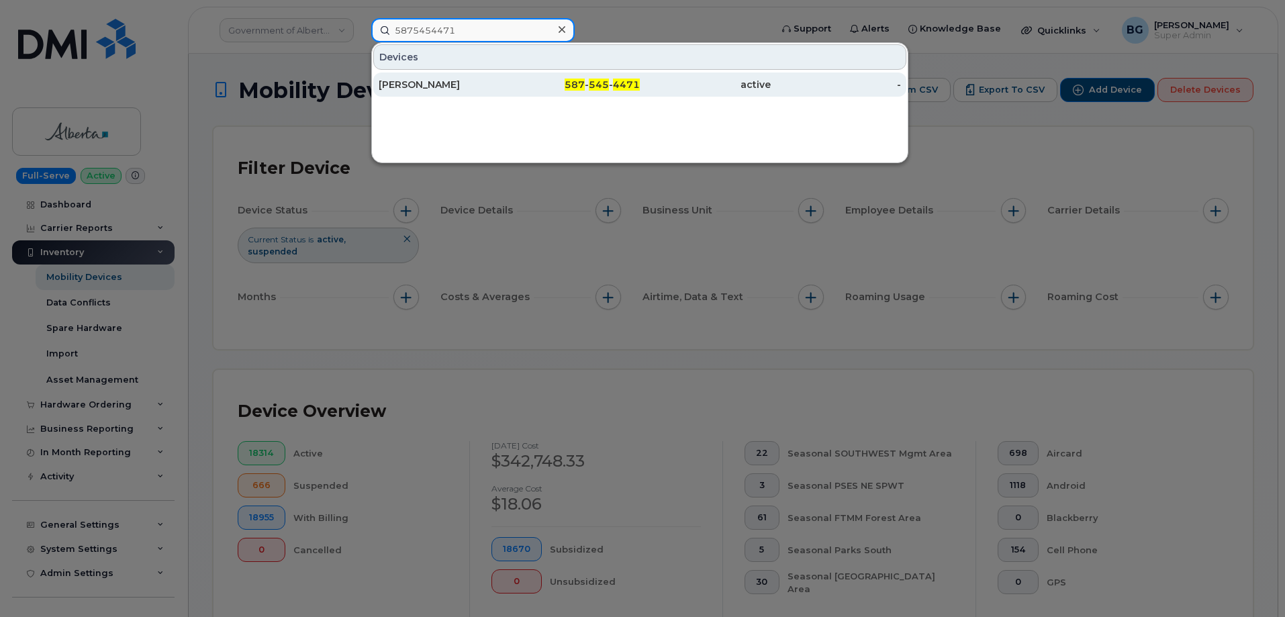
type input "5875454471"
click at [600, 85] on span "545" at bounding box center [599, 85] width 20 height 12
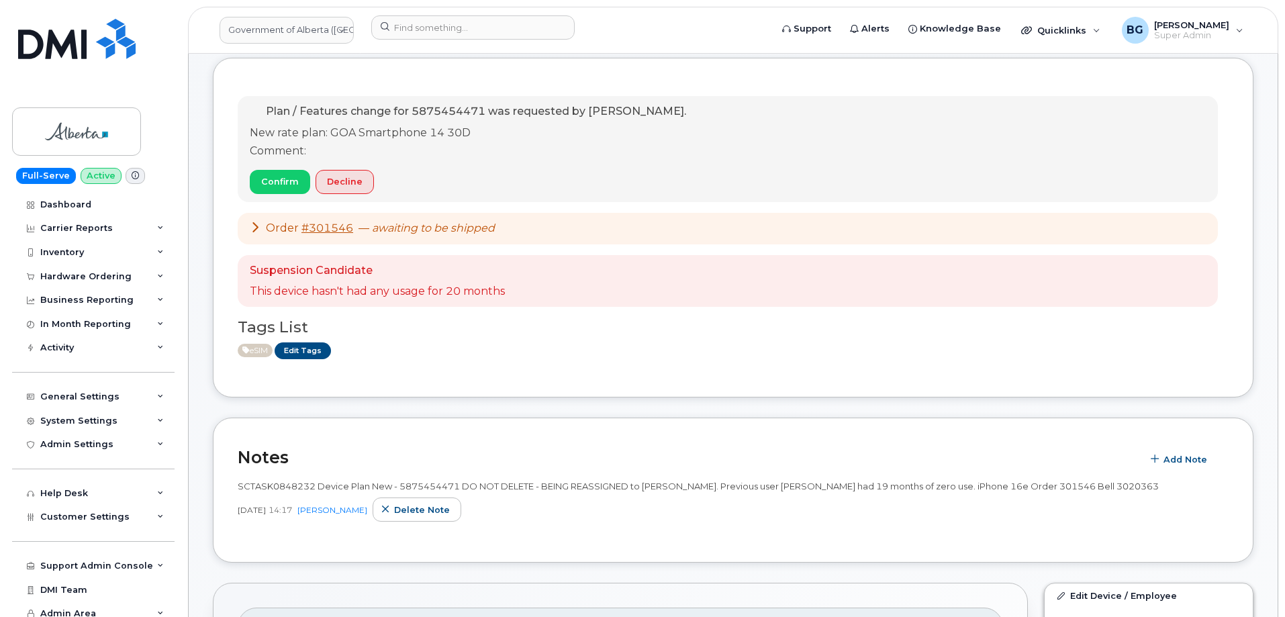
scroll to position [134, 0]
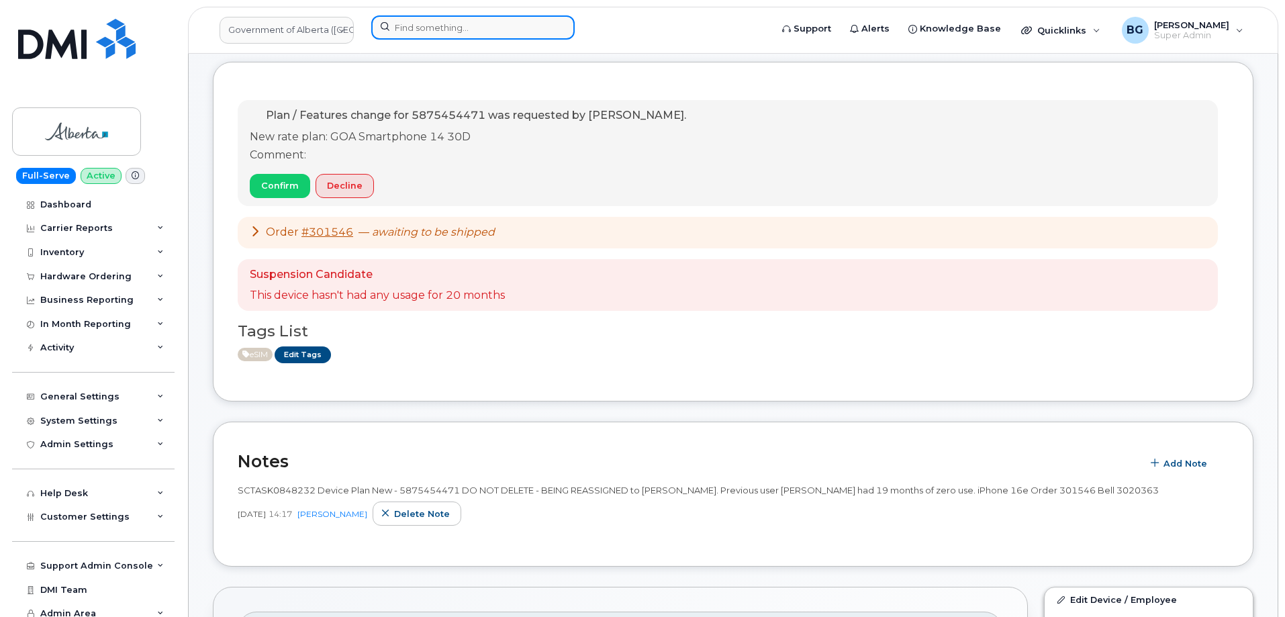
click at [419, 30] on input at bounding box center [472, 27] width 203 height 24
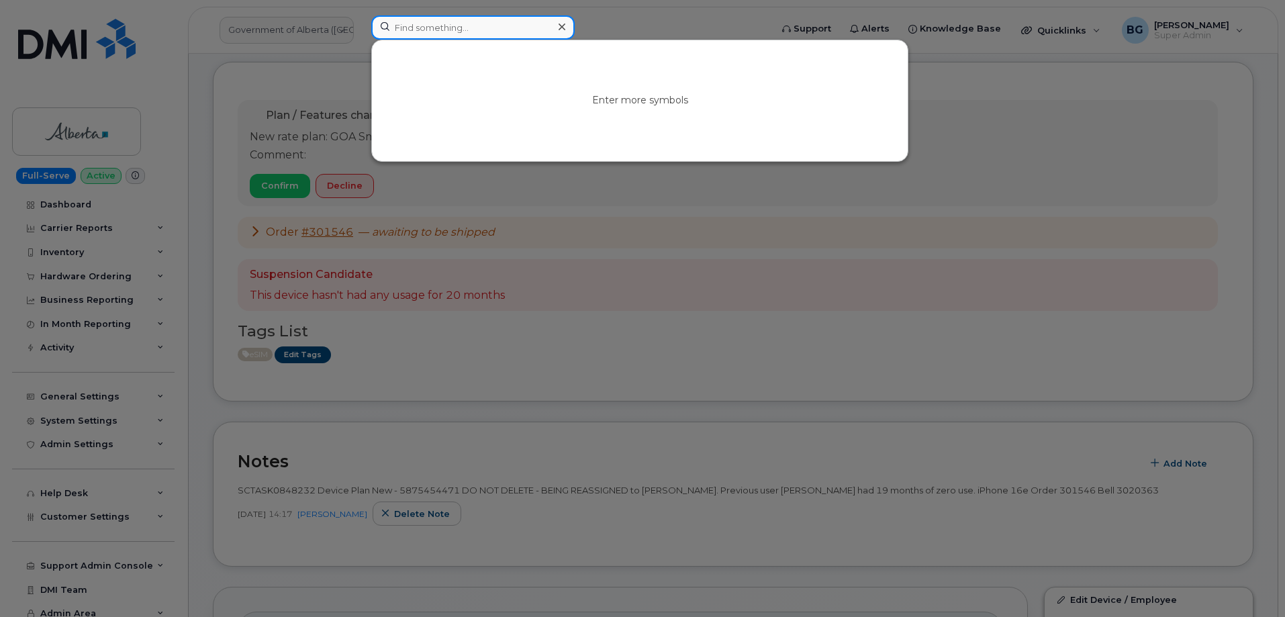
click at [441, 28] on input at bounding box center [472, 27] width 203 height 24
paste input "5873858287"
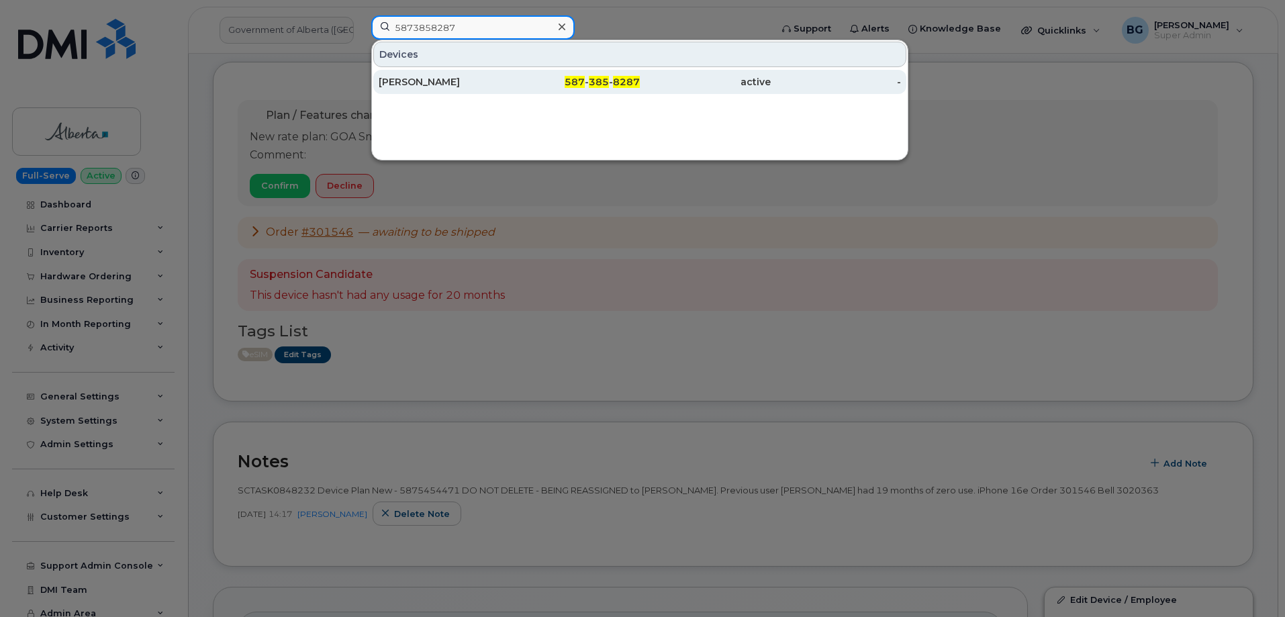
type input "5873858287"
click at [585, 77] on span "587" at bounding box center [575, 82] width 20 height 12
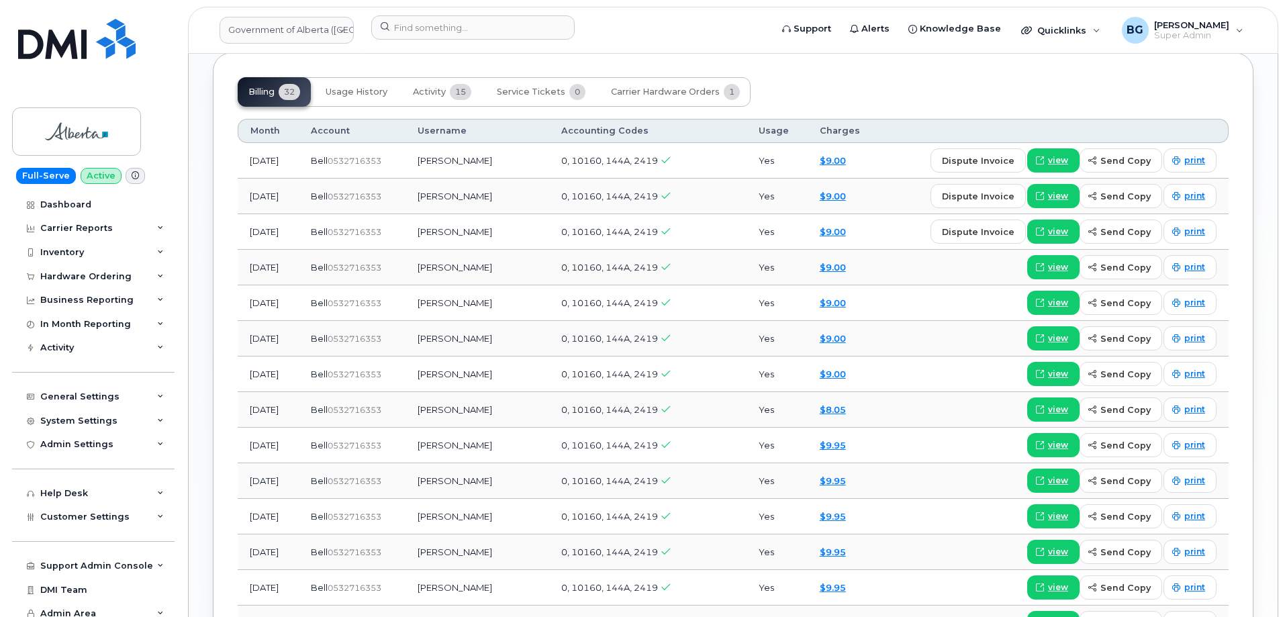
scroll to position [1477, 0]
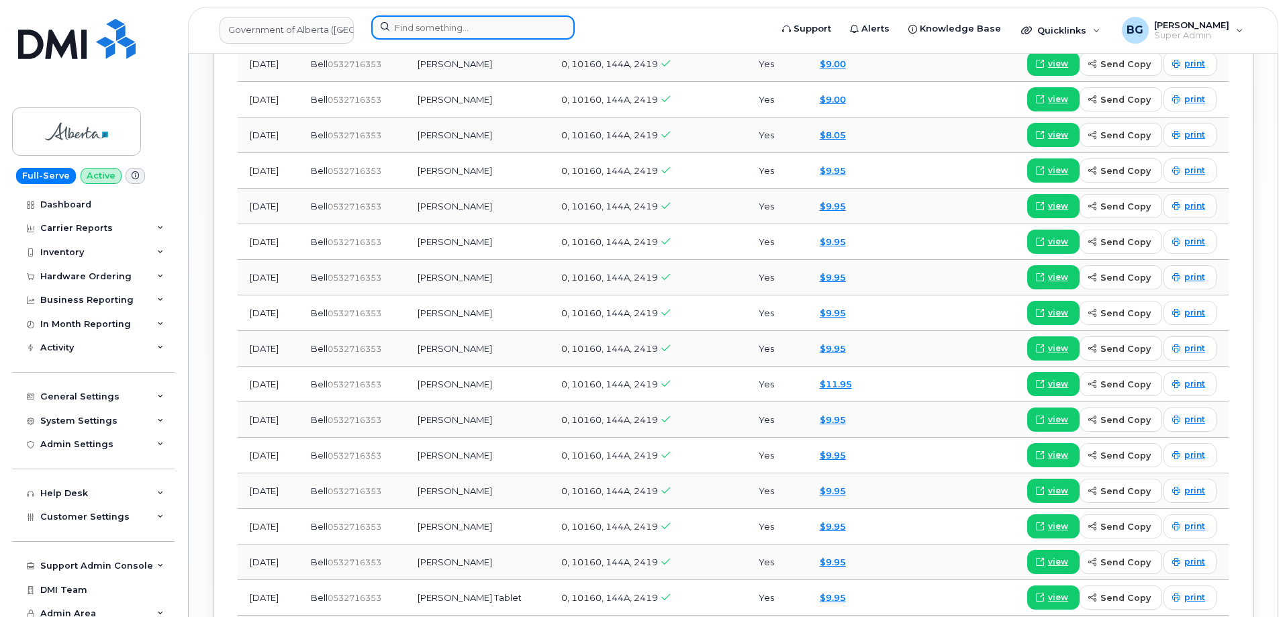
click at [420, 30] on input at bounding box center [472, 27] width 203 height 24
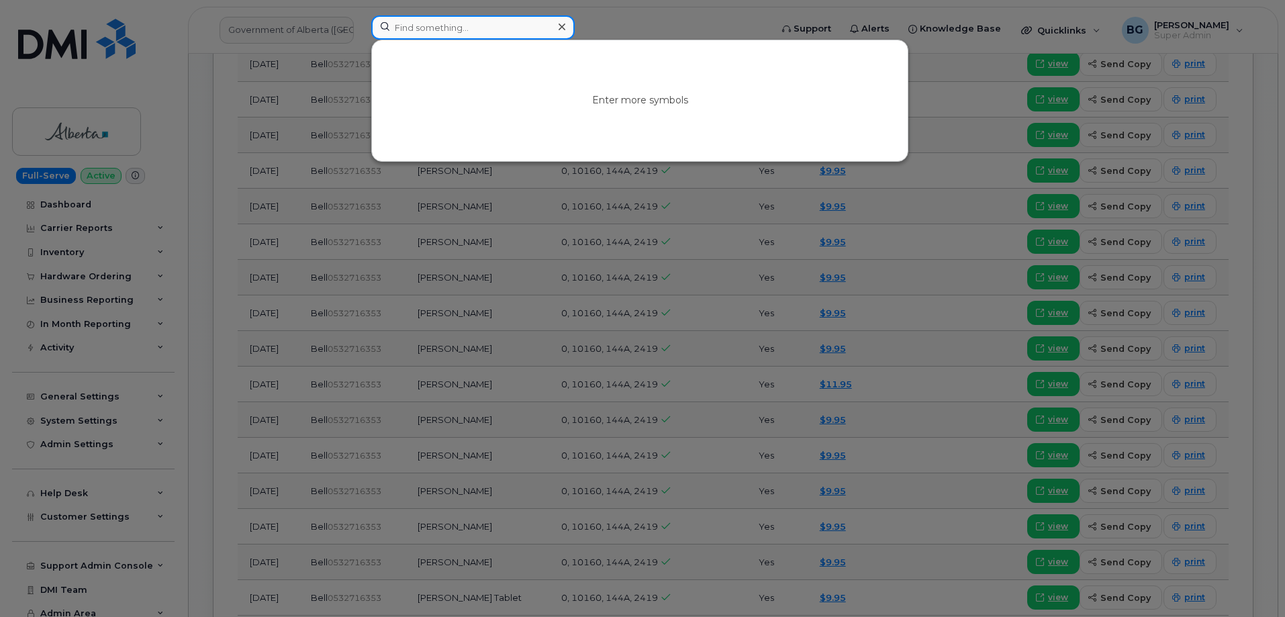
click at [455, 32] on input at bounding box center [472, 27] width 203 height 24
paste input "5873576734"
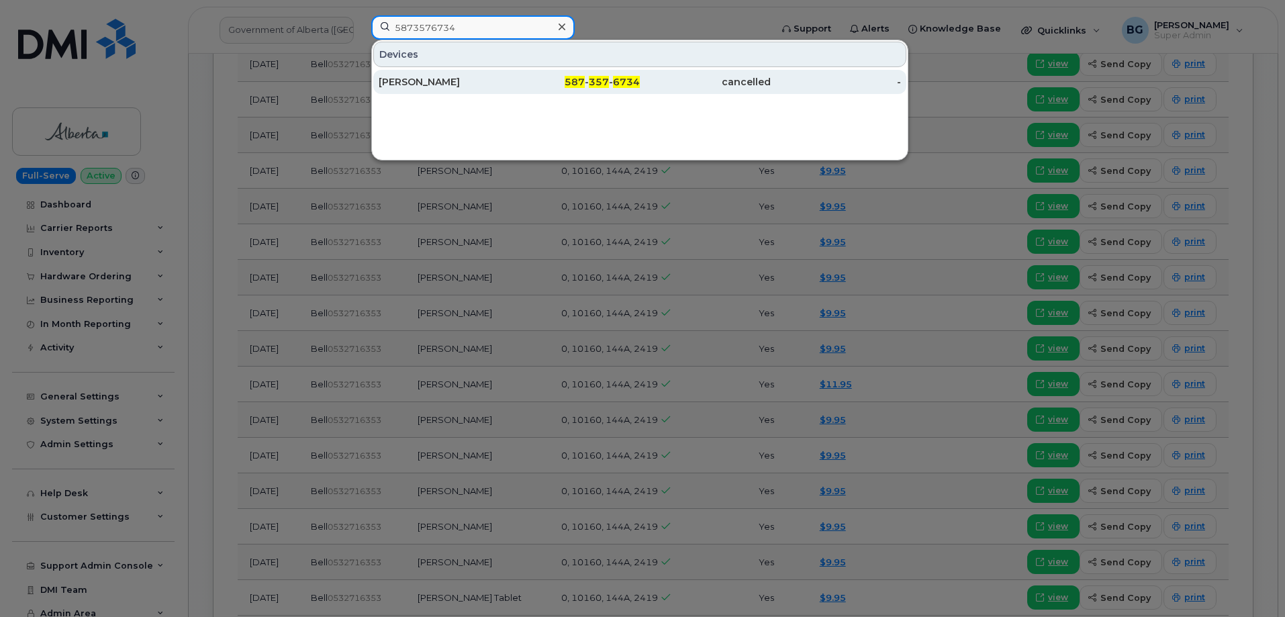
type input "5873576734"
click at [598, 75] on div "587 - 357 - 6734" at bounding box center [575, 82] width 131 height 24
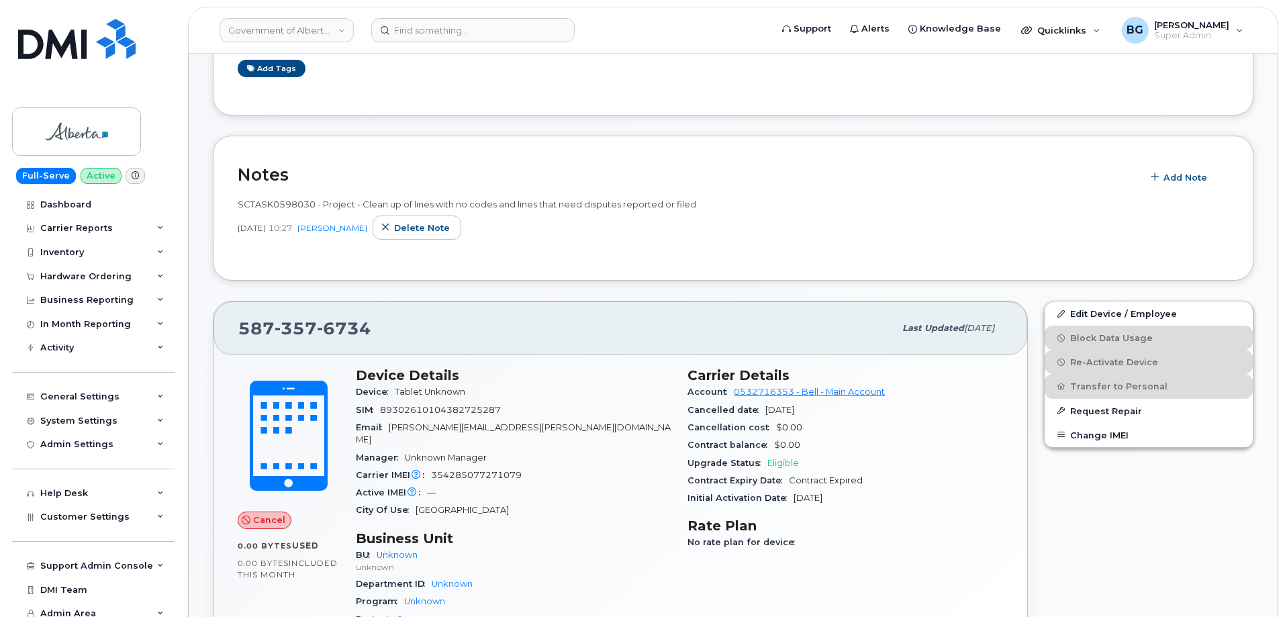
scroll to position [224, 0]
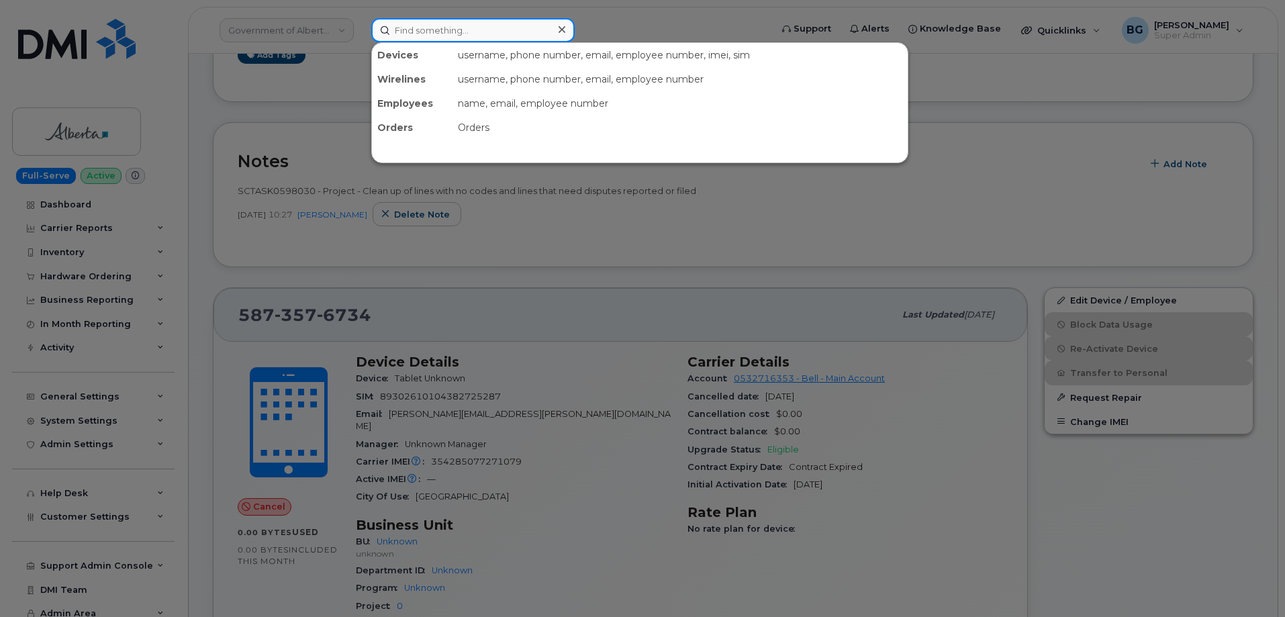
click at [426, 32] on input at bounding box center [472, 30] width 203 height 24
paste input "8259759775"
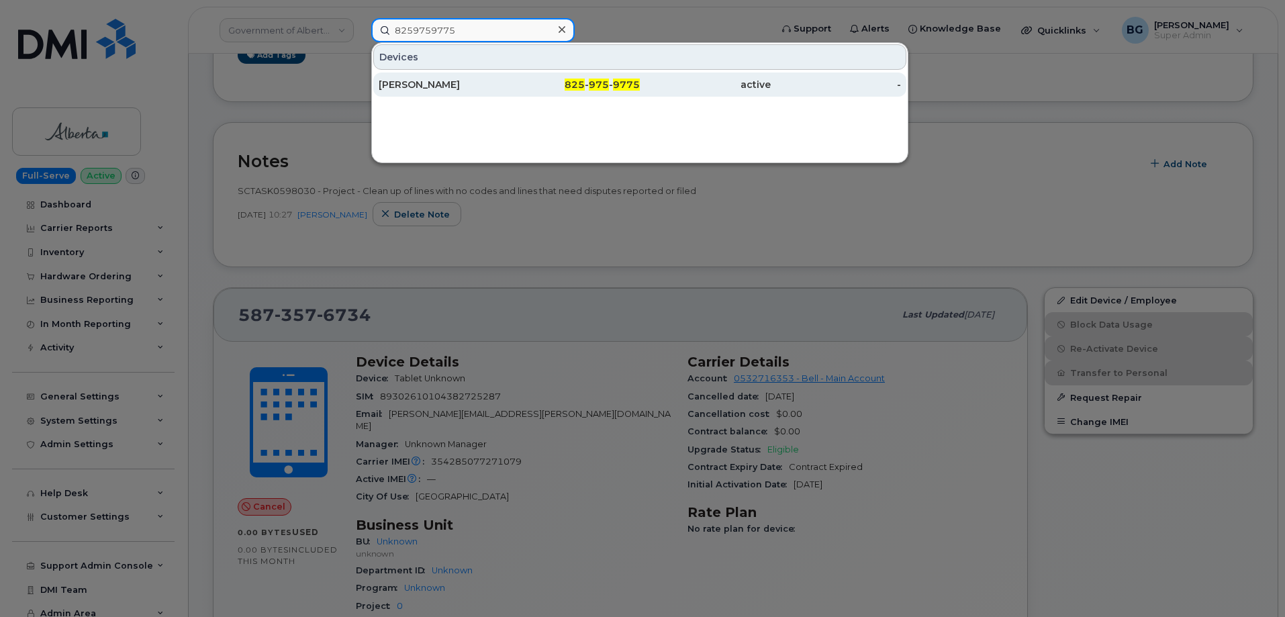
type input "8259759775"
click at [587, 82] on div "825 - 975 - 9775" at bounding box center [575, 84] width 131 height 13
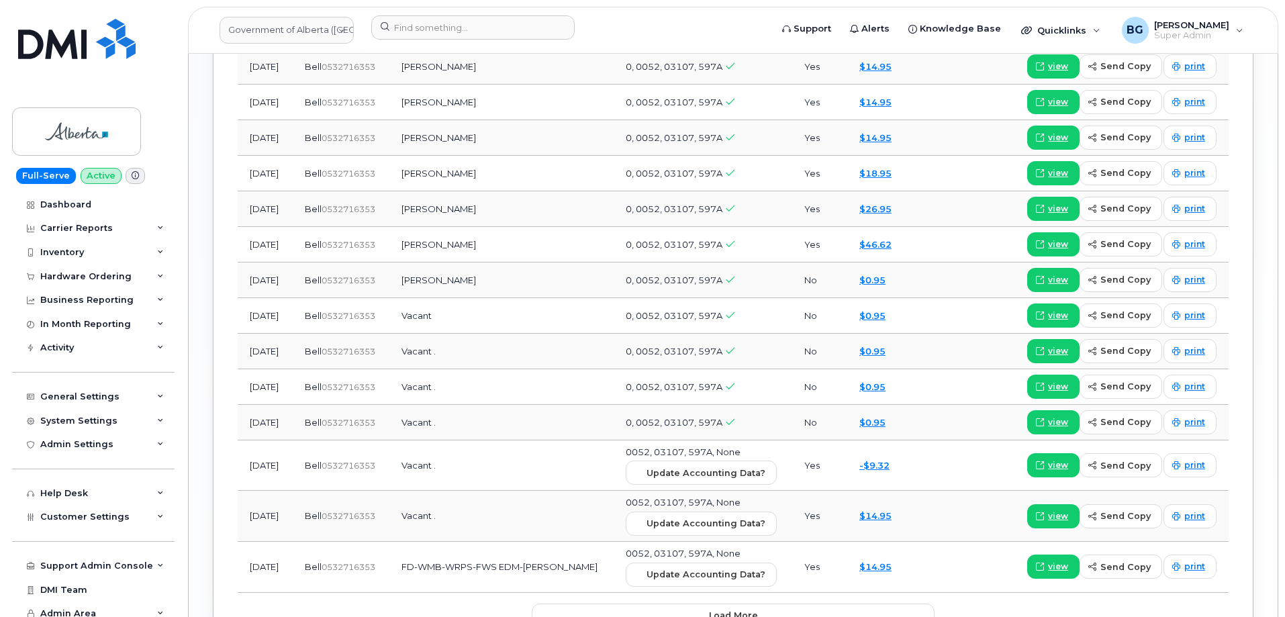
scroll to position [1701, 0]
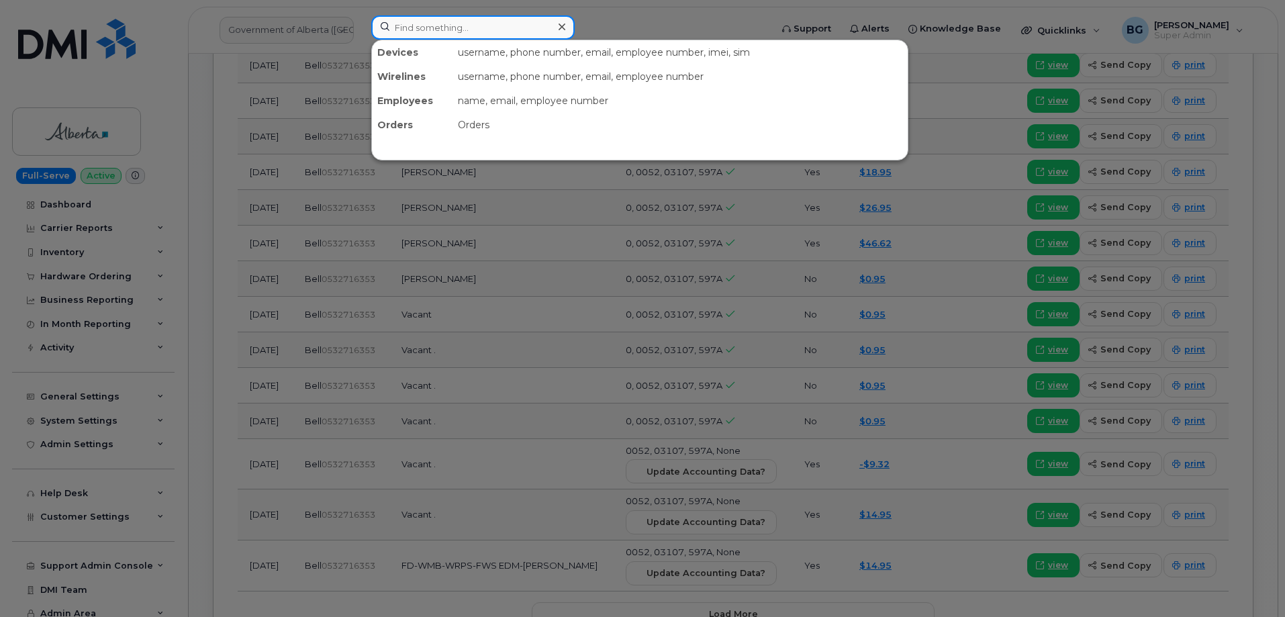
click at [492, 23] on input at bounding box center [472, 27] width 203 height 24
paste input "7809821770"
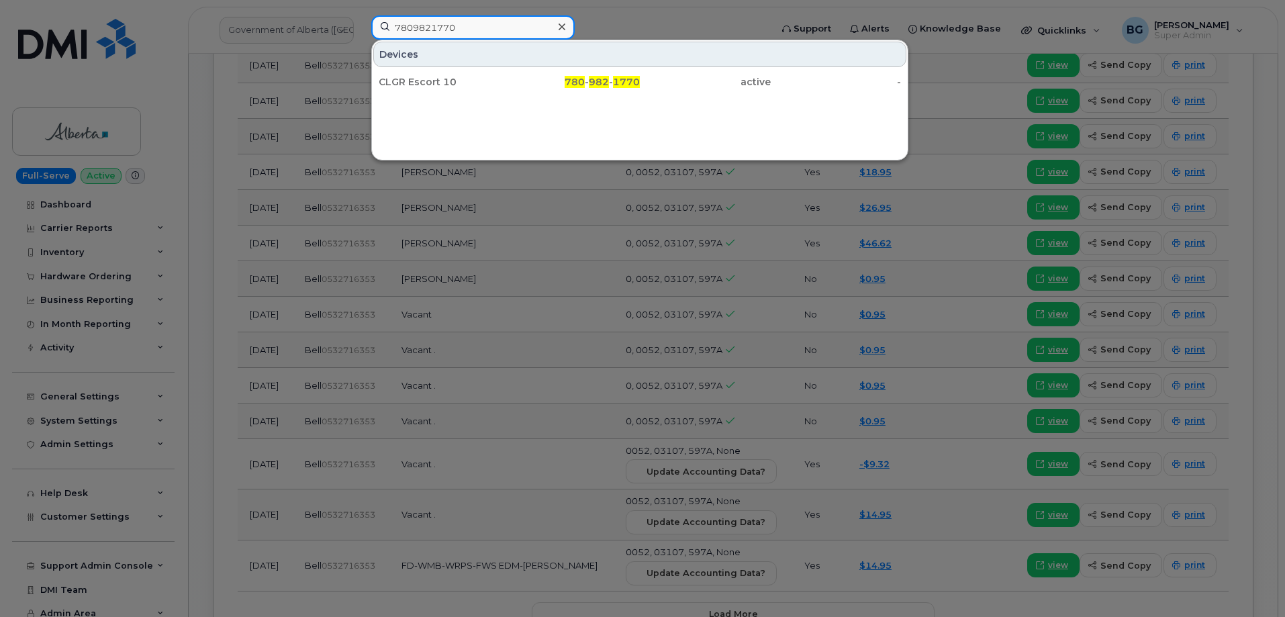
type input "7809821770"
click at [604, 68] on div "Devices CLGR Escort 10 780 - 982 - 1770 active -" at bounding box center [640, 67] width 536 height 55
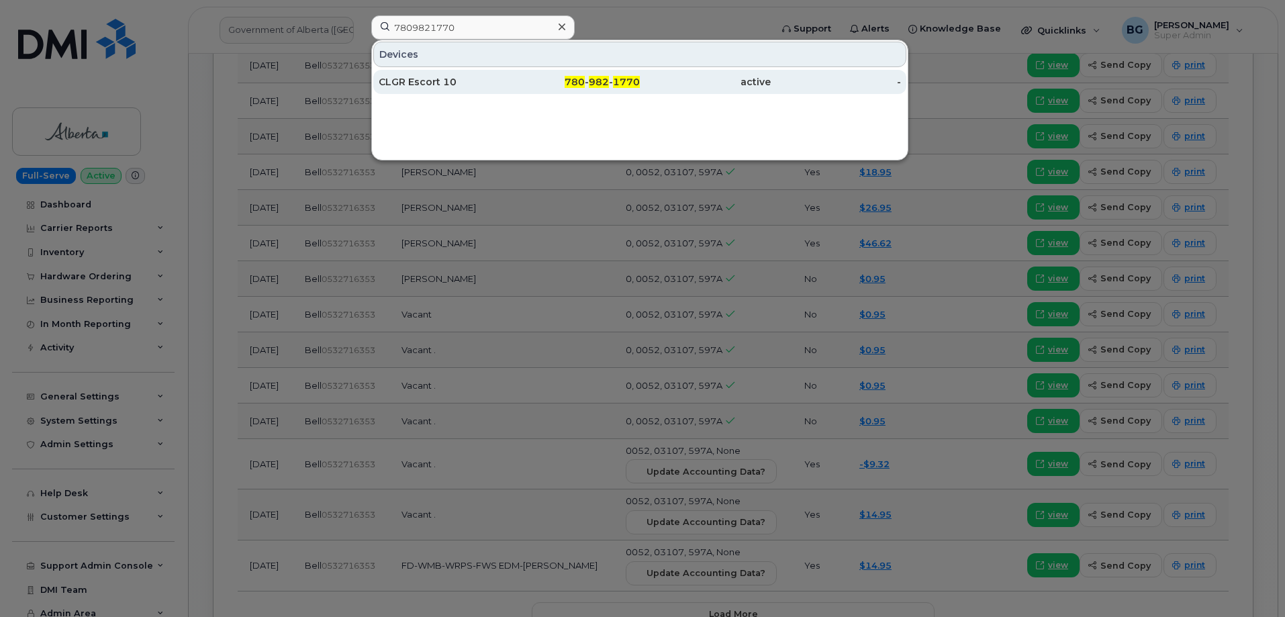
click at [603, 77] on span "982" at bounding box center [599, 82] width 20 height 12
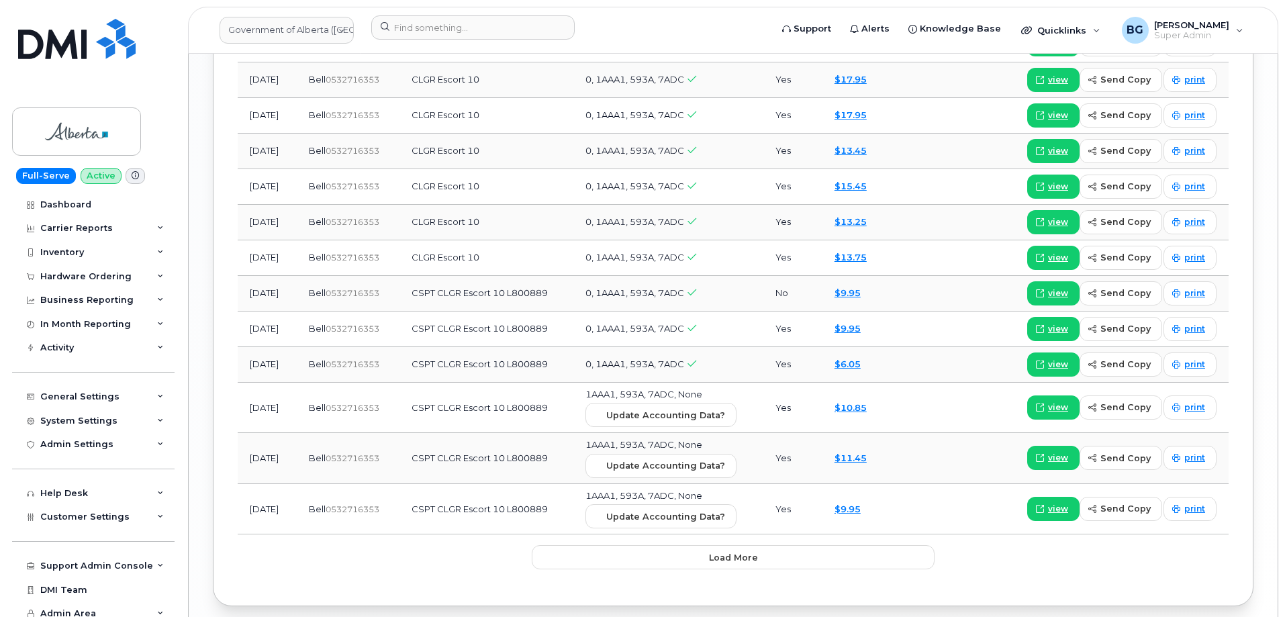
scroll to position [1791, 0]
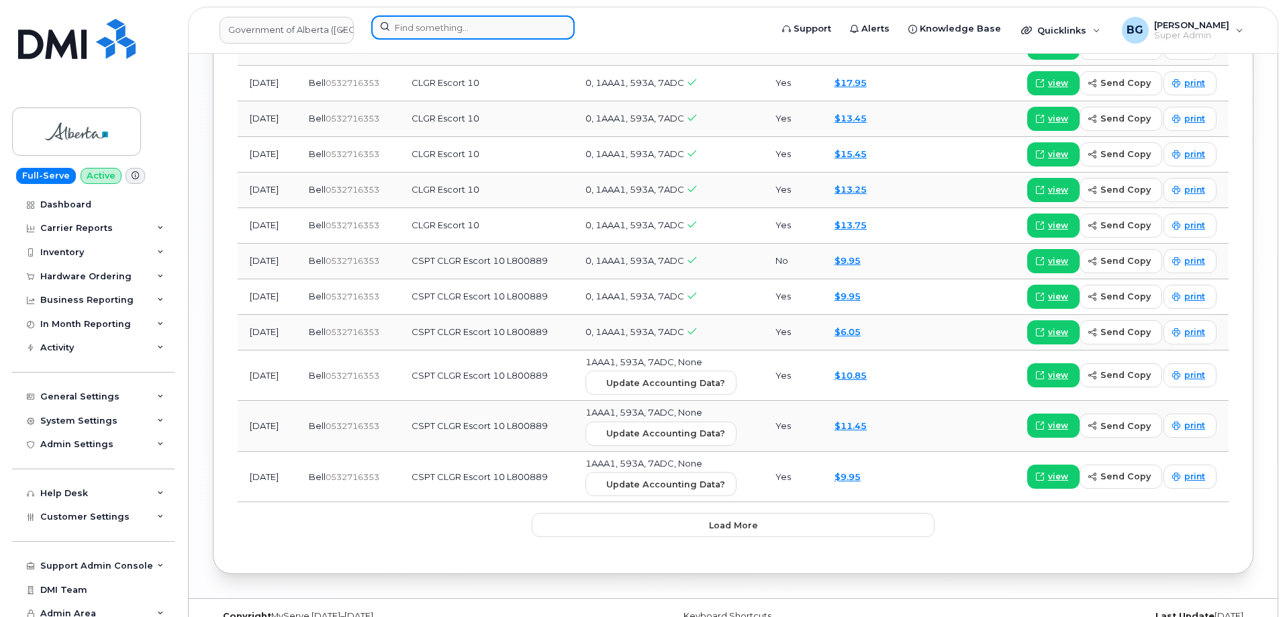
click at [444, 32] on input at bounding box center [472, 27] width 203 height 24
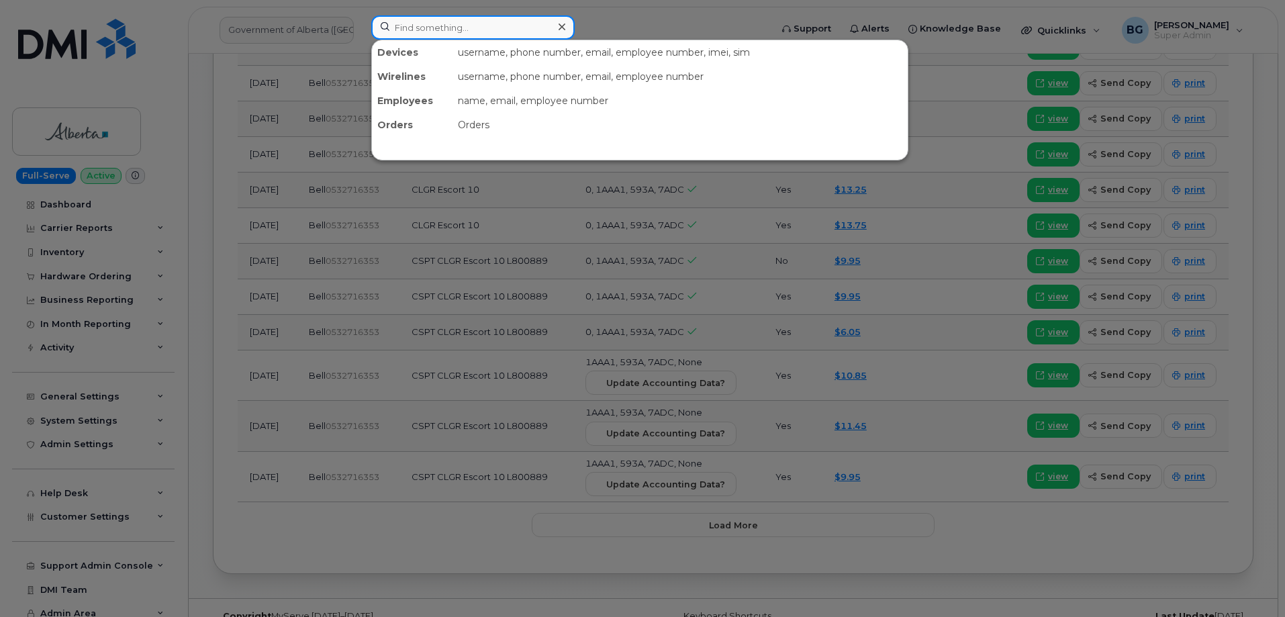
paste input "7807125961"
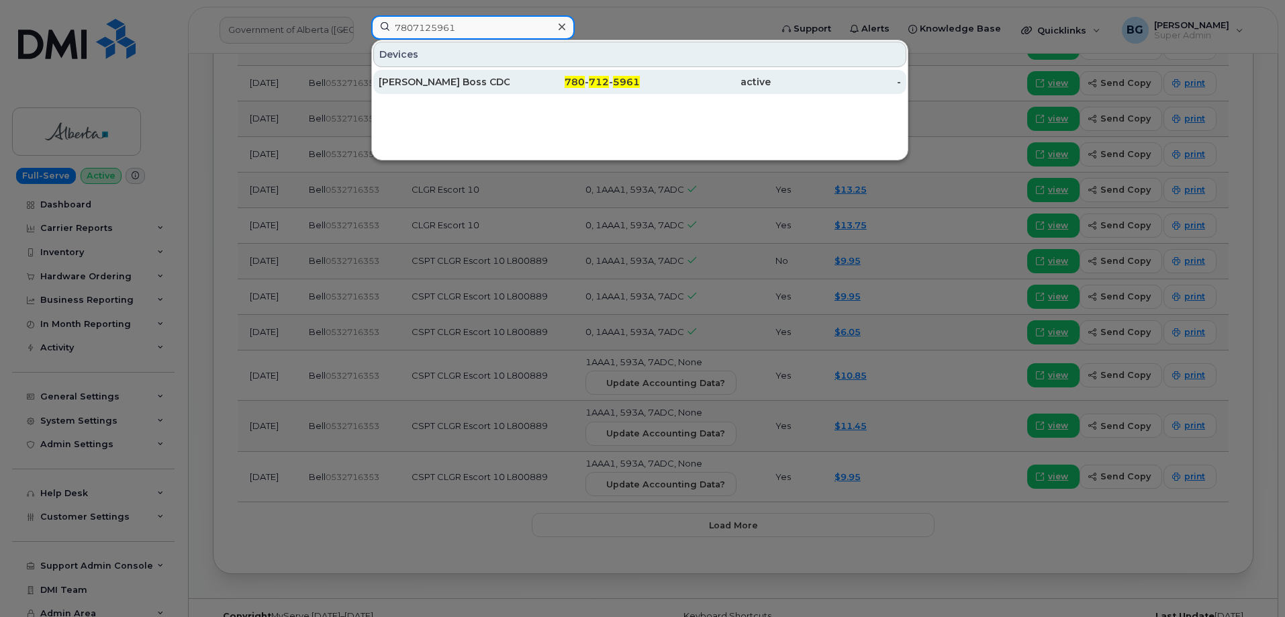
type input "7807125961"
click at [595, 83] on span "712" at bounding box center [599, 82] width 20 height 12
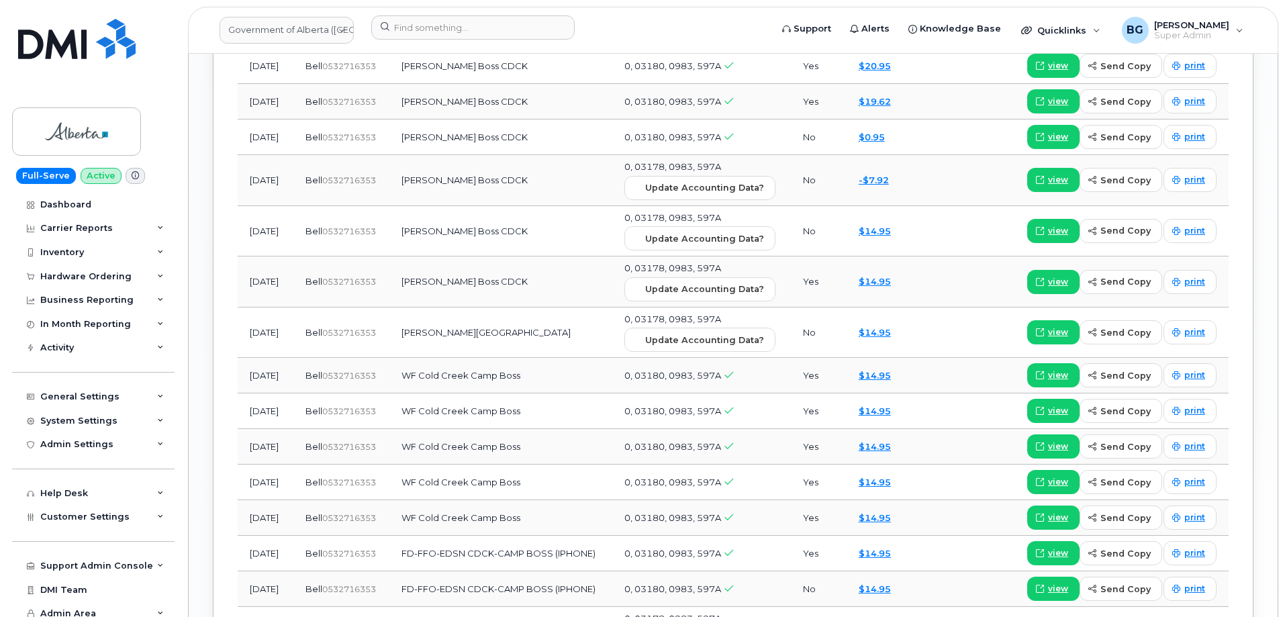
scroll to position [1591, 0]
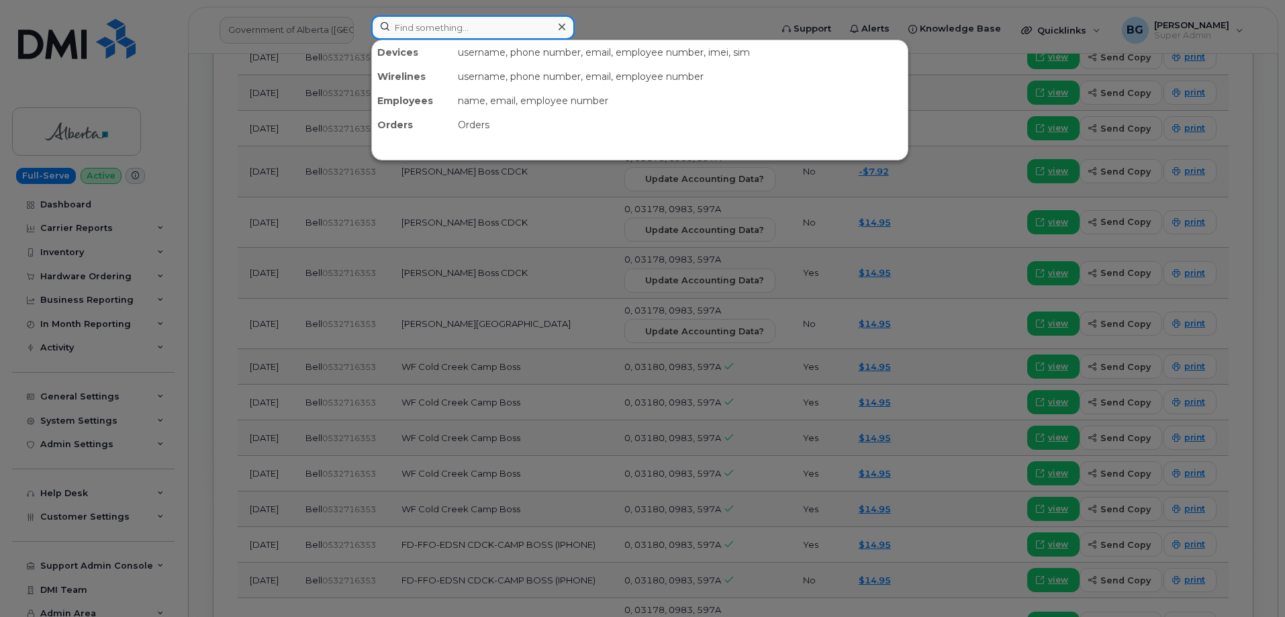
click at [477, 36] on input at bounding box center [472, 27] width 203 height 24
paste input "5879852532"
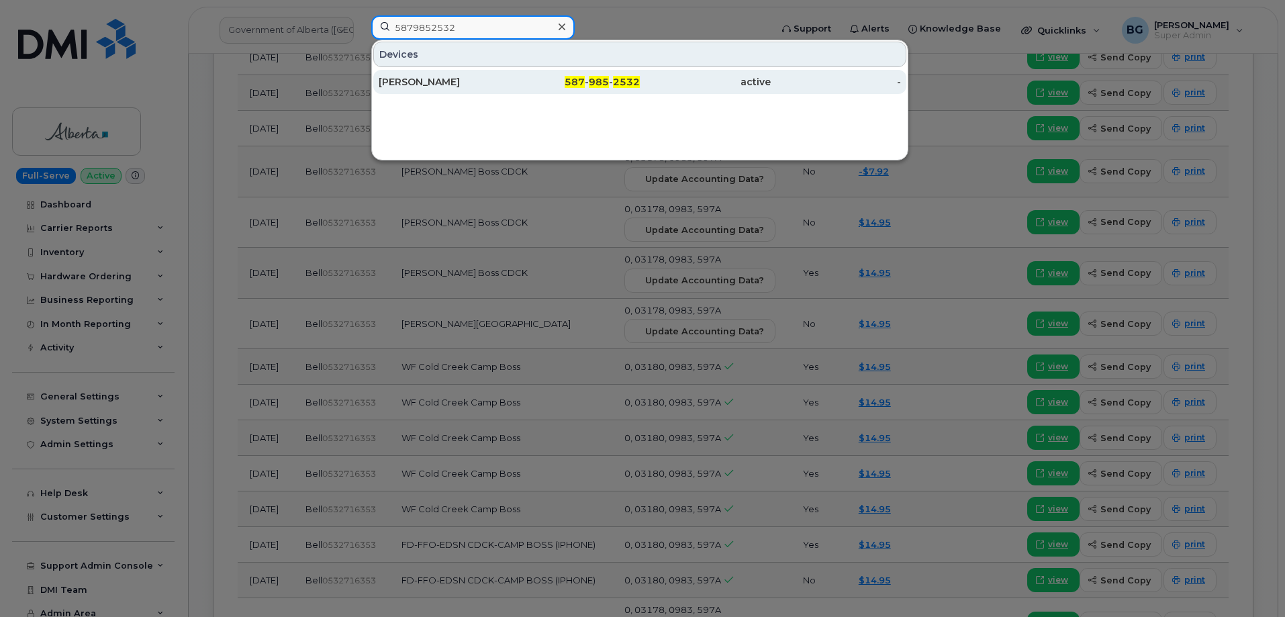
type input "5879852532"
click at [585, 82] on span "587" at bounding box center [575, 82] width 20 height 12
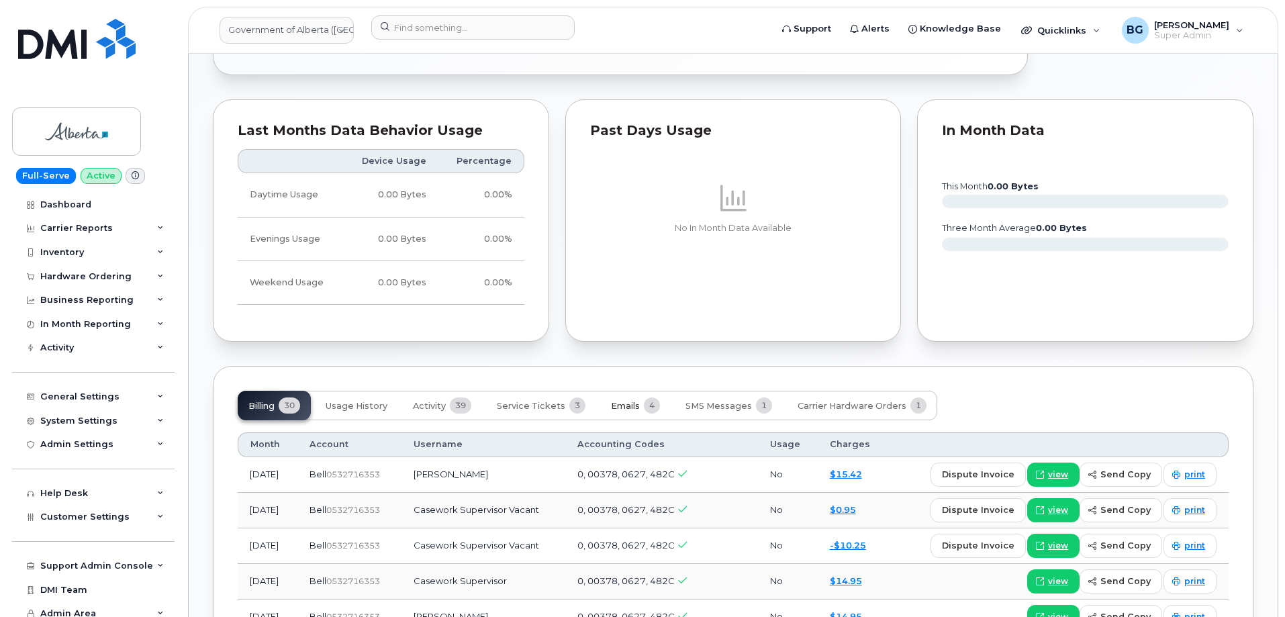
scroll to position [1074, 0]
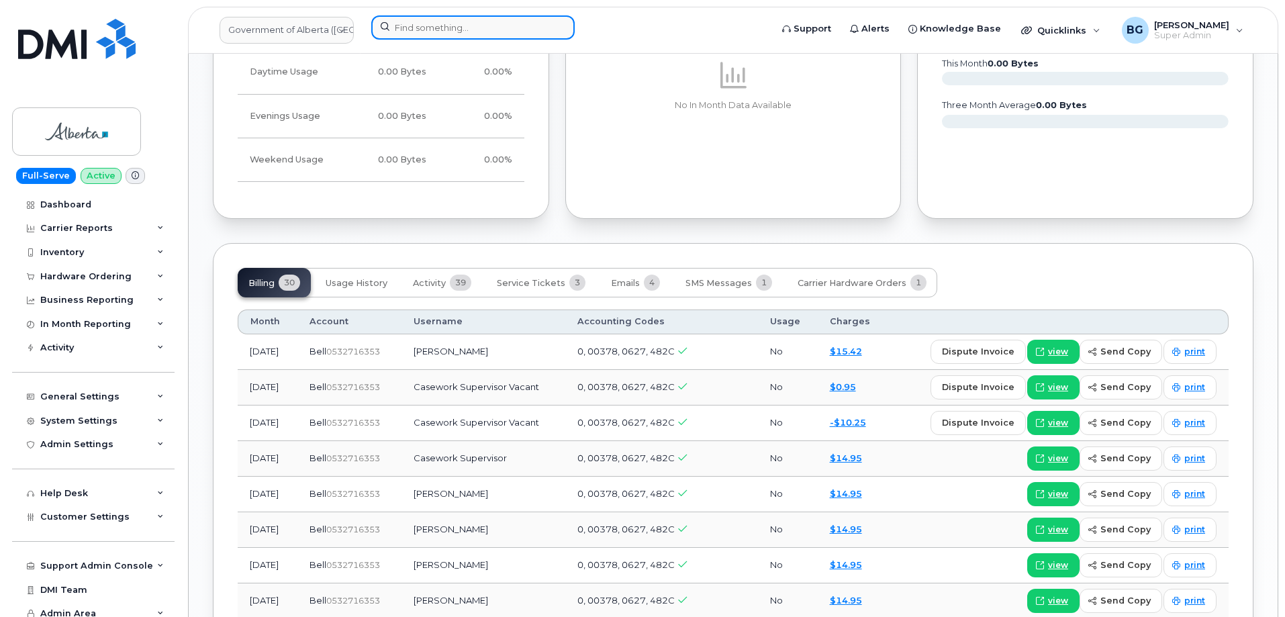
click at [461, 31] on input at bounding box center [472, 27] width 203 height 24
paste input "7802398197"
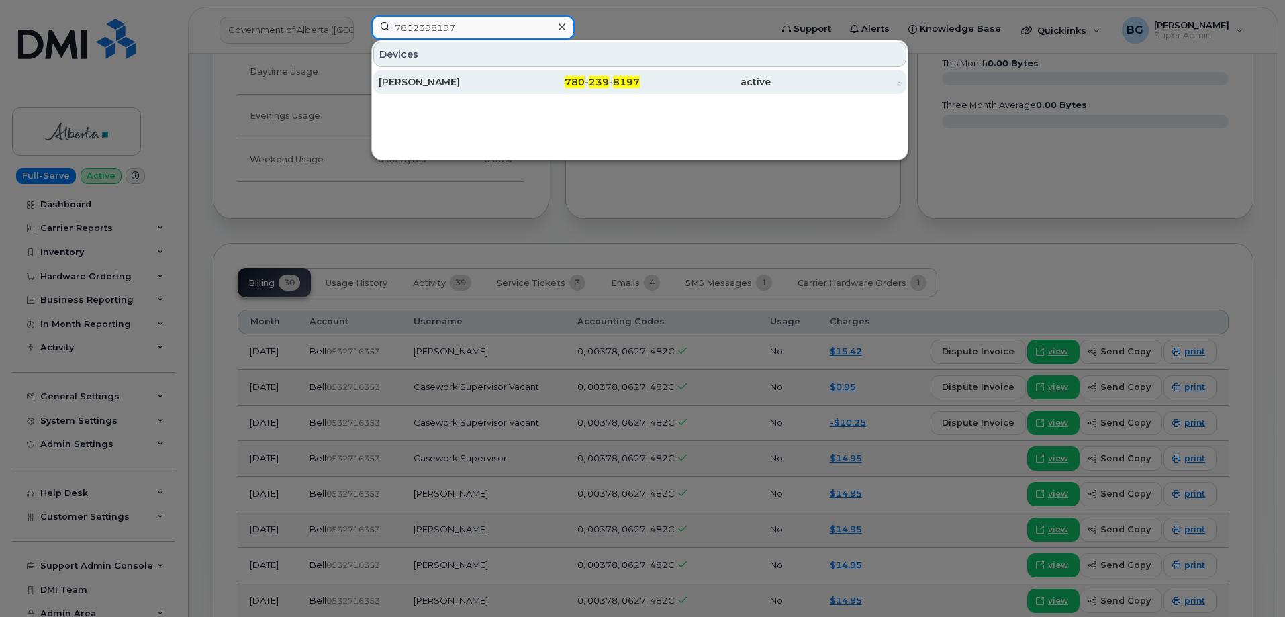
type input "7802398197"
click at [613, 81] on div "780 - 239 - 8197" at bounding box center [575, 81] width 131 height 13
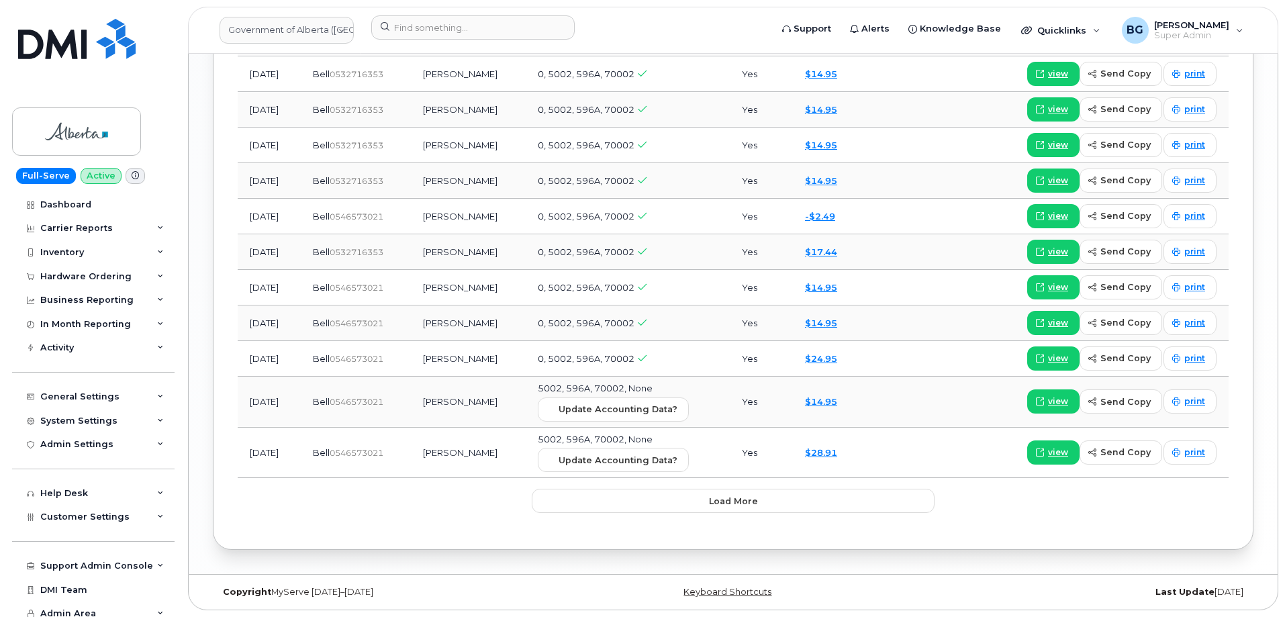
scroll to position [1775, 0]
click at [434, 32] on input at bounding box center [472, 27] width 203 height 24
paste input "5879847846"
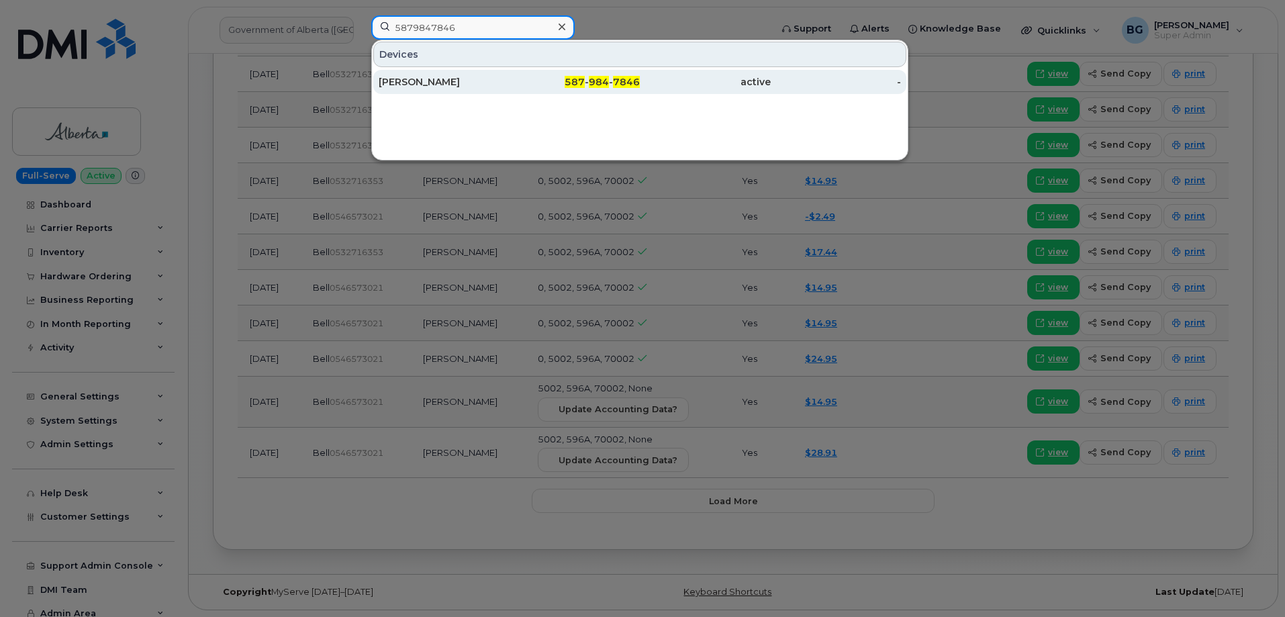
type input "5879847846"
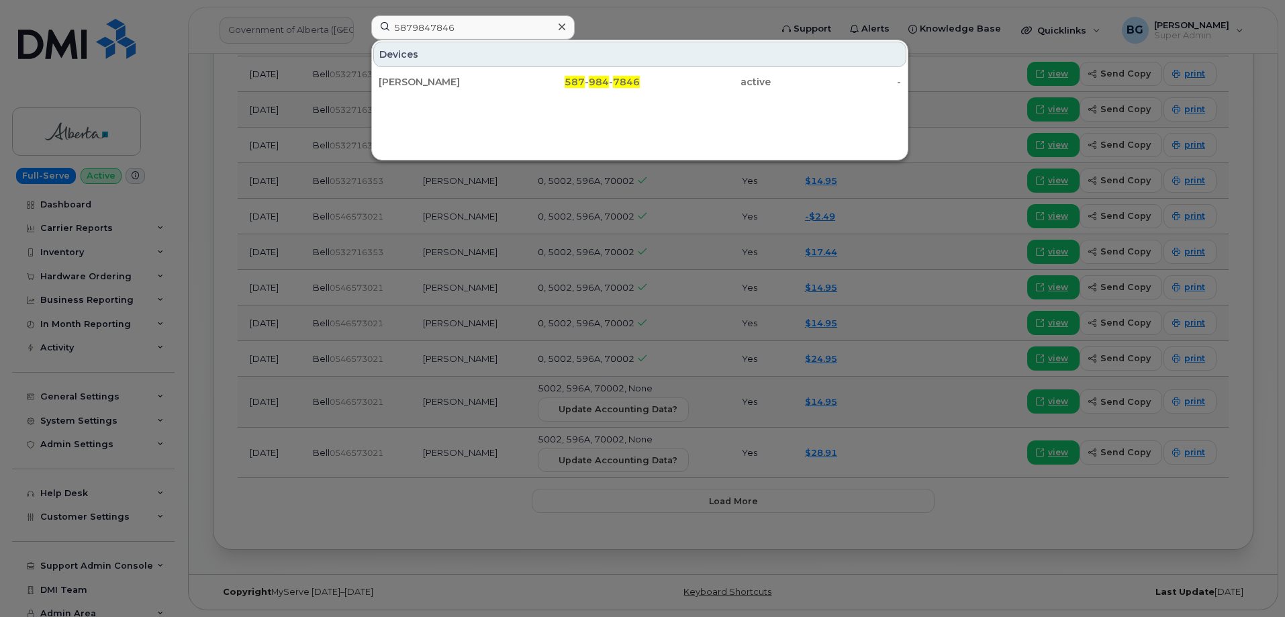
drag, startPoint x: 442, startPoint y: 77, endPoint x: 497, endPoint y: 94, distance: 56.9
click at [442, 78] on div "[PERSON_NAME]" at bounding box center [444, 81] width 131 height 13
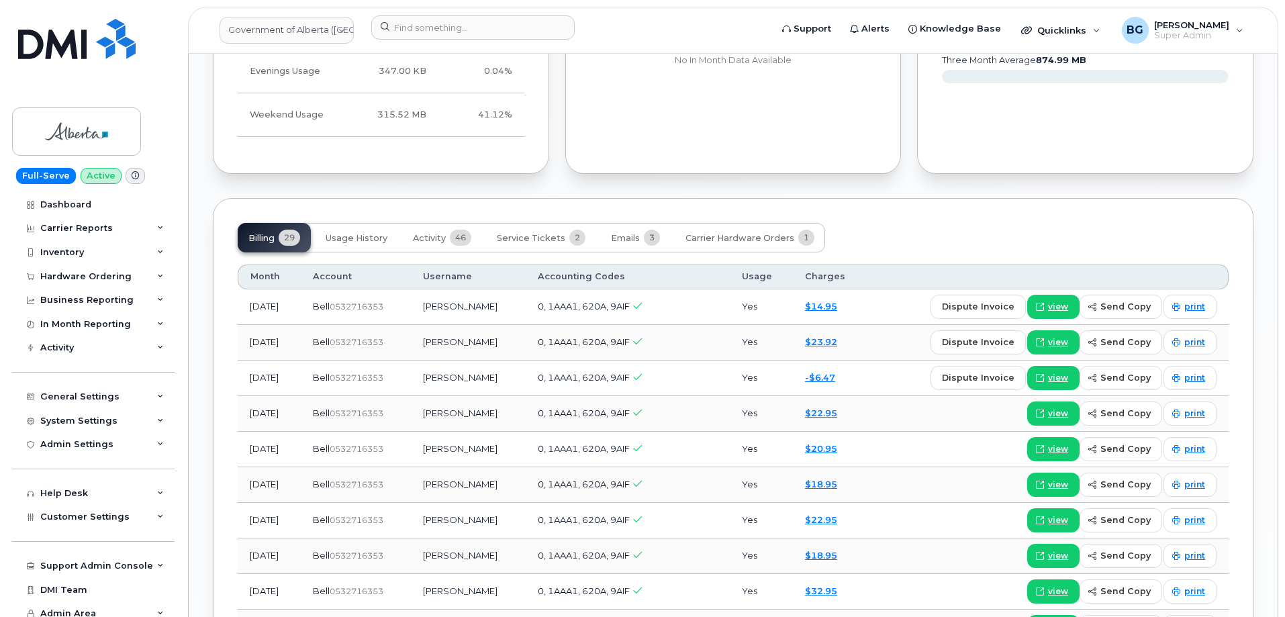
scroll to position [1281, 0]
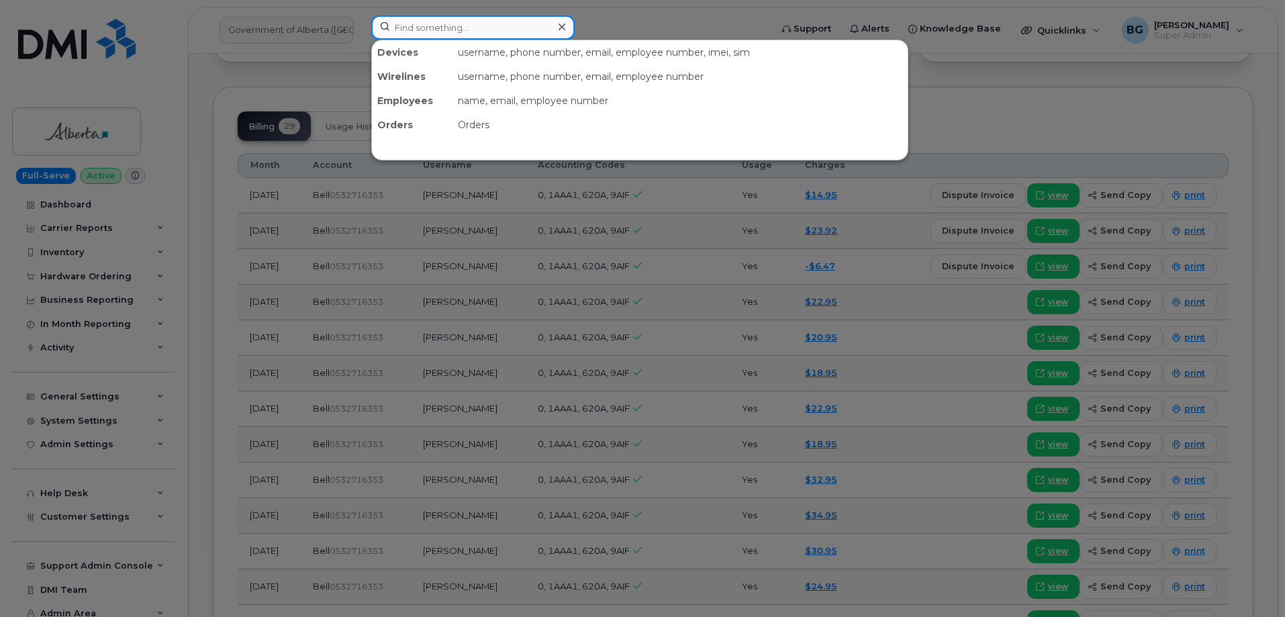
click at [410, 35] on input at bounding box center [472, 27] width 203 height 24
paste input "5875451806"
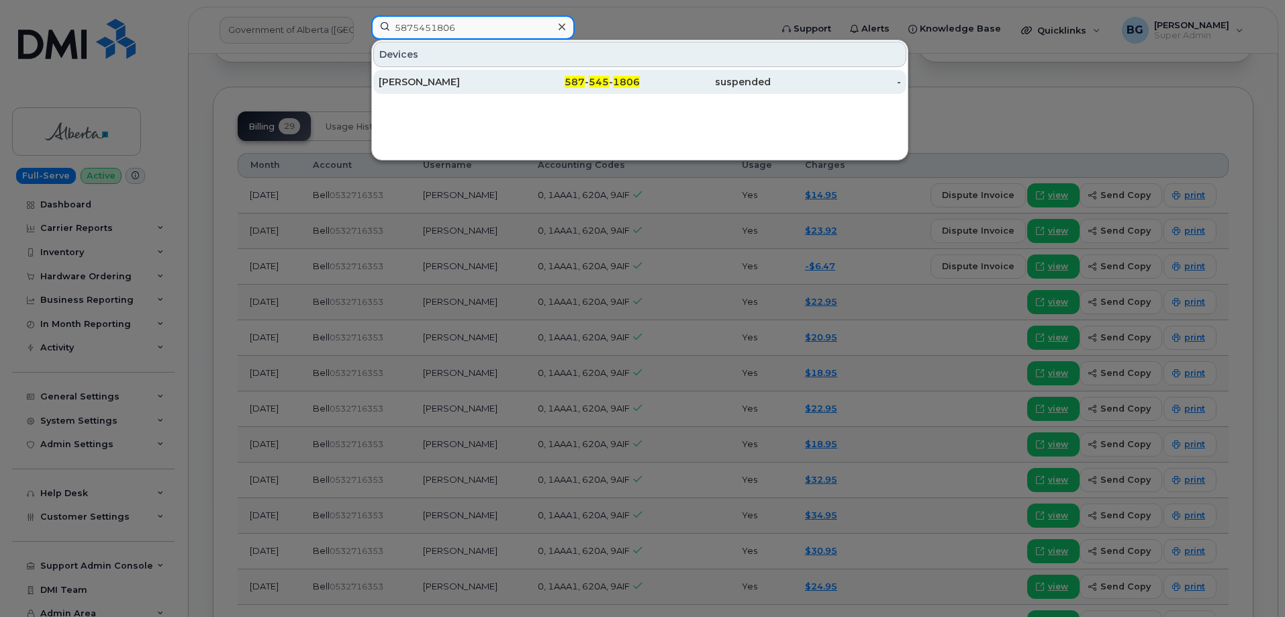
type input "5875451806"
click at [430, 85] on div "[PERSON_NAME]" at bounding box center [444, 81] width 131 height 13
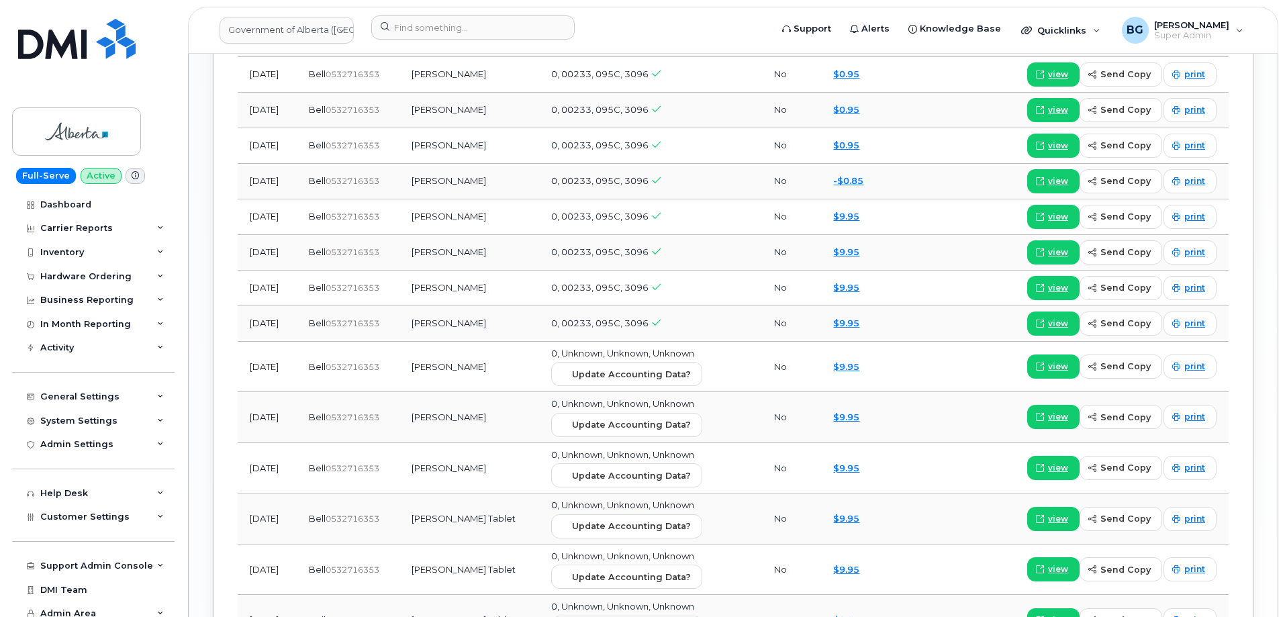
scroll to position [1925, 0]
